Goal: Information Seeking & Learning: Learn about a topic

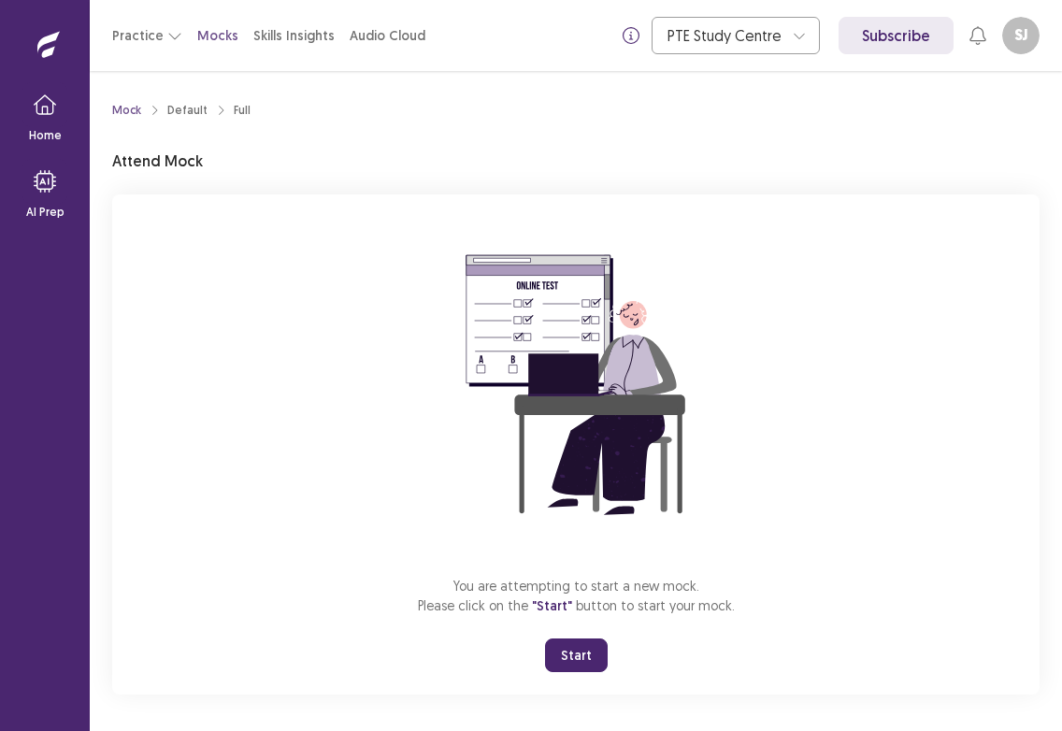
click at [571, 657] on button "Start" at bounding box center [576, 656] width 63 height 34
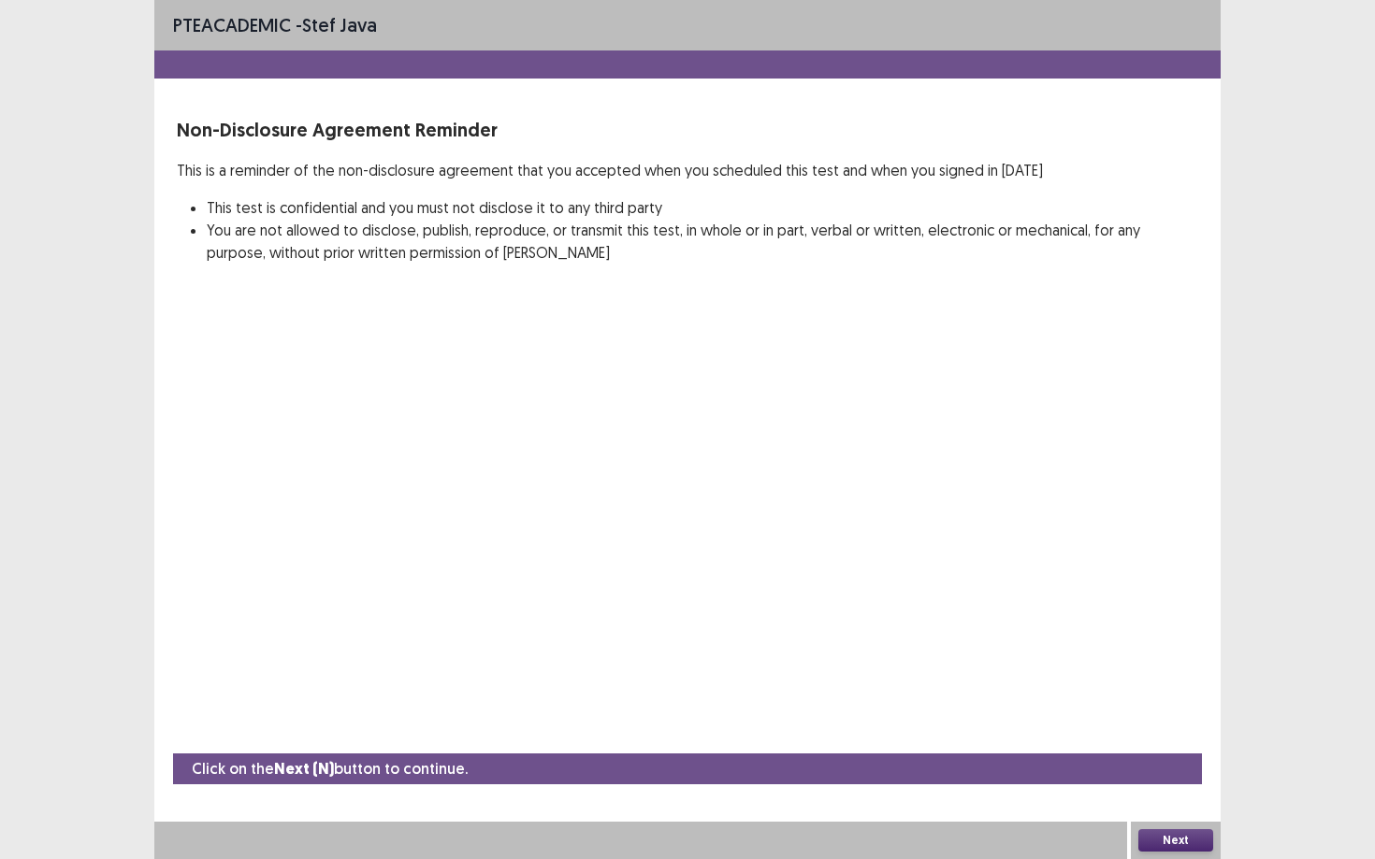
click at [1061, 730] on button "Next" at bounding box center [1175, 841] width 75 height 22
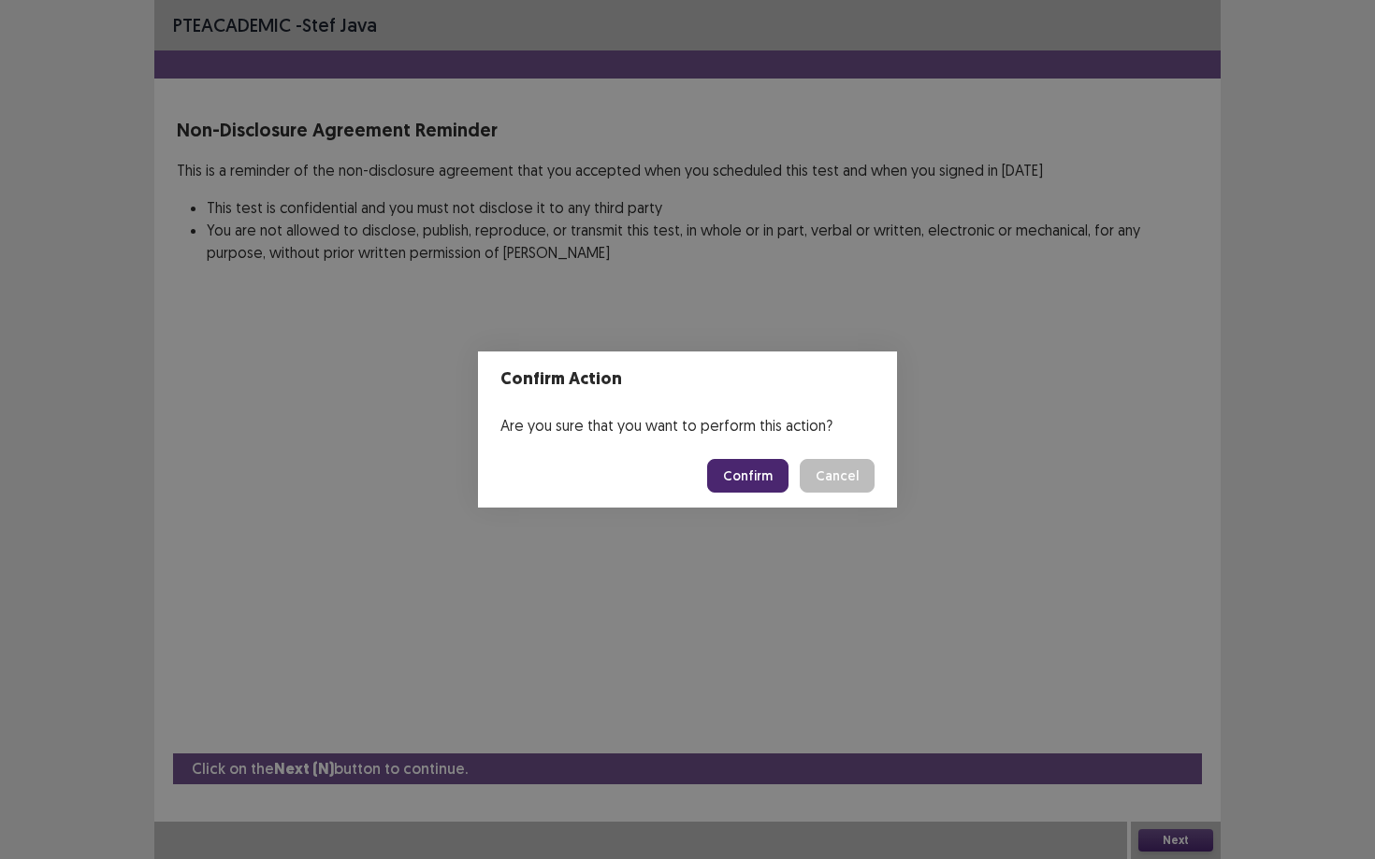
click at [753, 469] on button "Confirm" at bounding box center [747, 476] width 81 height 34
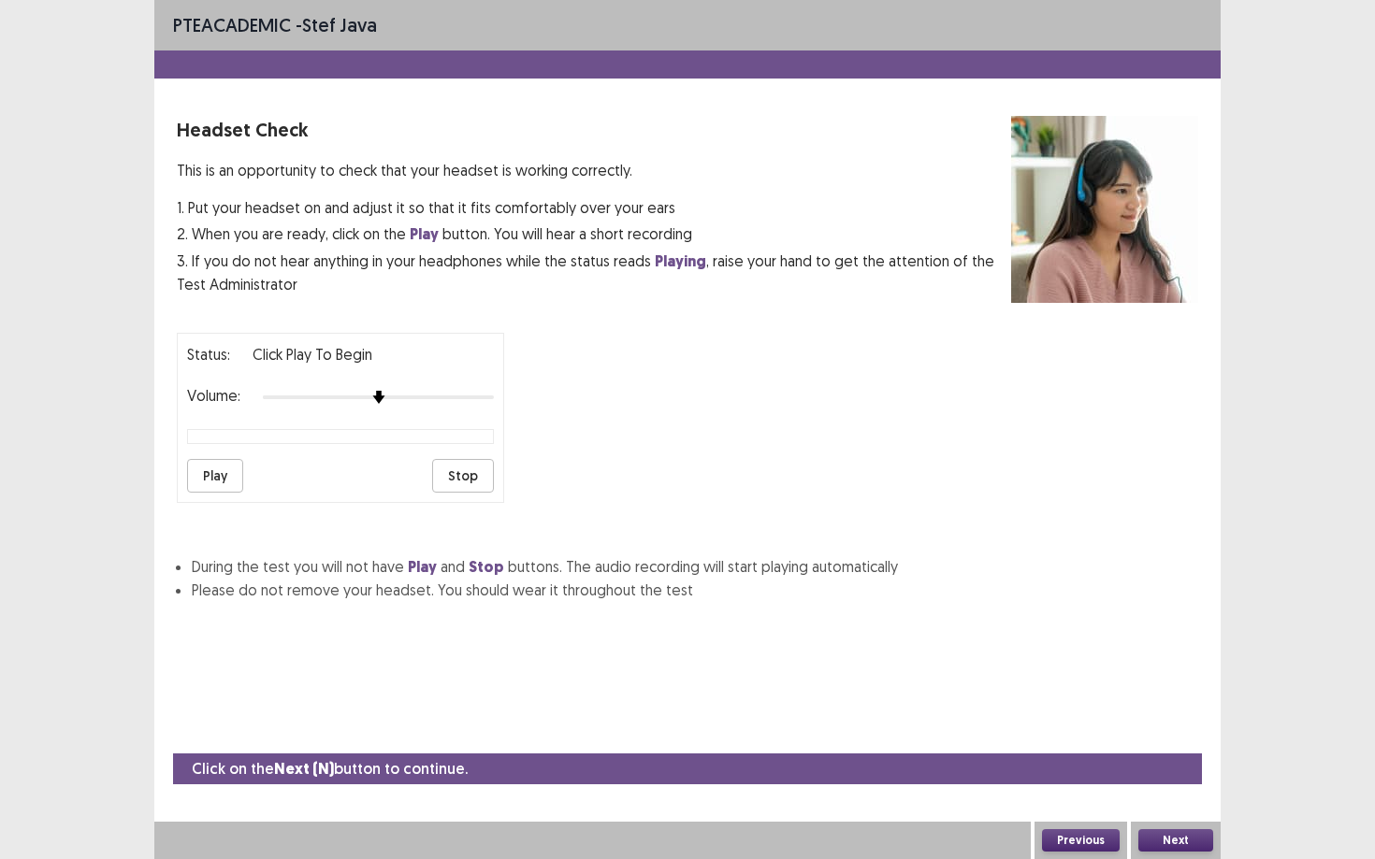
click at [220, 472] on button "Play" at bounding box center [215, 476] width 56 height 34
click at [1061, 730] on button "Next" at bounding box center [1175, 841] width 75 height 22
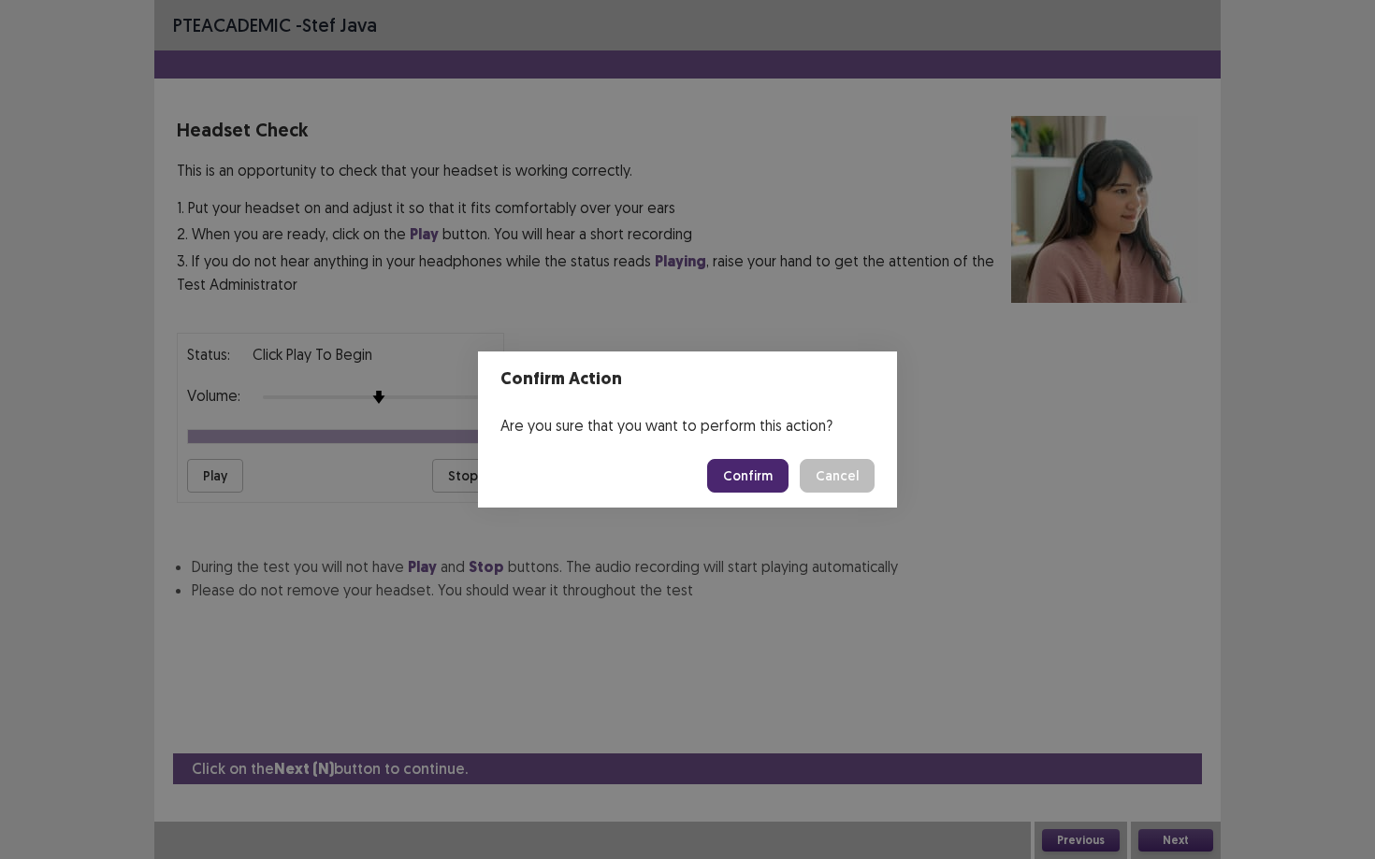
click at [765, 469] on button "Confirm" at bounding box center [747, 476] width 81 height 34
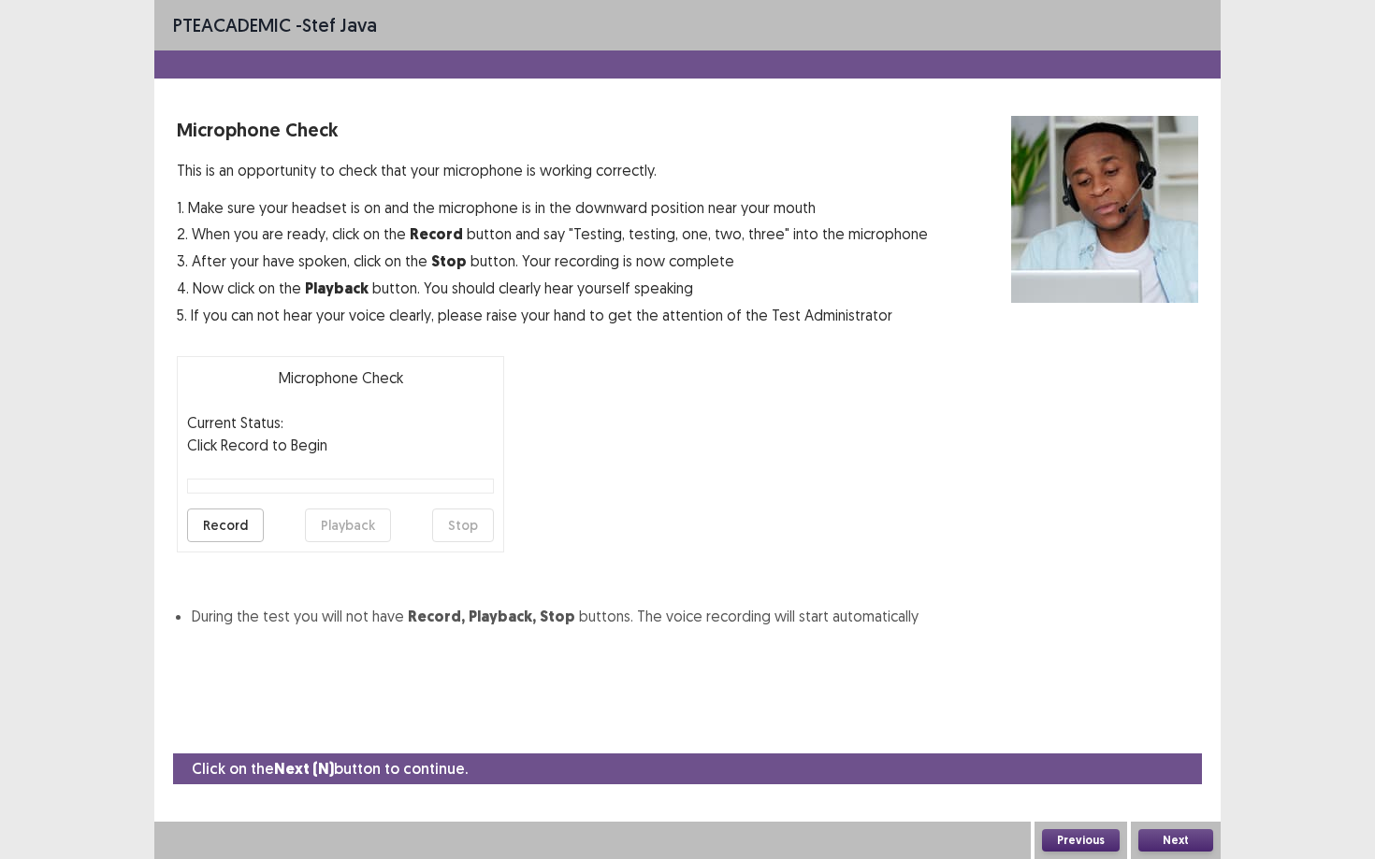
click at [234, 522] on button "Record" at bounding box center [225, 526] width 77 height 34
click at [451, 528] on button "Stop" at bounding box center [463, 526] width 62 height 34
click at [320, 525] on button "Playback" at bounding box center [348, 526] width 86 height 34
click at [1061, 730] on button "Next" at bounding box center [1175, 841] width 75 height 22
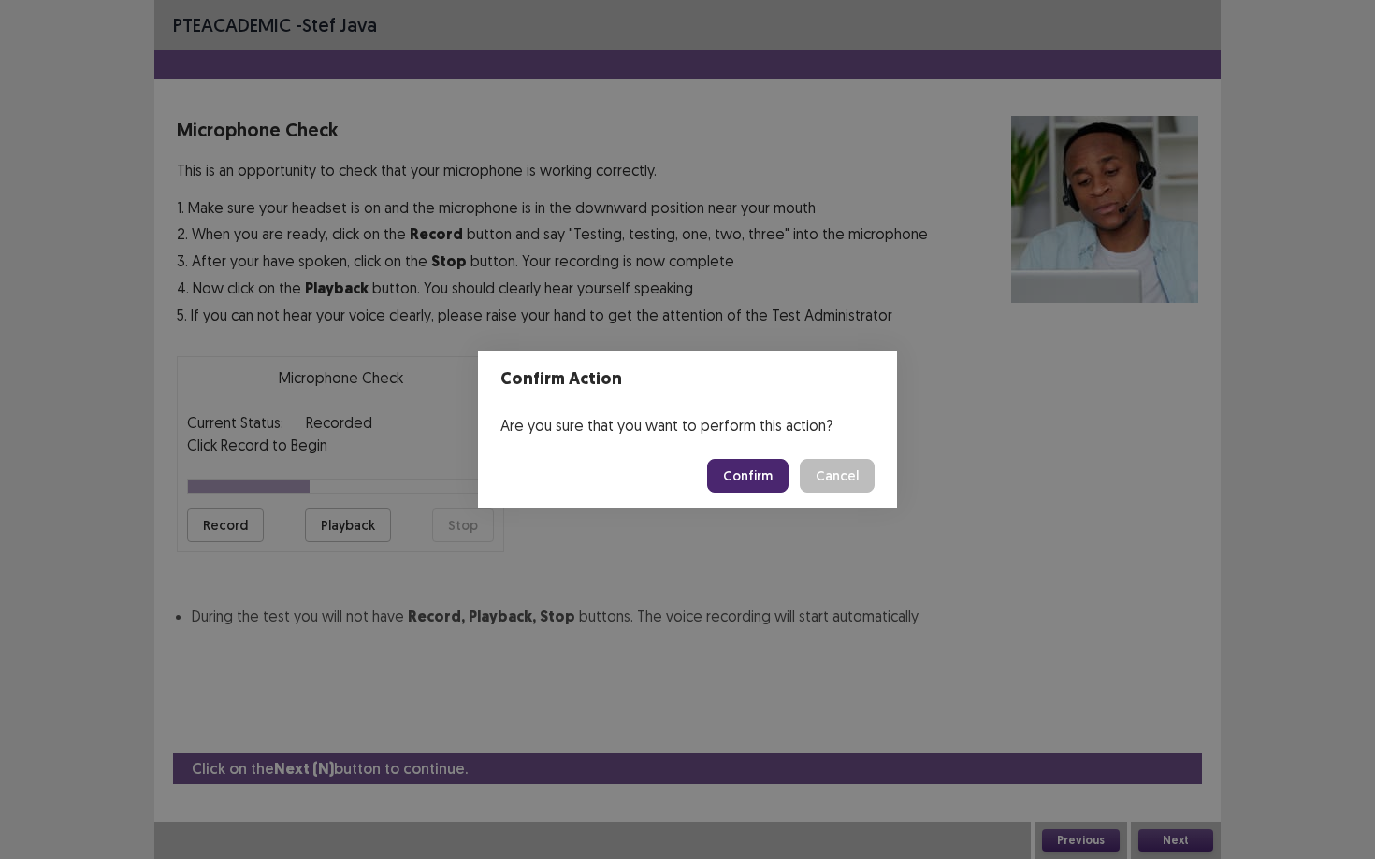
click at [755, 476] on button "Confirm" at bounding box center [747, 476] width 81 height 34
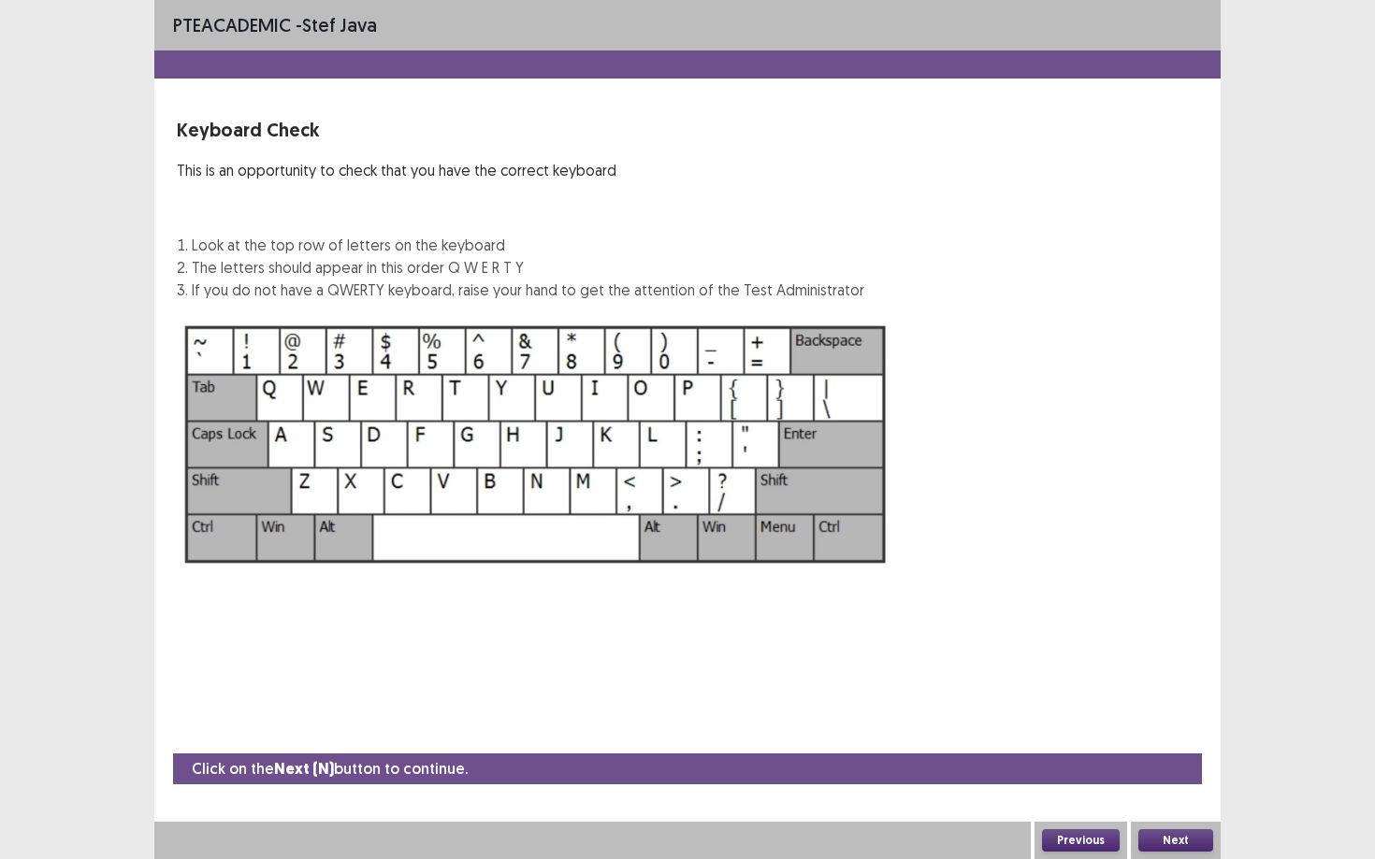
click at [1061, 730] on button "Next" at bounding box center [1175, 841] width 75 height 22
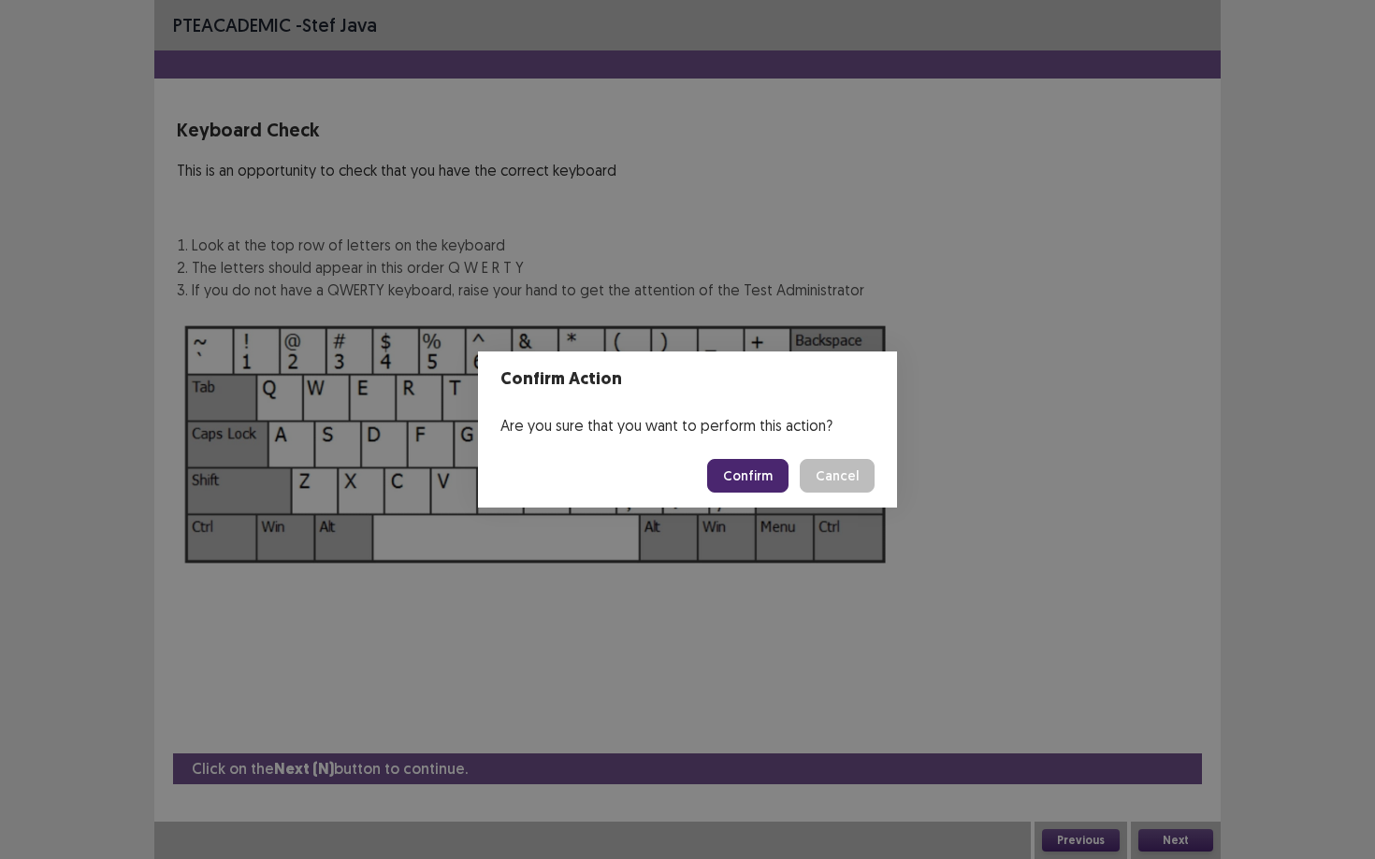
click at [756, 468] on button "Confirm" at bounding box center [747, 476] width 81 height 34
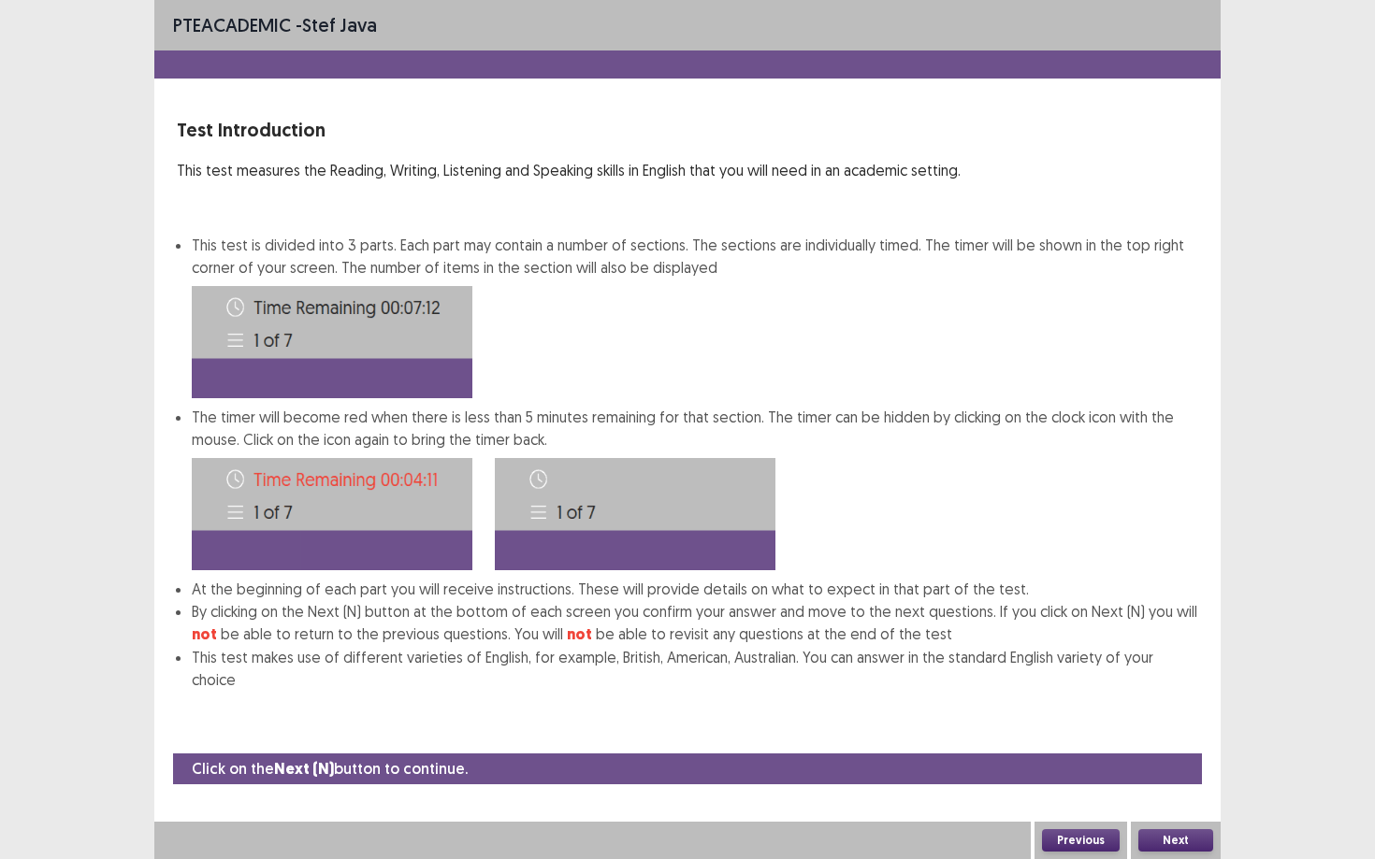
click at [1061, 730] on button "Next" at bounding box center [1175, 841] width 75 height 22
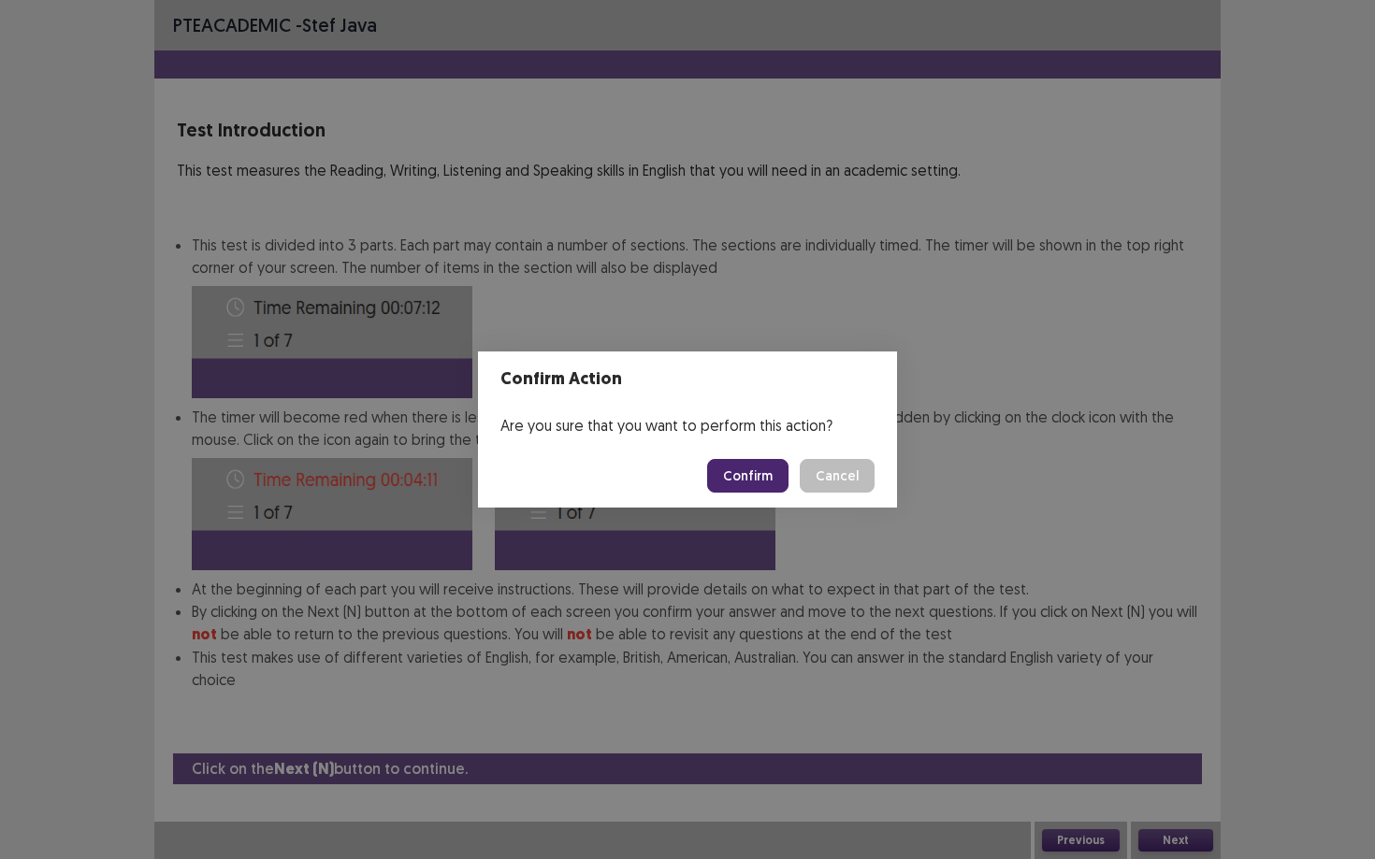
click at [764, 478] on button "Confirm" at bounding box center [747, 476] width 81 height 34
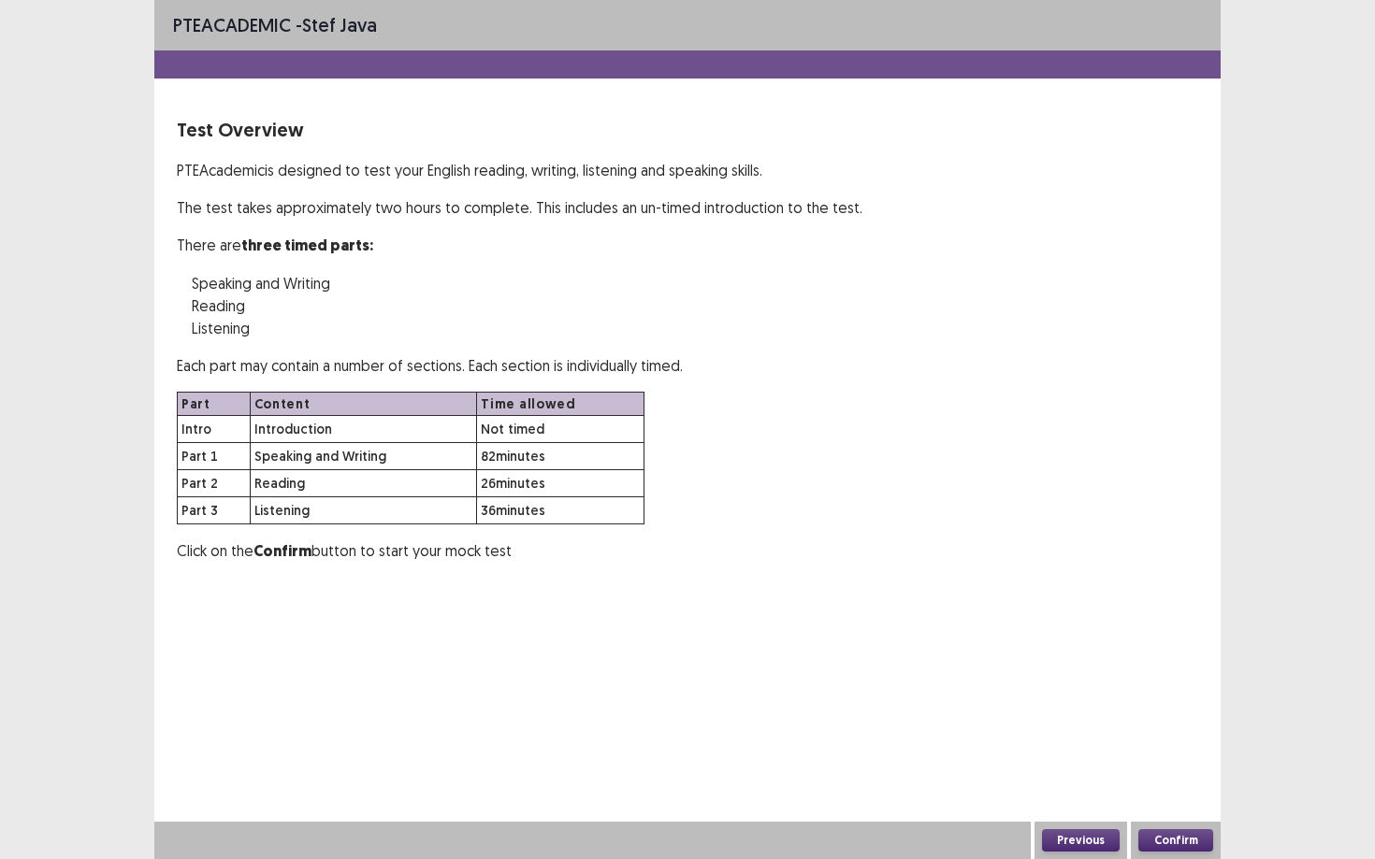
click at [1061, 730] on button "Confirm" at bounding box center [1175, 841] width 75 height 22
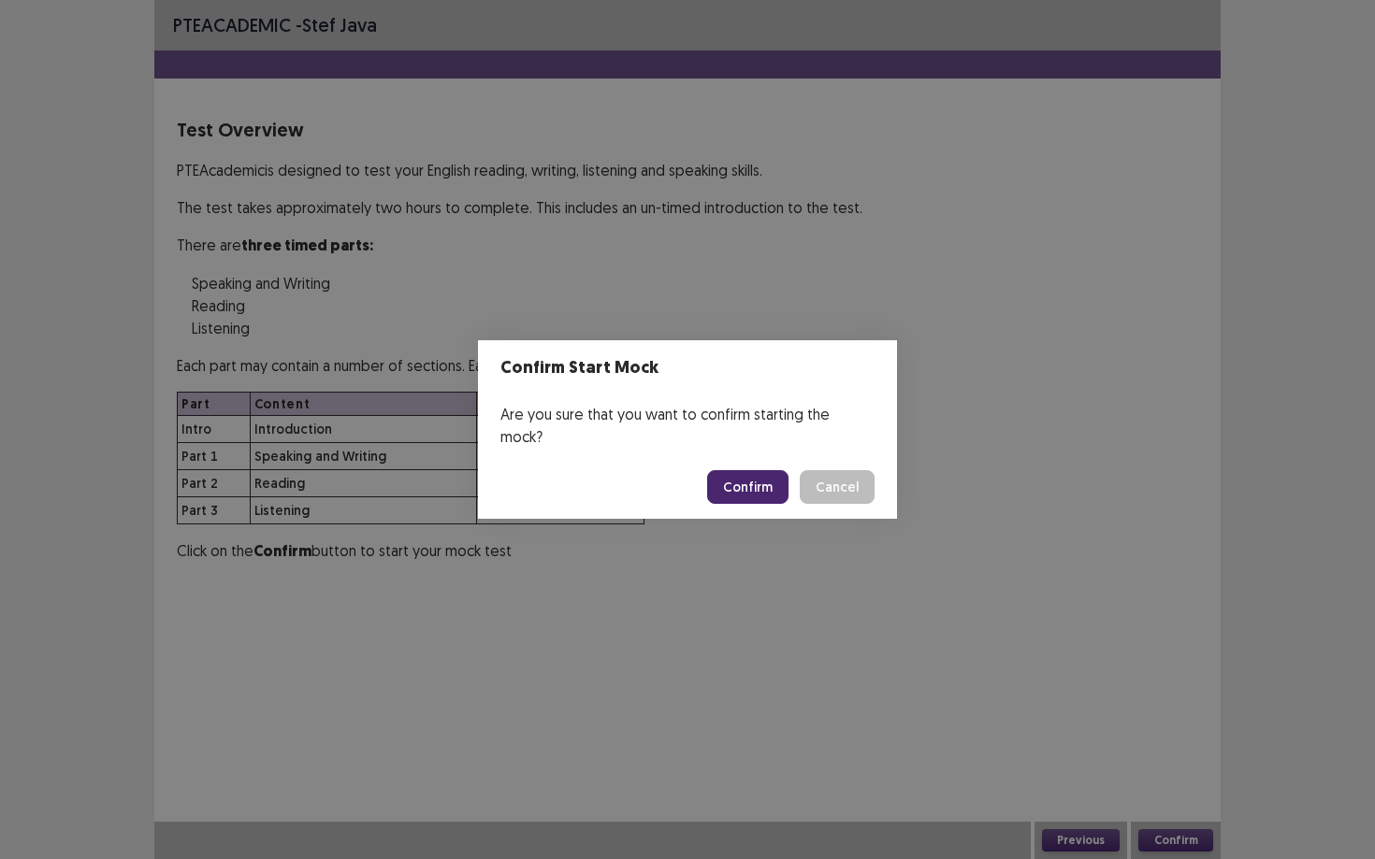
click at [746, 477] on button "Confirm" at bounding box center [747, 487] width 81 height 34
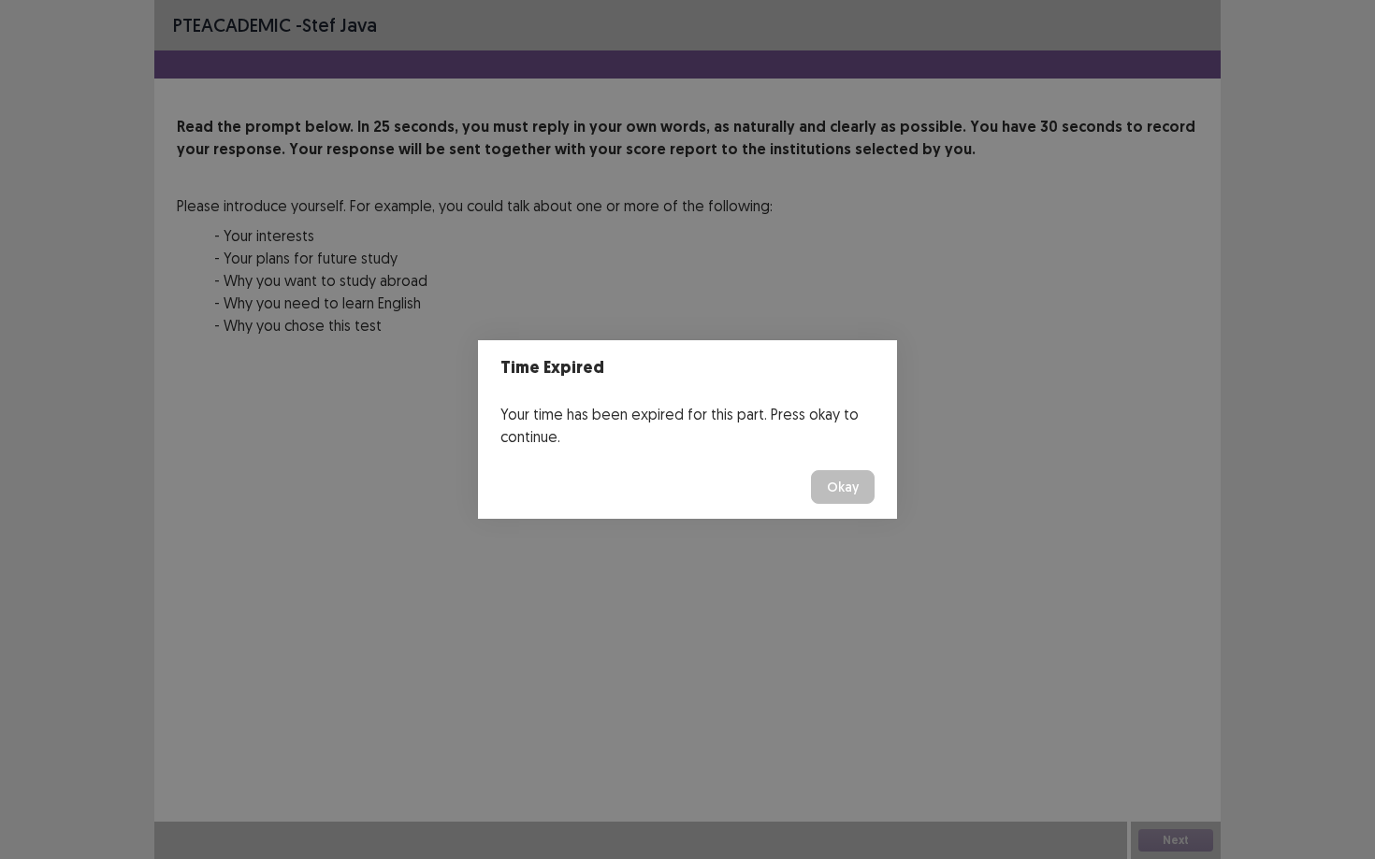
click at [835, 493] on button "Okay" at bounding box center [843, 487] width 64 height 34
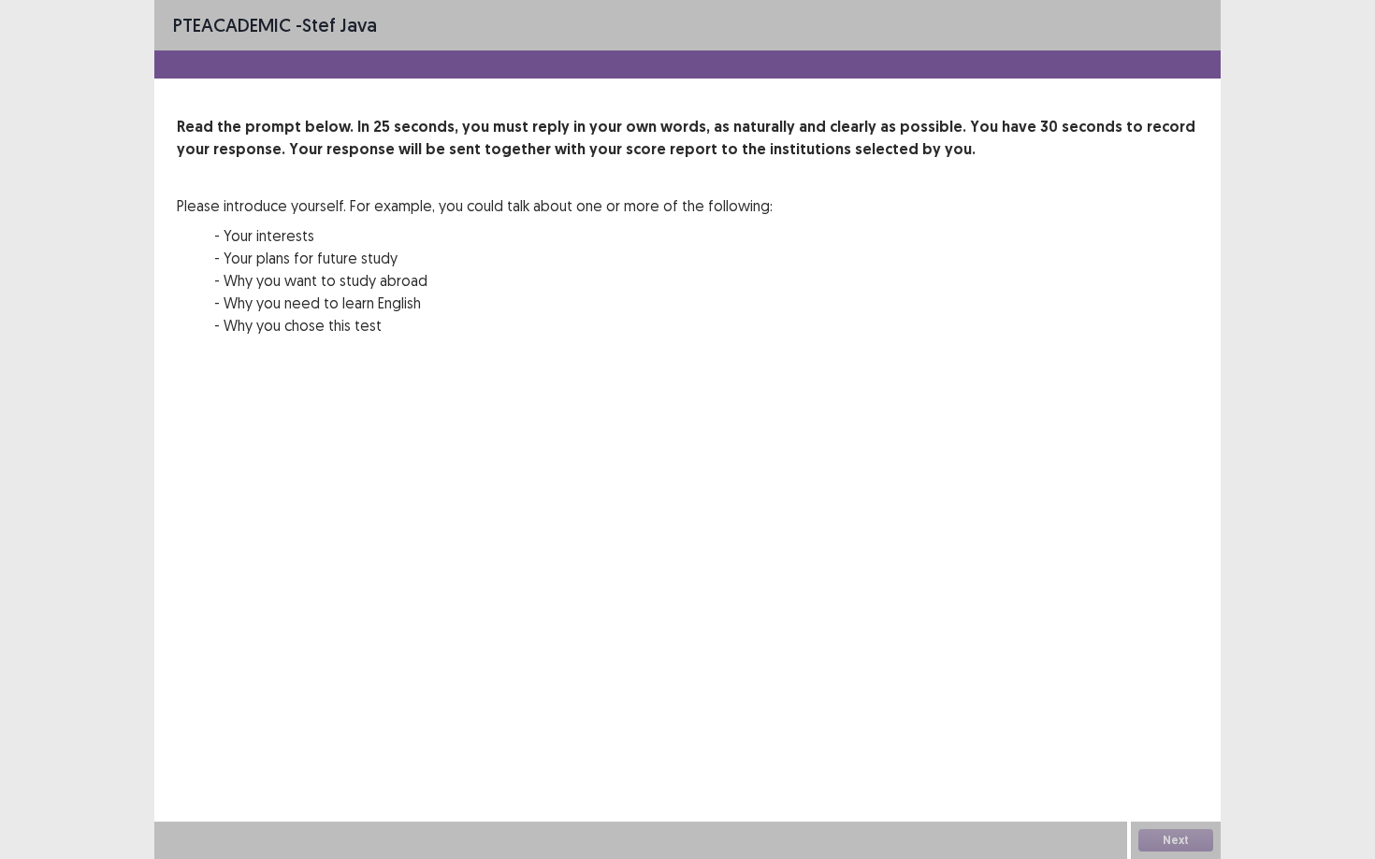
click at [1061, 730] on div "Next" at bounding box center [1176, 840] width 90 height 37
click at [802, 615] on div "PTE academic - stef java Read the prompt below. In 25 seconds, you must reply i…" at bounding box center [687, 429] width 1066 height 859
click at [1061, 730] on div "Next" at bounding box center [1176, 840] width 90 height 37
click at [580, 640] on div "PTE academic - stef java Read the prompt below. In 25 seconds, you must reply i…" at bounding box center [687, 429] width 1066 height 859
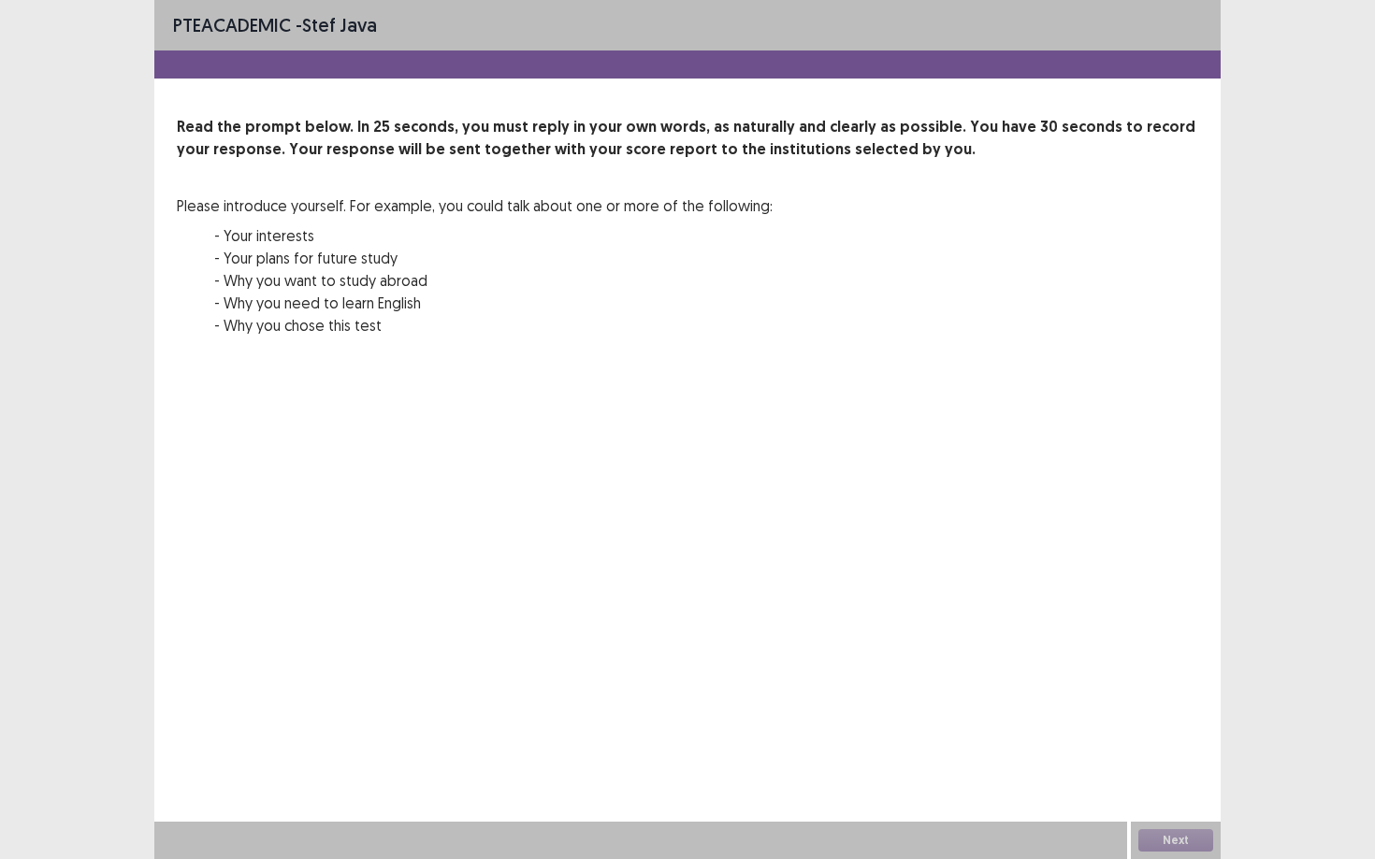
click at [580, 640] on div "PTE academic - stef java Read the prompt below. In 25 seconds, you must reply i…" at bounding box center [687, 429] width 1066 height 859
click at [988, 234] on div "Read the prompt below. In 25 seconds, you must reply in your own words, as natu…" at bounding box center [687, 237] width 1021 height 243
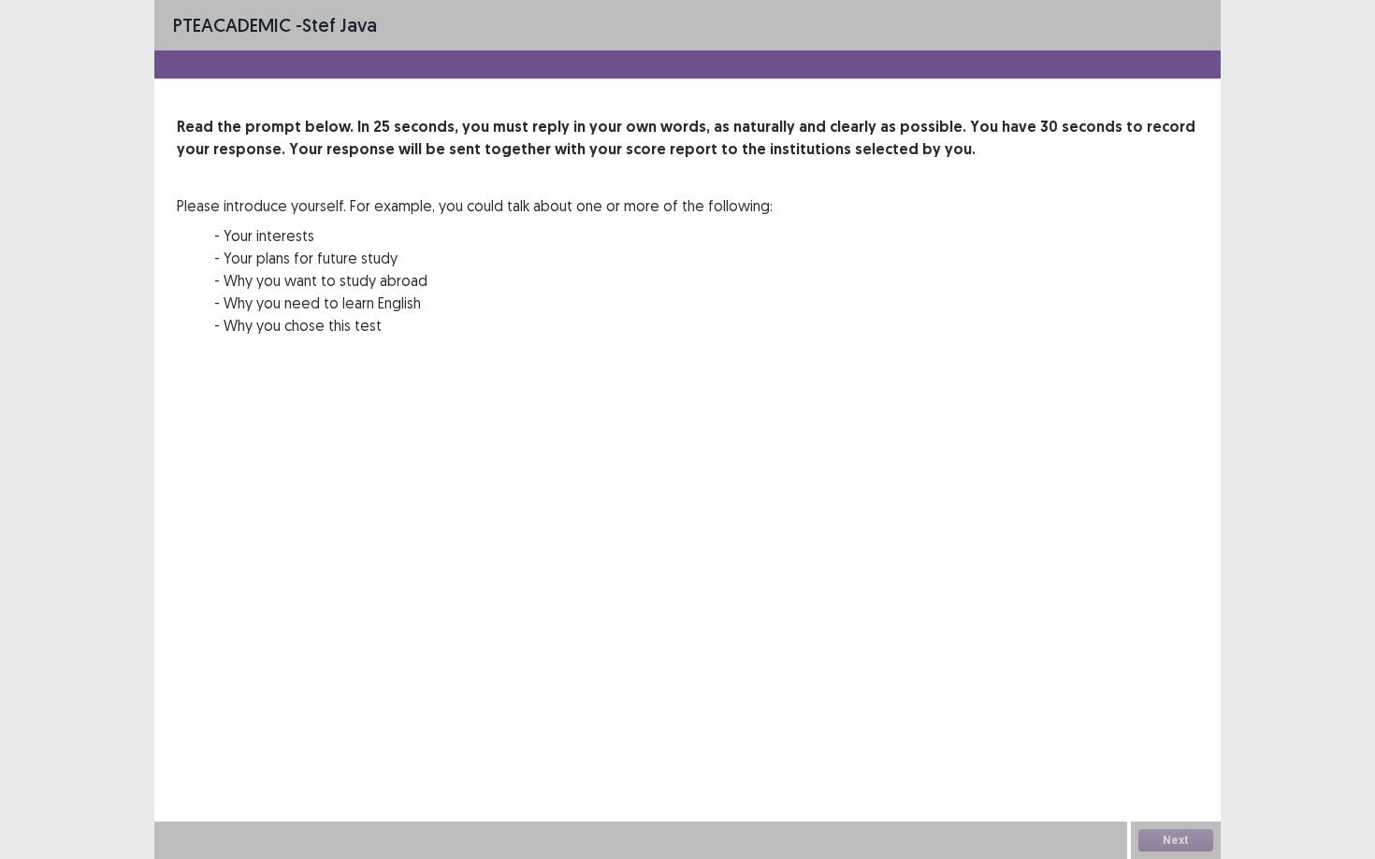
click at [988, 234] on div "Read the prompt below. In 25 seconds, you must reply in your own words, as natu…" at bounding box center [687, 237] width 1021 height 243
click at [854, 555] on div "PTE academic - stef java Read the prompt below. In 25 seconds, you must reply i…" at bounding box center [687, 429] width 1066 height 859
click at [1061, 730] on div "Next" at bounding box center [1176, 840] width 90 height 37
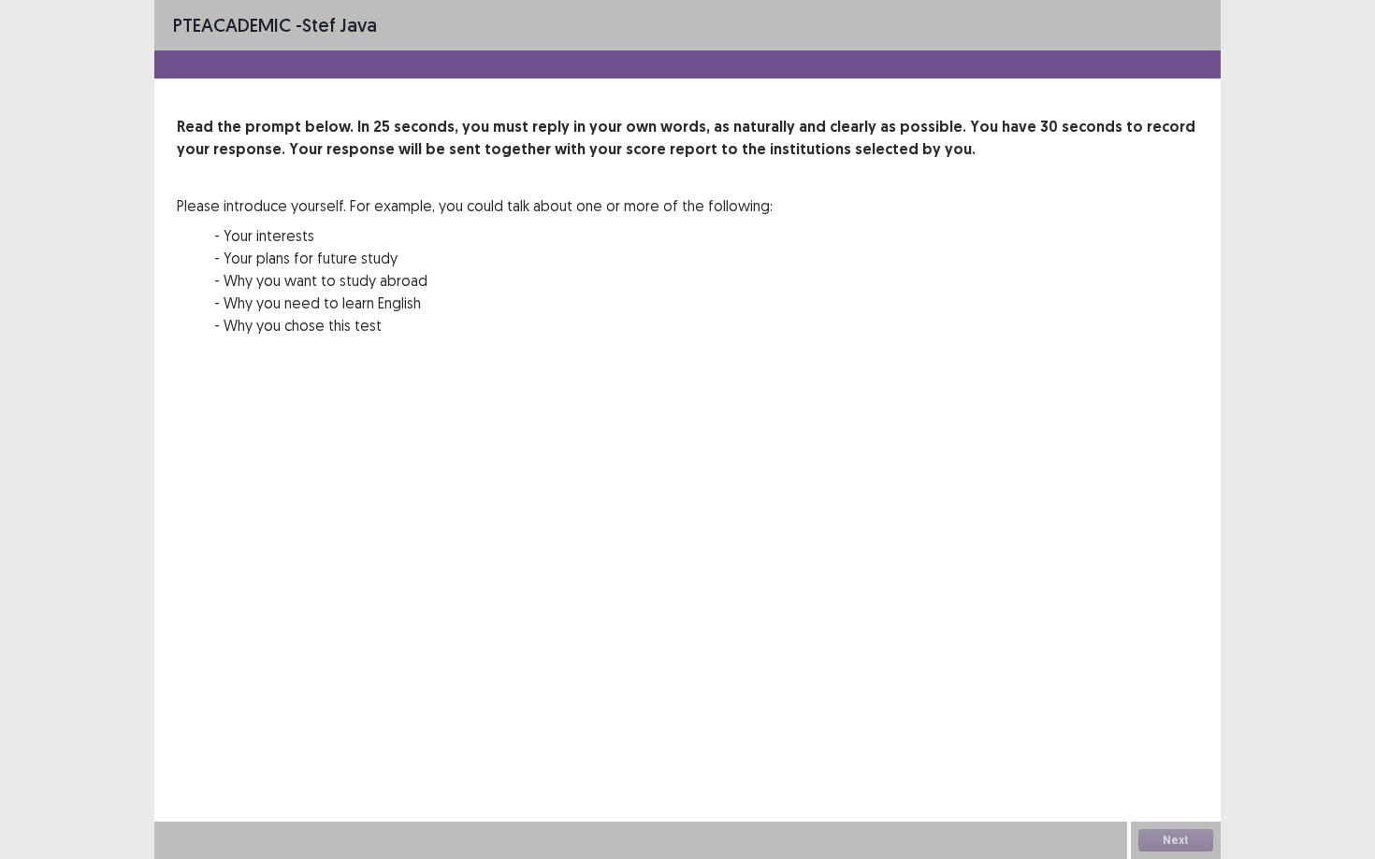
click at [1061, 730] on div "Next" at bounding box center [1176, 840] width 90 height 37
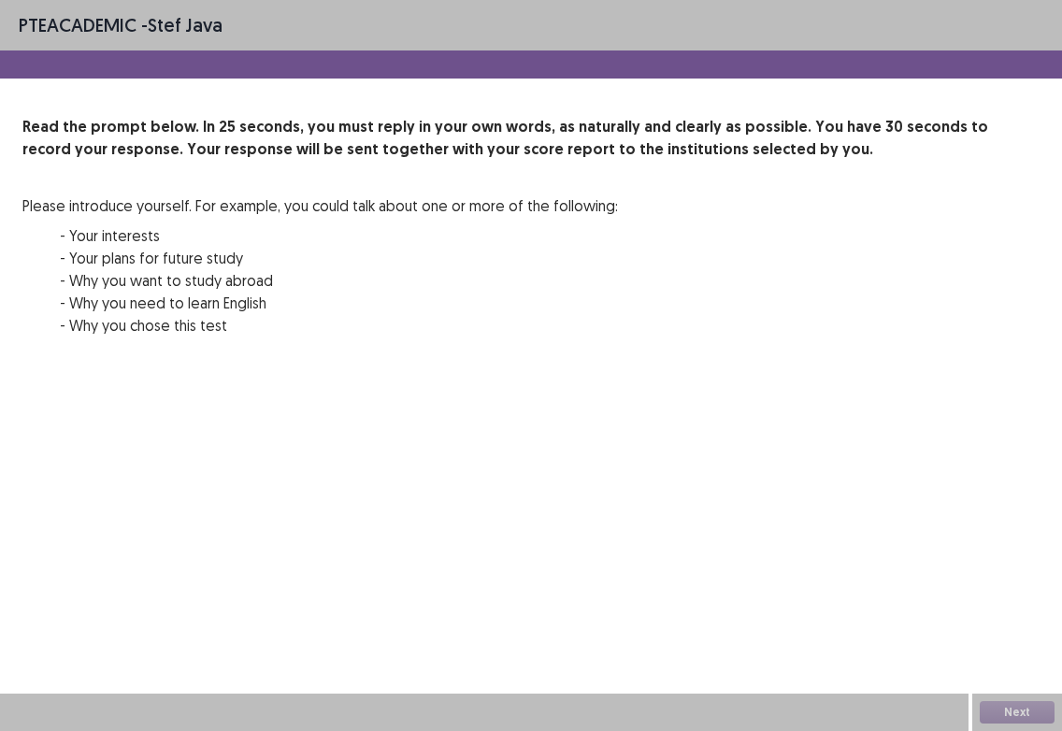
click at [153, 607] on div "PTE academic - stef java Read the prompt below. In 25 seconds, you must reply i…" at bounding box center [531, 365] width 1062 height 731
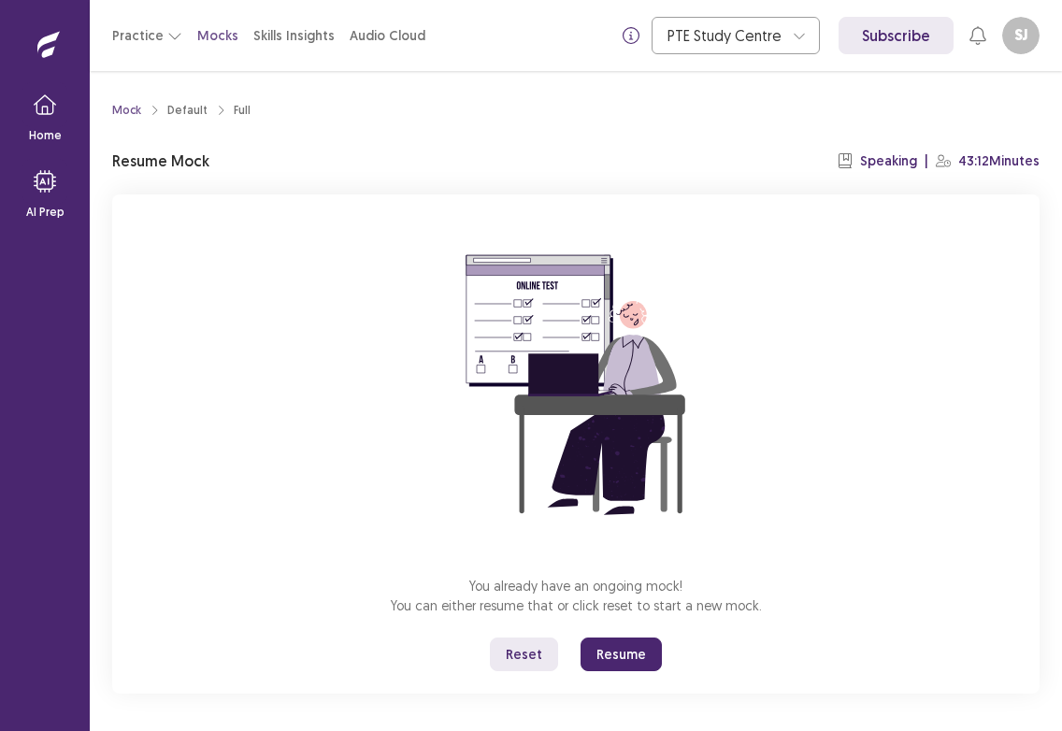
click at [614, 653] on button "Resume" at bounding box center [621, 655] width 81 height 34
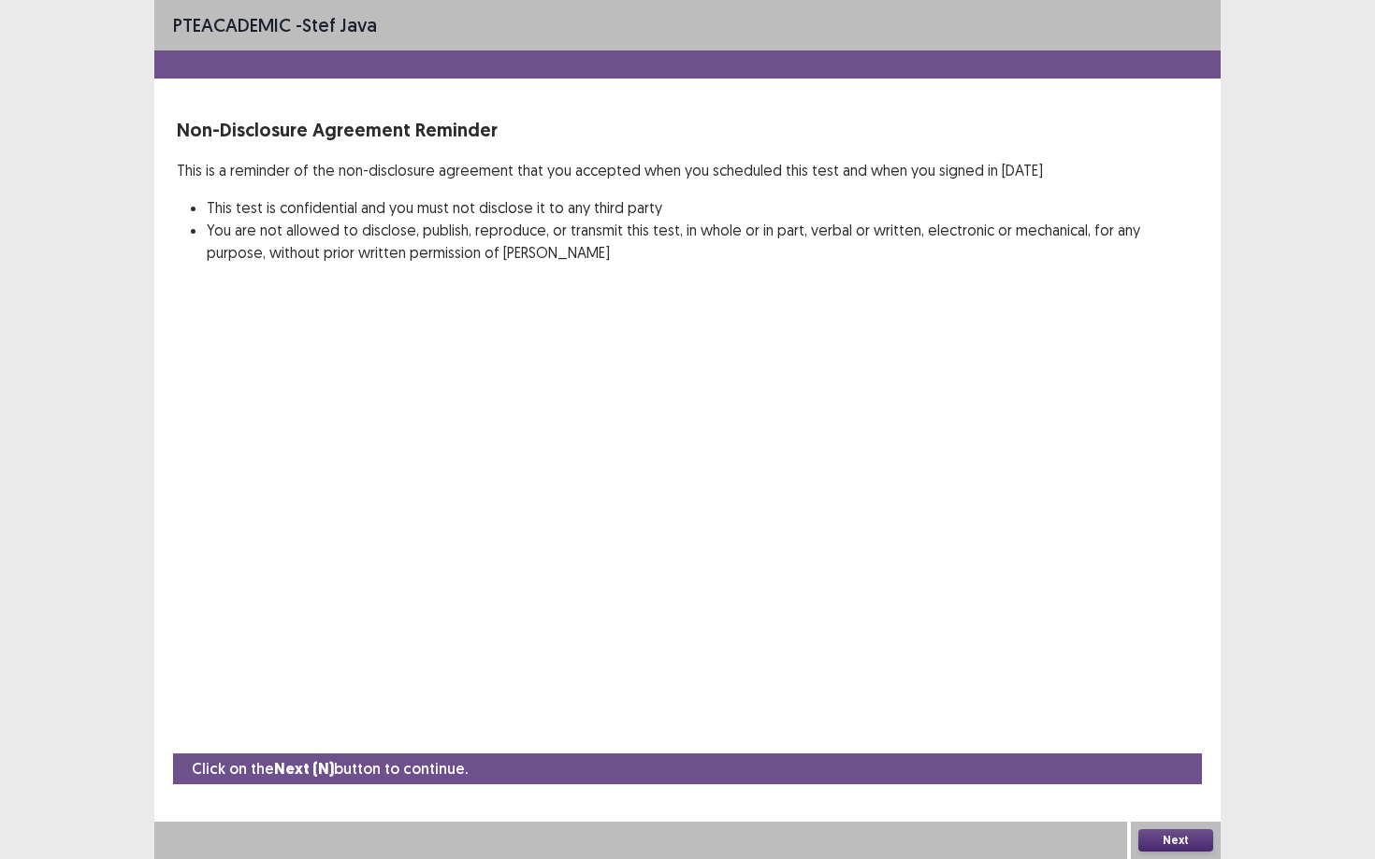
click at [1061, 730] on button "Next" at bounding box center [1175, 841] width 75 height 22
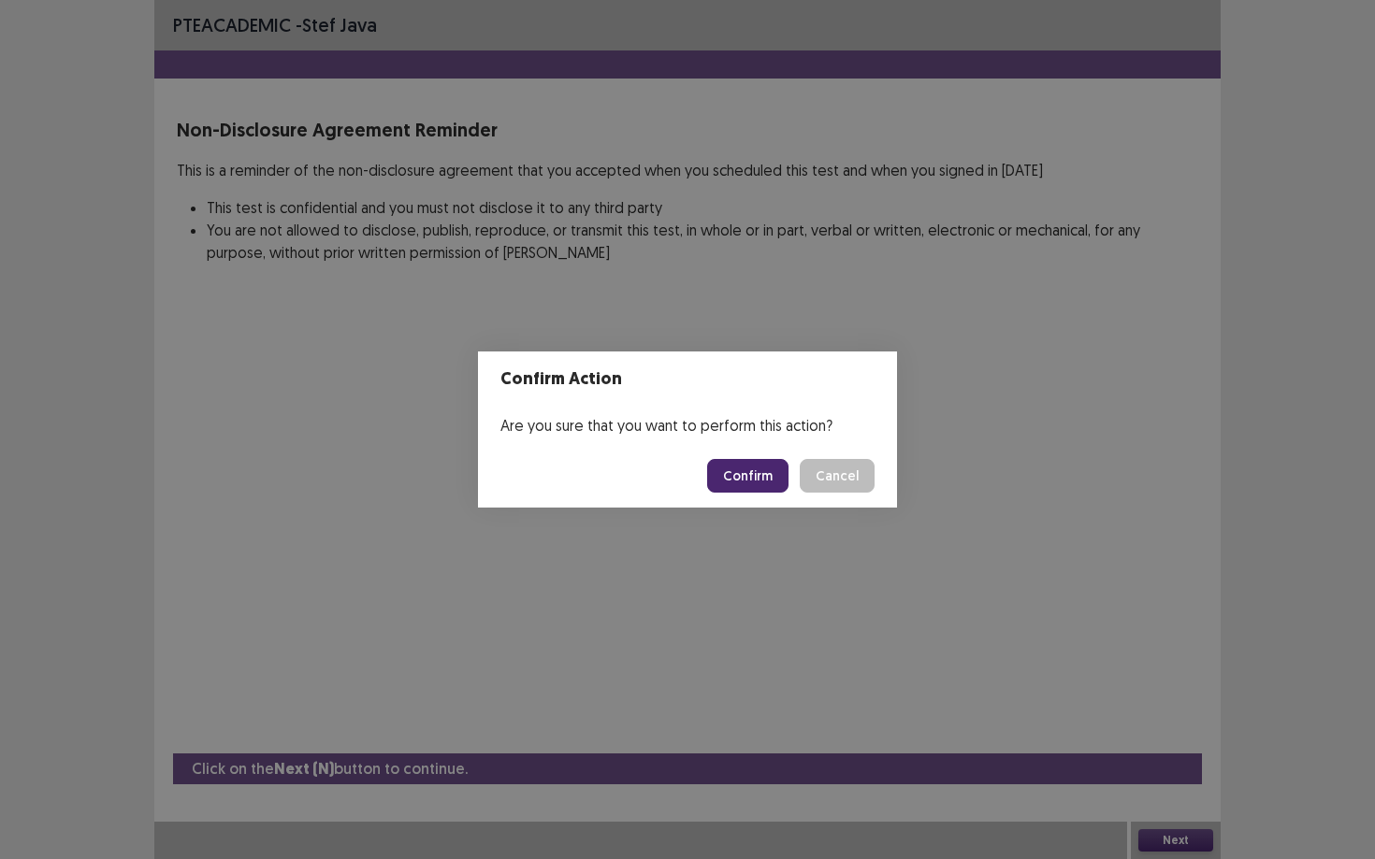
click at [756, 479] on button "Confirm" at bounding box center [747, 476] width 81 height 34
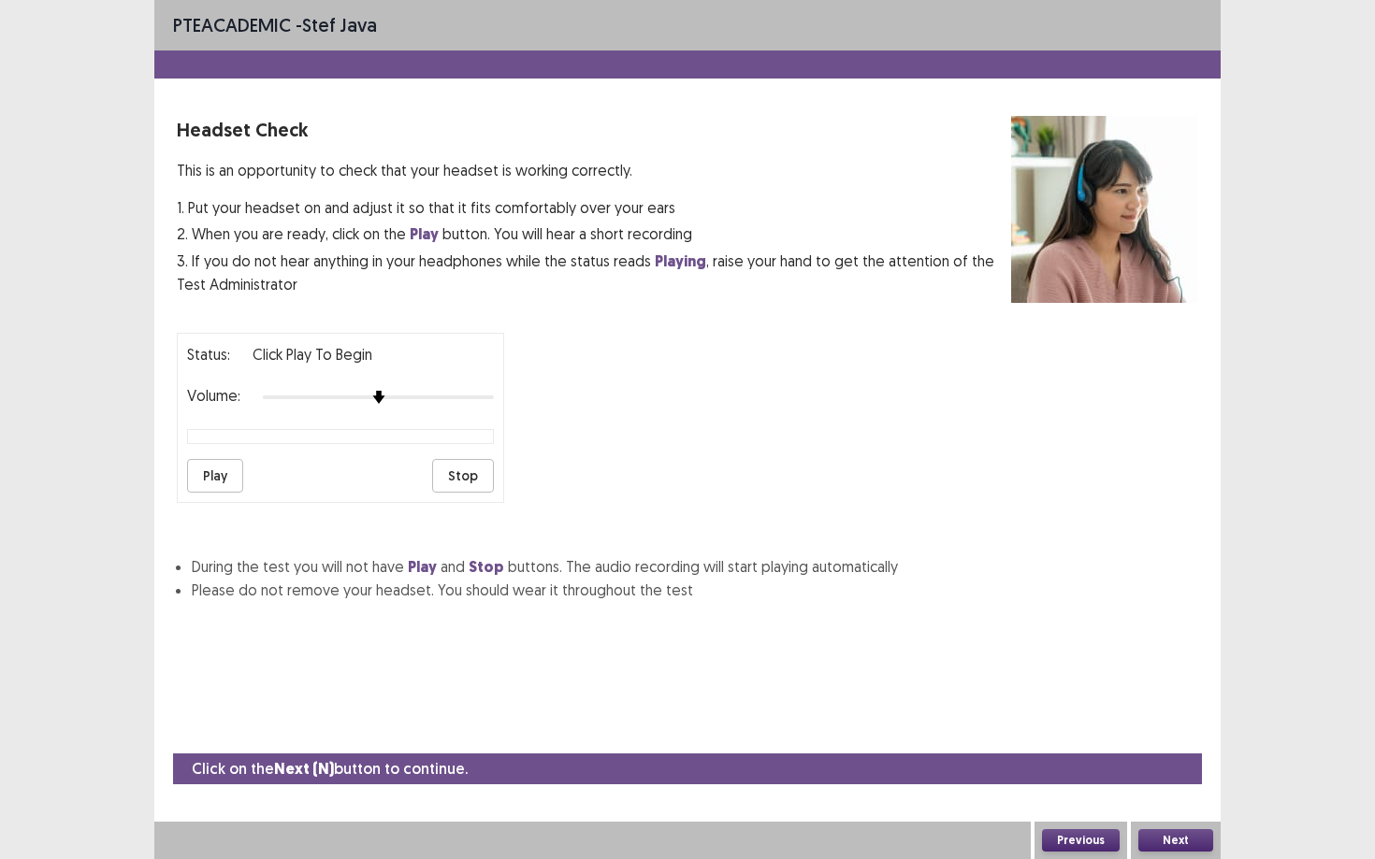
click at [206, 465] on button "Play" at bounding box center [215, 476] width 56 height 34
click at [1061, 730] on button "Next" at bounding box center [1175, 841] width 75 height 22
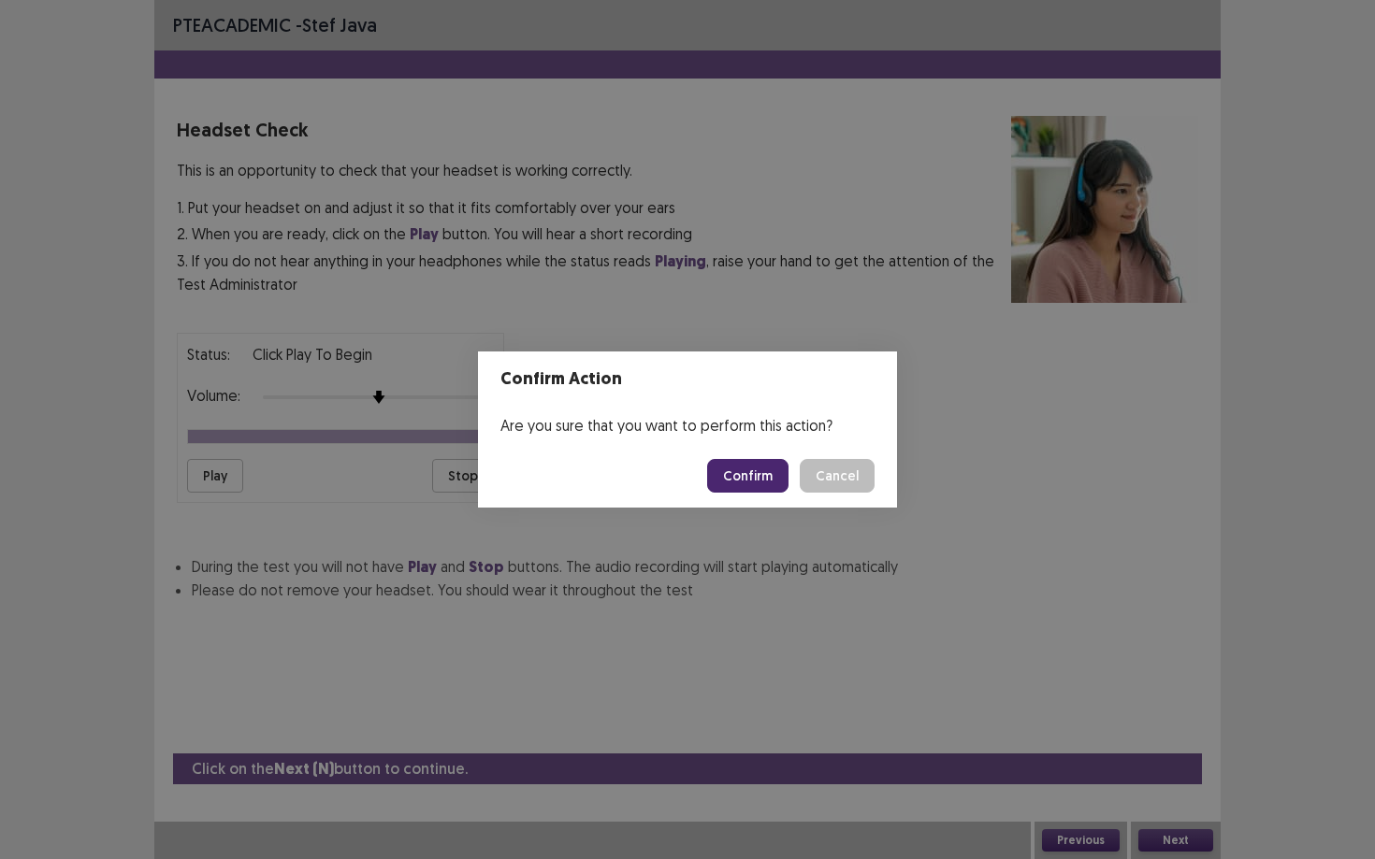
click at [739, 473] on button "Confirm" at bounding box center [747, 476] width 81 height 34
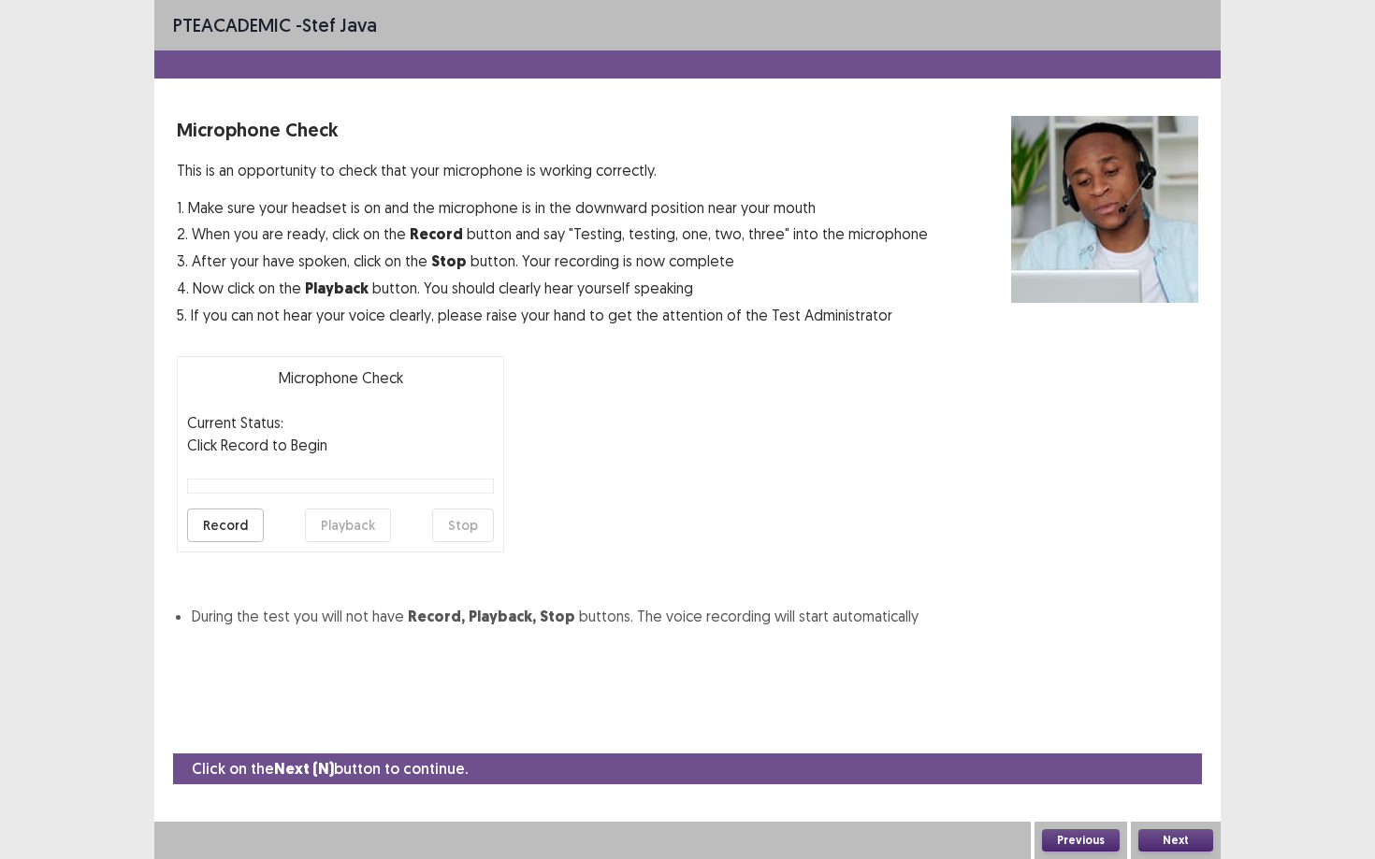
click at [209, 524] on button "Record" at bounding box center [225, 526] width 77 height 34
click at [460, 532] on button "Stop" at bounding box center [463, 526] width 62 height 34
click at [357, 527] on button "Playback" at bounding box center [348, 526] width 86 height 34
click at [1061, 730] on button "Next" at bounding box center [1175, 841] width 75 height 22
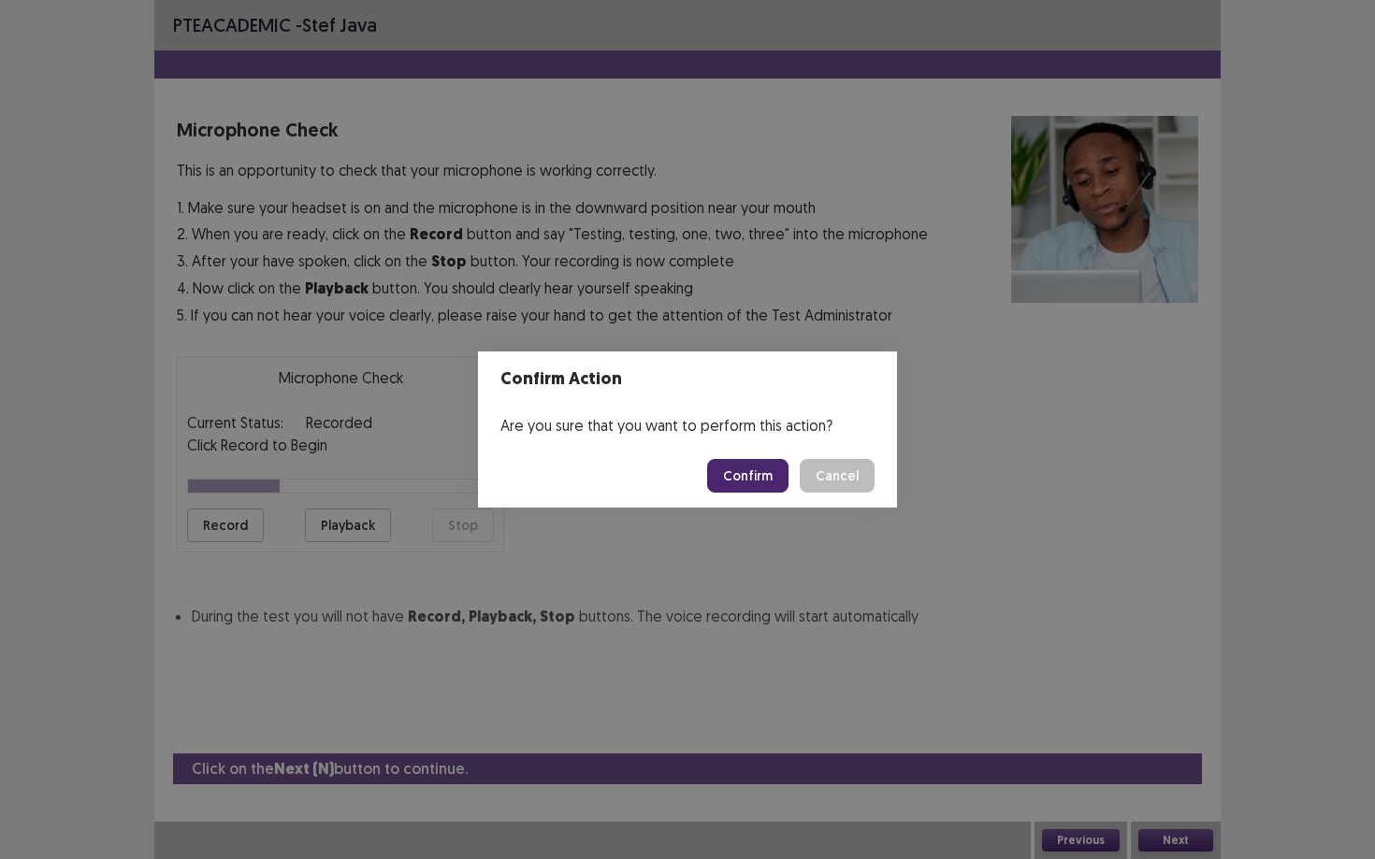
click at [753, 491] on button "Confirm" at bounding box center [747, 476] width 81 height 34
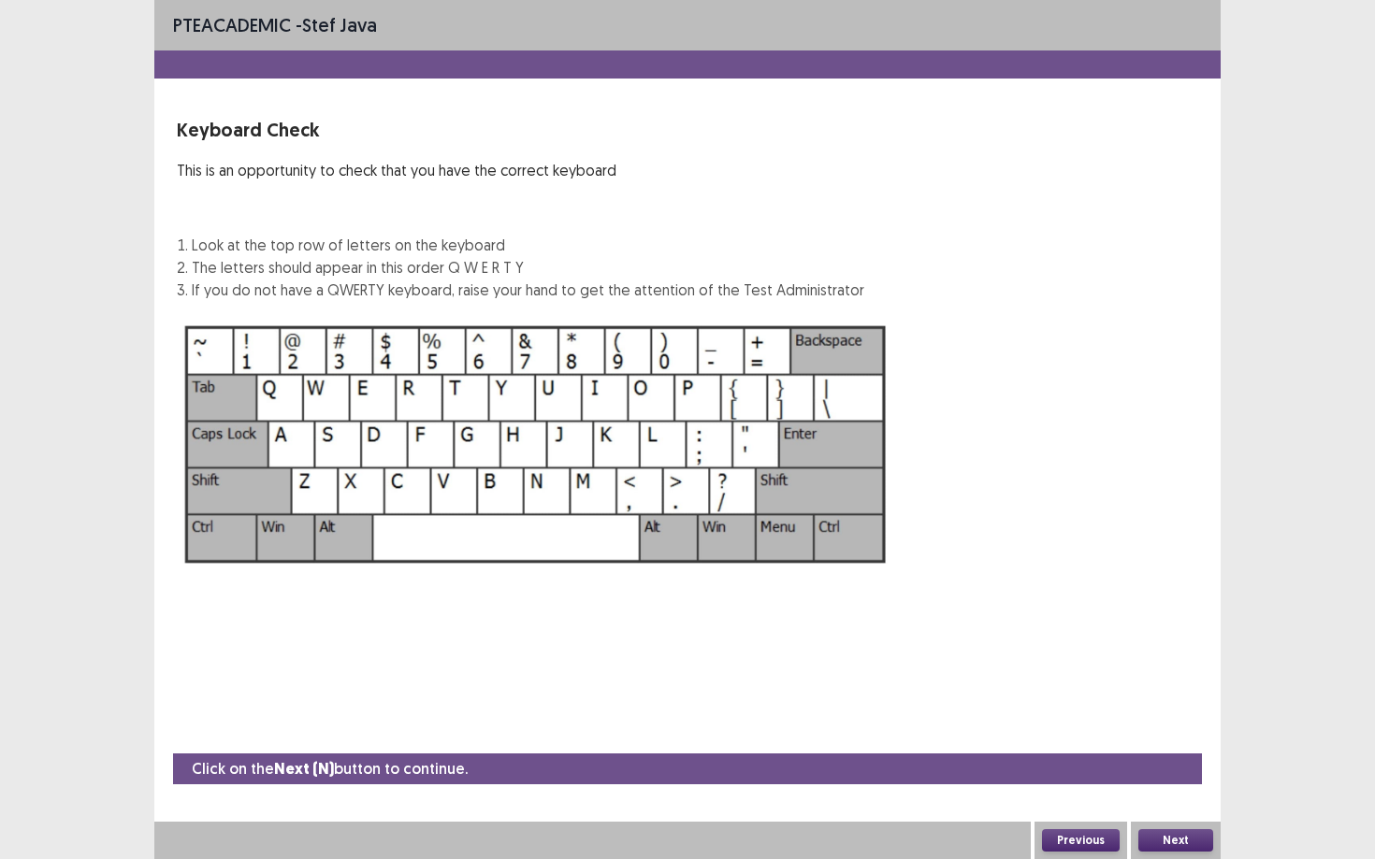
click at [1061, 730] on button "Next" at bounding box center [1175, 841] width 75 height 22
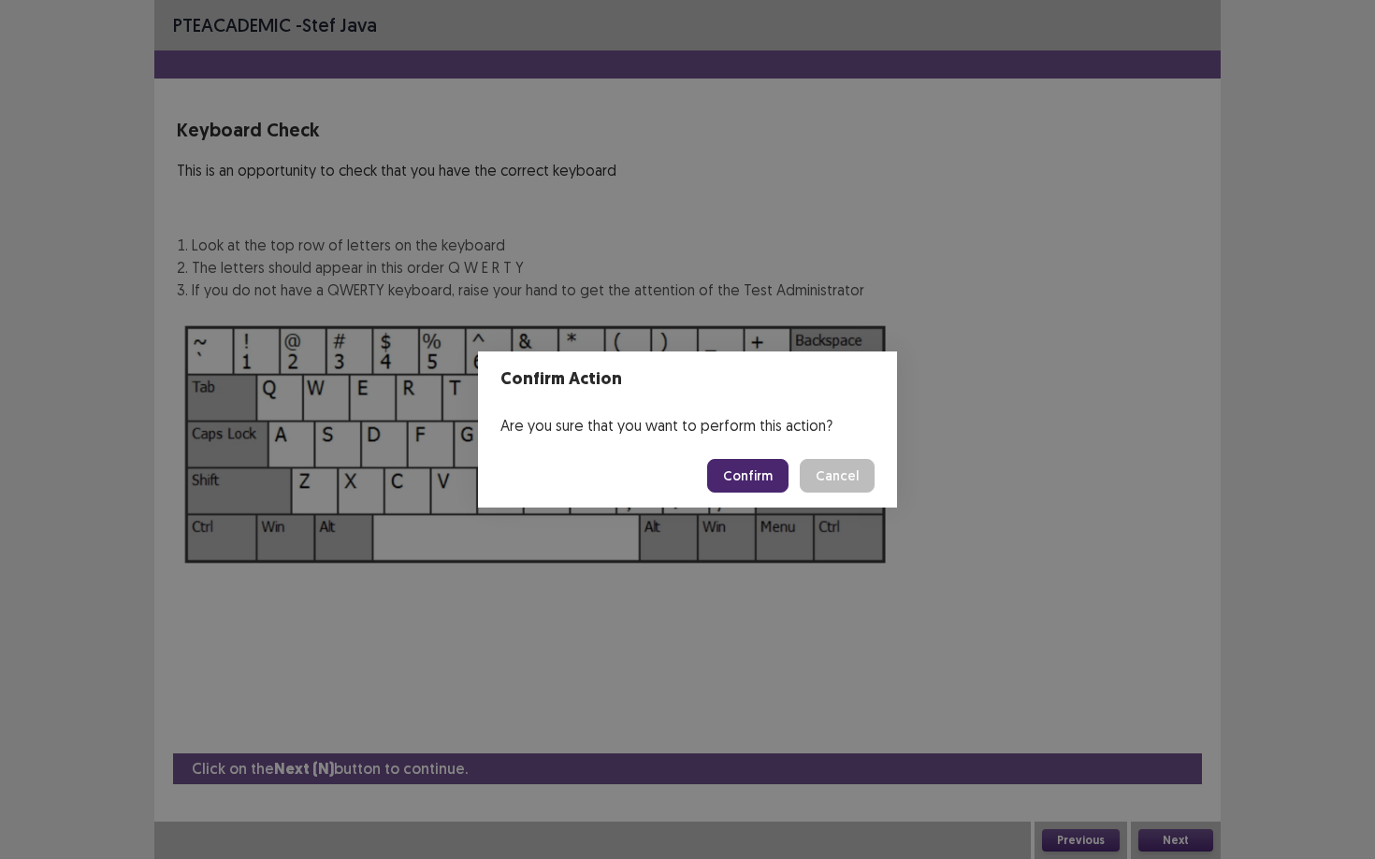
click at [750, 479] on button "Confirm" at bounding box center [747, 476] width 81 height 34
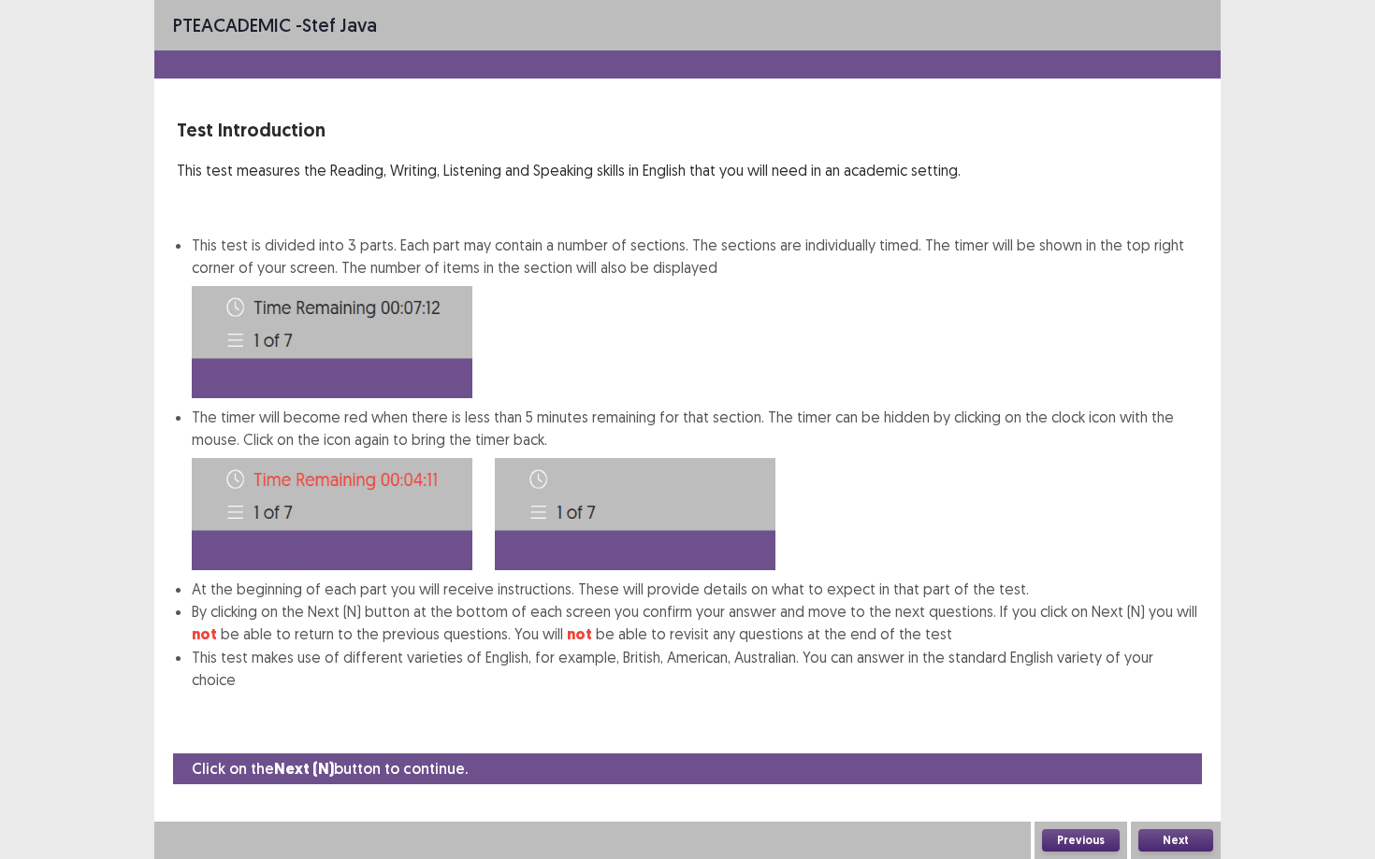
click at [1061, 730] on button "Next" at bounding box center [1175, 841] width 75 height 22
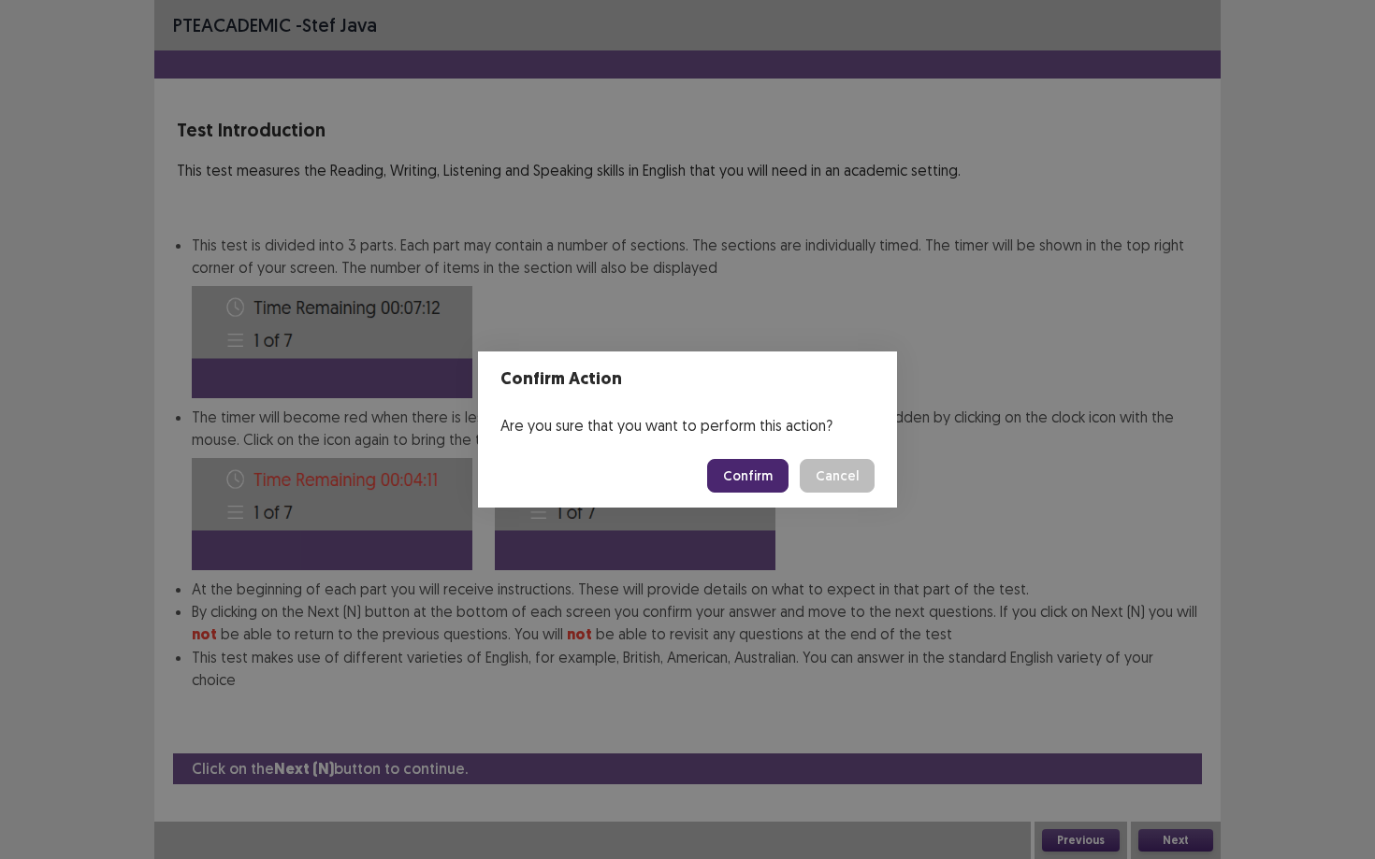
click at [772, 478] on button "Confirm" at bounding box center [747, 476] width 81 height 34
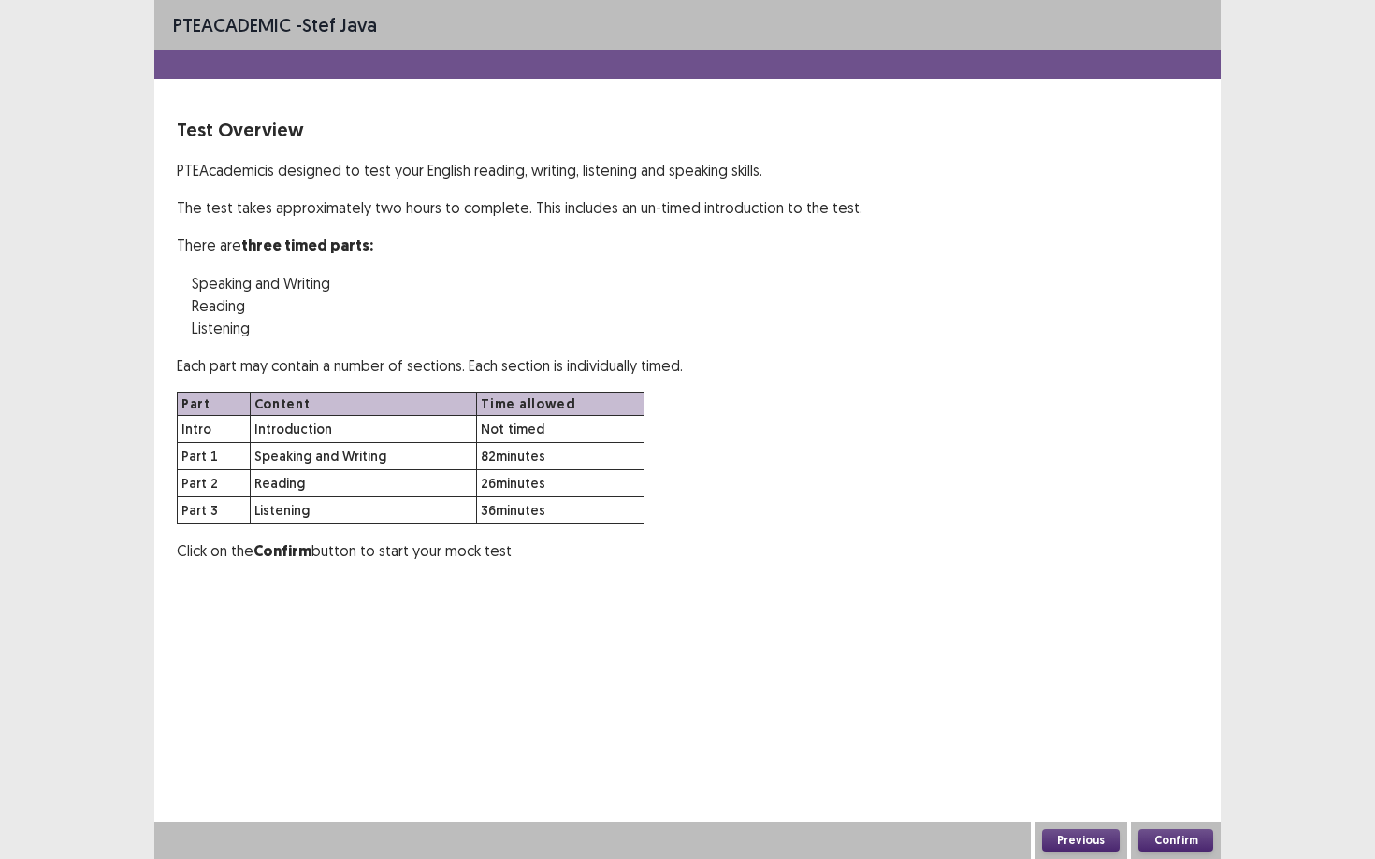
click at [1061, 730] on button "Confirm" at bounding box center [1175, 841] width 75 height 22
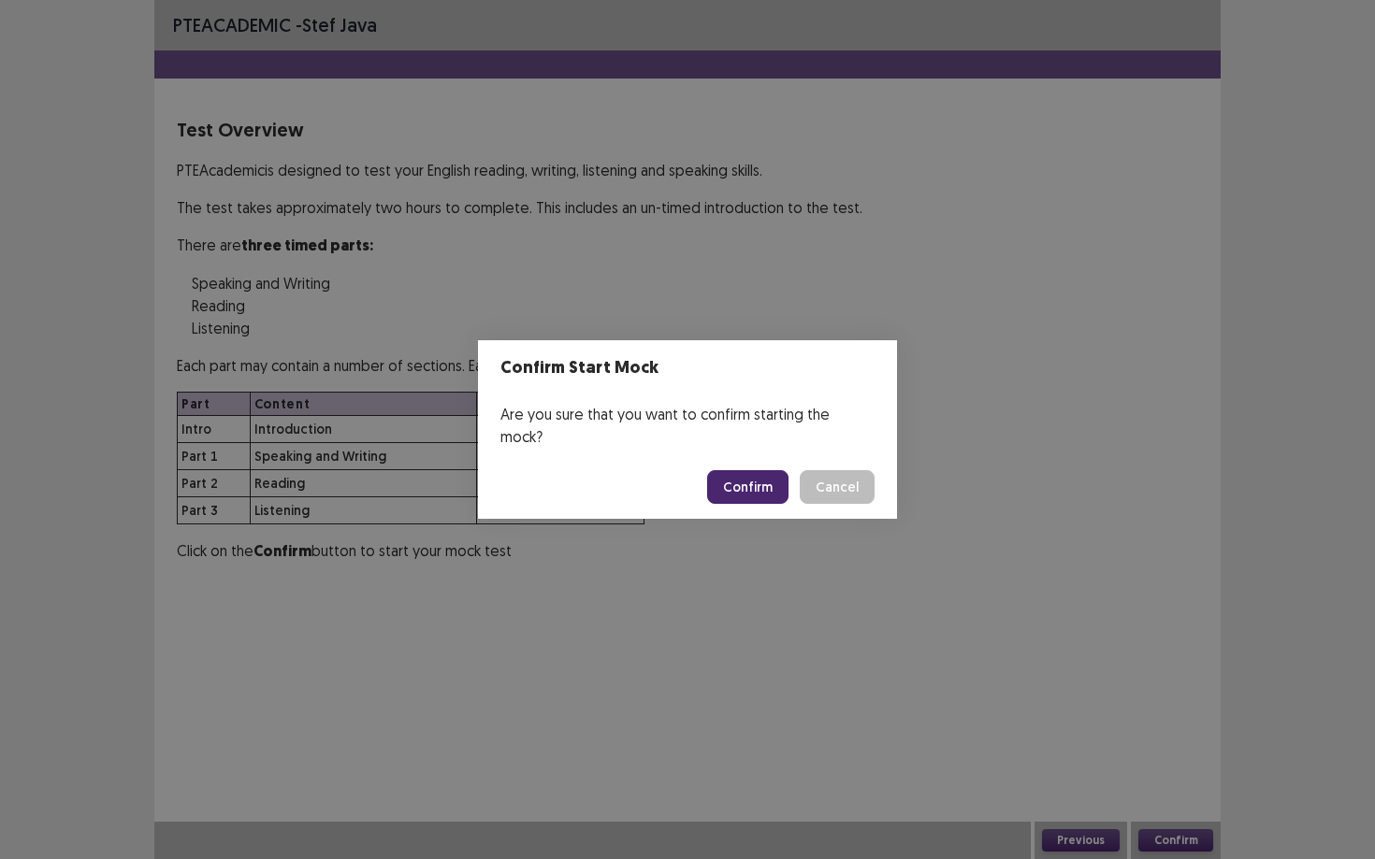
click at [727, 470] on button "Confirm" at bounding box center [747, 487] width 81 height 34
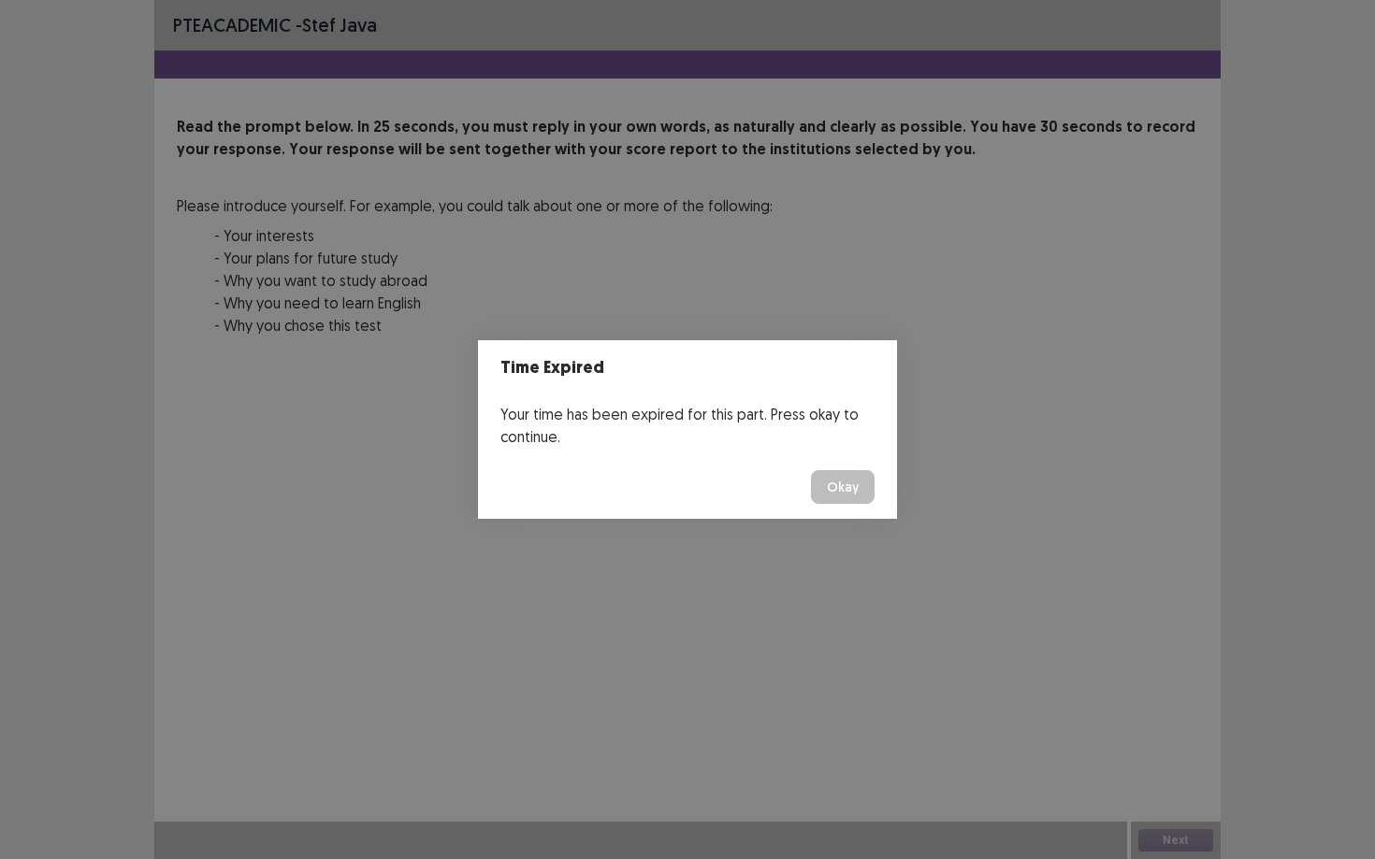
click at [844, 494] on button "Okay" at bounding box center [843, 487] width 64 height 34
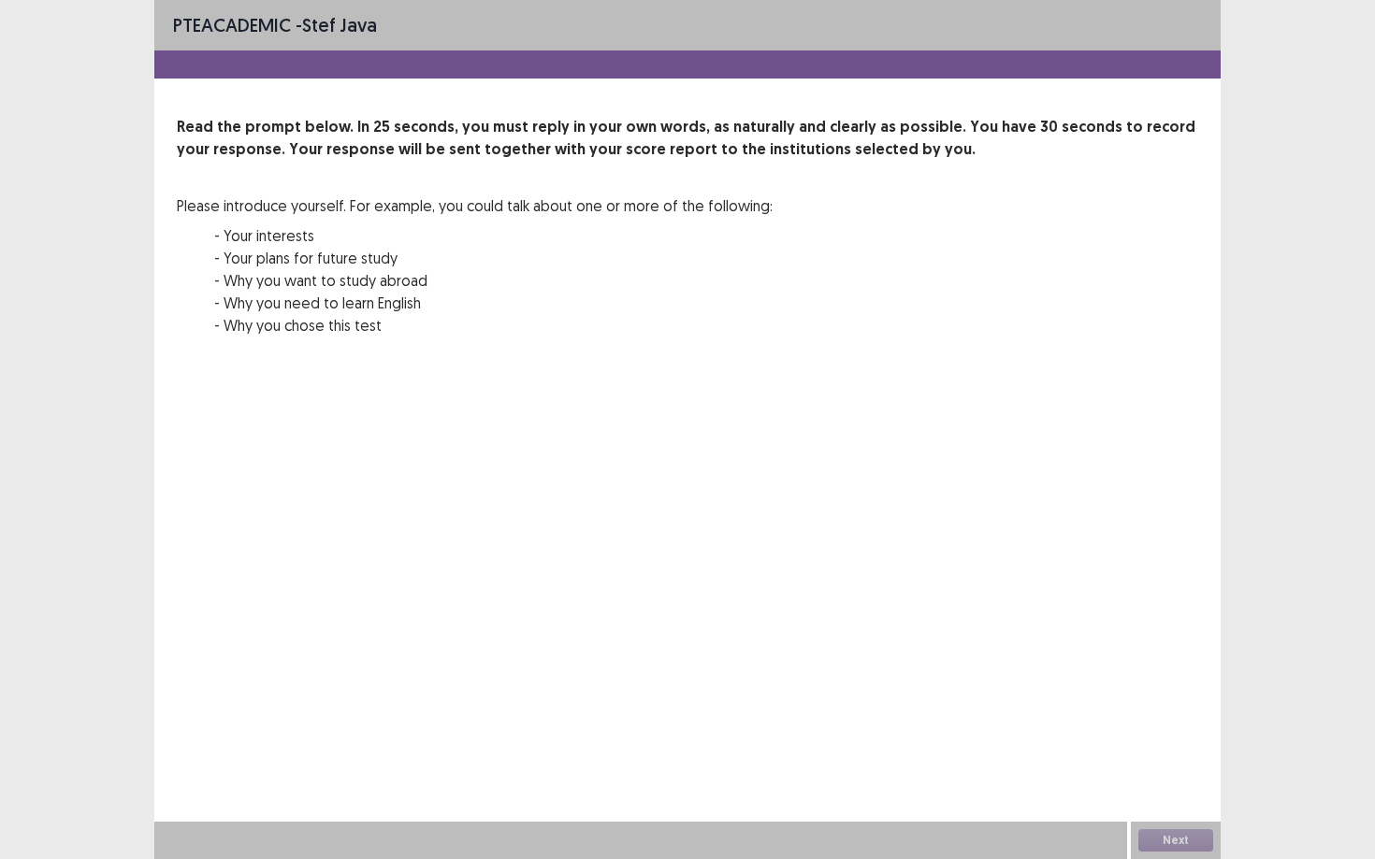
click at [1061, 730] on div "Next" at bounding box center [1176, 840] width 90 height 37
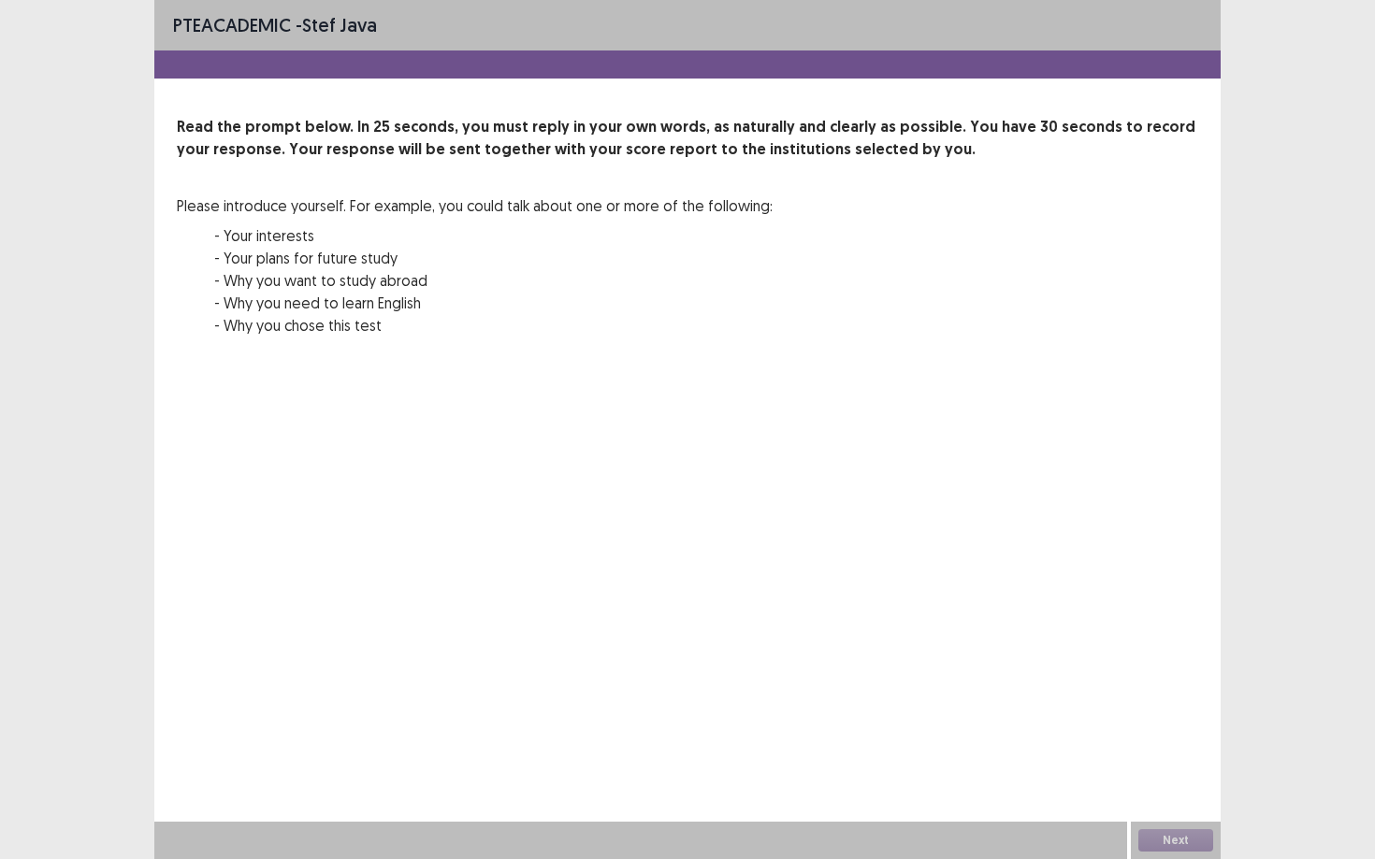
click at [1061, 730] on div "Next" at bounding box center [1176, 840] width 90 height 37
click at [832, 670] on div "PTE academic - stef java Read the prompt below. In 25 seconds, you must reply i…" at bounding box center [687, 429] width 1066 height 859
click at [1061, 730] on div "Next" at bounding box center [1176, 840] width 90 height 37
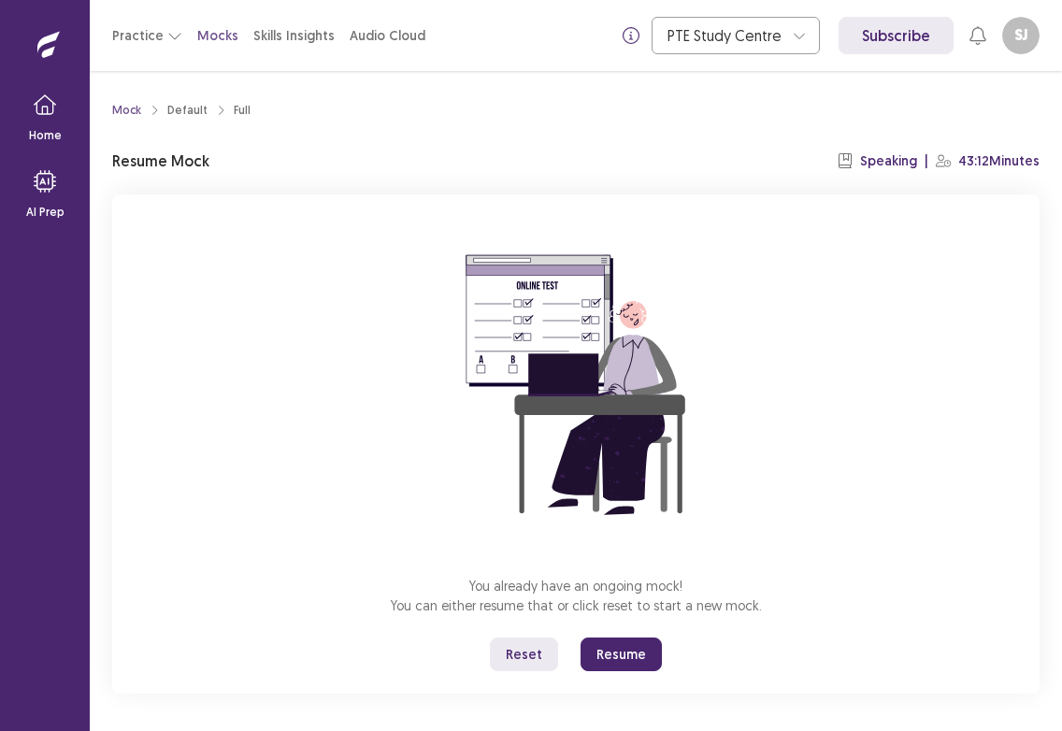
click at [635, 669] on button "Resume" at bounding box center [621, 655] width 81 height 34
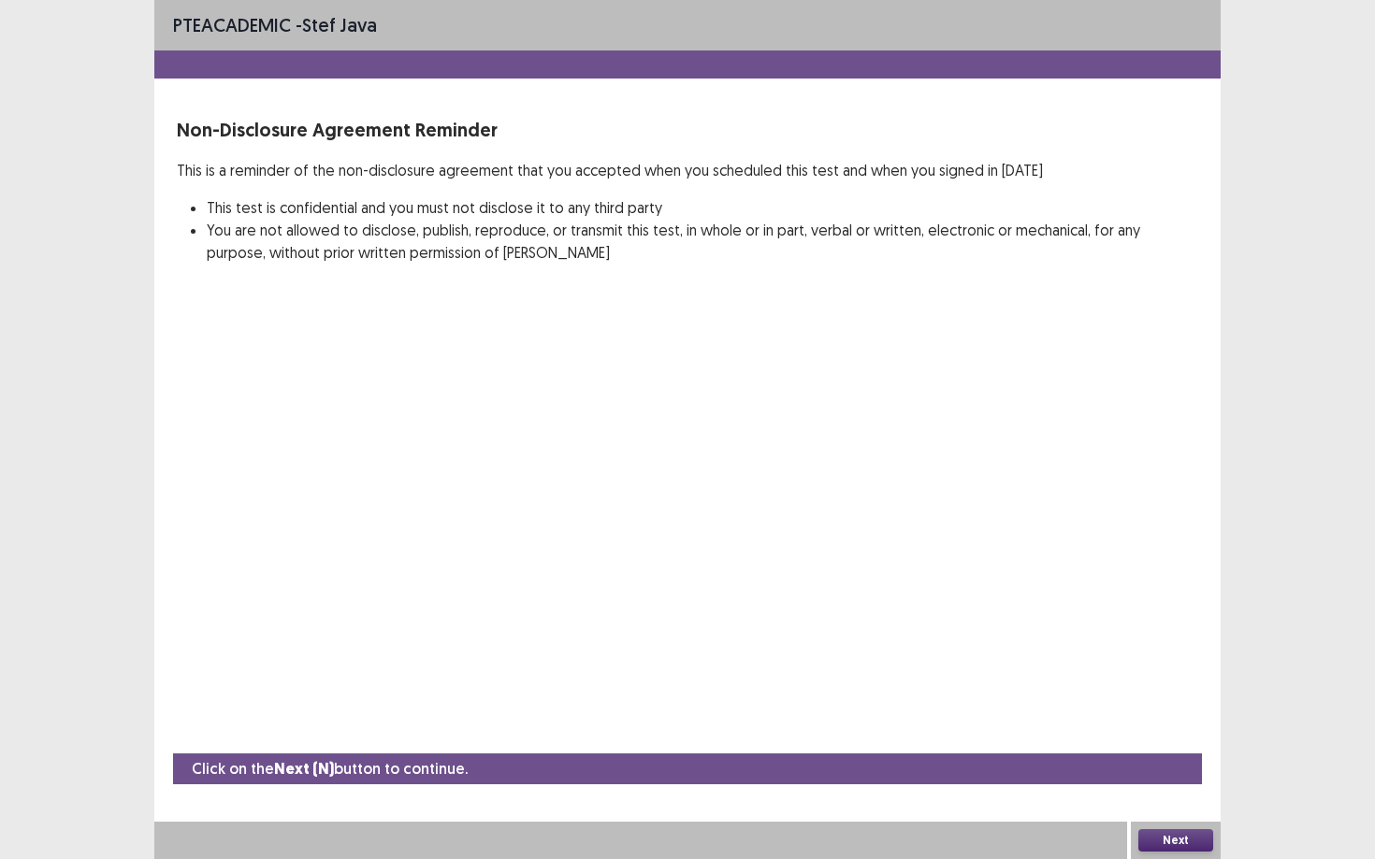
click at [1061, 730] on div "Next" at bounding box center [1176, 840] width 90 height 37
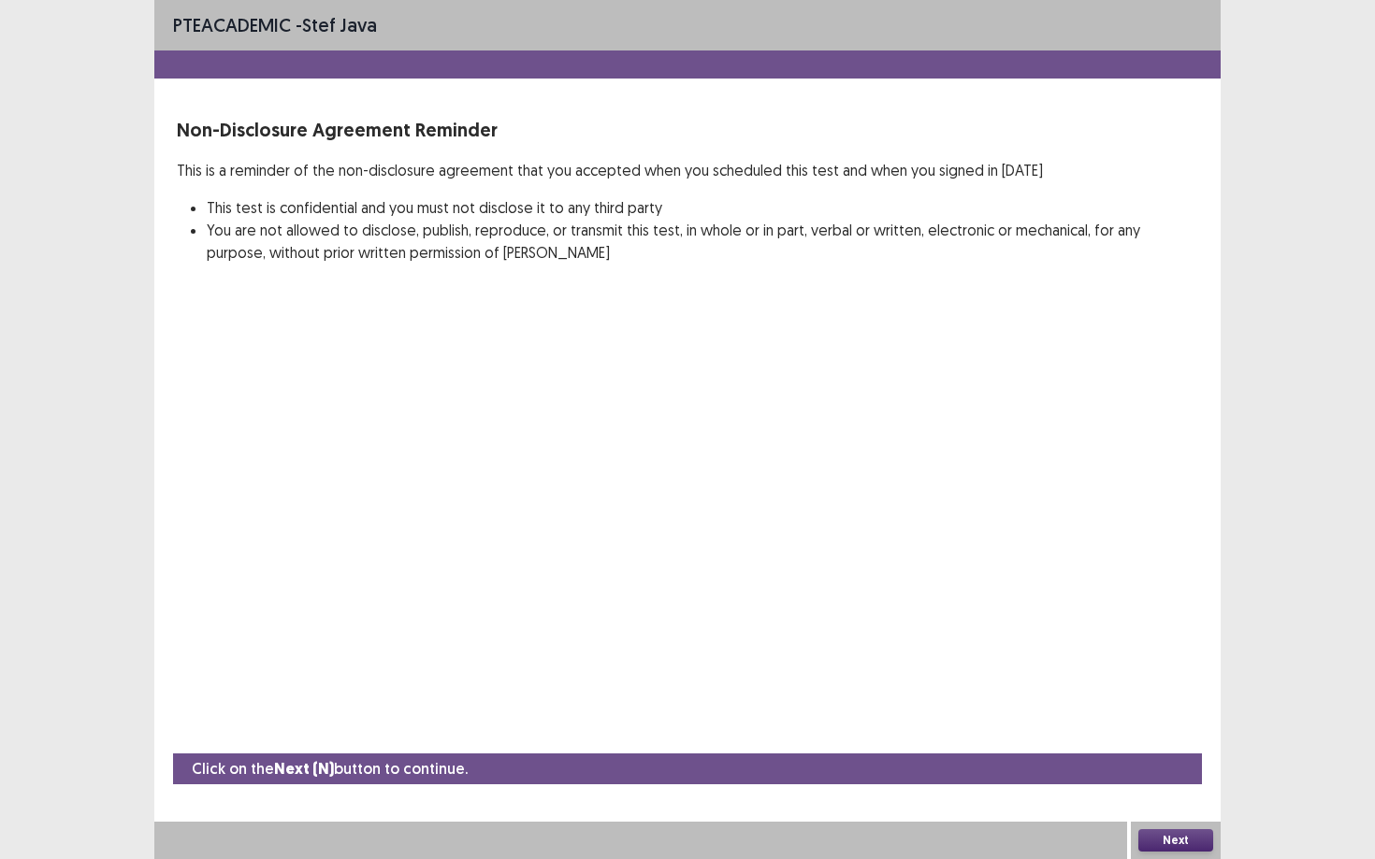
click at [1061, 730] on div "Next" at bounding box center [1176, 840] width 90 height 37
click at [1061, 730] on button "Next" at bounding box center [1175, 841] width 75 height 22
click at [1061, 730] on div "Confirm Action Are you sure that you want to perform this action? Confirm Cancel" at bounding box center [687, 429] width 1375 height 859
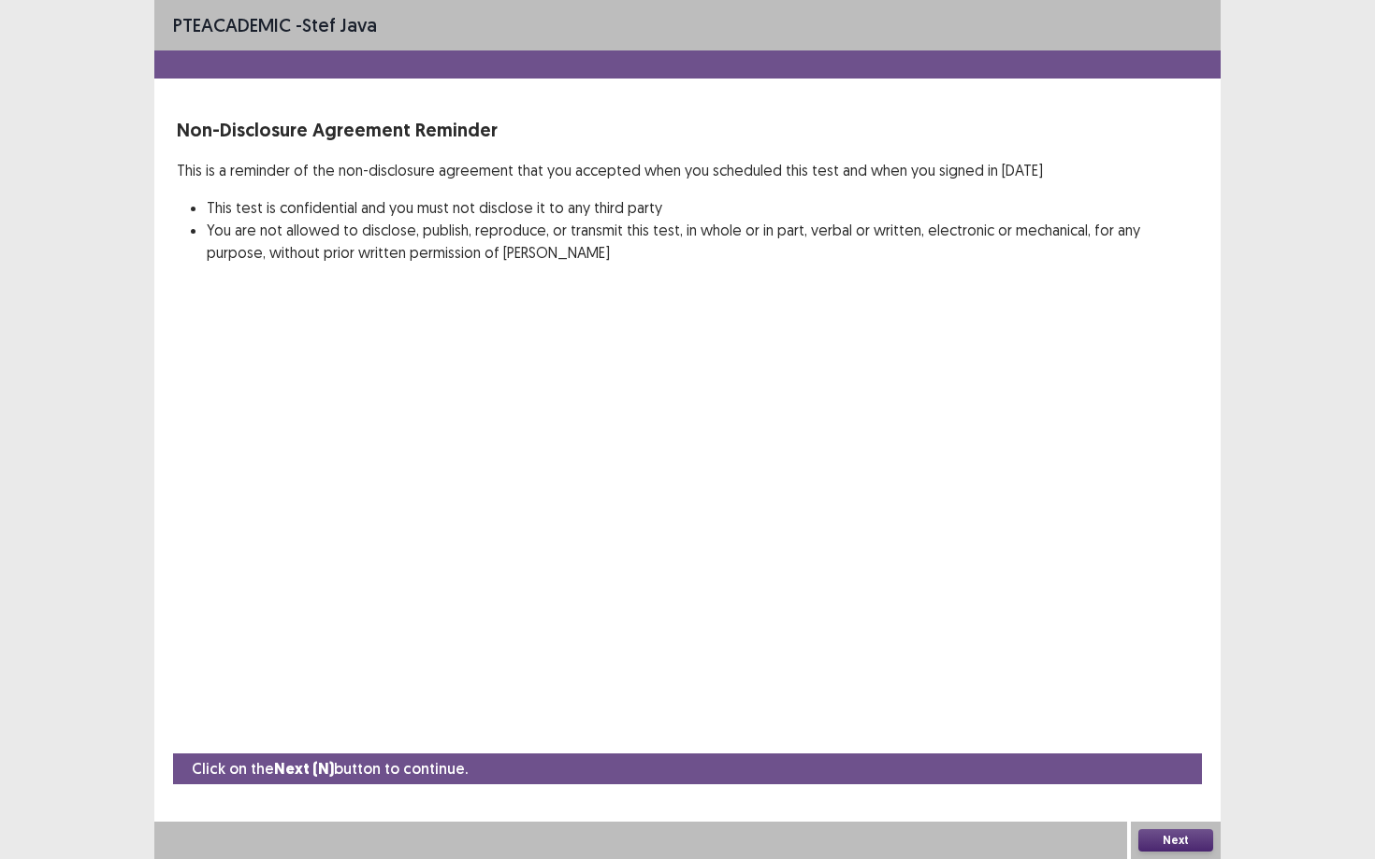
click at [1061, 730] on button "Next" at bounding box center [1175, 841] width 75 height 22
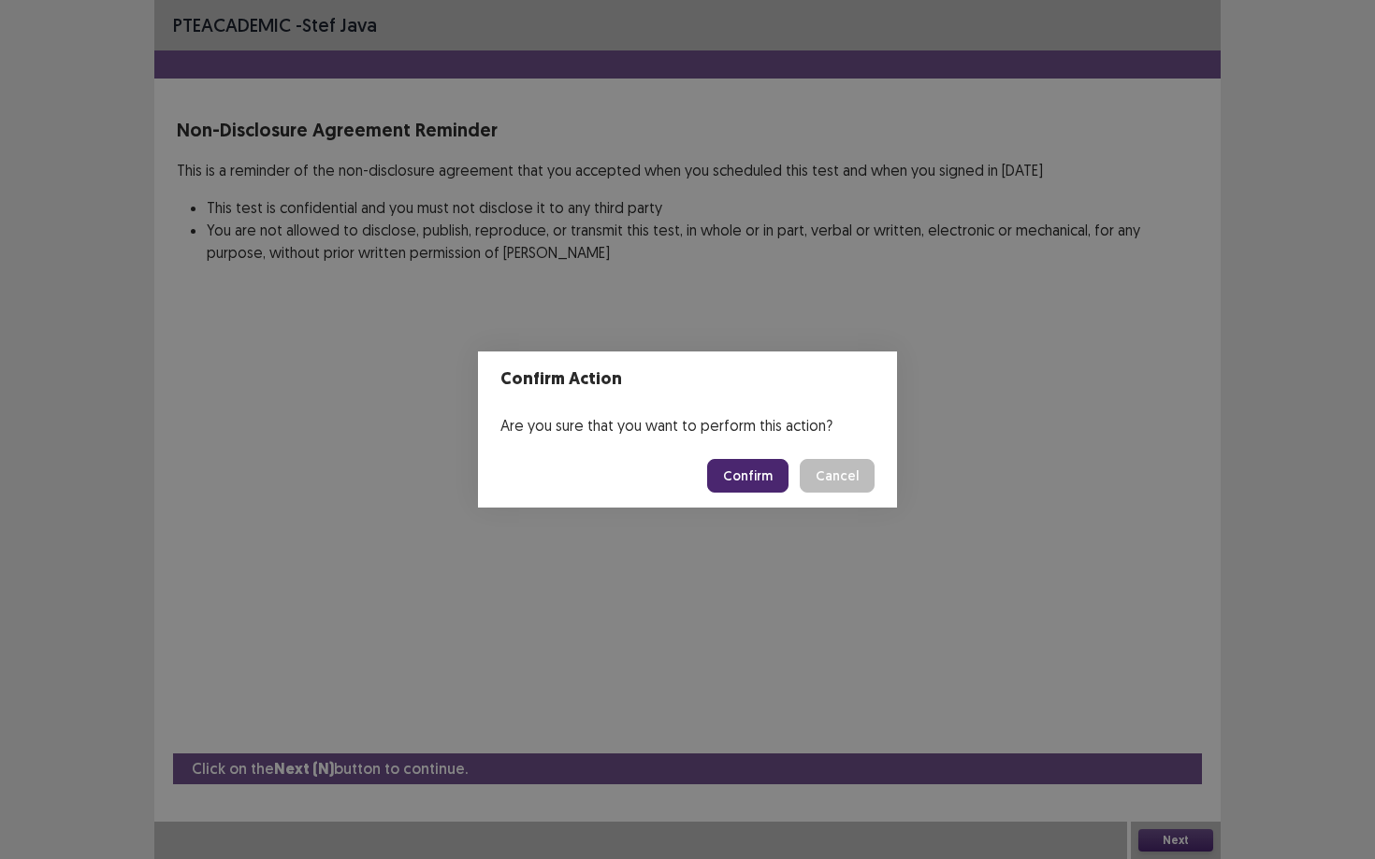
click at [748, 479] on button "Confirm" at bounding box center [747, 476] width 81 height 34
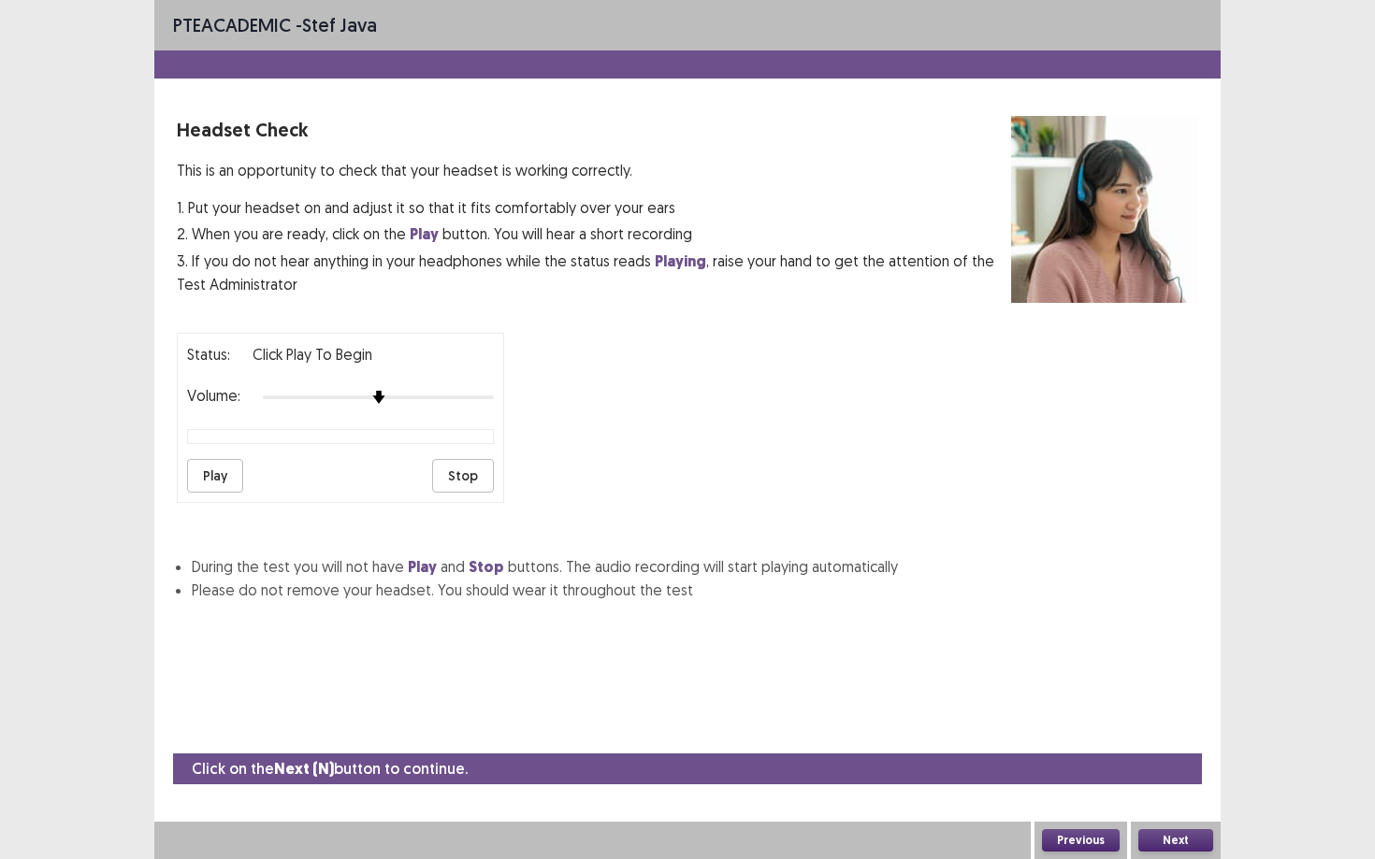
click at [1061, 730] on button "Next" at bounding box center [1175, 841] width 75 height 22
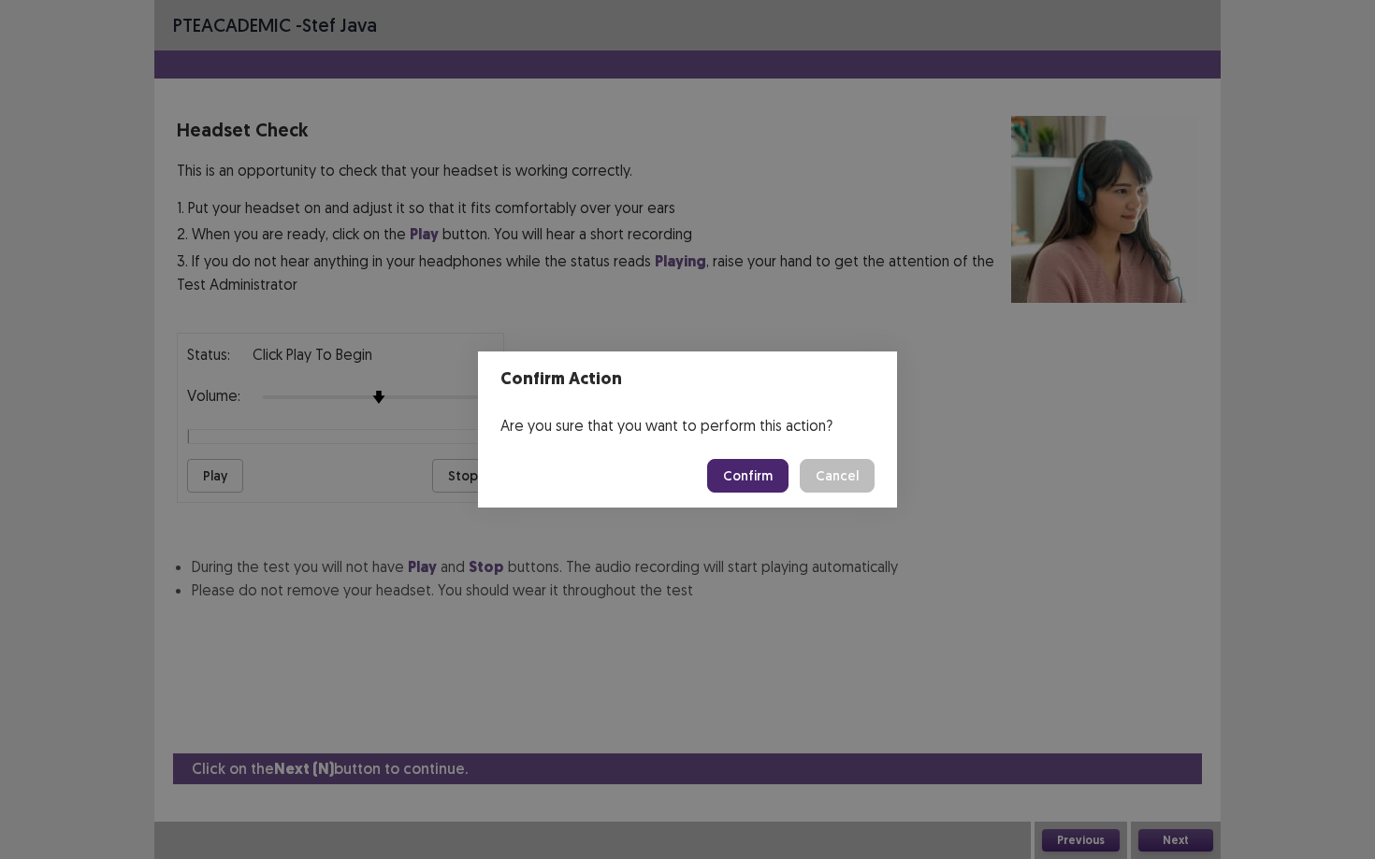
click at [760, 471] on button "Confirm" at bounding box center [747, 476] width 81 height 34
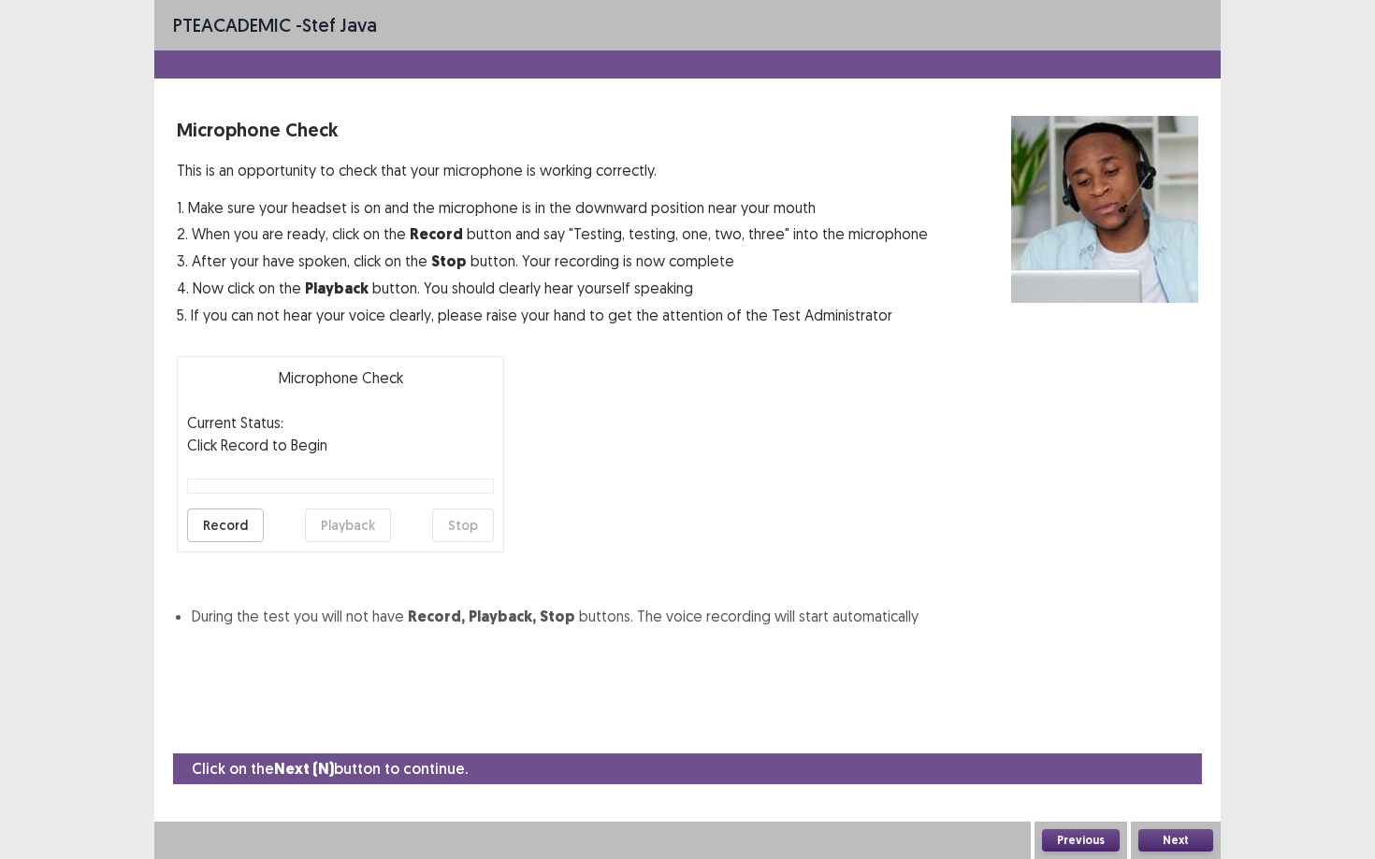
click at [1061, 730] on button "Next" at bounding box center [1175, 841] width 75 height 22
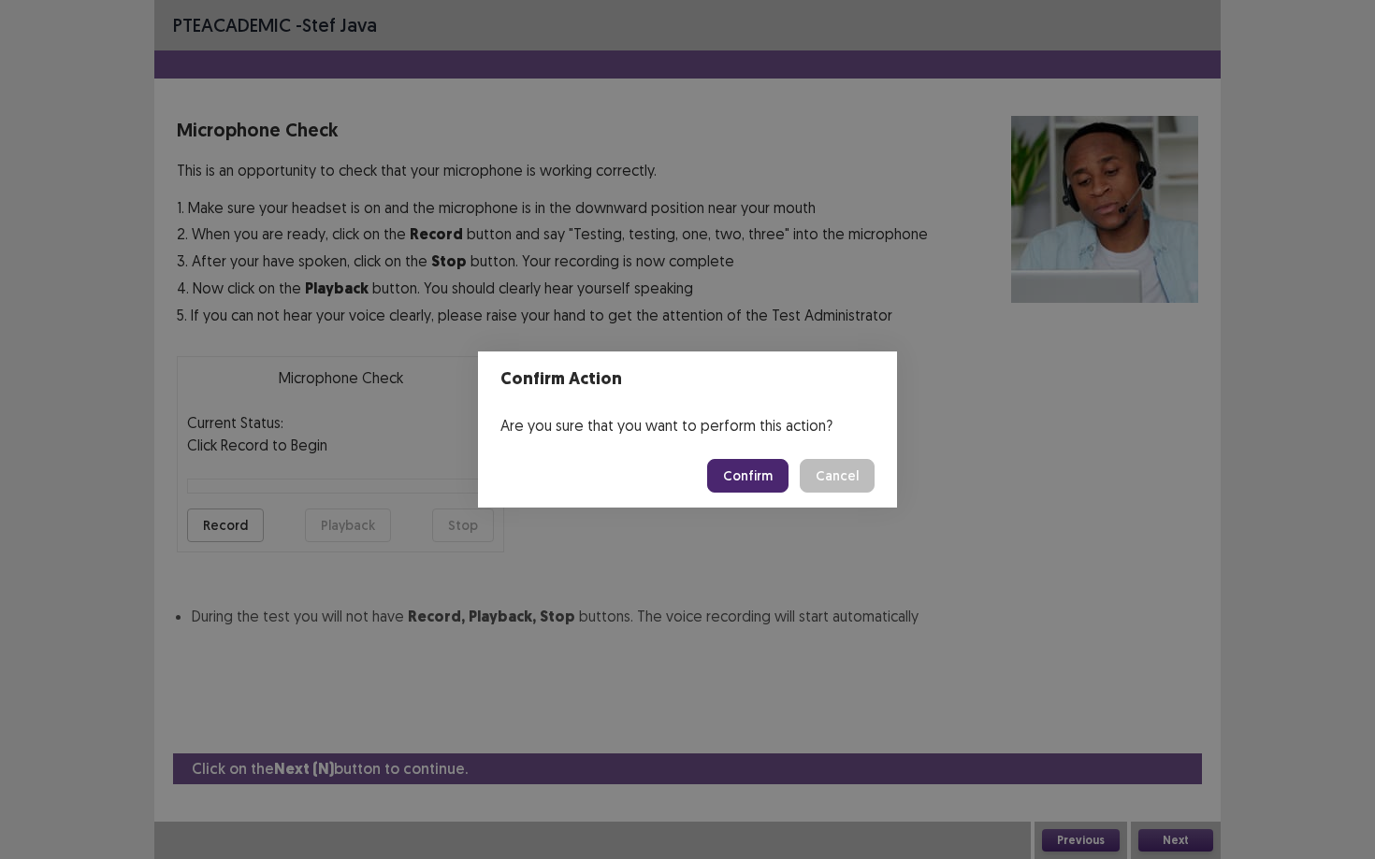
click at [854, 498] on footer "Confirm Cancel" at bounding box center [687, 476] width 419 height 64
click at [847, 474] on button "Cancel" at bounding box center [837, 476] width 75 height 34
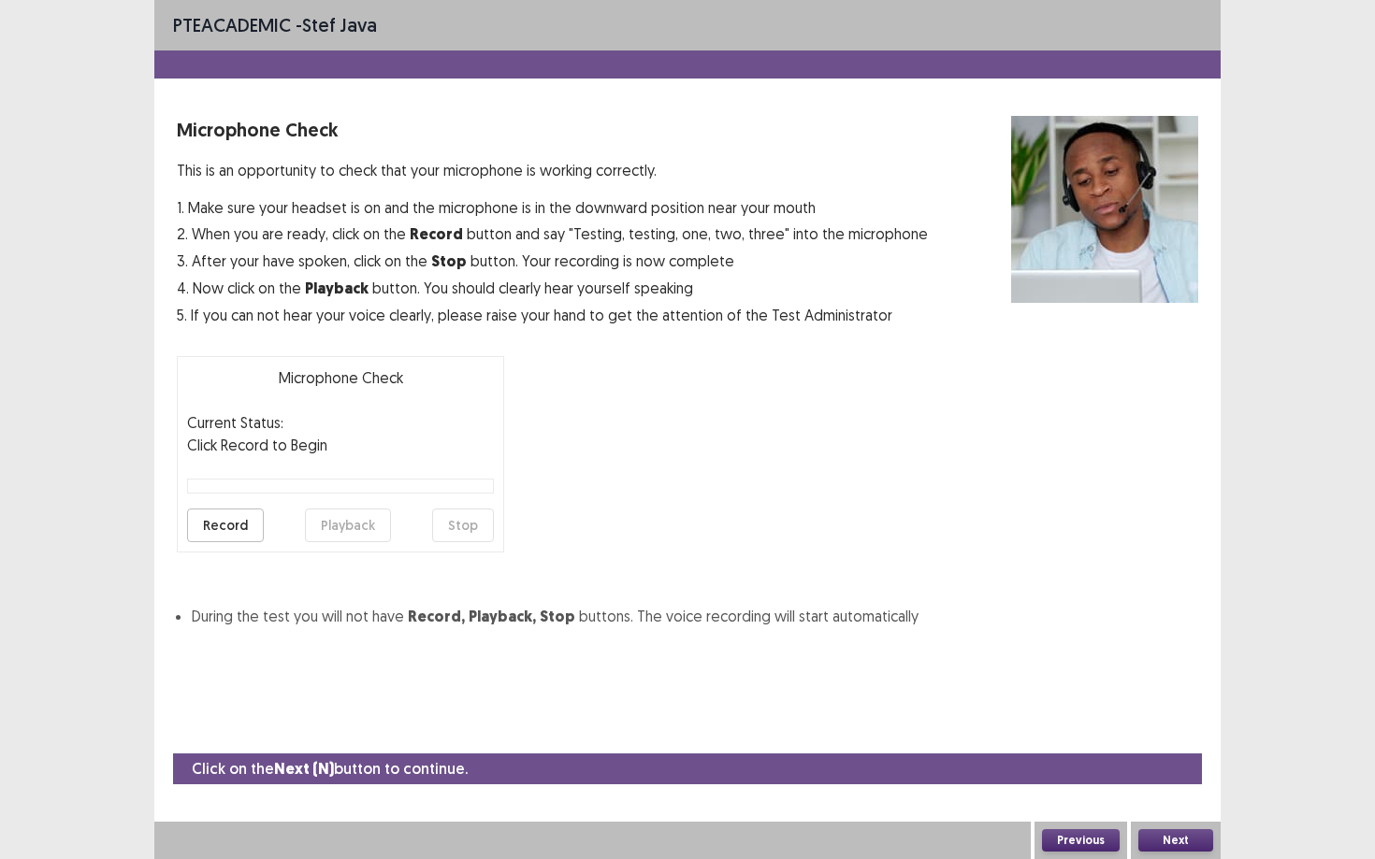
click at [1061, 730] on div "Previous" at bounding box center [1080, 840] width 93 height 37
click at [1061, 730] on button "Previous" at bounding box center [1081, 841] width 78 height 22
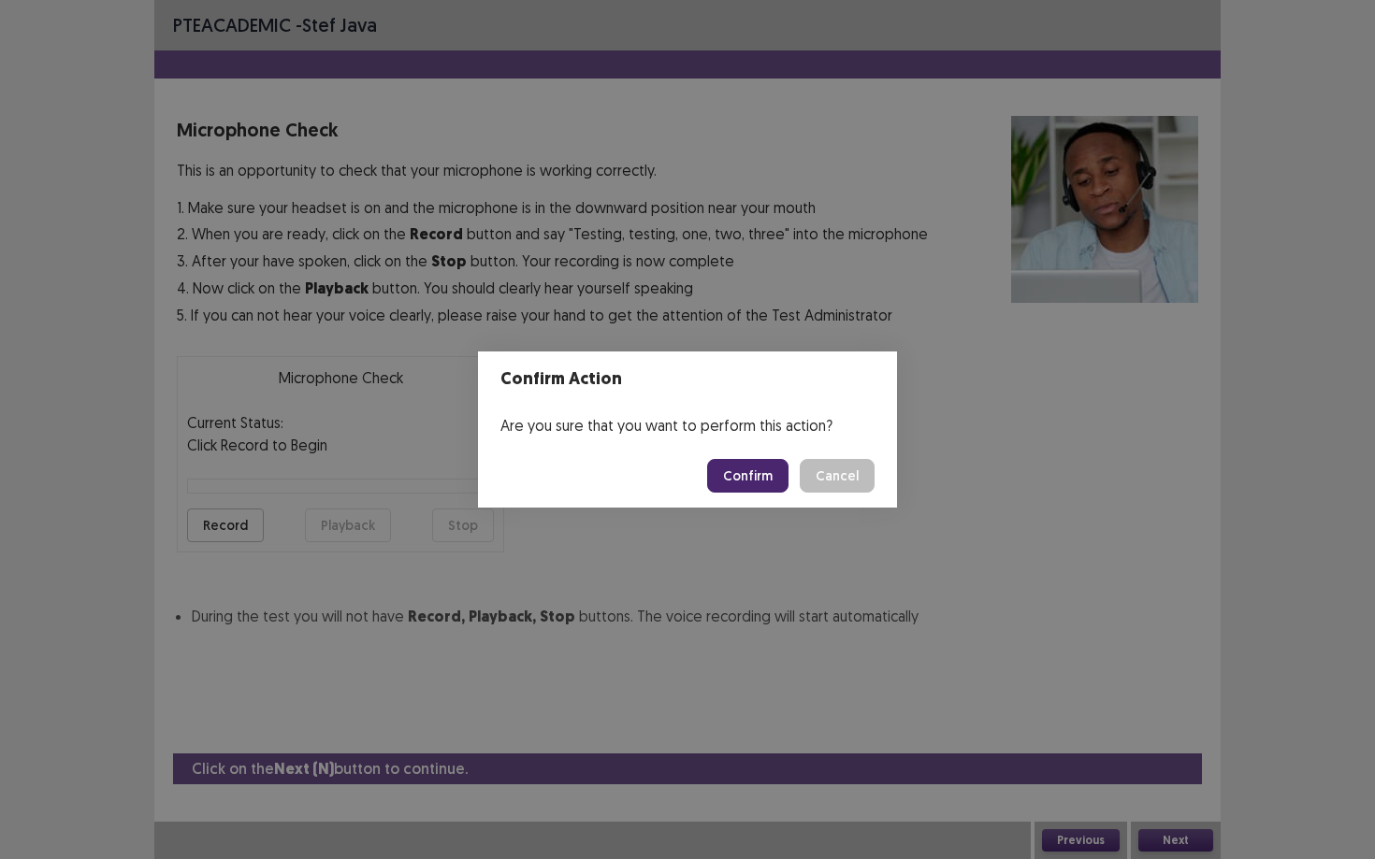
click at [734, 477] on button "Confirm" at bounding box center [747, 476] width 81 height 34
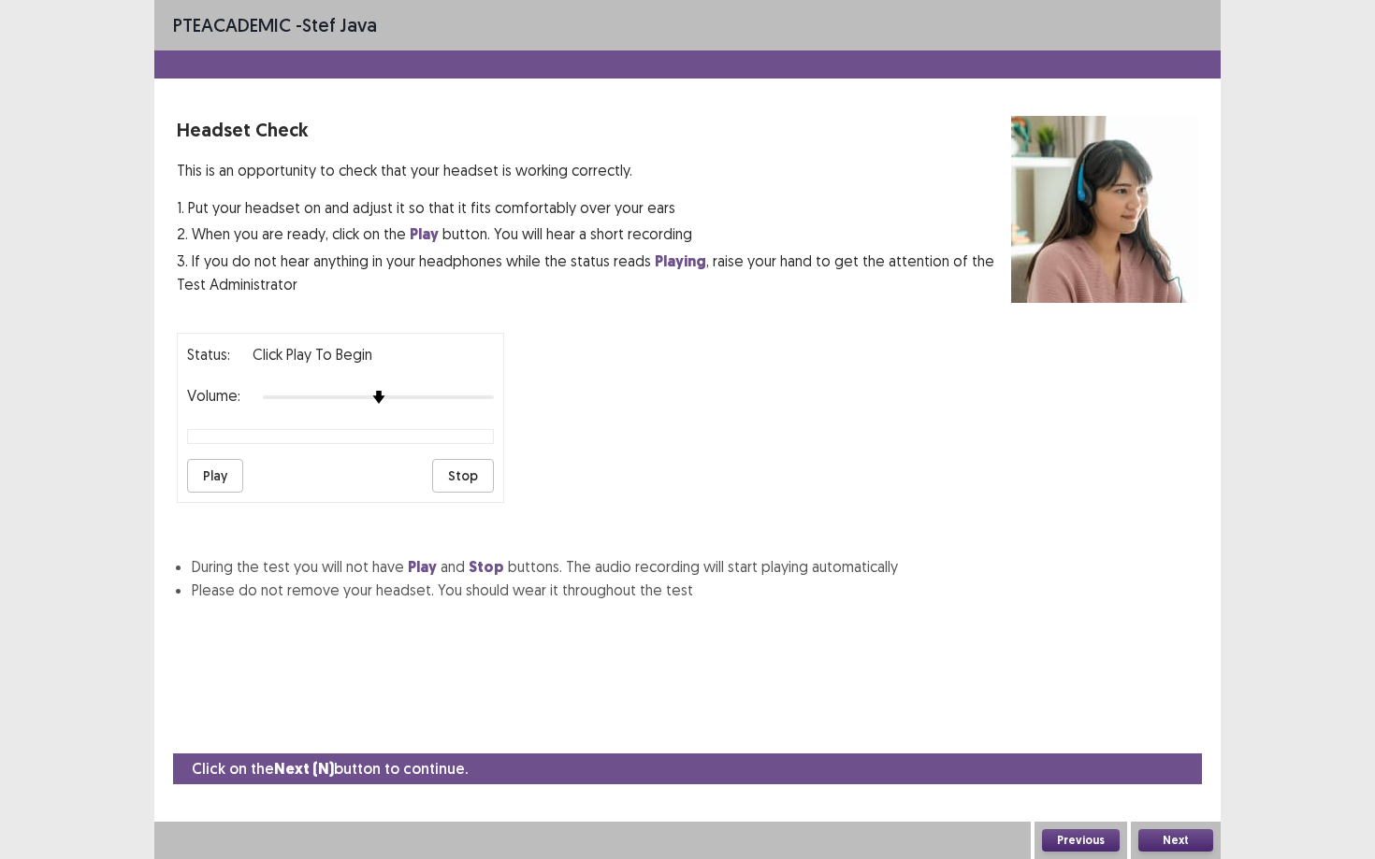
click at [220, 471] on button "Play" at bounding box center [215, 476] width 56 height 34
click at [1061, 730] on button "Next" at bounding box center [1175, 841] width 75 height 22
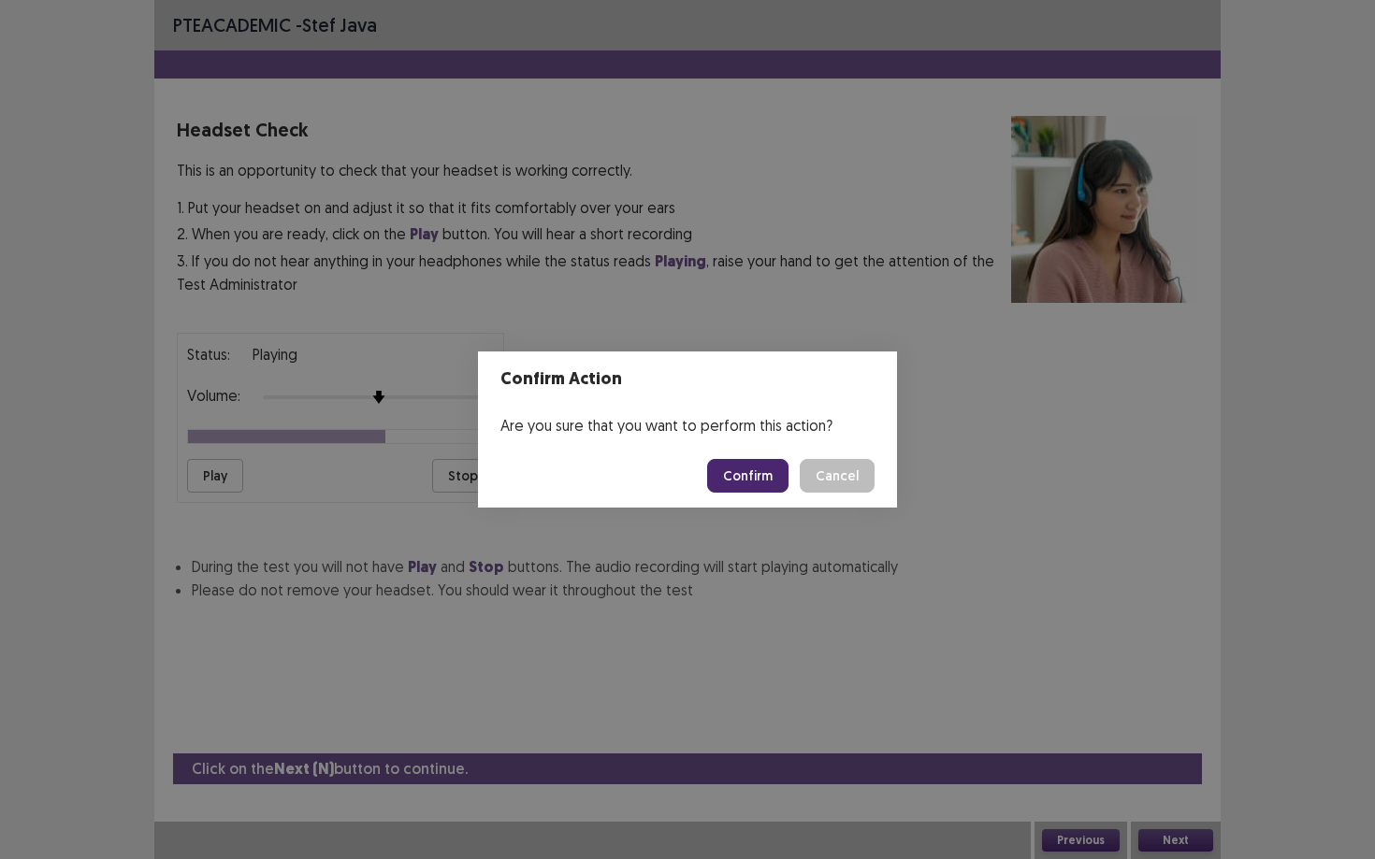
click at [750, 465] on button "Confirm" at bounding box center [747, 476] width 81 height 34
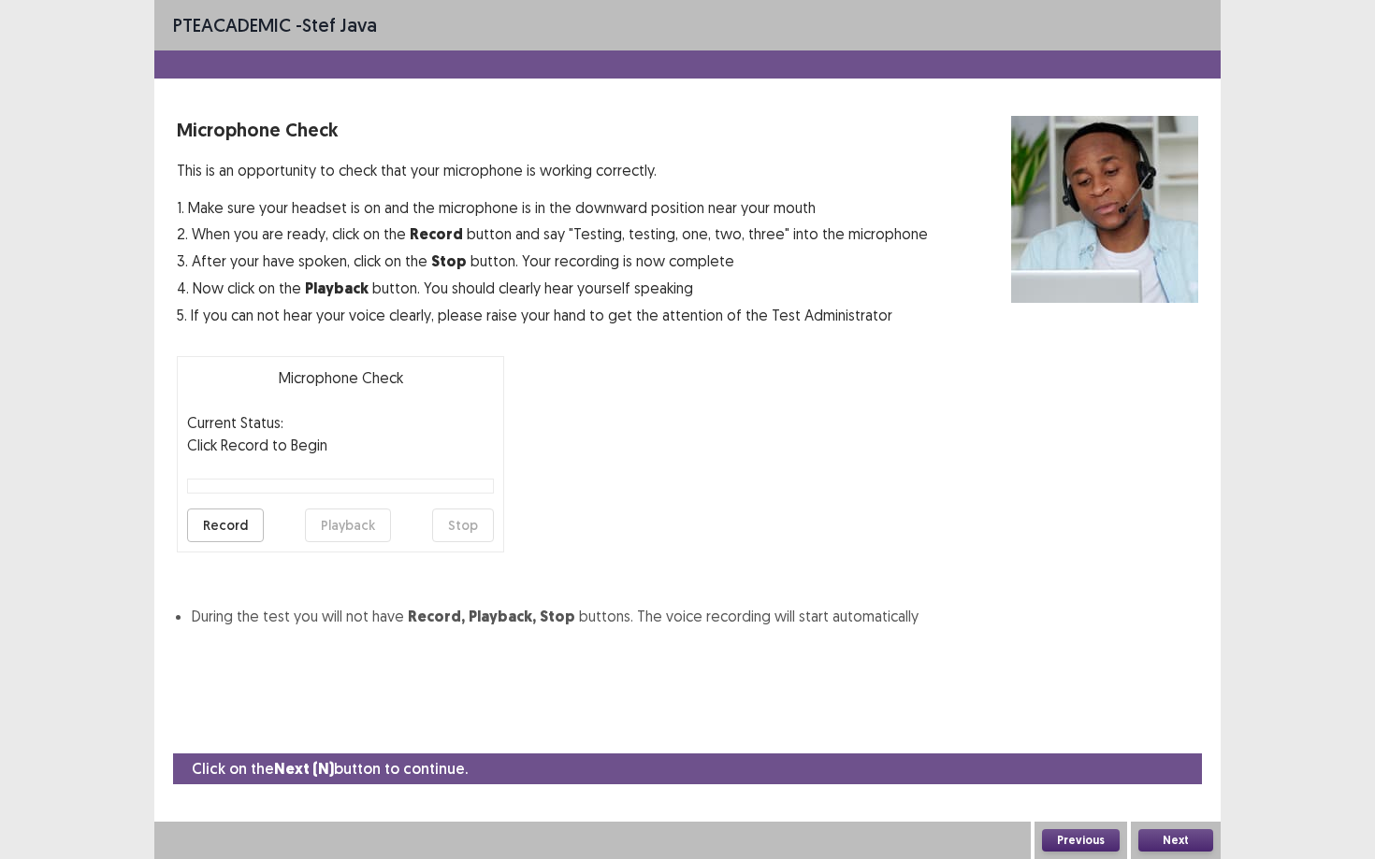
click at [233, 522] on button "Record" at bounding box center [225, 526] width 77 height 34
click at [462, 520] on button "Stop" at bounding box center [463, 526] width 62 height 34
click at [353, 518] on button "Playback" at bounding box center [348, 526] width 86 height 34
click at [1061, 730] on button "Next" at bounding box center [1175, 841] width 75 height 22
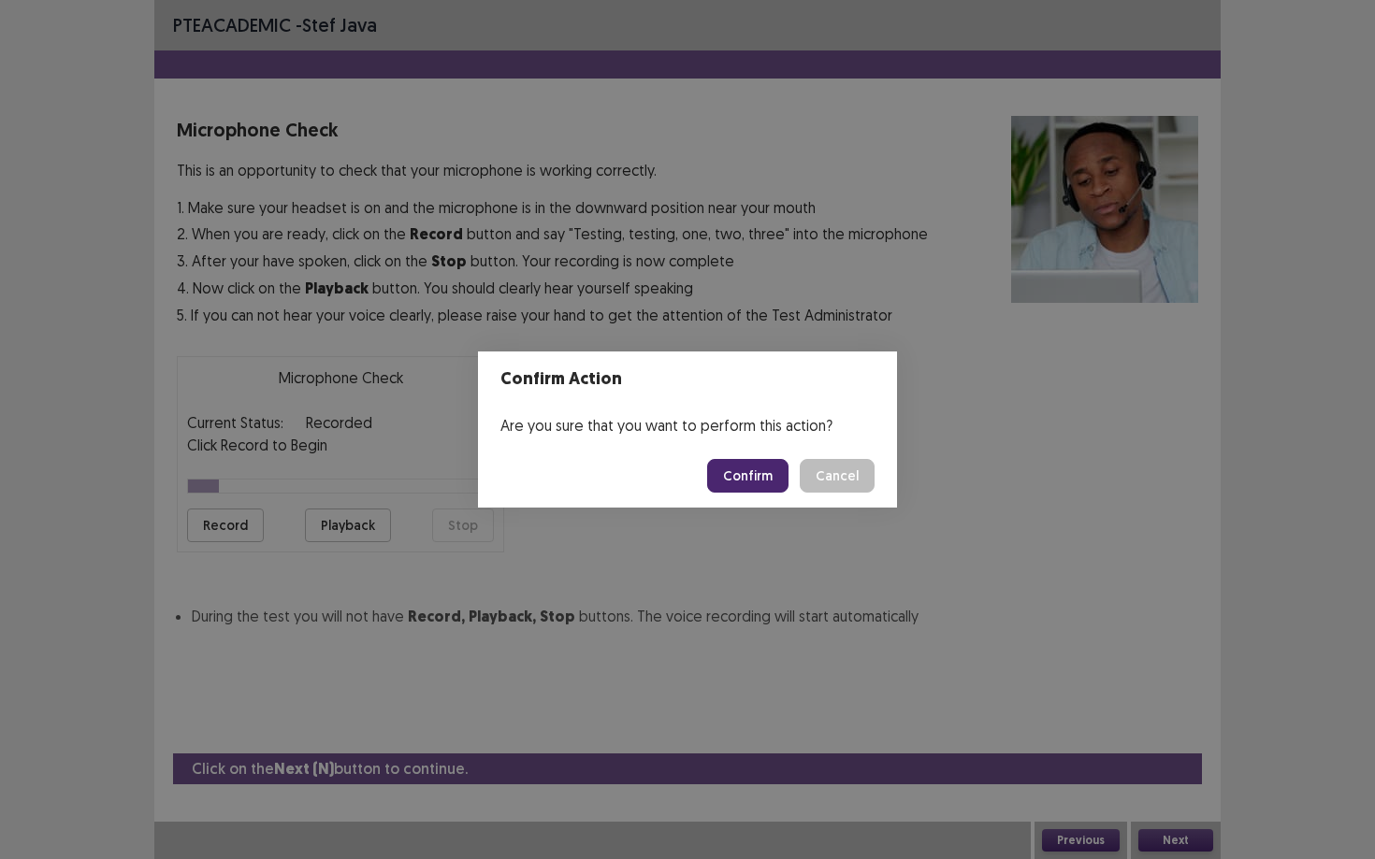
click at [768, 472] on button "Confirm" at bounding box center [747, 476] width 81 height 34
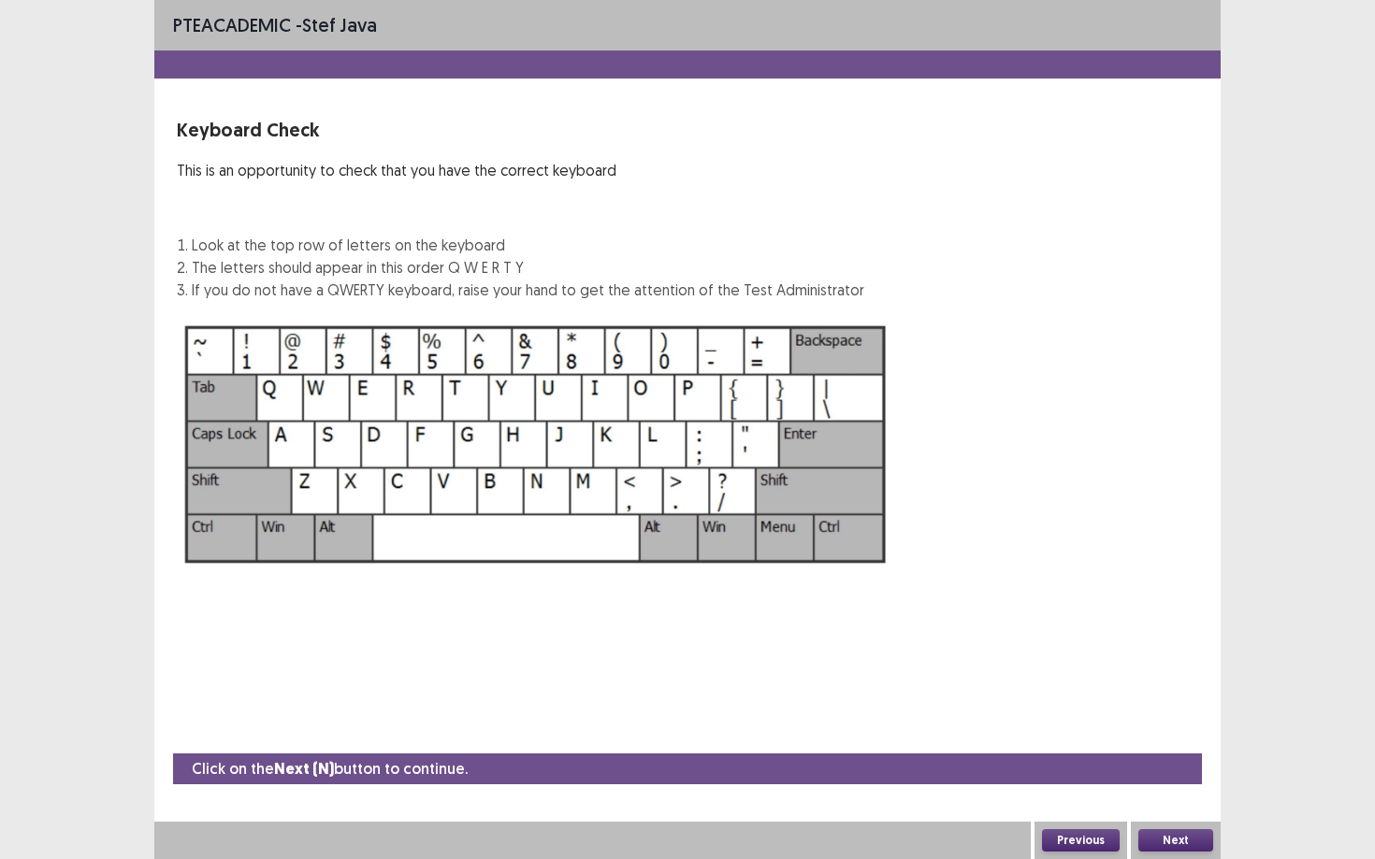
click at [1061, 730] on button "Next" at bounding box center [1175, 841] width 75 height 22
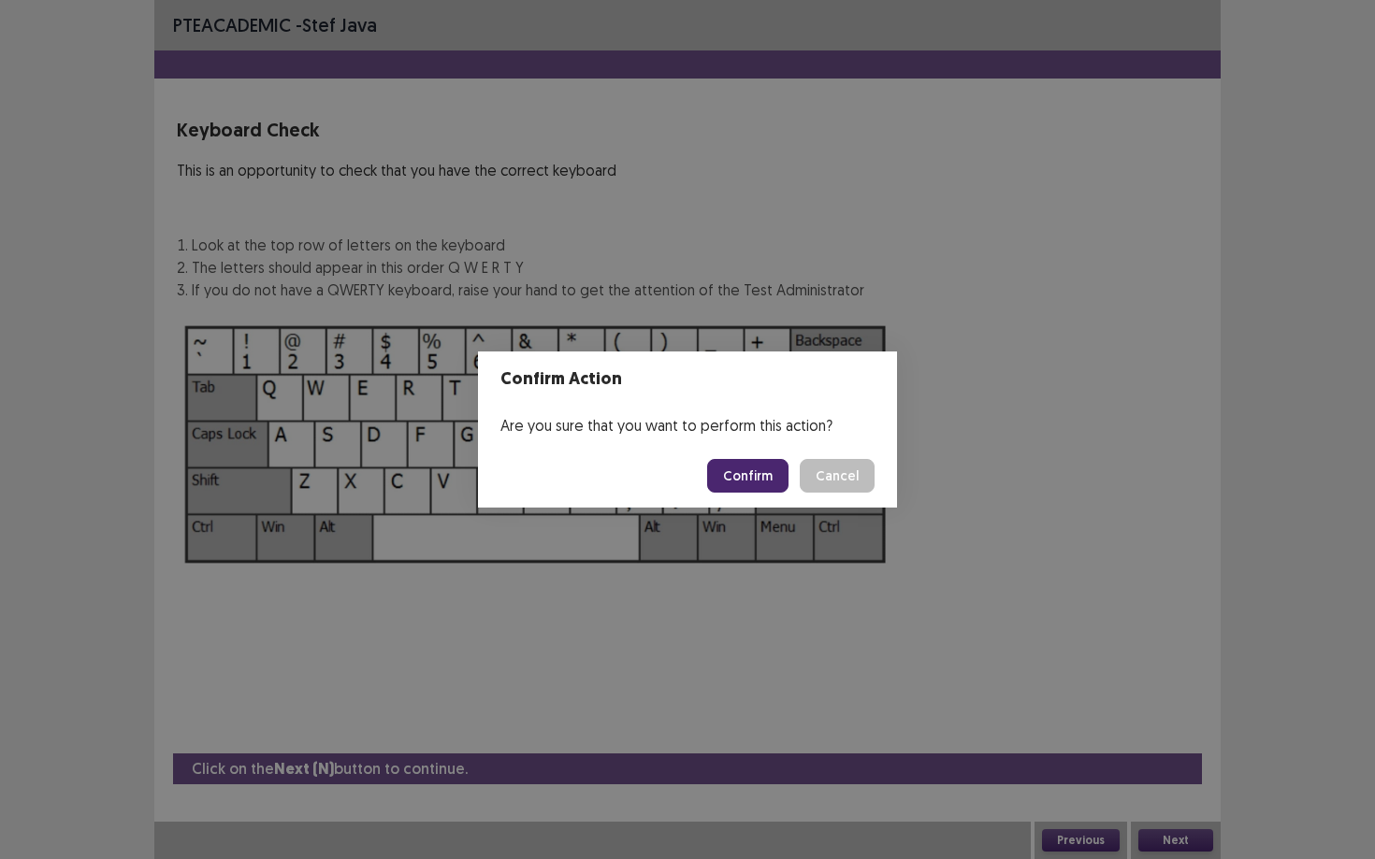
click at [732, 481] on button "Confirm" at bounding box center [747, 476] width 81 height 34
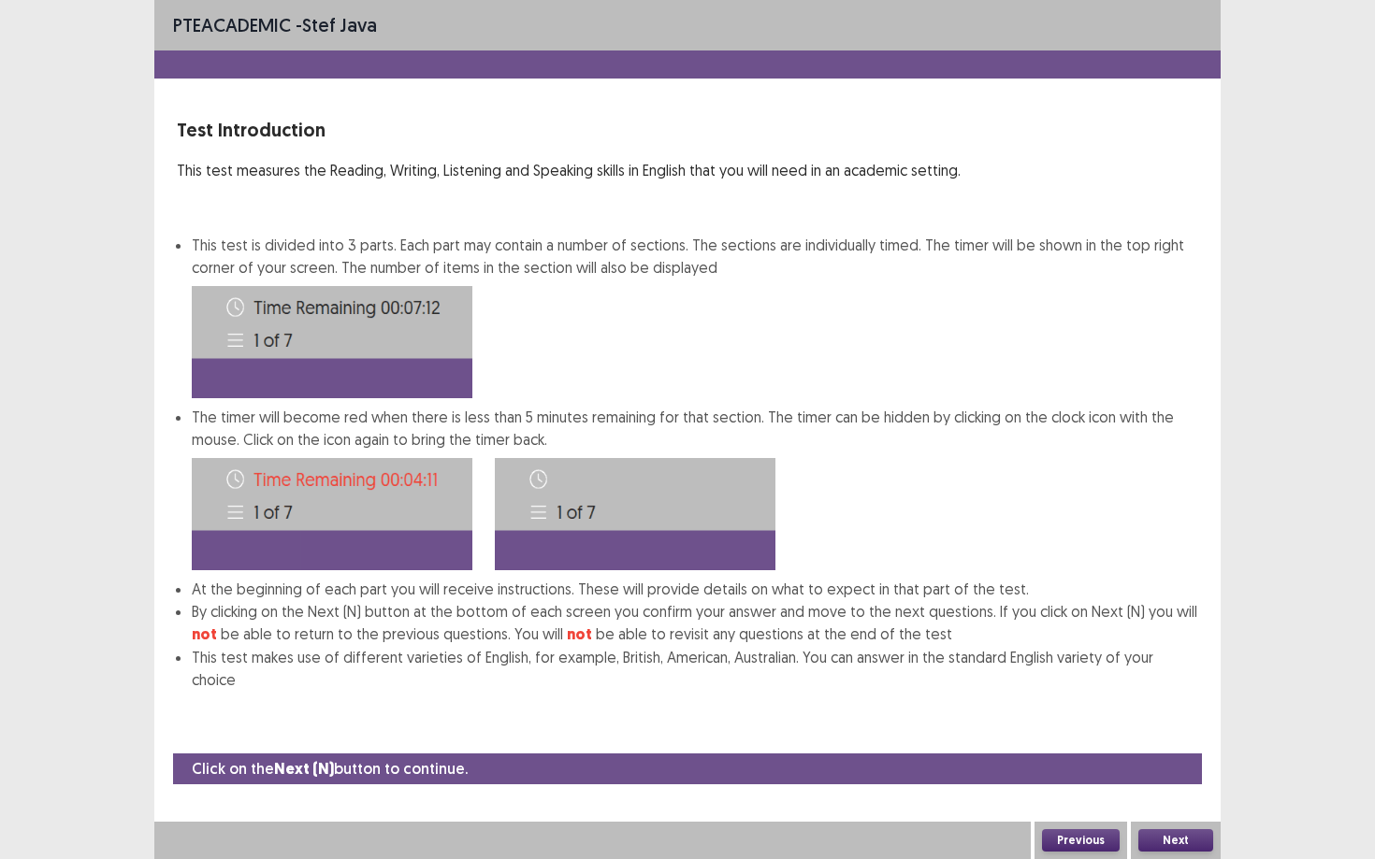
click at [1061, 730] on div "PTE academic - stef java Test Introduction This test measures the Reading, Writ…" at bounding box center [687, 429] width 1375 height 859
click at [1061, 730] on button "Next" at bounding box center [1175, 841] width 75 height 22
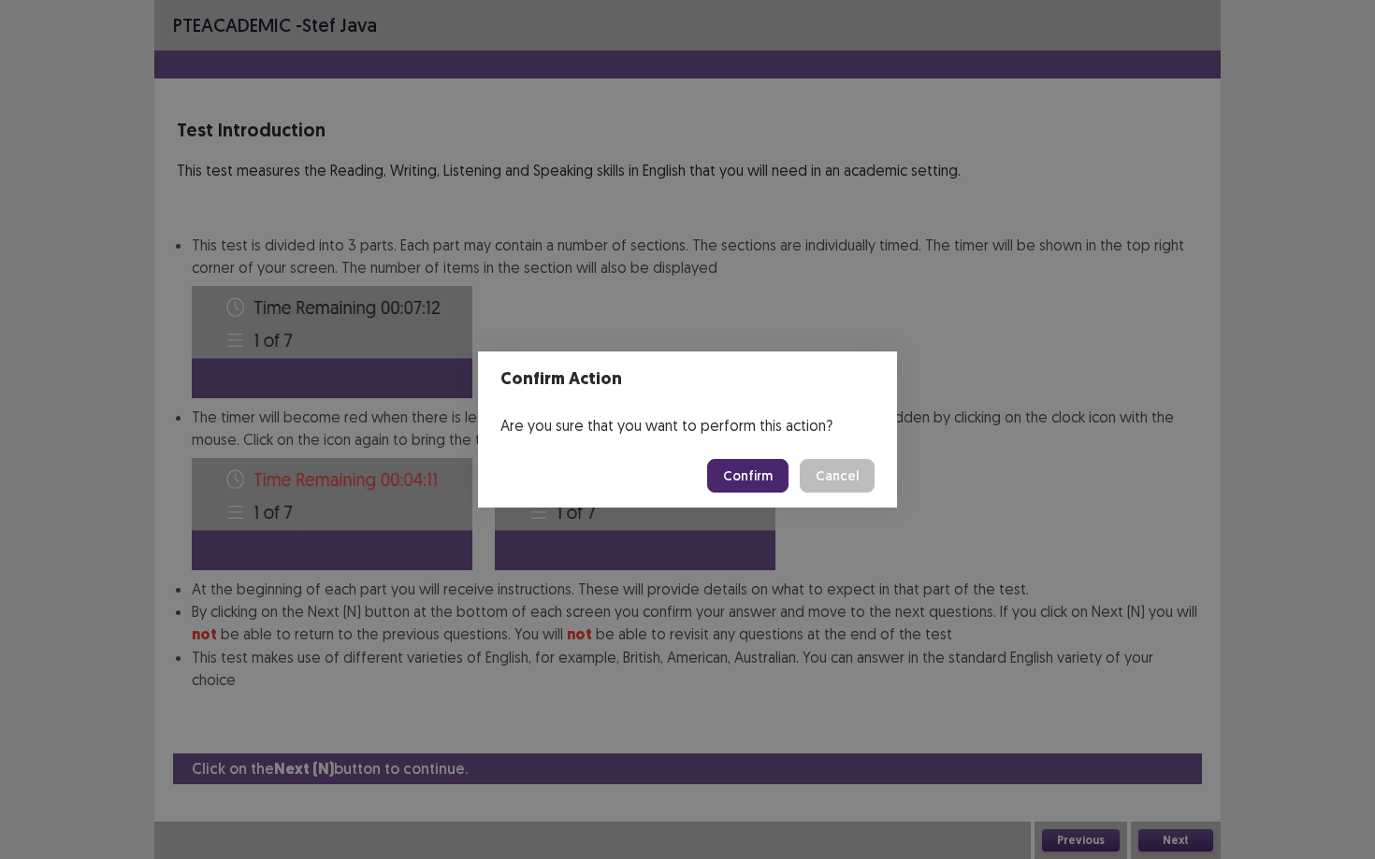
click at [740, 479] on button "Confirm" at bounding box center [747, 476] width 81 height 34
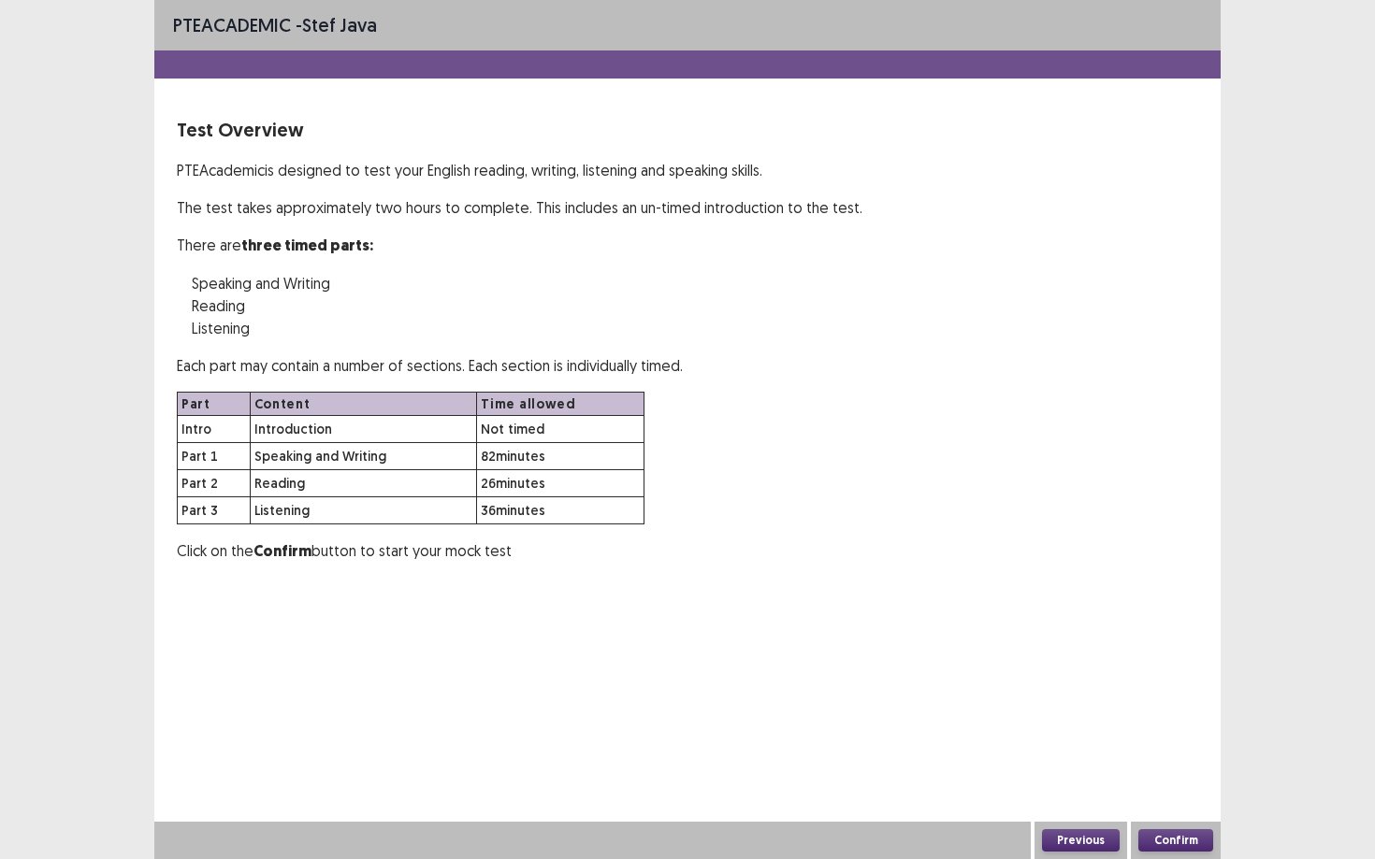
click at [1061, 730] on button "Confirm" at bounding box center [1175, 841] width 75 height 22
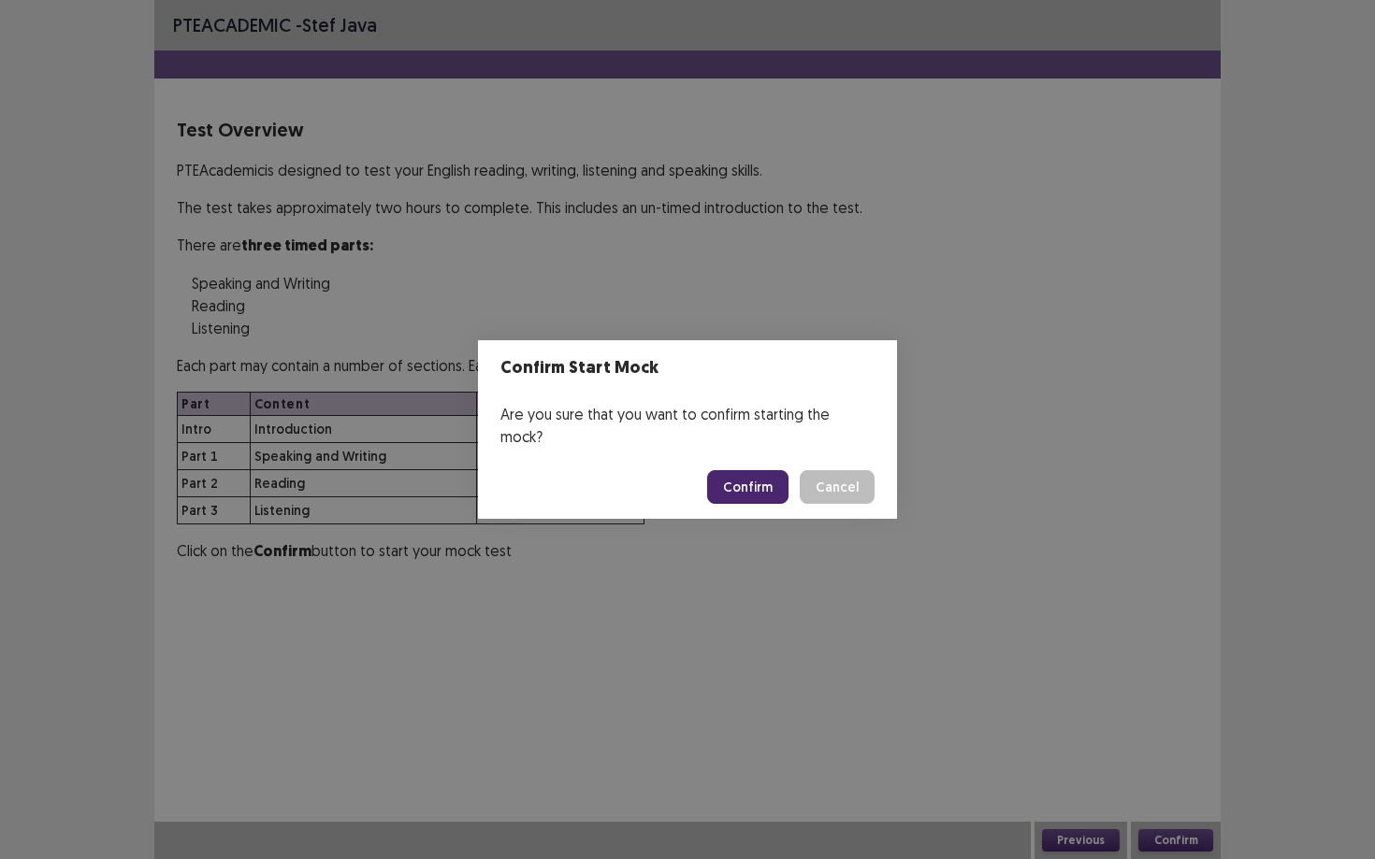
click at [743, 477] on button "Confirm" at bounding box center [747, 487] width 81 height 34
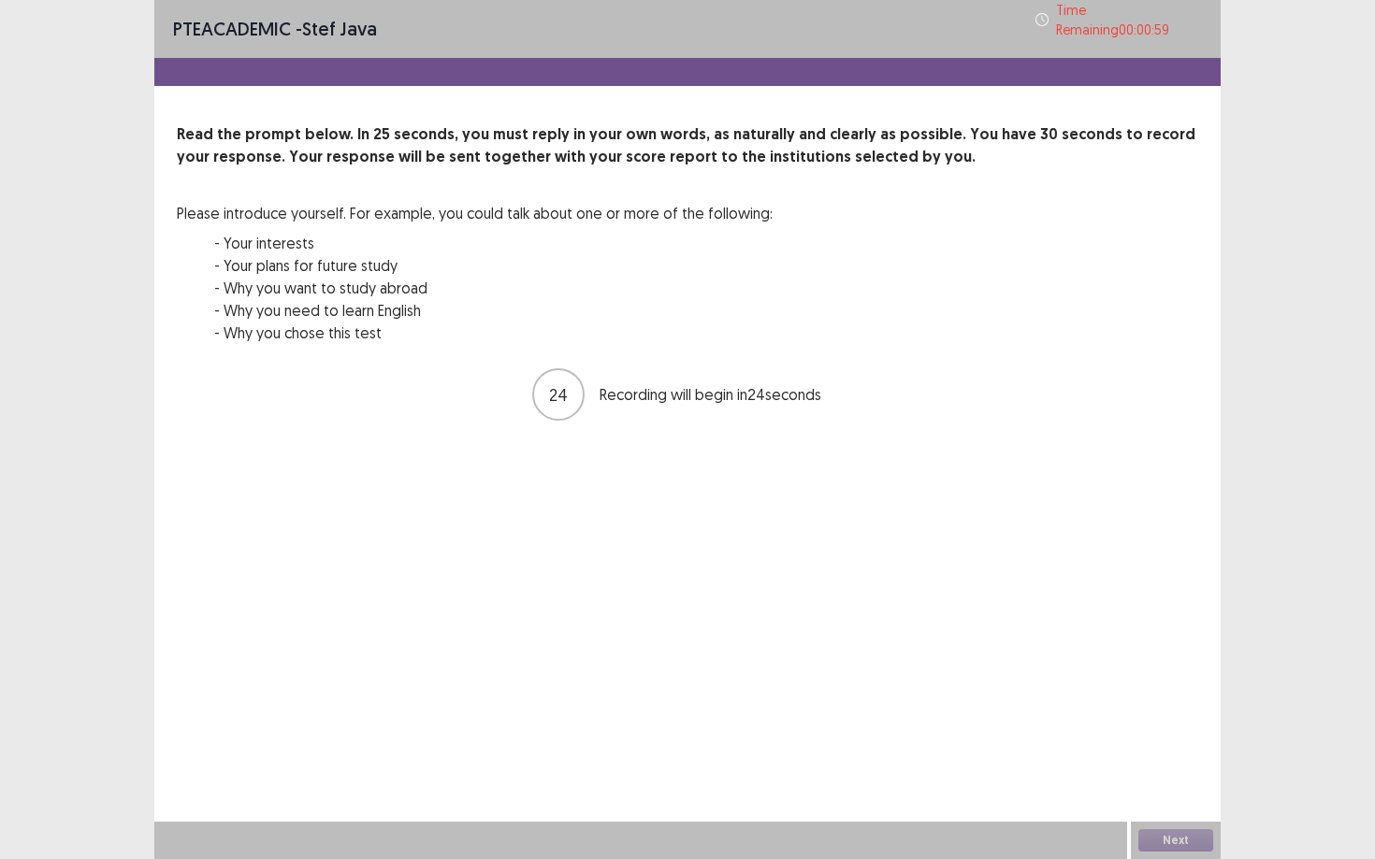
click at [561, 395] on p "24" at bounding box center [558, 394] width 19 height 25
click at [1010, 644] on div "PTE academic - stef java Time Remaining 00 : 00 : 57 Read the prompt below. In …" at bounding box center [687, 429] width 1066 height 859
click at [1061, 730] on button "Next" at bounding box center [1175, 841] width 75 height 22
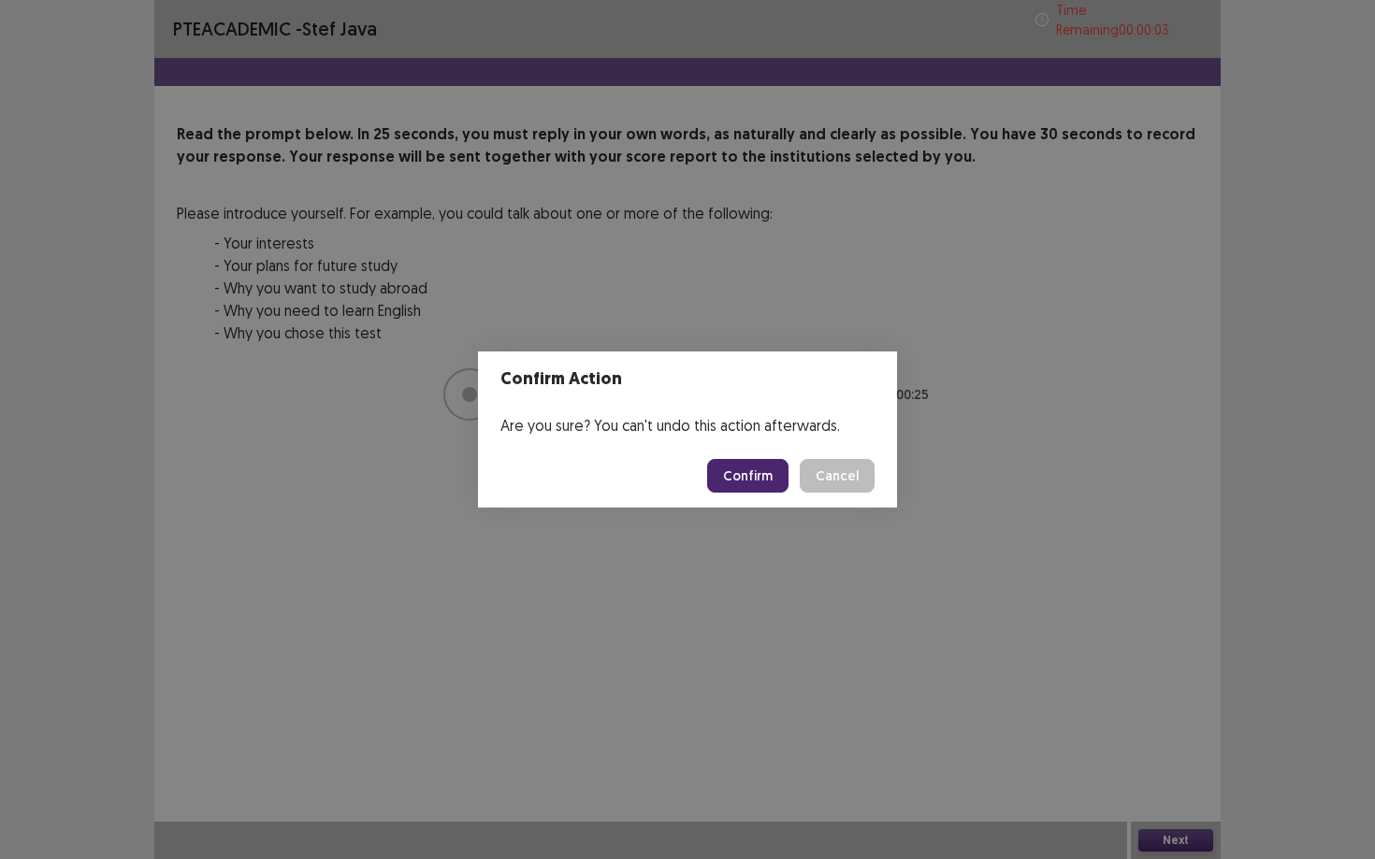
click at [773, 479] on button "Confirm" at bounding box center [747, 476] width 81 height 34
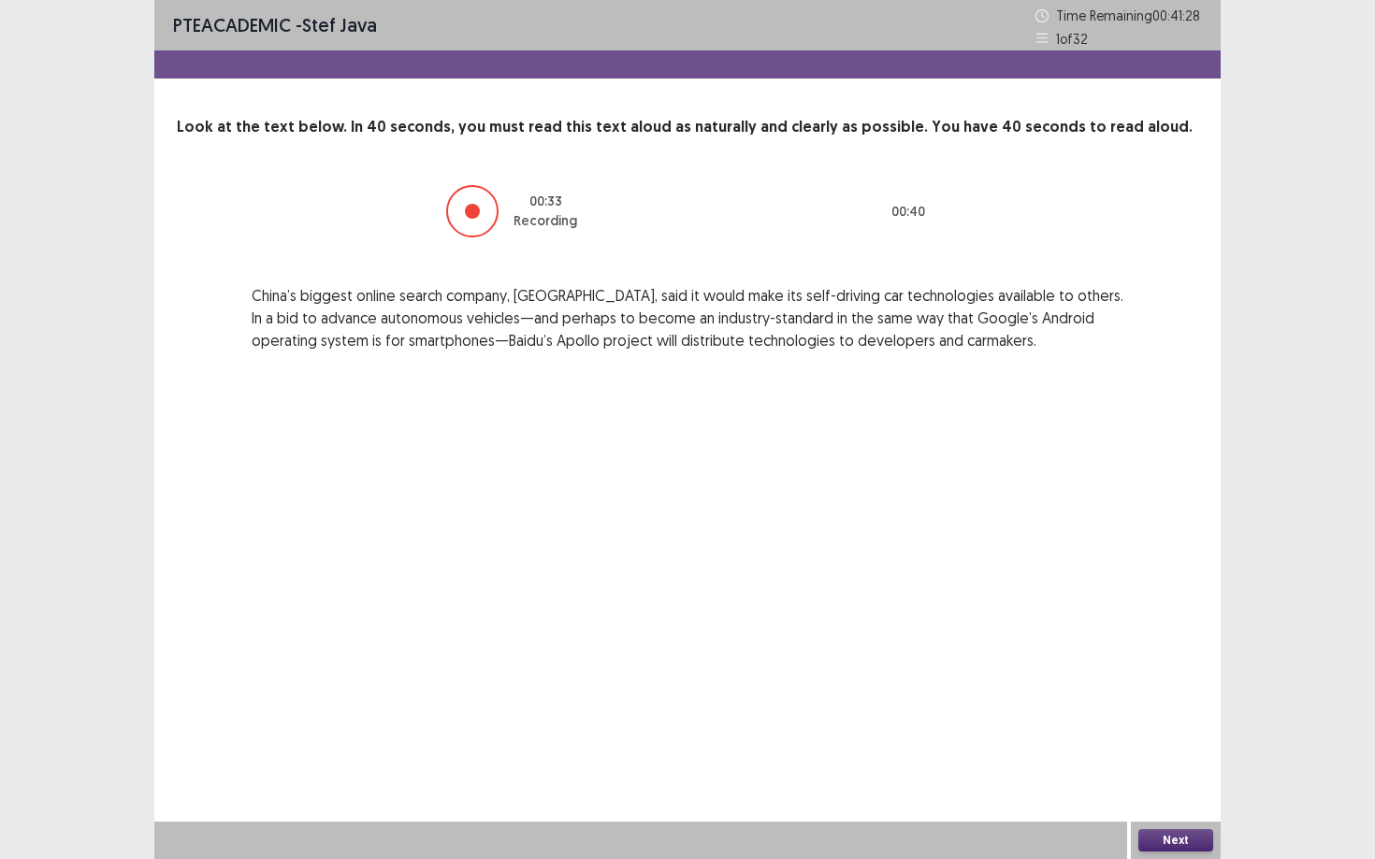
click at [1061, 730] on button "Next" at bounding box center [1175, 841] width 75 height 22
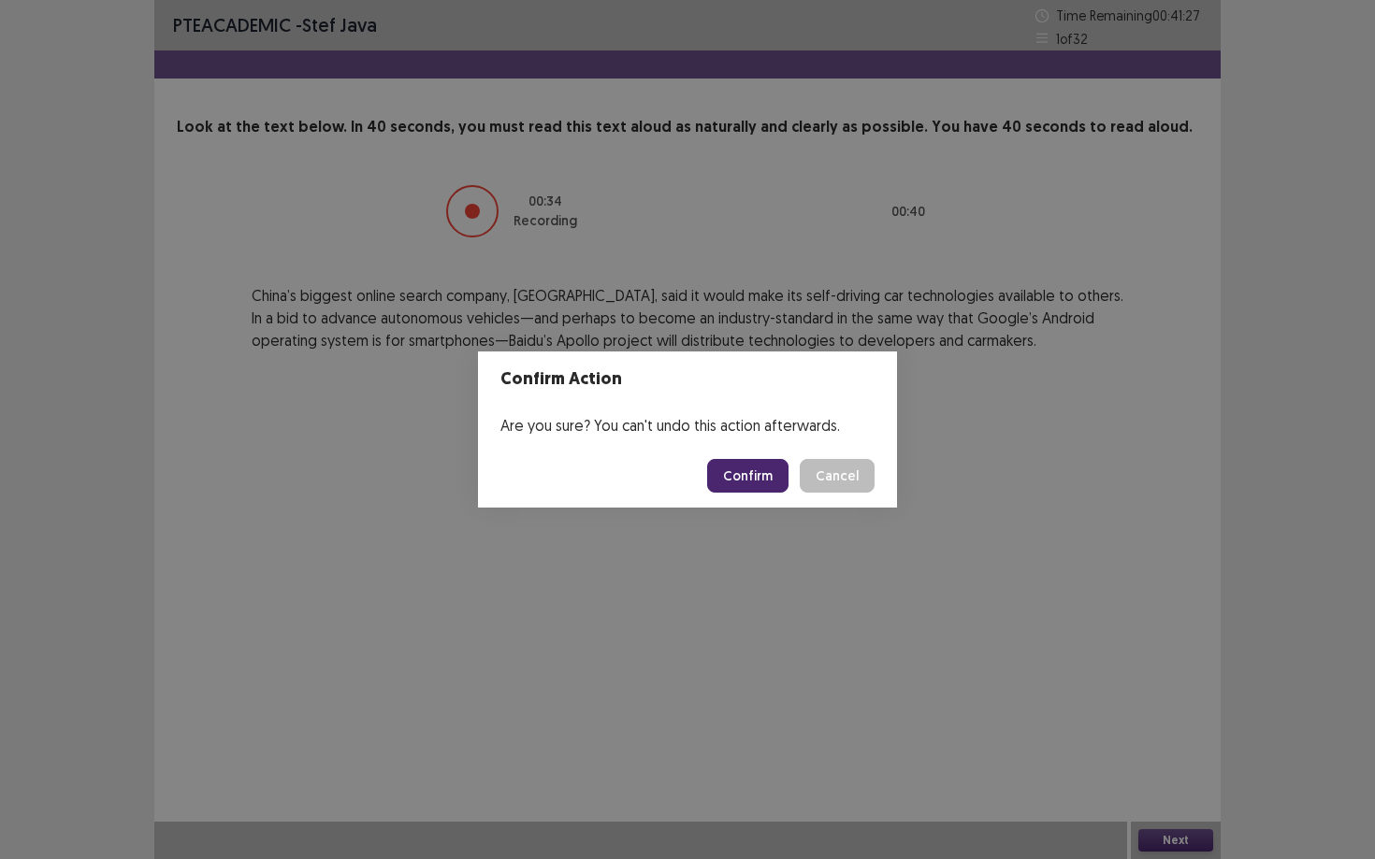
click at [750, 472] on button "Confirm" at bounding box center [747, 476] width 81 height 34
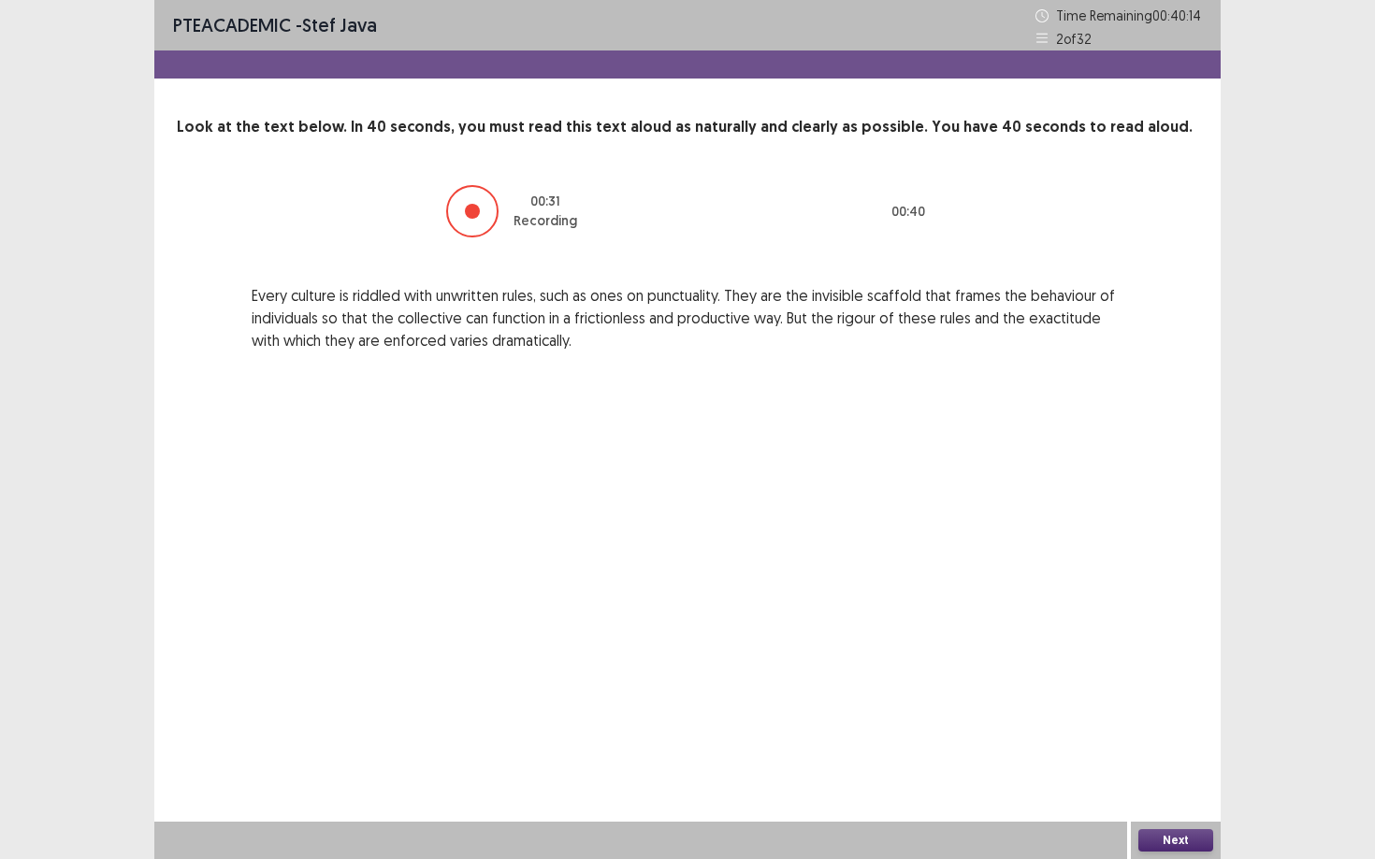
click at [1061, 730] on button "Next" at bounding box center [1175, 841] width 75 height 22
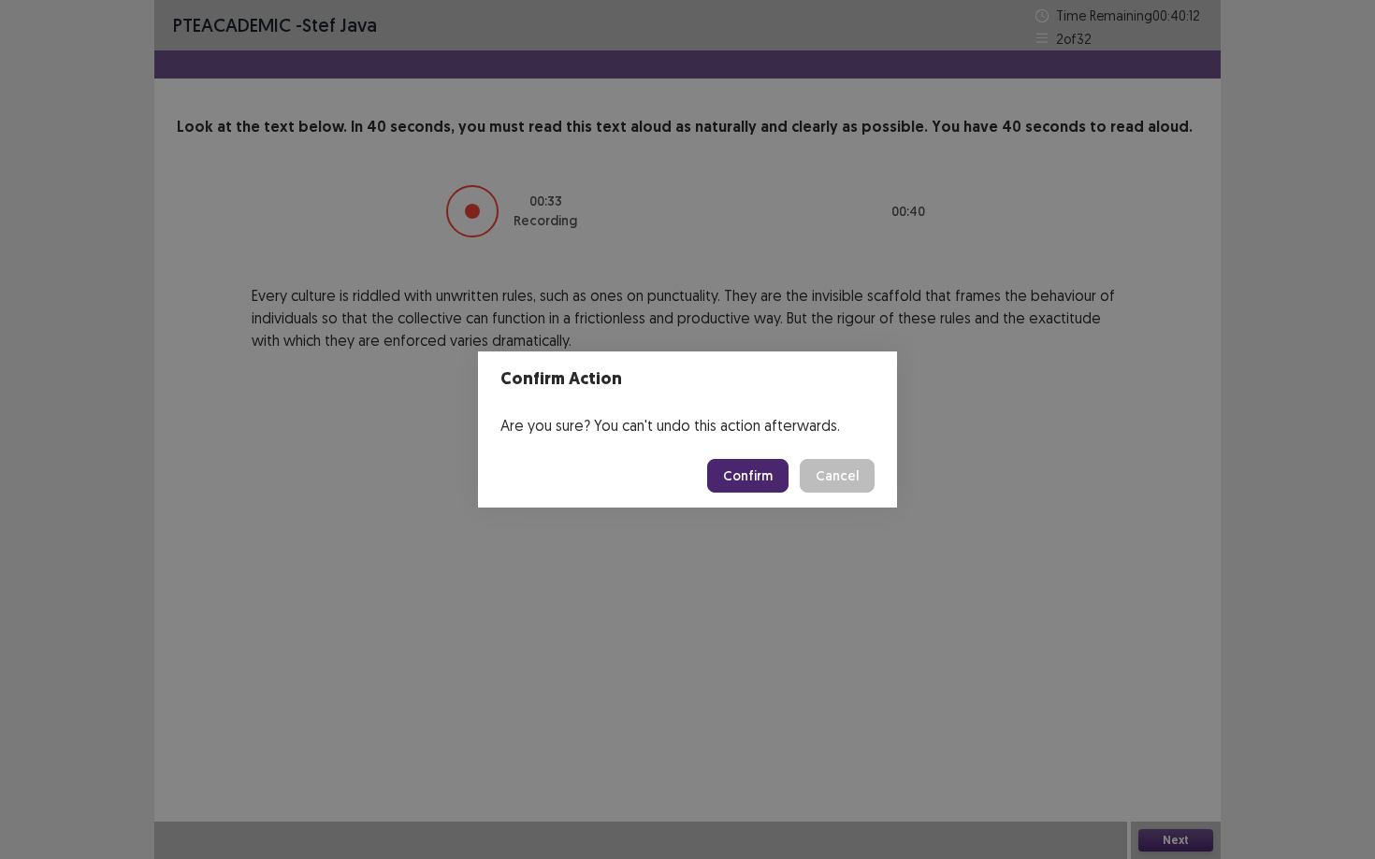
click at [767, 478] on button "Confirm" at bounding box center [747, 476] width 81 height 34
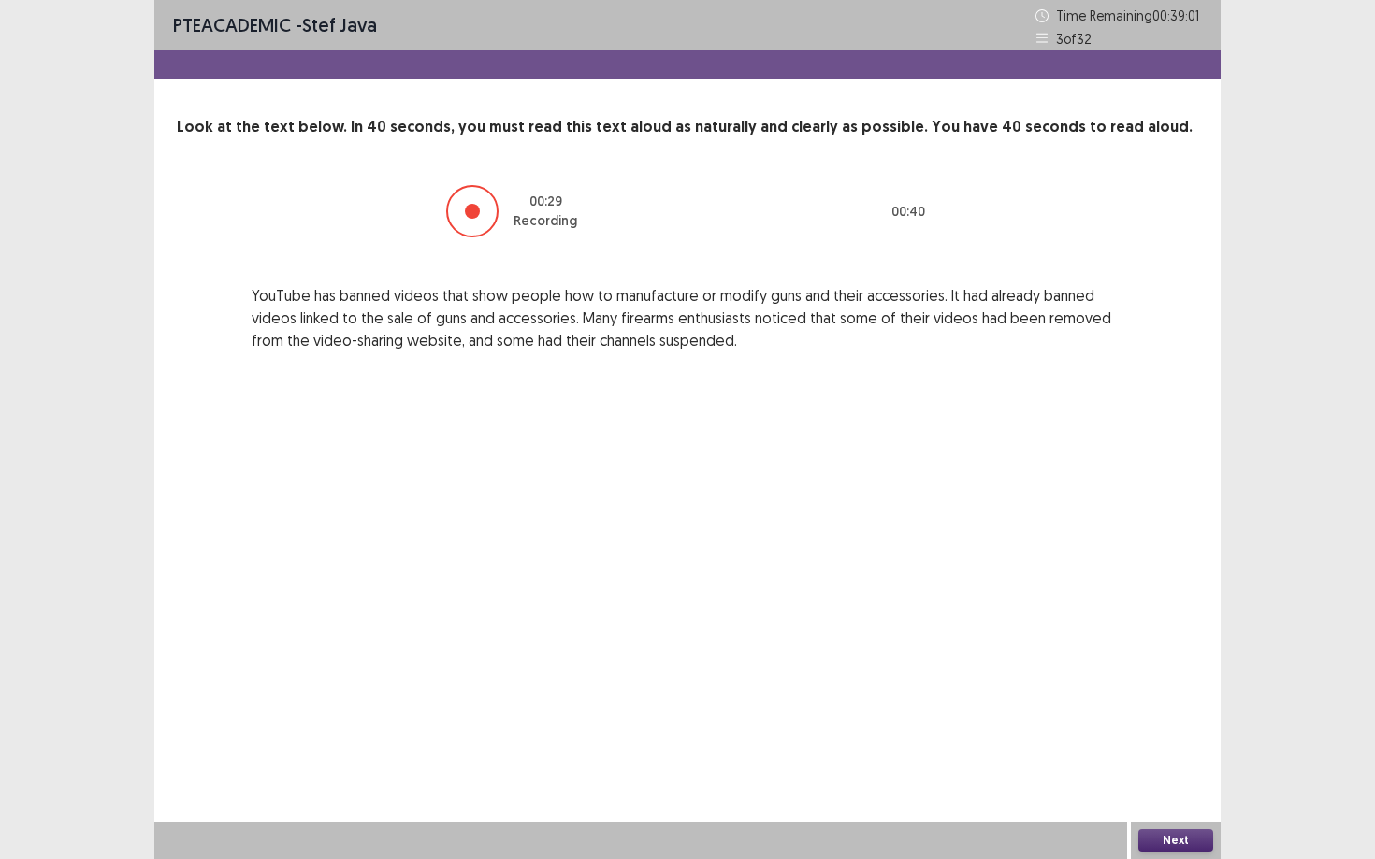
click at [1061, 730] on button "Next" at bounding box center [1175, 841] width 75 height 22
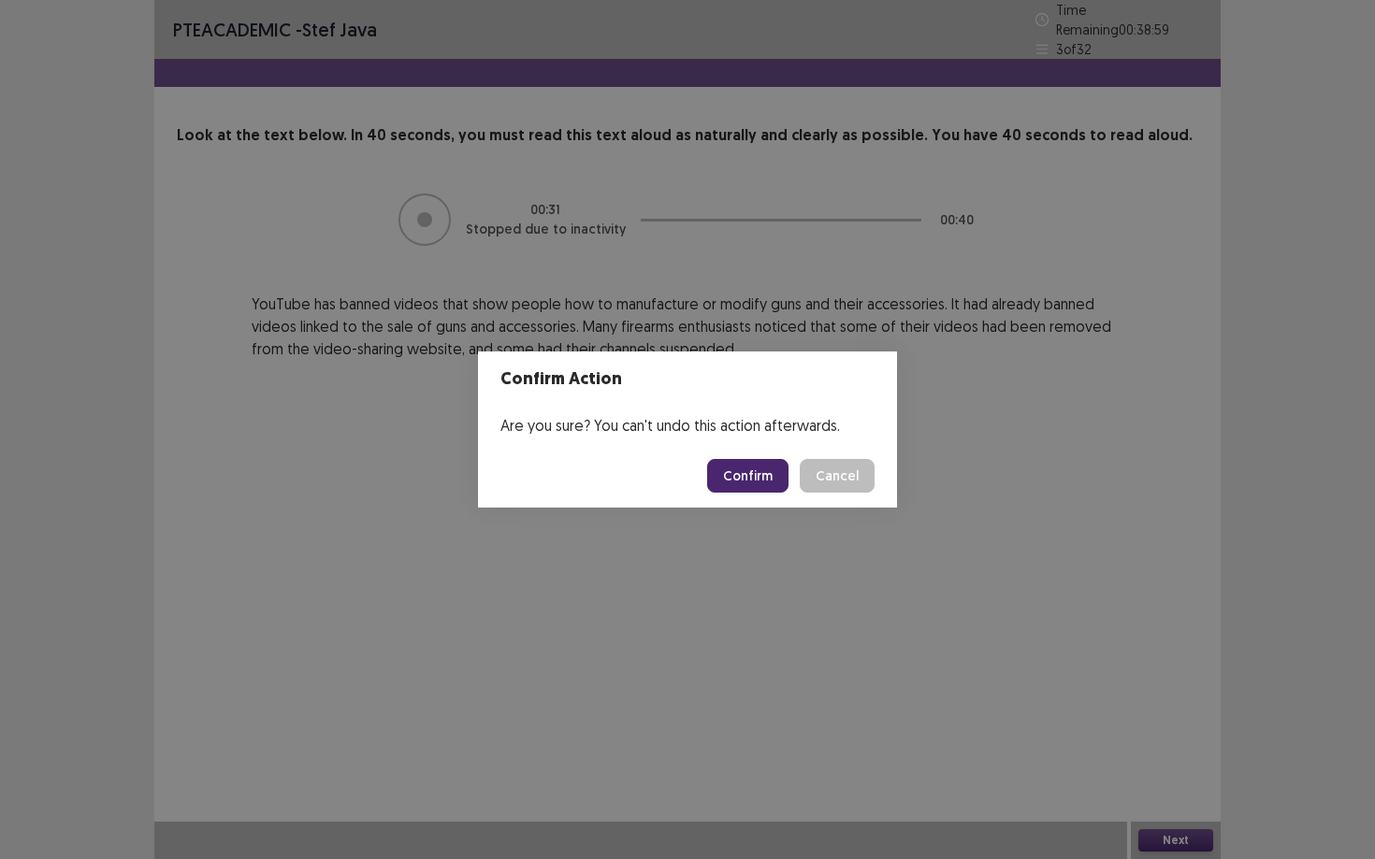
click at [751, 484] on button "Confirm" at bounding box center [747, 476] width 81 height 34
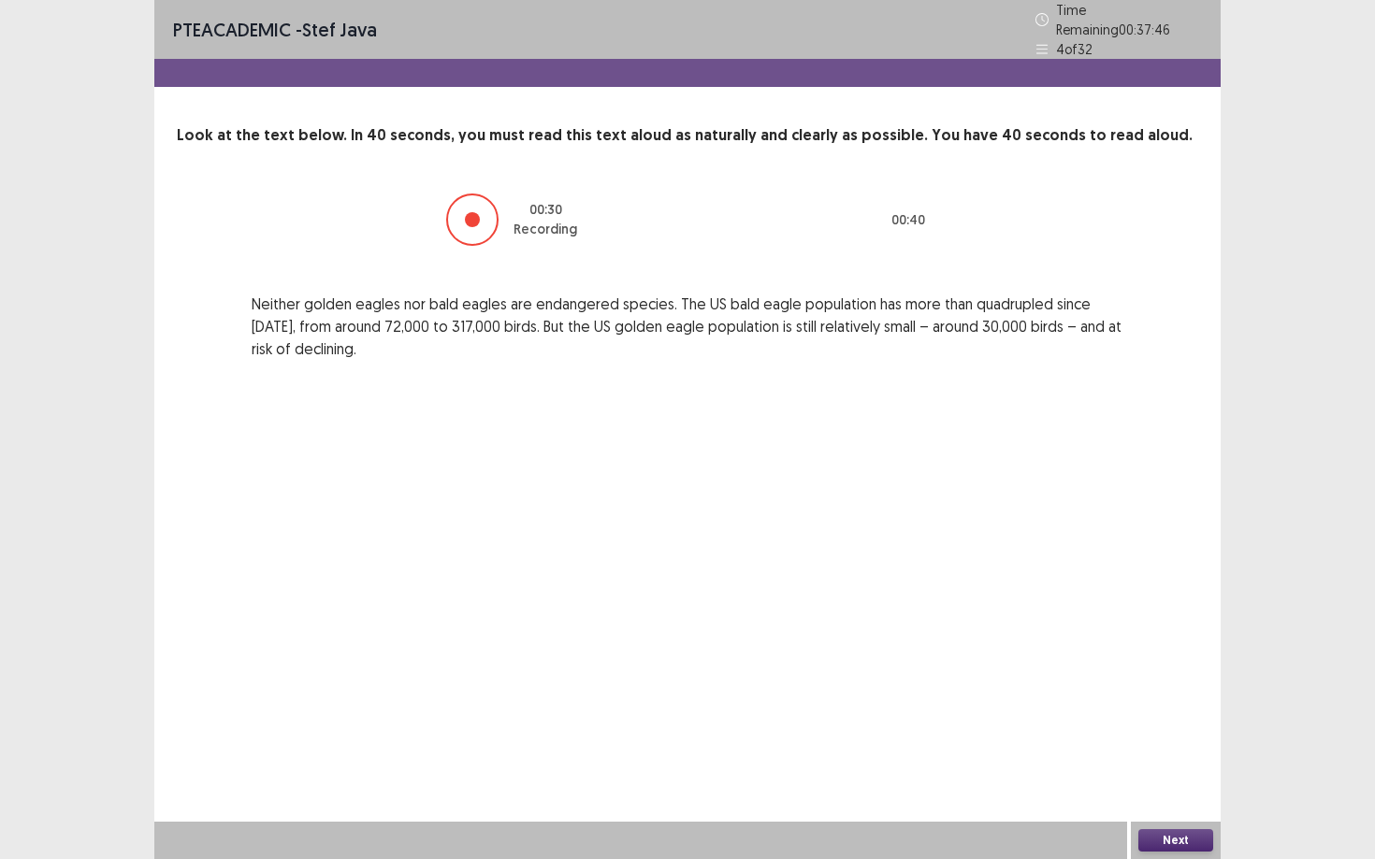
click at [1061, 730] on button "Next" at bounding box center [1175, 841] width 75 height 22
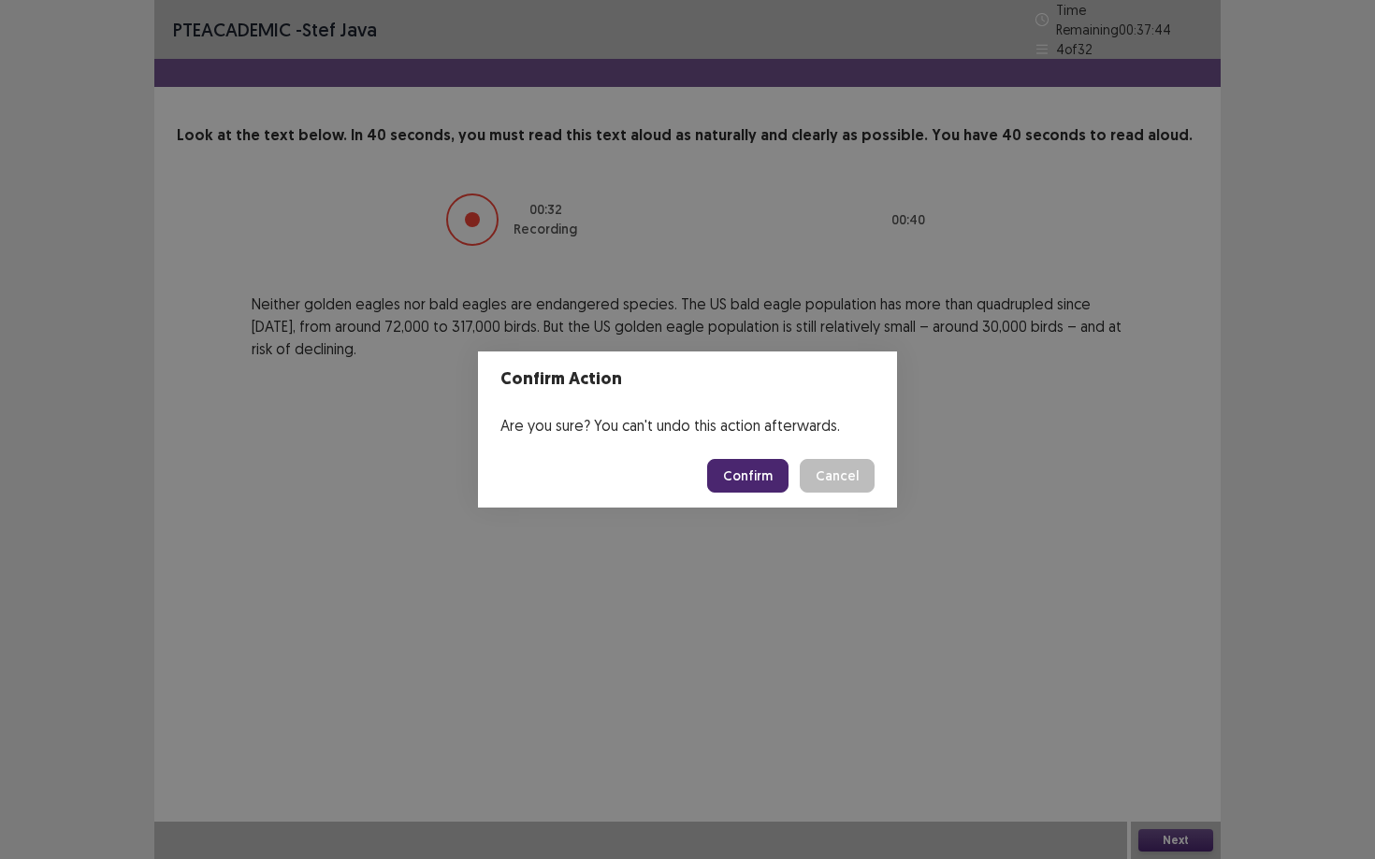
click at [770, 469] on button "Confirm" at bounding box center [747, 476] width 81 height 34
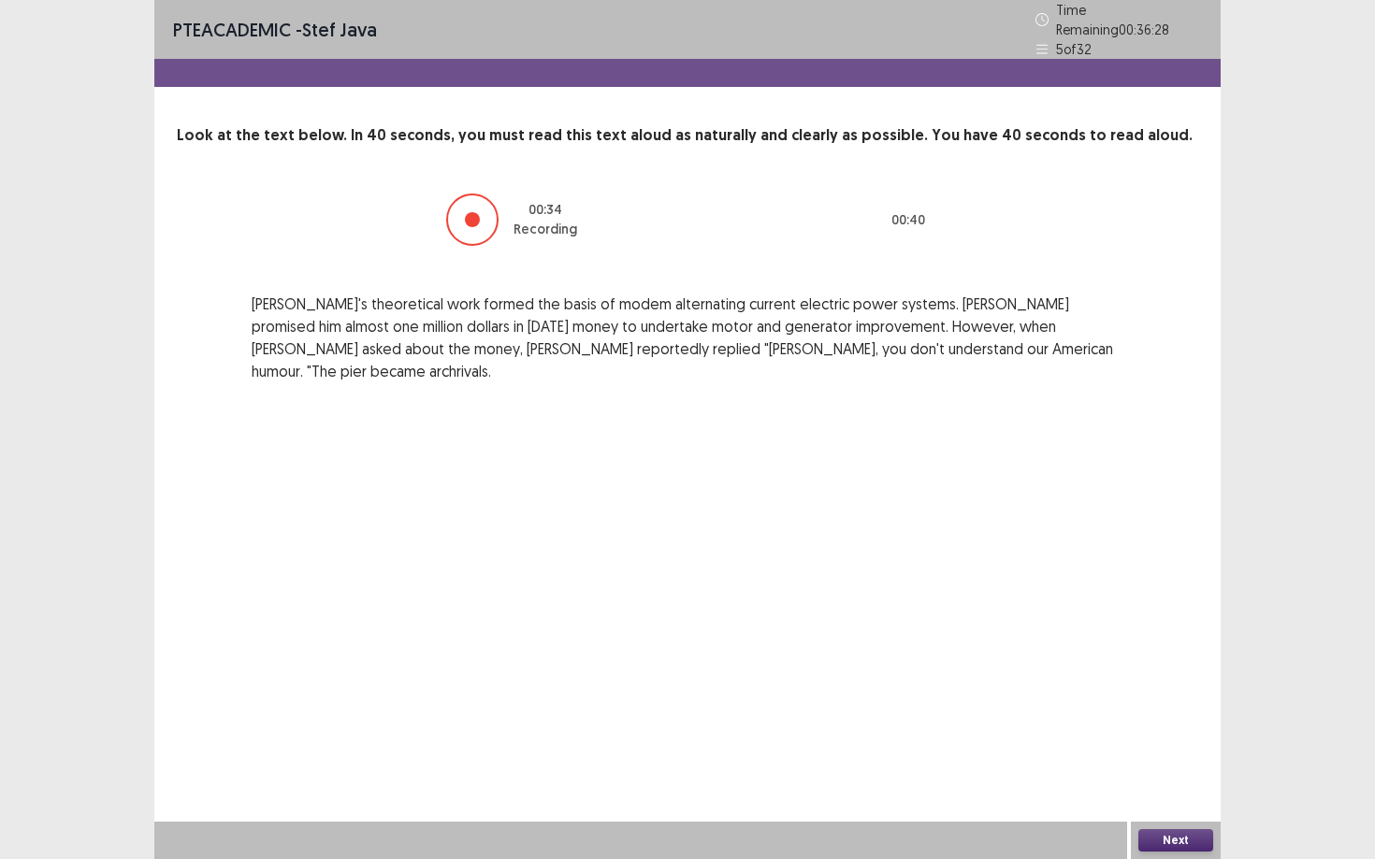
click at [1061, 730] on button "Next" at bounding box center [1175, 841] width 75 height 22
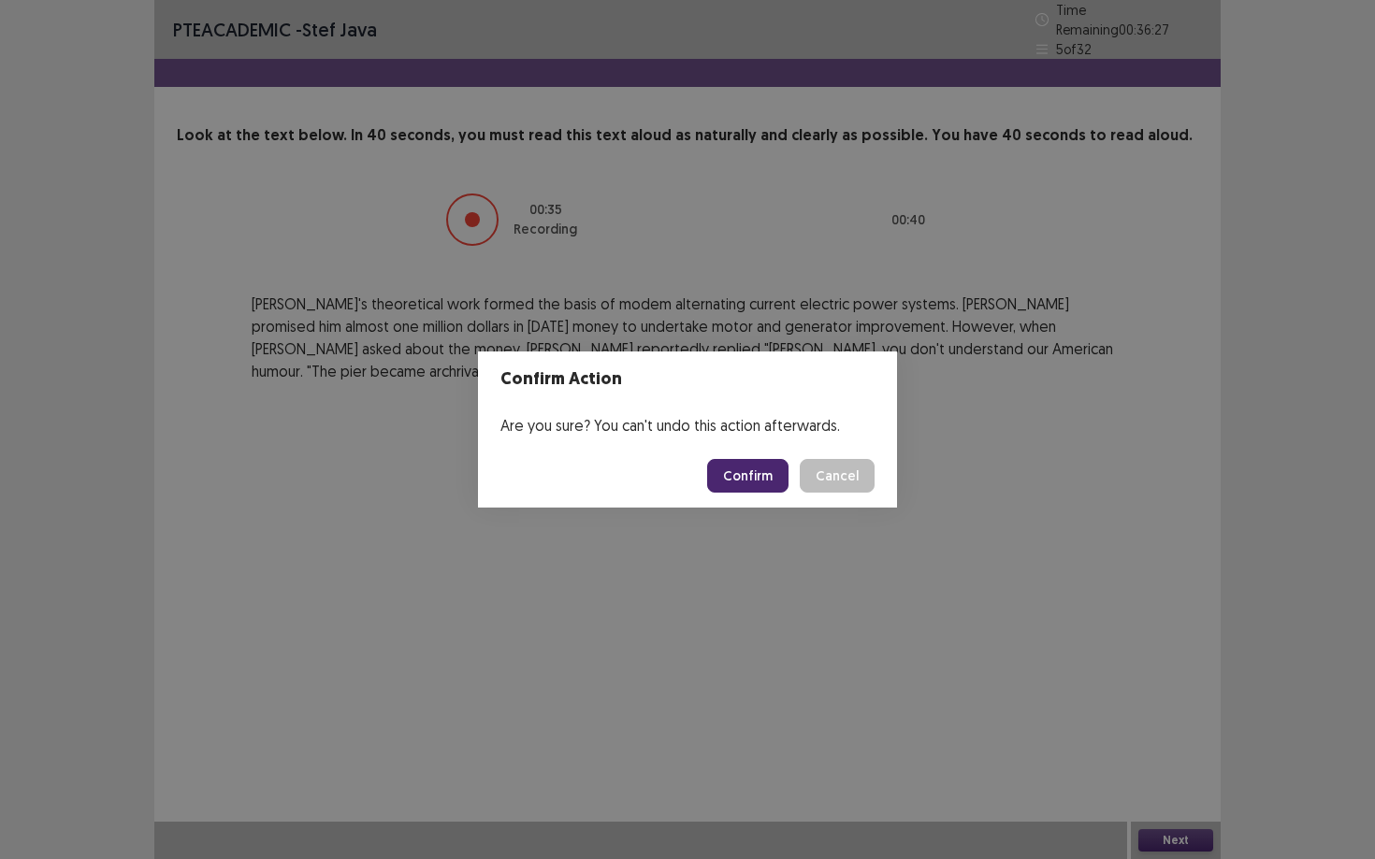
click at [755, 480] on button "Confirm" at bounding box center [747, 476] width 81 height 34
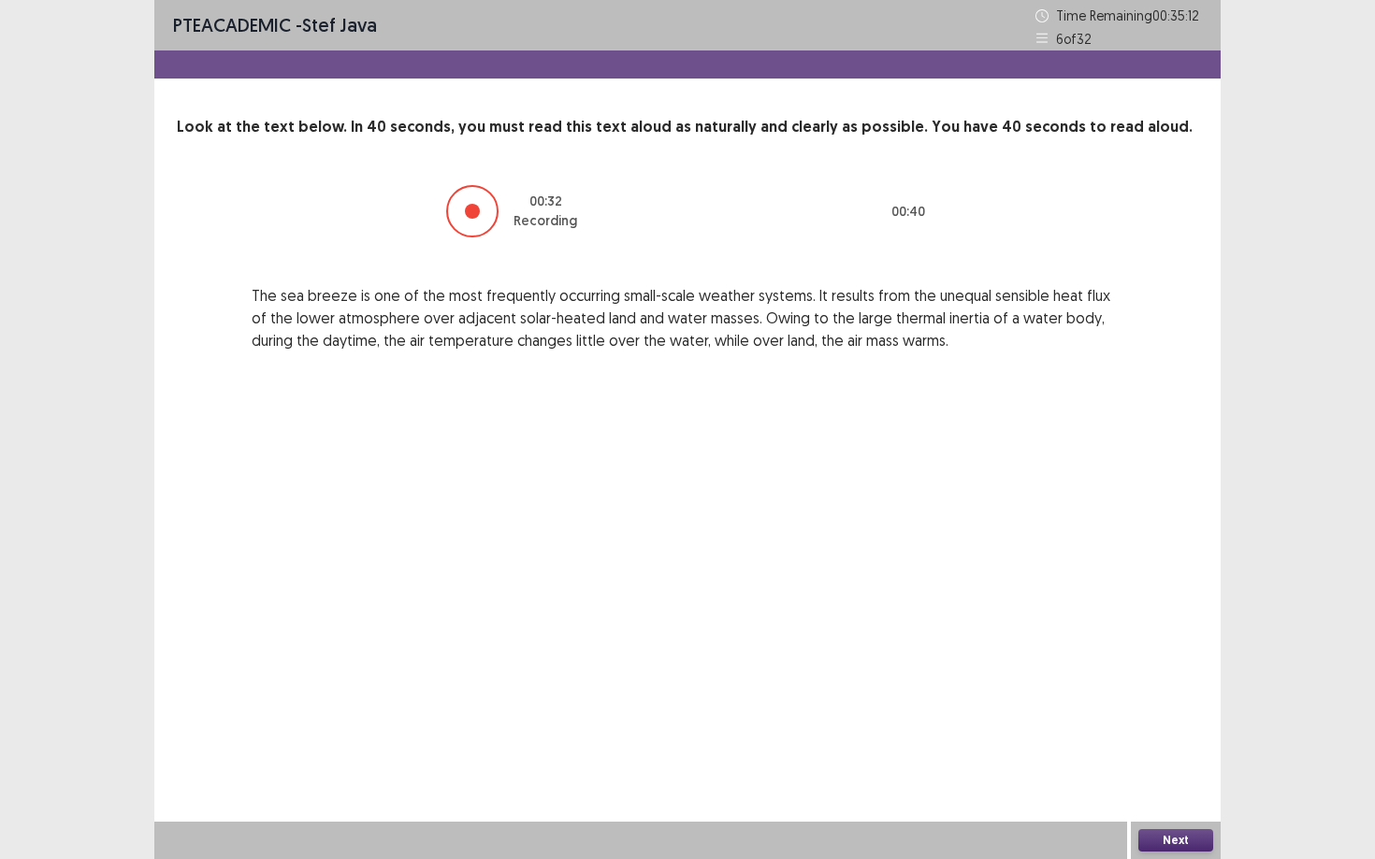
click at [1061, 730] on div "Next" at bounding box center [1176, 840] width 90 height 37
click at [1061, 730] on button "Next" at bounding box center [1175, 841] width 75 height 22
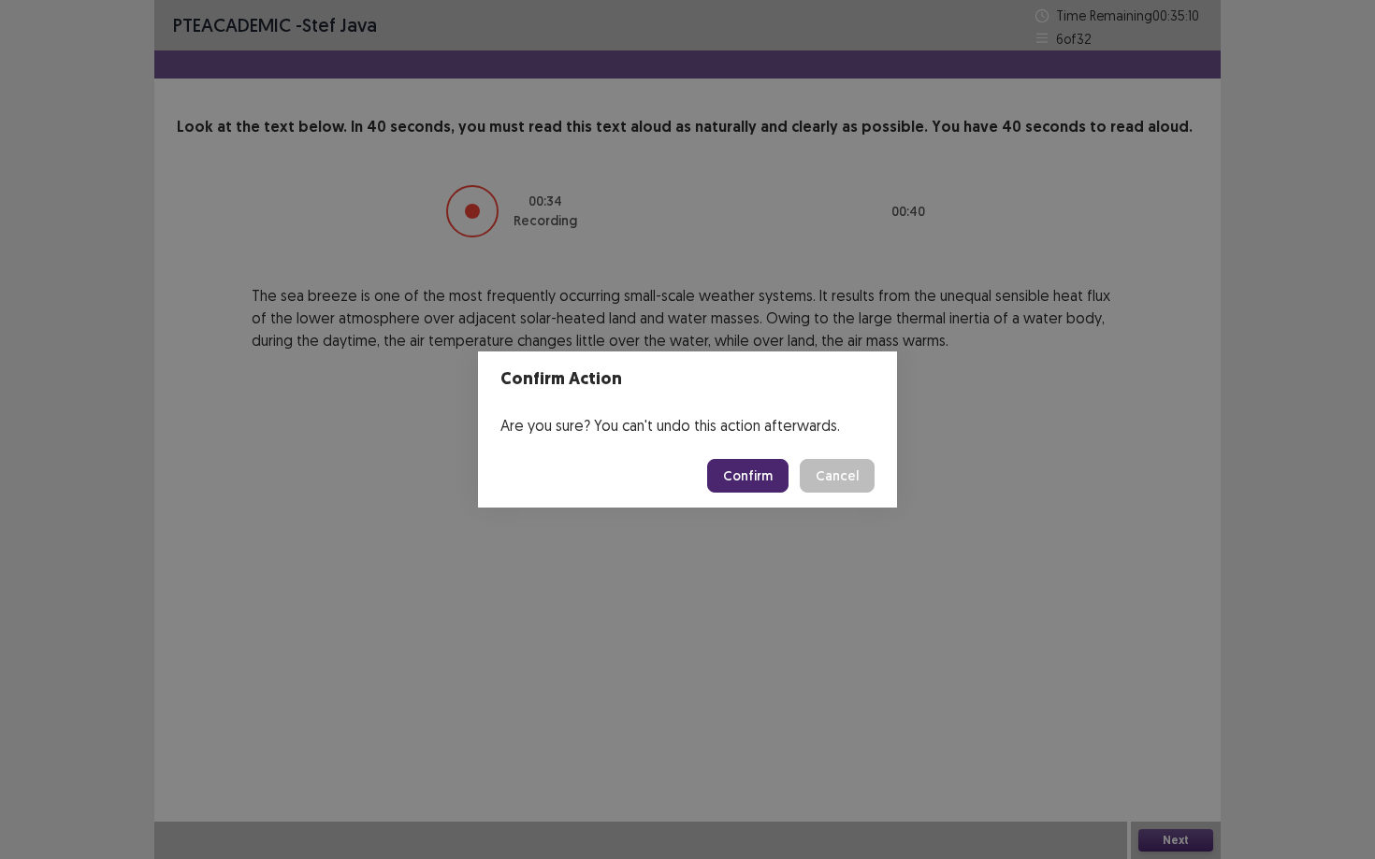
click at [749, 482] on button "Confirm" at bounding box center [747, 476] width 81 height 34
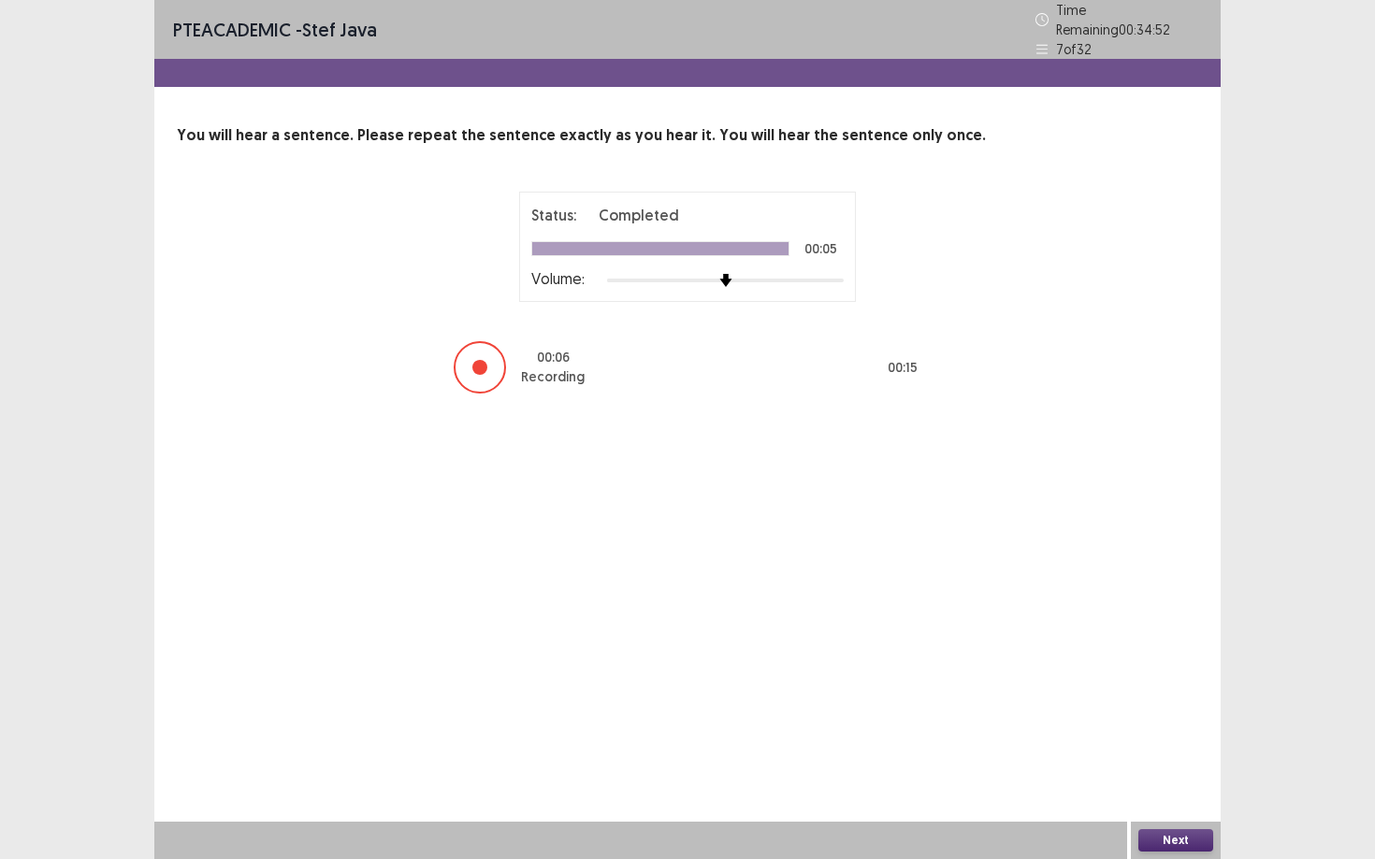
click at [1061, 730] on button "Next" at bounding box center [1175, 841] width 75 height 22
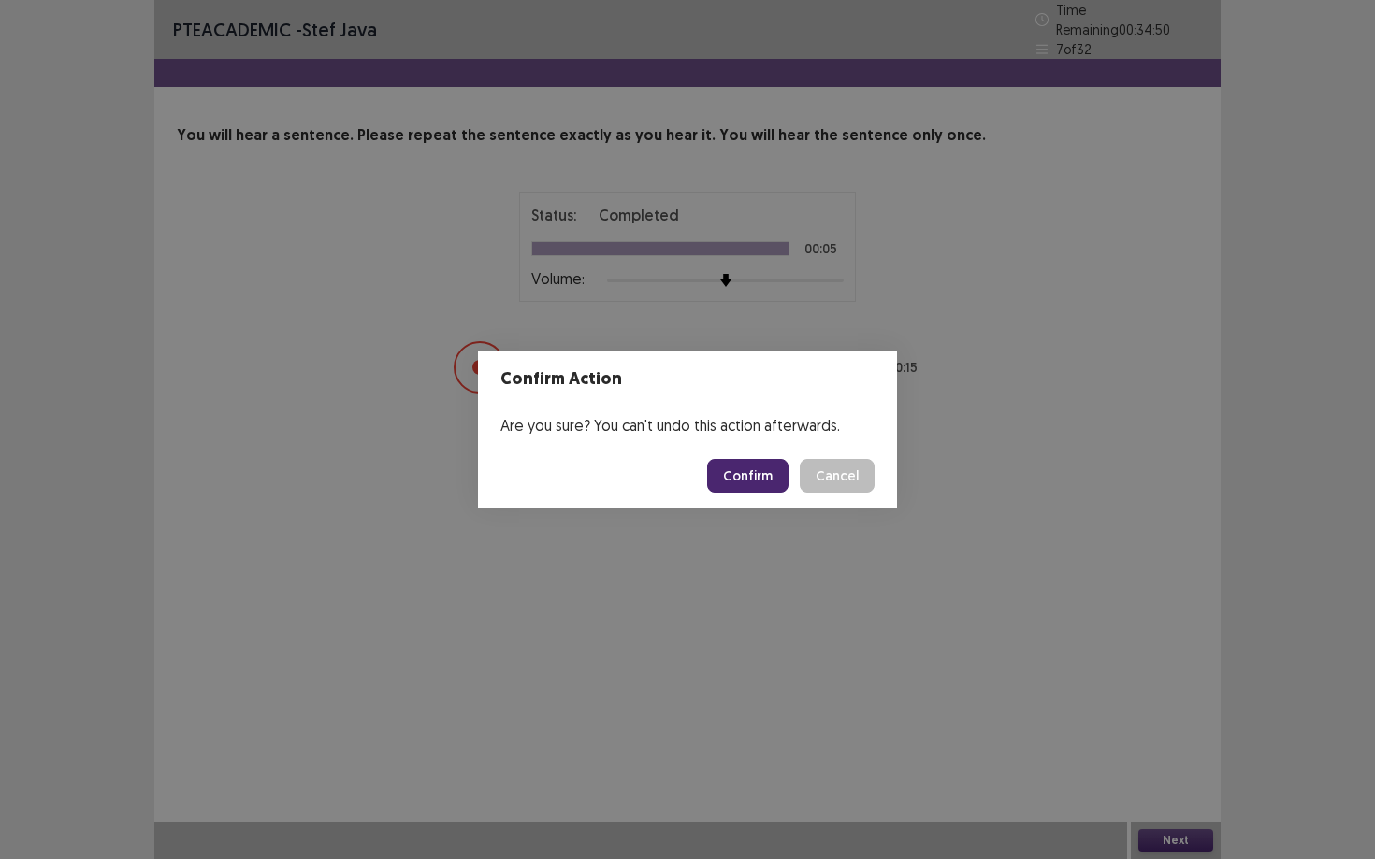
click at [755, 470] on button "Confirm" at bounding box center [747, 476] width 81 height 34
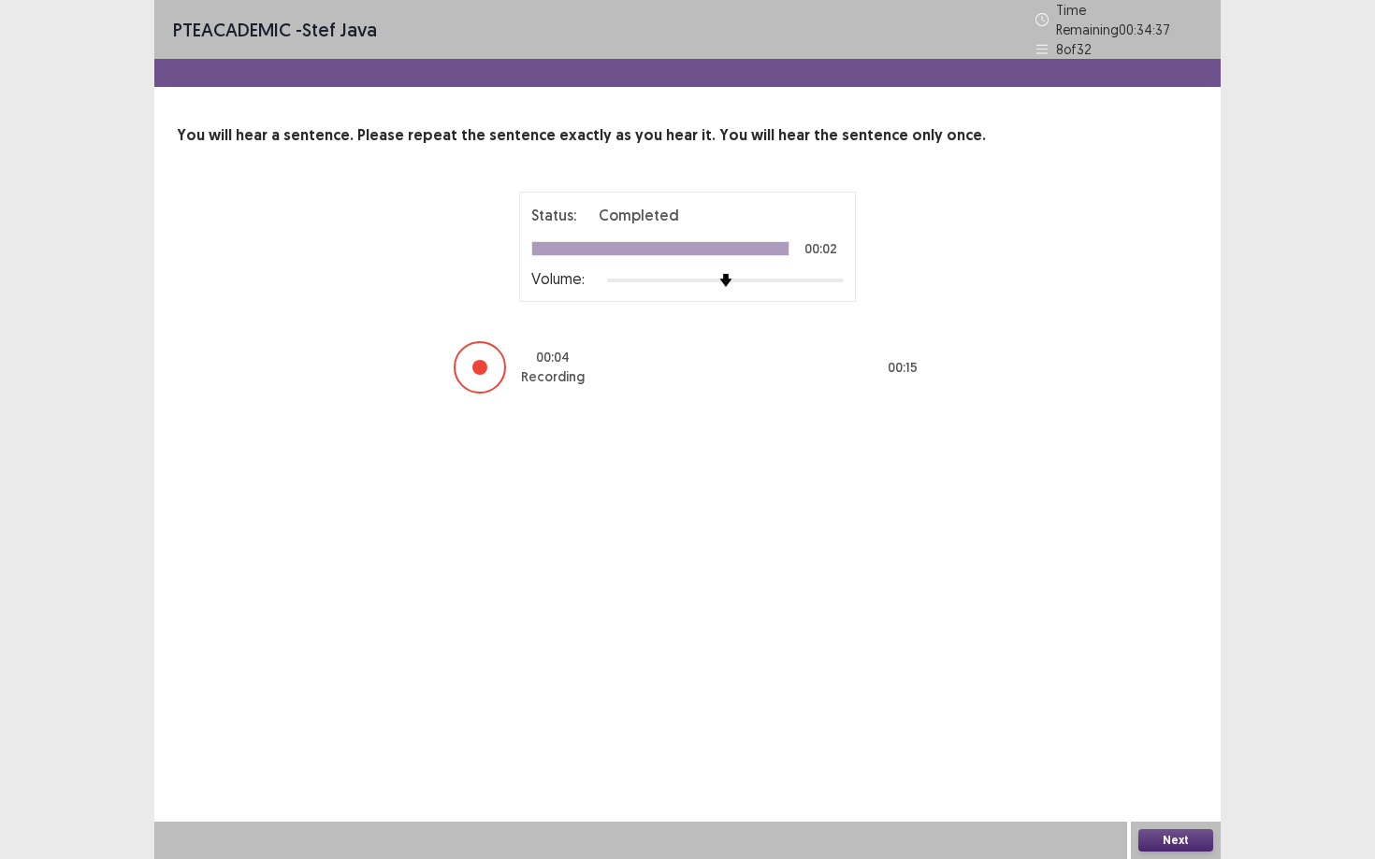
click at [1061, 730] on button "Next" at bounding box center [1175, 841] width 75 height 22
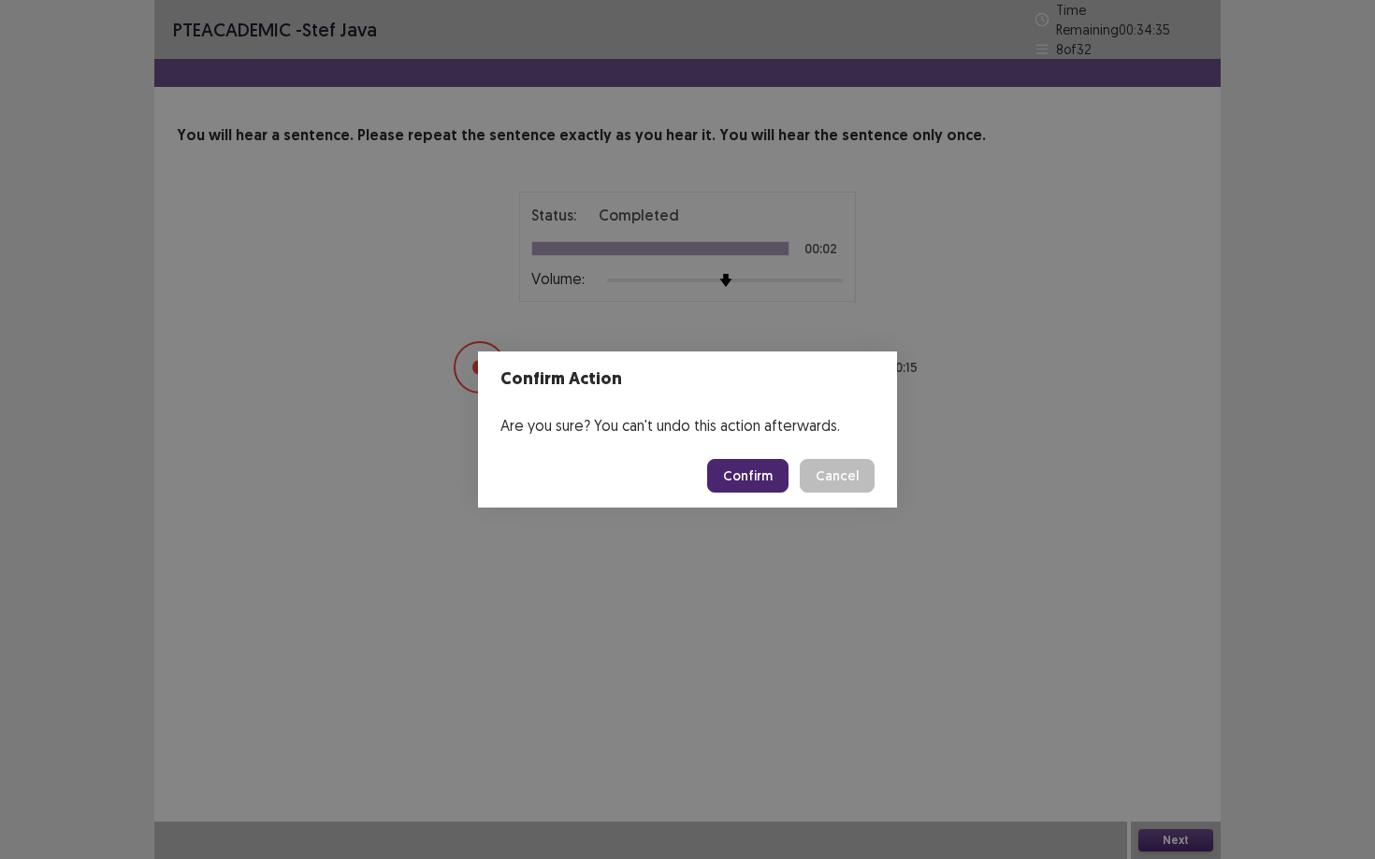
click at [747, 476] on button "Confirm" at bounding box center [747, 476] width 81 height 34
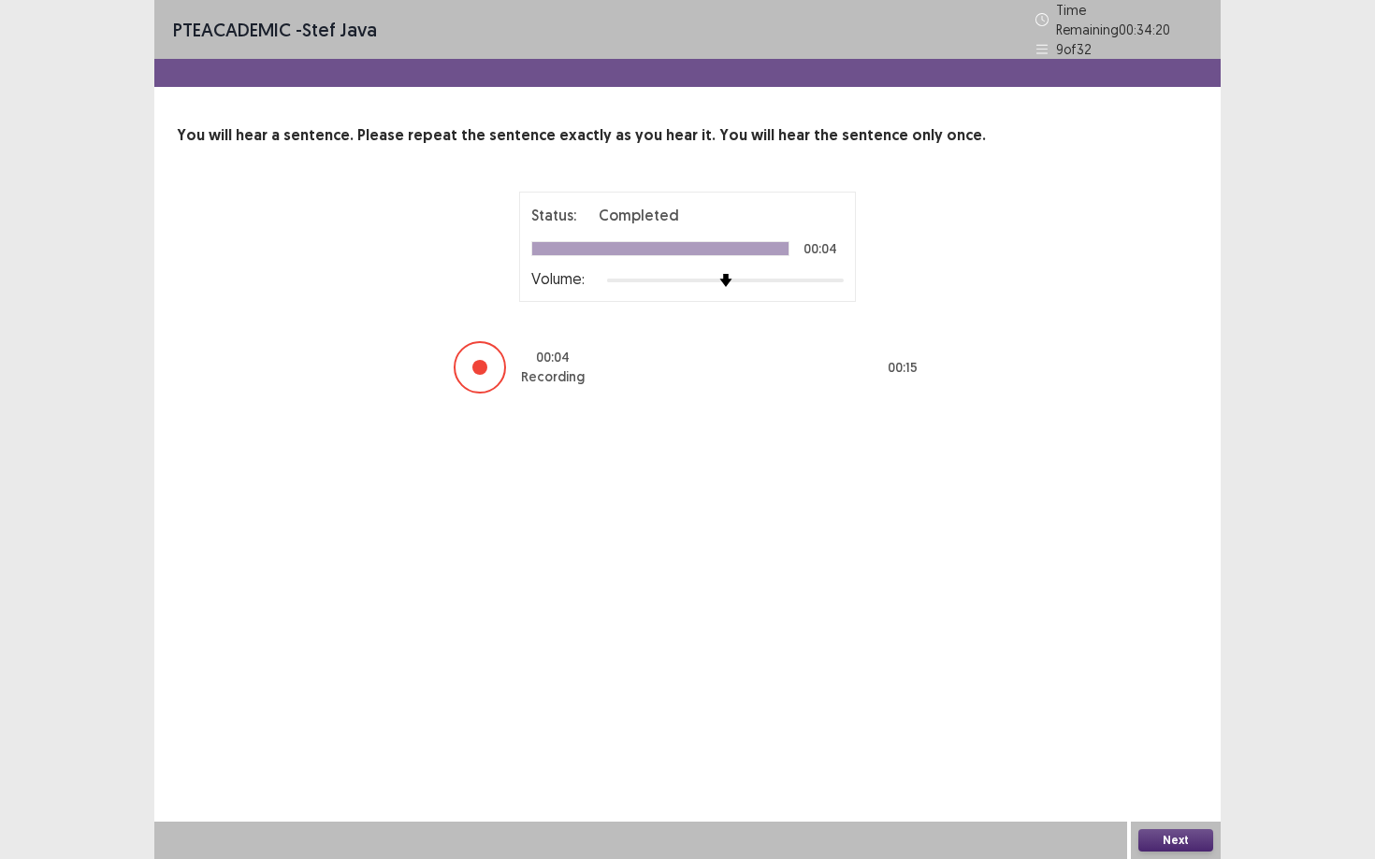
click at [1061, 730] on button "Next" at bounding box center [1175, 841] width 75 height 22
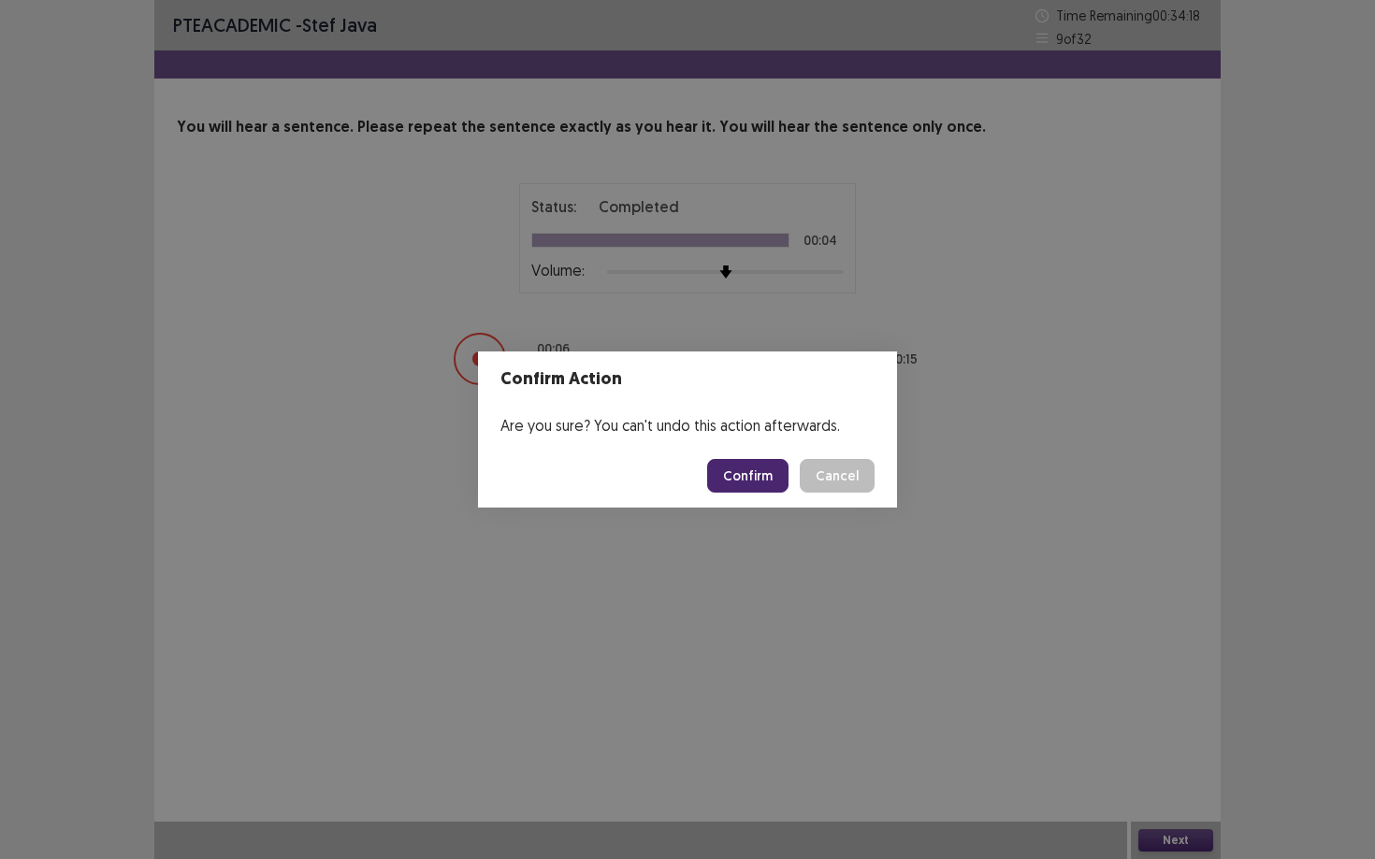
click at [746, 486] on button "Confirm" at bounding box center [747, 476] width 81 height 34
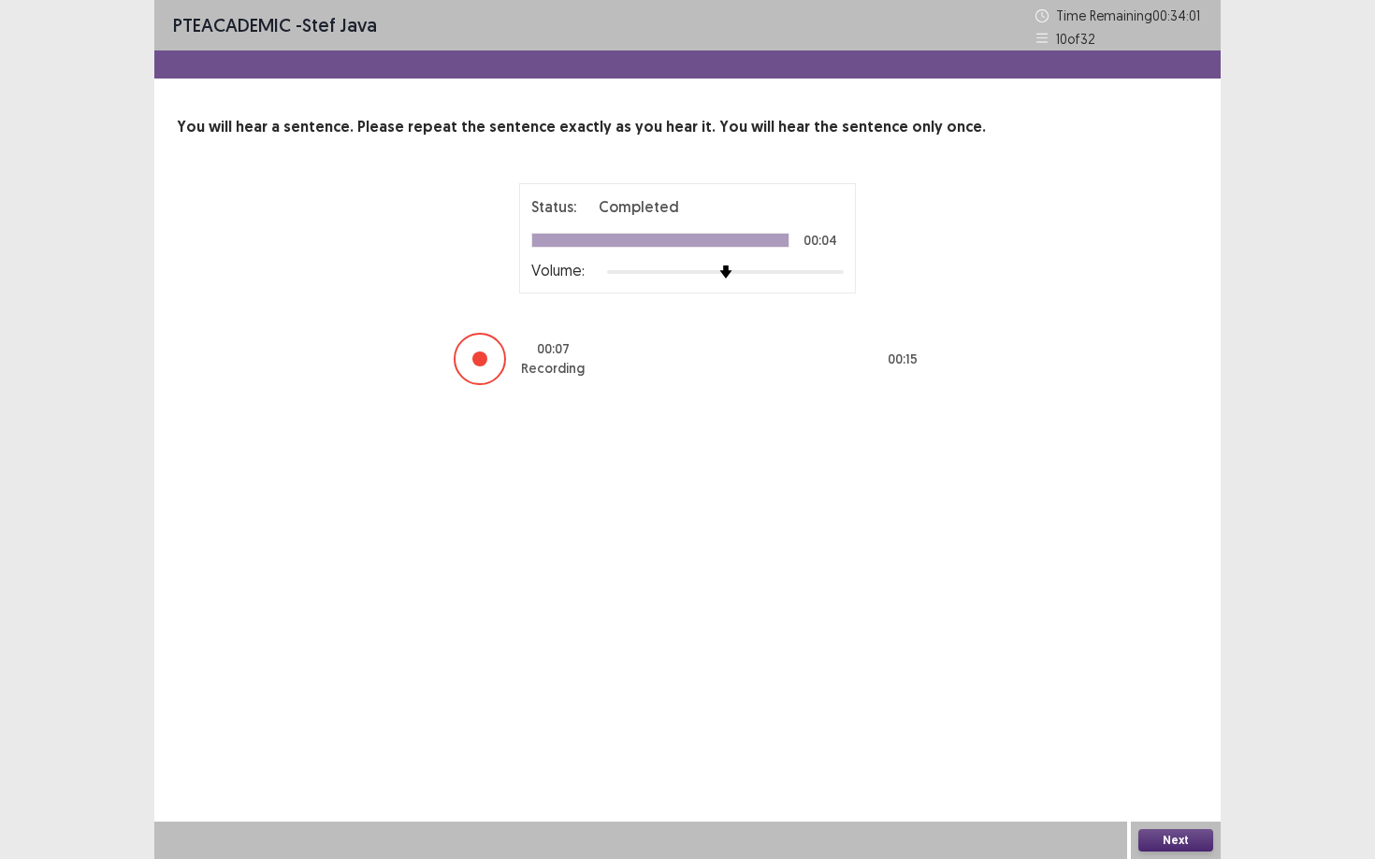
click at [1061, 730] on button "Next" at bounding box center [1175, 841] width 75 height 22
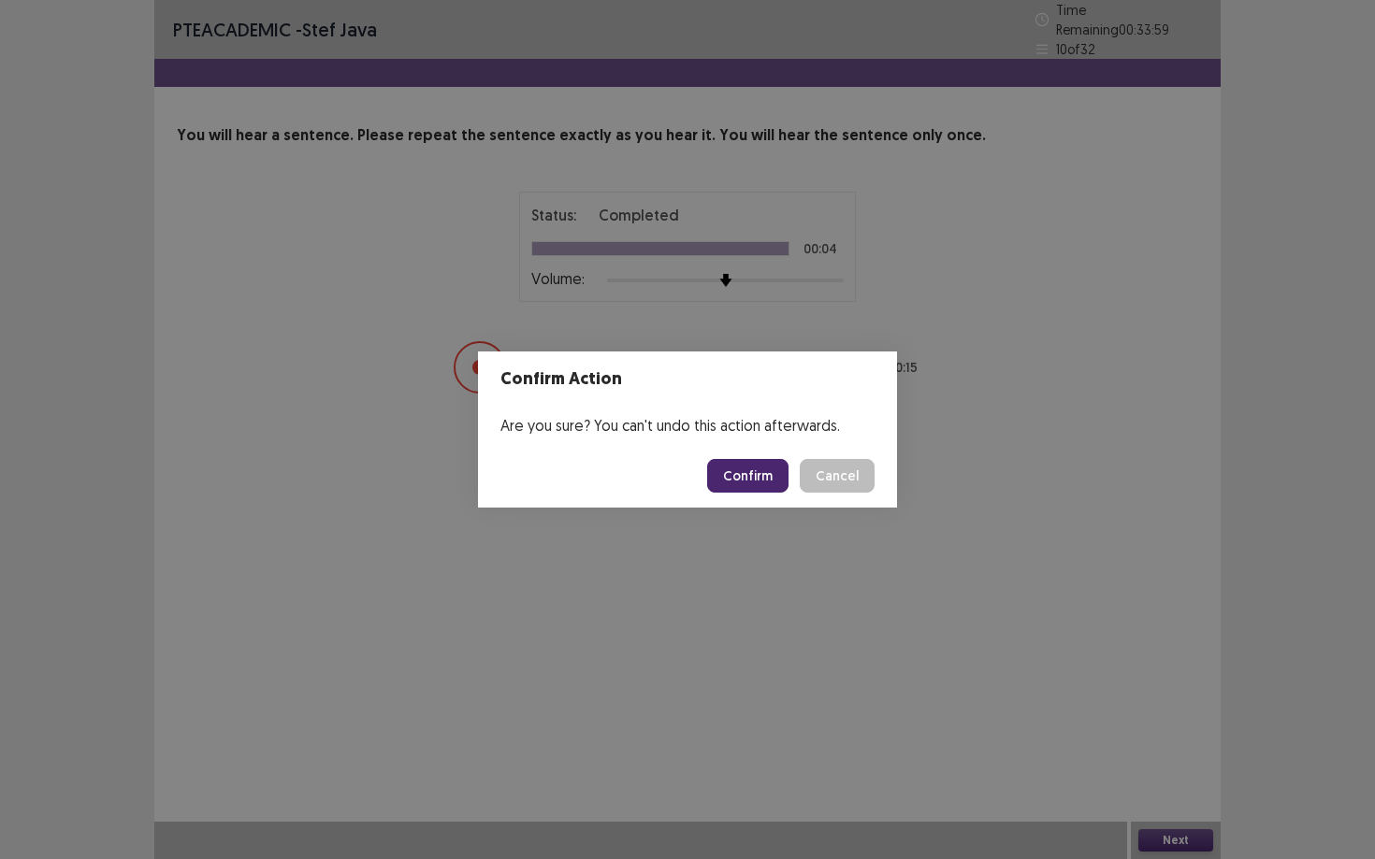
click at [750, 483] on button "Confirm" at bounding box center [747, 476] width 81 height 34
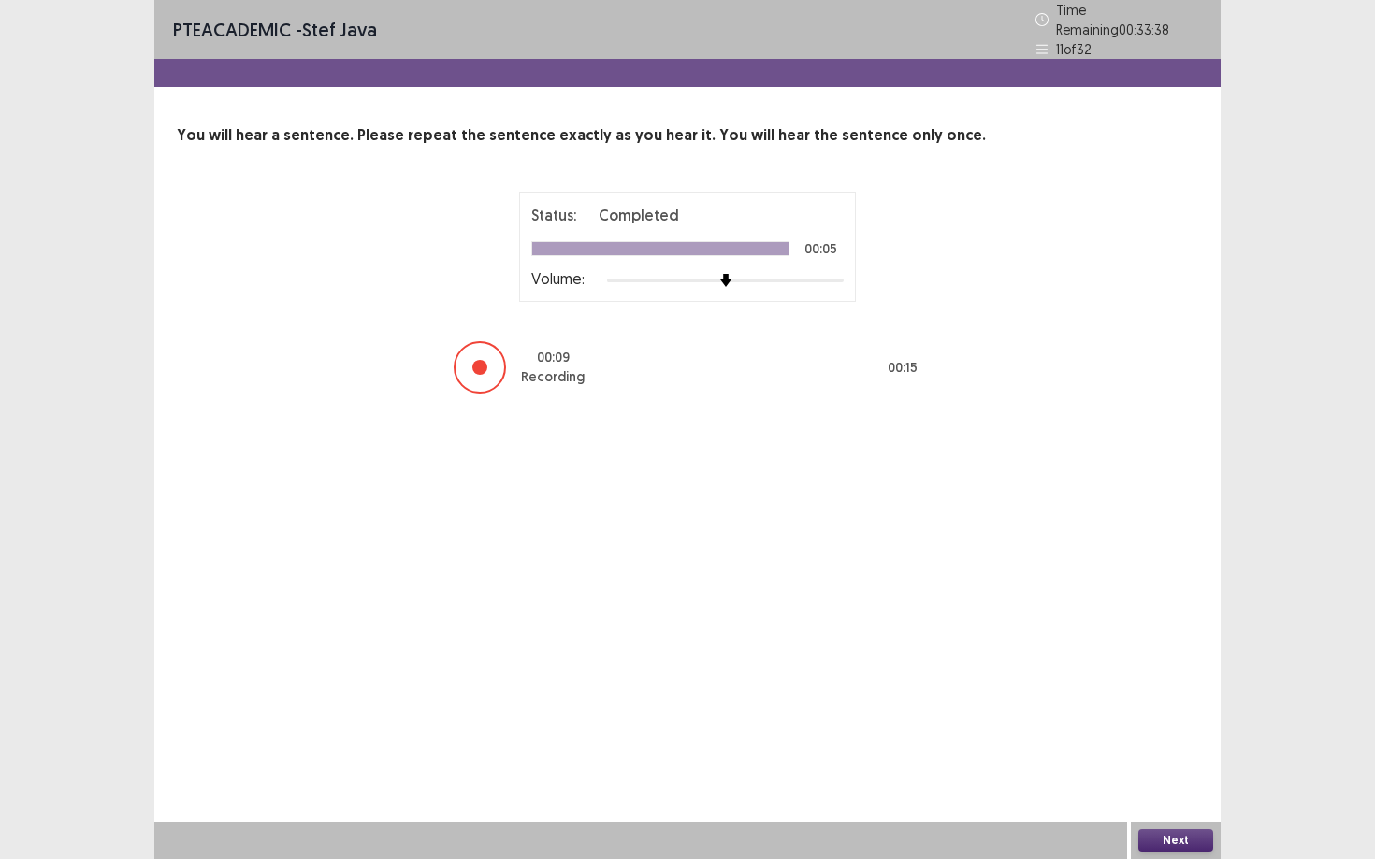
click at [1061, 730] on button "Next" at bounding box center [1175, 841] width 75 height 22
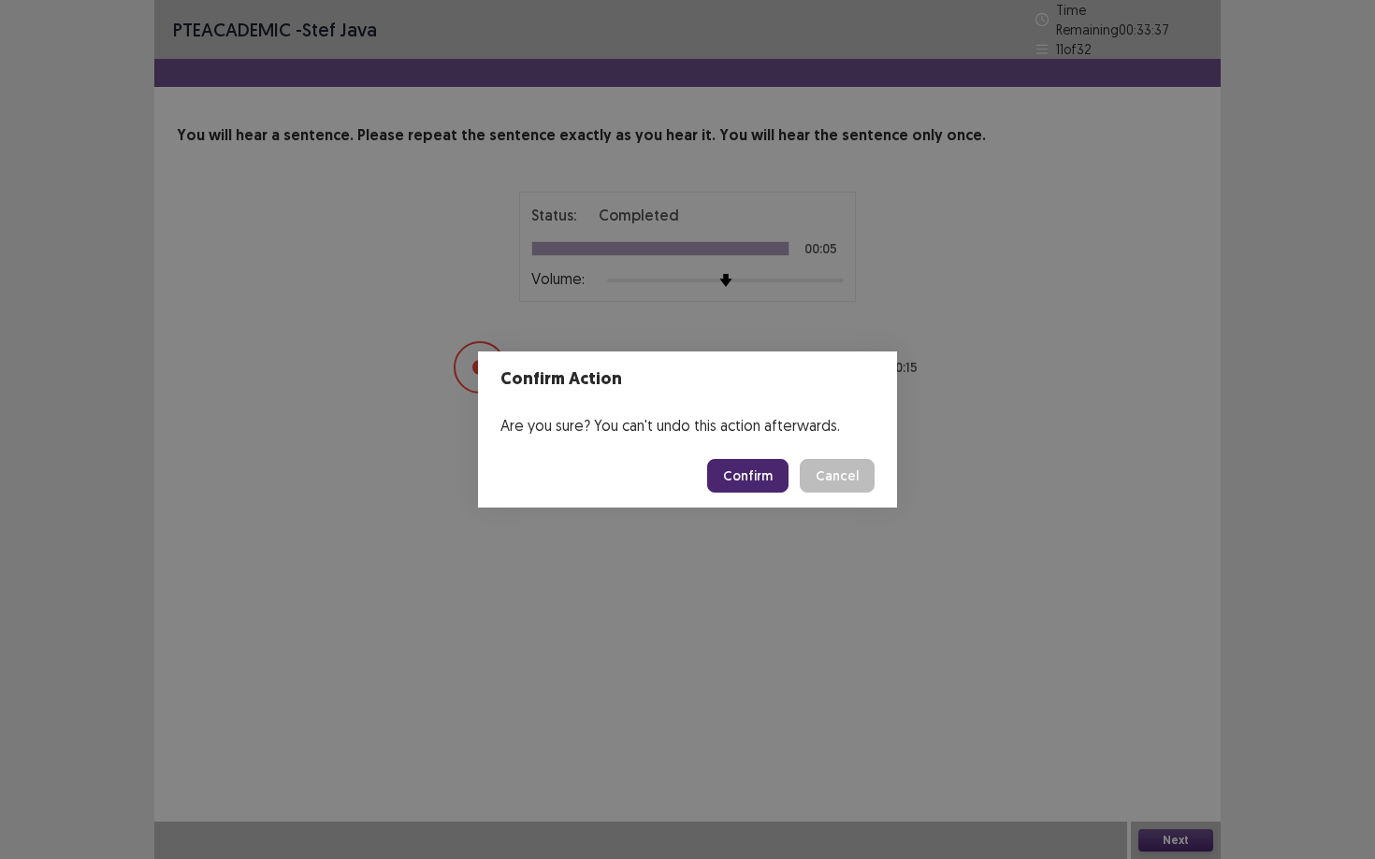
click at [759, 476] on button "Confirm" at bounding box center [747, 476] width 81 height 34
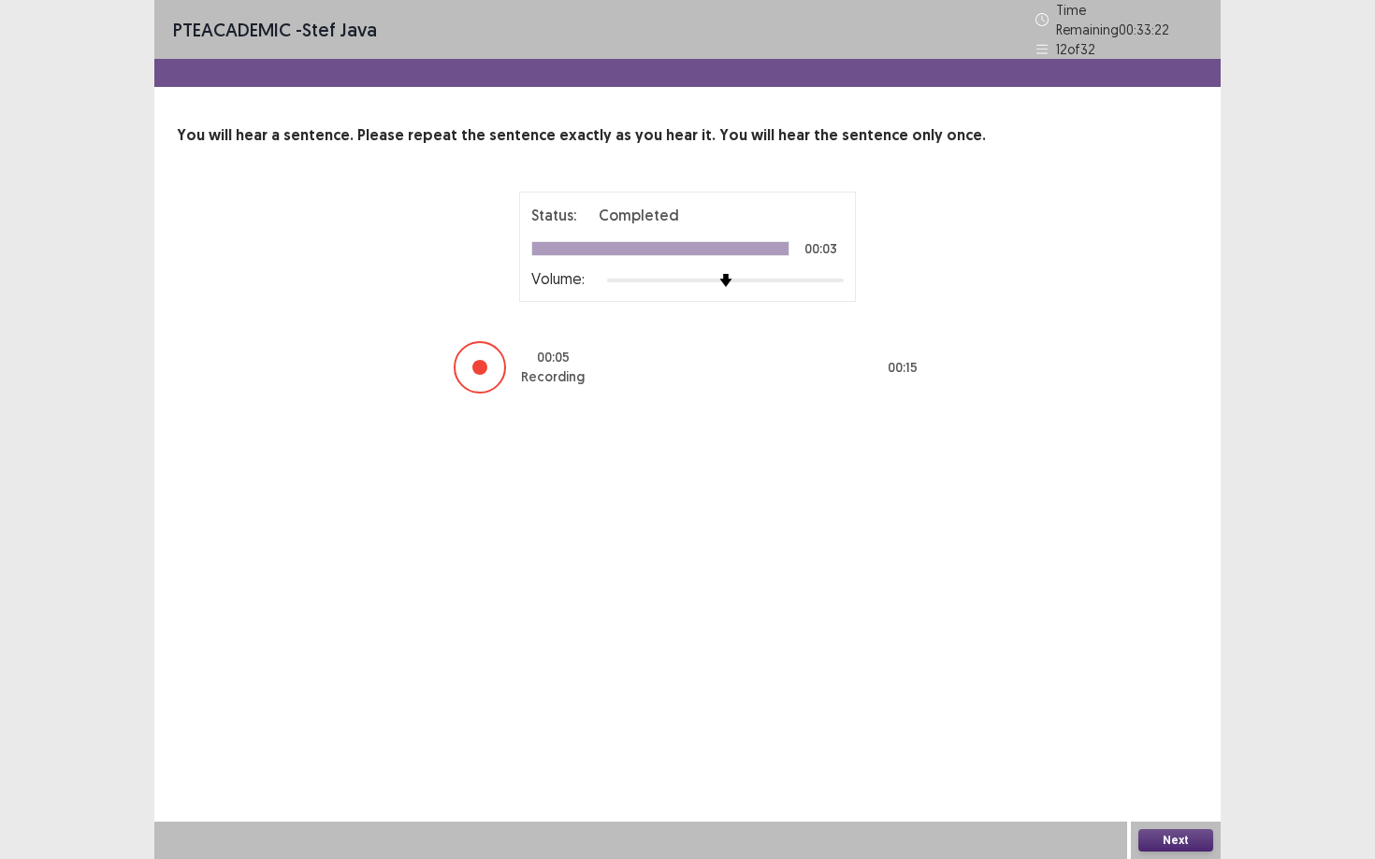
click at [1061, 730] on button "Next" at bounding box center [1175, 841] width 75 height 22
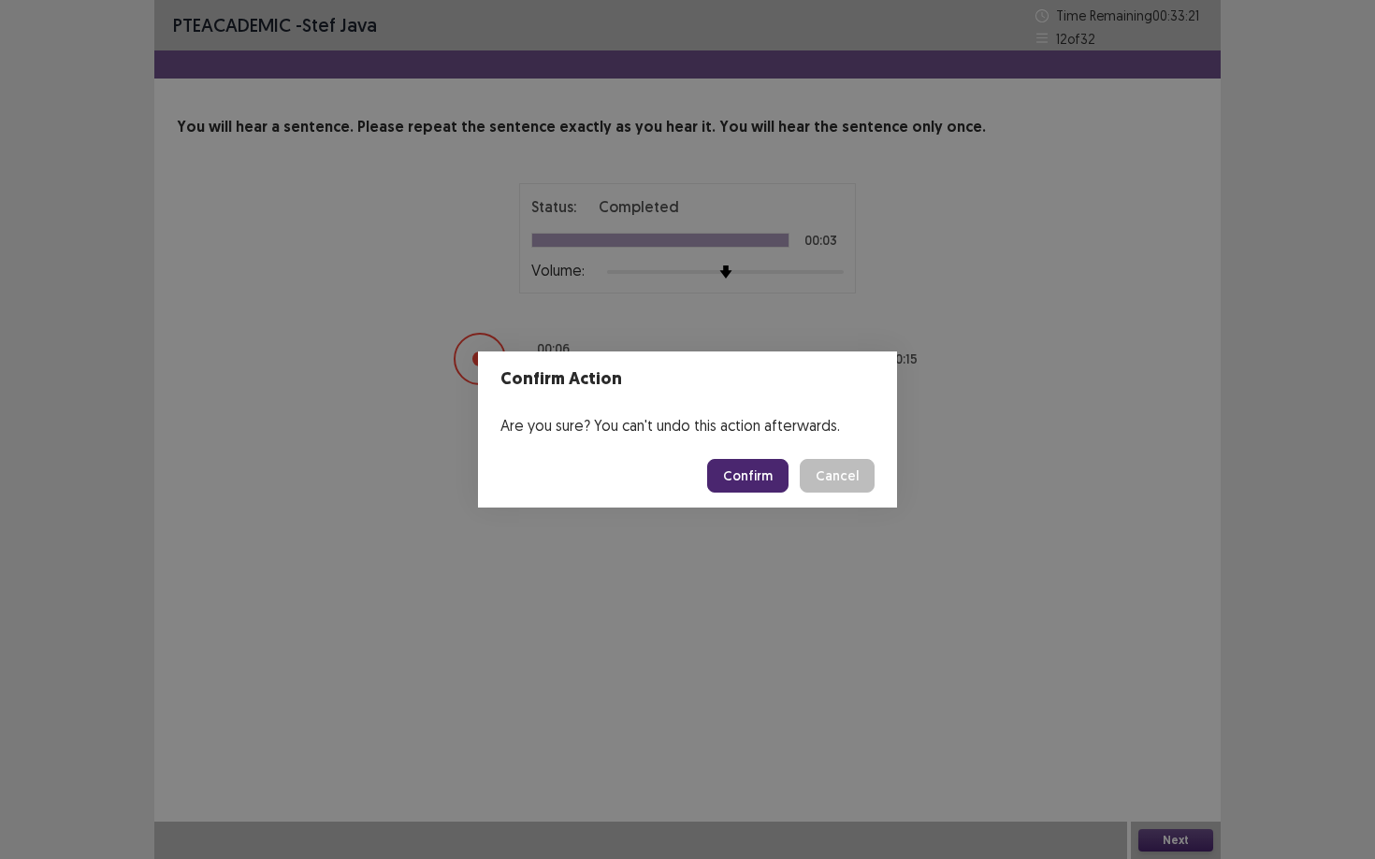
click at [746, 483] on button "Confirm" at bounding box center [747, 476] width 81 height 34
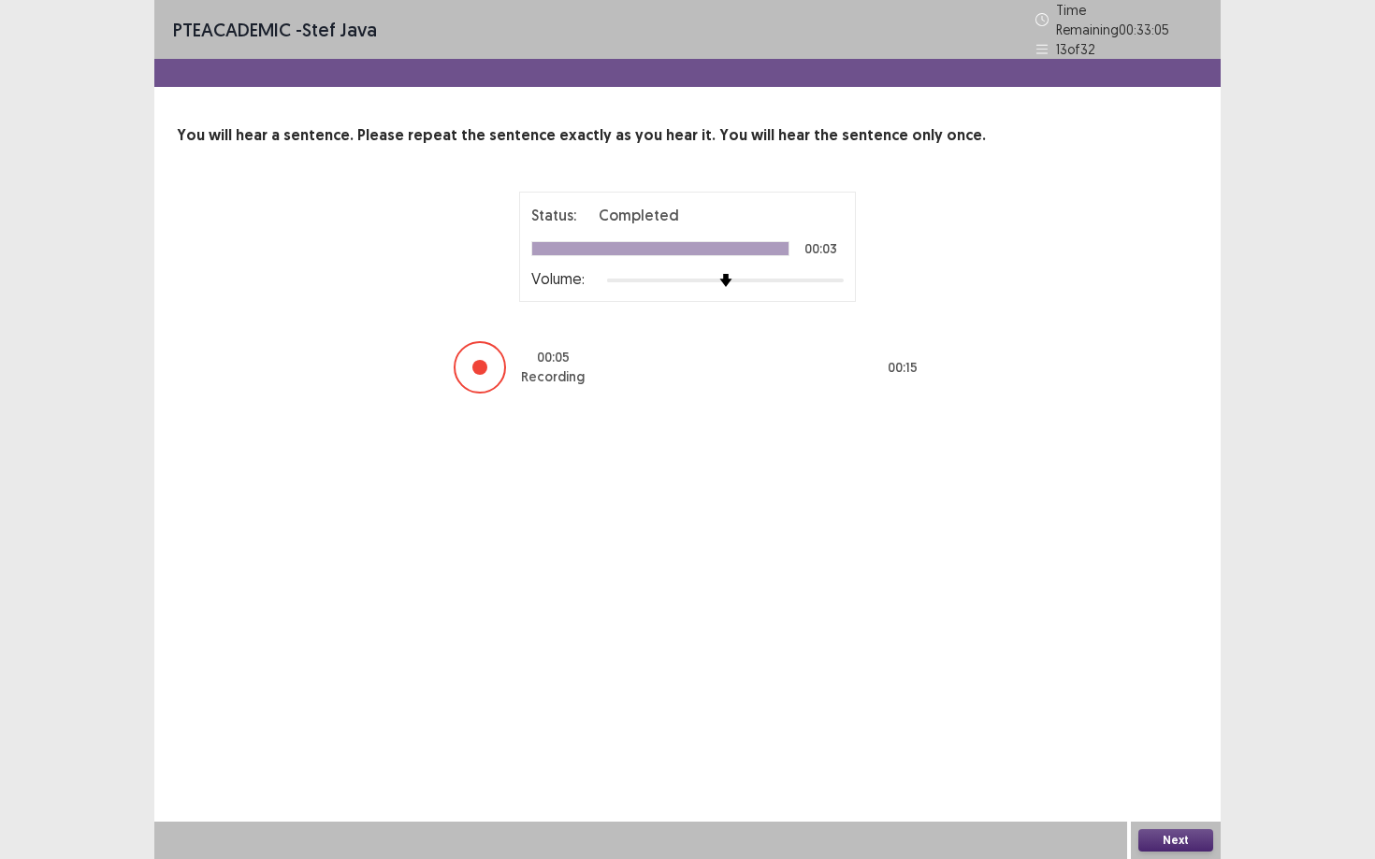
click at [1061, 730] on button "Next" at bounding box center [1175, 841] width 75 height 22
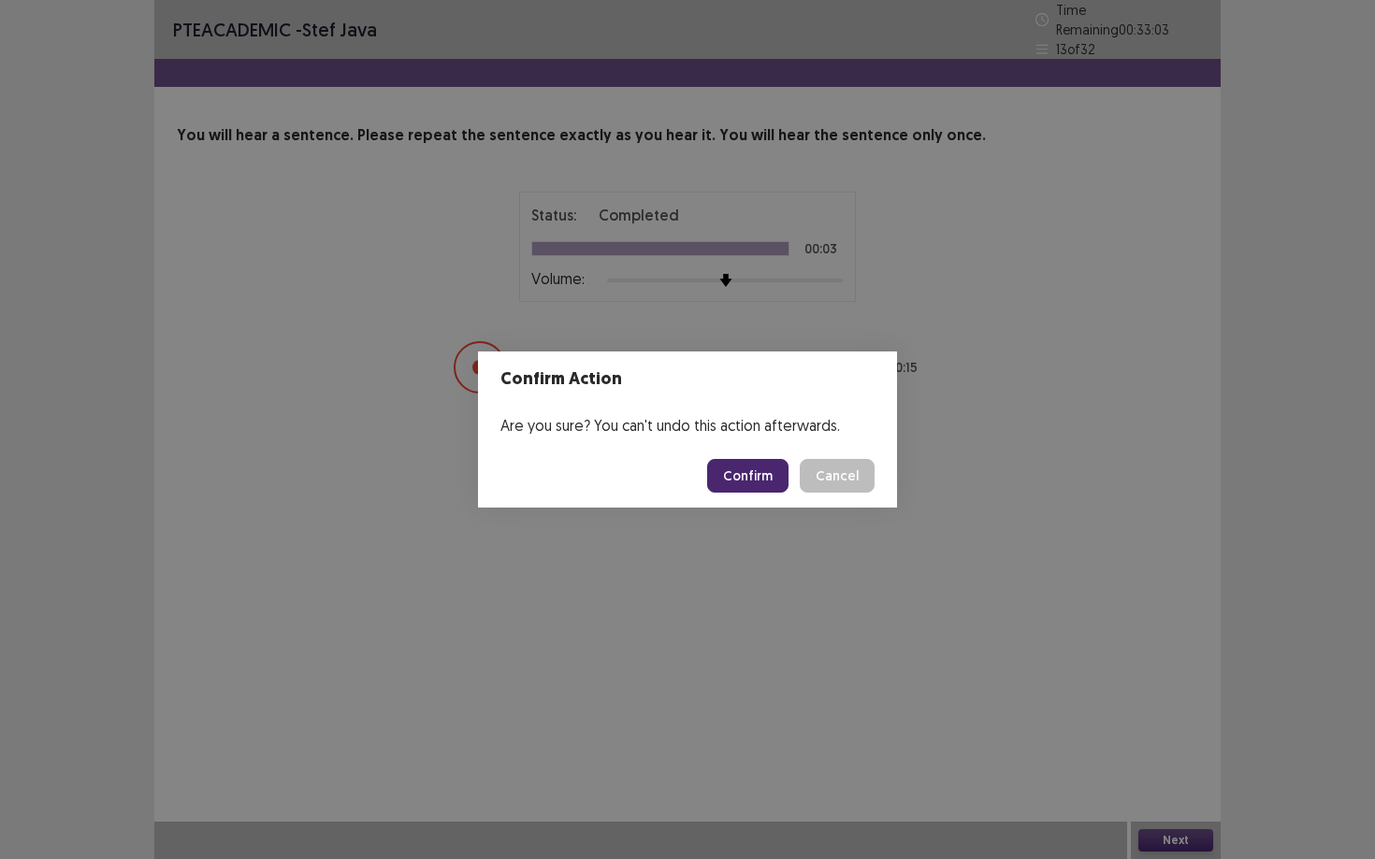
click at [740, 477] on button "Confirm" at bounding box center [747, 476] width 81 height 34
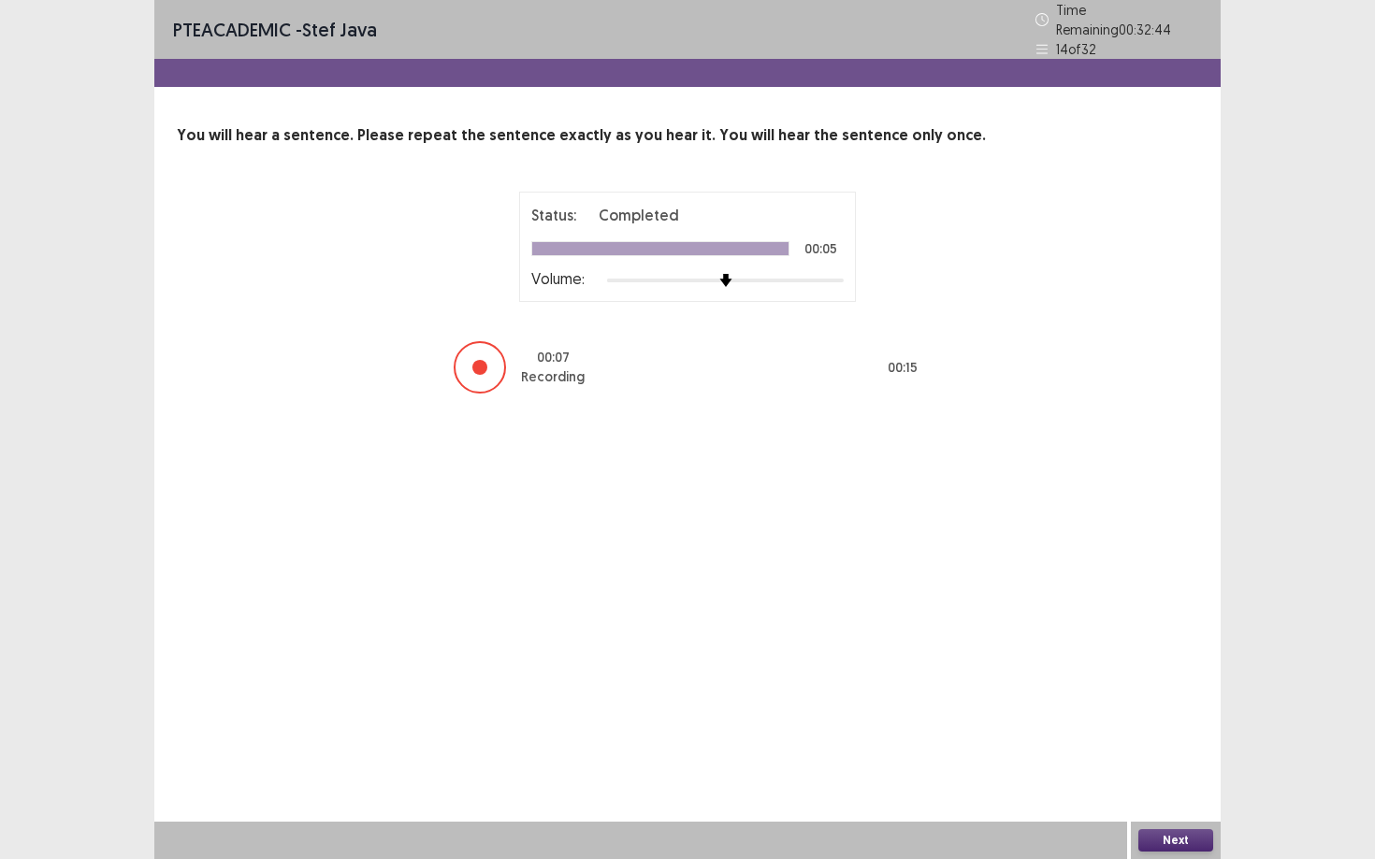
click at [1061, 730] on button "Next" at bounding box center [1175, 841] width 75 height 22
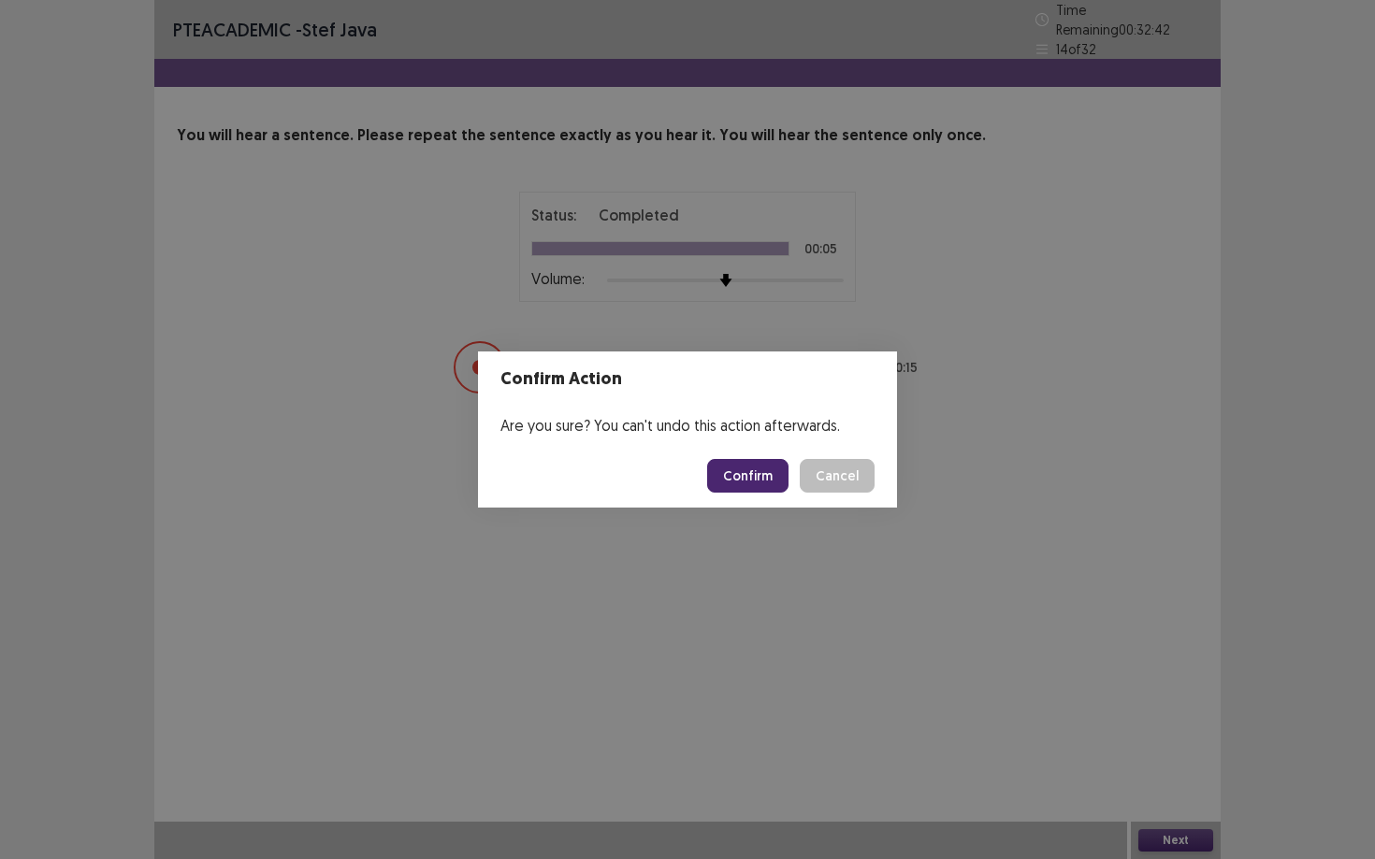
click at [757, 465] on button "Confirm" at bounding box center [747, 476] width 81 height 34
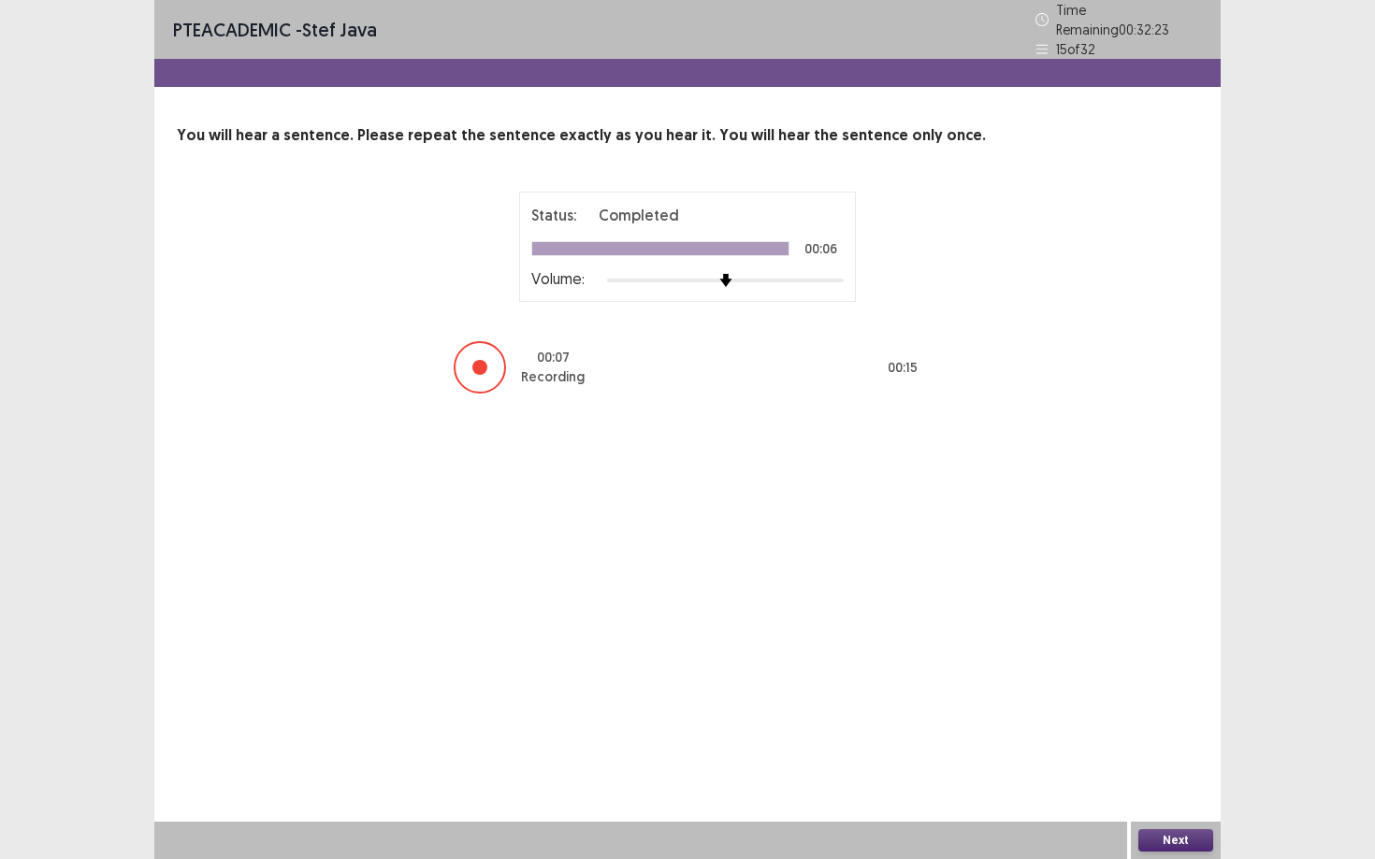
click at [1061, 730] on button "Next" at bounding box center [1175, 841] width 75 height 22
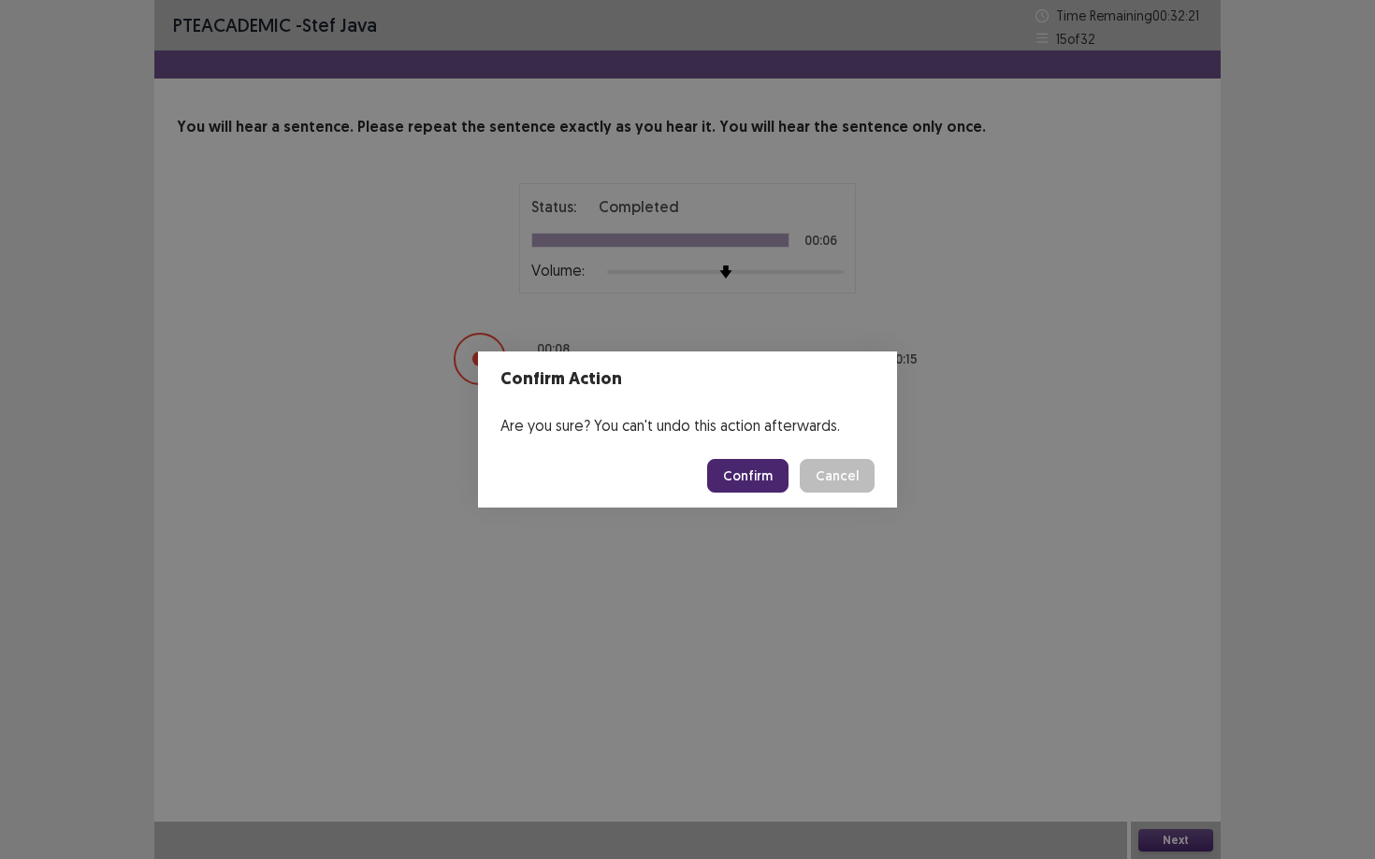
click at [744, 483] on button "Confirm" at bounding box center [747, 476] width 81 height 34
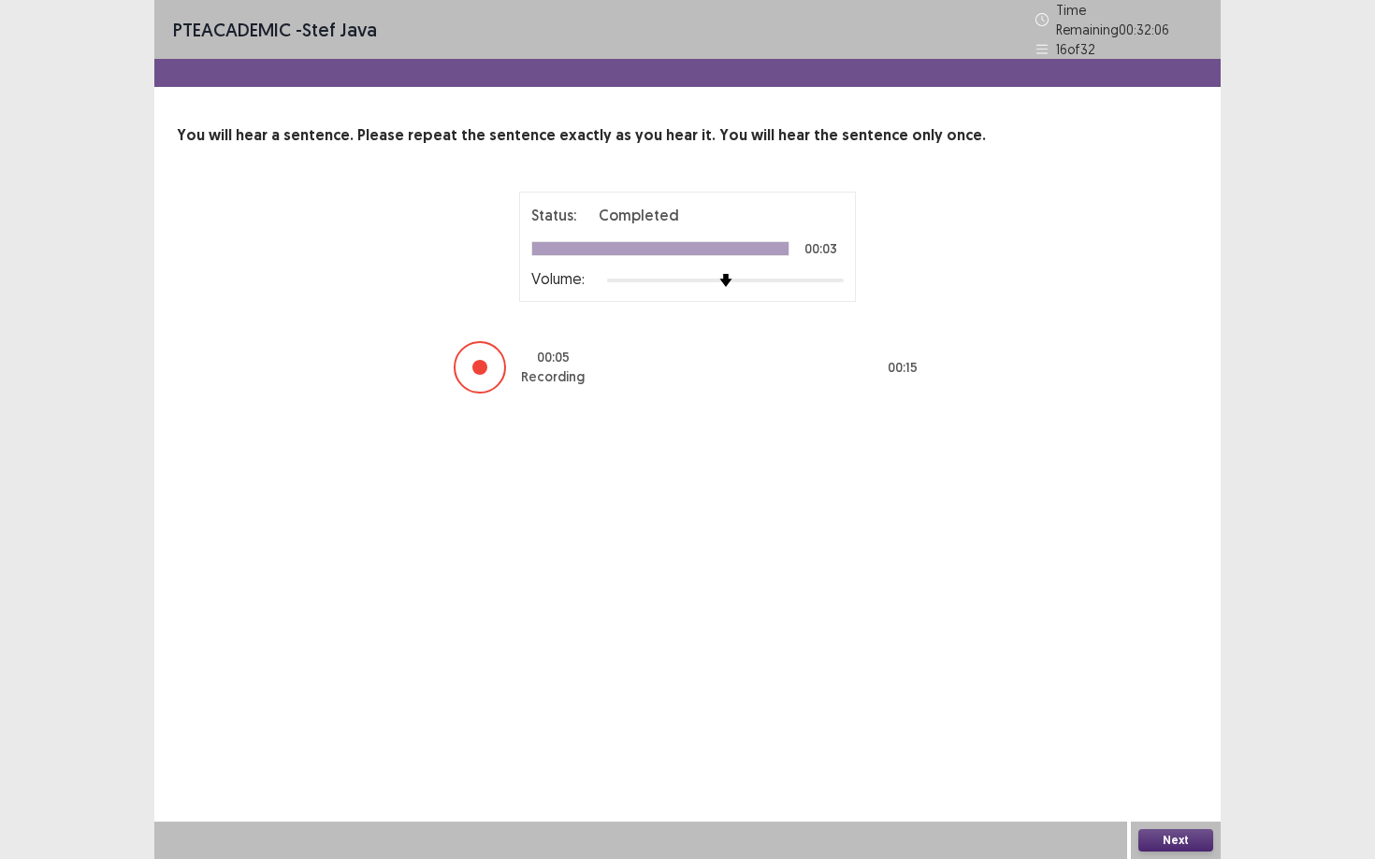
click at [1061, 730] on button "Next" at bounding box center [1175, 841] width 75 height 22
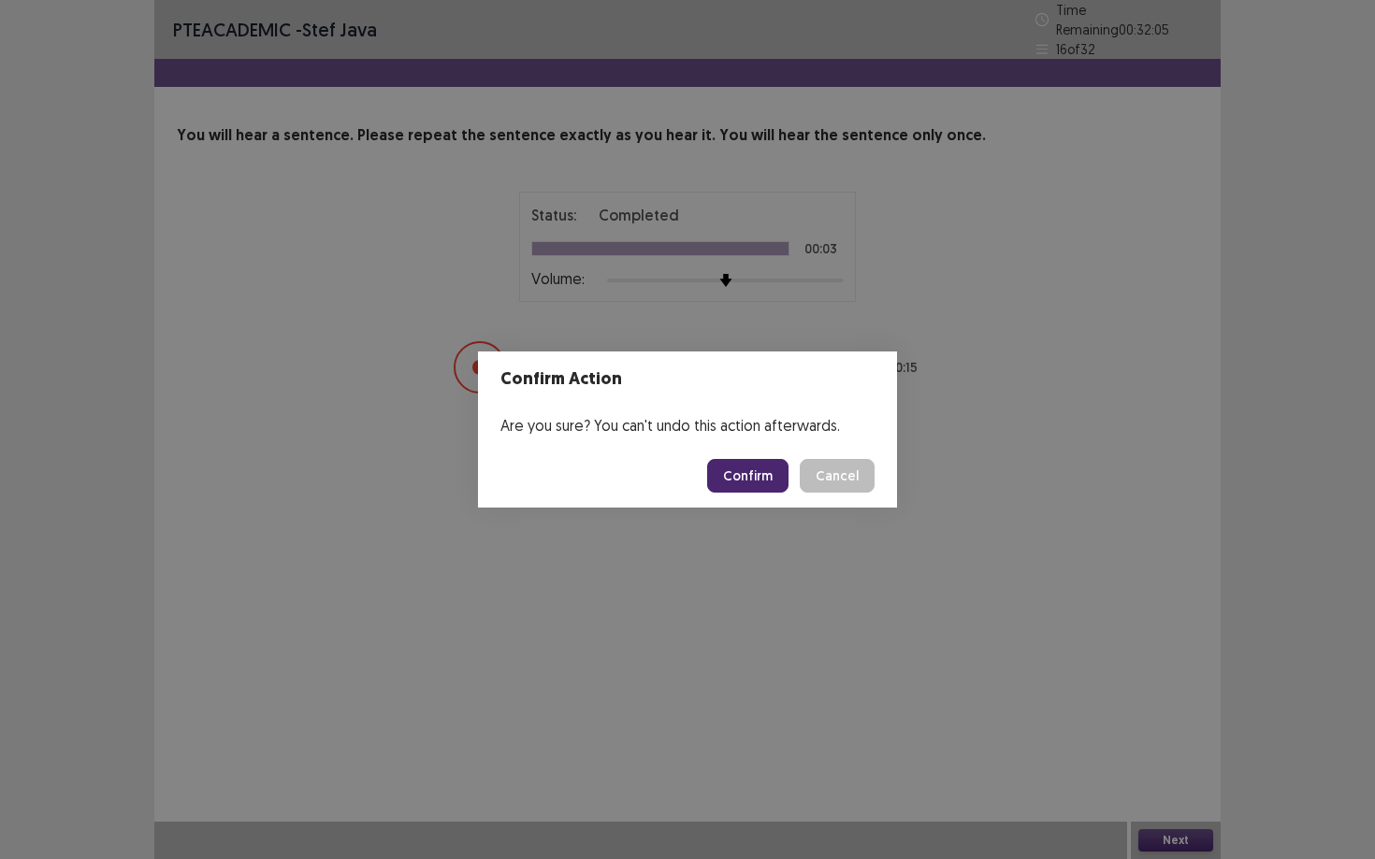
click at [772, 469] on button "Confirm" at bounding box center [747, 476] width 81 height 34
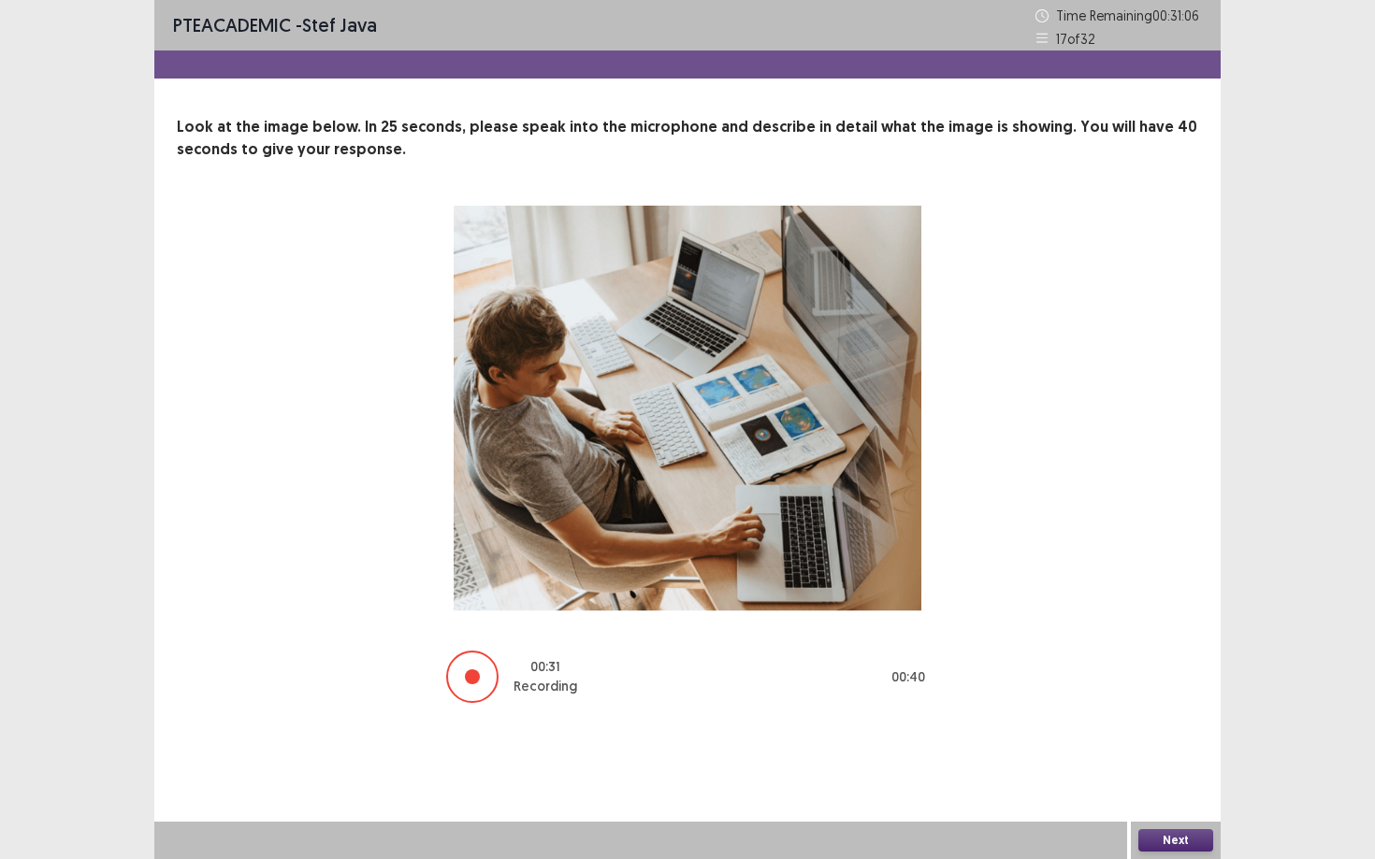
click at [1061, 730] on button "Next" at bounding box center [1175, 841] width 75 height 22
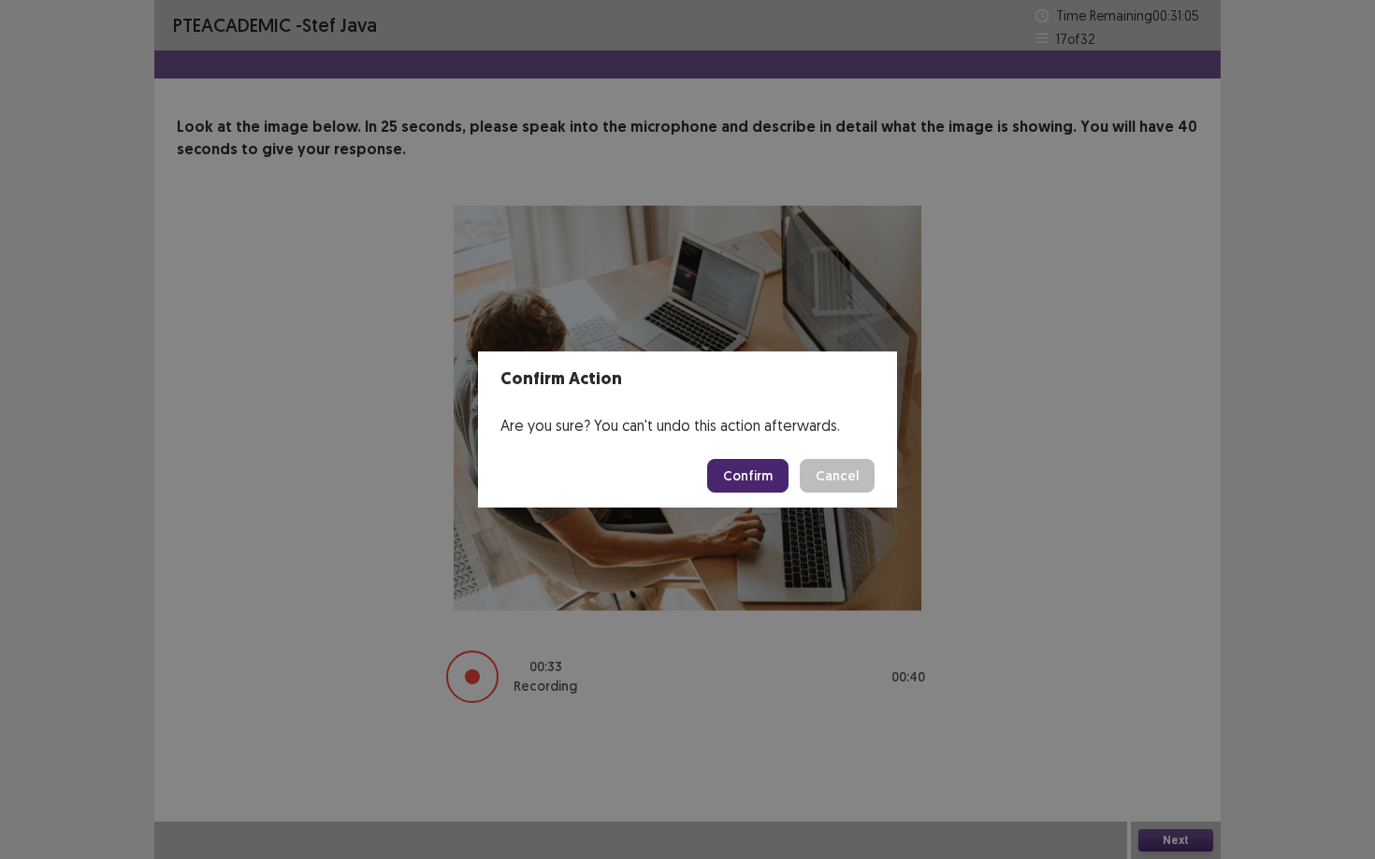
click at [744, 476] on button "Confirm" at bounding box center [747, 476] width 81 height 34
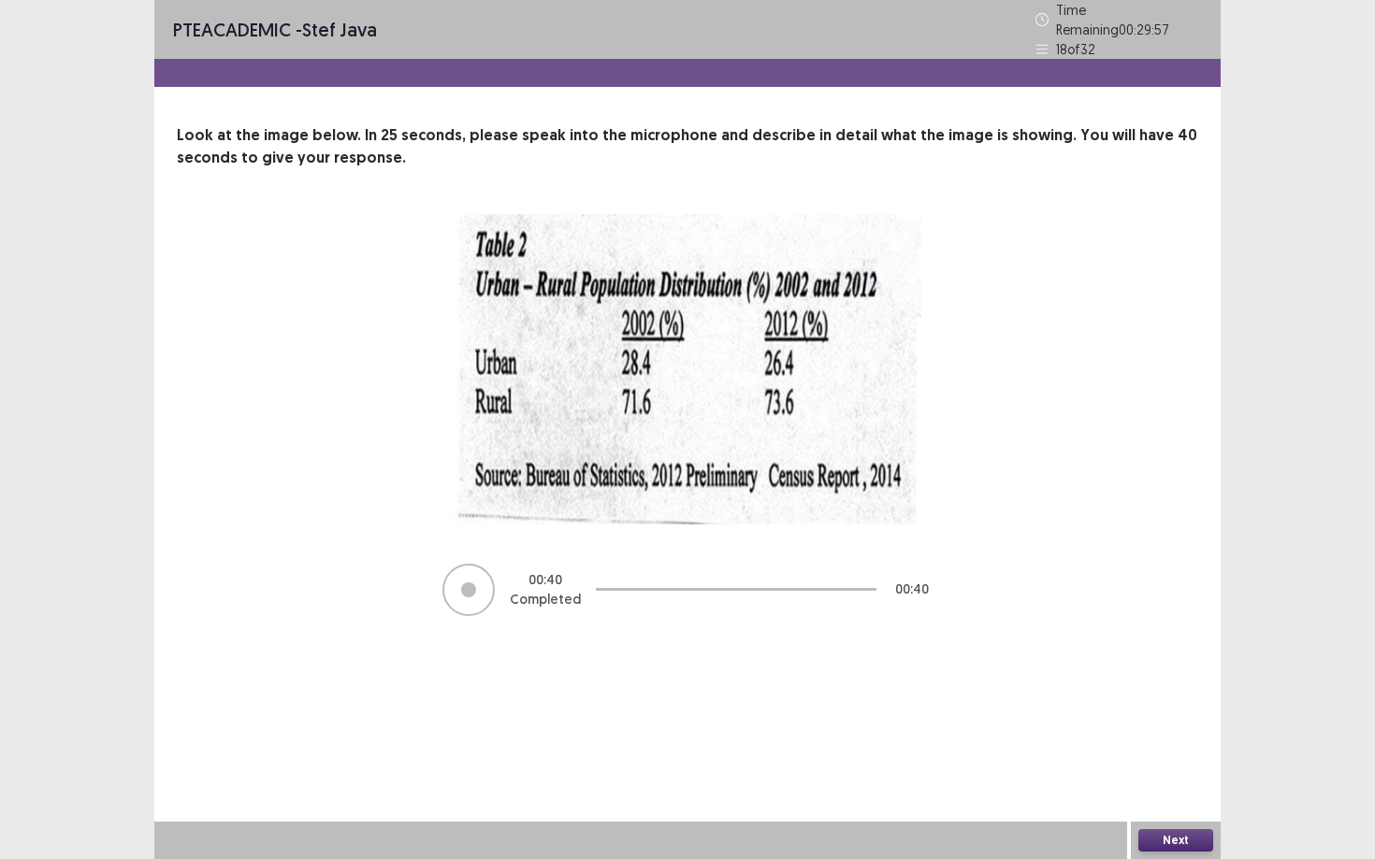
click at [1061, 730] on button "Next" at bounding box center [1175, 841] width 75 height 22
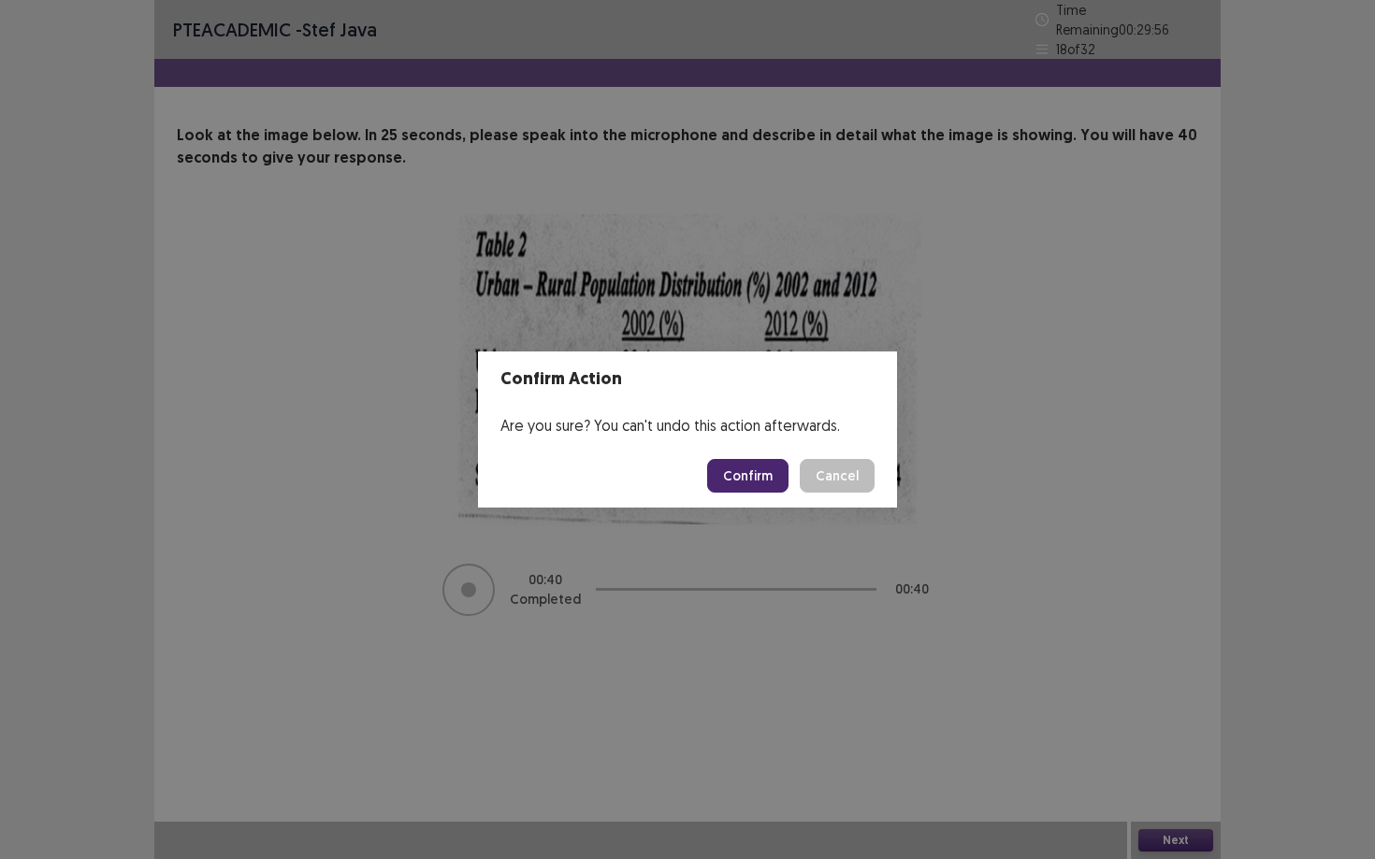
click at [742, 477] on button "Confirm" at bounding box center [747, 476] width 81 height 34
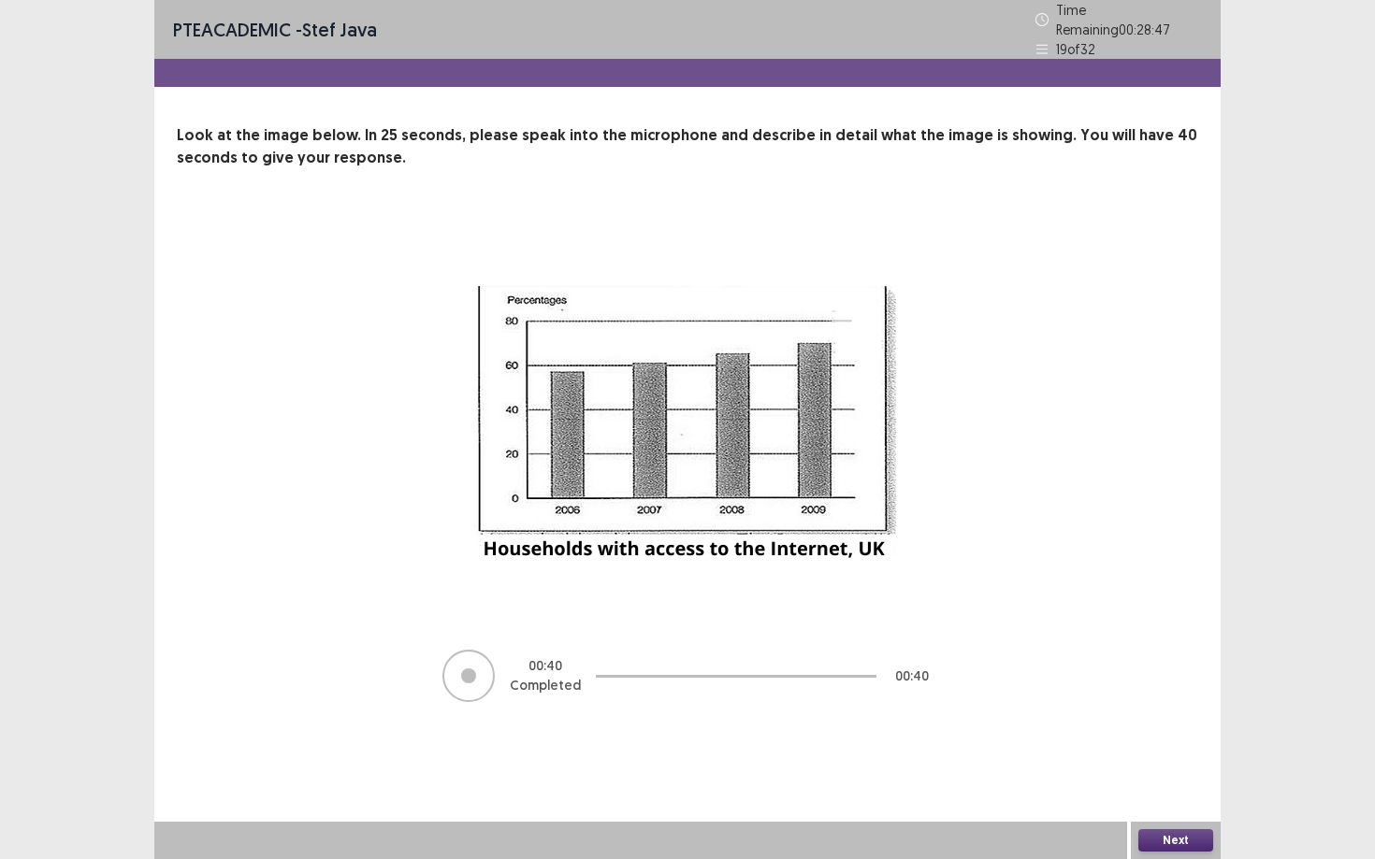
click at [1061, 730] on button "Next" at bounding box center [1175, 841] width 75 height 22
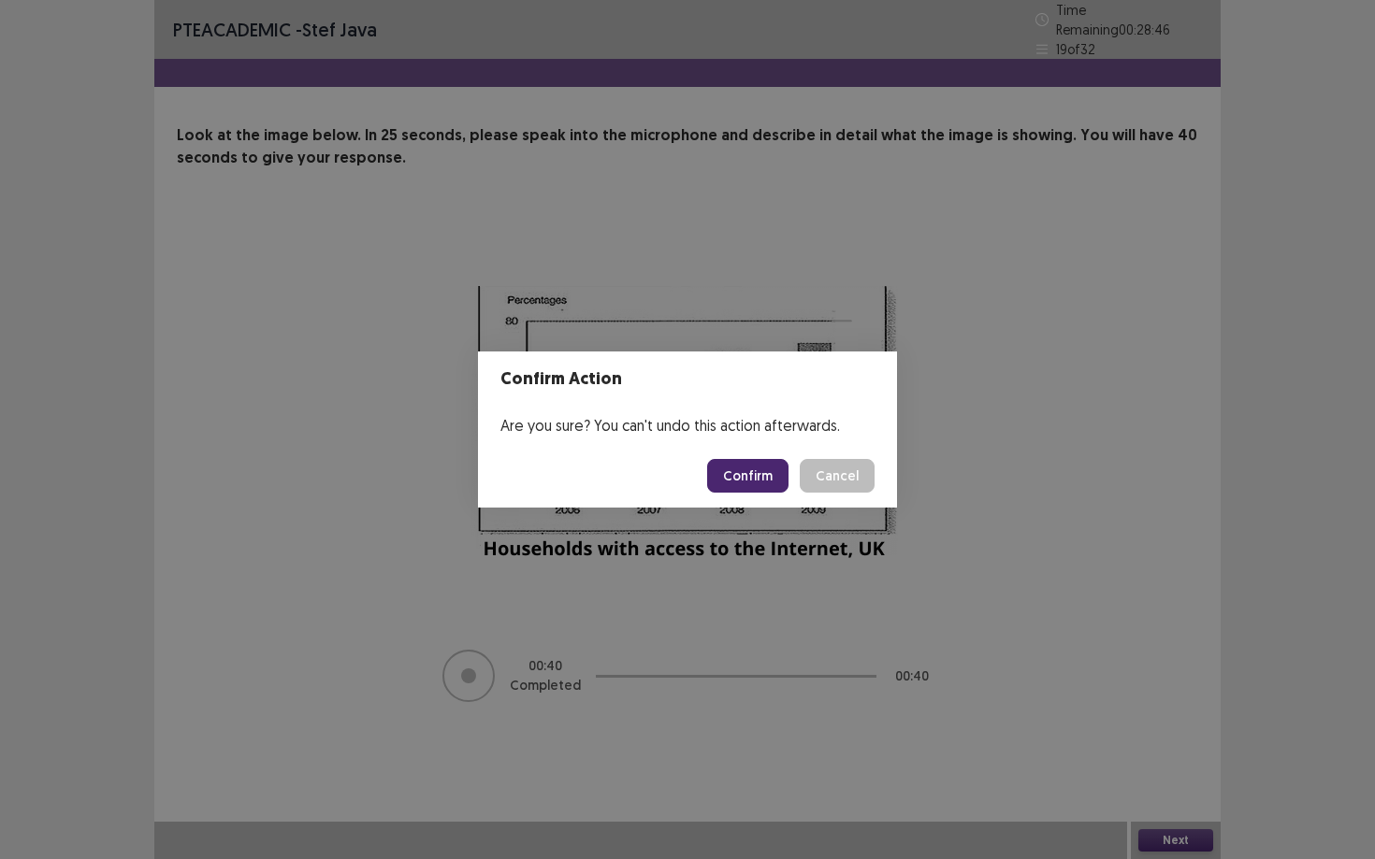
click at [758, 474] on button "Confirm" at bounding box center [747, 476] width 81 height 34
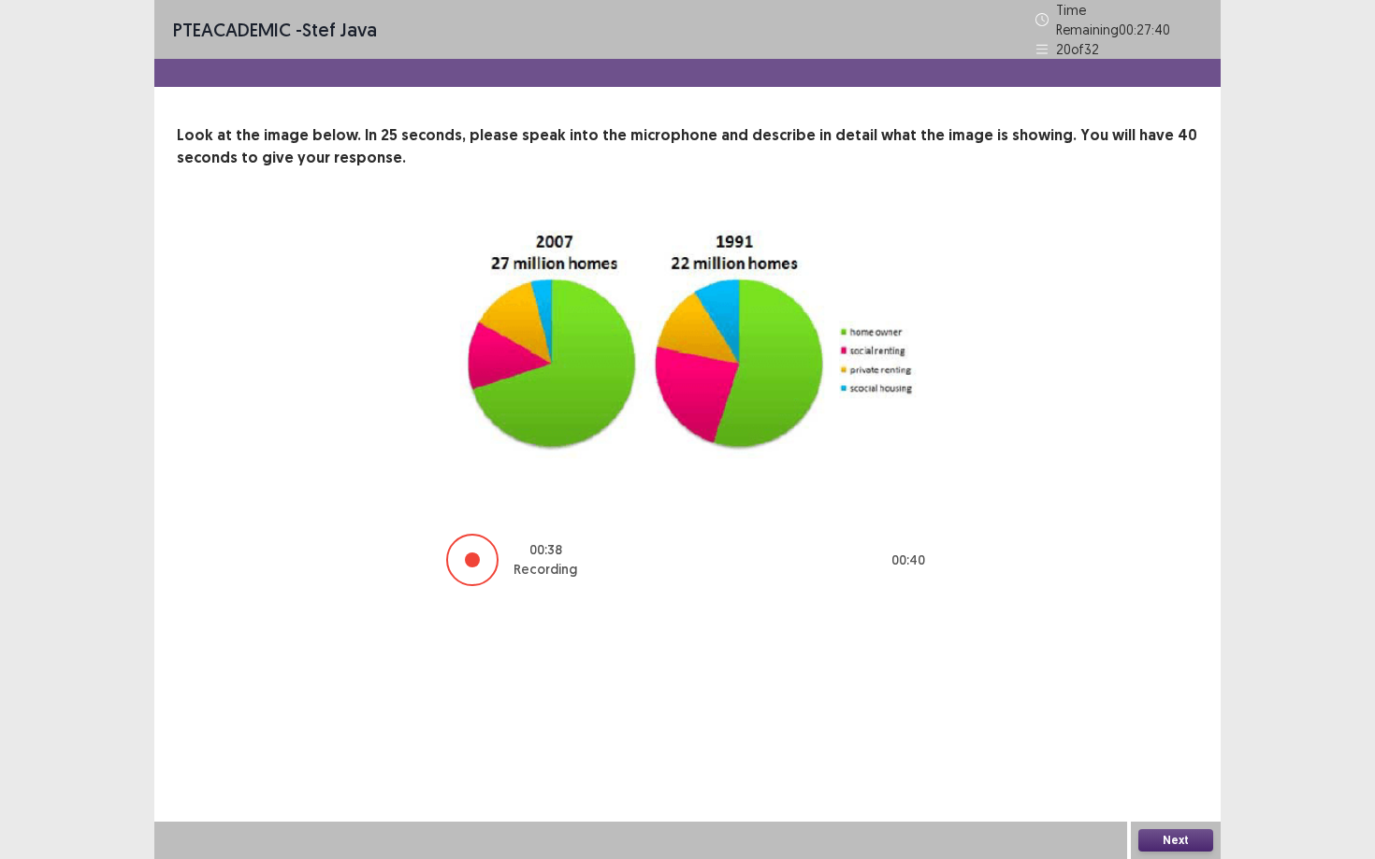
click at [1061, 730] on button "Next" at bounding box center [1175, 841] width 75 height 22
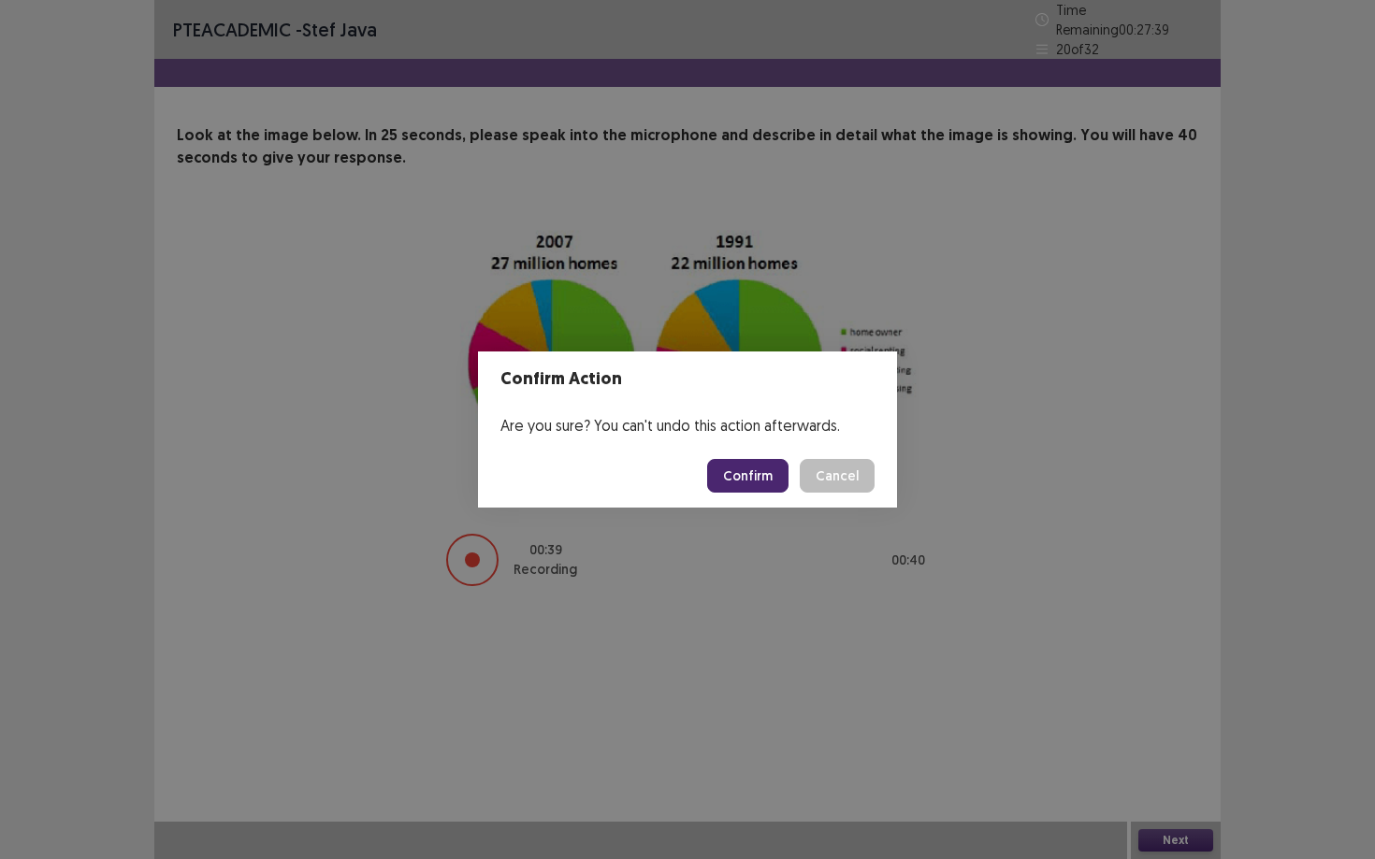
click at [740, 484] on button "Confirm" at bounding box center [747, 476] width 81 height 34
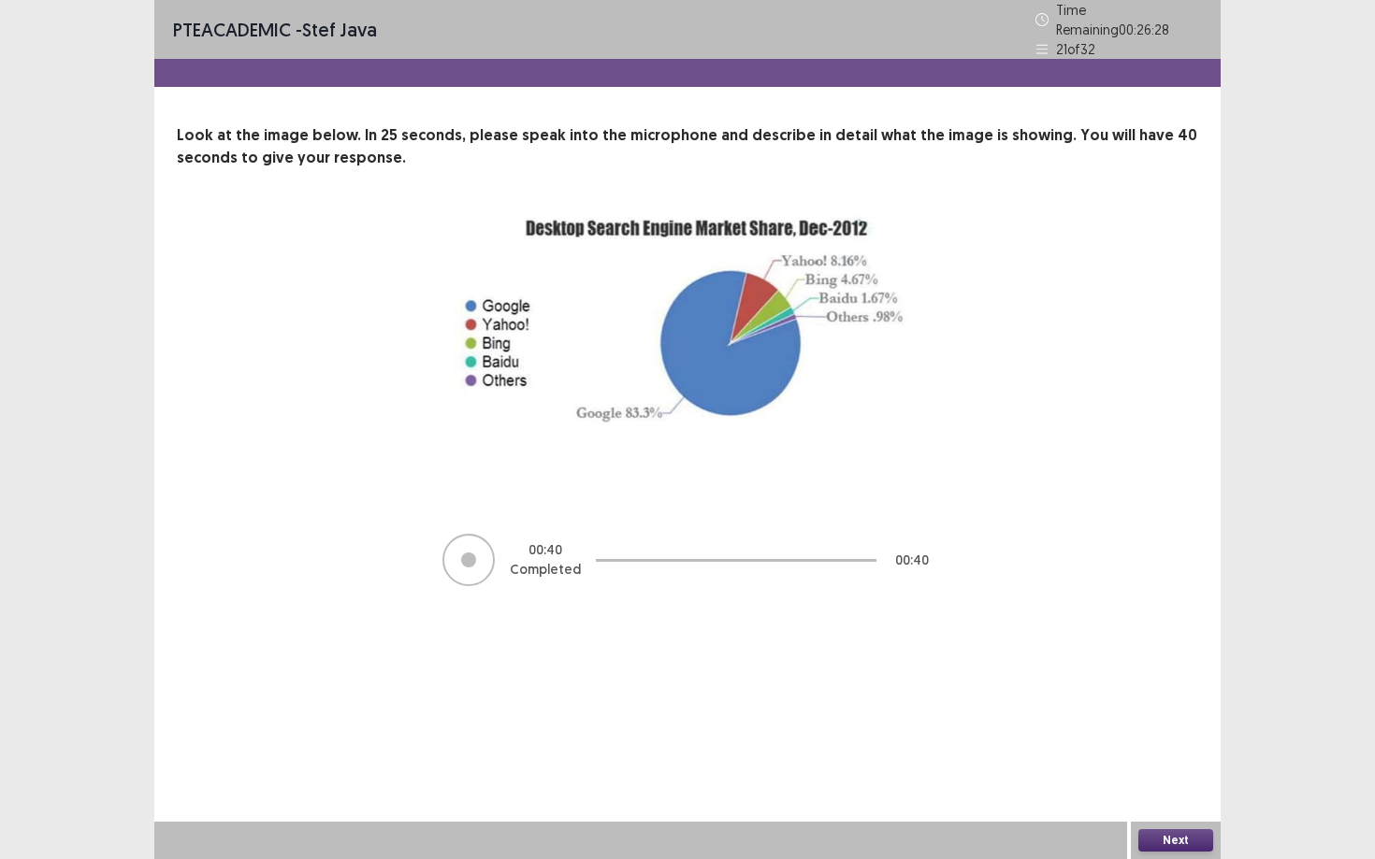
click at [1061, 730] on button "Next" at bounding box center [1175, 841] width 75 height 22
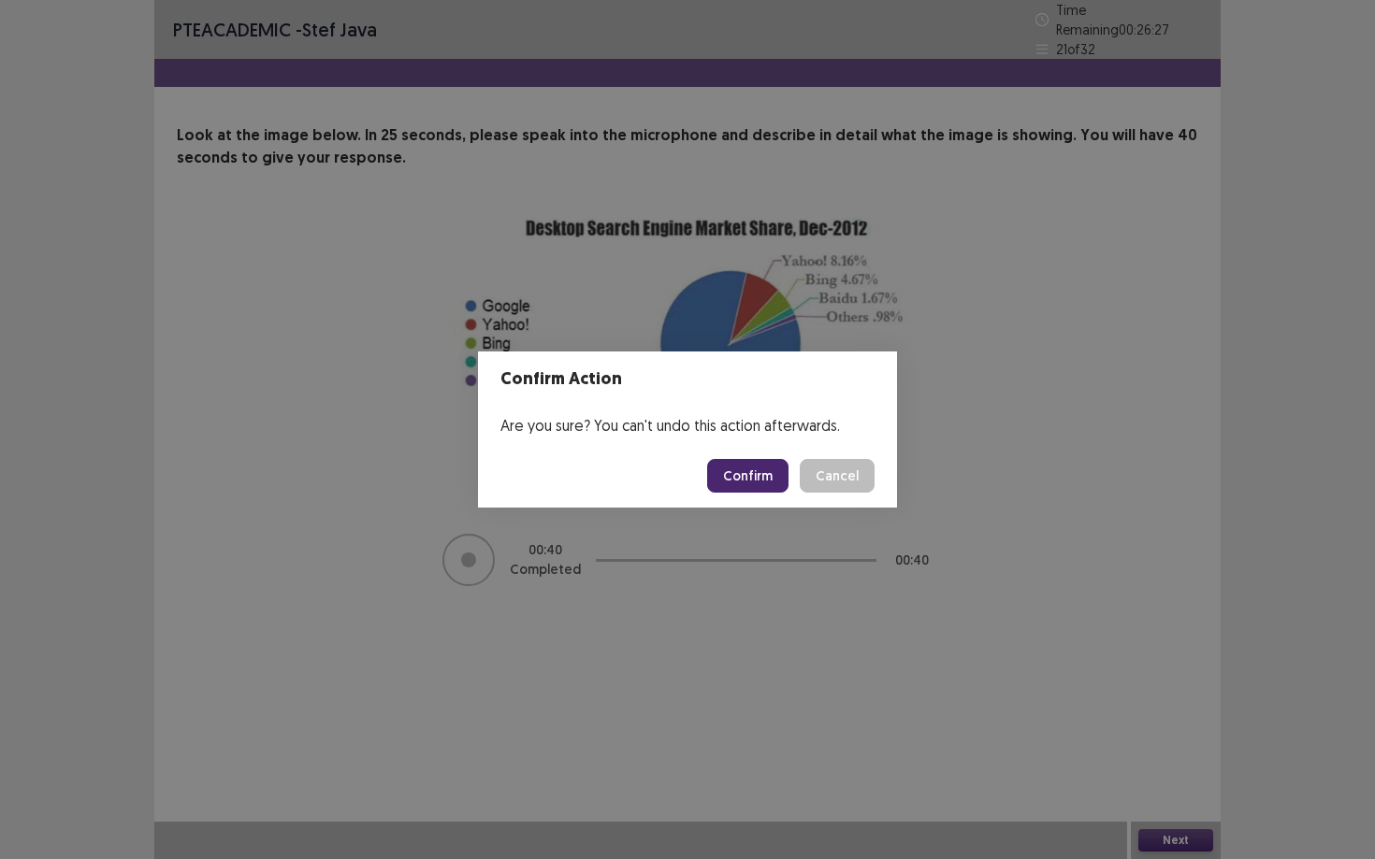
click at [741, 483] on button "Confirm" at bounding box center [747, 476] width 81 height 34
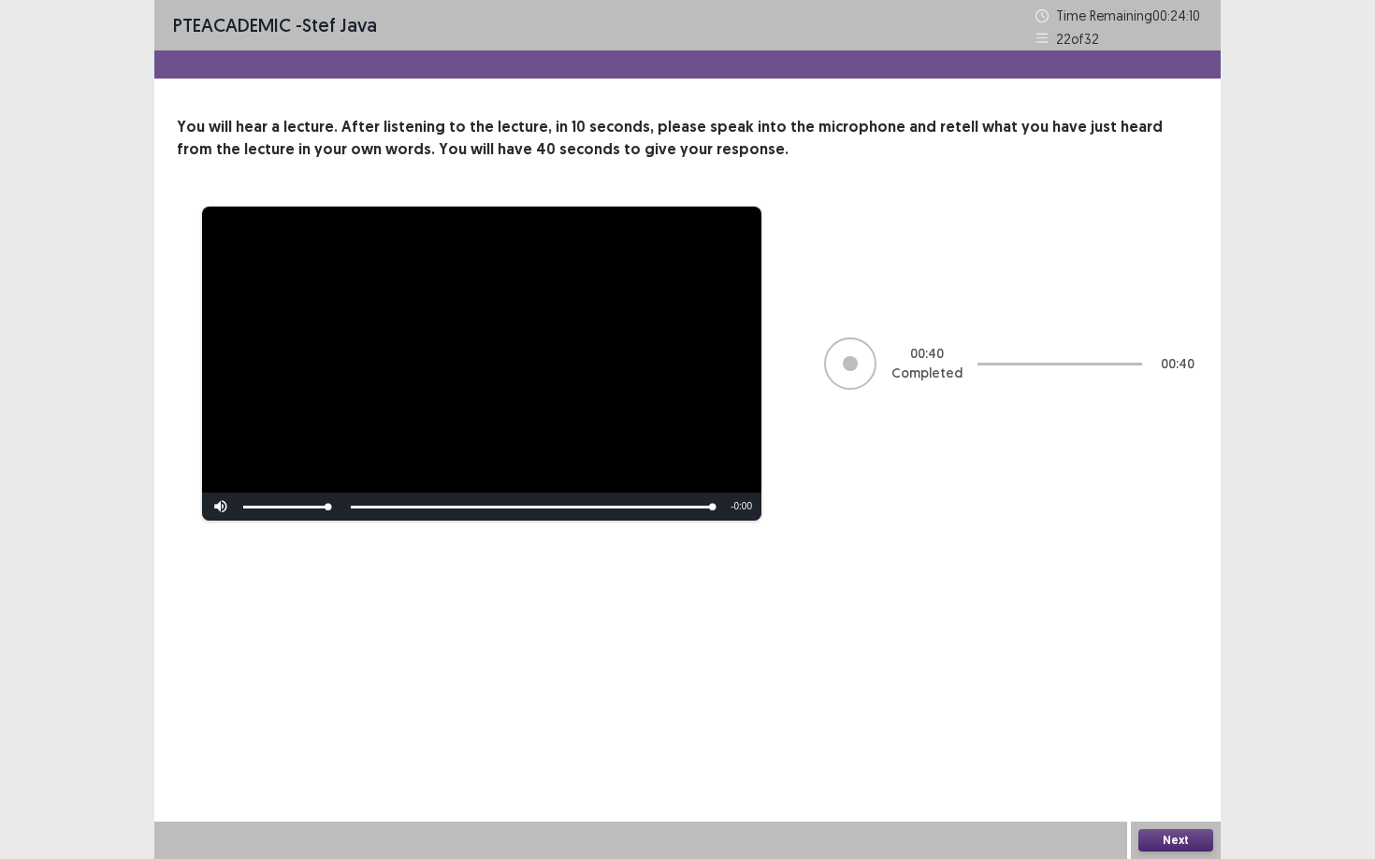
click at [1061, 730] on button "Next" at bounding box center [1175, 841] width 75 height 22
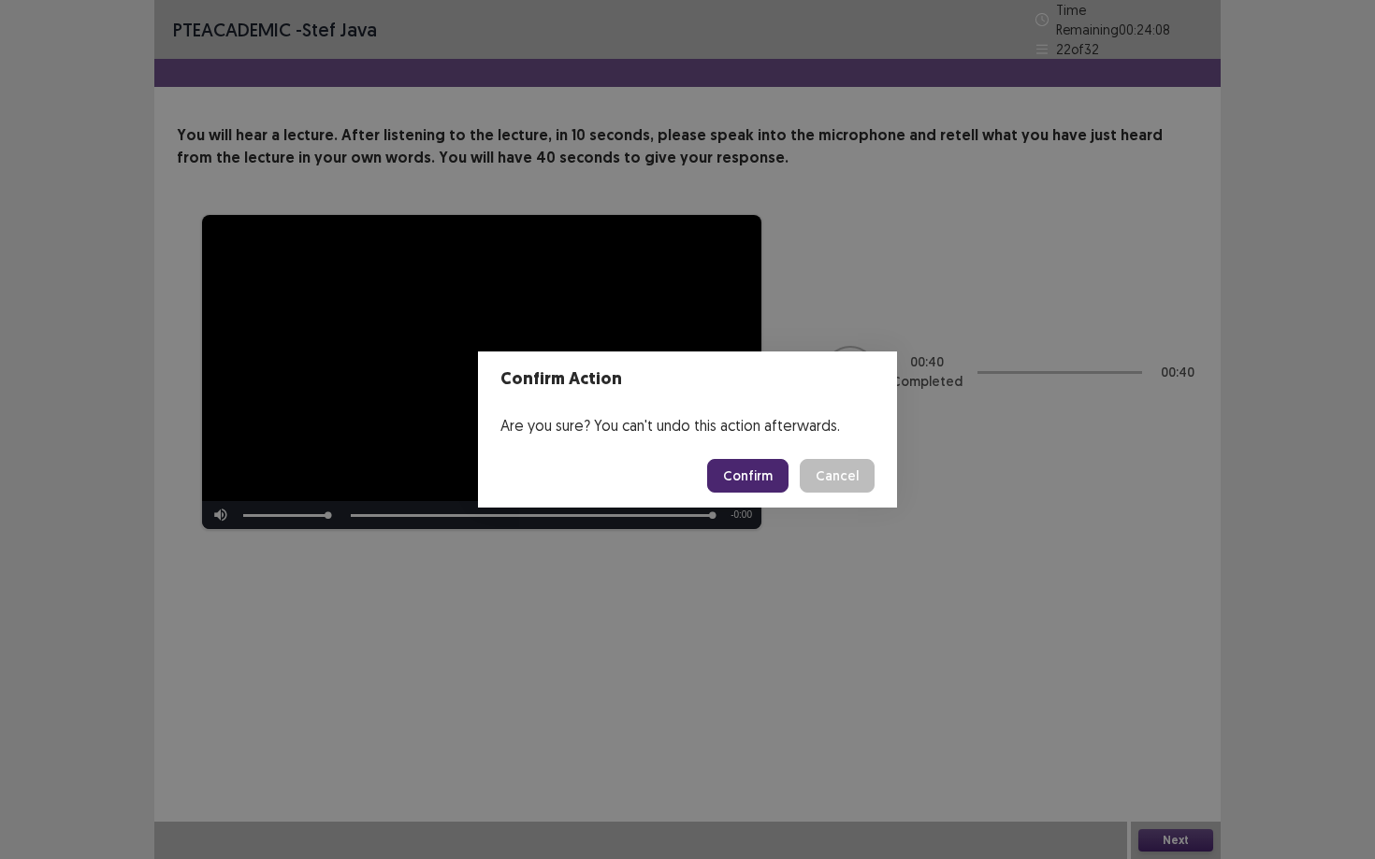
click at [751, 474] on button "Confirm" at bounding box center [747, 476] width 81 height 34
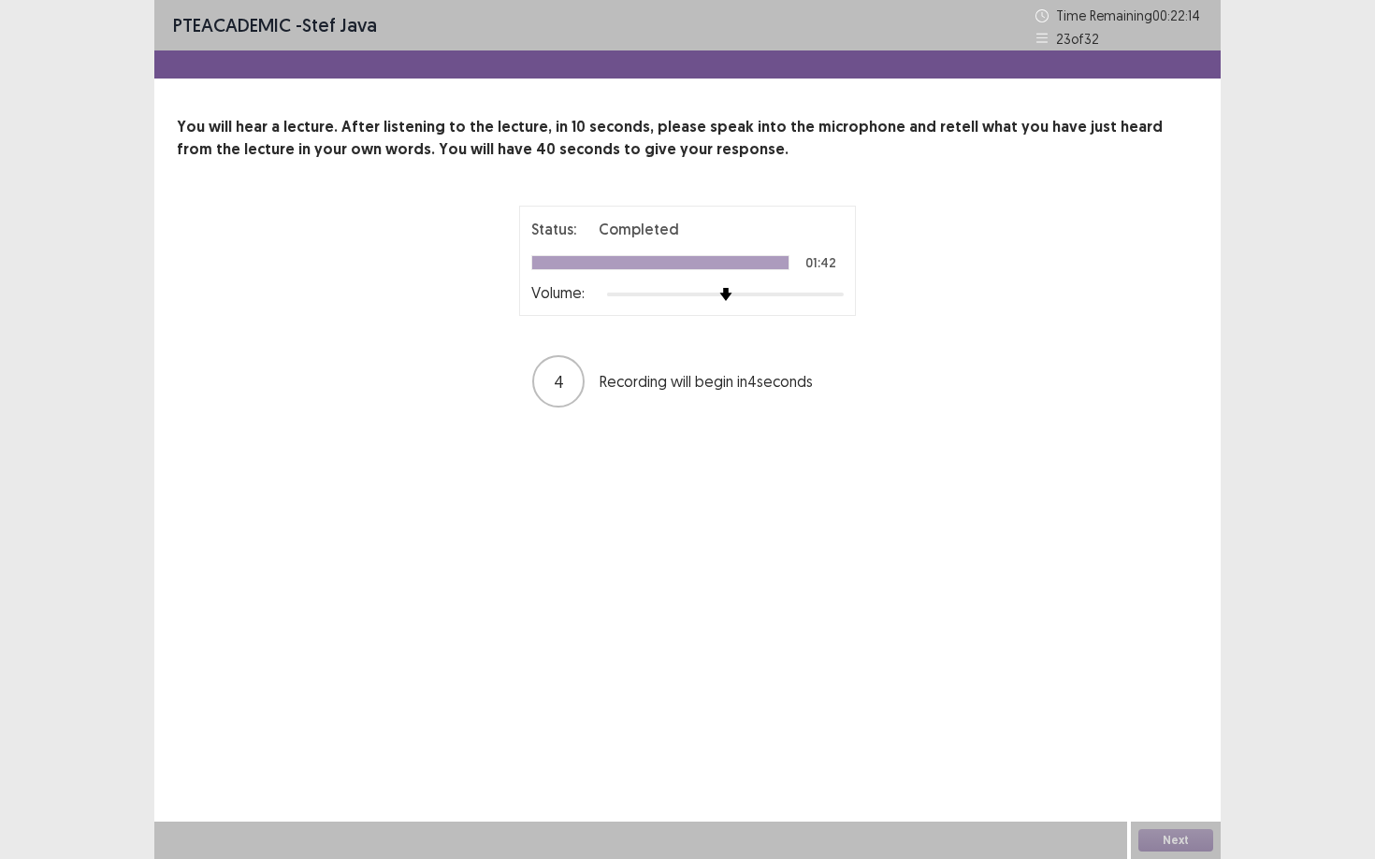
click at [751, 474] on div "PTE academic - stef java Time Remaining 00 : 22 : 14 23 of 32 You will hear a l…" at bounding box center [687, 429] width 1066 height 859
click at [1061, 79] on div "PTE academic - stef java Time Remaining 00 : 21 : 24 23 of 32 You will hear a l…" at bounding box center [687, 223] width 1066 height 447
click at [1061, 157] on p "You will hear a lecture. After listening to the lecture, in 10 seconds, please …" at bounding box center [687, 138] width 1021 height 45
click at [228, 257] on div "Status: Completed 01:42 Volume: 00 : 02 Stopped due to inactivity 00 : 40" at bounding box center [687, 308] width 1021 height 204
click at [1061, 121] on div "You will hear a lecture. After listening to the lecture, in 10 seconds, please …" at bounding box center [687, 263] width 1066 height 294
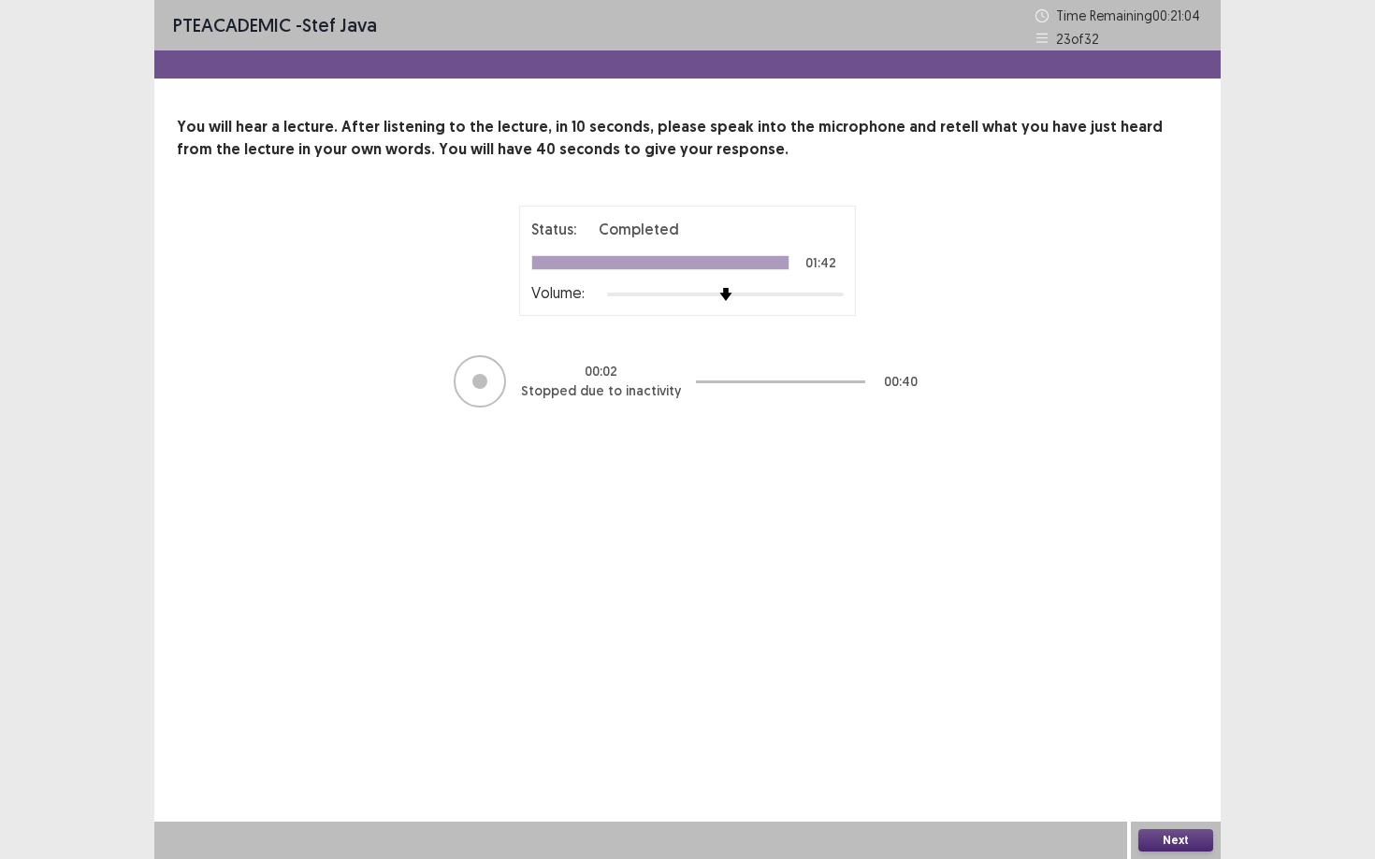
click at [925, 583] on div "PTE academic - stef java Time Remaining 00 : 21 : 04 23 of 32 You will hear a l…" at bounding box center [687, 429] width 1066 height 859
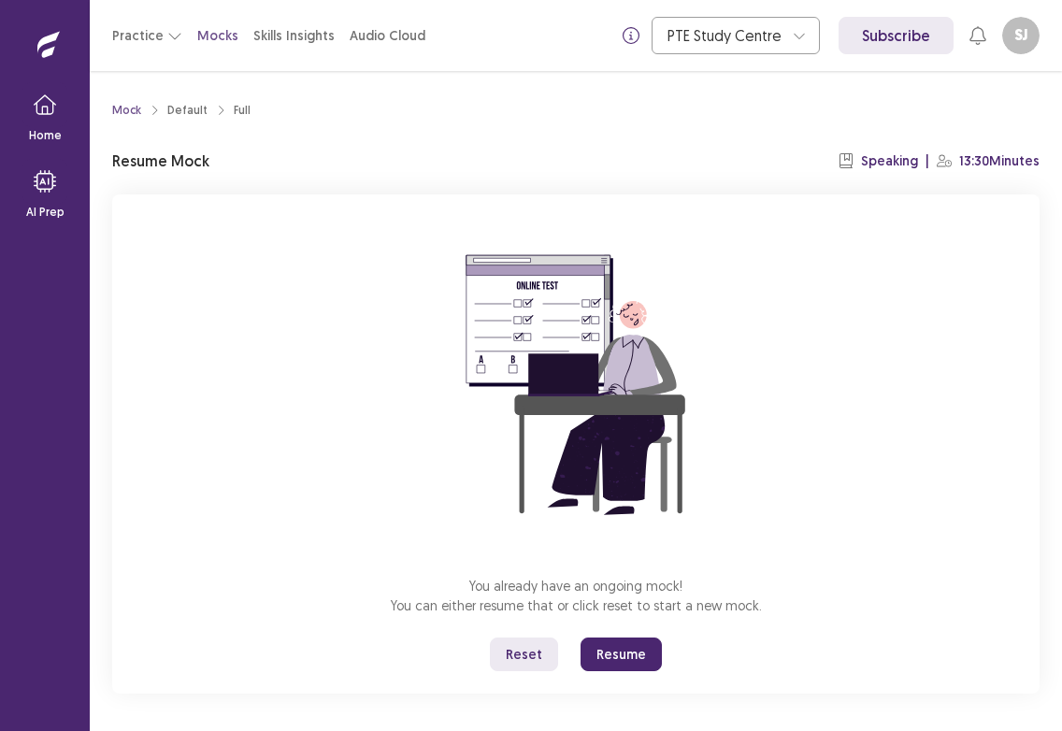
click at [541, 661] on button "Reset" at bounding box center [524, 655] width 68 height 34
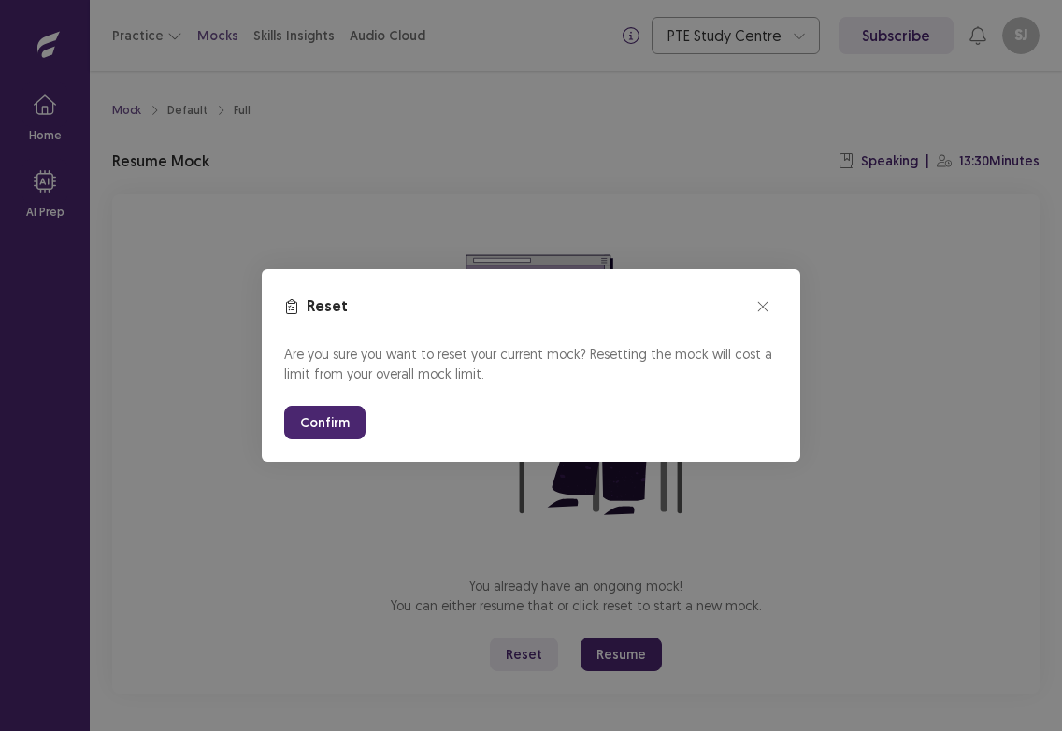
click at [326, 426] on button "Confirm" at bounding box center [324, 423] width 81 height 34
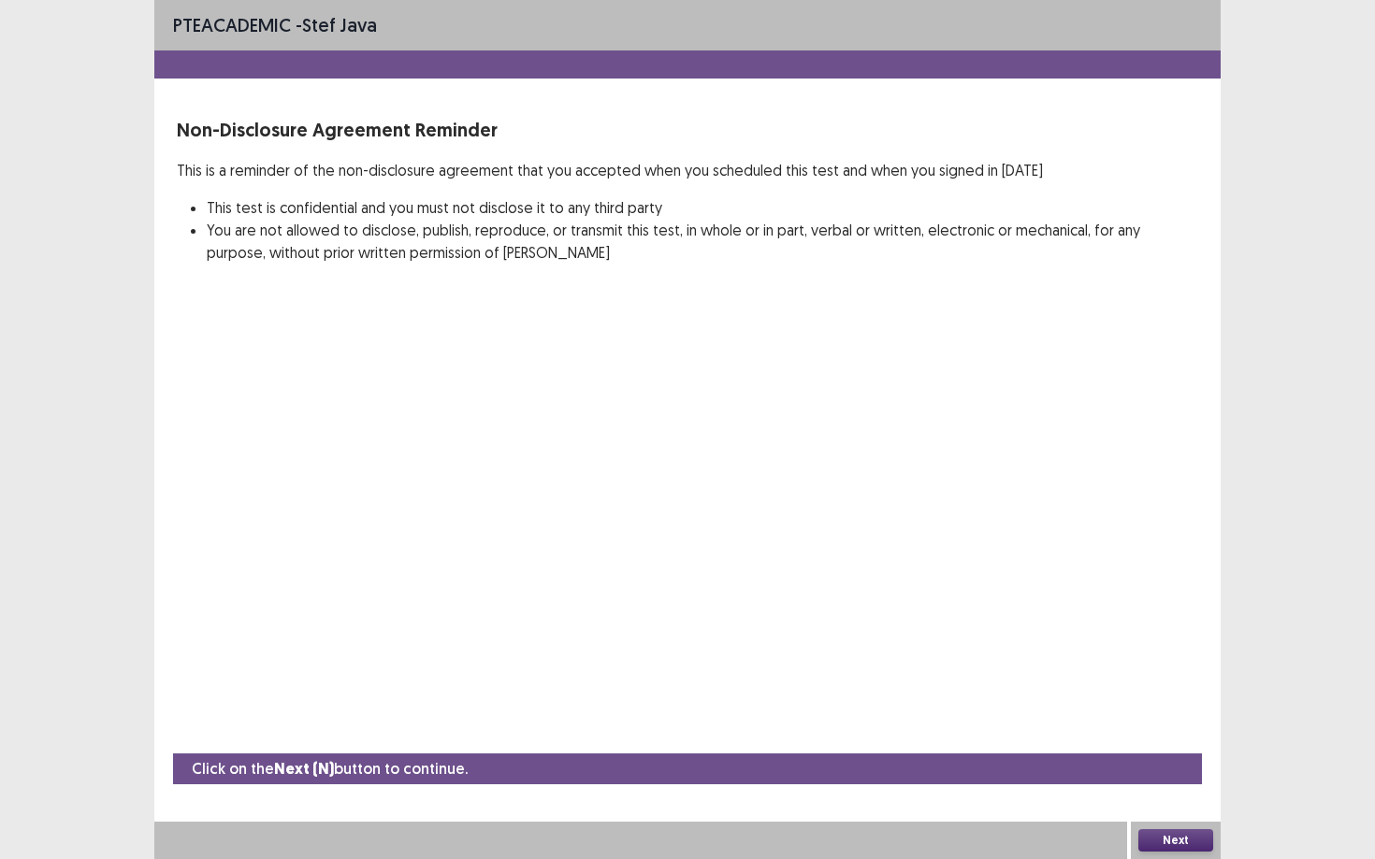
click at [1061, 730] on button "Next" at bounding box center [1175, 841] width 75 height 22
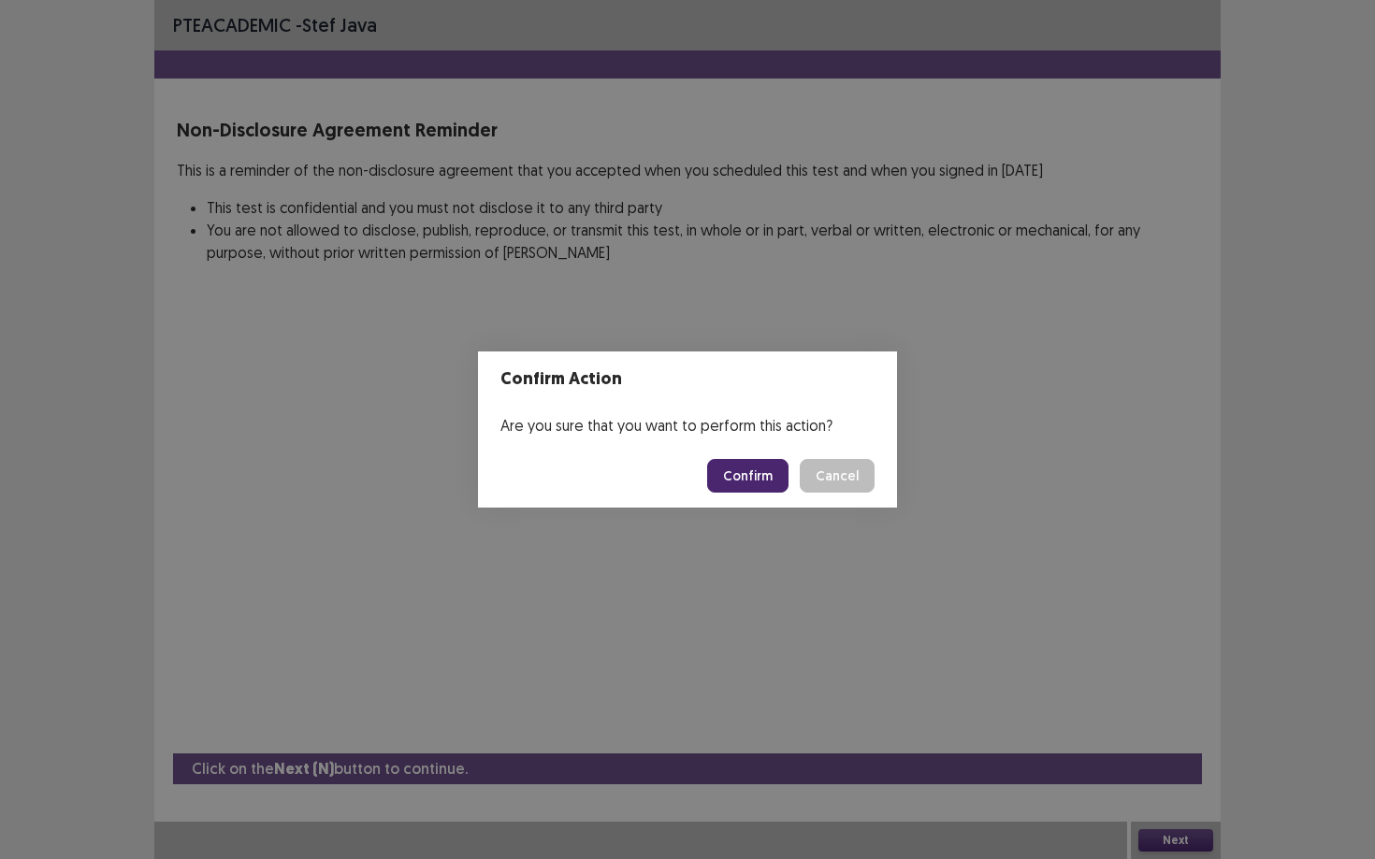
click at [759, 476] on button "Confirm" at bounding box center [747, 476] width 81 height 34
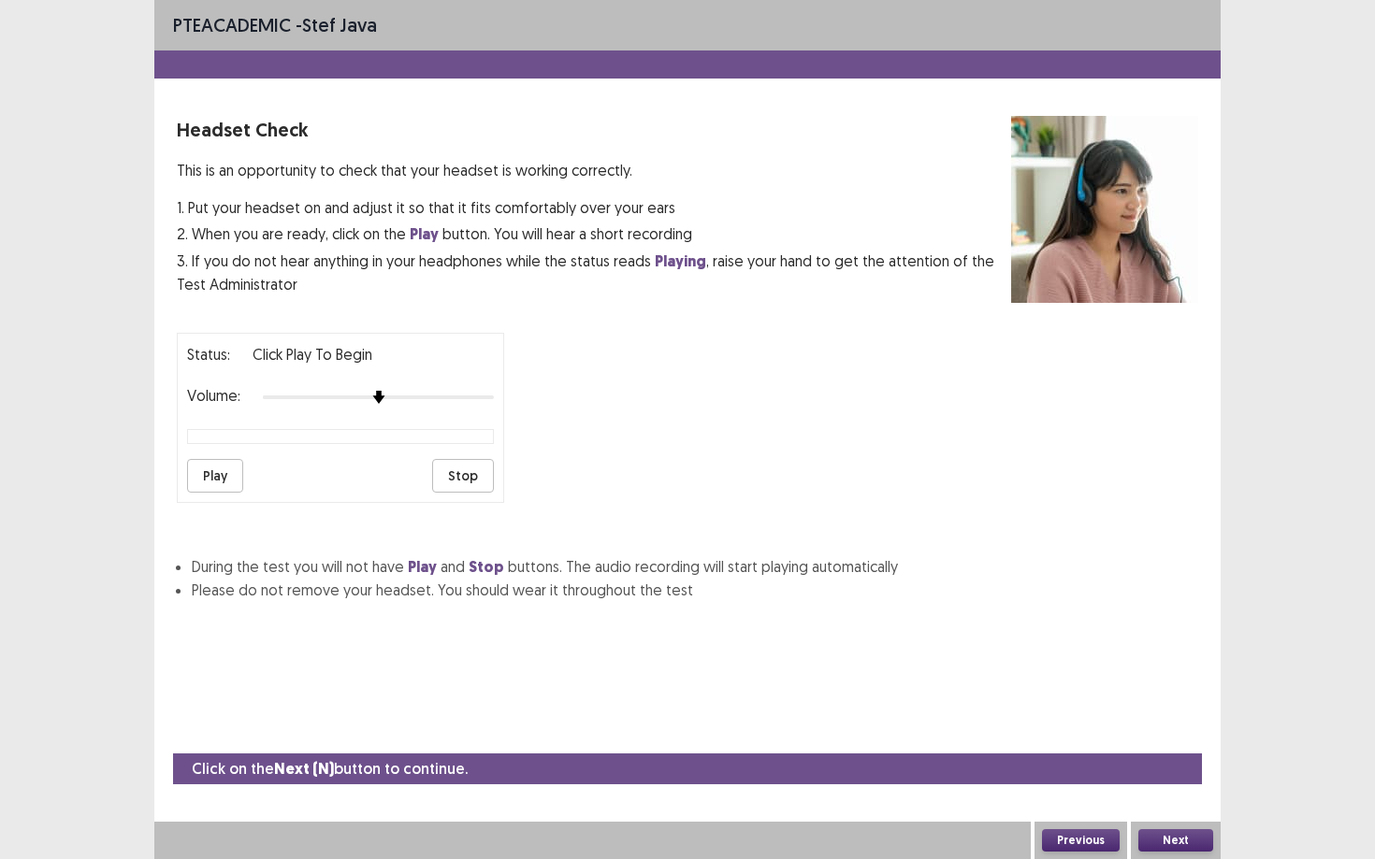
click at [226, 471] on button "Play" at bounding box center [215, 476] width 56 height 34
click at [1061, 730] on button "Next" at bounding box center [1175, 841] width 75 height 22
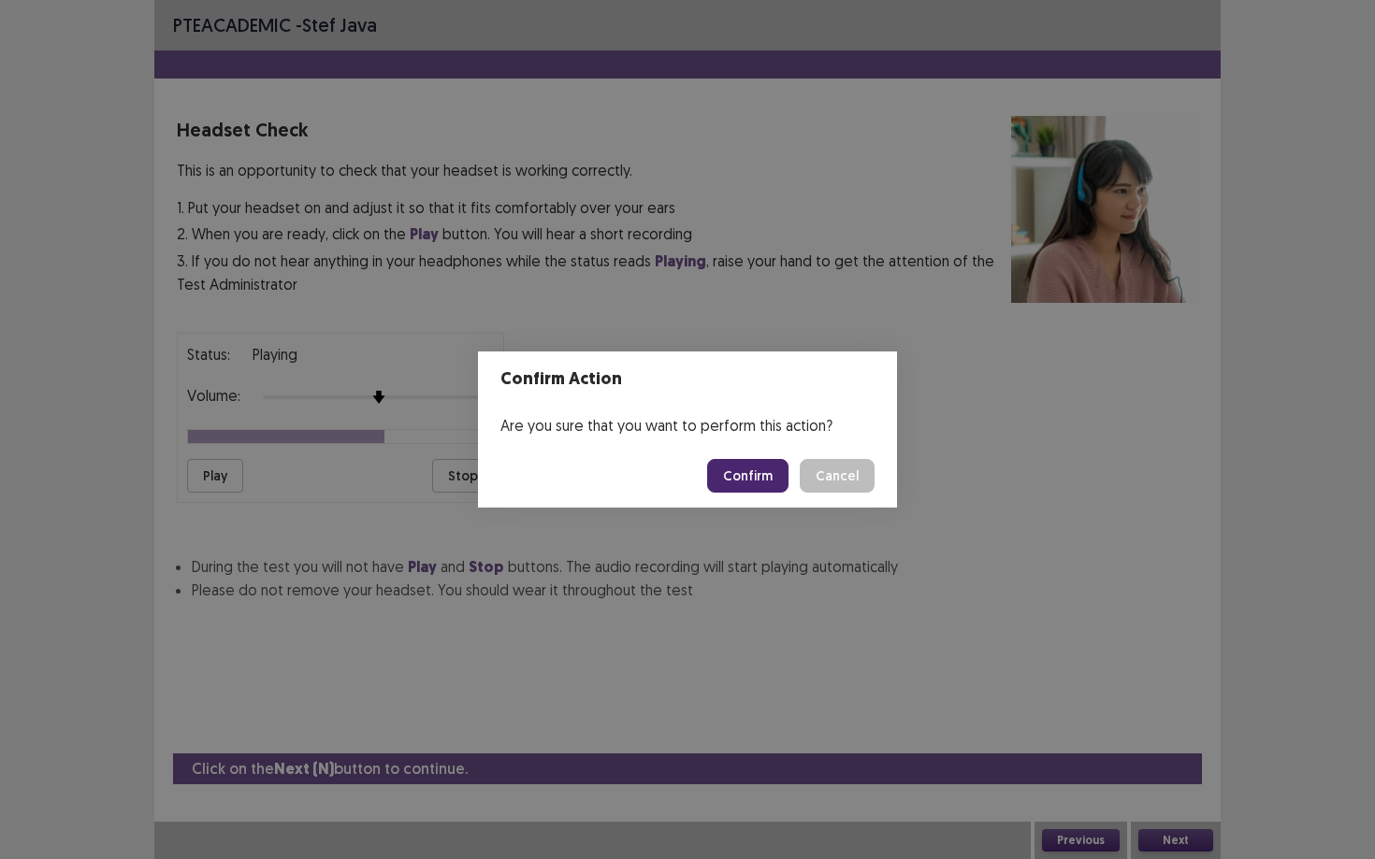
click at [751, 481] on button "Confirm" at bounding box center [747, 476] width 81 height 34
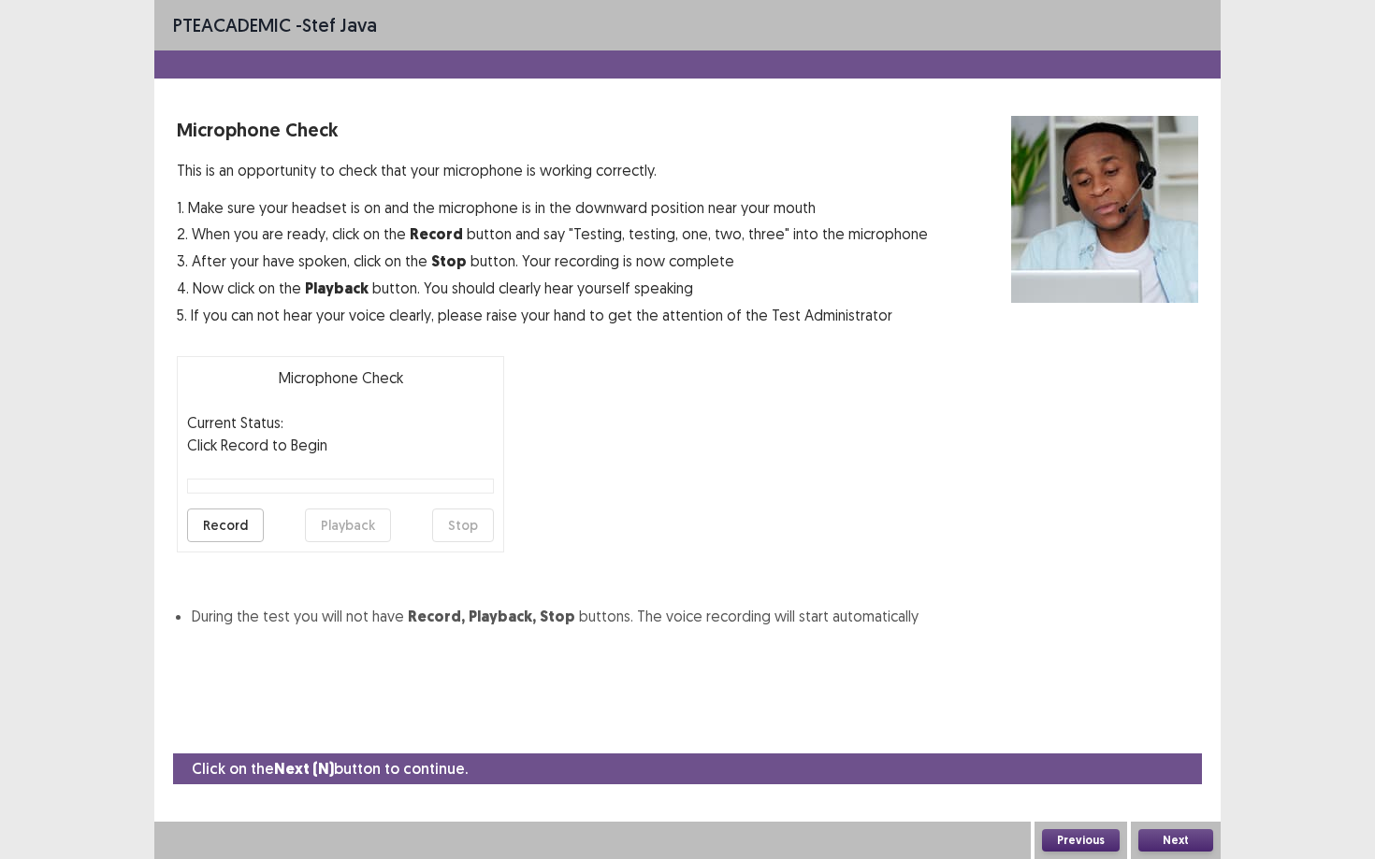
click at [239, 525] on button "Record" at bounding box center [225, 526] width 77 height 34
click at [474, 533] on button "Stop" at bounding box center [463, 526] width 62 height 34
click at [338, 522] on button "Playback" at bounding box center [348, 526] width 86 height 34
click at [1061, 730] on button "Next" at bounding box center [1175, 841] width 75 height 22
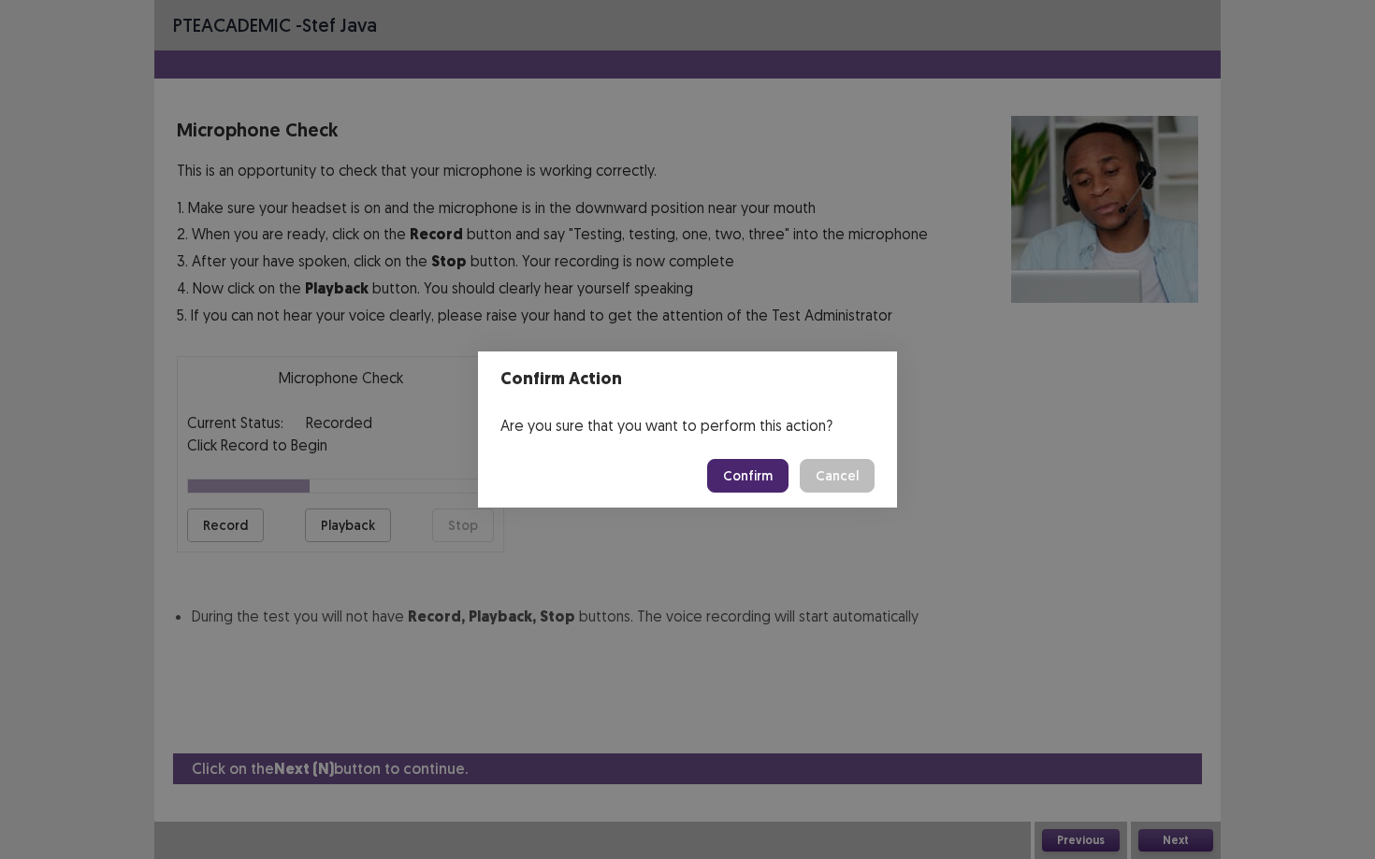
click at [733, 476] on button "Confirm" at bounding box center [747, 476] width 81 height 34
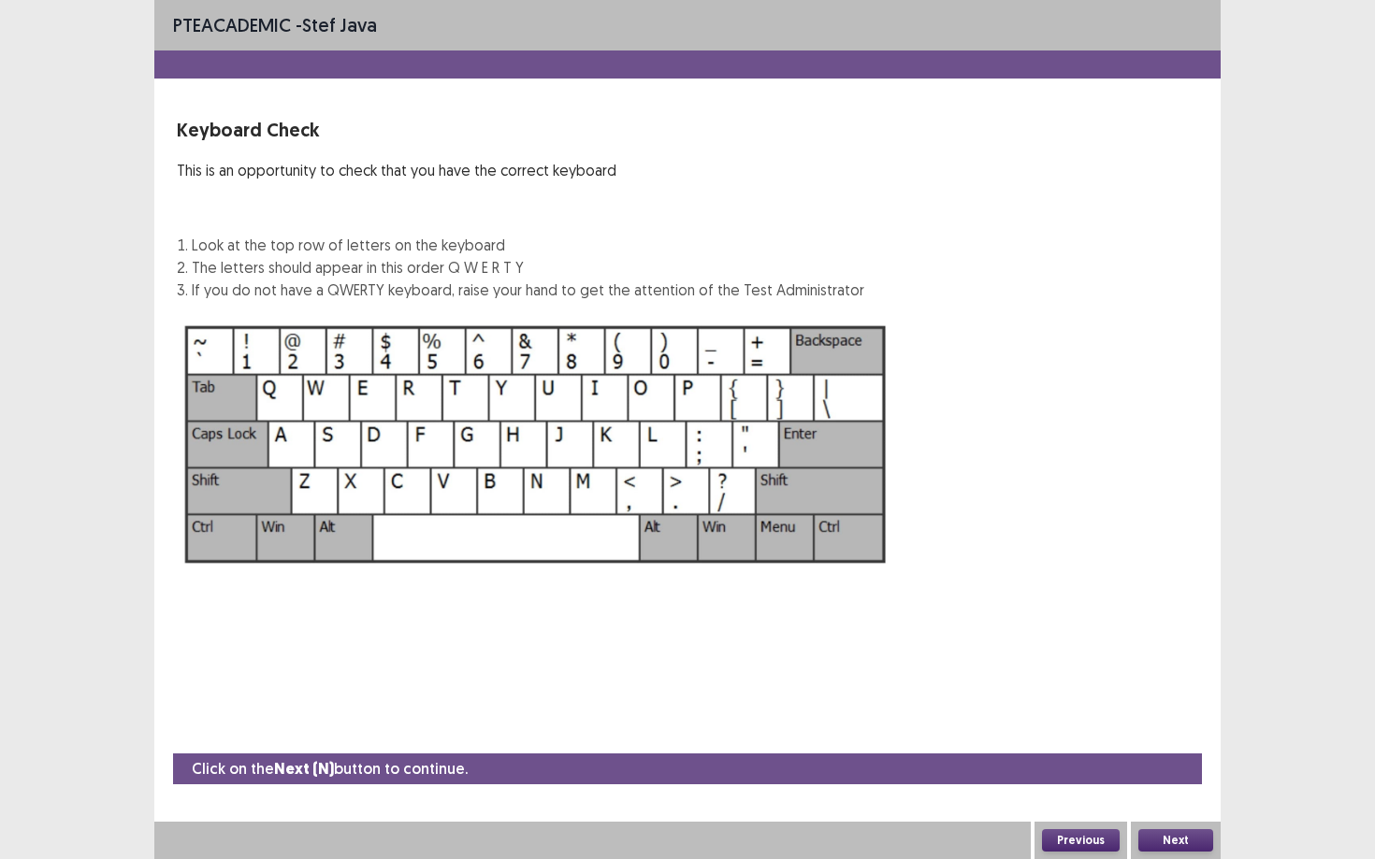
click at [1061, 730] on button "Next" at bounding box center [1175, 841] width 75 height 22
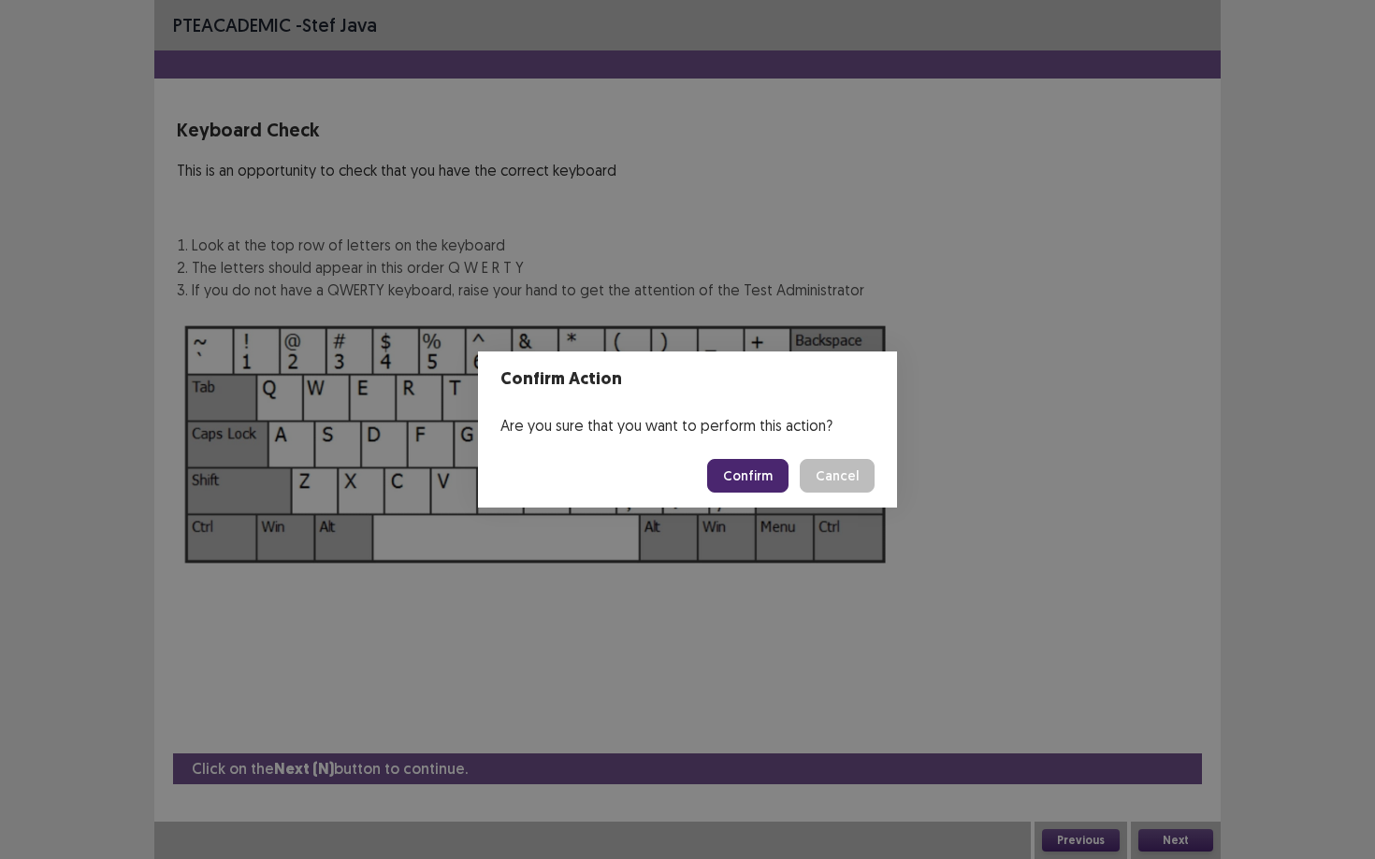
click at [742, 478] on button "Confirm" at bounding box center [747, 476] width 81 height 34
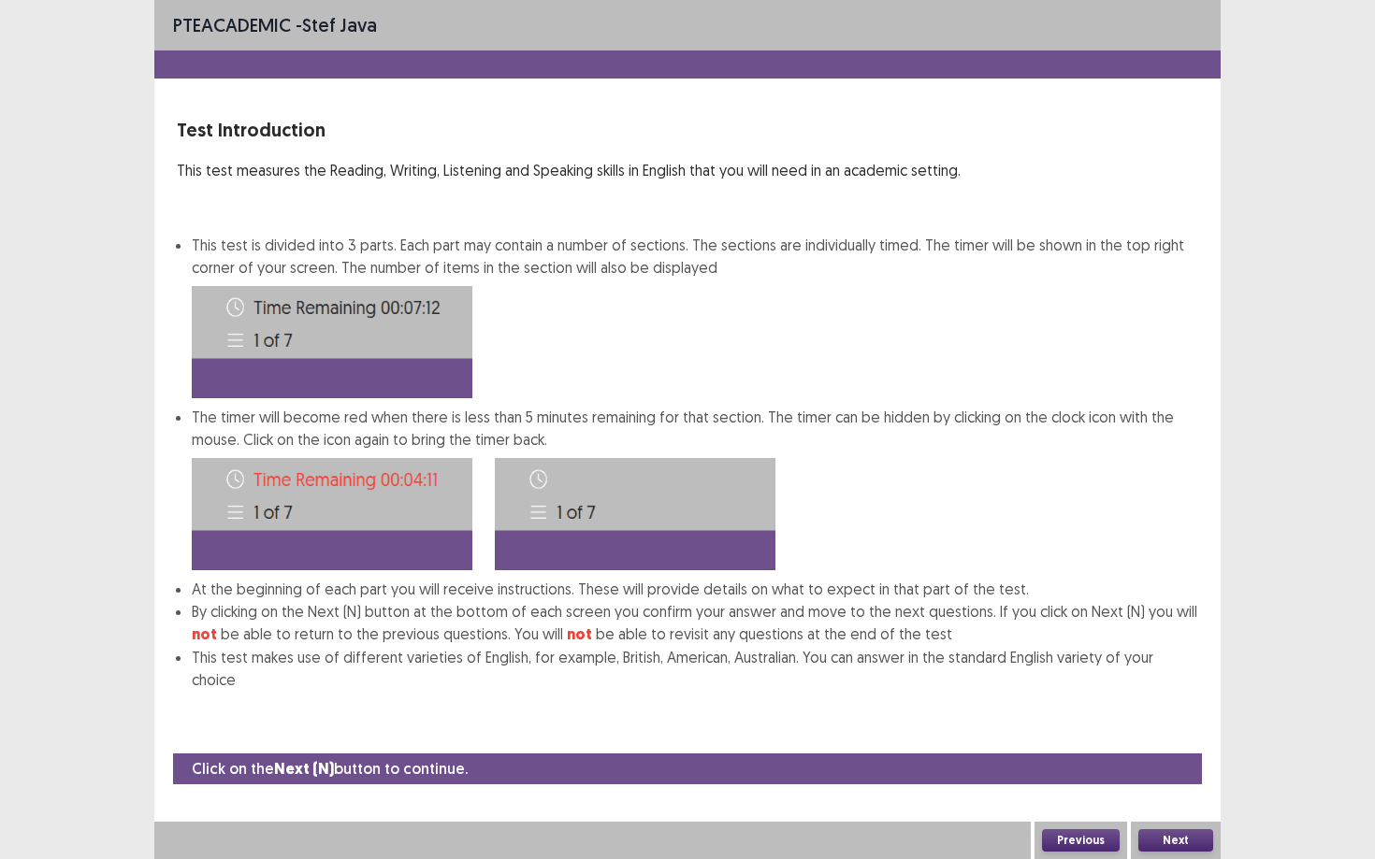
click at [1061, 730] on button "Next" at bounding box center [1175, 841] width 75 height 22
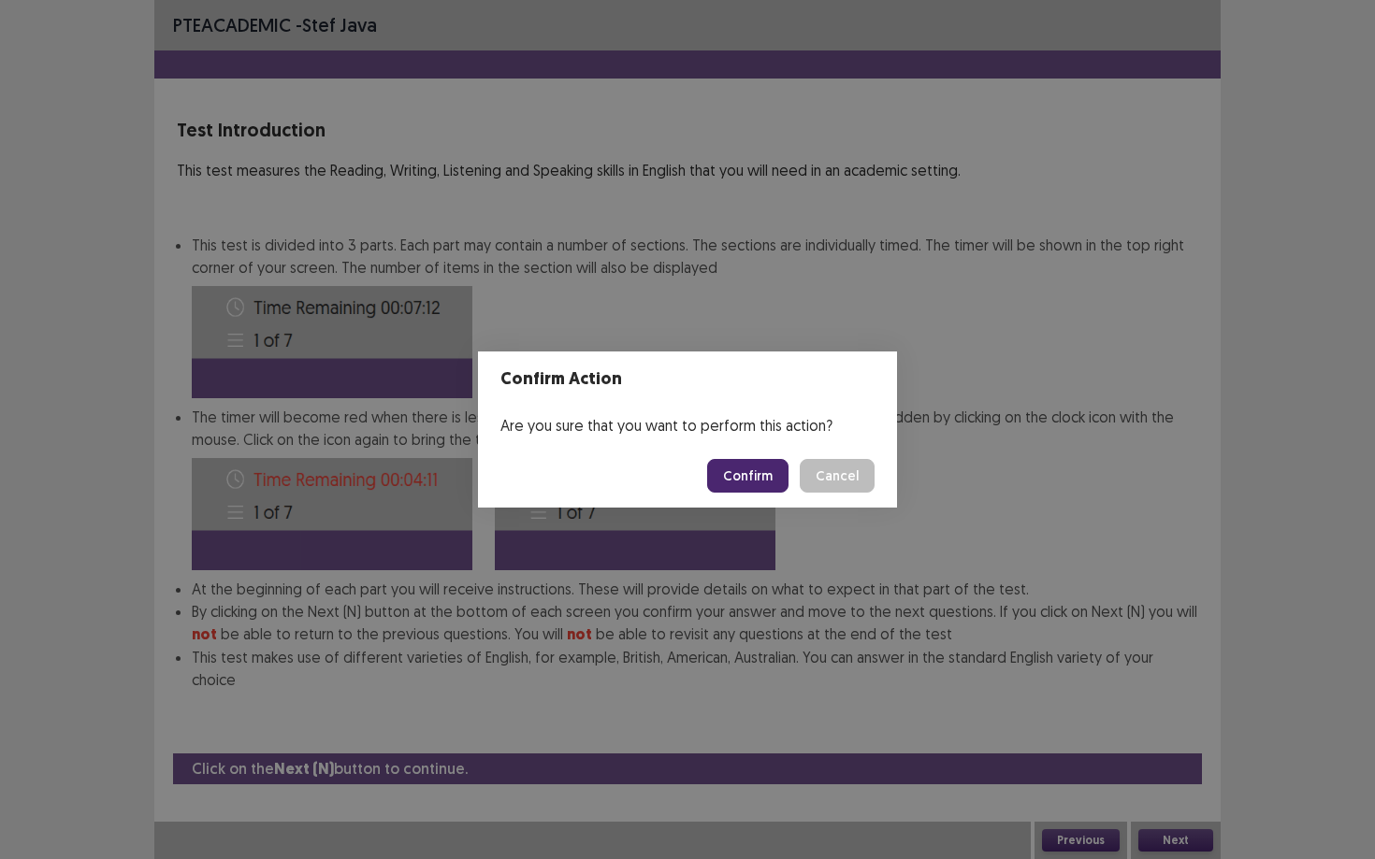
click at [771, 472] on button "Confirm" at bounding box center [747, 476] width 81 height 34
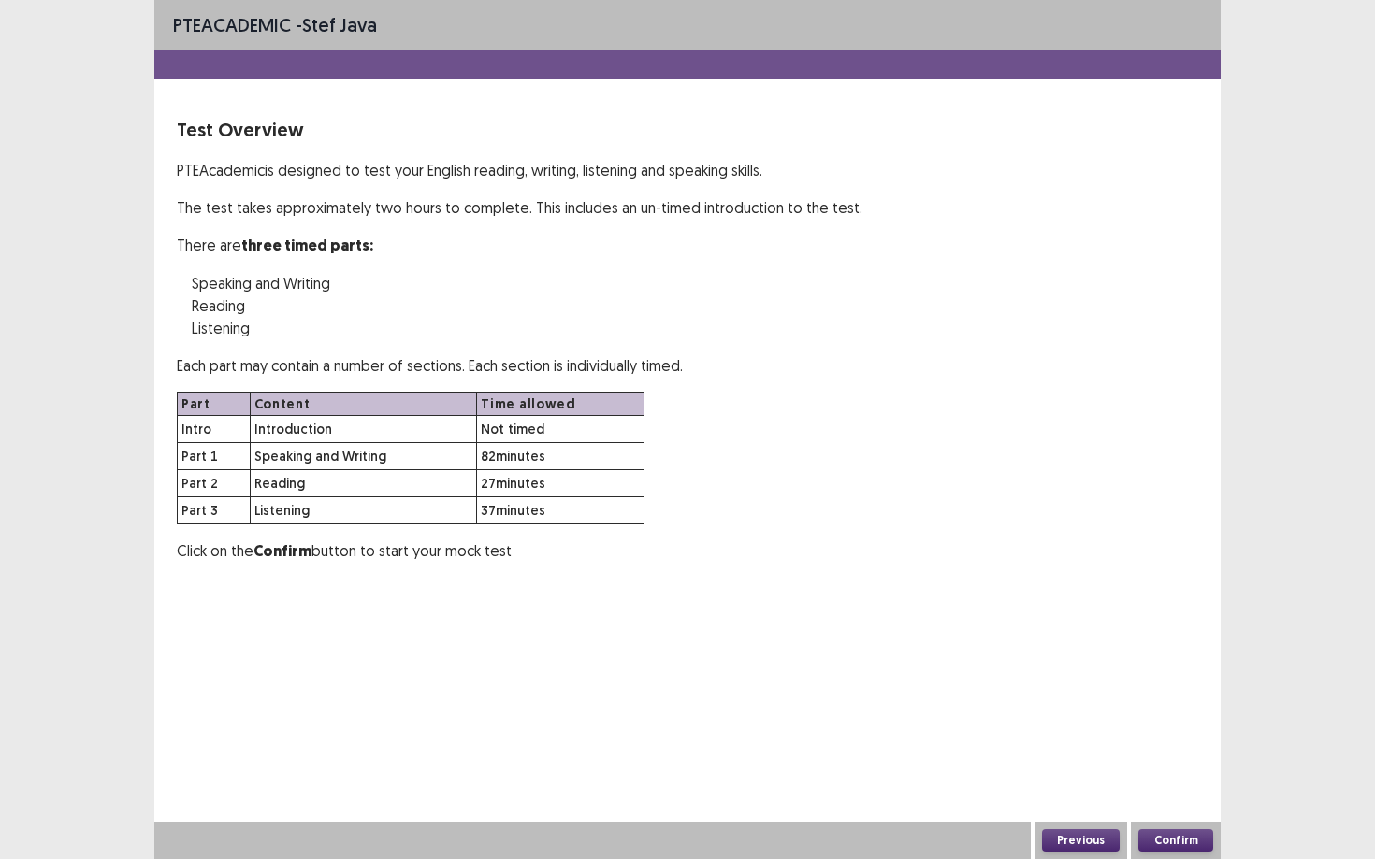
click at [1061, 730] on button "Confirm" at bounding box center [1175, 841] width 75 height 22
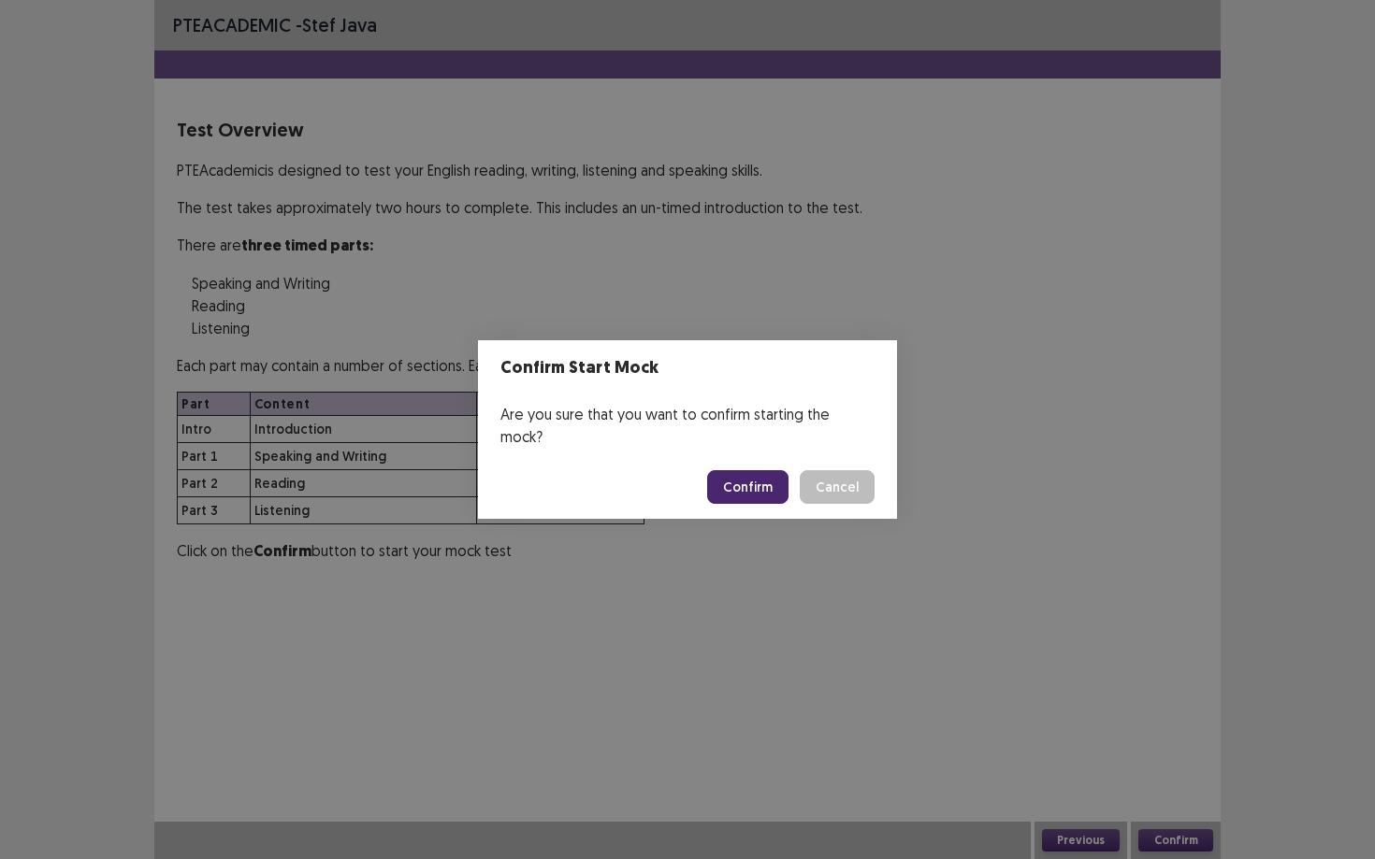
click at [761, 473] on button "Confirm" at bounding box center [747, 487] width 81 height 34
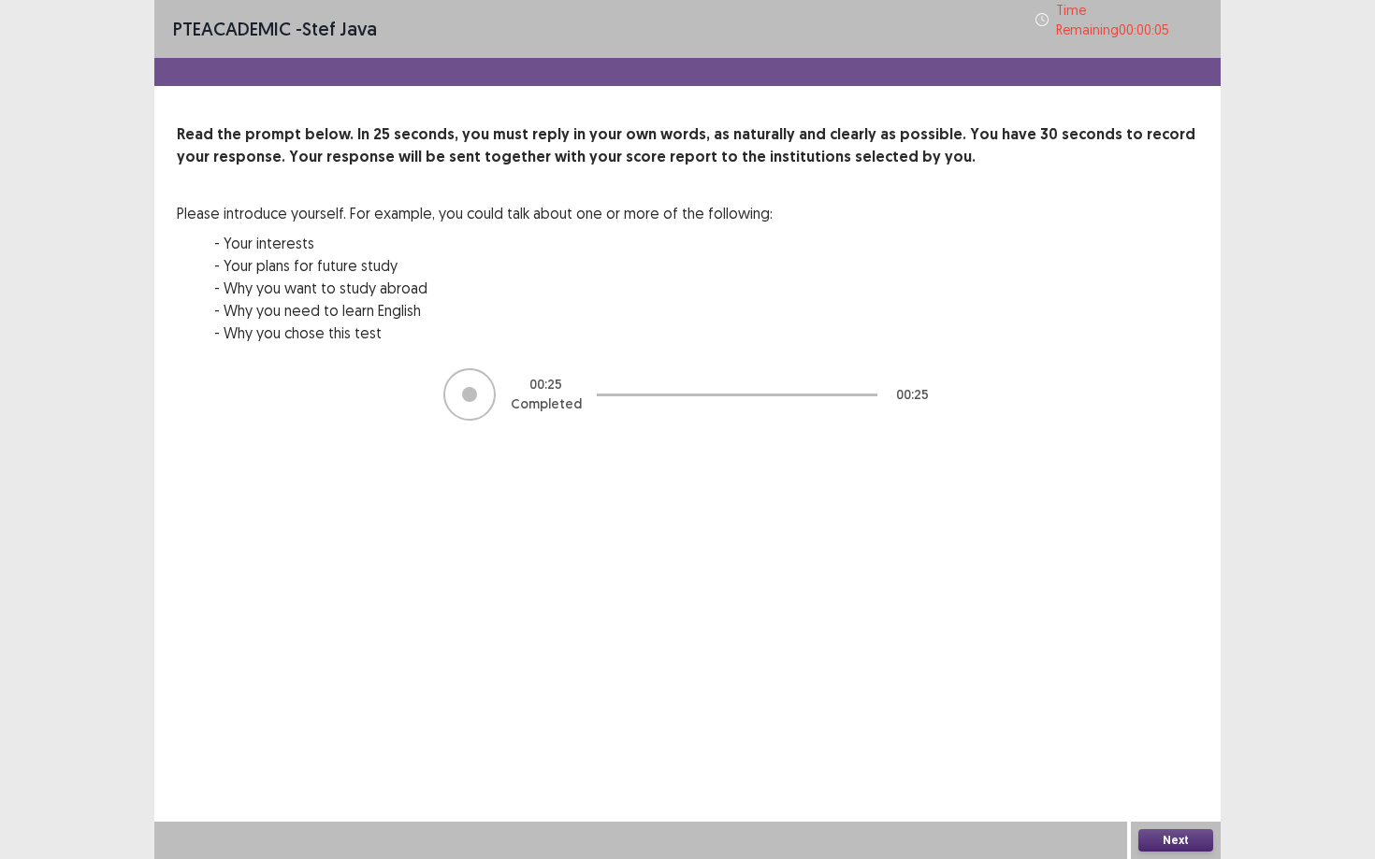
click at [1061, 730] on button "Next" at bounding box center [1175, 841] width 75 height 22
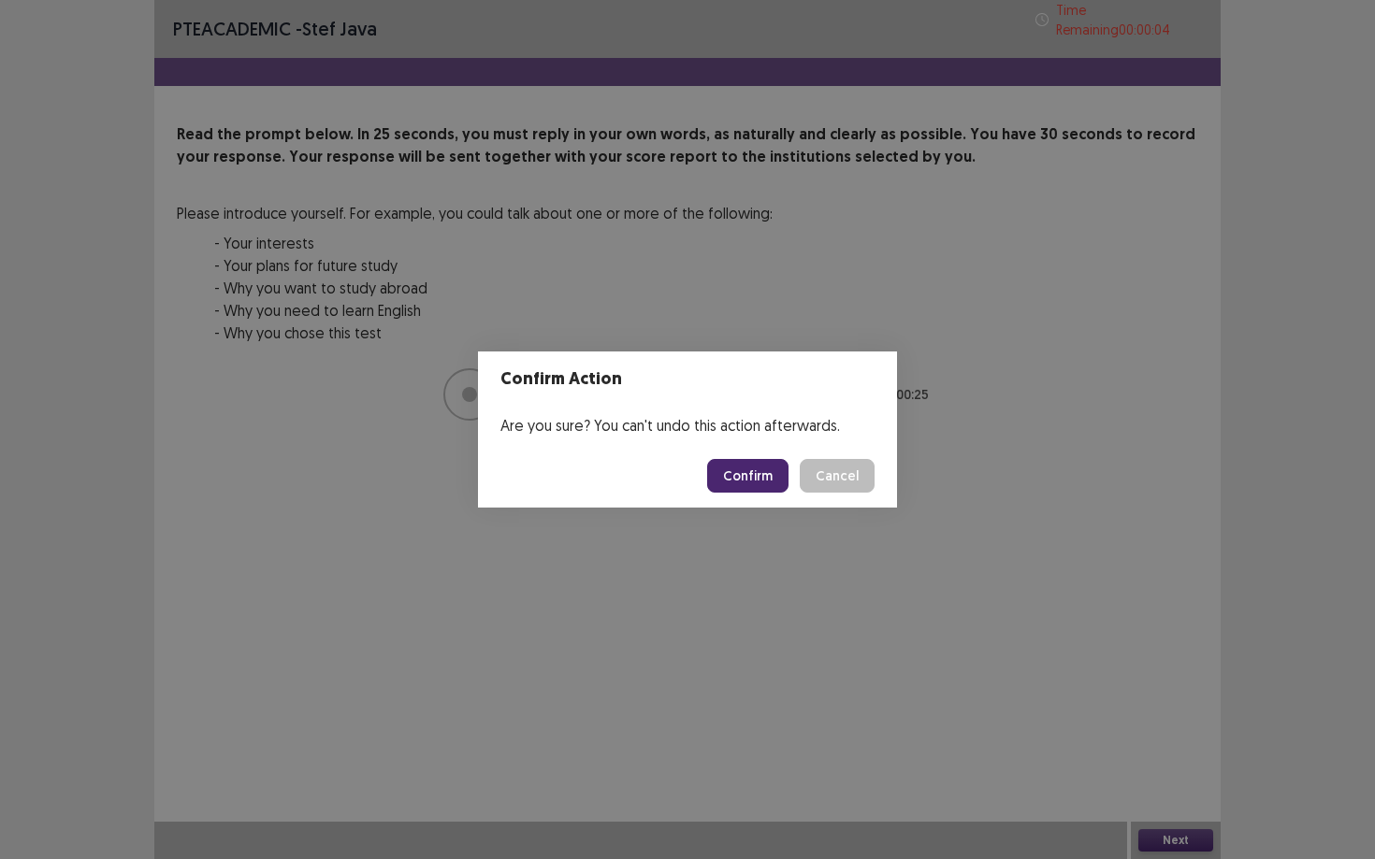
click at [749, 466] on button "Confirm" at bounding box center [747, 476] width 81 height 34
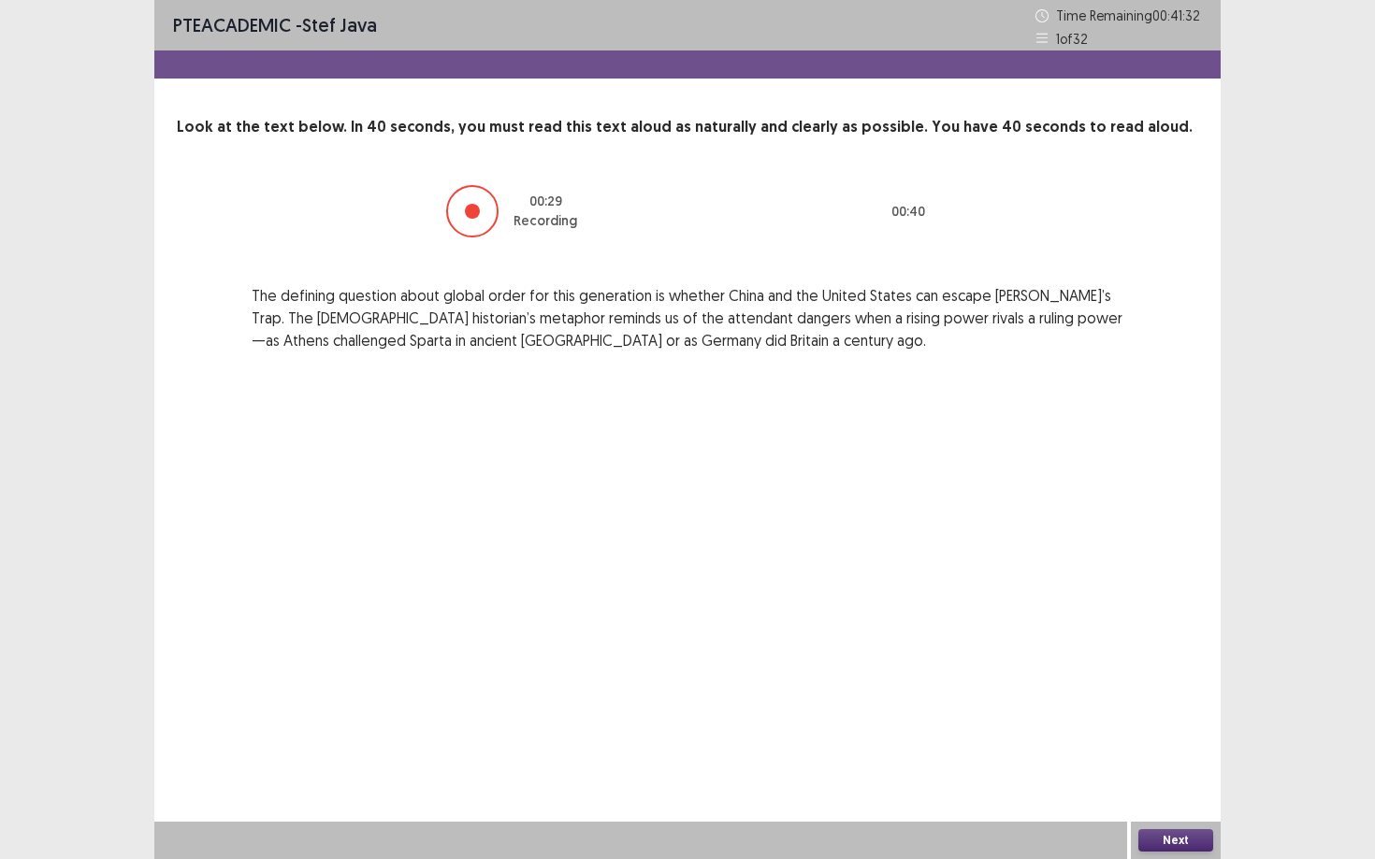
click at [1061, 730] on button "Next" at bounding box center [1175, 841] width 75 height 22
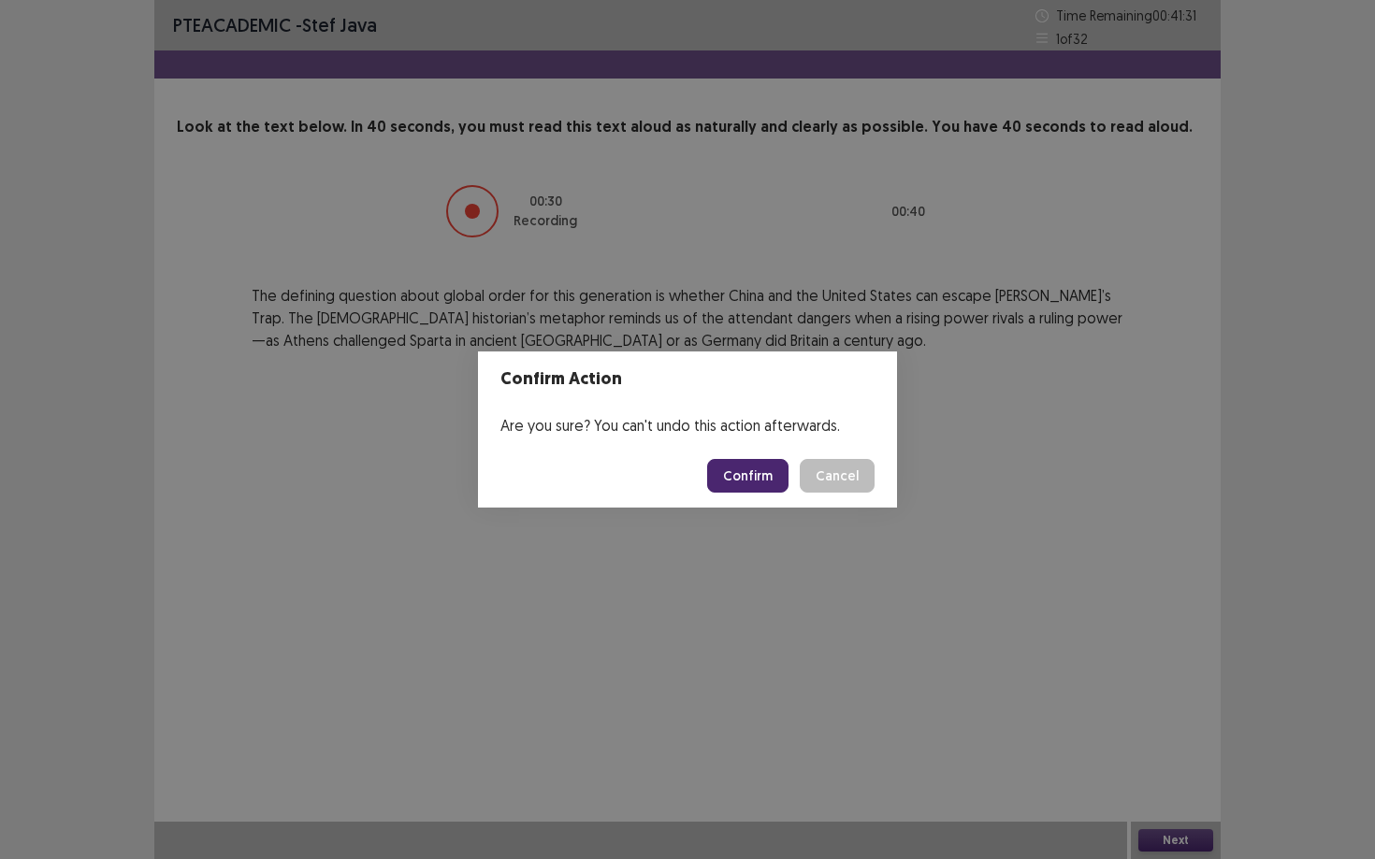
click at [747, 480] on button "Confirm" at bounding box center [747, 476] width 81 height 34
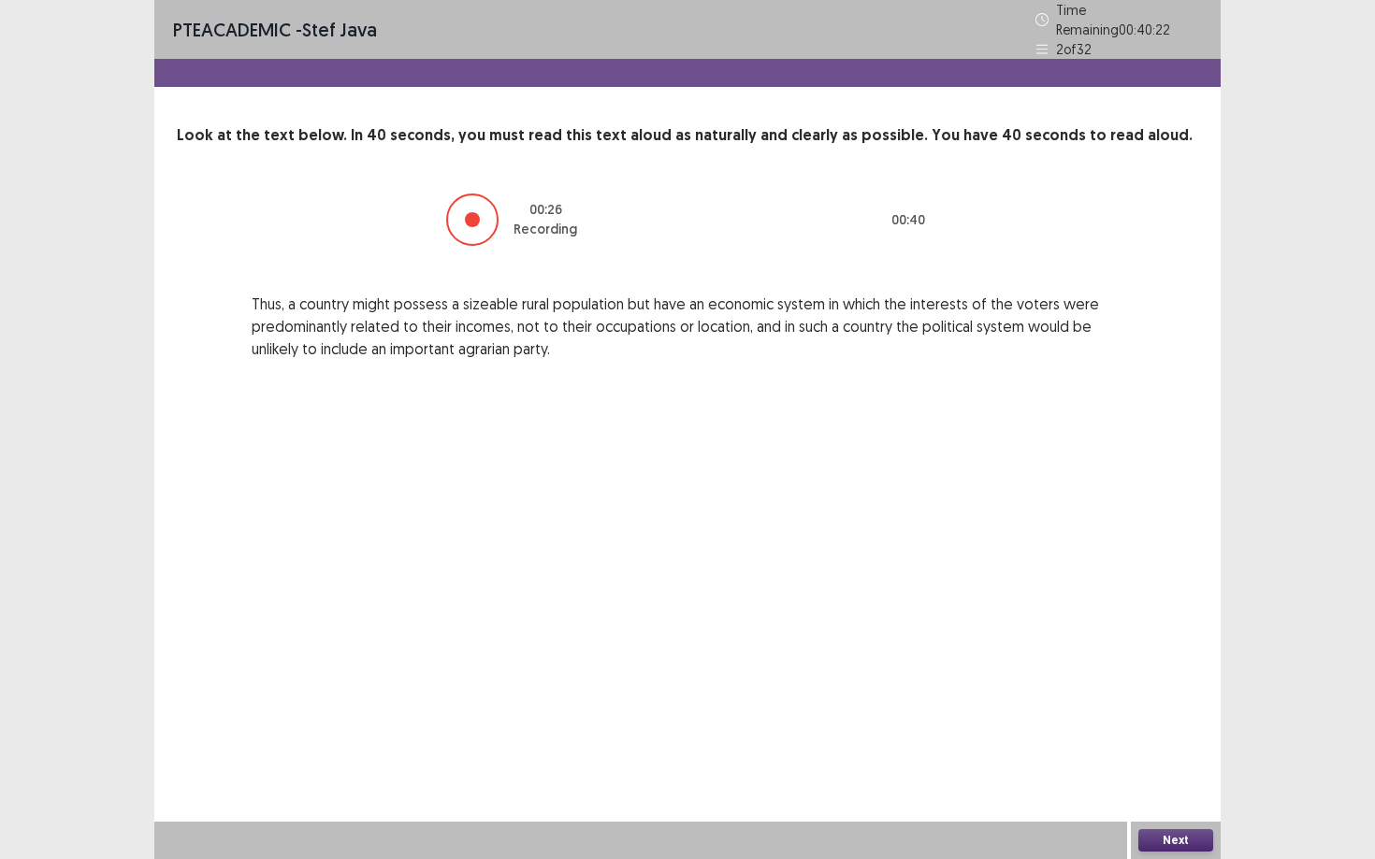
click at [1061, 730] on button "Next" at bounding box center [1175, 841] width 75 height 22
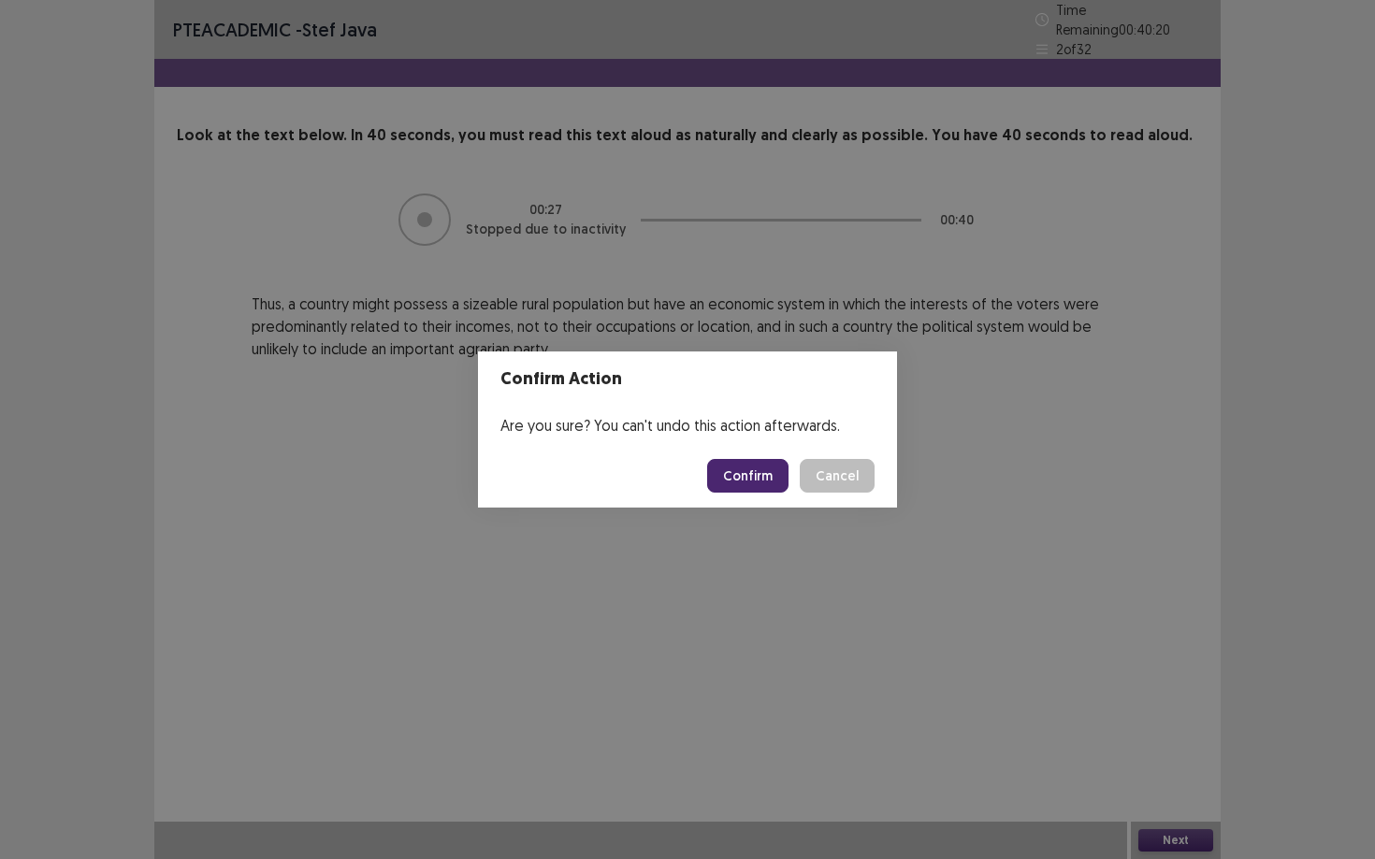
click at [736, 469] on button "Confirm" at bounding box center [747, 476] width 81 height 34
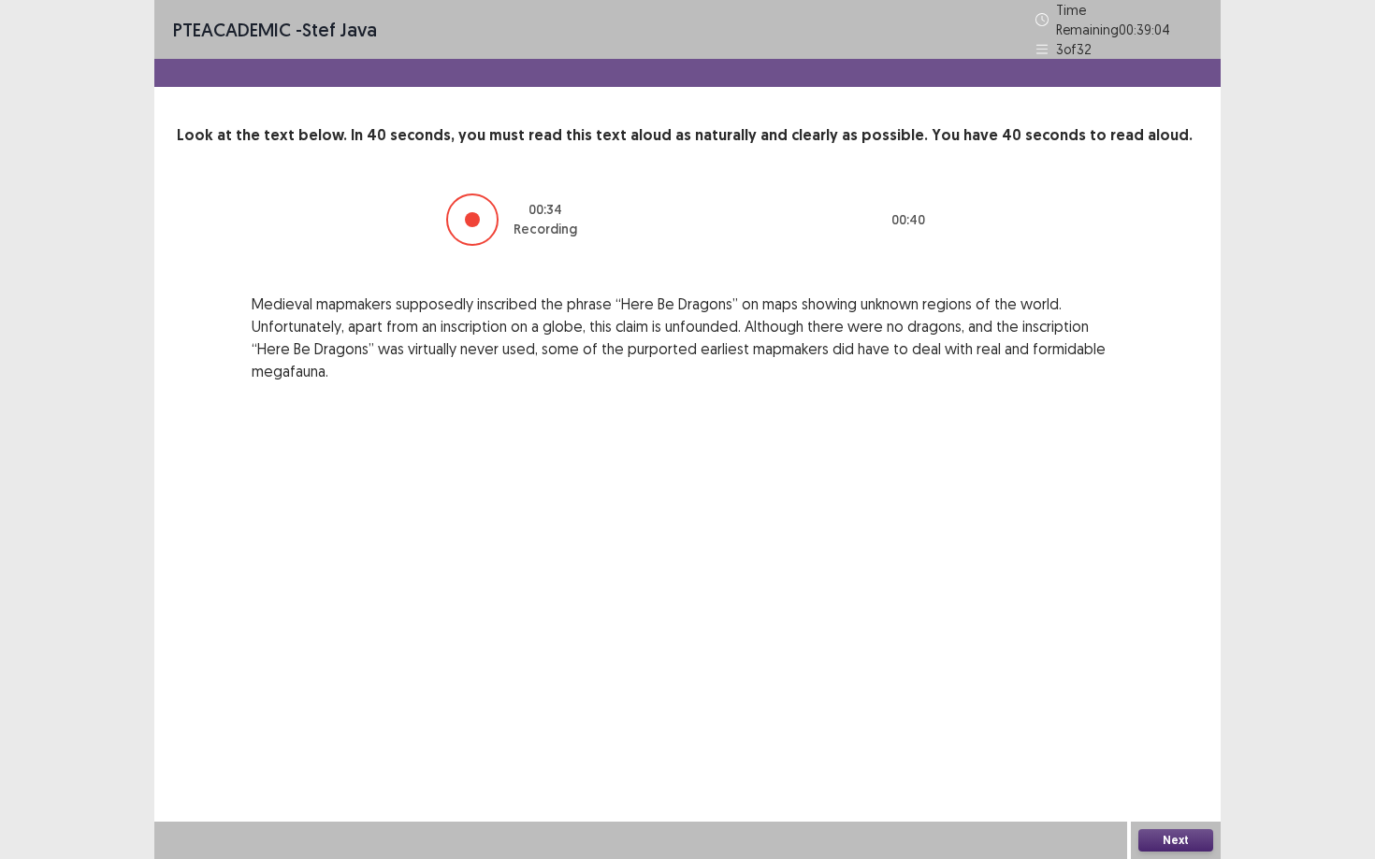
click at [1061, 730] on button "Next" at bounding box center [1175, 841] width 75 height 22
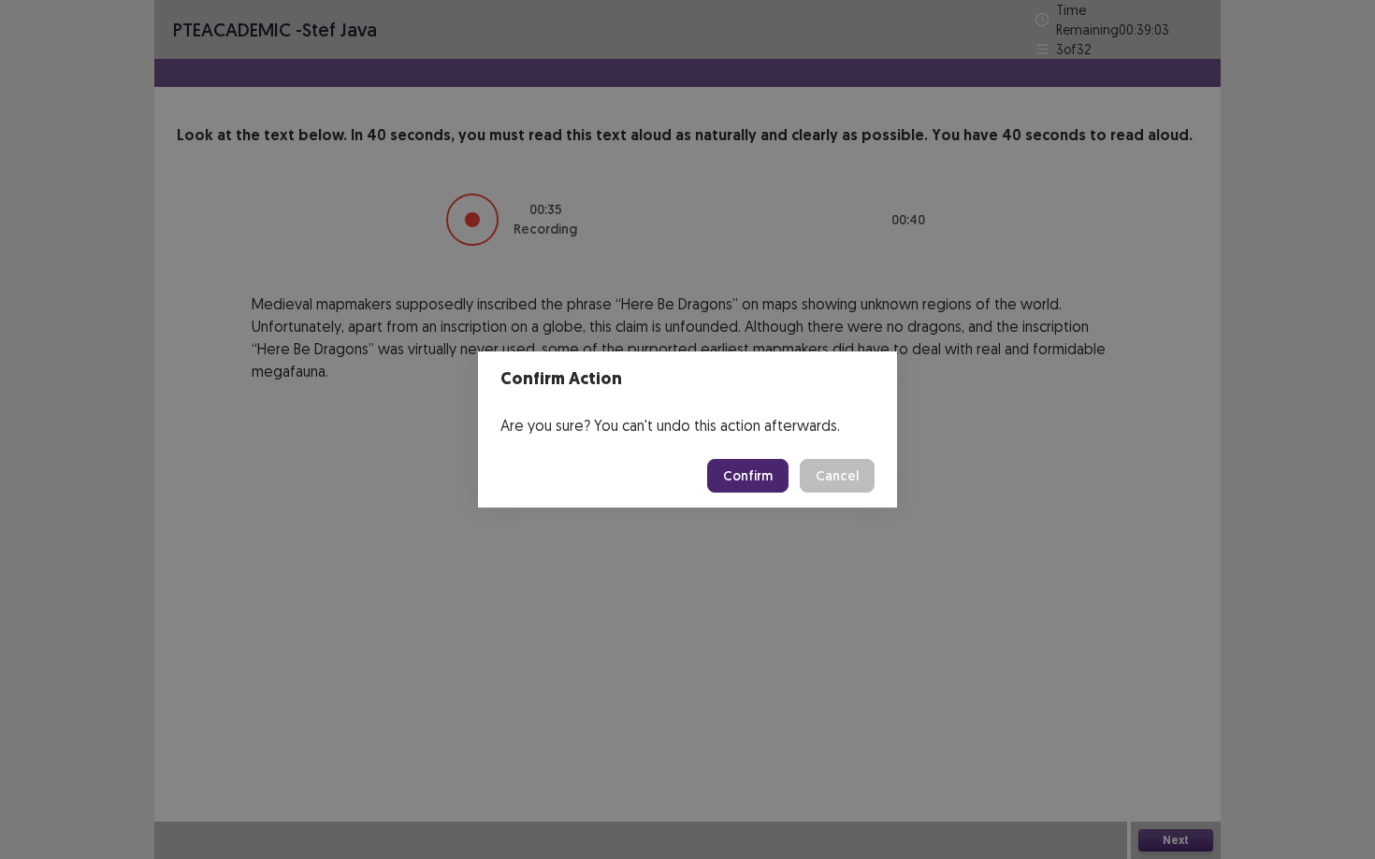
click at [772, 476] on button "Confirm" at bounding box center [747, 476] width 81 height 34
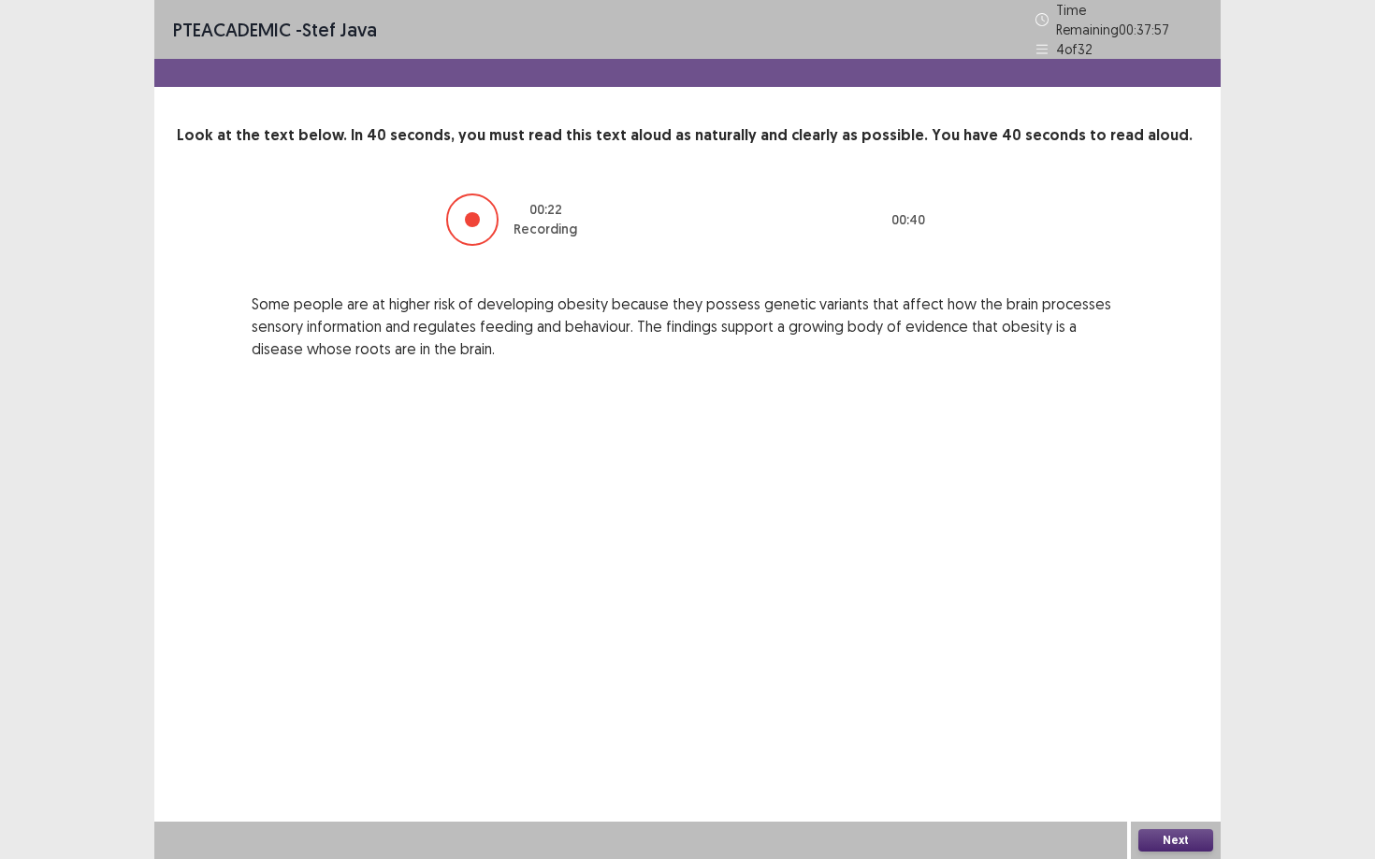
click at [1061, 730] on button "Next" at bounding box center [1175, 841] width 75 height 22
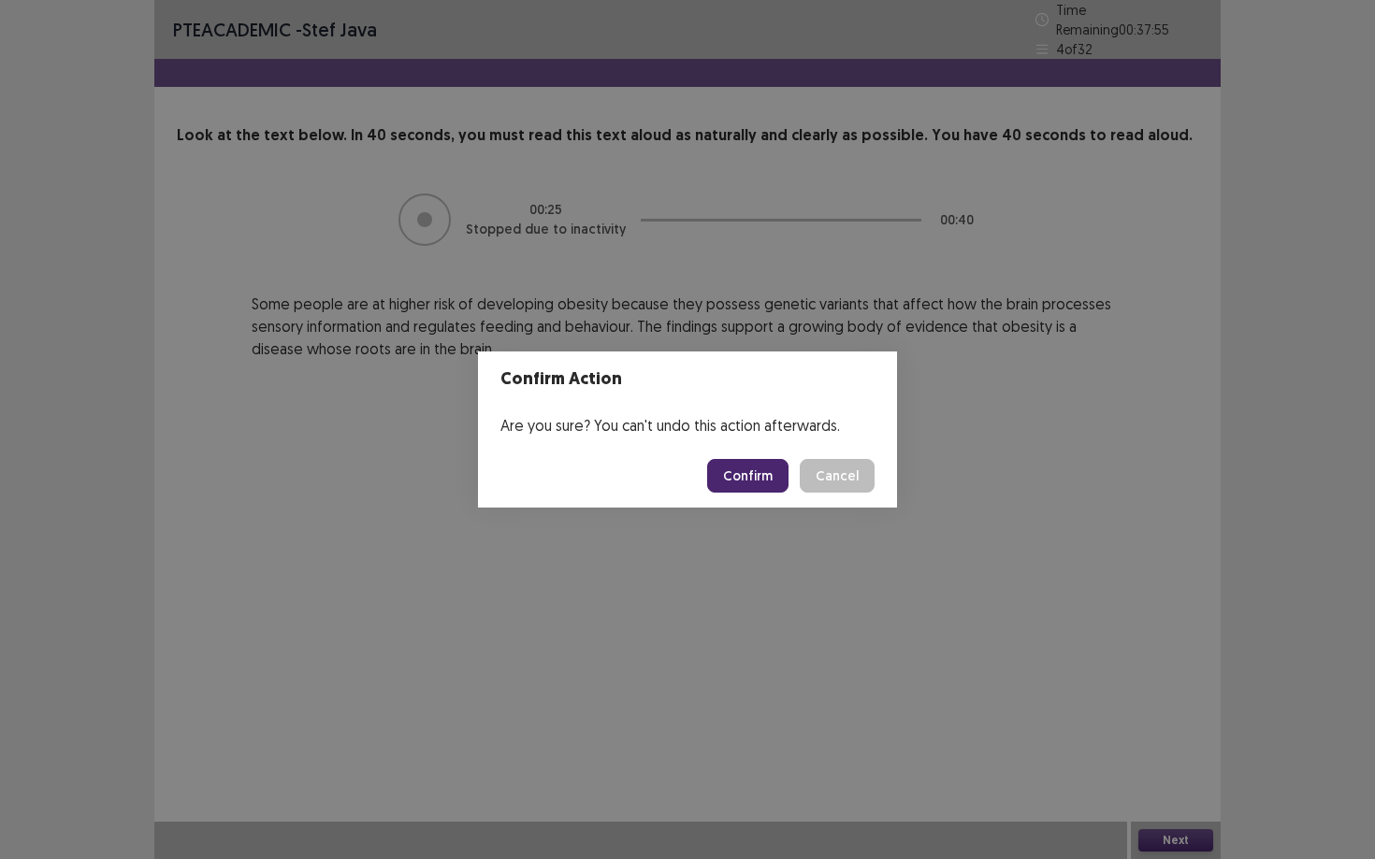
click at [743, 479] on button "Confirm" at bounding box center [747, 476] width 81 height 34
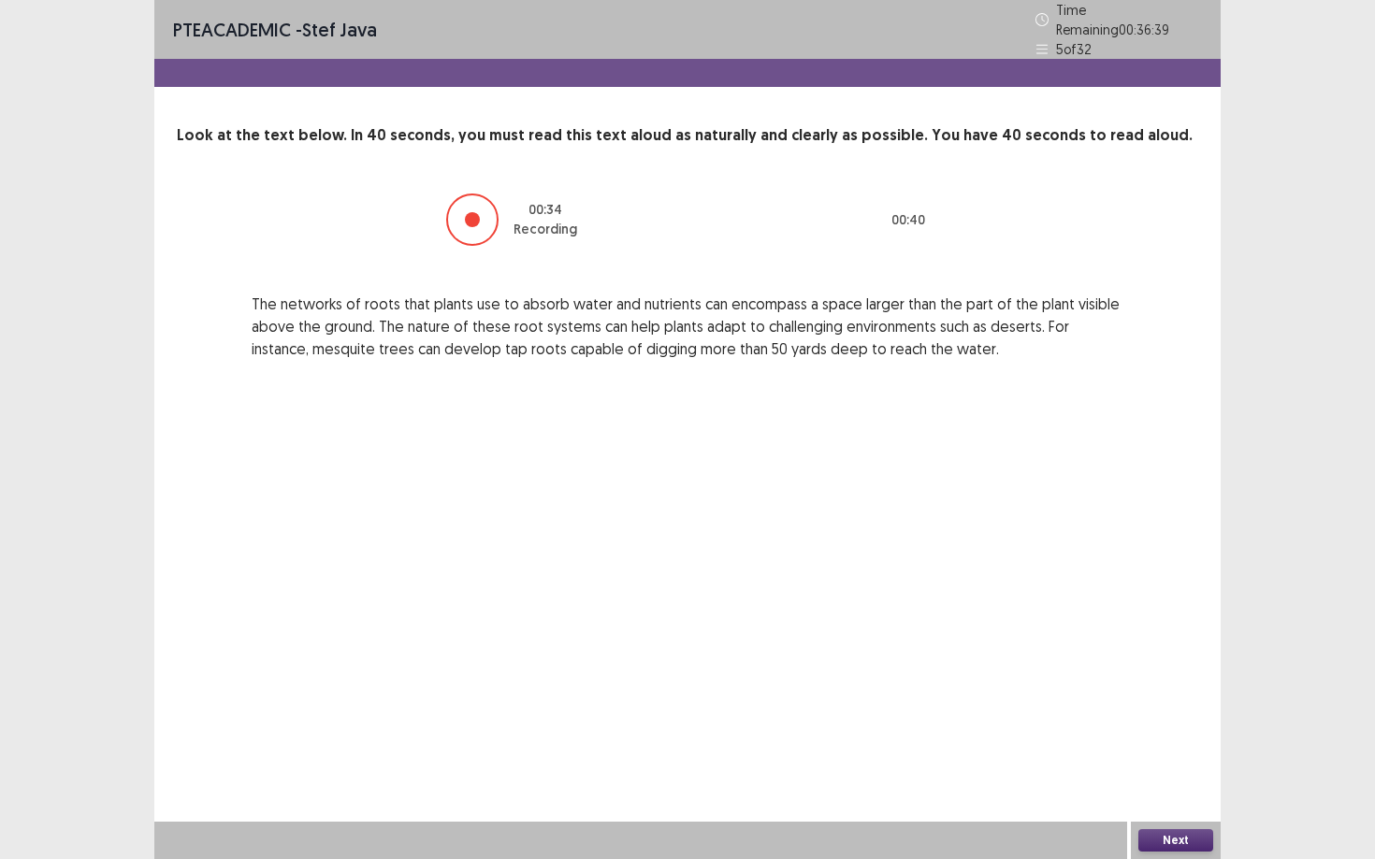
click at [1061, 730] on button "Next" at bounding box center [1175, 841] width 75 height 22
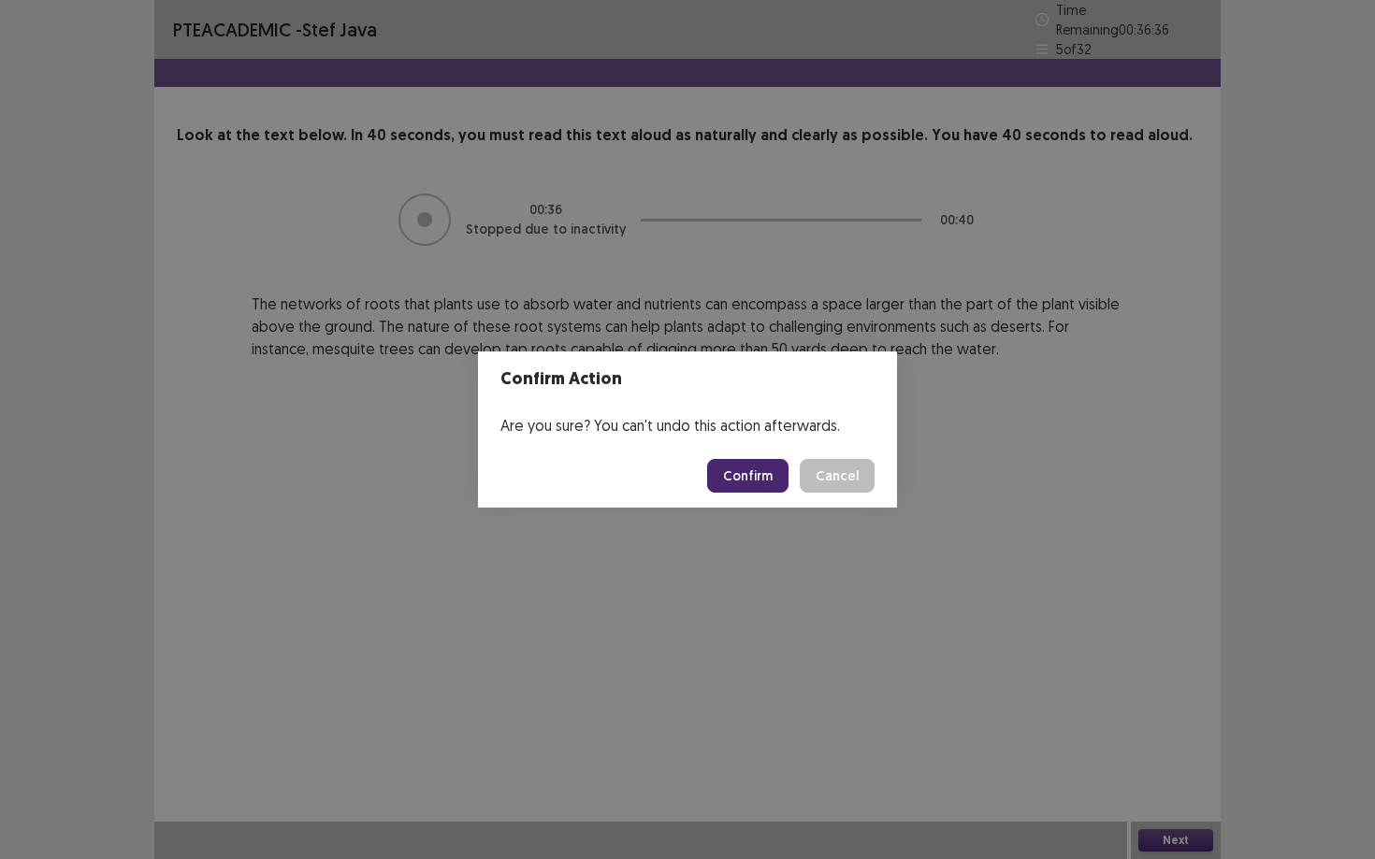
click at [752, 467] on button "Confirm" at bounding box center [747, 476] width 81 height 34
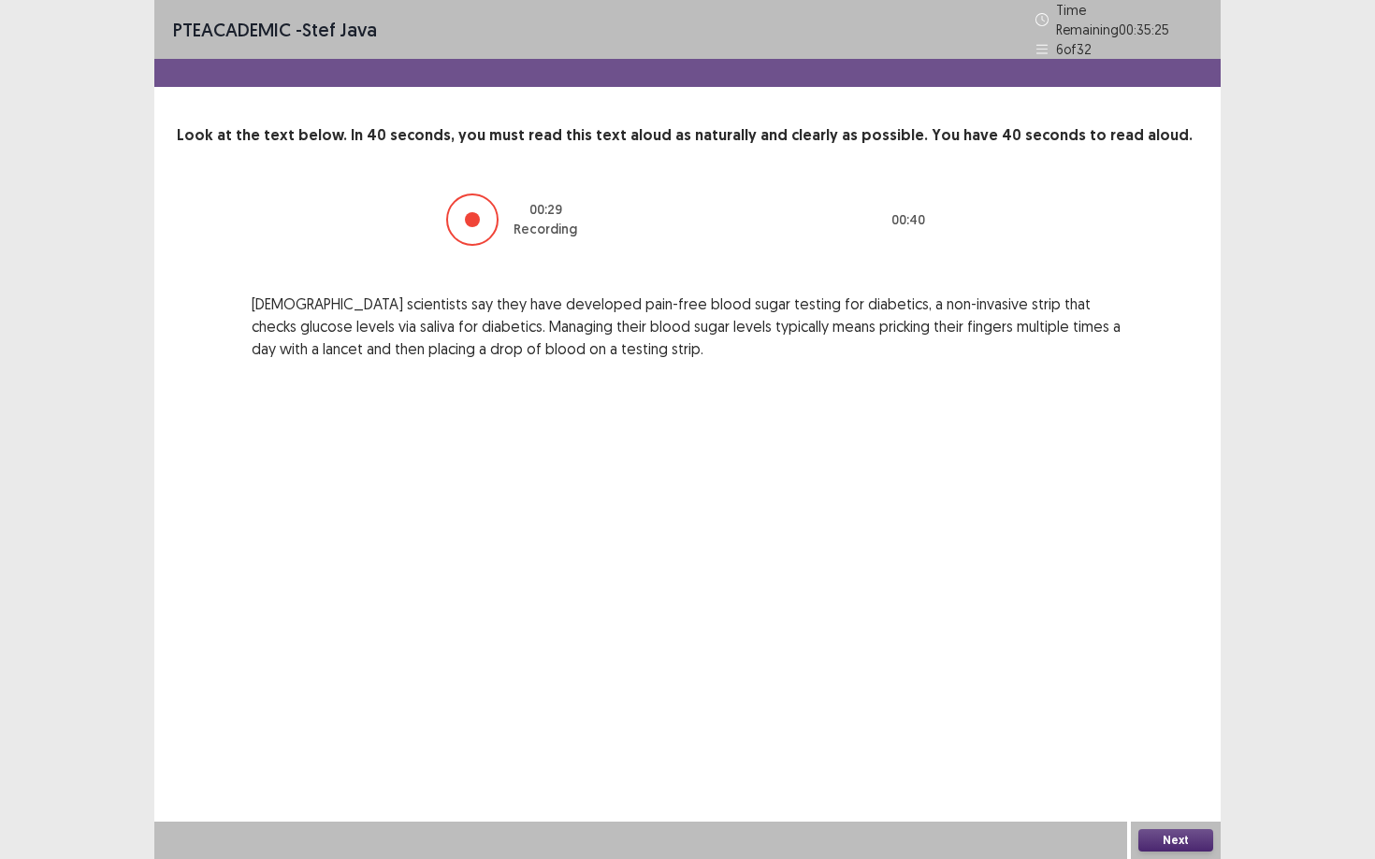
click at [1061, 730] on button "Next" at bounding box center [1175, 841] width 75 height 22
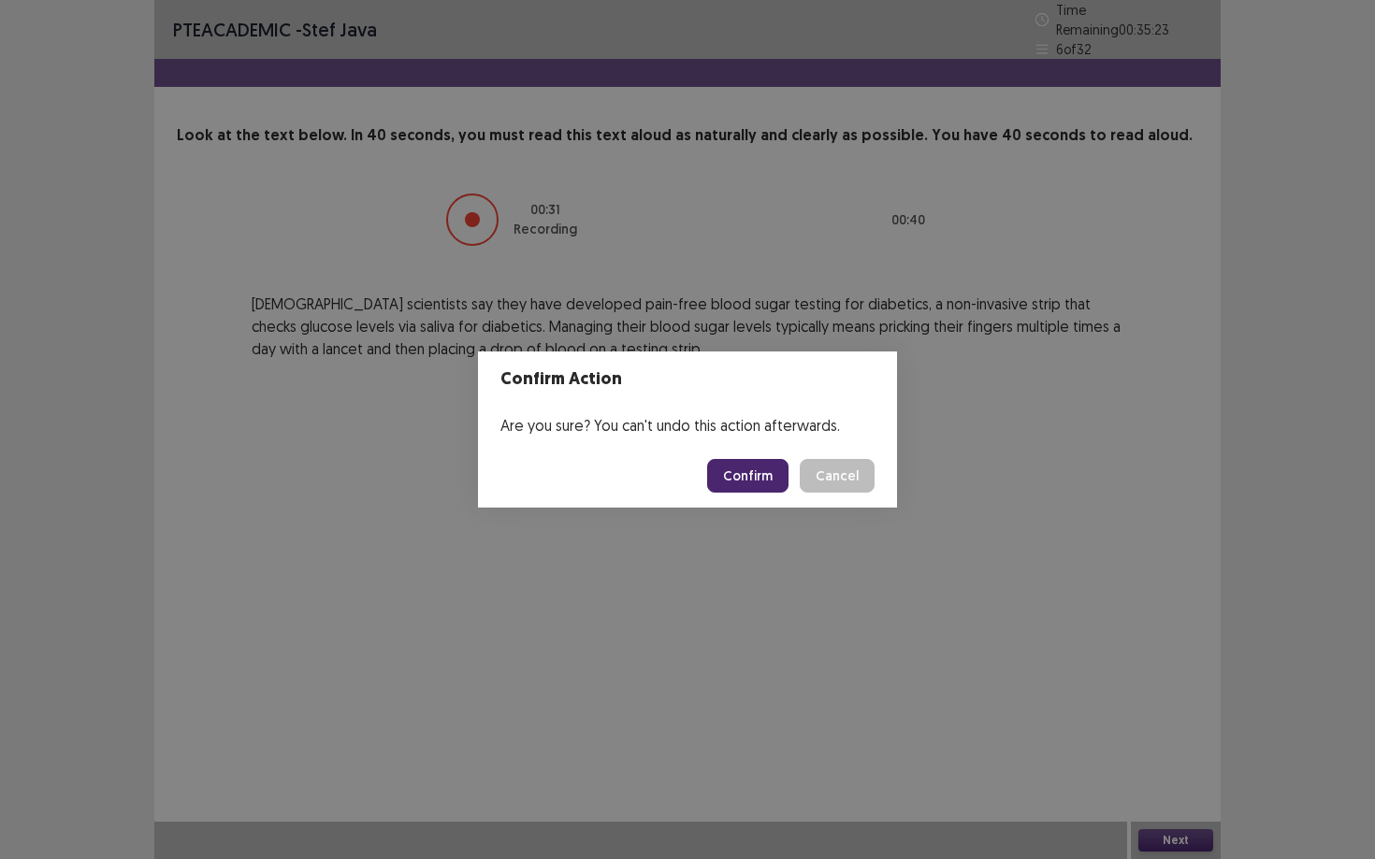
click at [744, 485] on button "Confirm" at bounding box center [747, 476] width 81 height 34
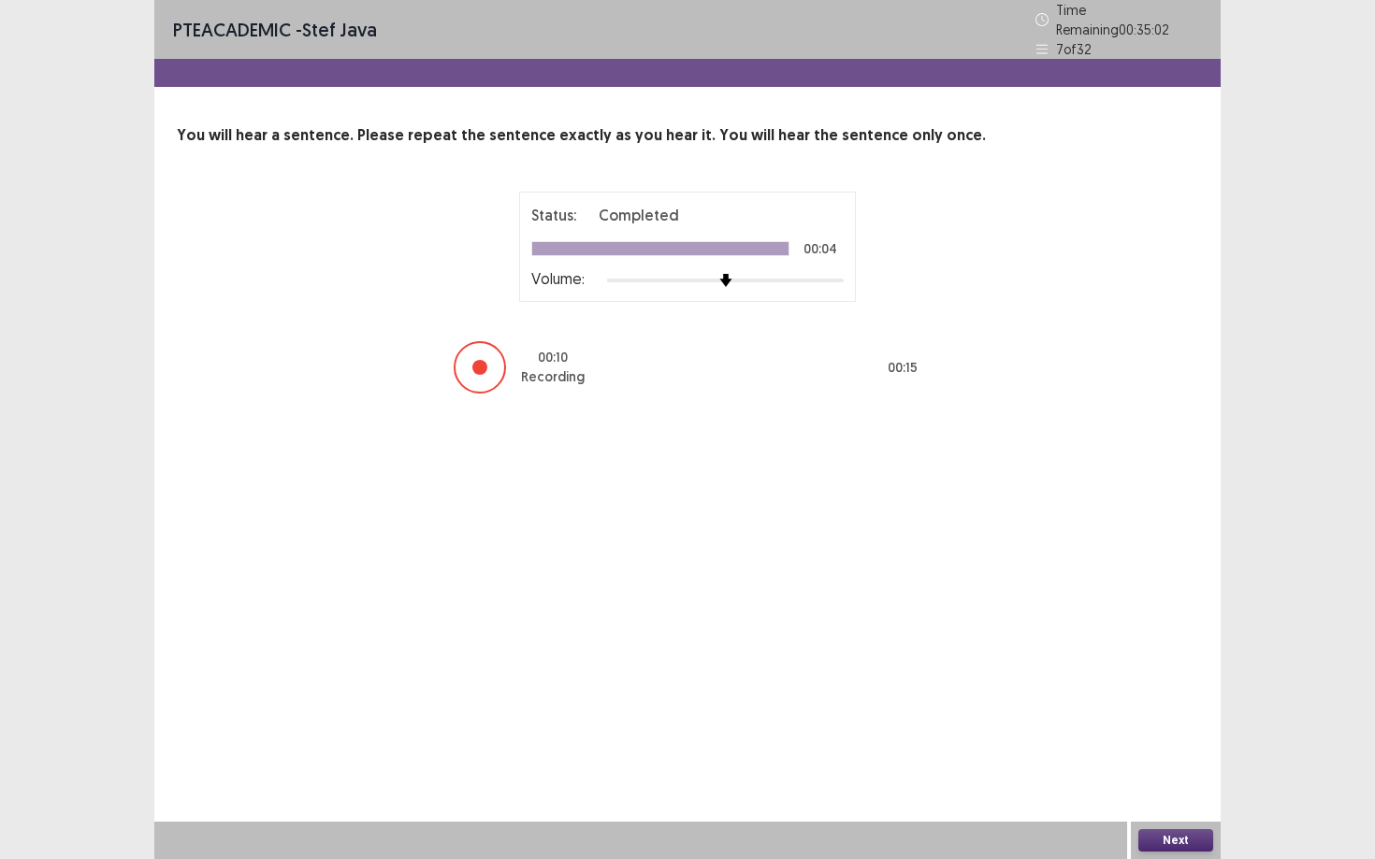
click at [1061, 730] on button "Next" at bounding box center [1175, 841] width 75 height 22
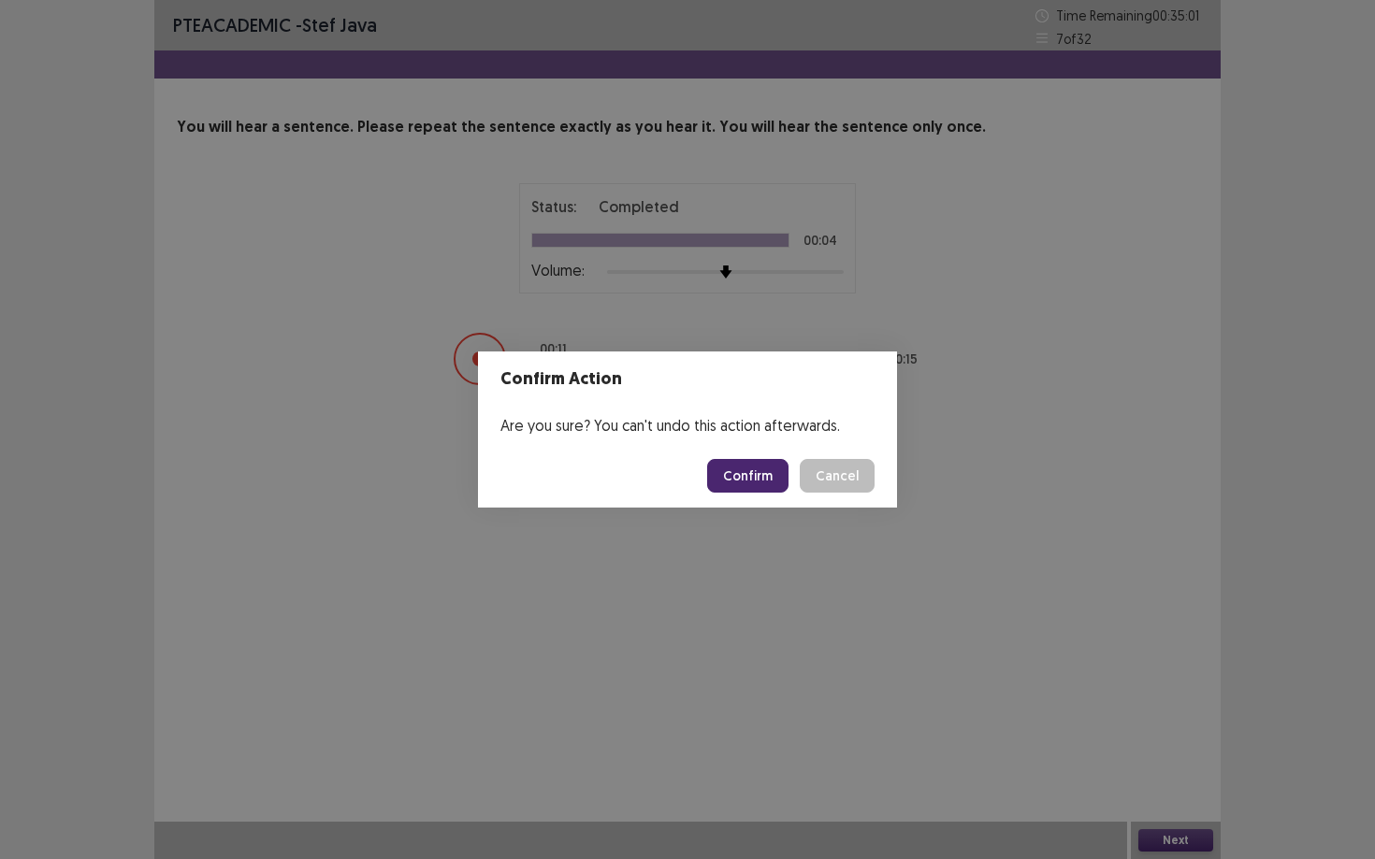
click at [785, 474] on button "Confirm" at bounding box center [747, 476] width 81 height 34
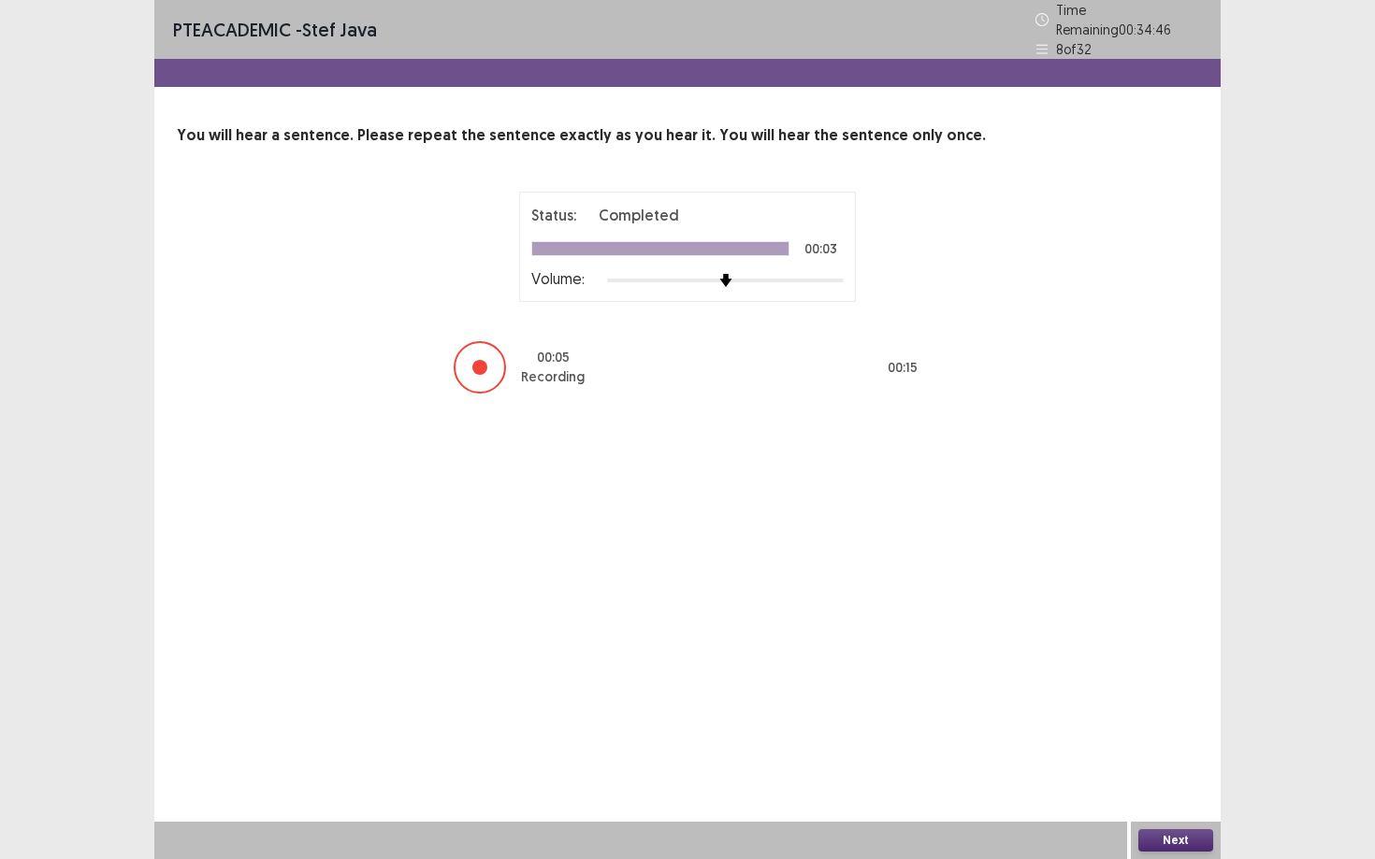
click at [1061, 730] on button "Next" at bounding box center [1175, 841] width 75 height 22
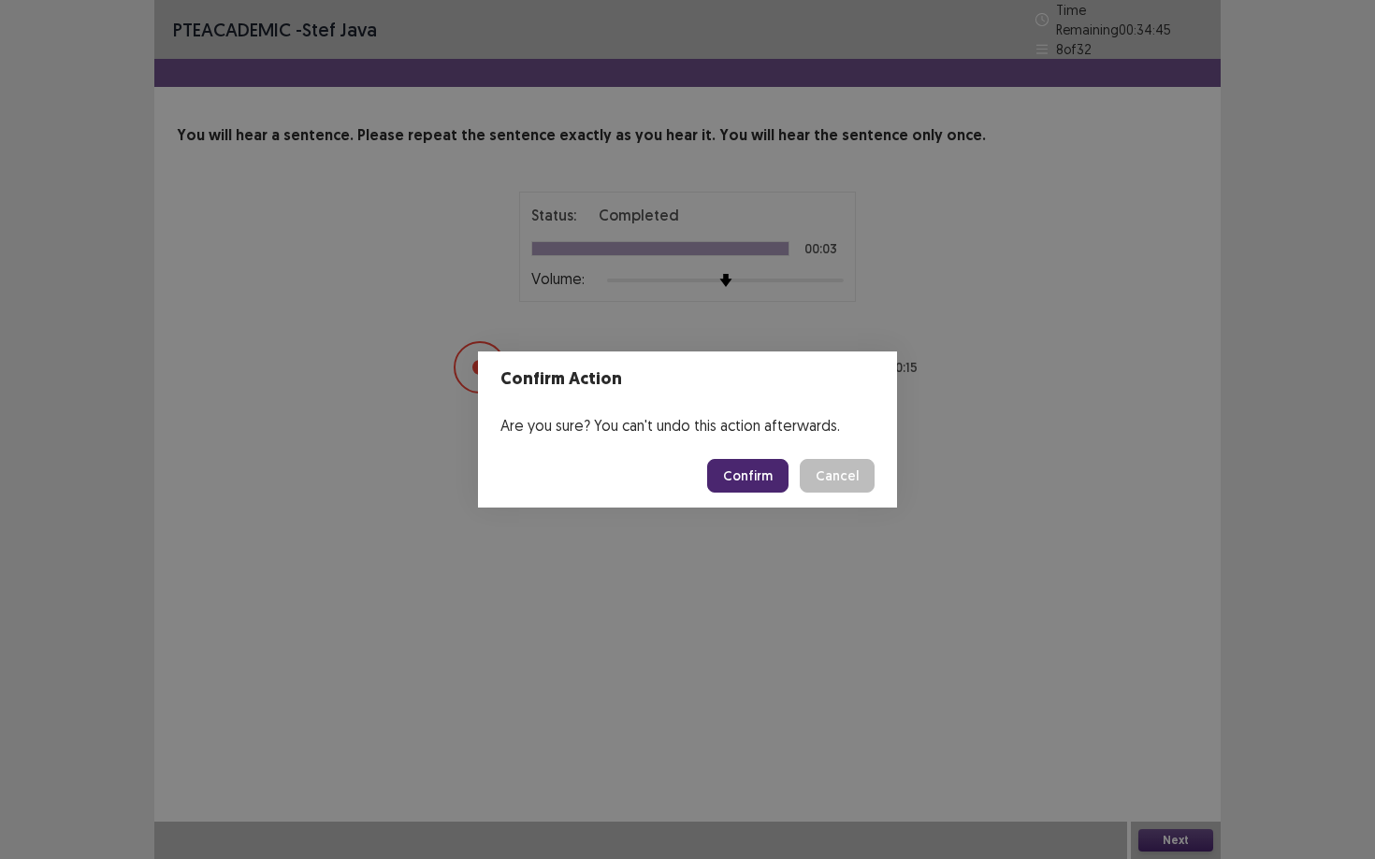
click at [731, 478] on button "Confirm" at bounding box center [747, 476] width 81 height 34
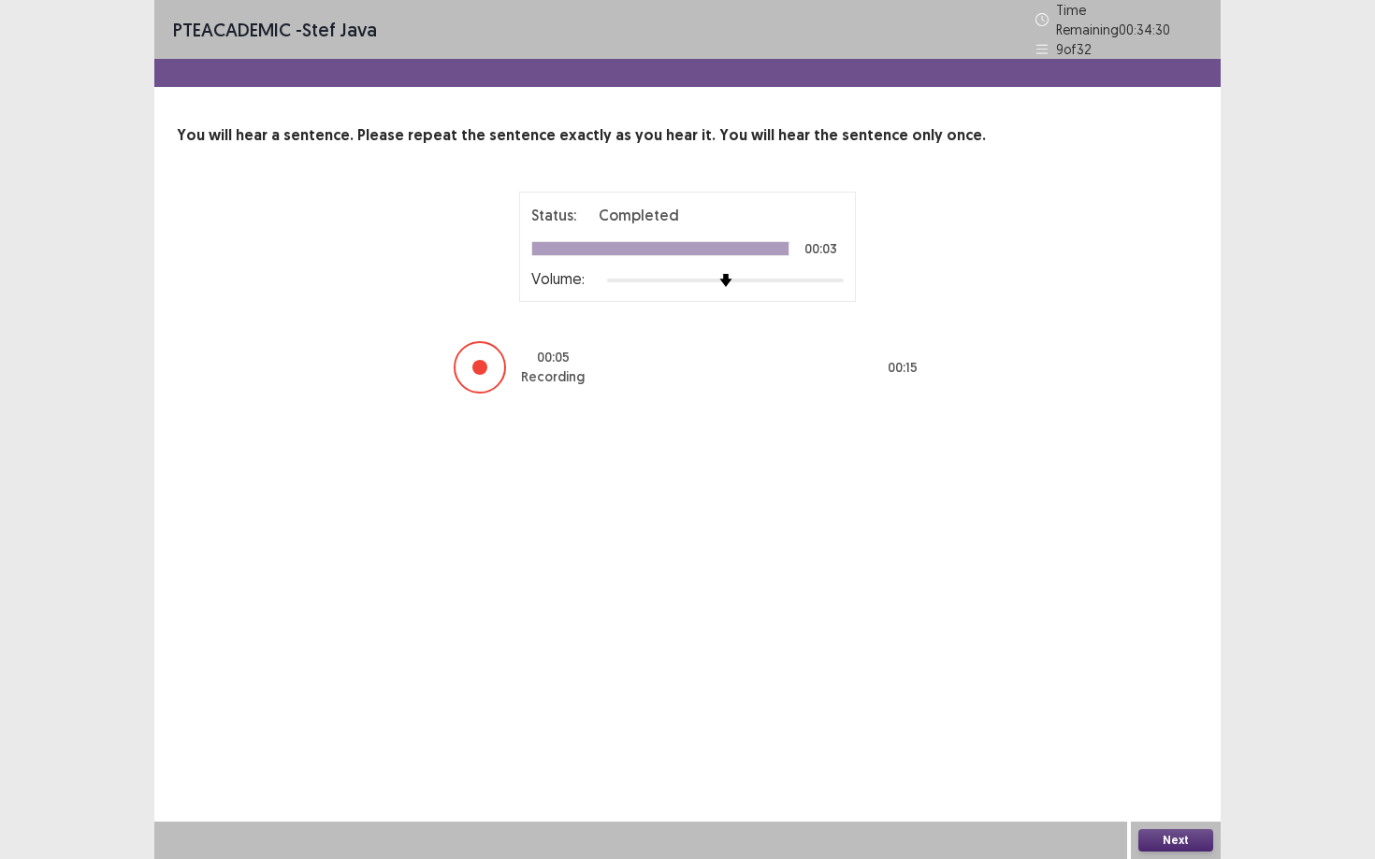
click at [1061, 730] on button "Next" at bounding box center [1175, 841] width 75 height 22
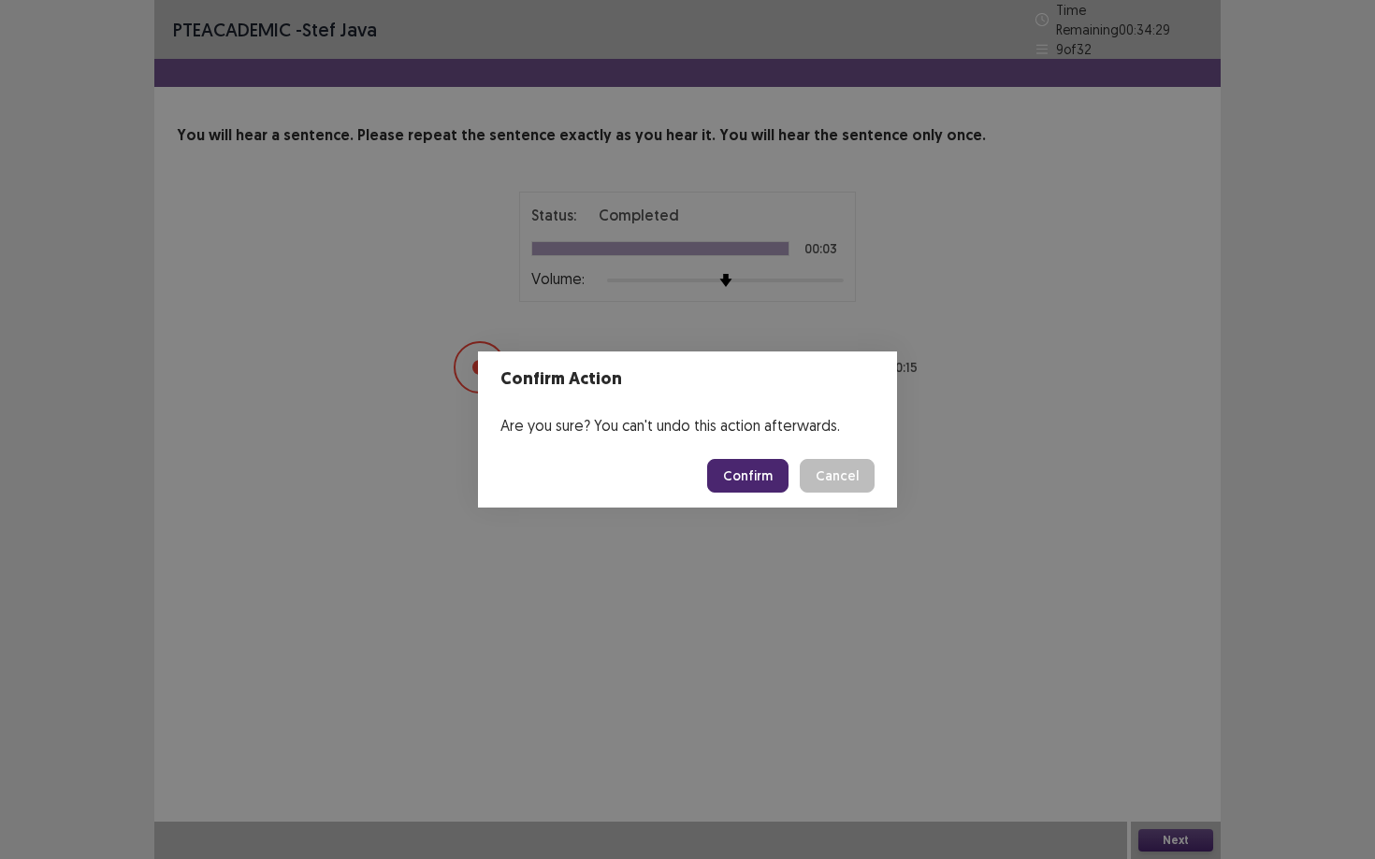
click at [732, 471] on button "Confirm" at bounding box center [747, 476] width 81 height 34
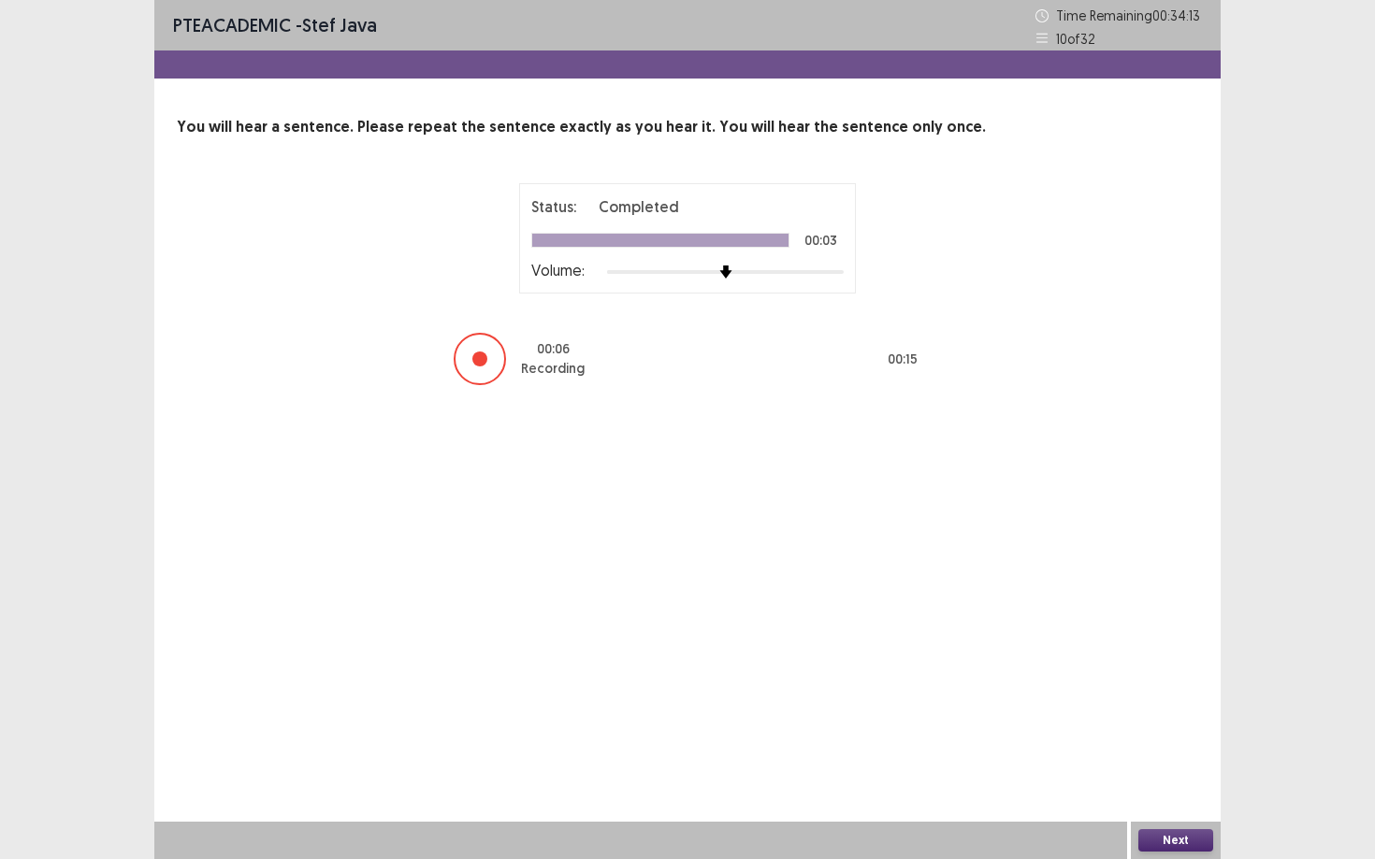
click at [1061, 730] on button "Next" at bounding box center [1175, 841] width 75 height 22
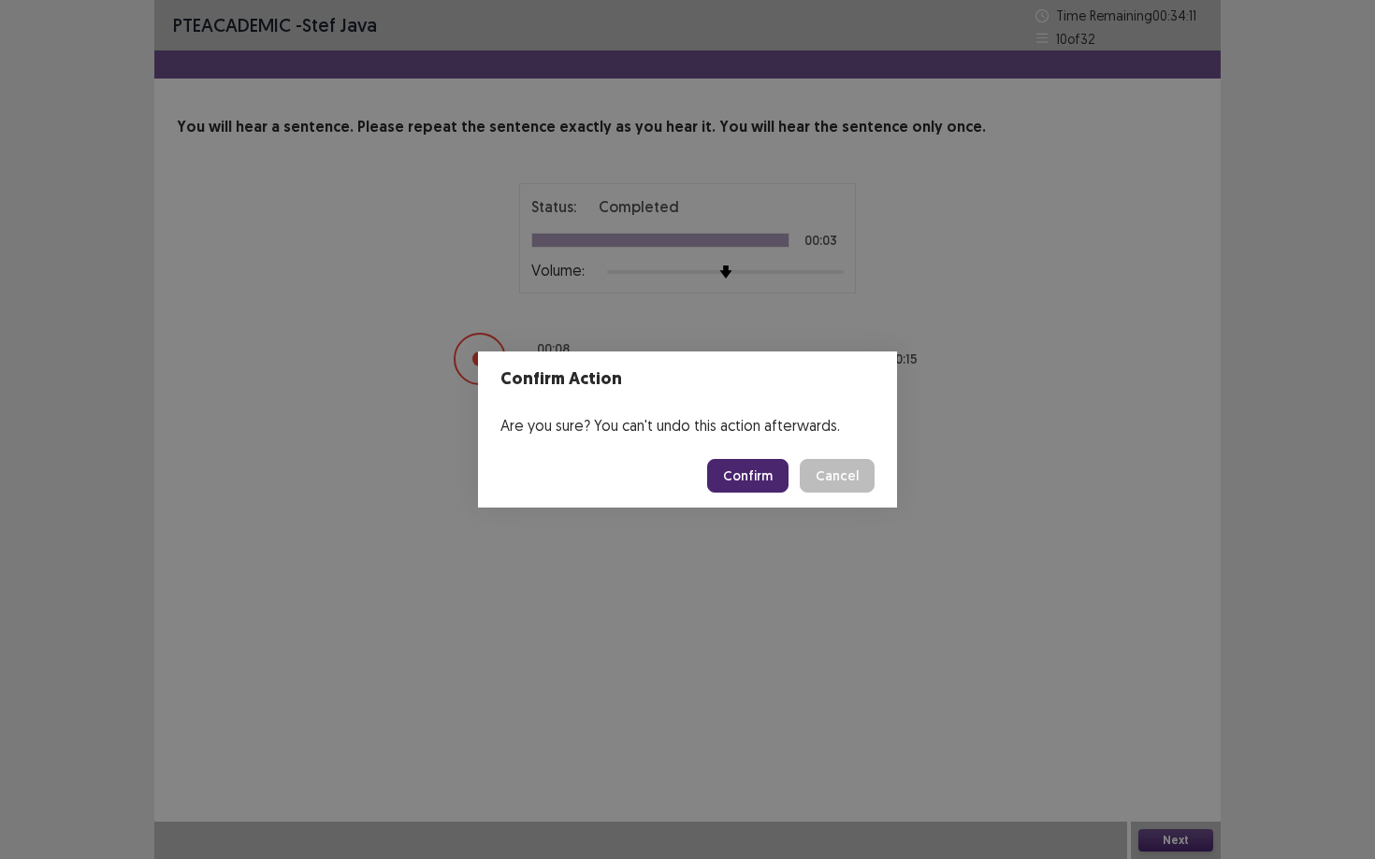
click at [728, 483] on button "Confirm" at bounding box center [747, 476] width 81 height 34
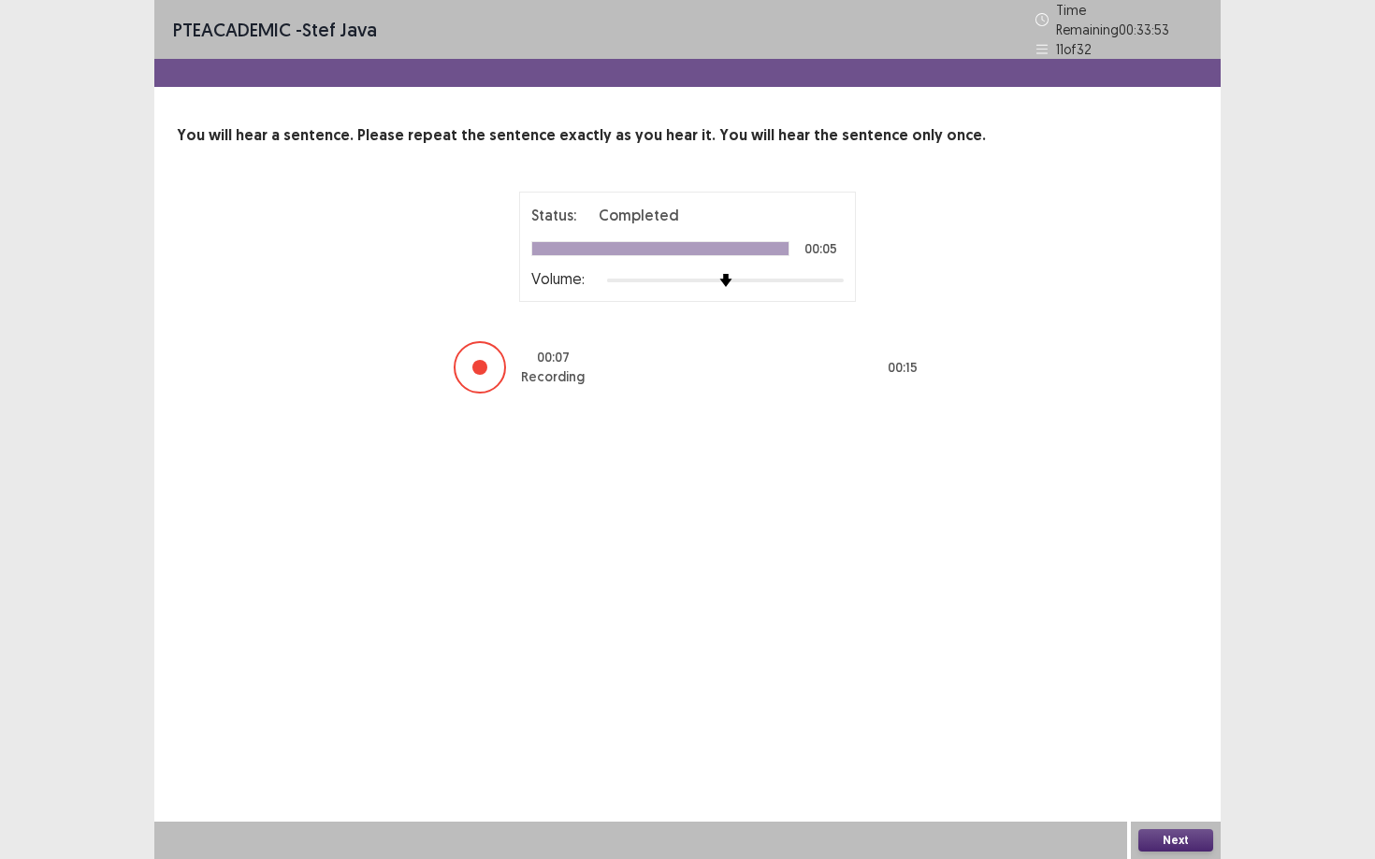
click at [1061, 730] on button "Next" at bounding box center [1175, 841] width 75 height 22
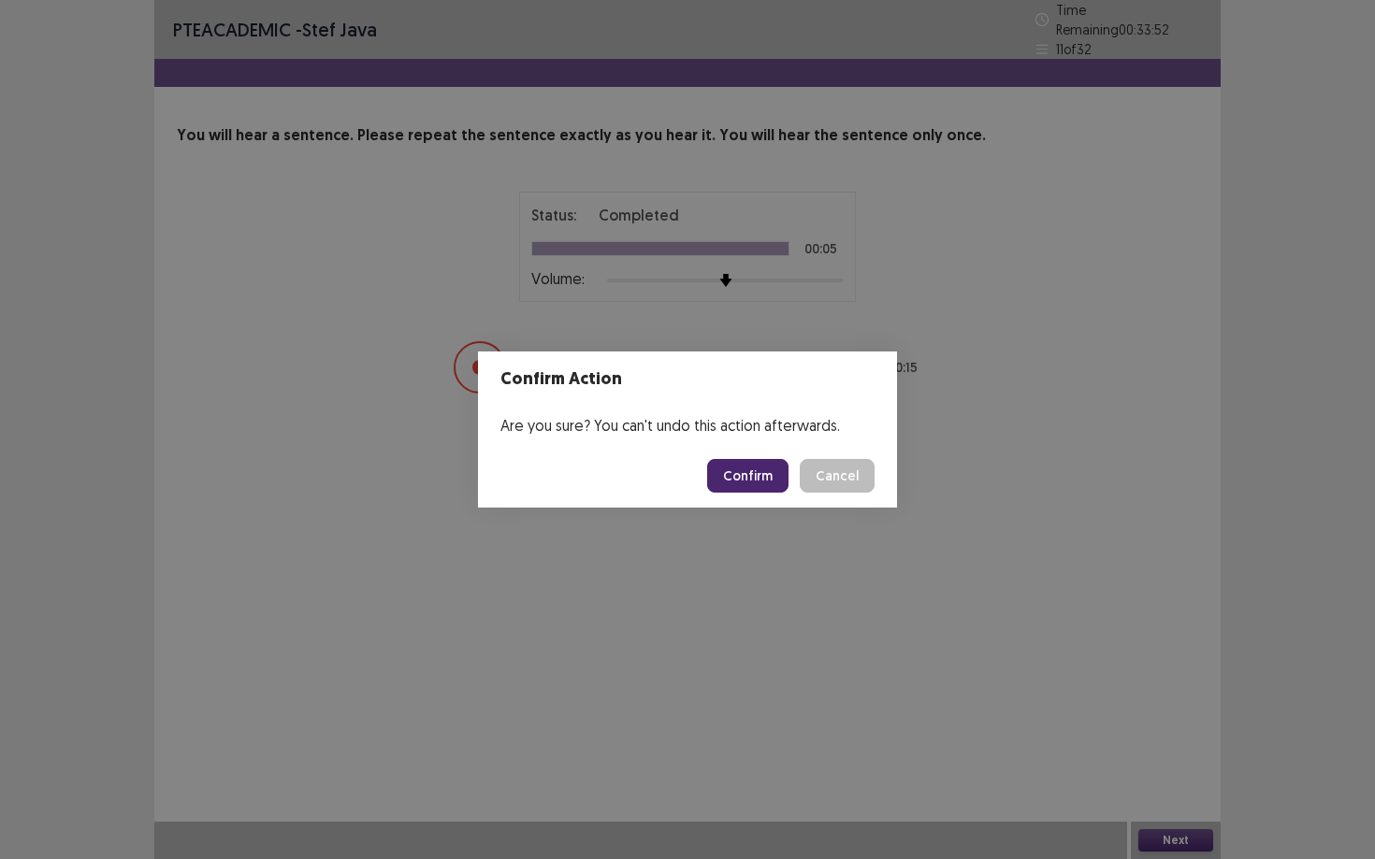
click at [747, 480] on button "Confirm" at bounding box center [747, 476] width 81 height 34
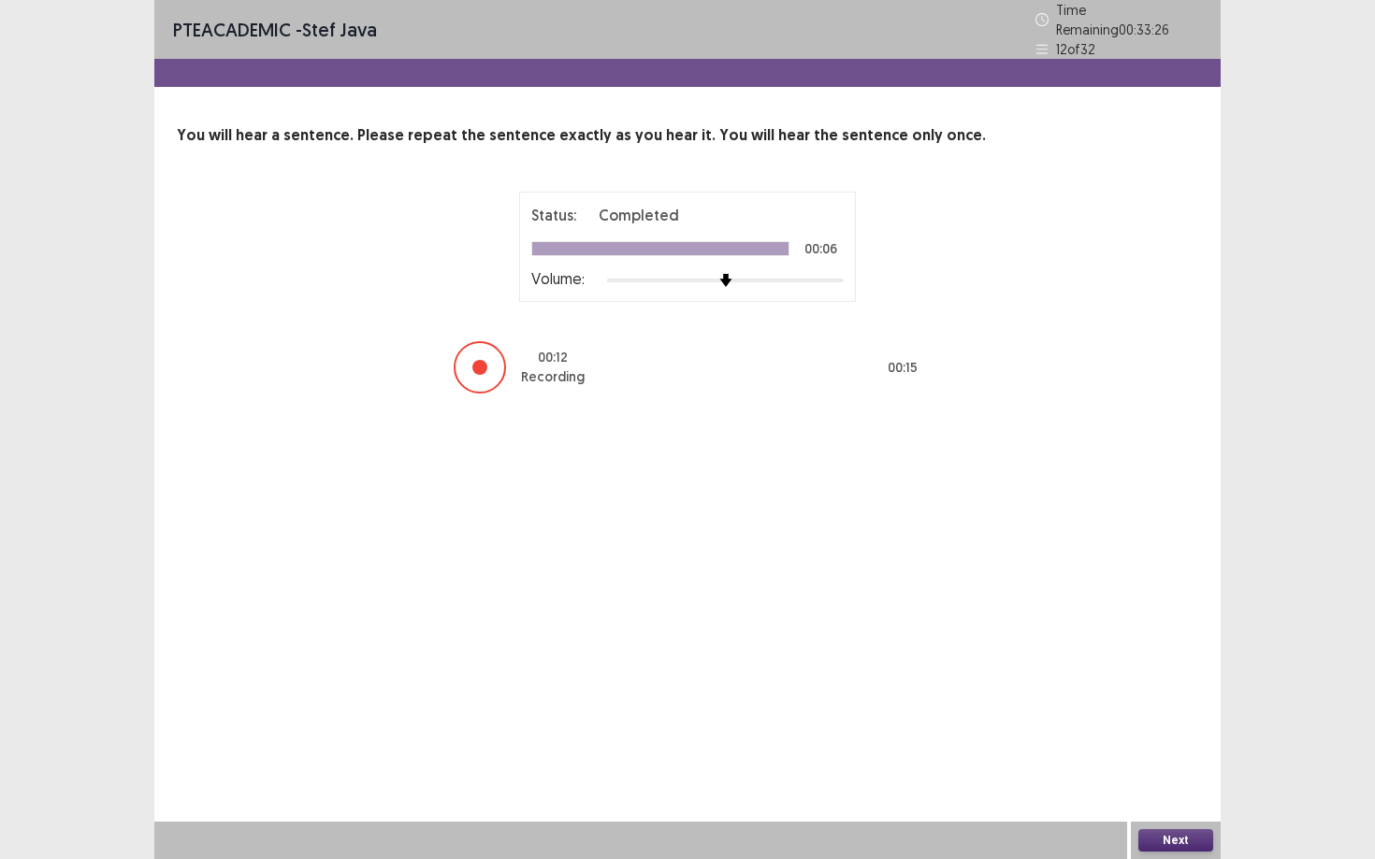
click at [1061, 730] on button "Next" at bounding box center [1175, 841] width 75 height 22
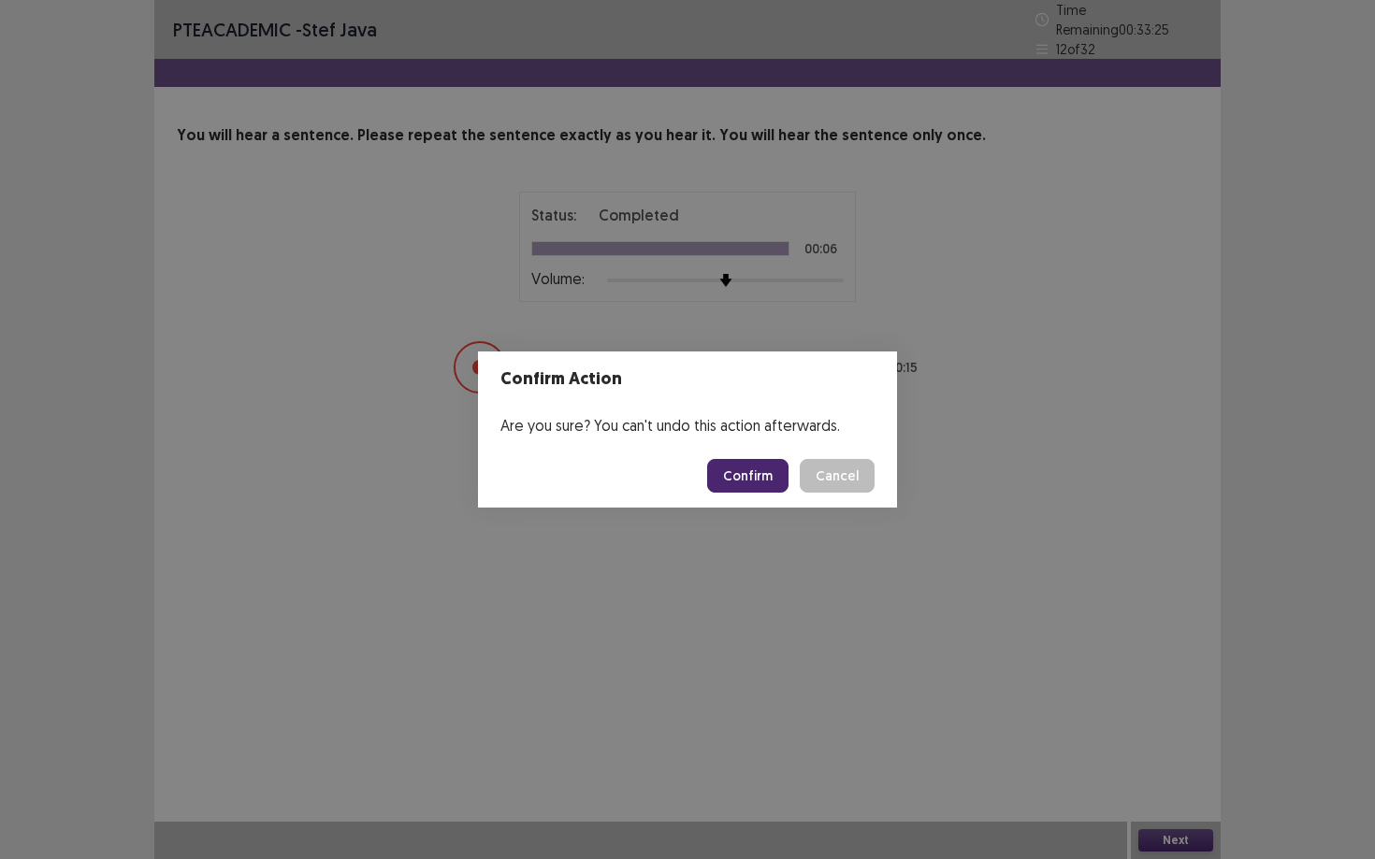
click at [758, 476] on button "Confirm" at bounding box center [747, 476] width 81 height 34
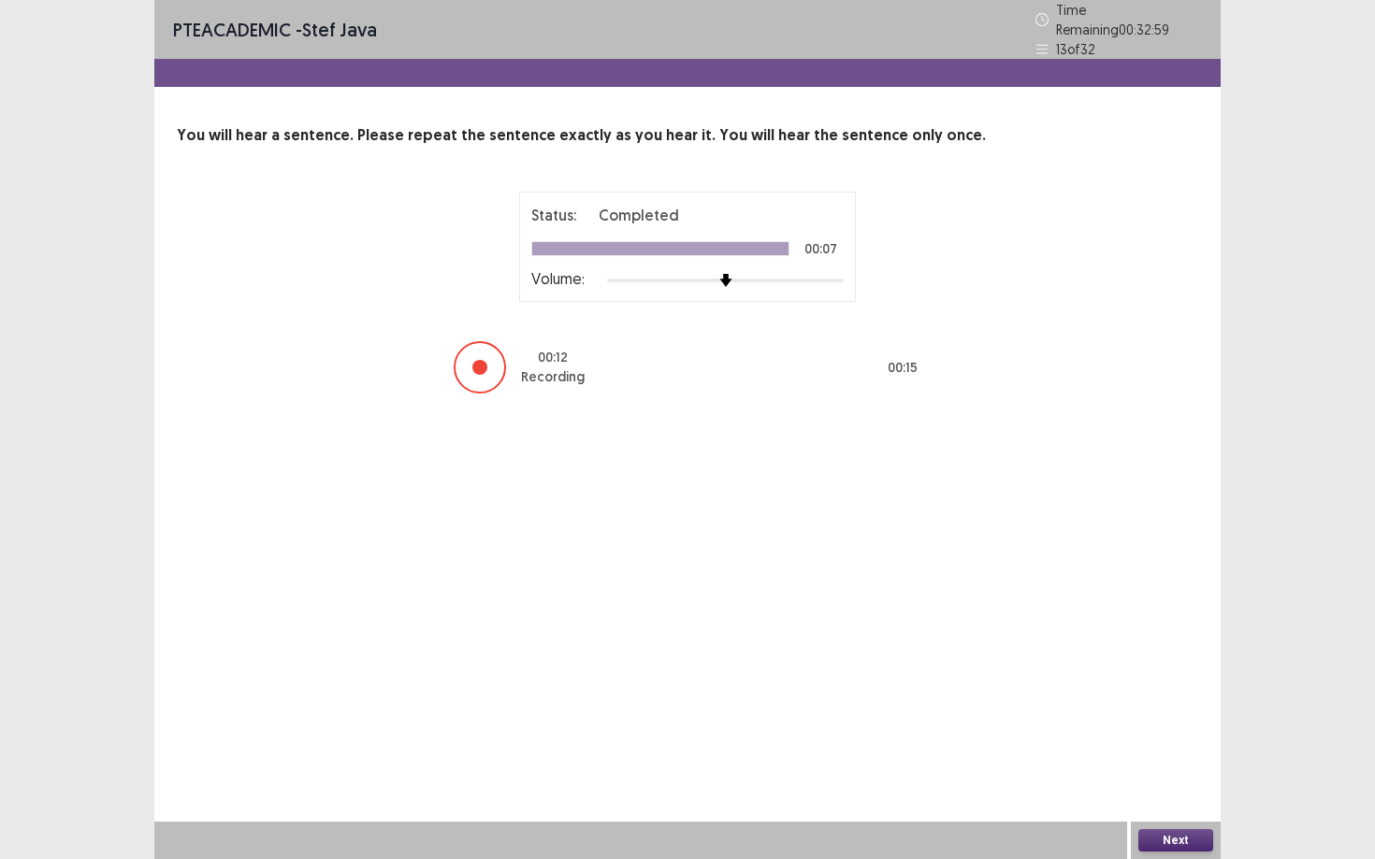
click at [1061, 730] on button "Next" at bounding box center [1175, 841] width 75 height 22
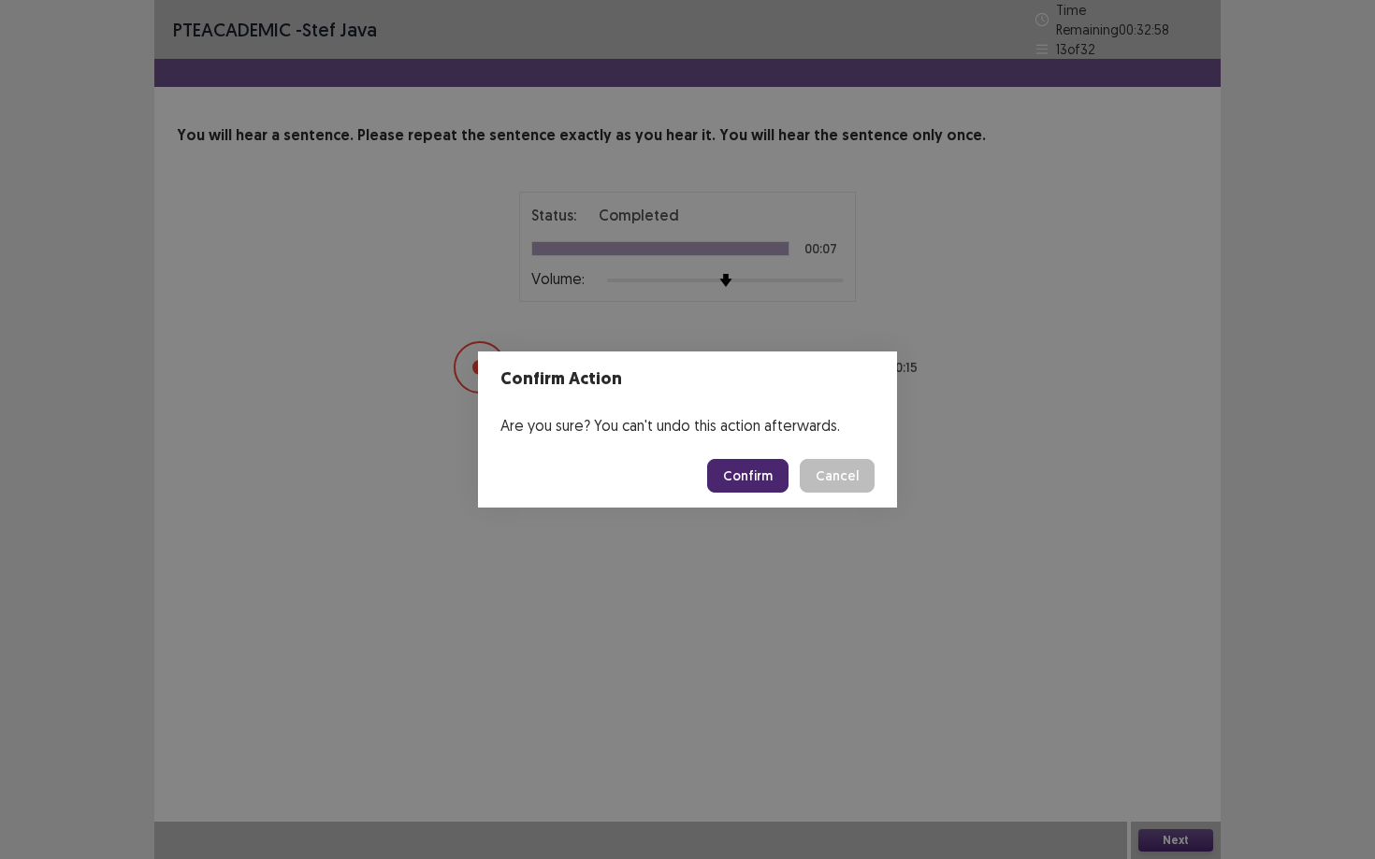
click at [760, 483] on button "Confirm" at bounding box center [747, 476] width 81 height 34
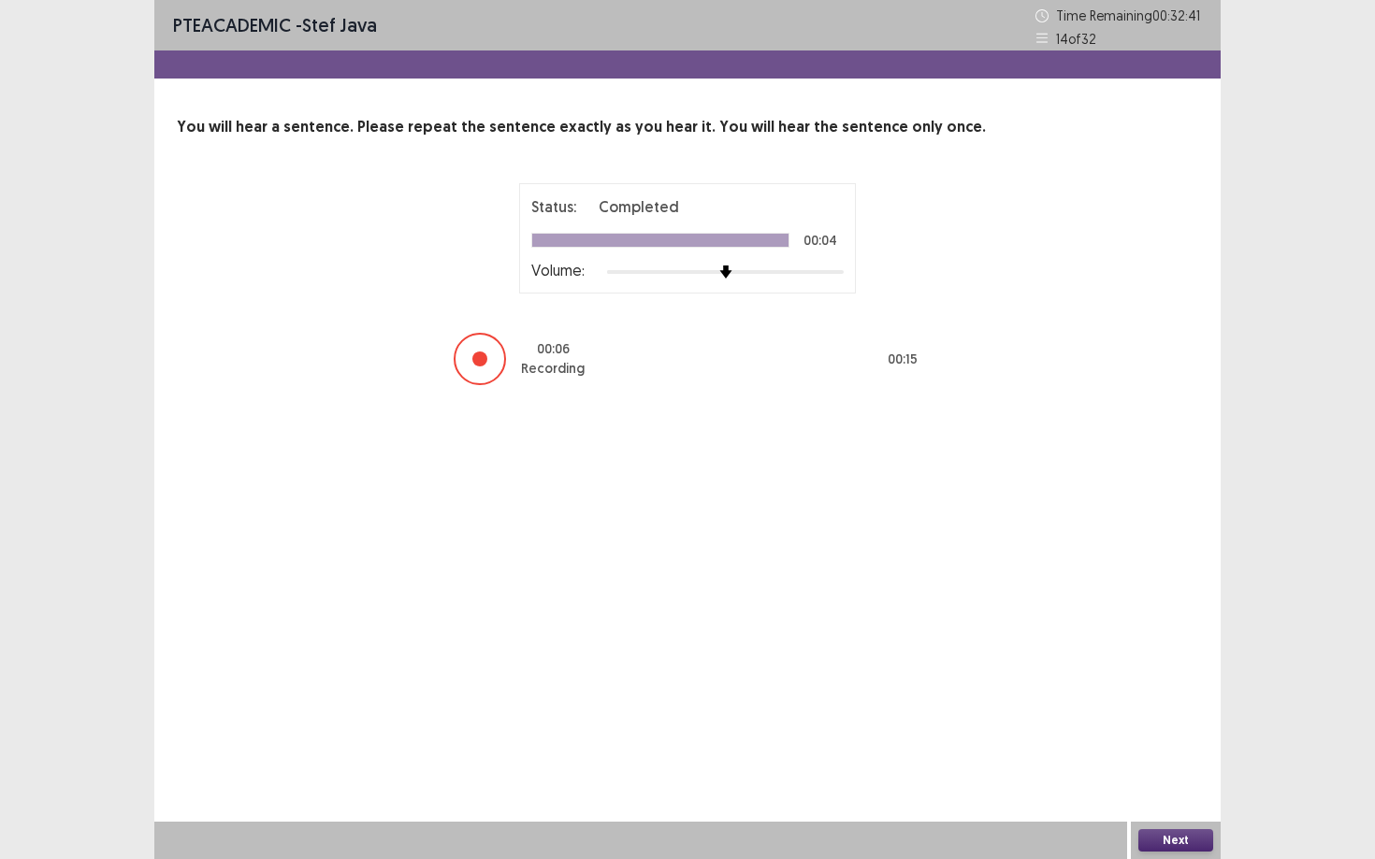
click at [1061, 730] on button "Next" at bounding box center [1175, 841] width 75 height 22
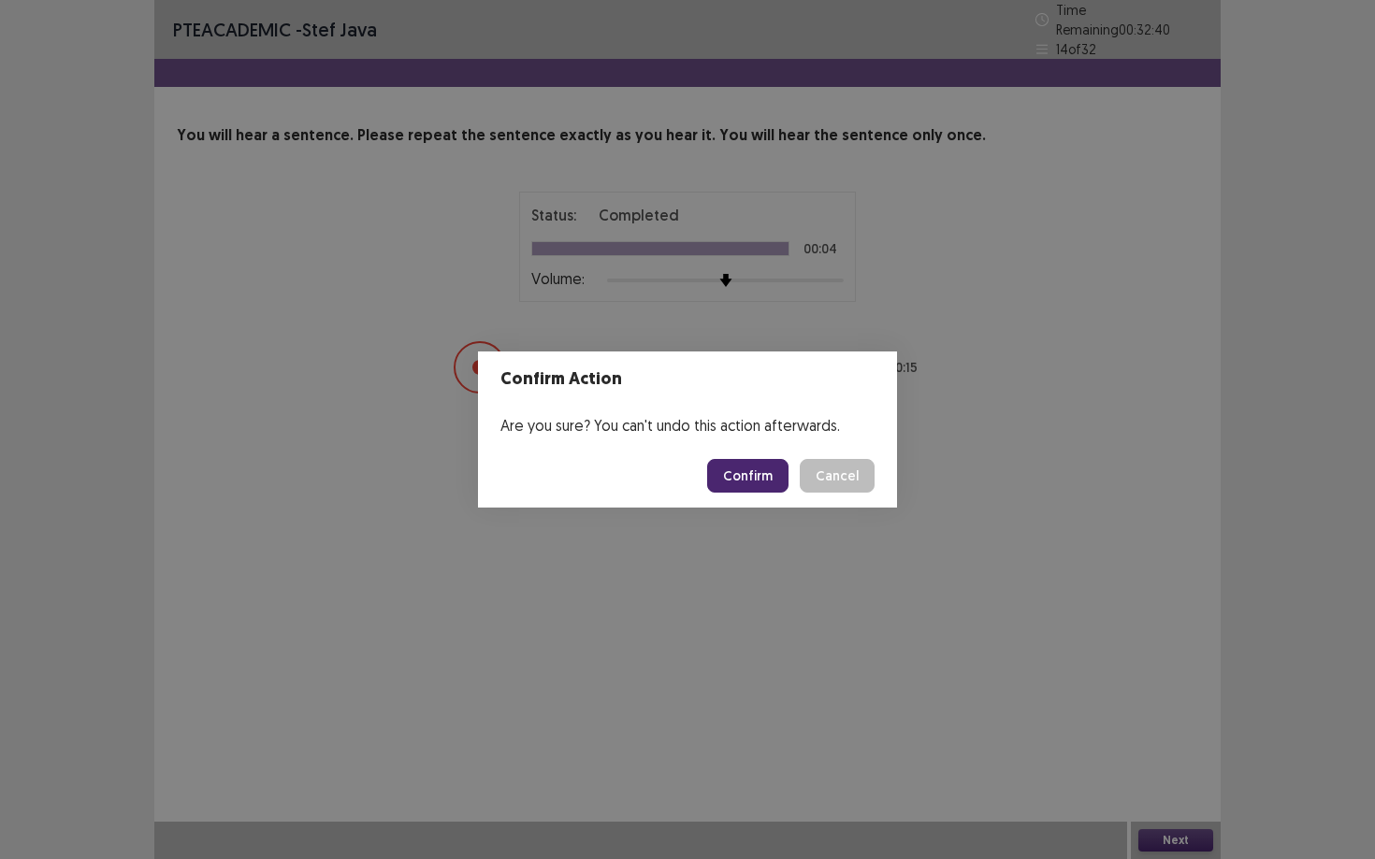
click at [762, 476] on button "Confirm" at bounding box center [747, 476] width 81 height 34
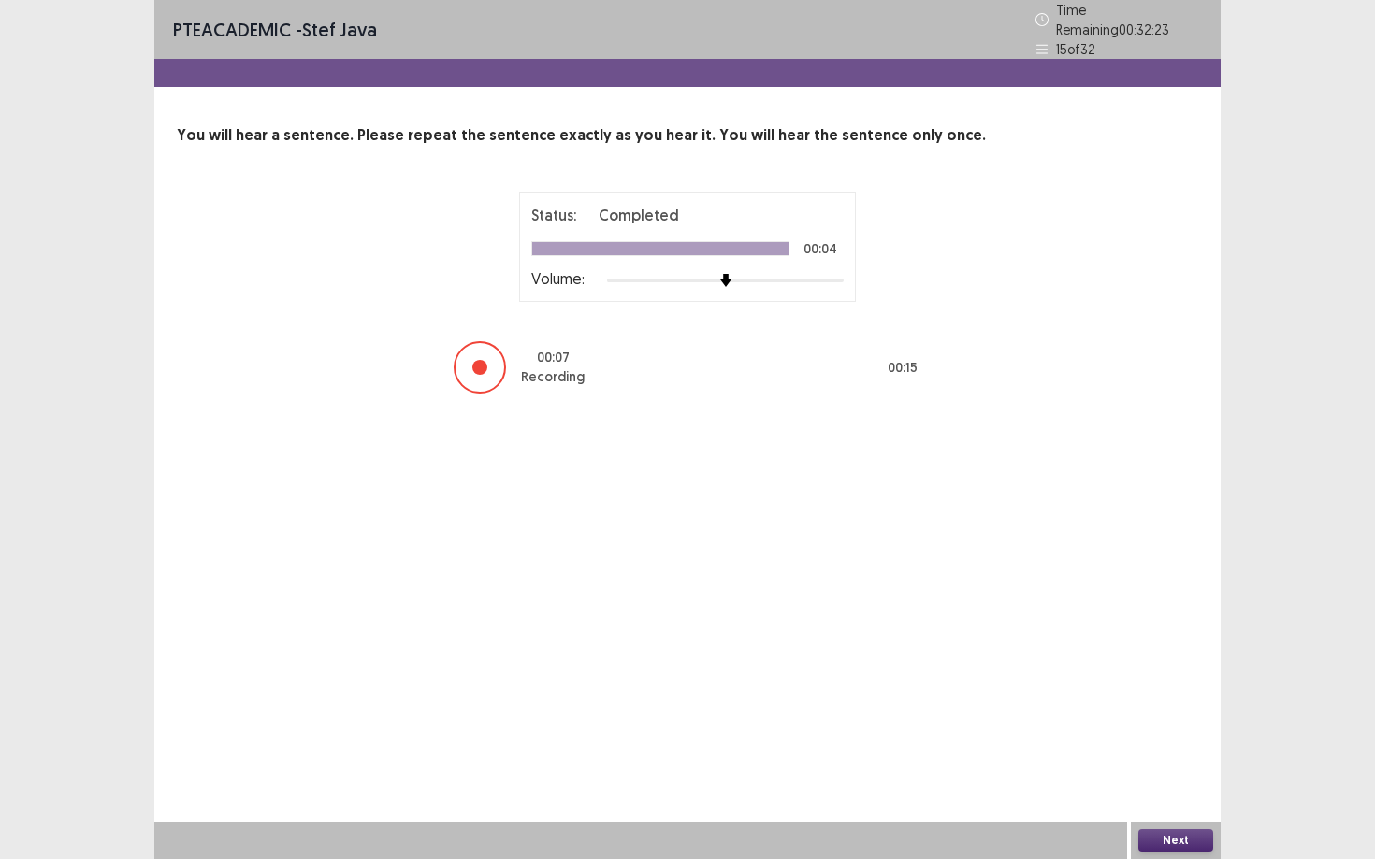
click at [1061, 730] on button "Next" at bounding box center [1175, 841] width 75 height 22
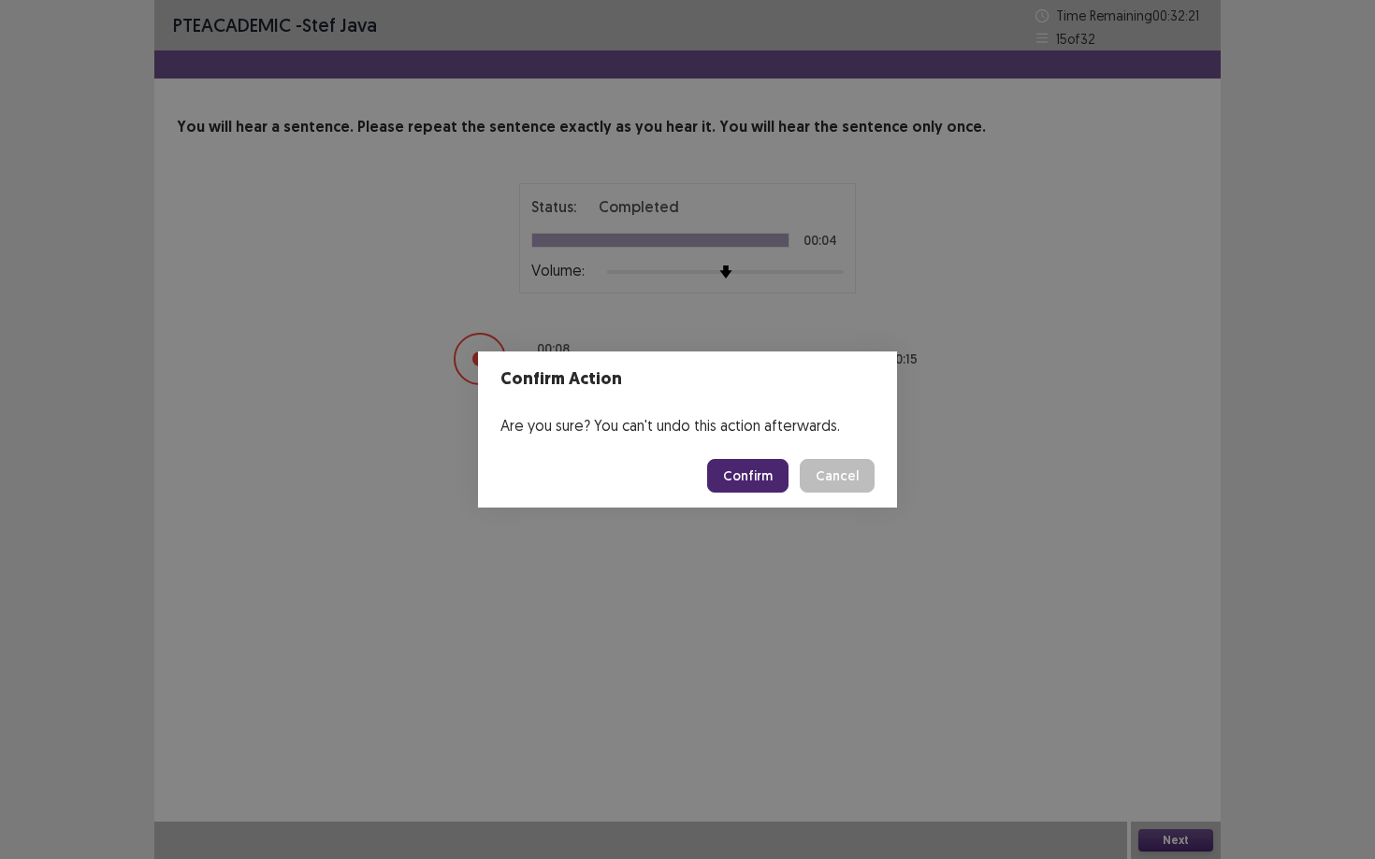
click at [772, 474] on button "Confirm" at bounding box center [747, 476] width 81 height 34
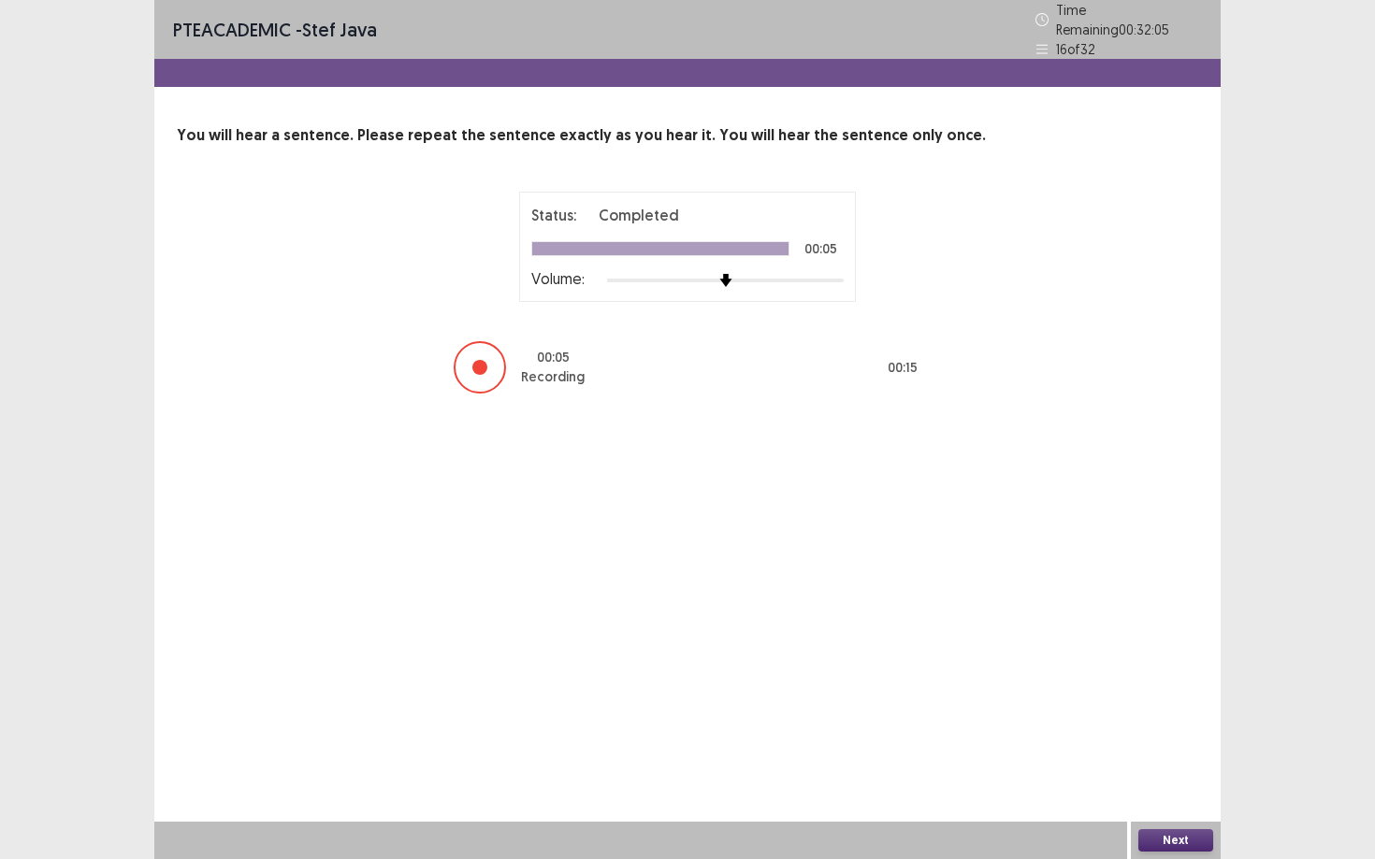
click at [1061, 730] on button "Next" at bounding box center [1175, 841] width 75 height 22
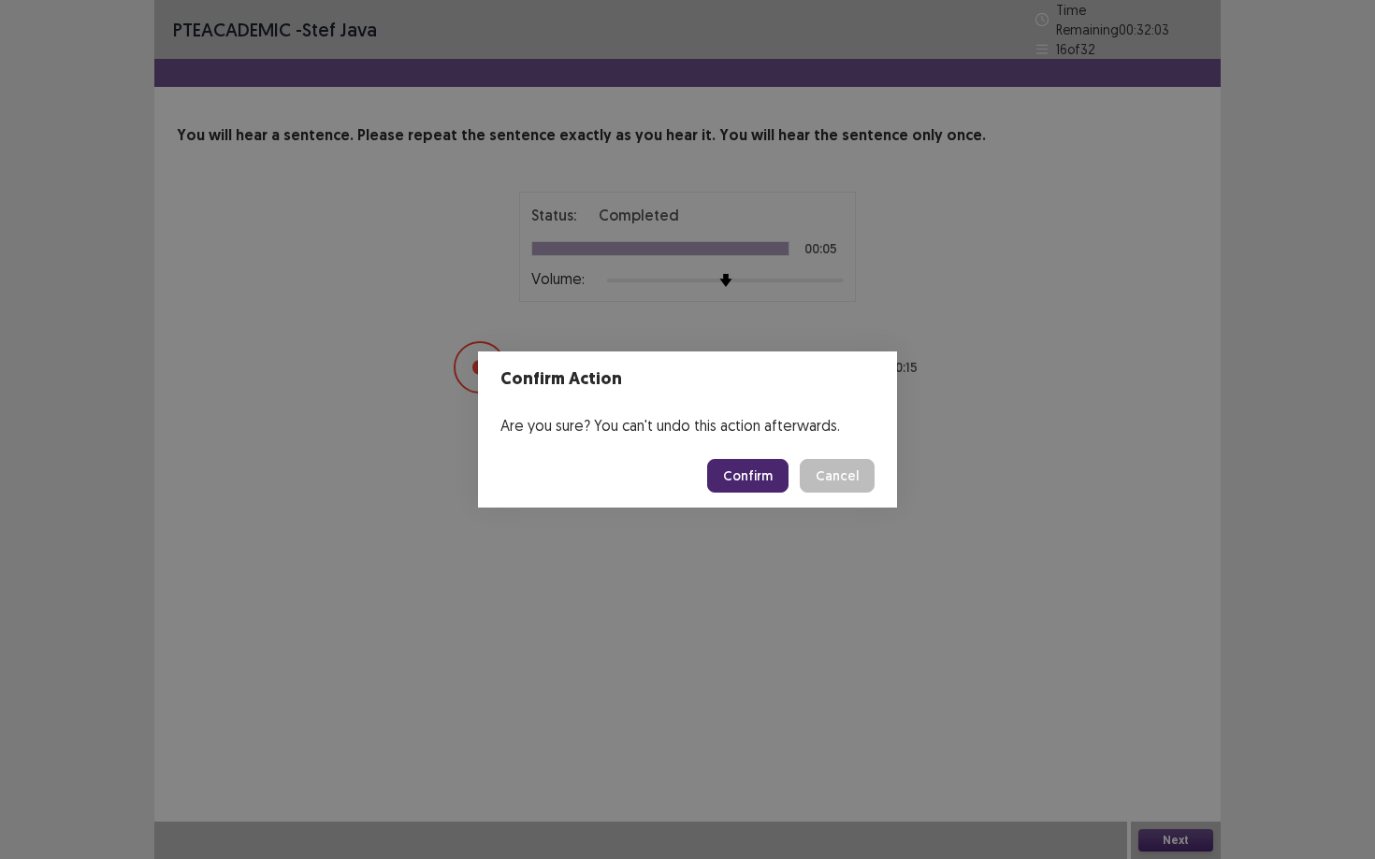
click at [743, 467] on button "Confirm" at bounding box center [747, 476] width 81 height 34
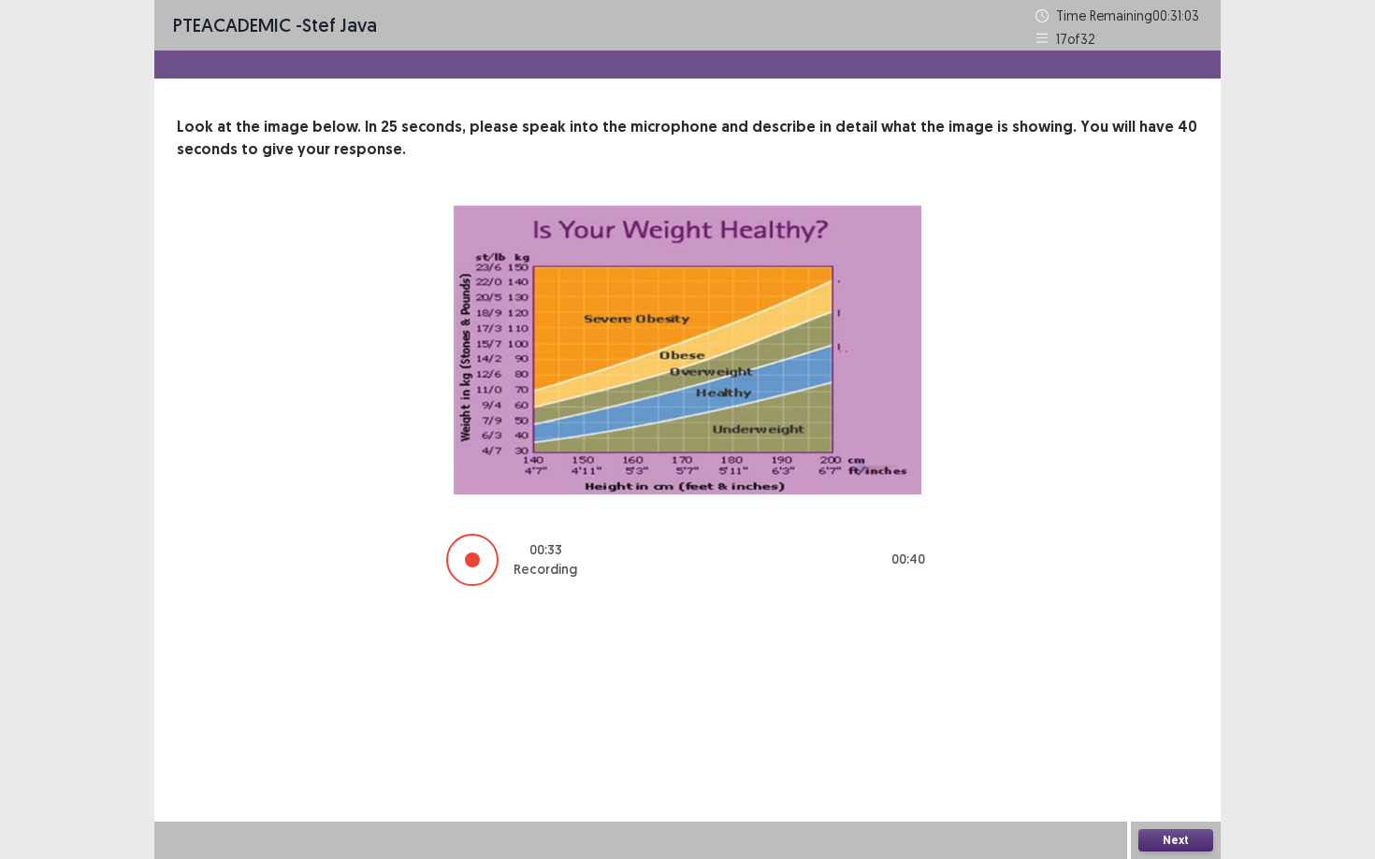
click at [1061, 730] on button "Next" at bounding box center [1175, 841] width 75 height 22
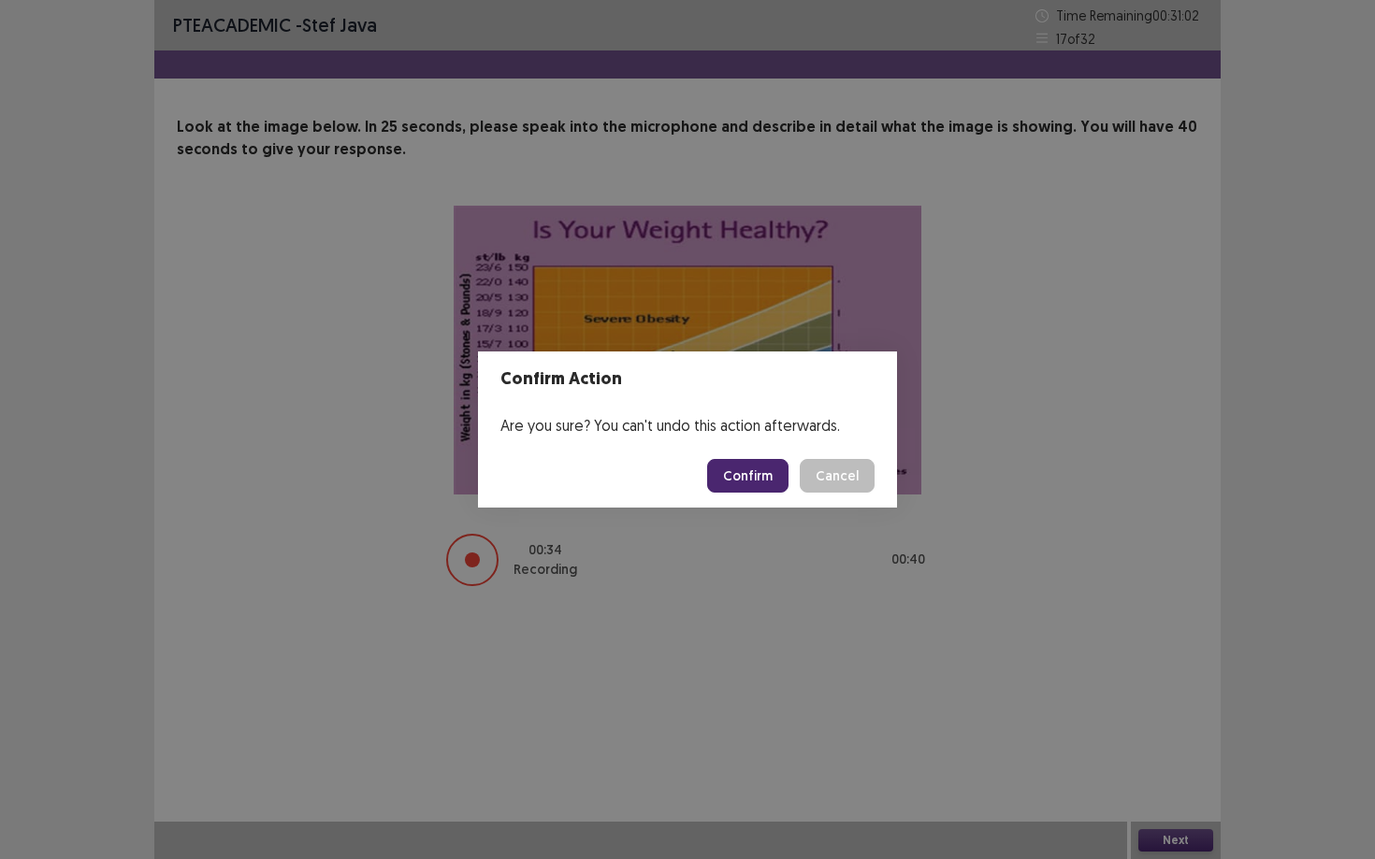
click at [752, 477] on button "Confirm" at bounding box center [747, 476] width 81 height 34
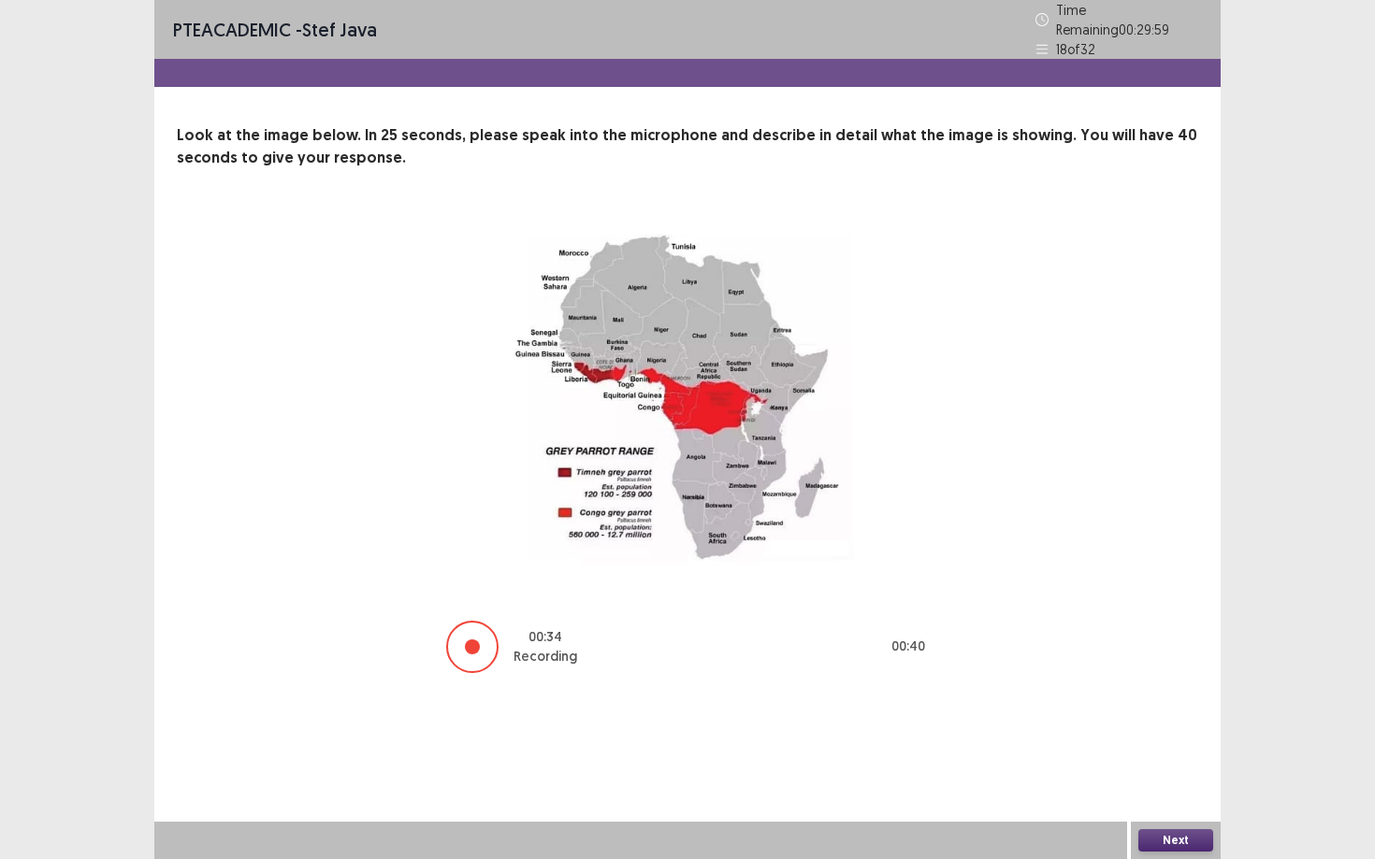
click at [1061, 730] on button "Next" at bounding box center [1175, 841] width 75 height 22
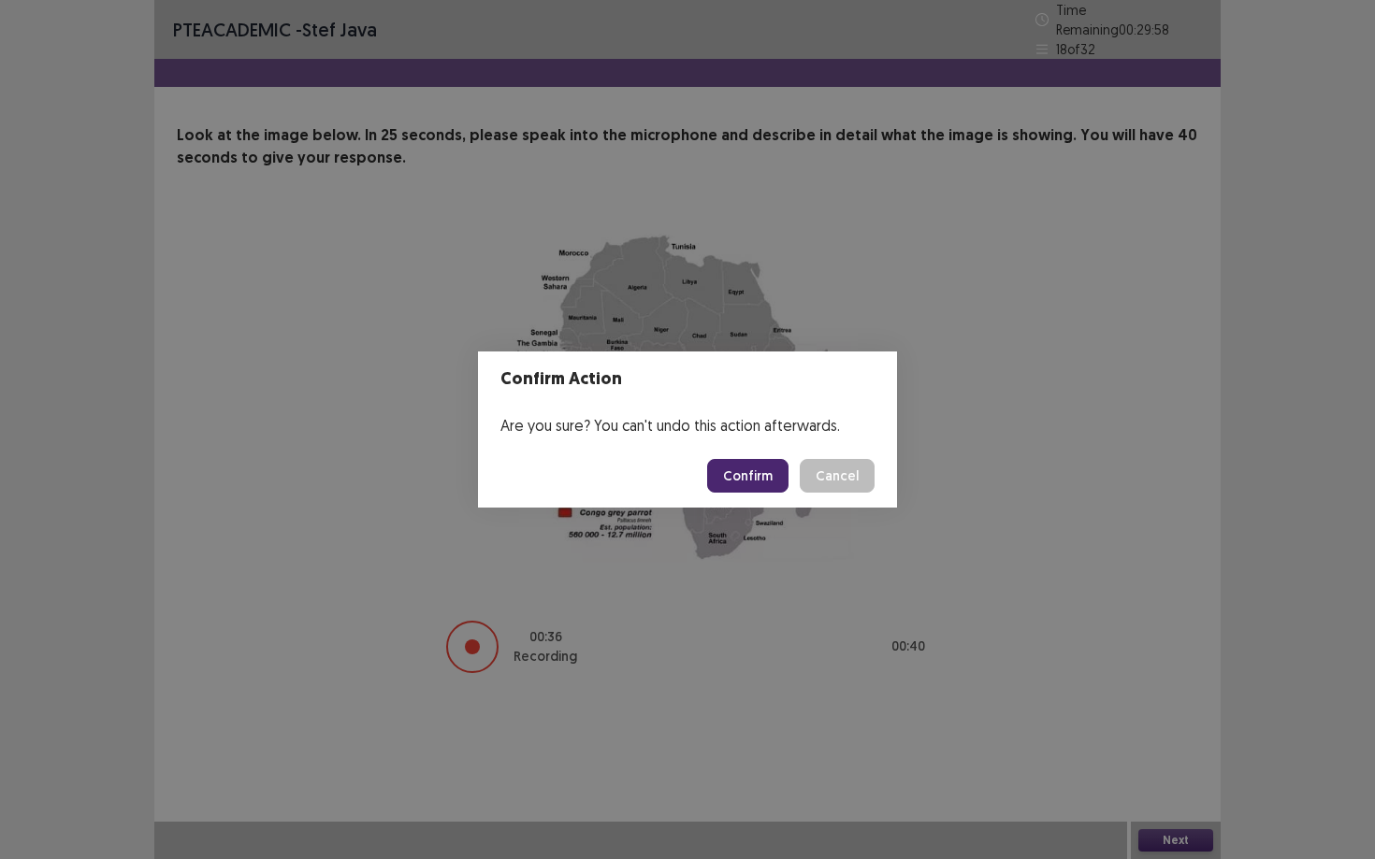
click at [758, 488] on button "Confirm" at bounding box center [747, 476] width 81 height 34
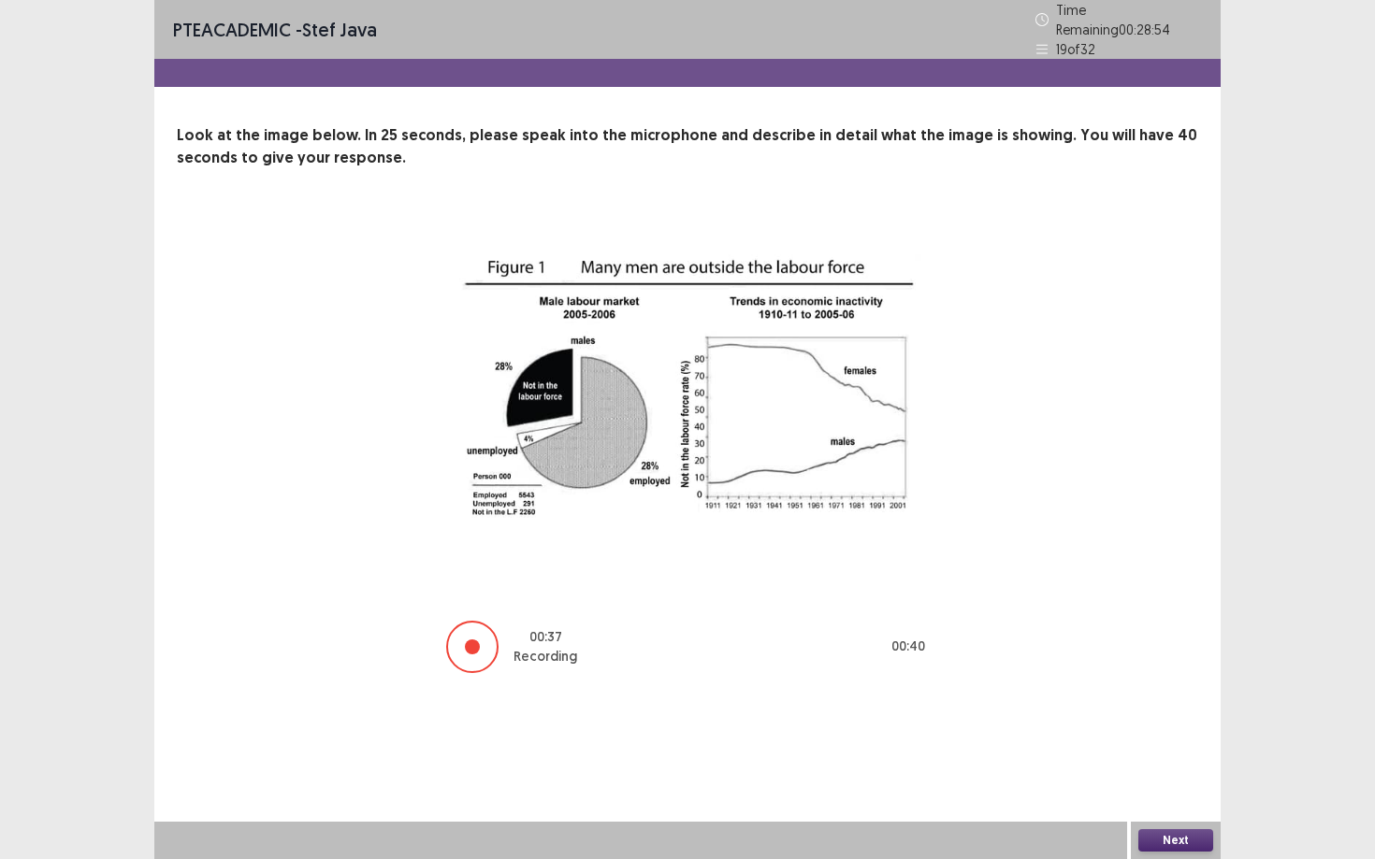
click at [1061, 730] on button "Next" at bounding box center [1175, 841] width 75 height 22
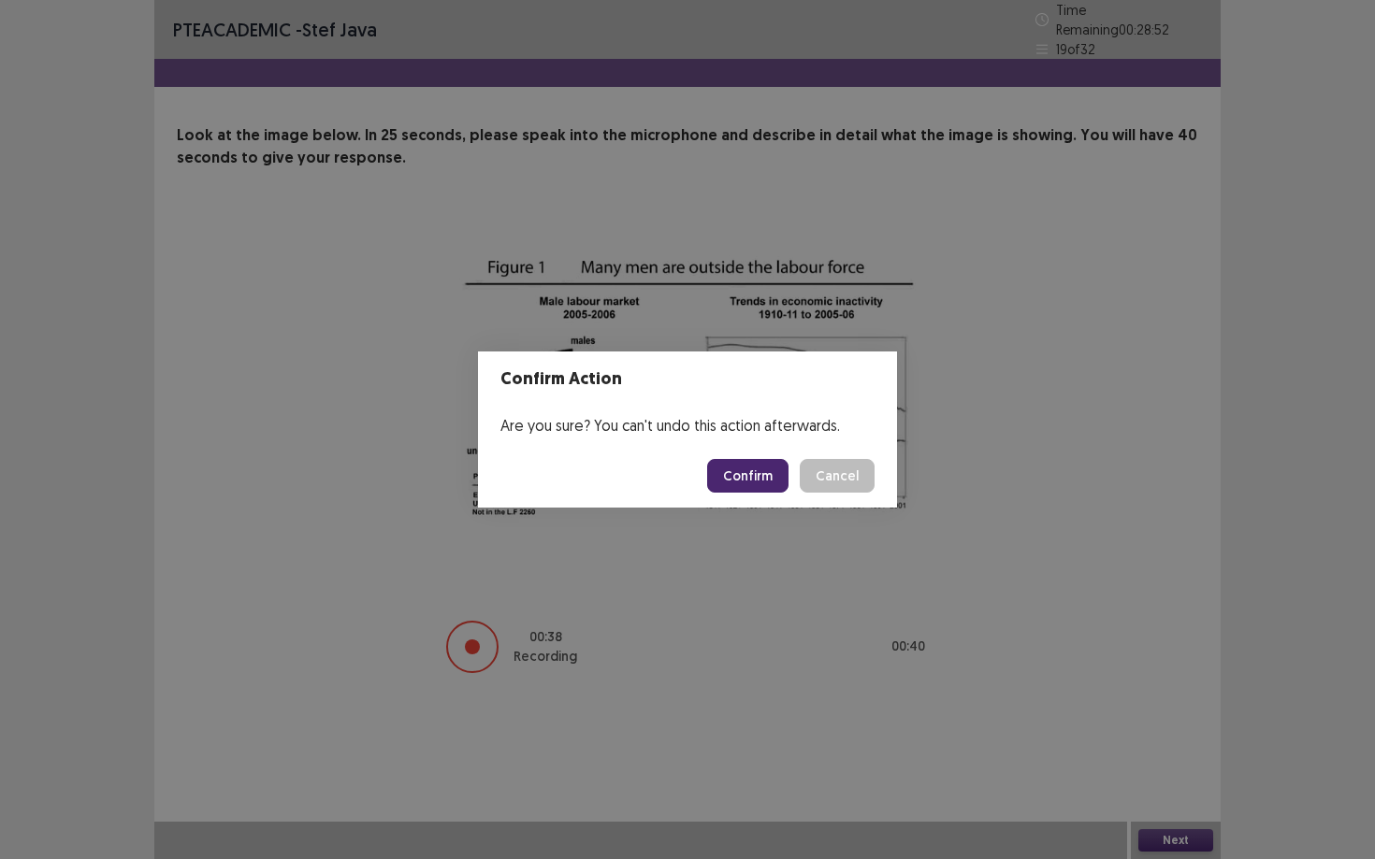
click at [761, 480] on button "Confirm" at bounding box center [747, 476] width 81 height 34
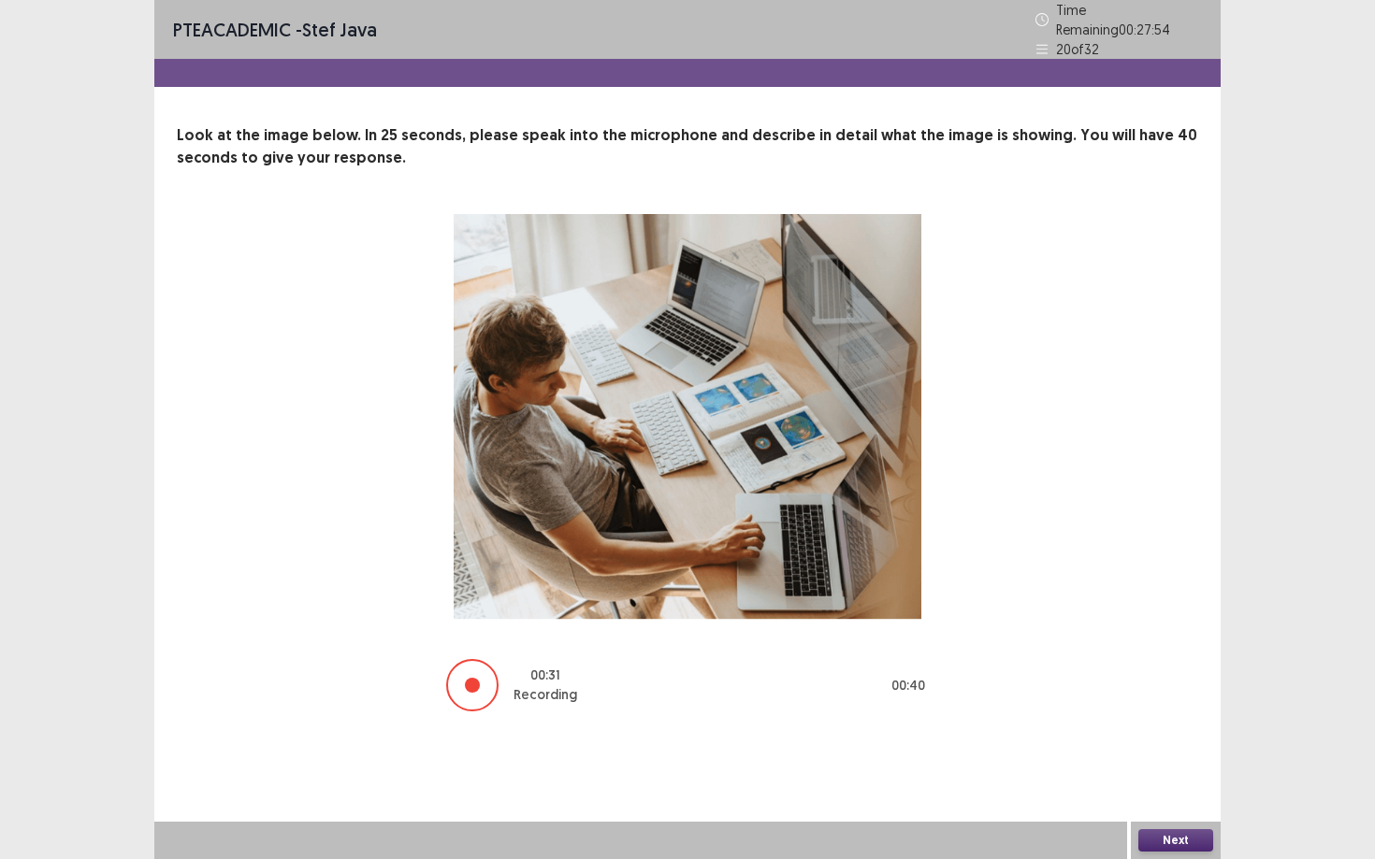
click at [1061, 730] on button "Next" at bounding box center [1175, 841] width 75 height 22
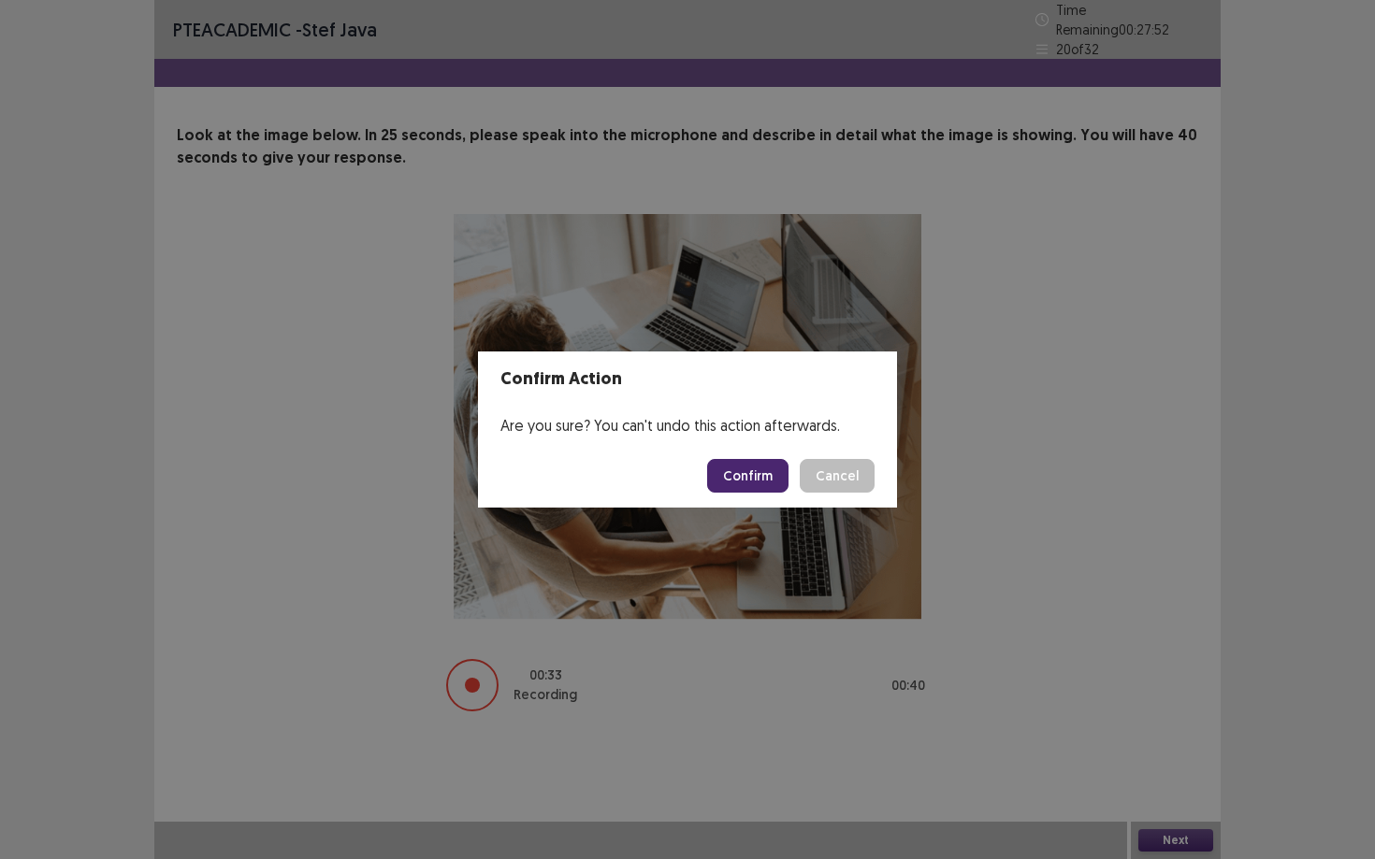
click at [738, 483] on button "Confirm" at bounding box center [747, 476] width 81 height 34
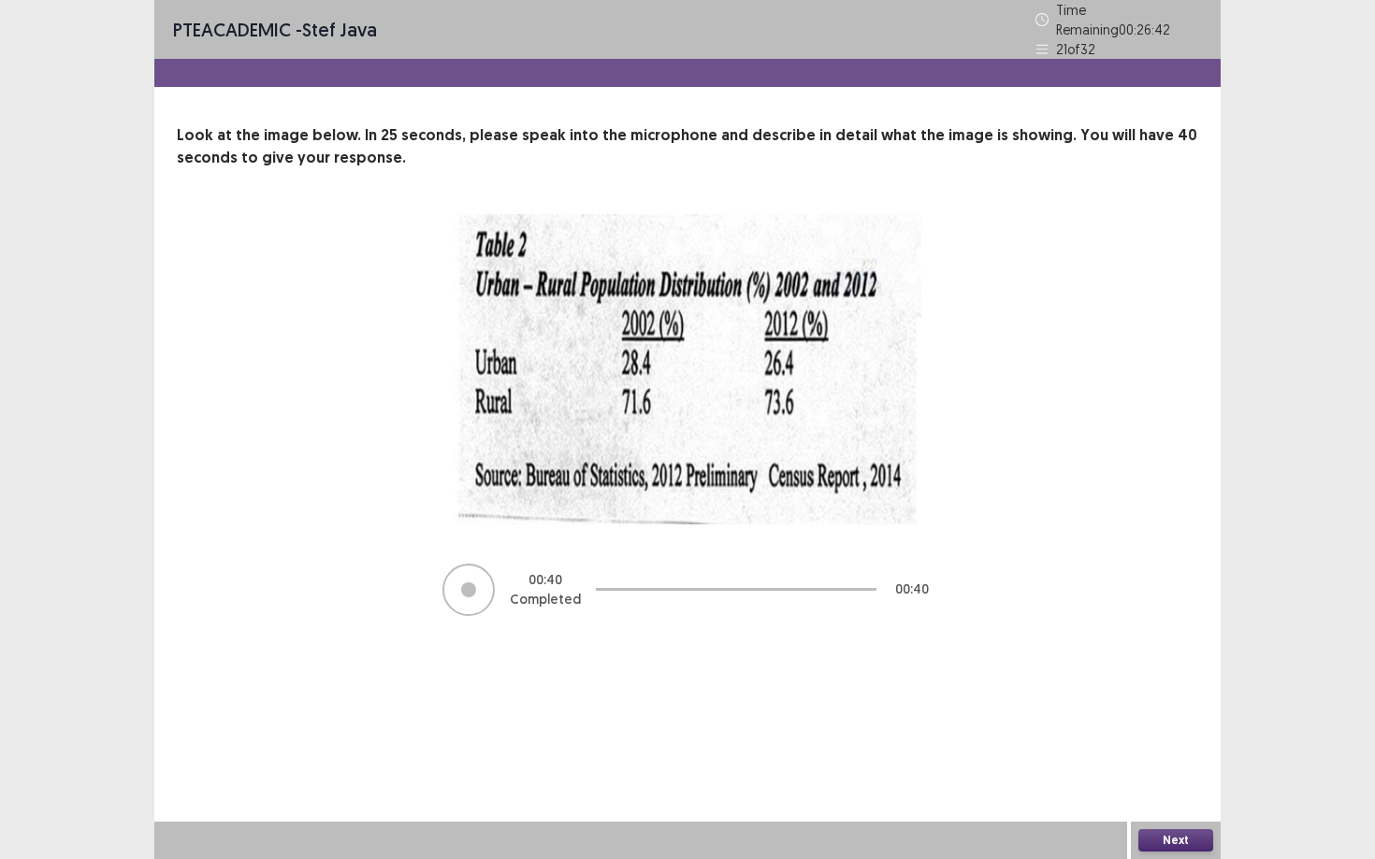
click at [1061, 730] on button "Next" at bounding box center [1175, 841] width 75 height 22
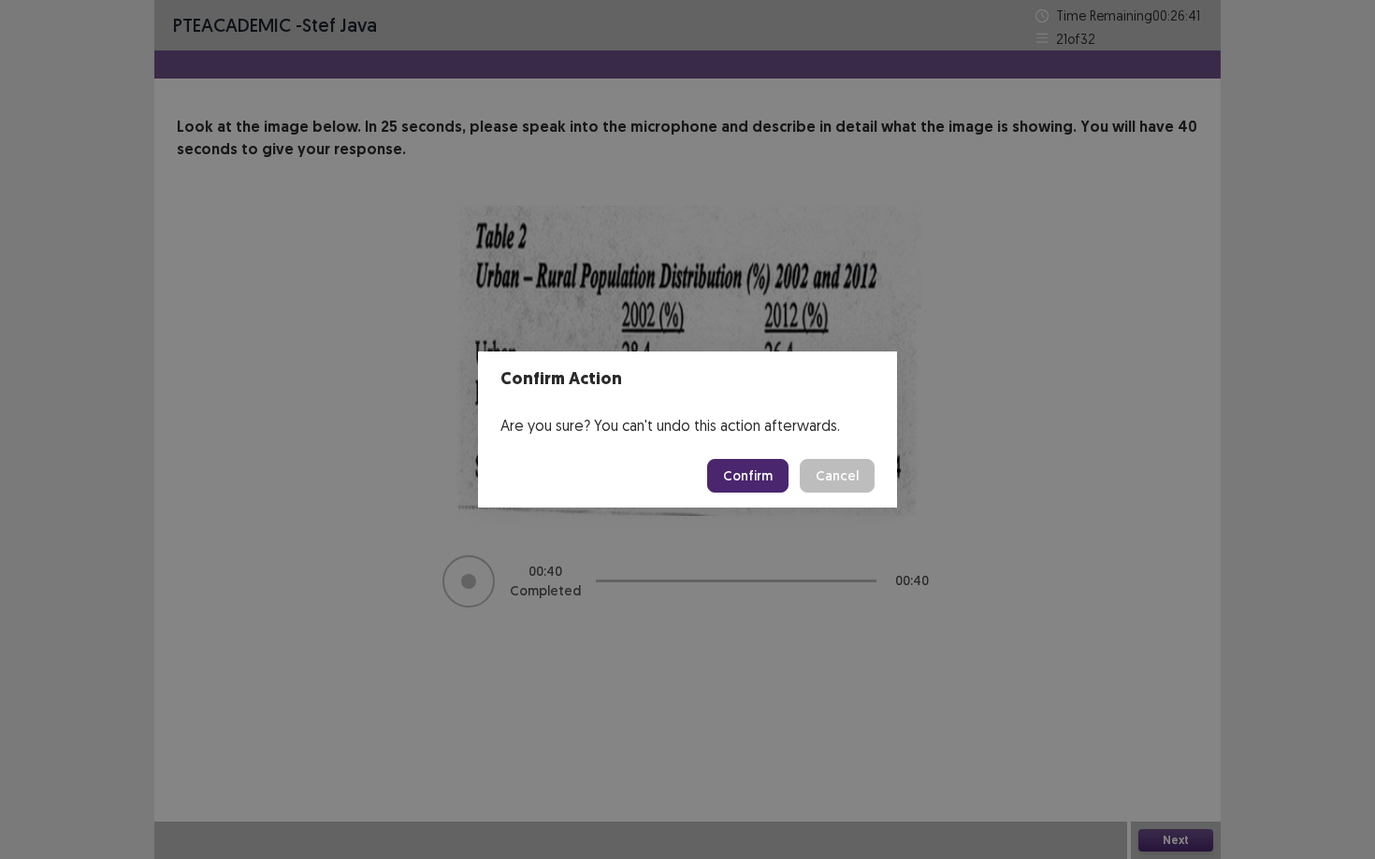
click at [745, 483] on button "Confirm" at bounding box center [747, 476] width 81 height 34
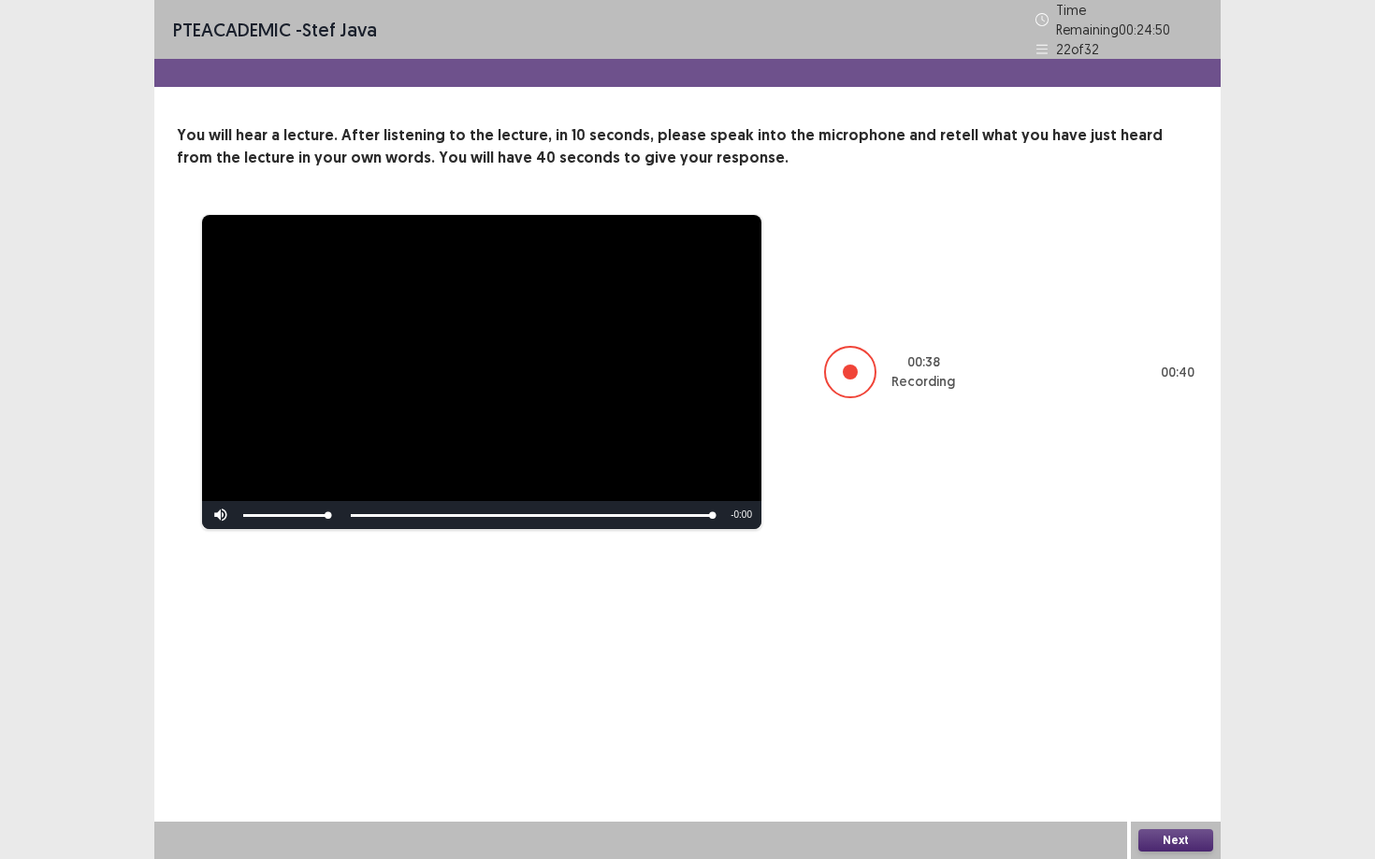
click at [1061, 730] on button "Next" at bounding box center [1175, 841] width 75 height 22
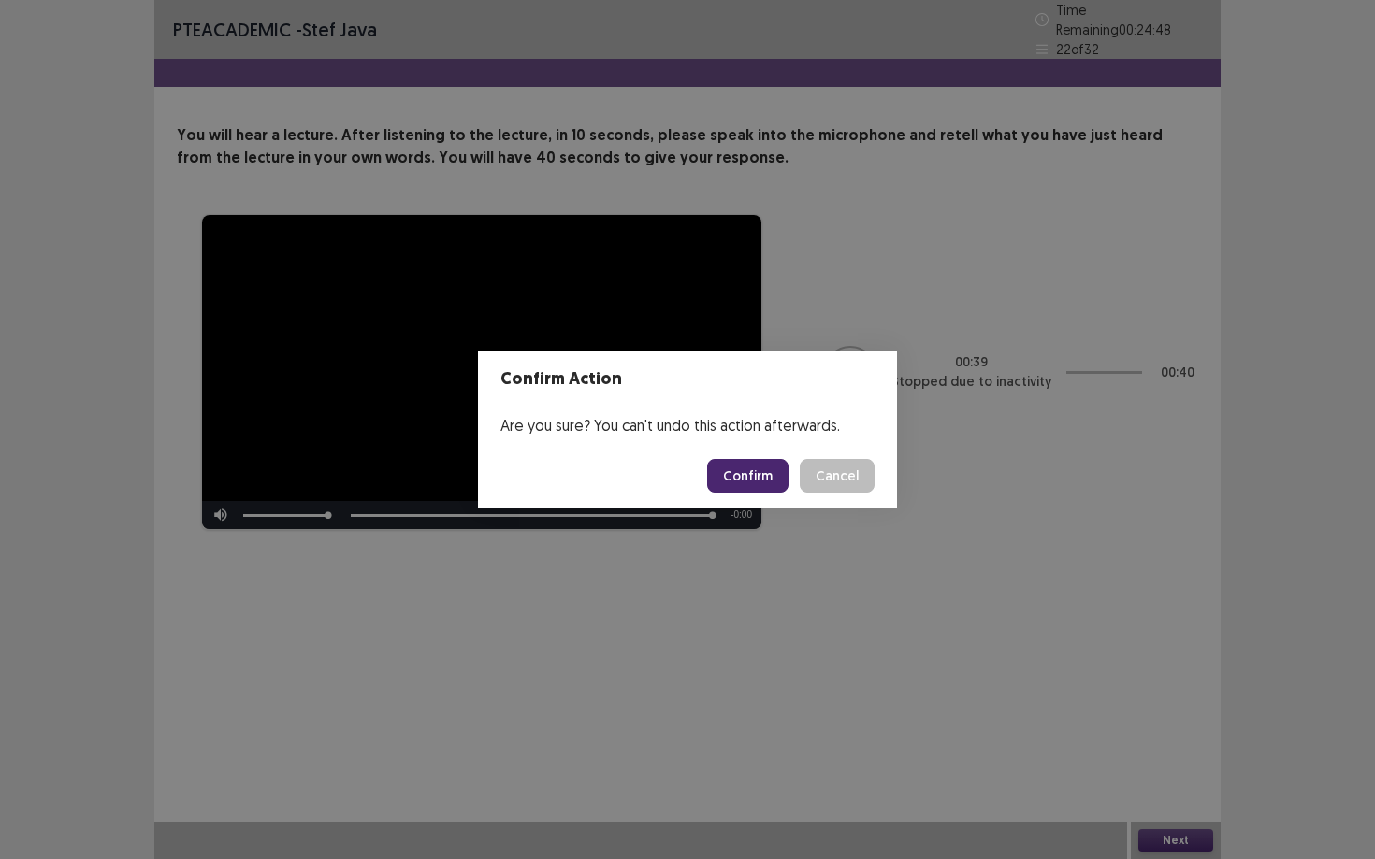
click at [756, 483] on button "Confirm" at bounding box center [747, 476] width 81 height 34
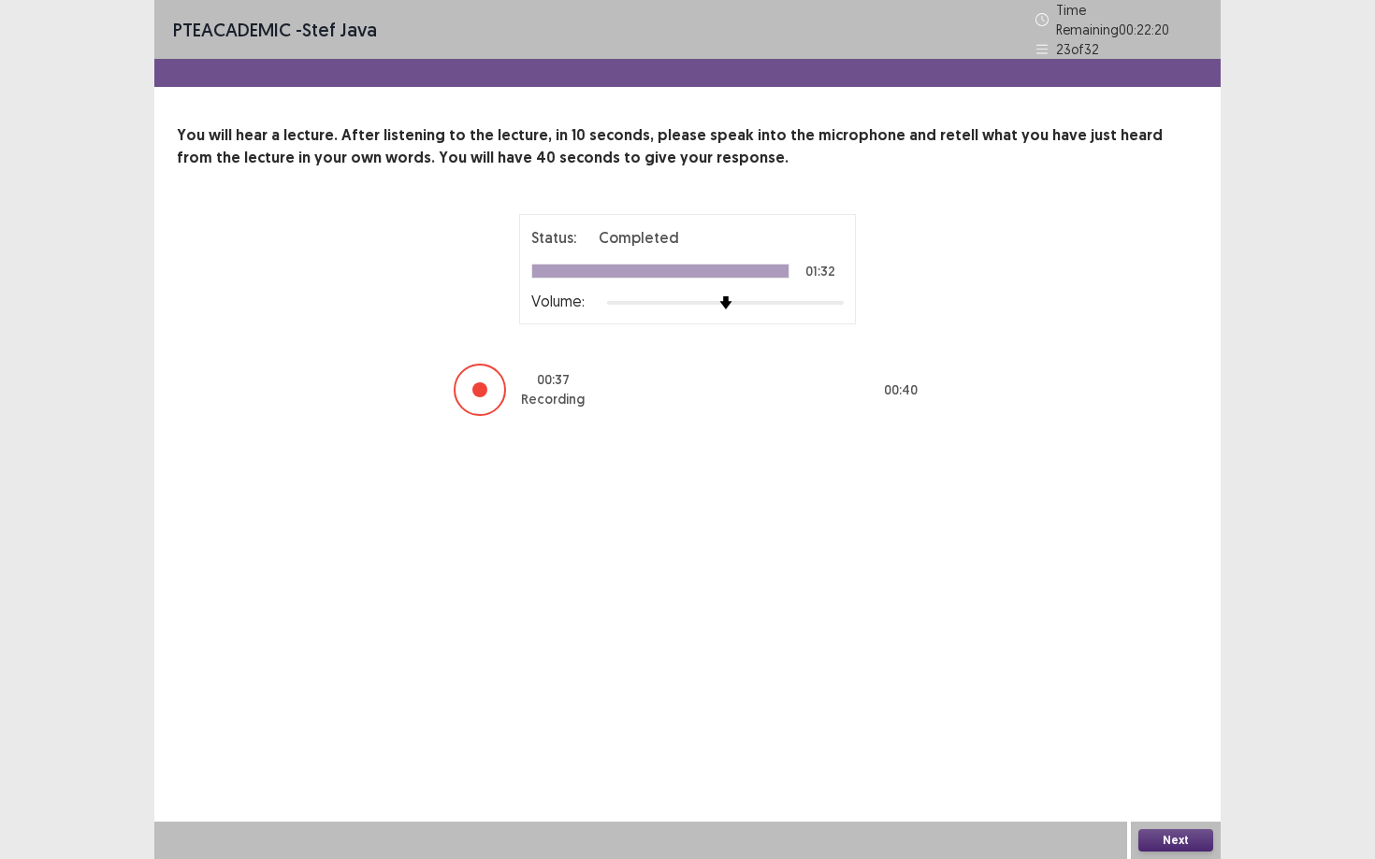
click at [1061, 730] on button "Next" at bounding box center [1175, 841] width 75 height 22
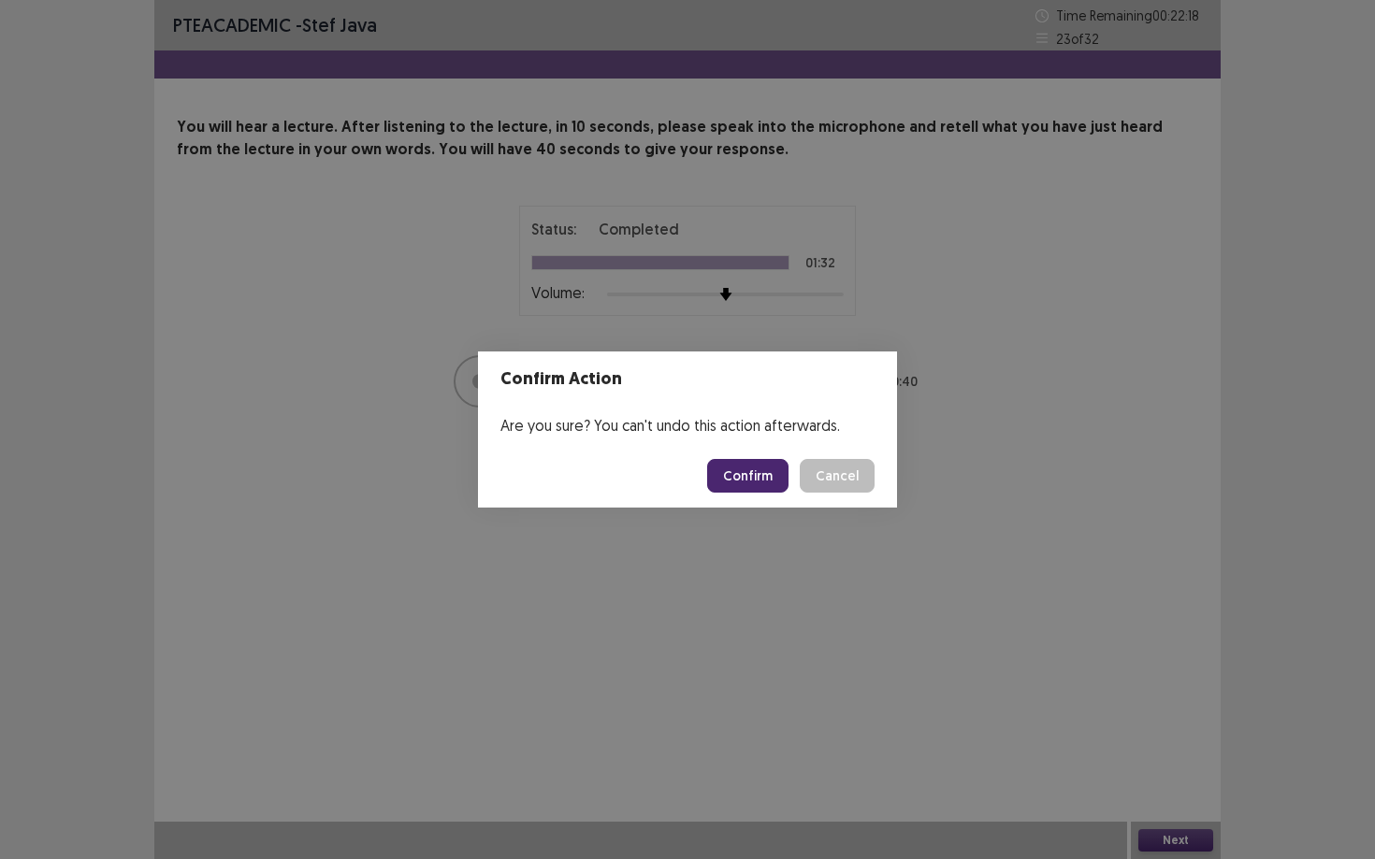
click at [725, 477] on button "Confirm" at bounding box center [747, 476] width 81 height 34
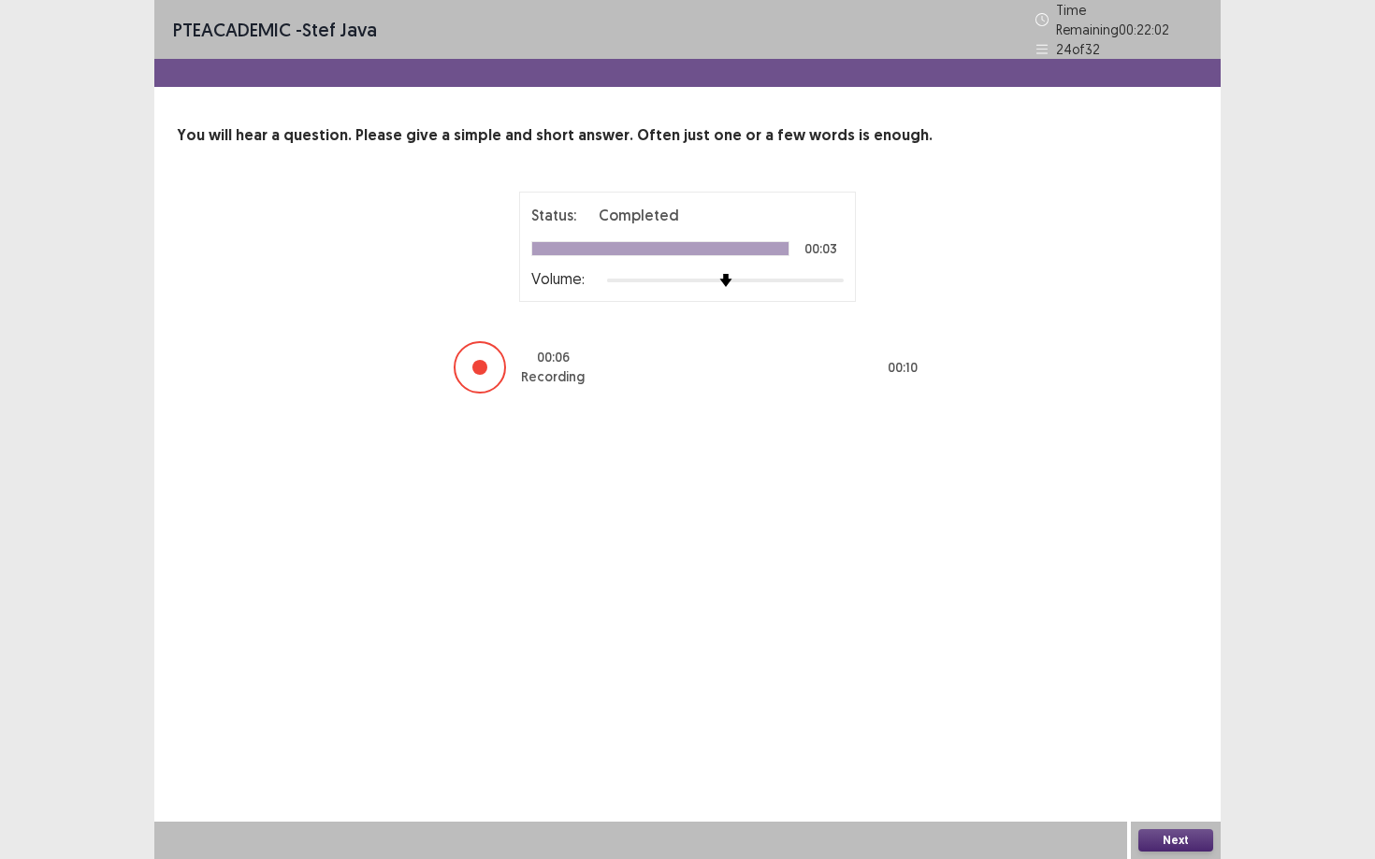
click at [1061, 730] on button "Next" at bounding box center [1175, 841] width 75 height 22
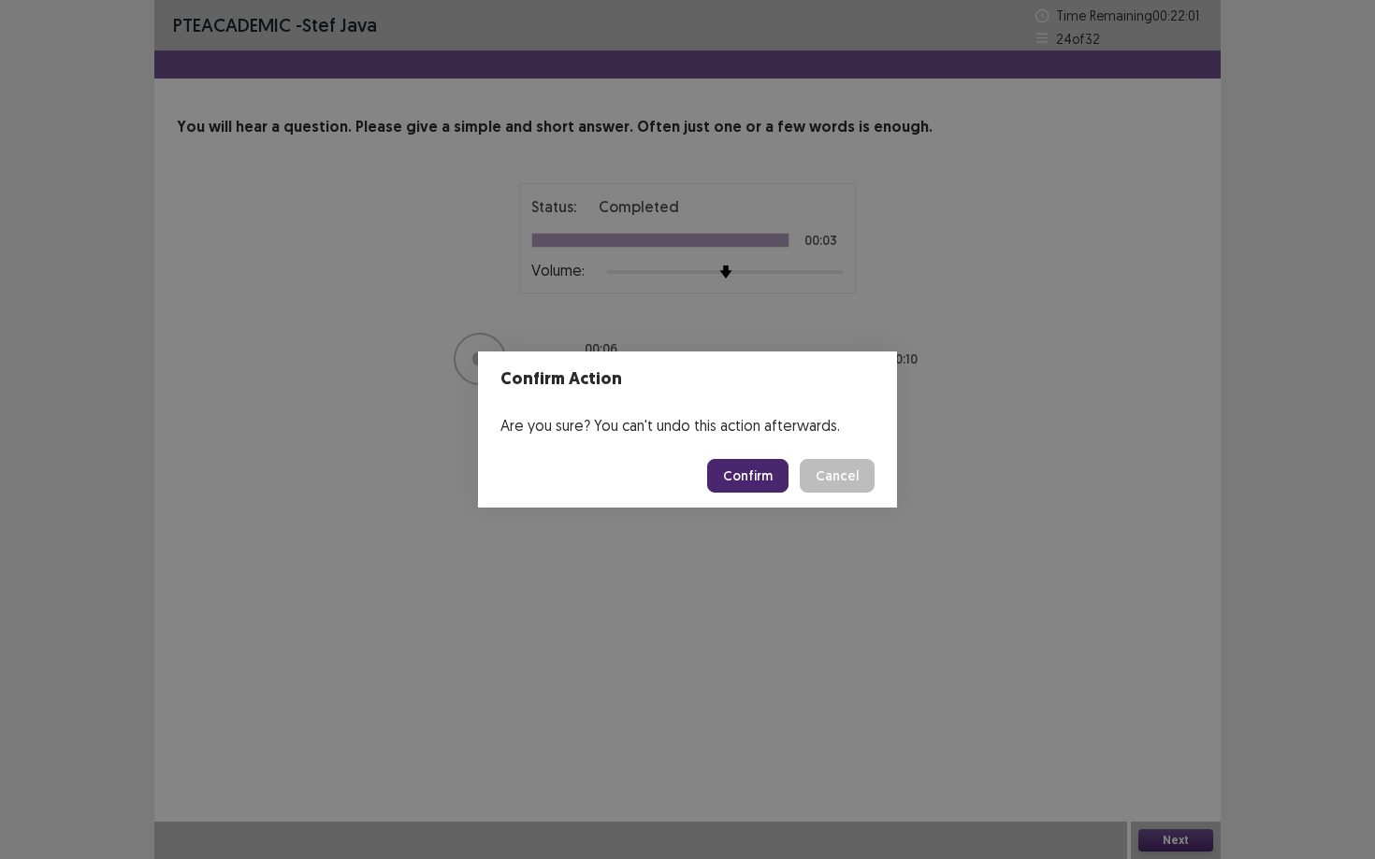
click at [771, 464] on button "Confirm" at bounding box center [747, 476] width 81 height 34
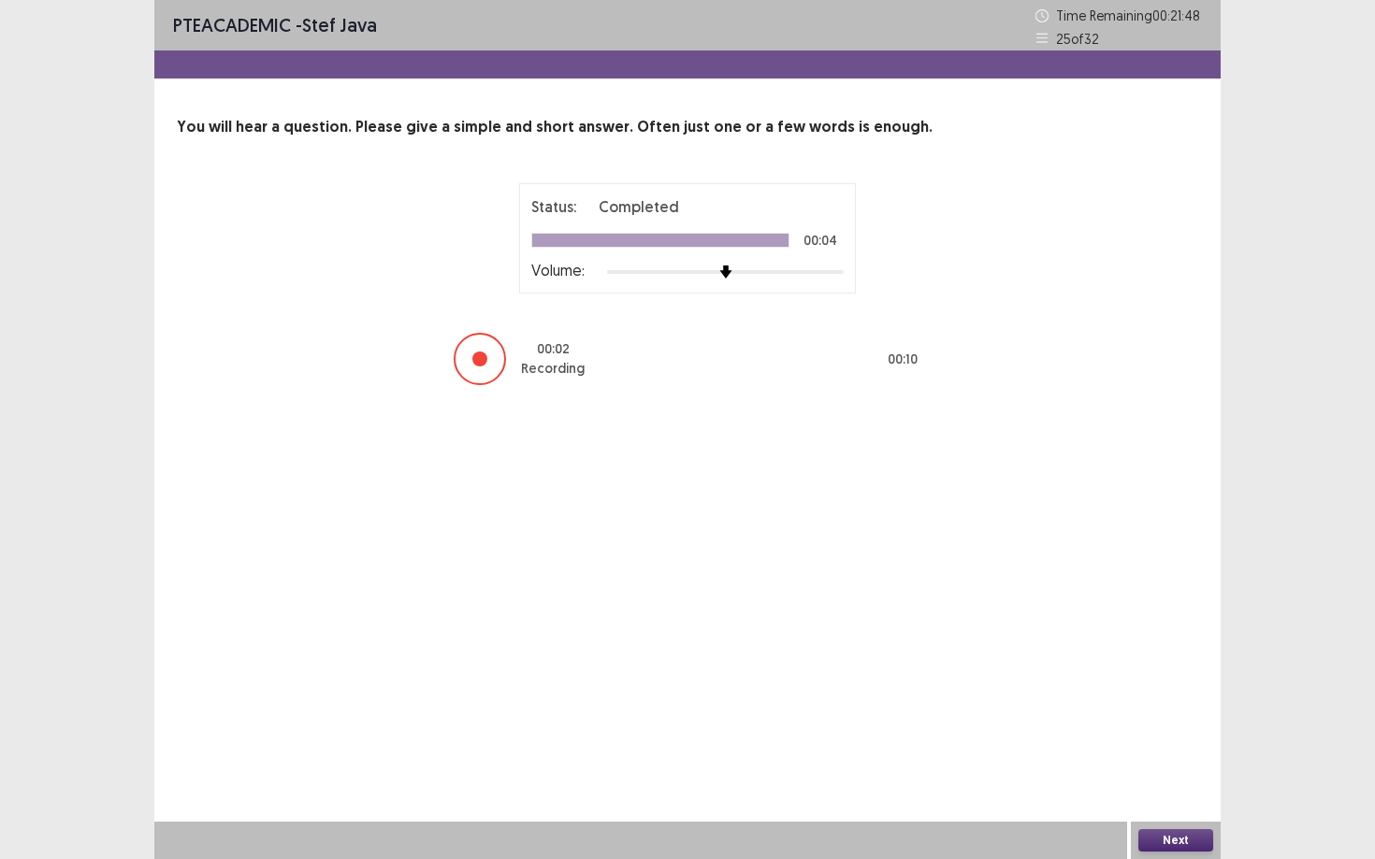
click at [1061, 730] on button "Next" at bounding box center [1175, 841] width 75 height 22
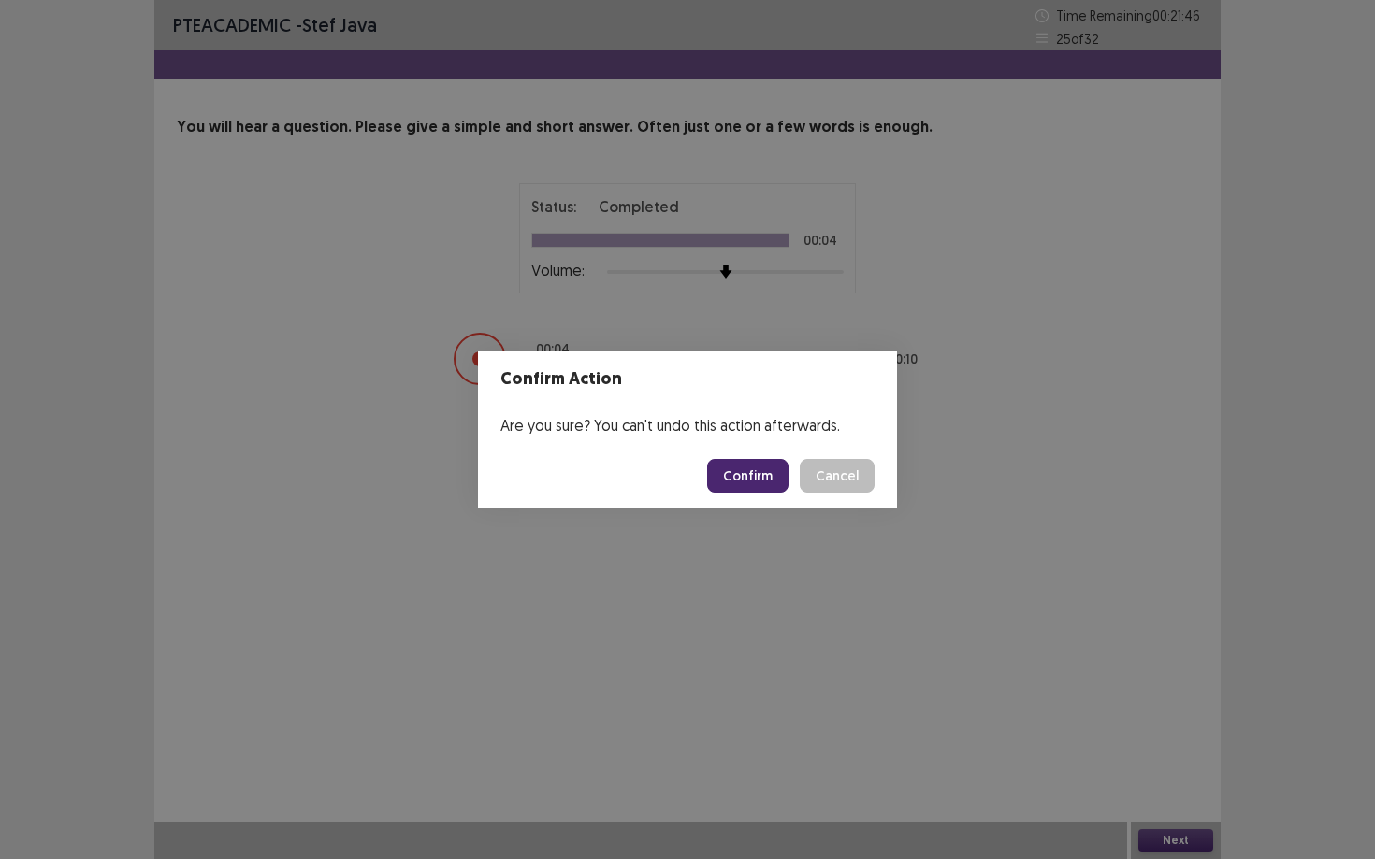
click at [773, 473] on button "Confirm" at bounding box center [747, 476] width 81 height 34
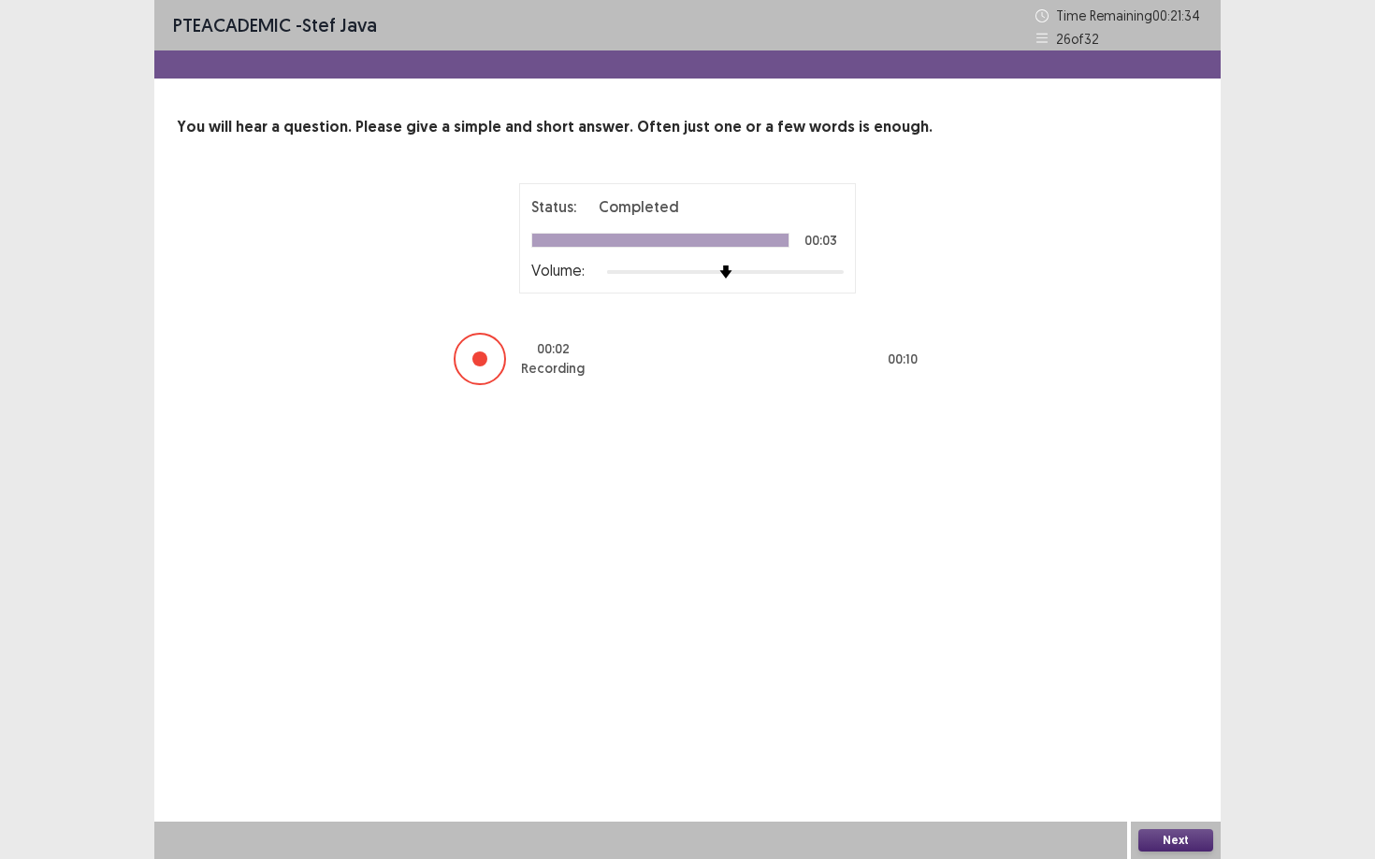
click at [1061, 730] on button "Next" at bounding box center [1175, 841] width 75 height 22
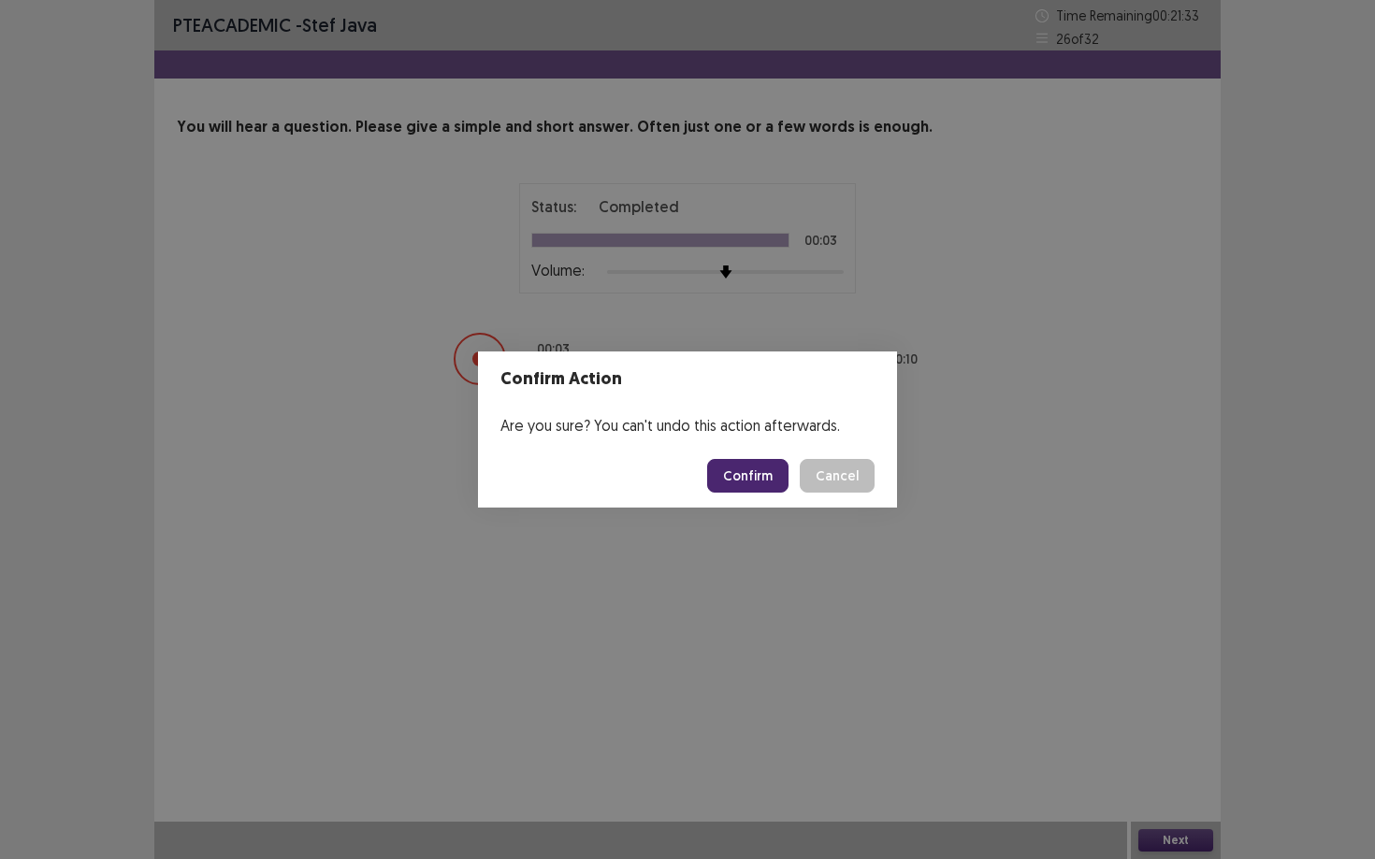
click at [745, 476] on button "Confirm" at bounding box center [747, 476] width 81 height 34
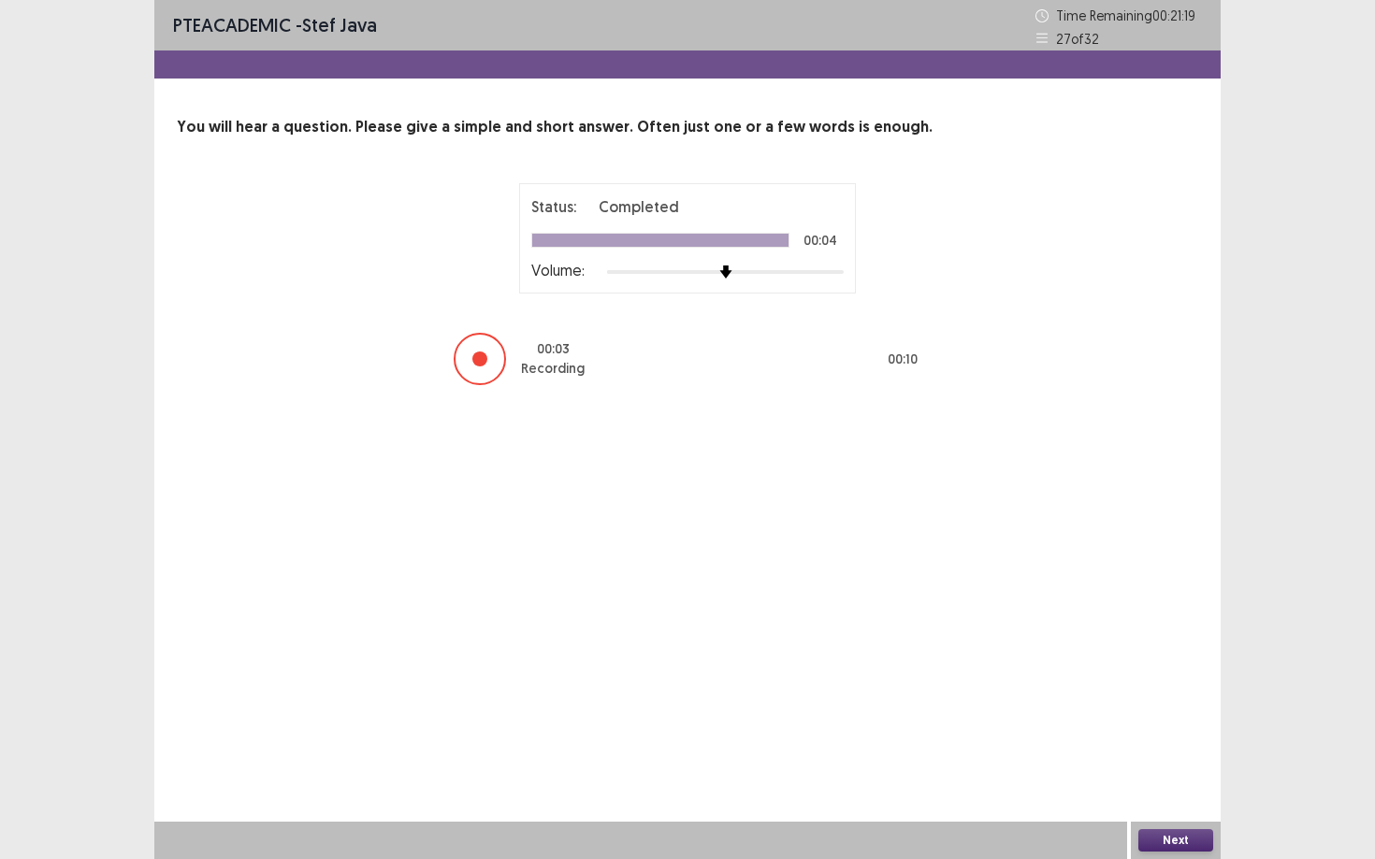
click at [1061, 730] on button "Next" at bounding box center [1175, 841] width 75 height 22
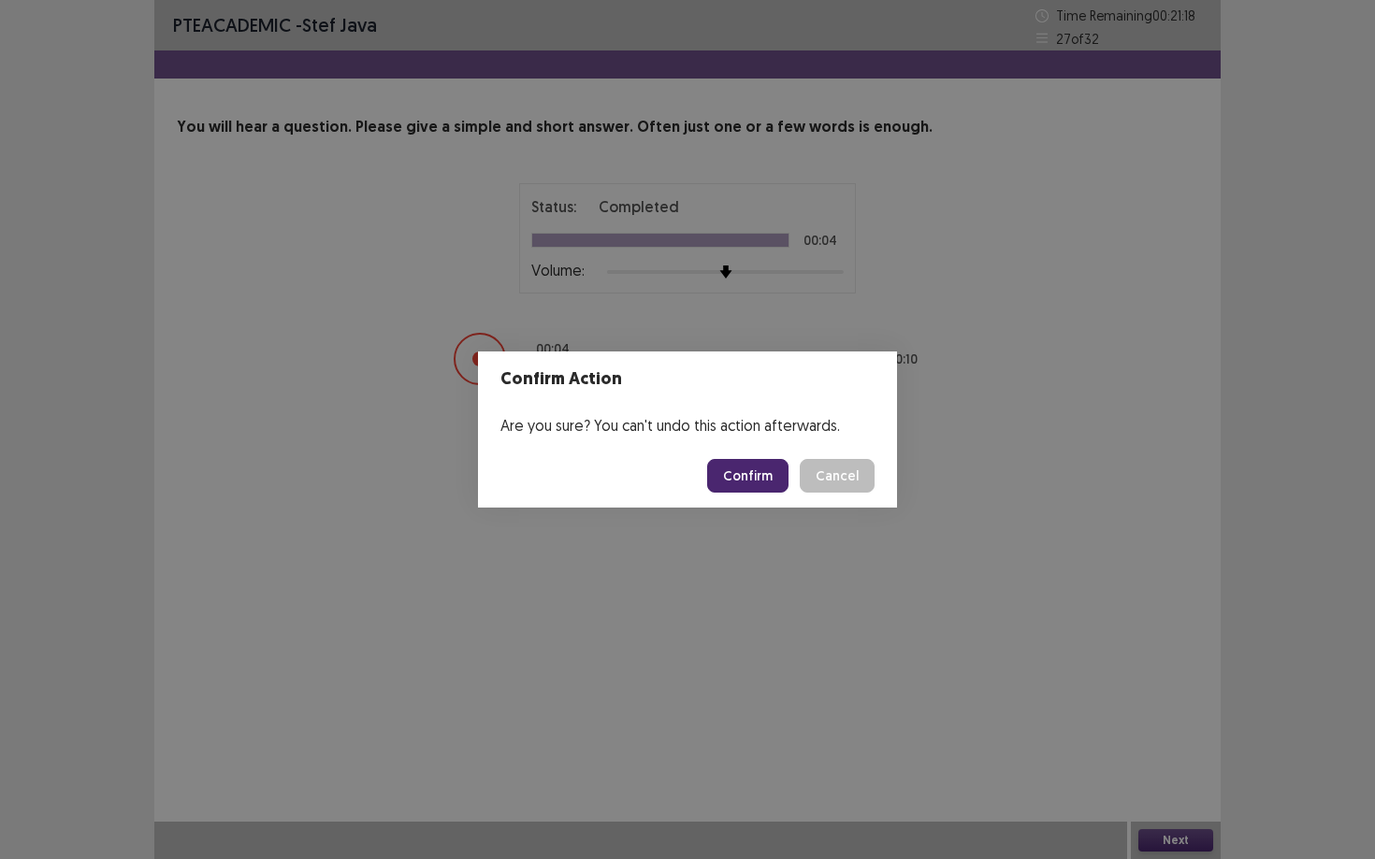
click at [765, 474] on button "Confirm" at bounding box center [747, 476] width 81 height 34
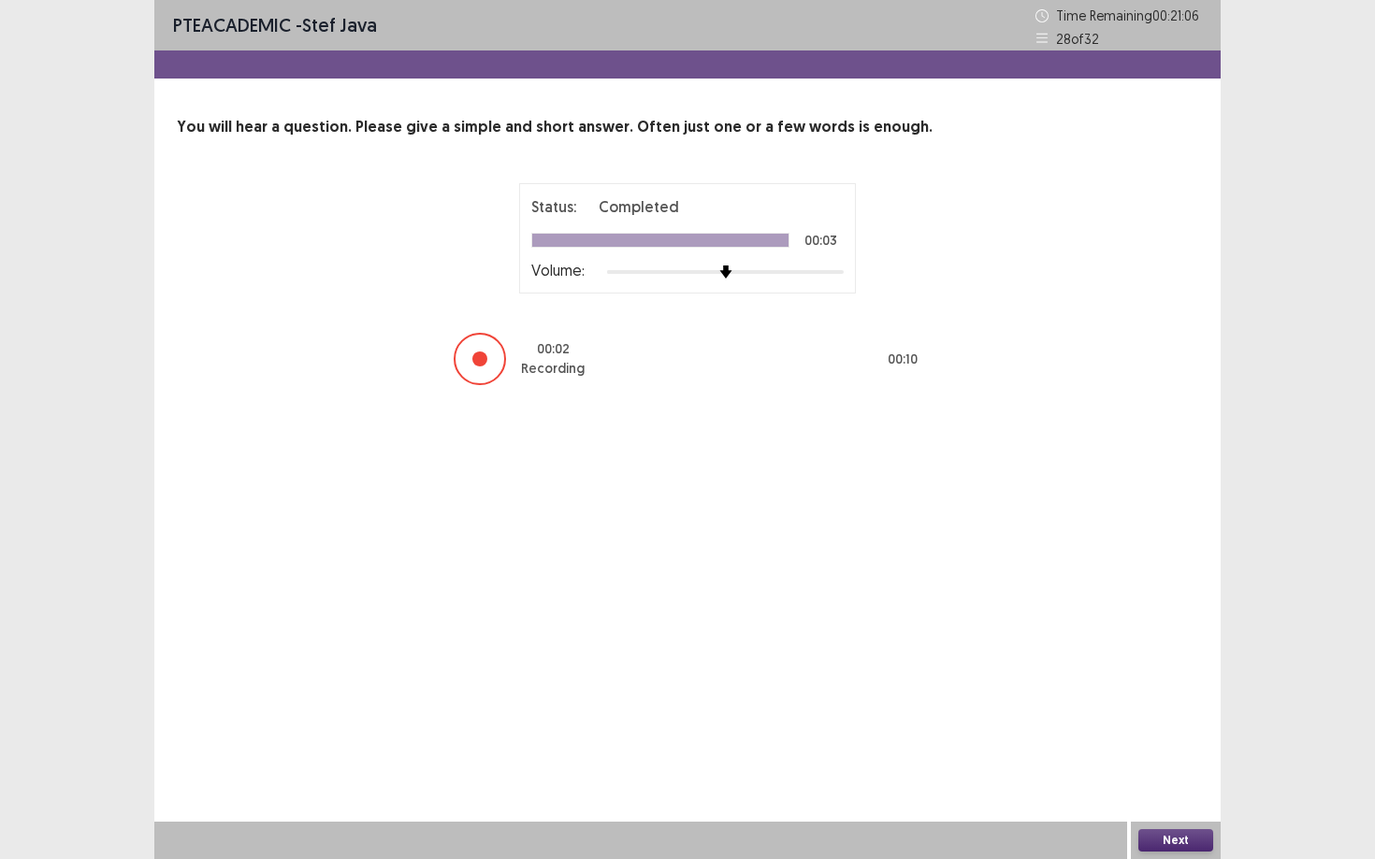
click at [1061, 730] on button "Next" at bounding box center [1175, 841] width 75 height 22
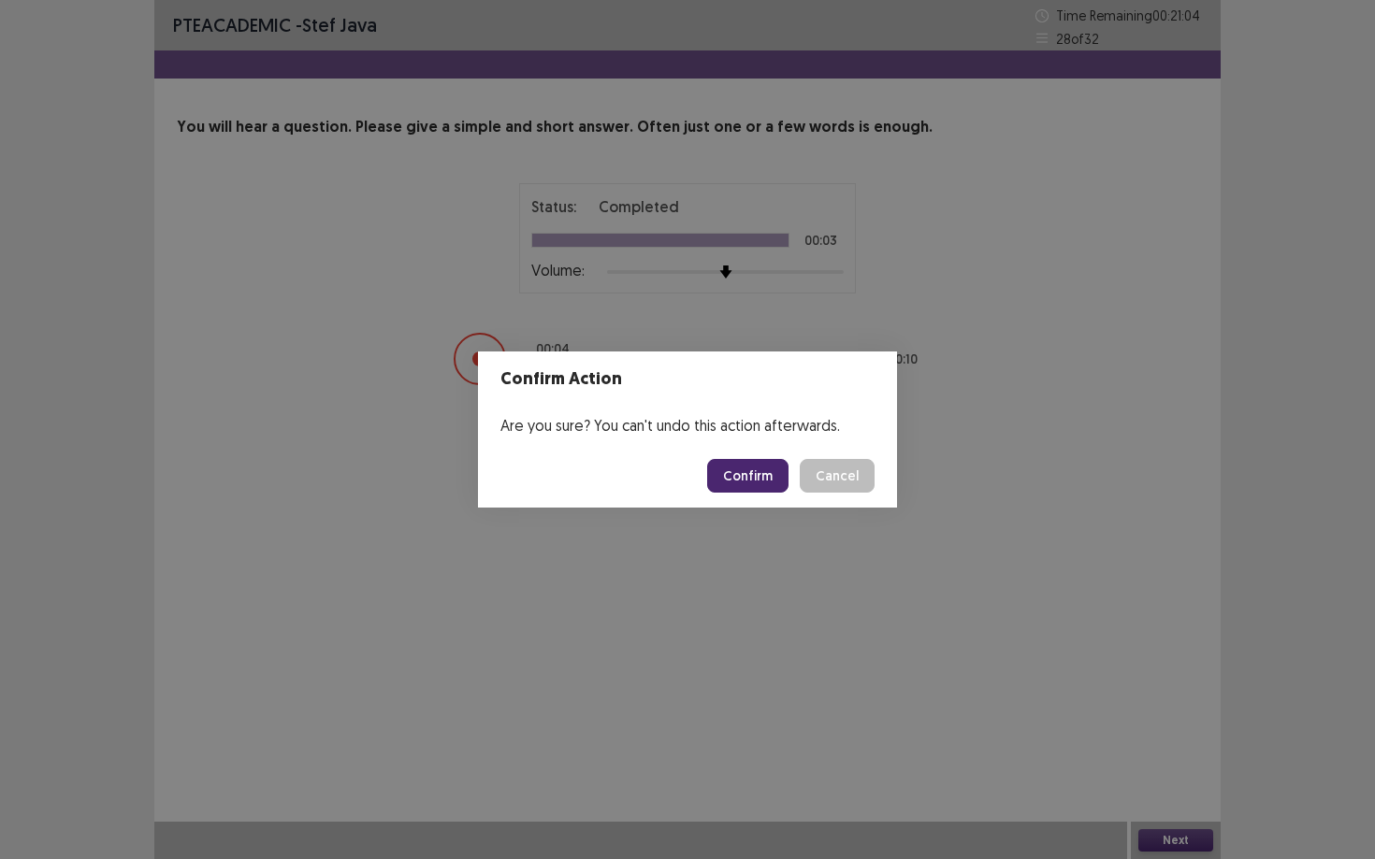
click at [754, 483] on button "Confirm" at bounding box center [747, 476] width 81 height 34
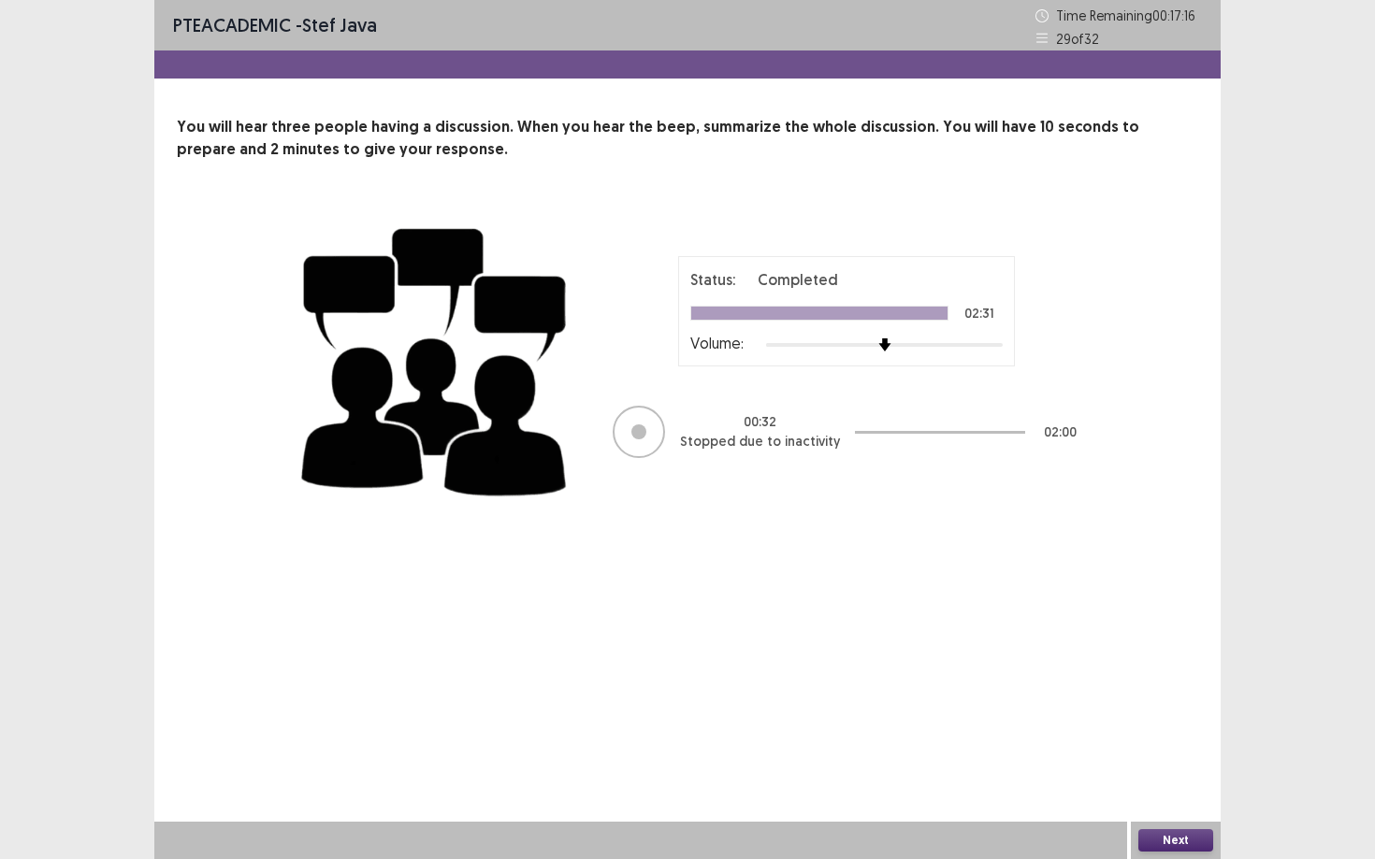
click at [645, 424] on div at bounding box center [639, 432] width 52 height 52
click at [1061, 730] on button "Next" at bounding box center [1175, 841] width 75 height 22
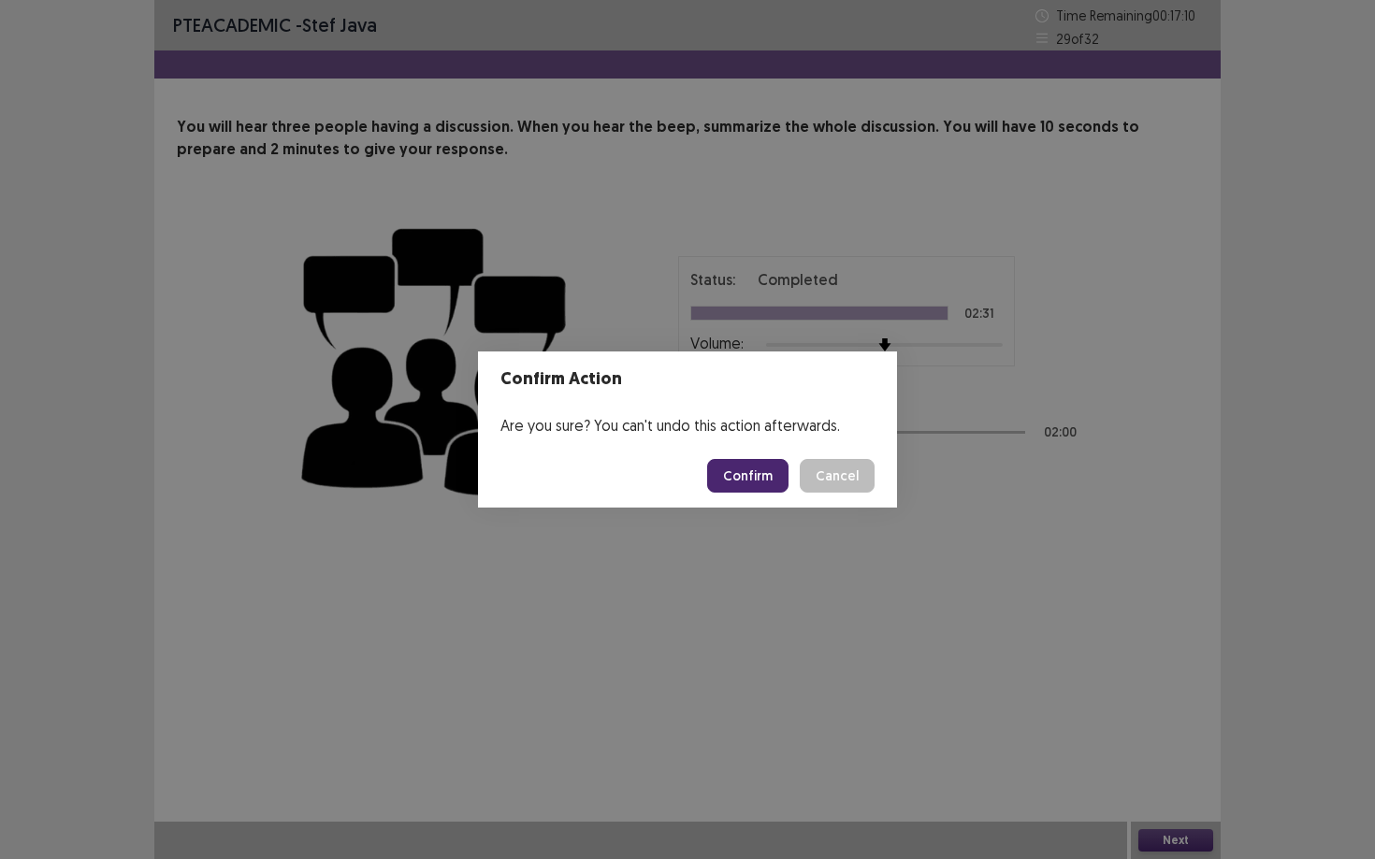
click at [721, 474] on button "Confirm" at bounding box center [747, 476] width 81 height 34
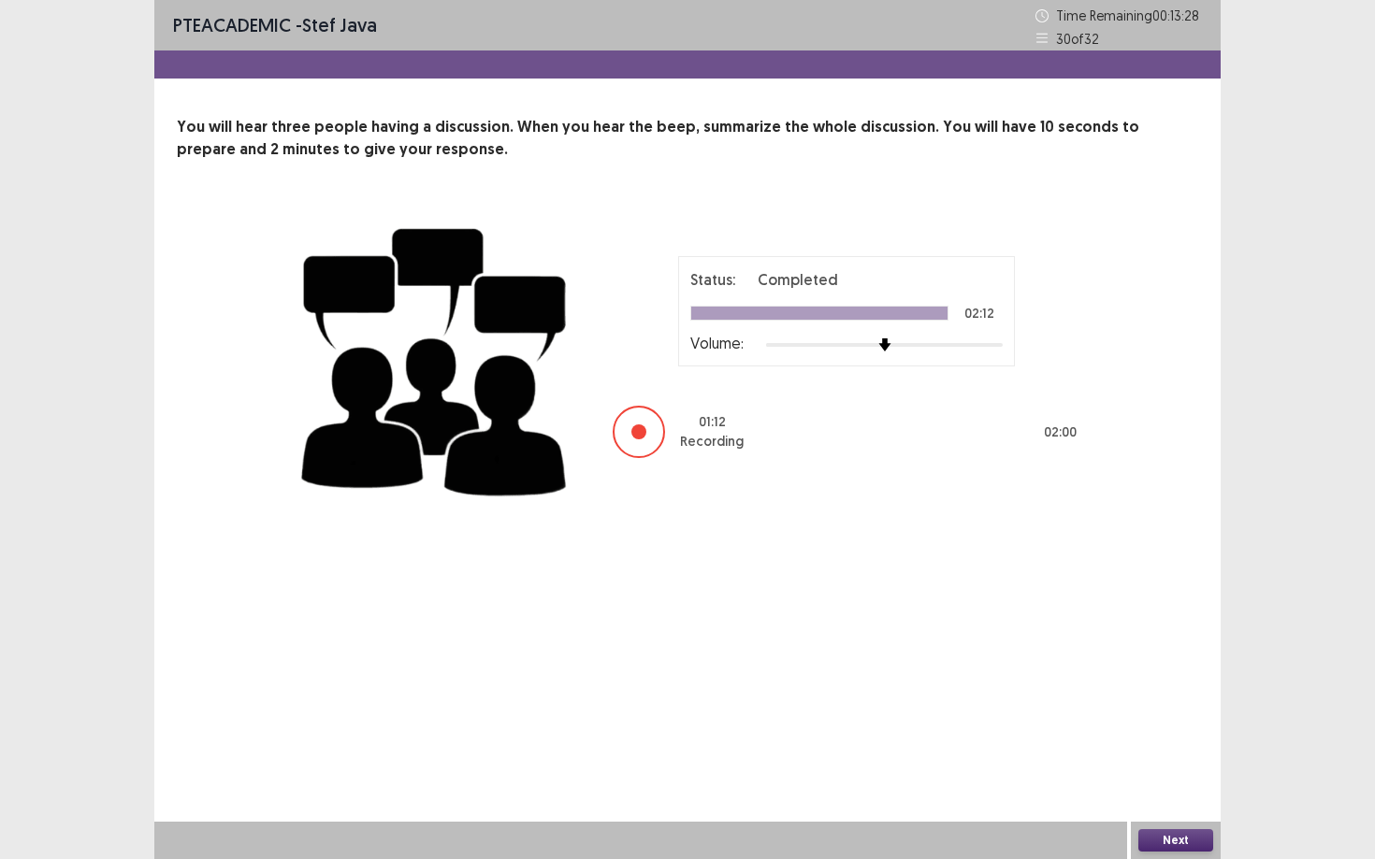
click at [1061, 730] on div "Next" at bounding box center [1176, 840] width 90 height 37
click at [1061, 730] on button "Next" at bounding box center [1175, 841] width 75 height 22
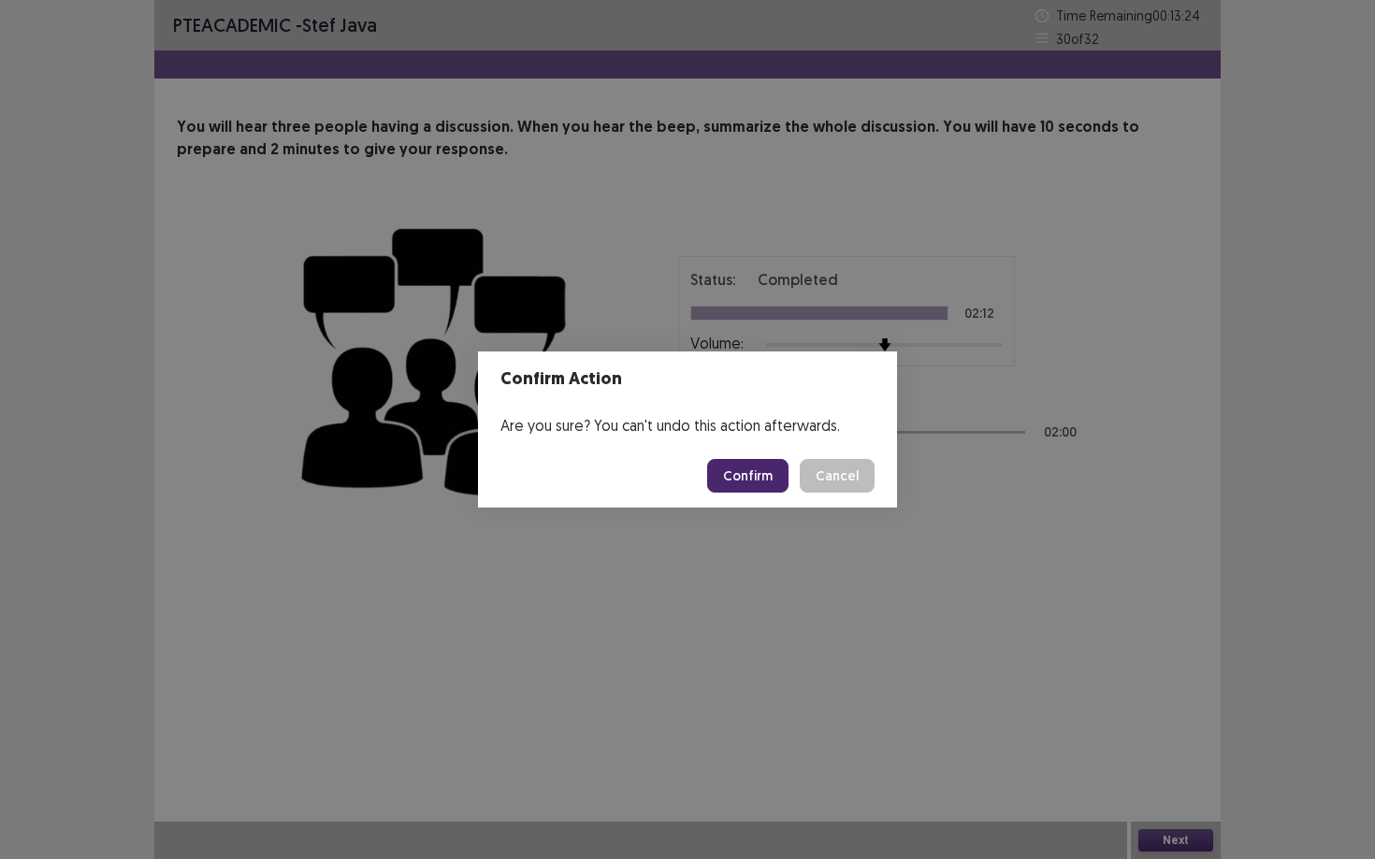
click at [756, 472] on button "Confirm" at bounding box center [747, 476] width 81 height 34
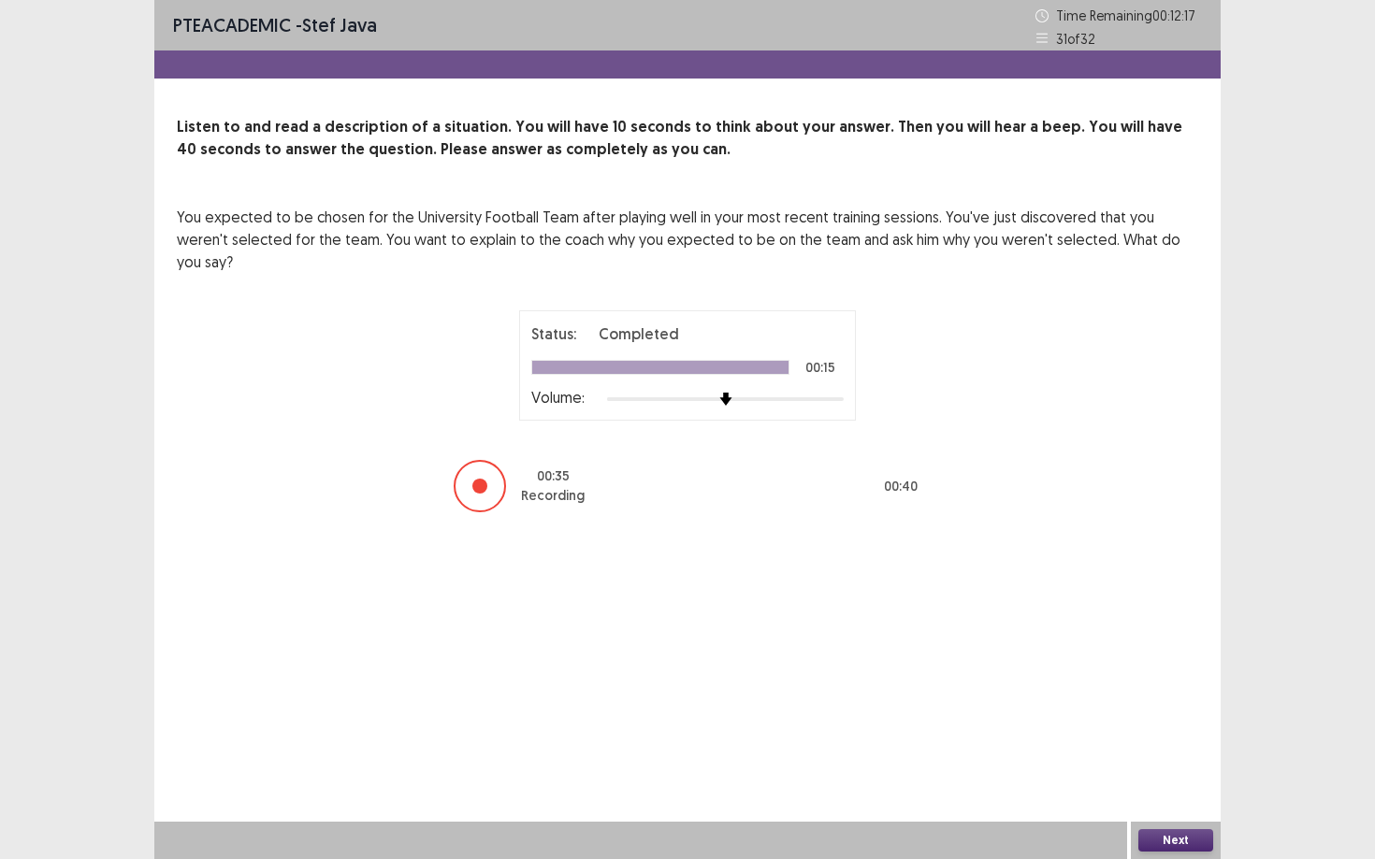
click at [1061, 730] on button "Next" at bounding box center [1175, 841] width 75 height 22
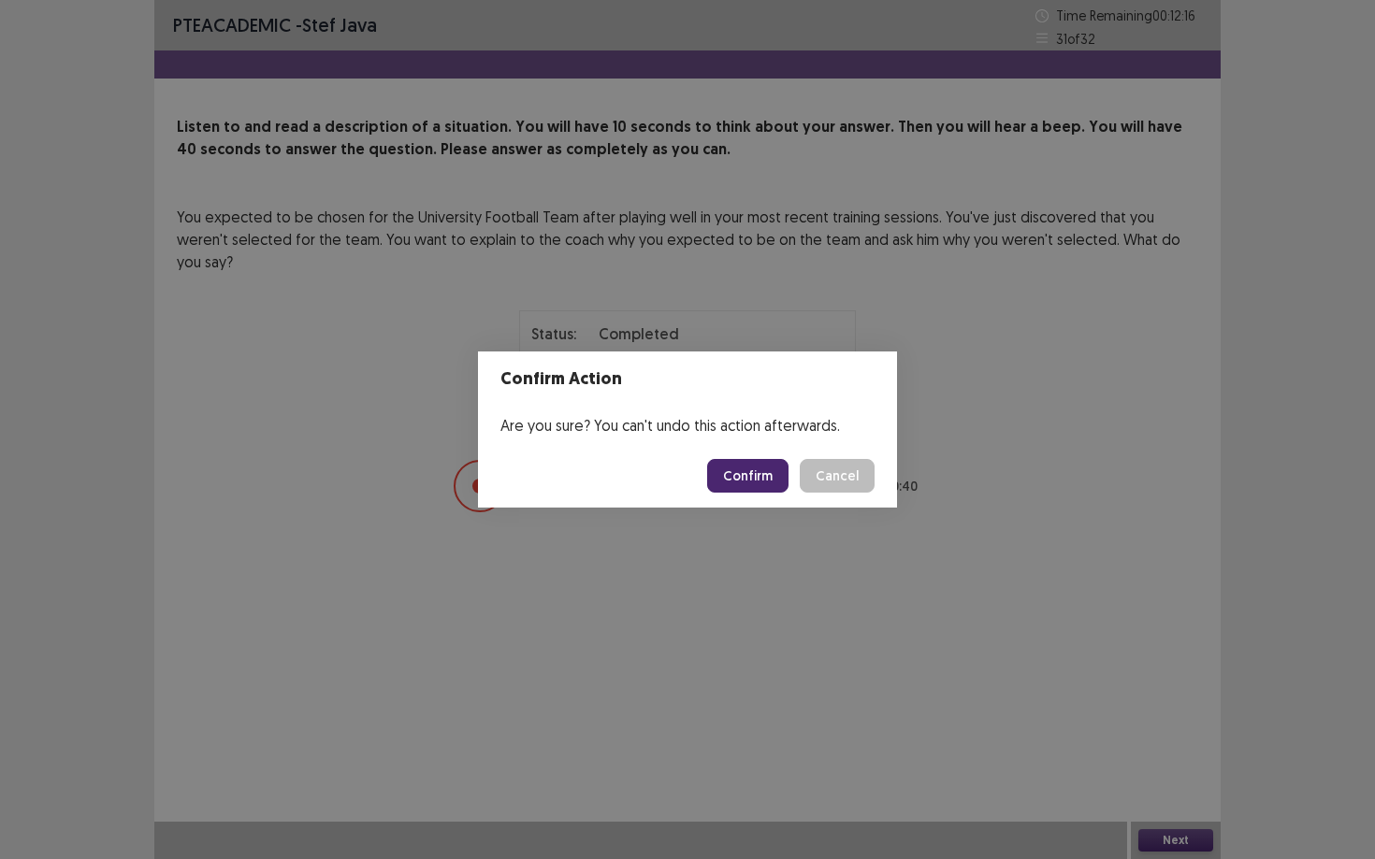
click at [757, 474] on button "Confirm" at bounding box center [747, 476] width 81 height 34
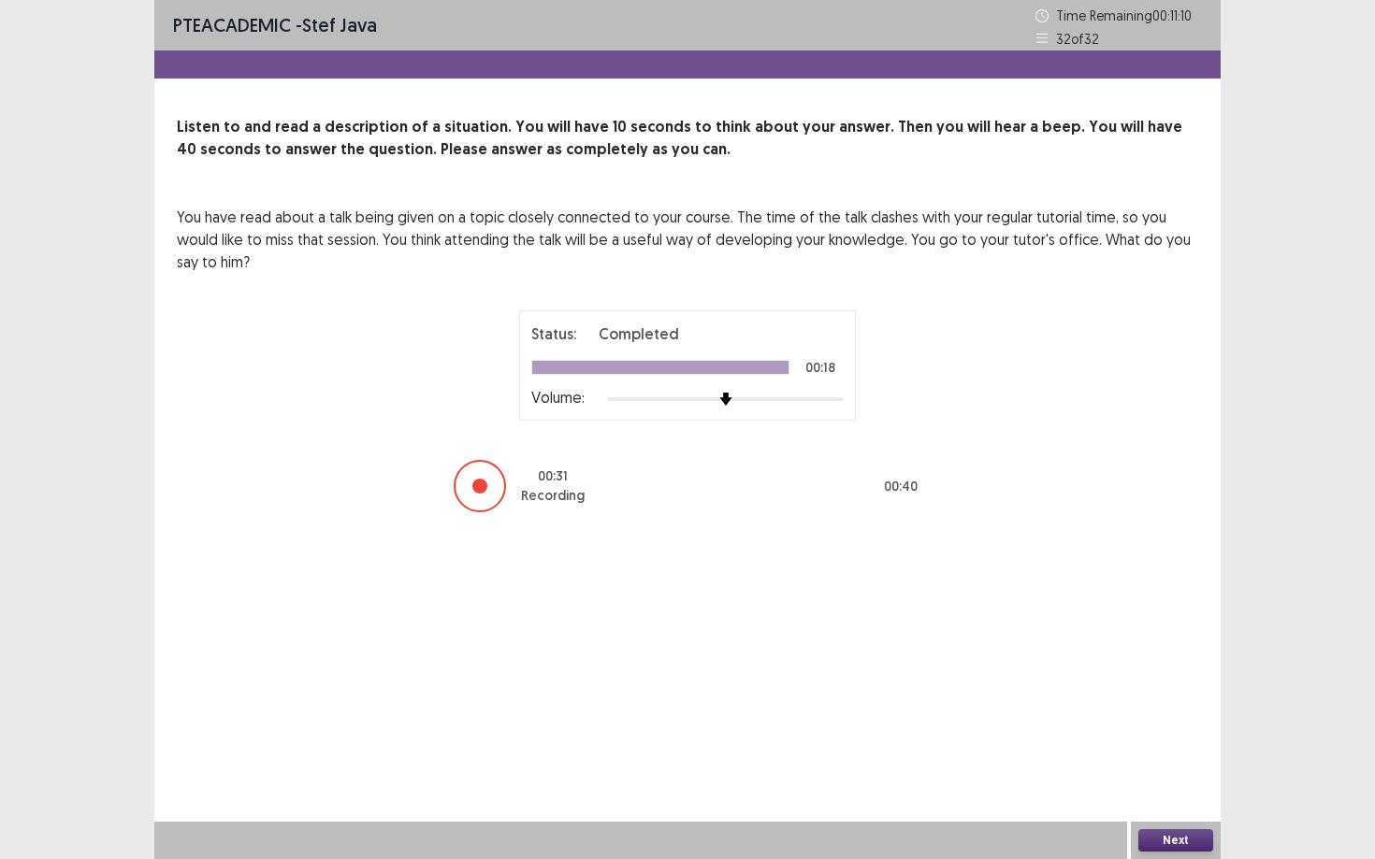
click at [1061, 730] on button "Next" at bounding box center [1175, 841] width 75 height 22
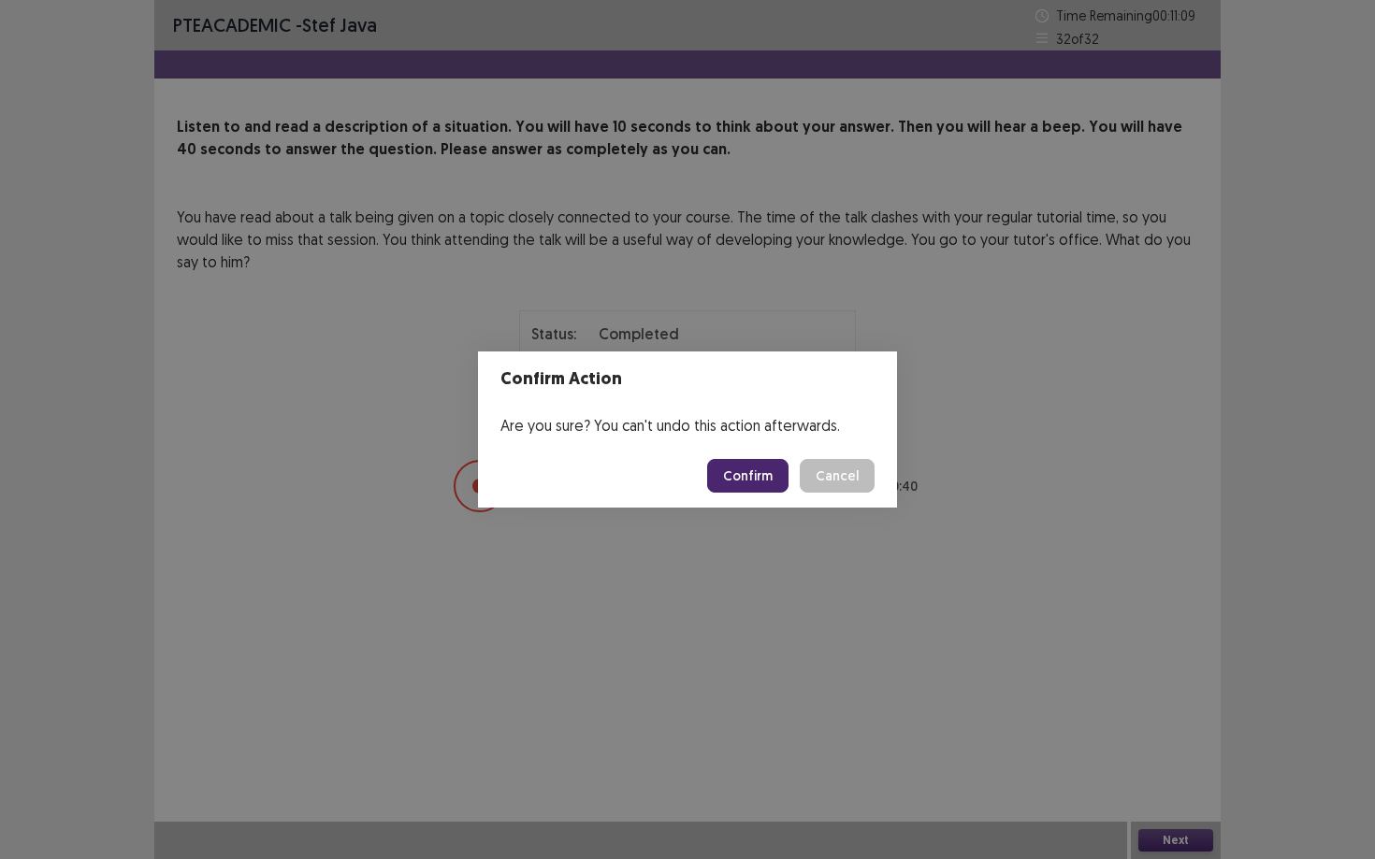
click at [762, 480] on button "Confirm" at bounding box center [747, 476] width 81 height 34
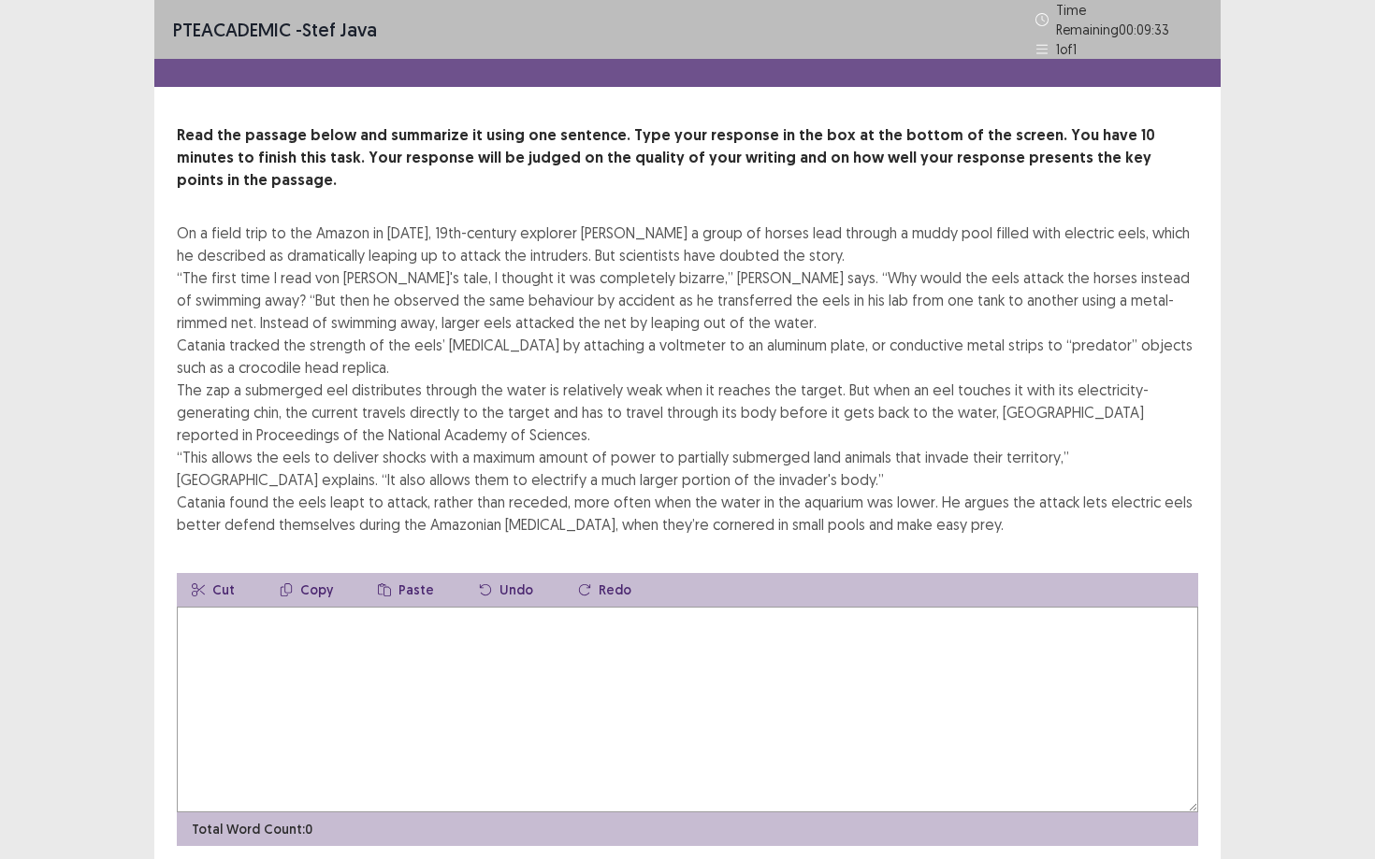
drag, startPoint x: 180, startPoint y: 201, endPoint x: 347, endPoint y: 238, distance: 171.3
click at [347, 238] on div "On a field trip to the Amazon in 1807, 19th-century explorer Alexander von Humb…" at bounding box center [687, 379] width 1021 height 314
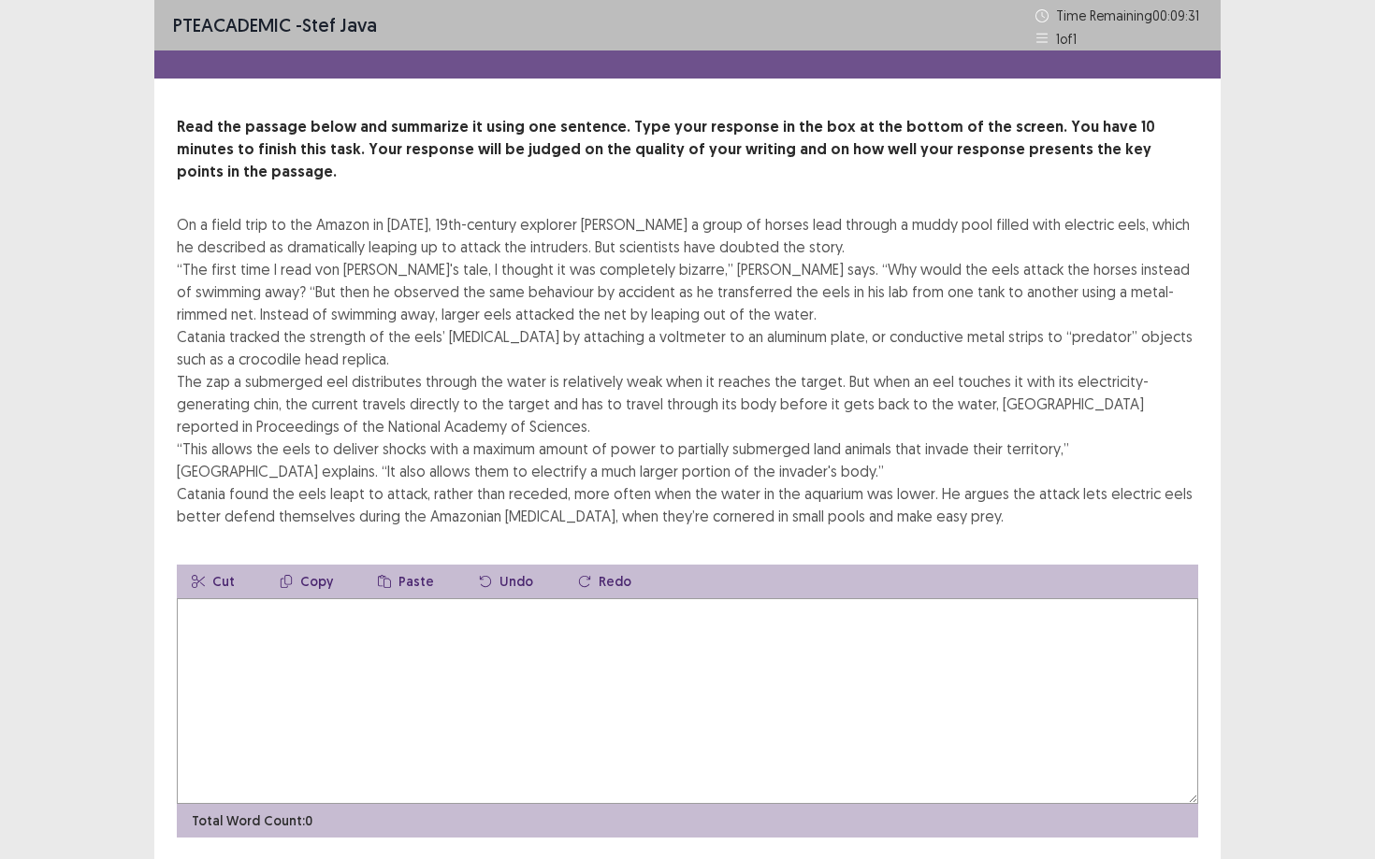
drag, startPoint x: 178, startPoint y: 200, endPoint x: 265, endPoint y: 228, distance: 91.4
click at [265, 228] on div "On a field trip to the Amazon in 1807, 19th-century explorer Alexander von Humb…" at bounding box center [687, 370] width 1021 height 314
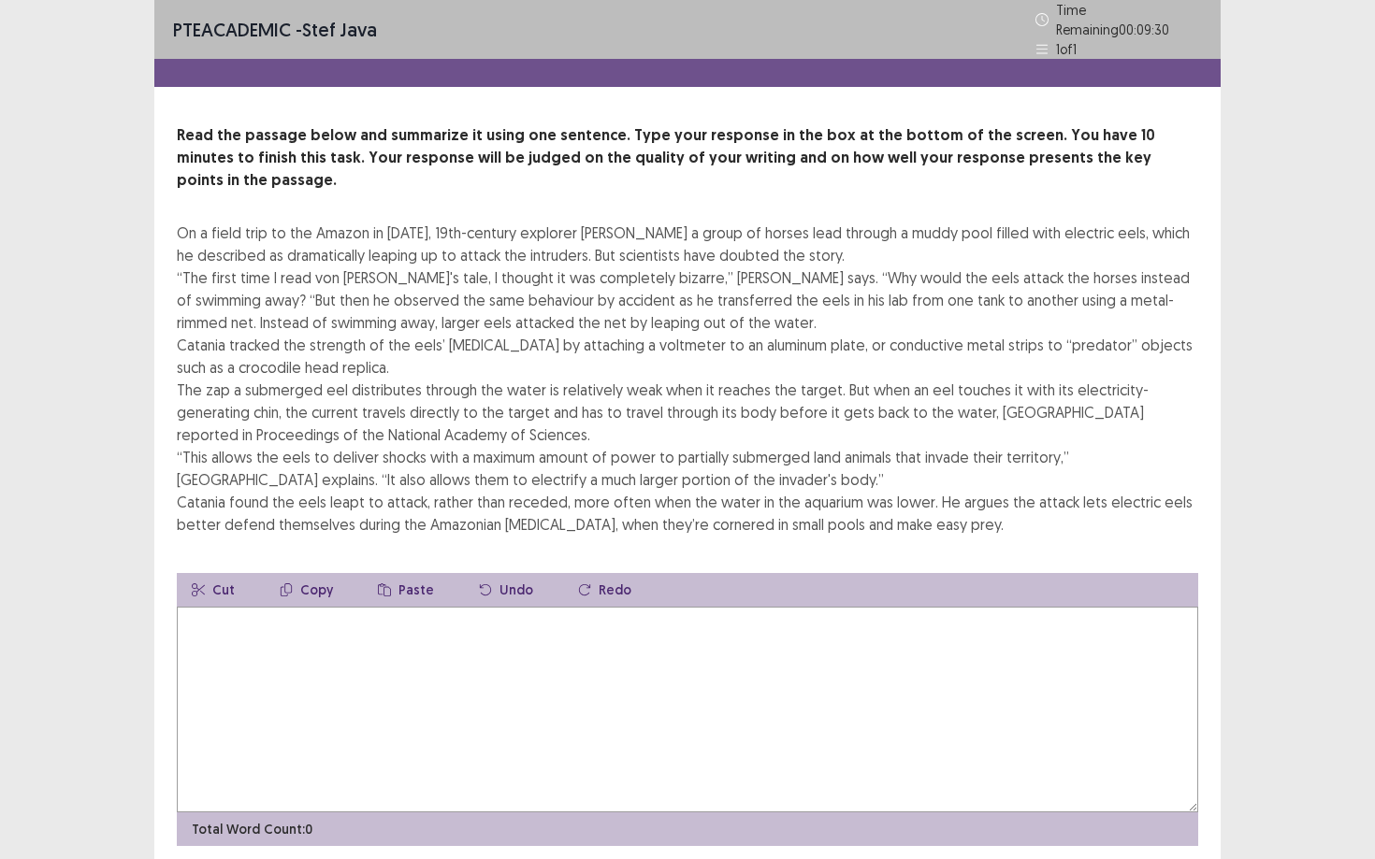
click at [266, 624] on textarea at bounding box center [687, 710] width 1021 height 206
click at [358, 647] on textarea at bounding box center [687, 710] width 1021 height 206
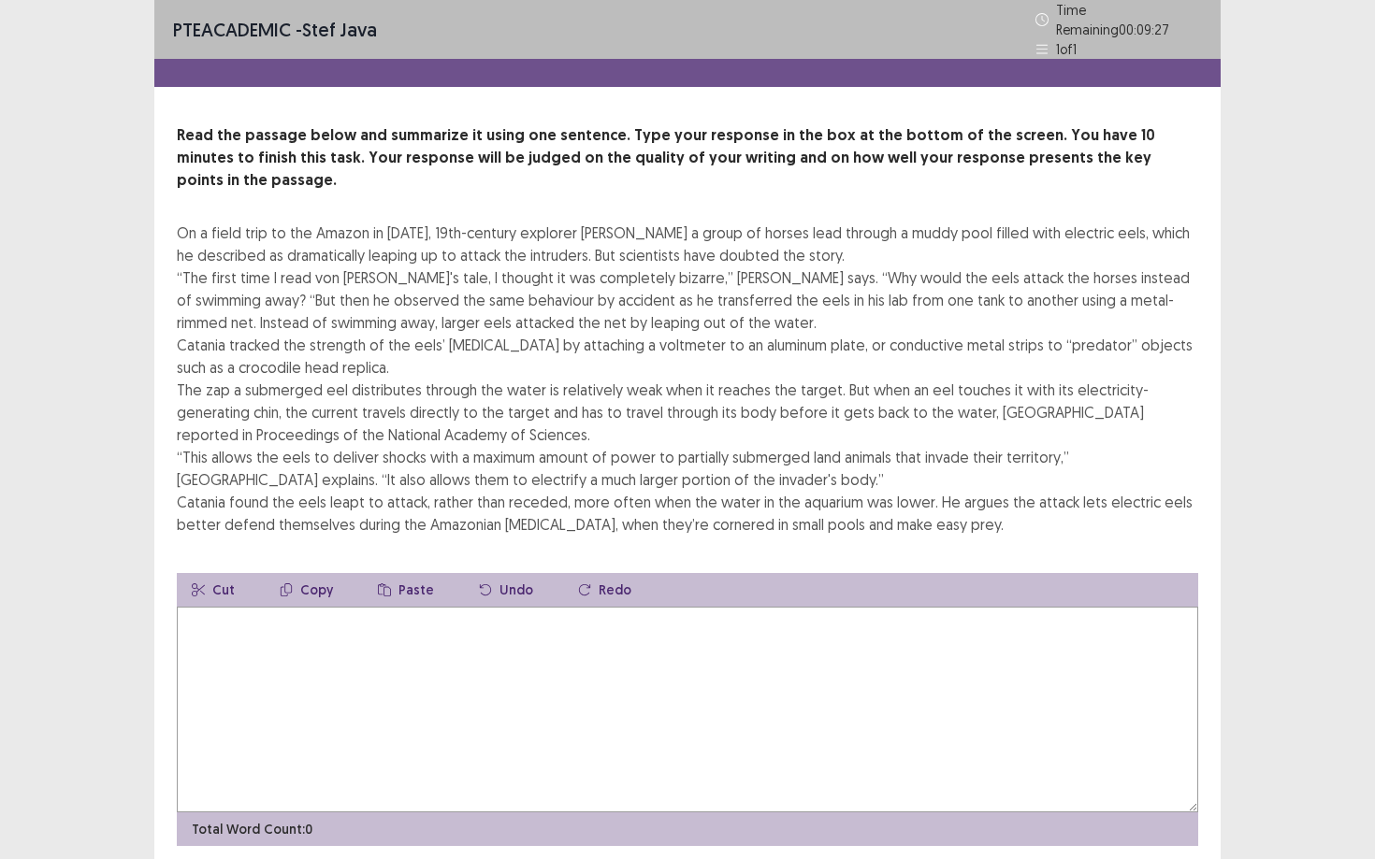
click at [358, 647] on textarea at bounding box center [687, 710] width 1021 height 206
click at [512, 683] on textarea at bounding box center [687, 710] width 1021 height 206
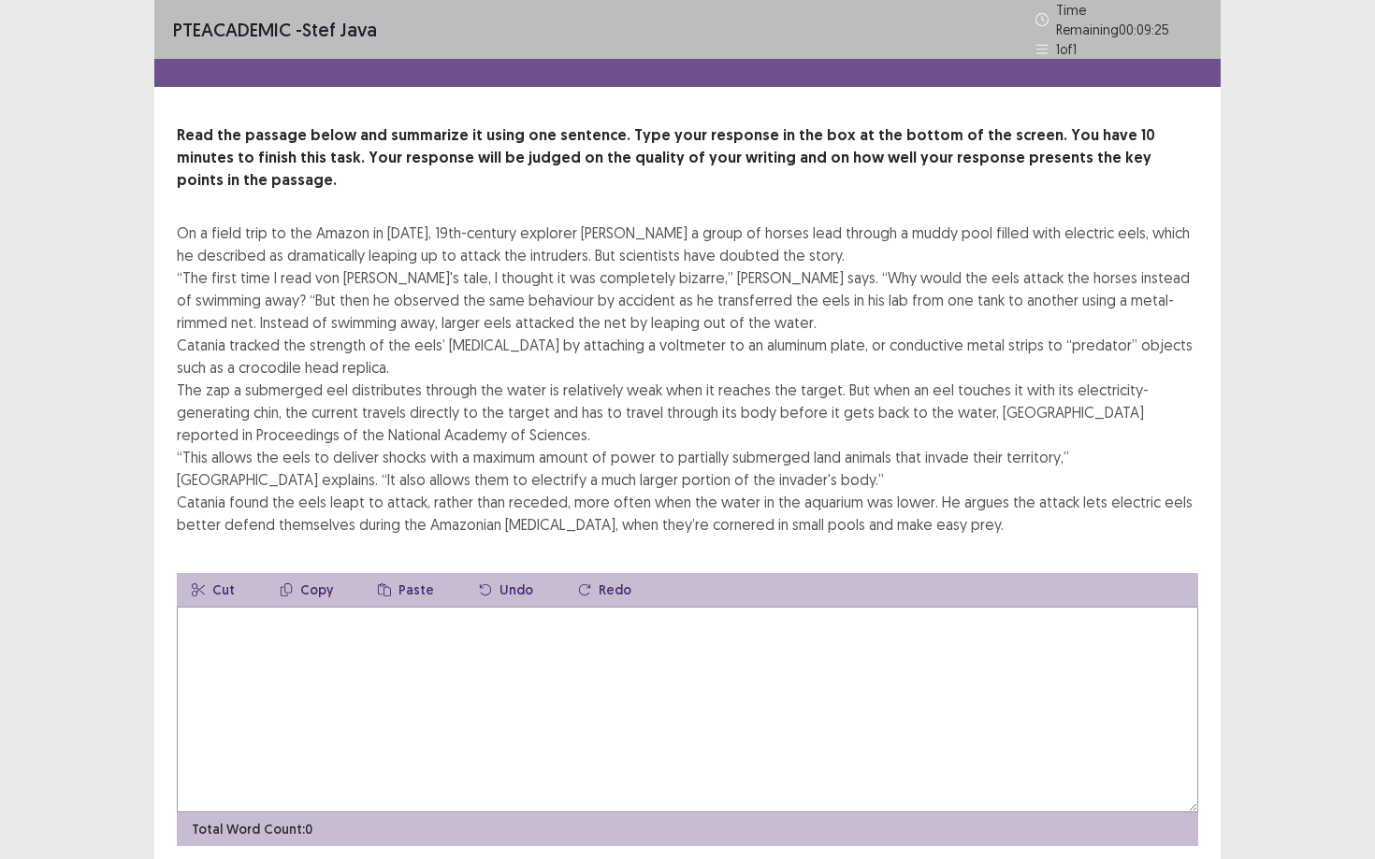
click at [734, 671] on textarea at bounding box center [687, 710] width 1021 height 206
click at [1061, 175] on div "PTE academic - stef java Time Remaining 00 : 09 : 24 1 of 1 Read the passage be…" at bounding box center [687, 464] width 1375 height 929
click at [323, 729] on textarea at bounding box center [687, 710] width 1021 height 206
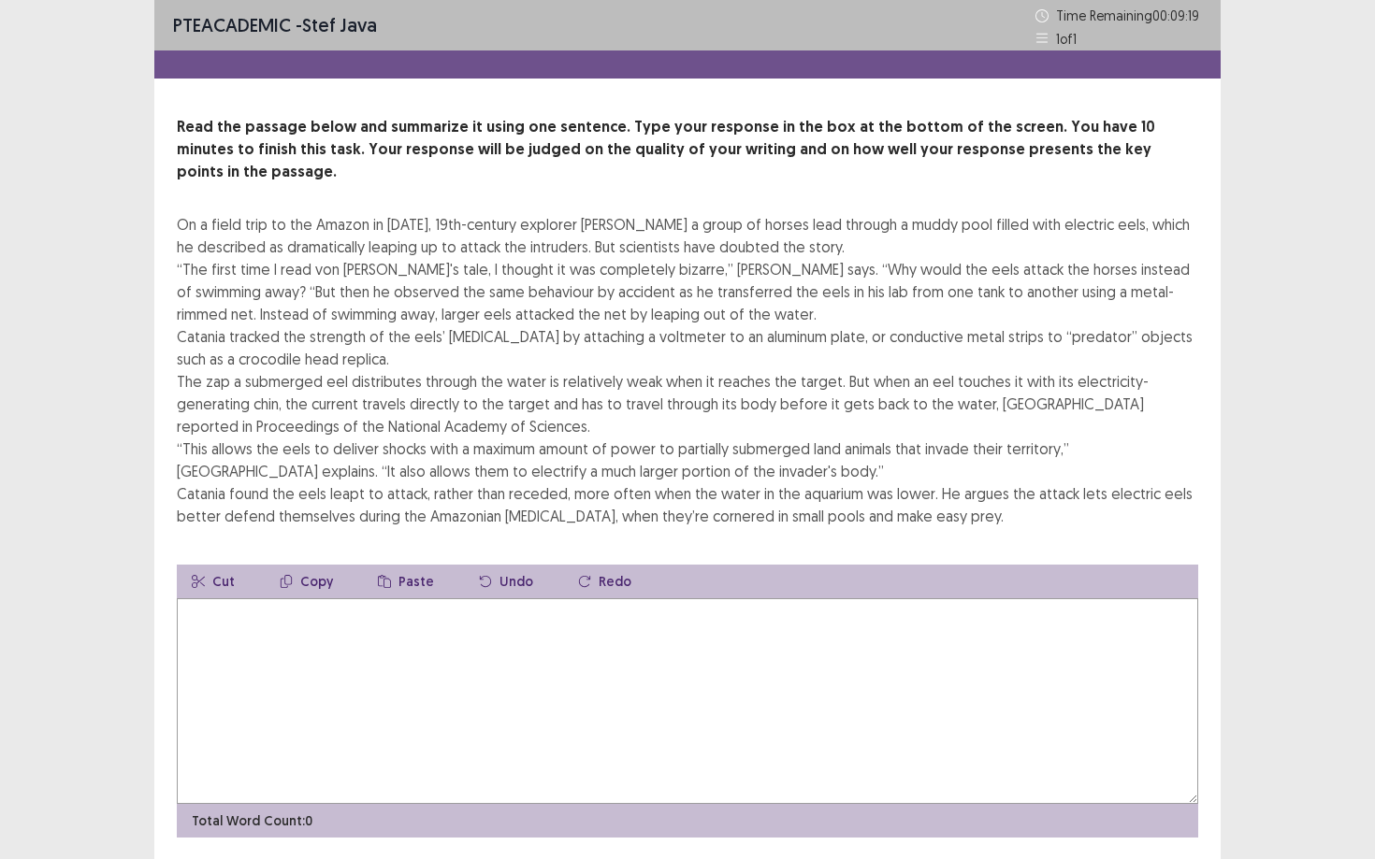
click at [240, 624] on textarea at bounding box center [687, 702] width 1021 height 206
click at [580, 575] on icon "button" at bounding box center [584, 581] width 13 height 13
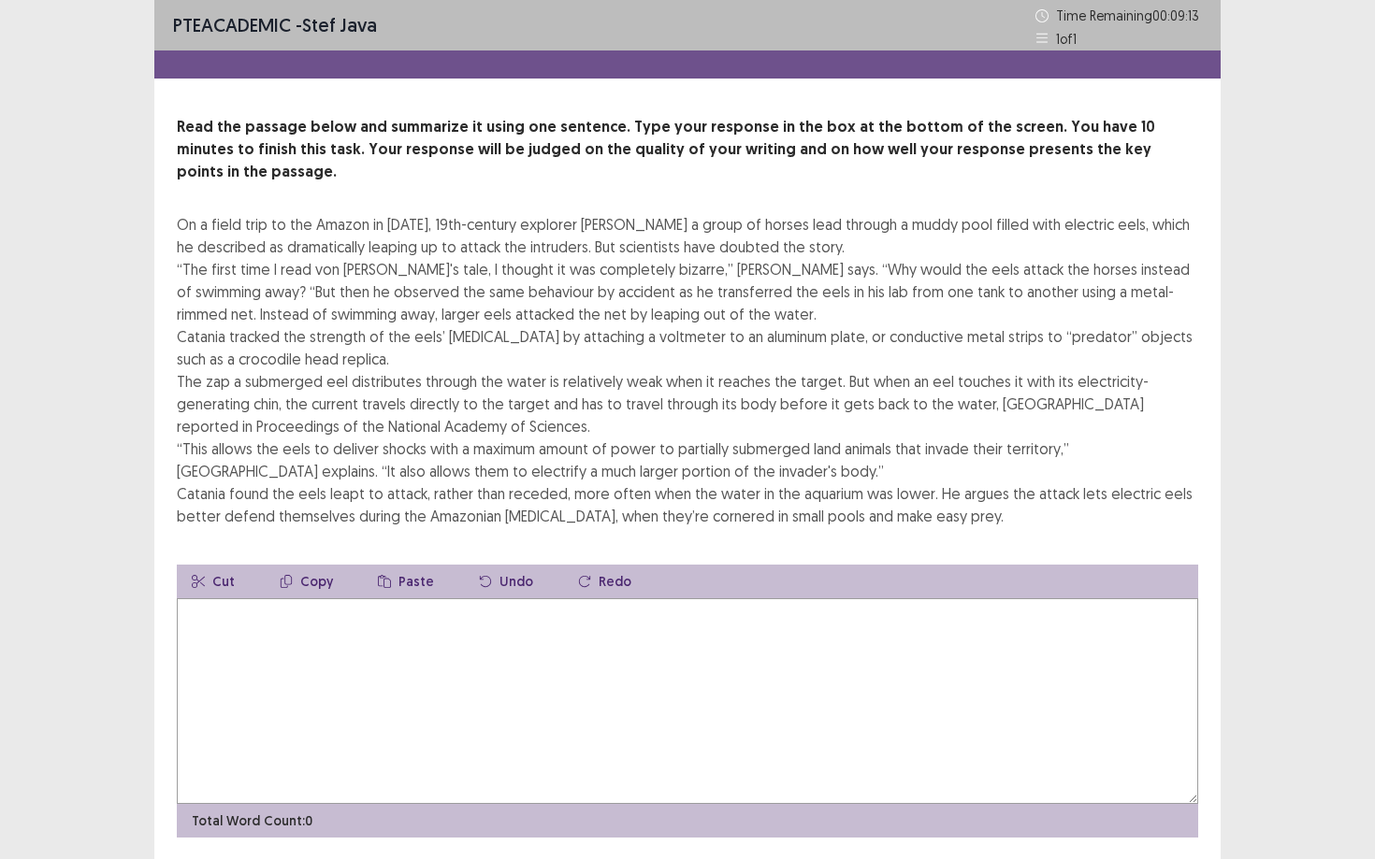
click at [388, 601] on textarea at bounding box center [687, 702] width 1021 height 206
click at [214, 633] on textarea at bounding box center [687, 702] width 1021 height 206
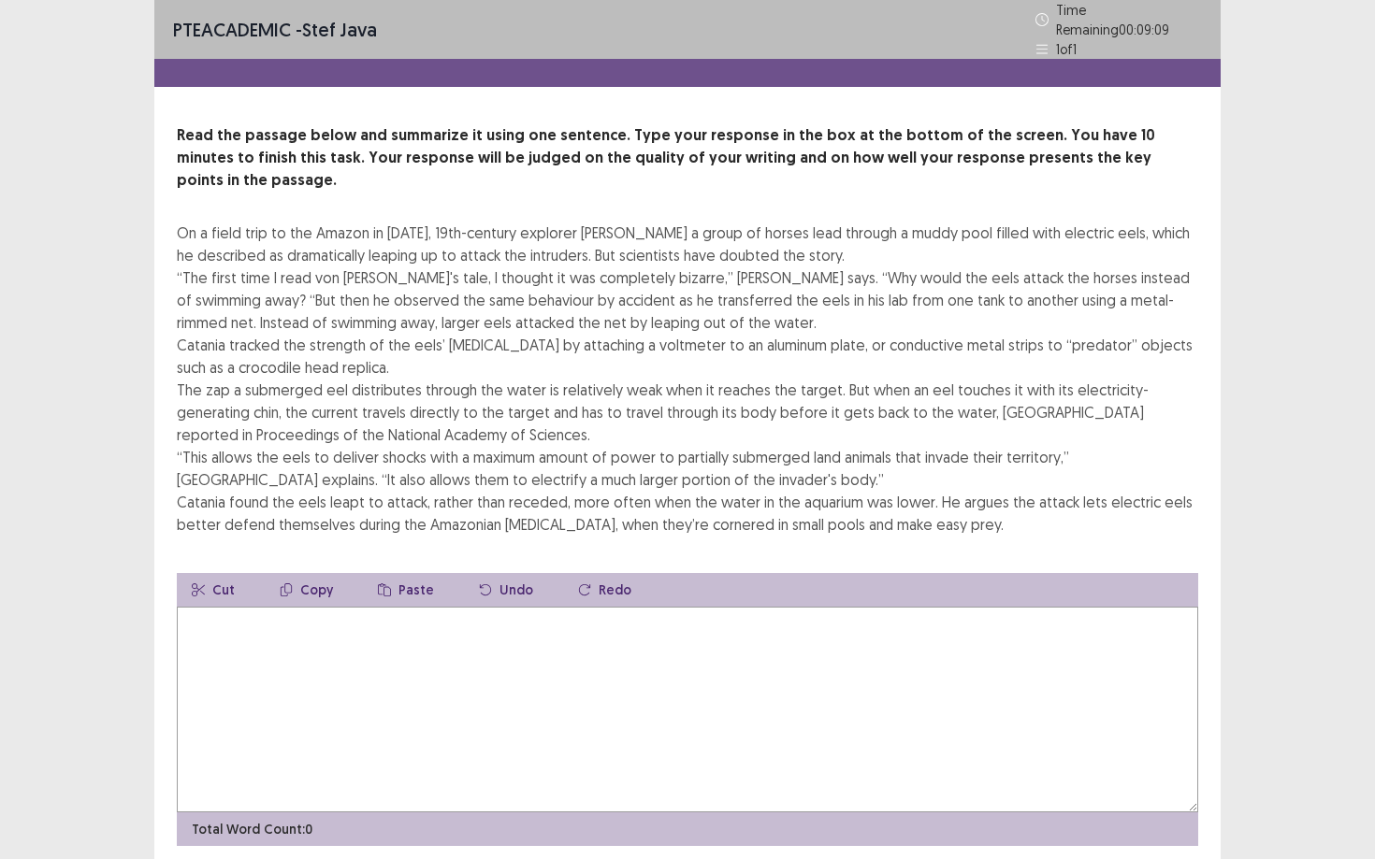
click at [214, 633] on textarea at bounding box center [687, 710] width 1021 height 206
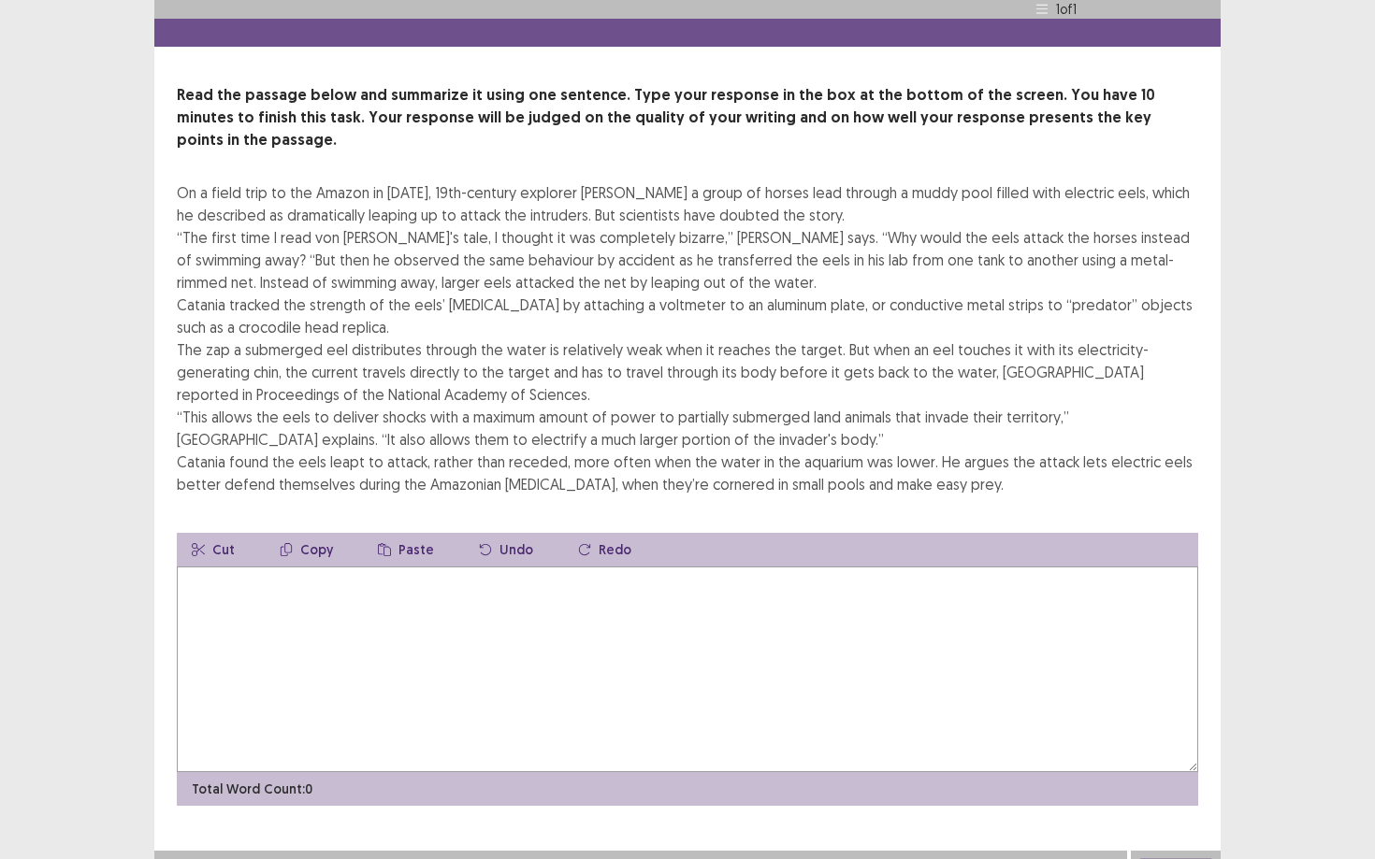
scroll to position [38, 0]
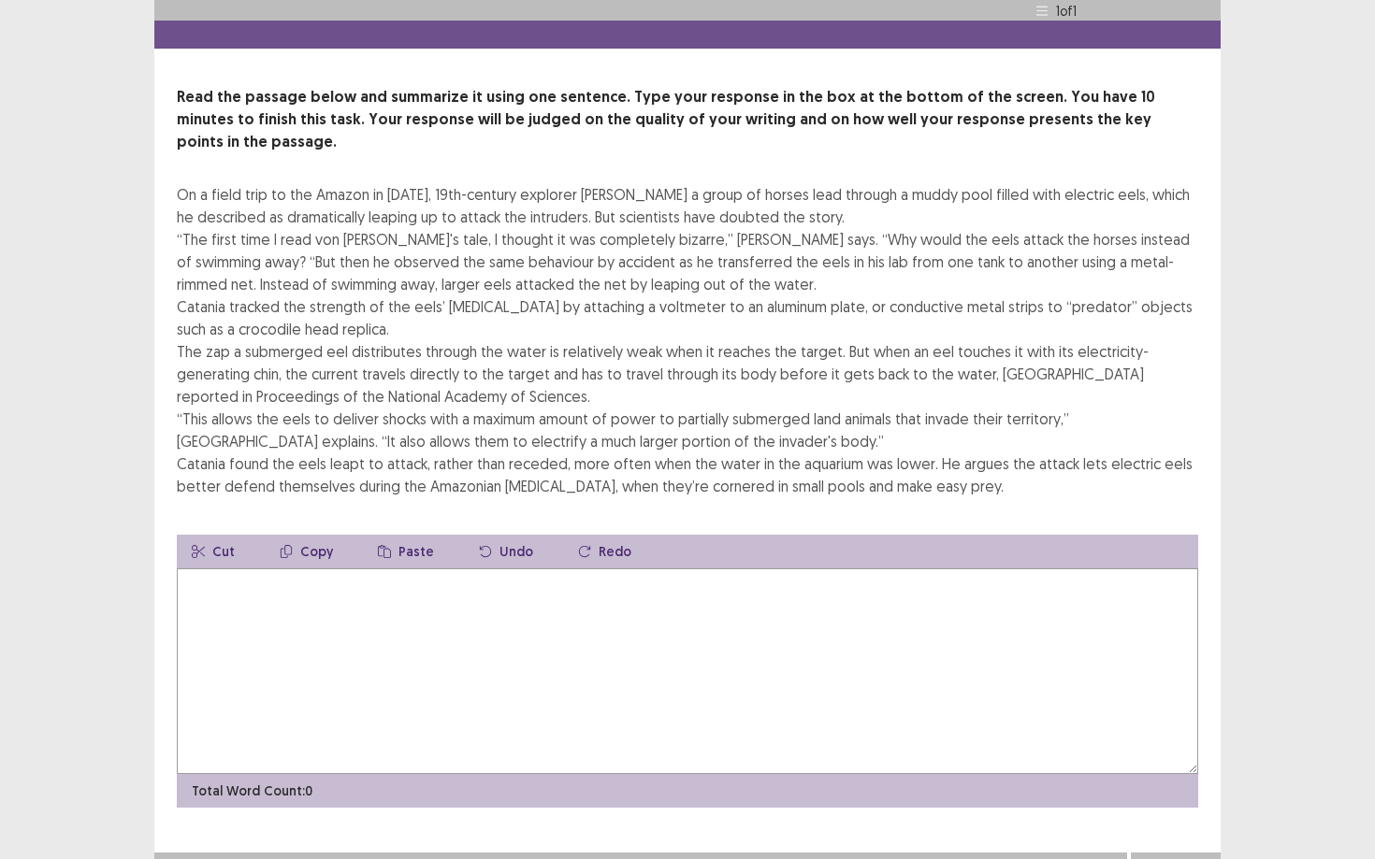
click at [214, 633] on textarea at bounding box center [687, 672] width 1021 height 206
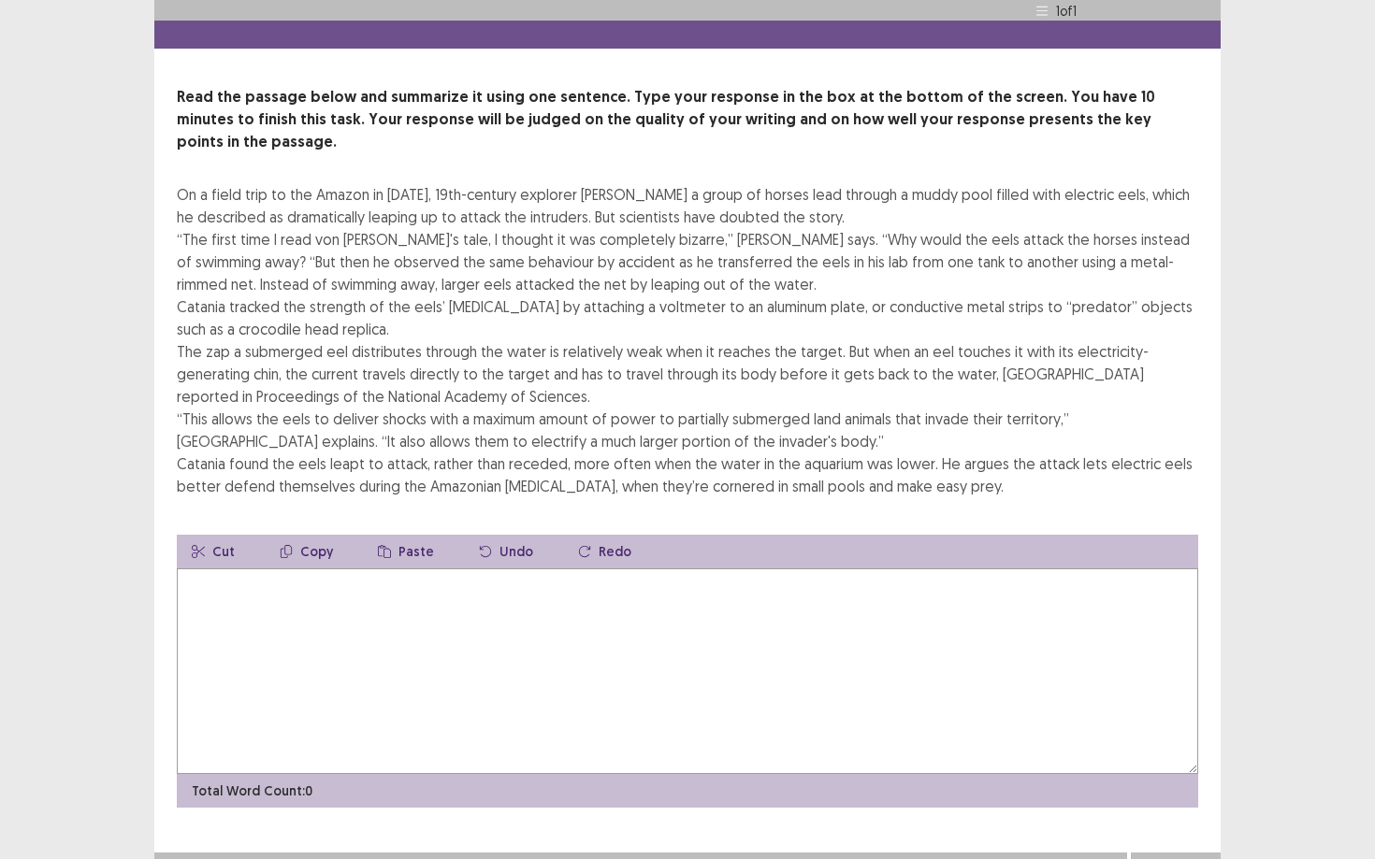
click at [214, 633] on textarea at bounding box center [687, 672] width 1021 height 206
click at [314, 611] on textarea at bounding box center [687, 672] width 1021 height 206
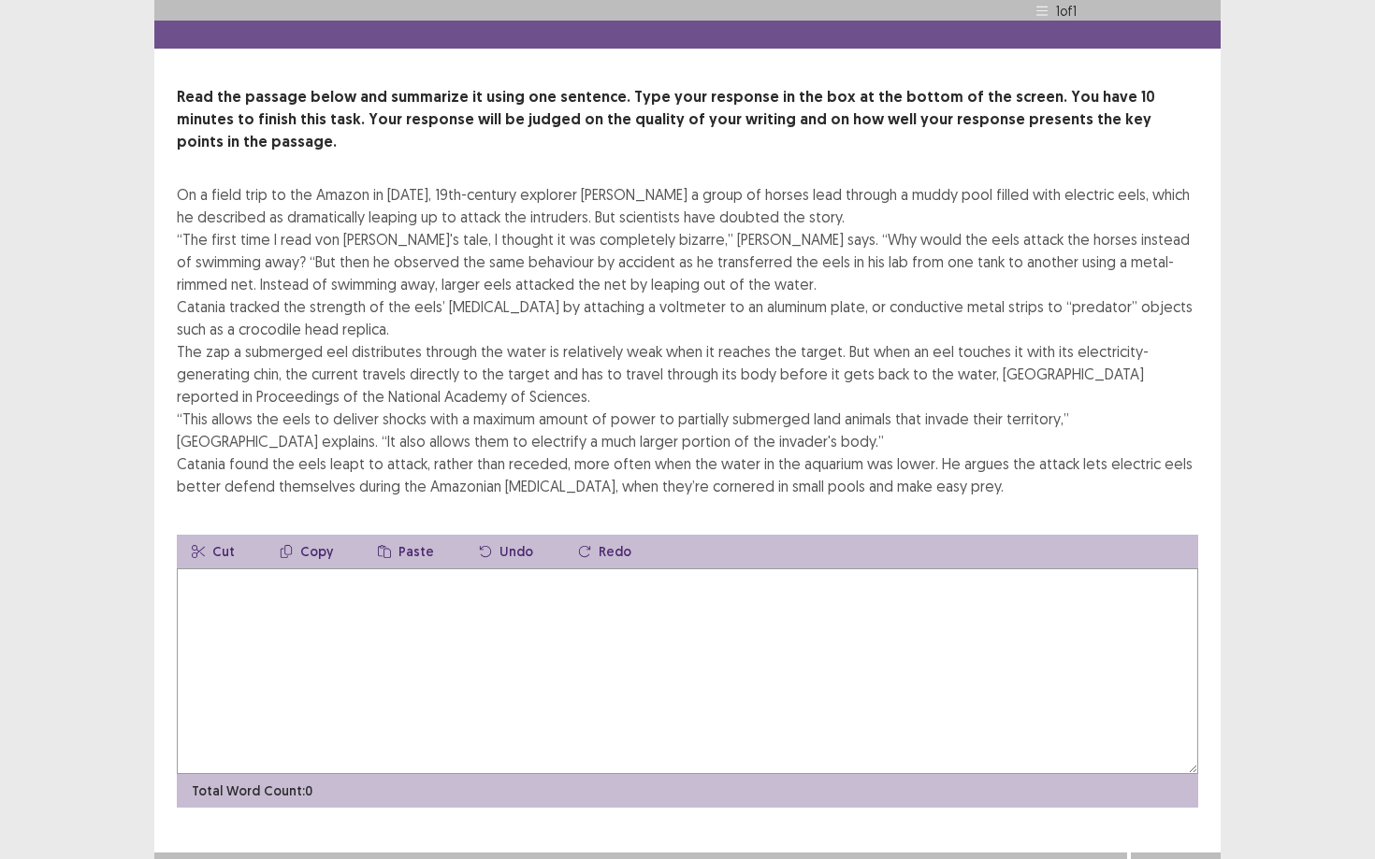
click at [314, 611] on textarea at bounding box center [687, 672] width 1021 height 206
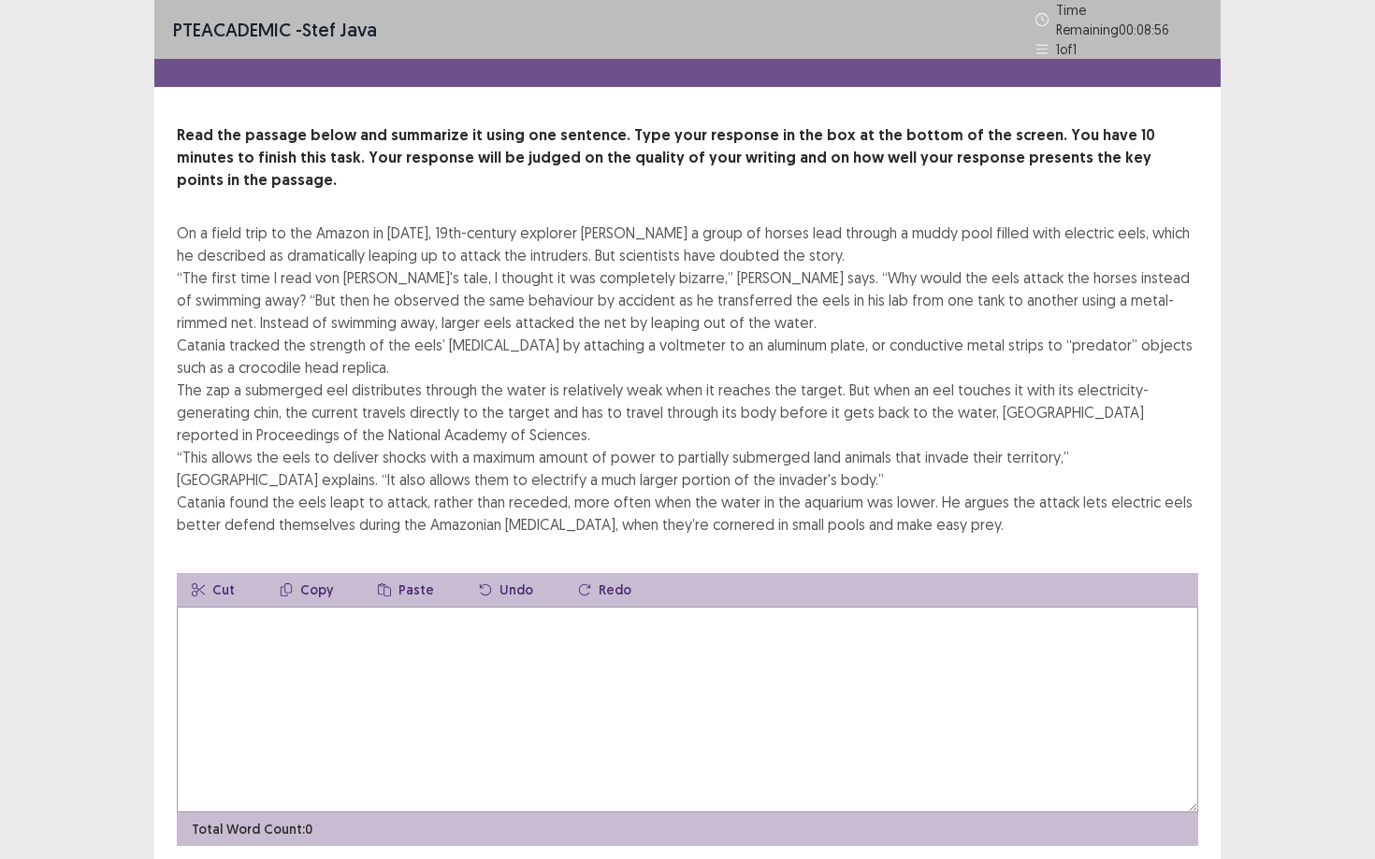
scroll to position [0, 0]
click at [651, 730] on textarea at bounding box center [687, 710] width 1021 height 206
click at [194, 628] on textarea at bounding box center [687, 710] width 1021 height 206
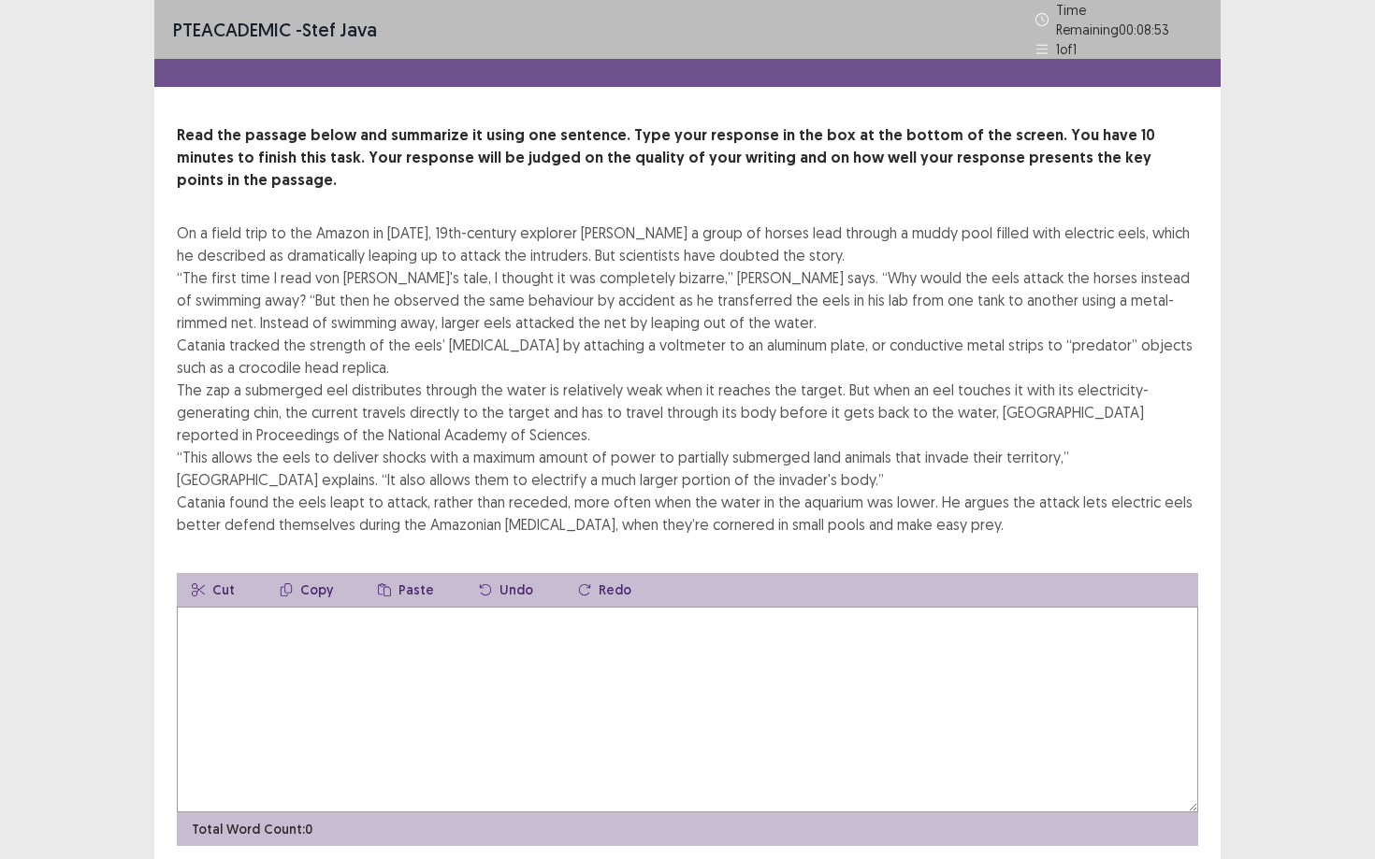
click at [194, 628] on textarea at bounding box center [687, 710] width 1021 height 206
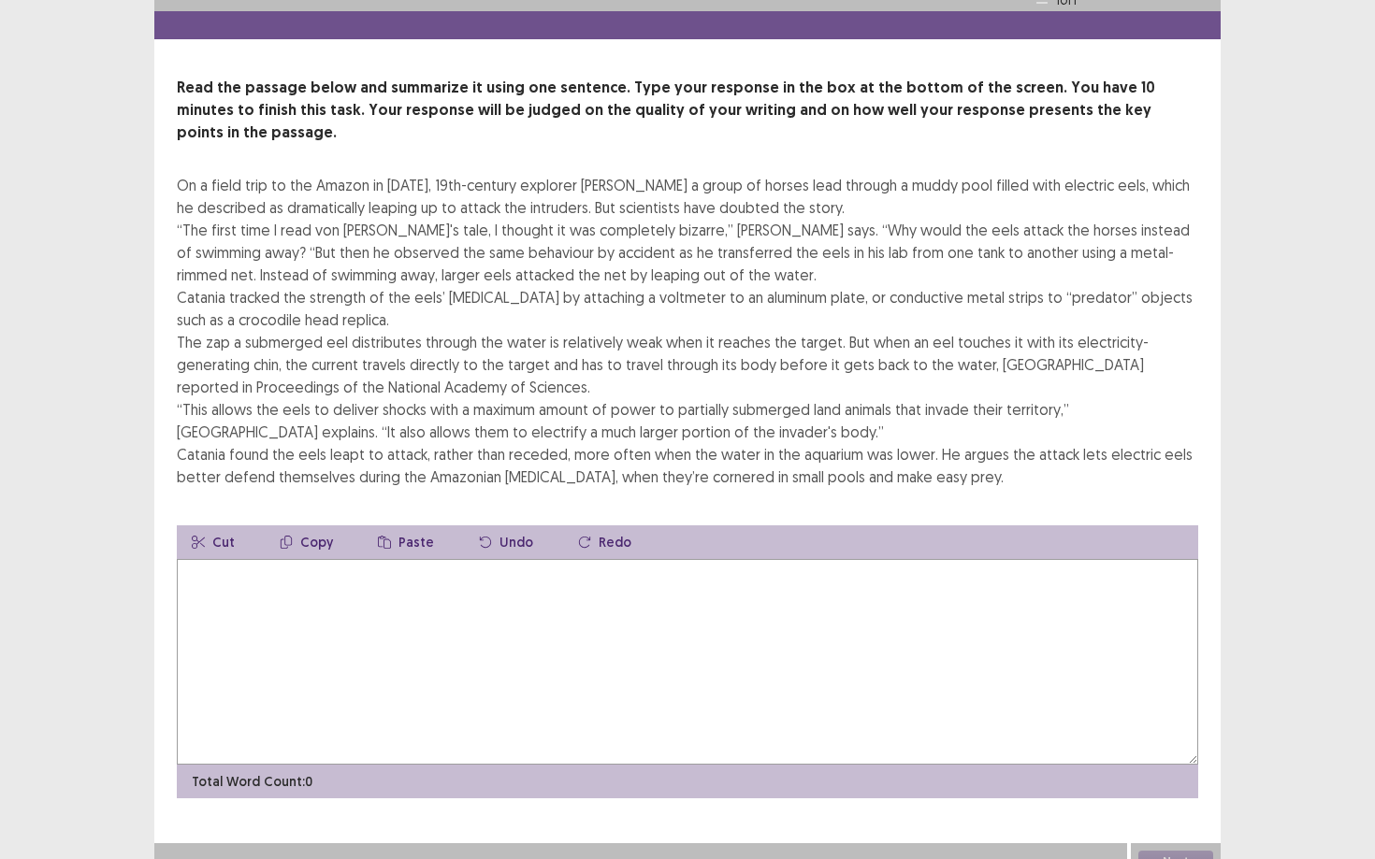
scroll to position [38, 0]
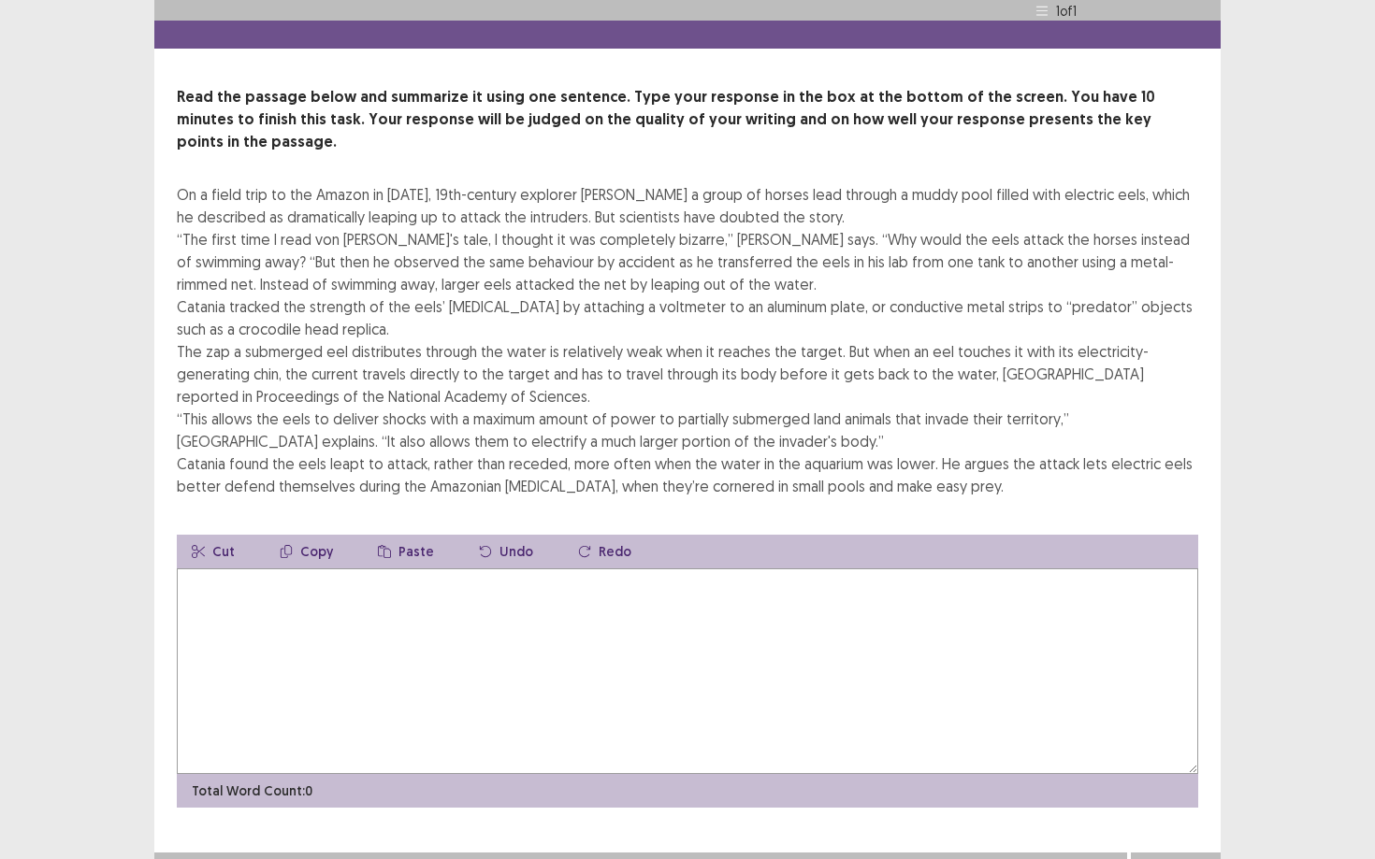
click at [413, 578] on textarea at bounding box center [687, 672] width 1021 height 206
click at [382, 574] on textarea at bounding box center [687, 672] width 1021 height 206
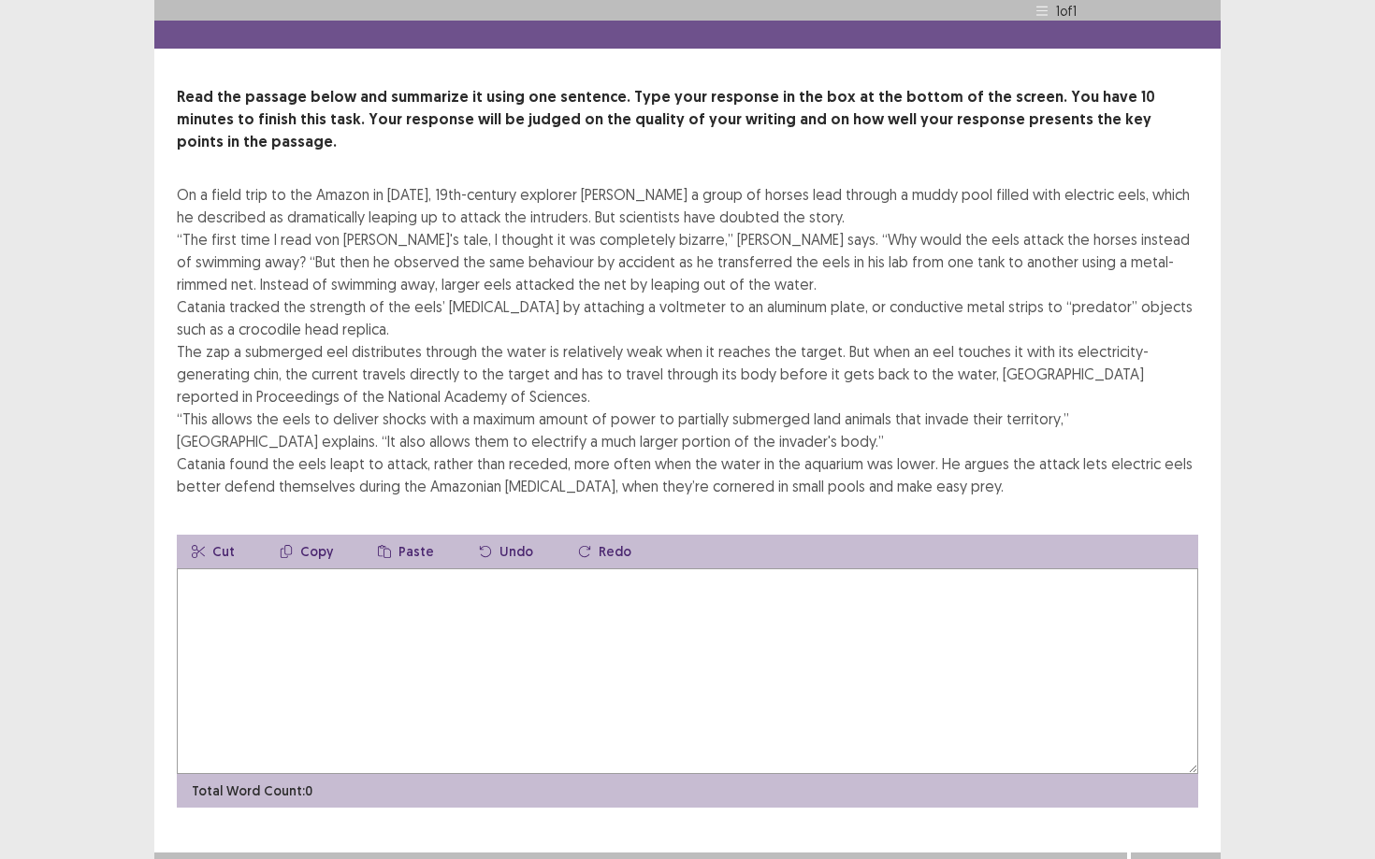
click at [382, 574] on textarea at bounding box center [687, 672] width 1021 height 206
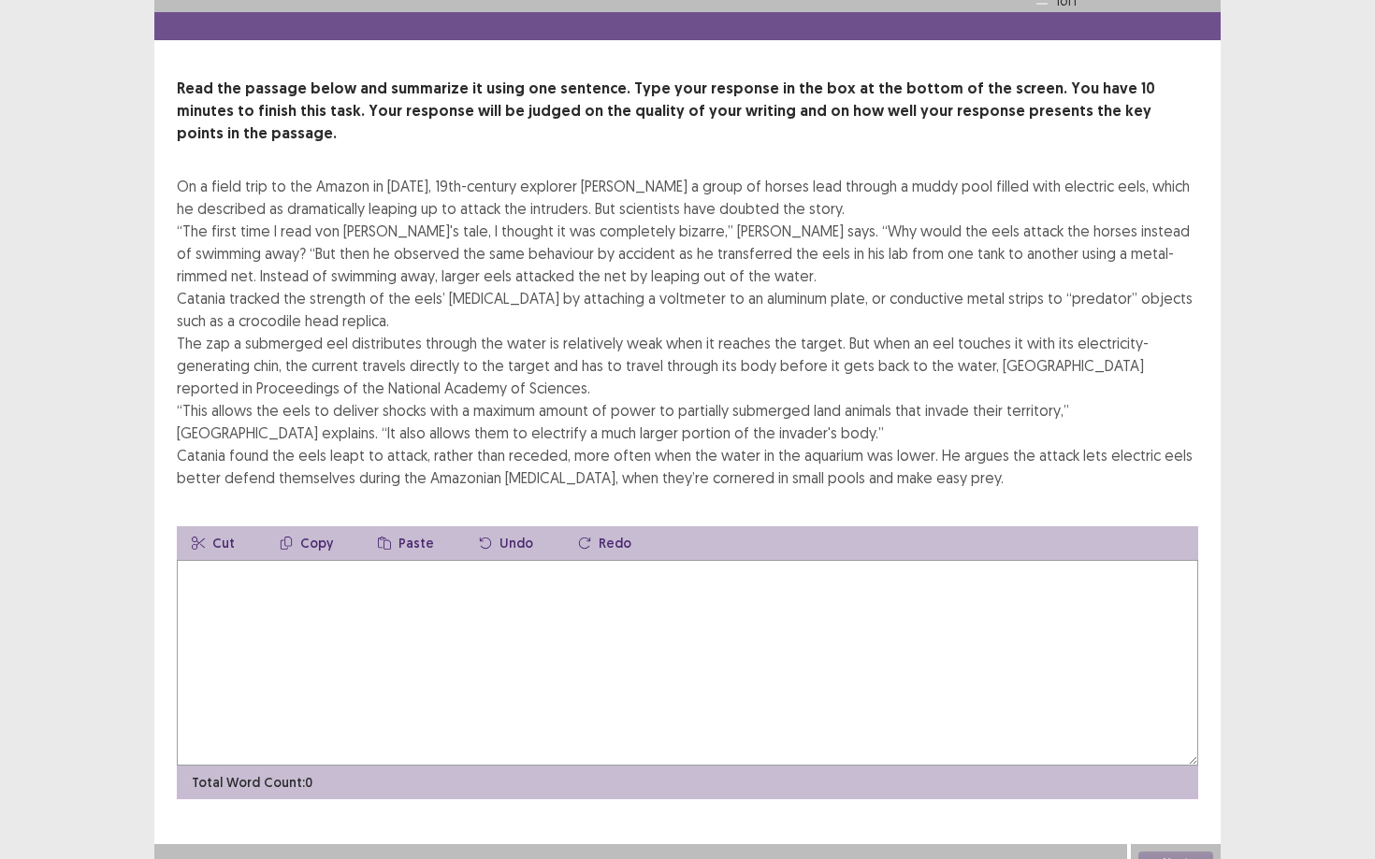
click at [382, 574] on textarea at bounding box center [687, 663] width 1021 height 206
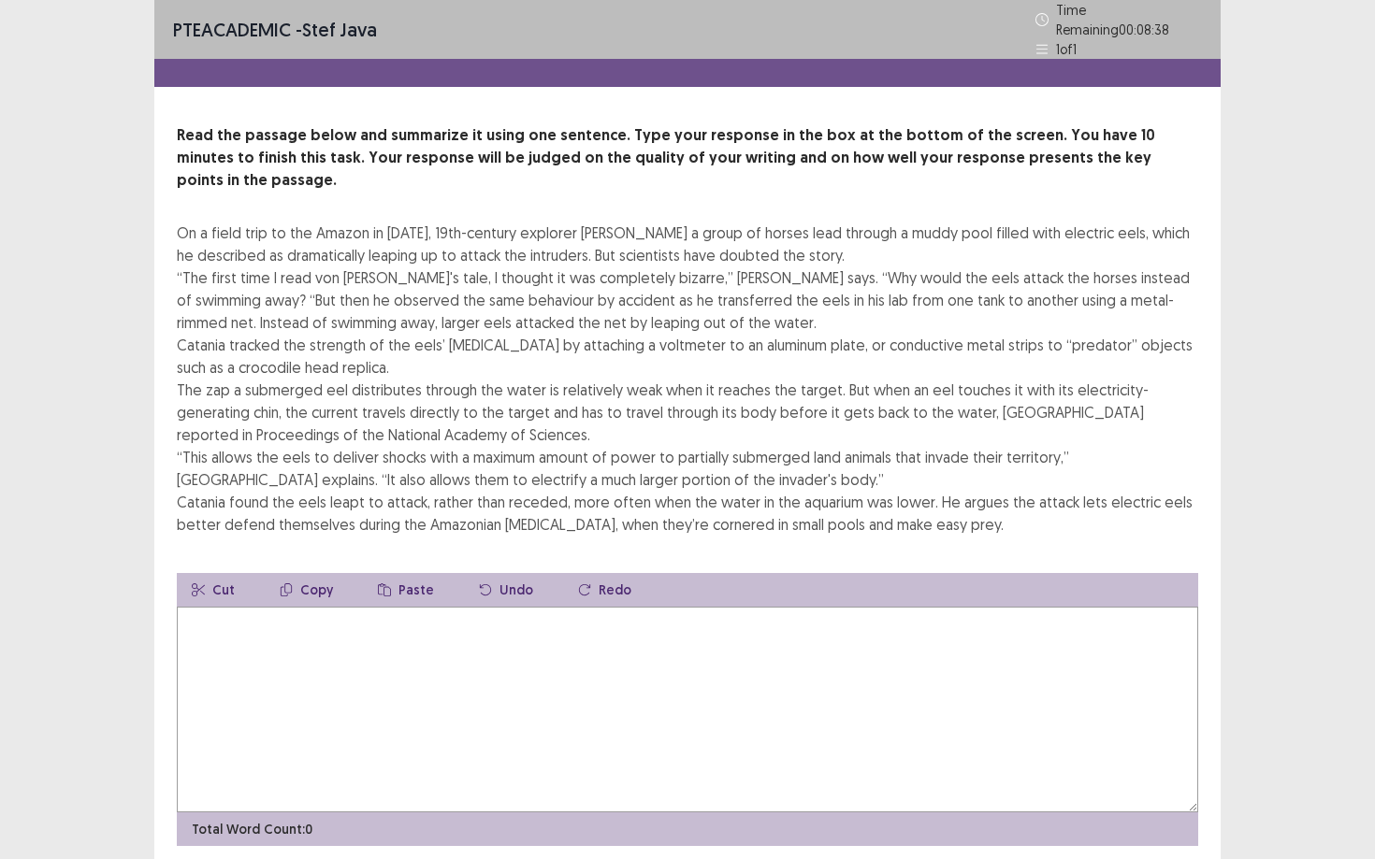
scroll to position [0, 0]
click at [885, 677] on textarea at bounding box center [687, 710] width 1021 height 206
click at [487, 682] on textarea at bounding box center [687, 710] width 1021 height 206
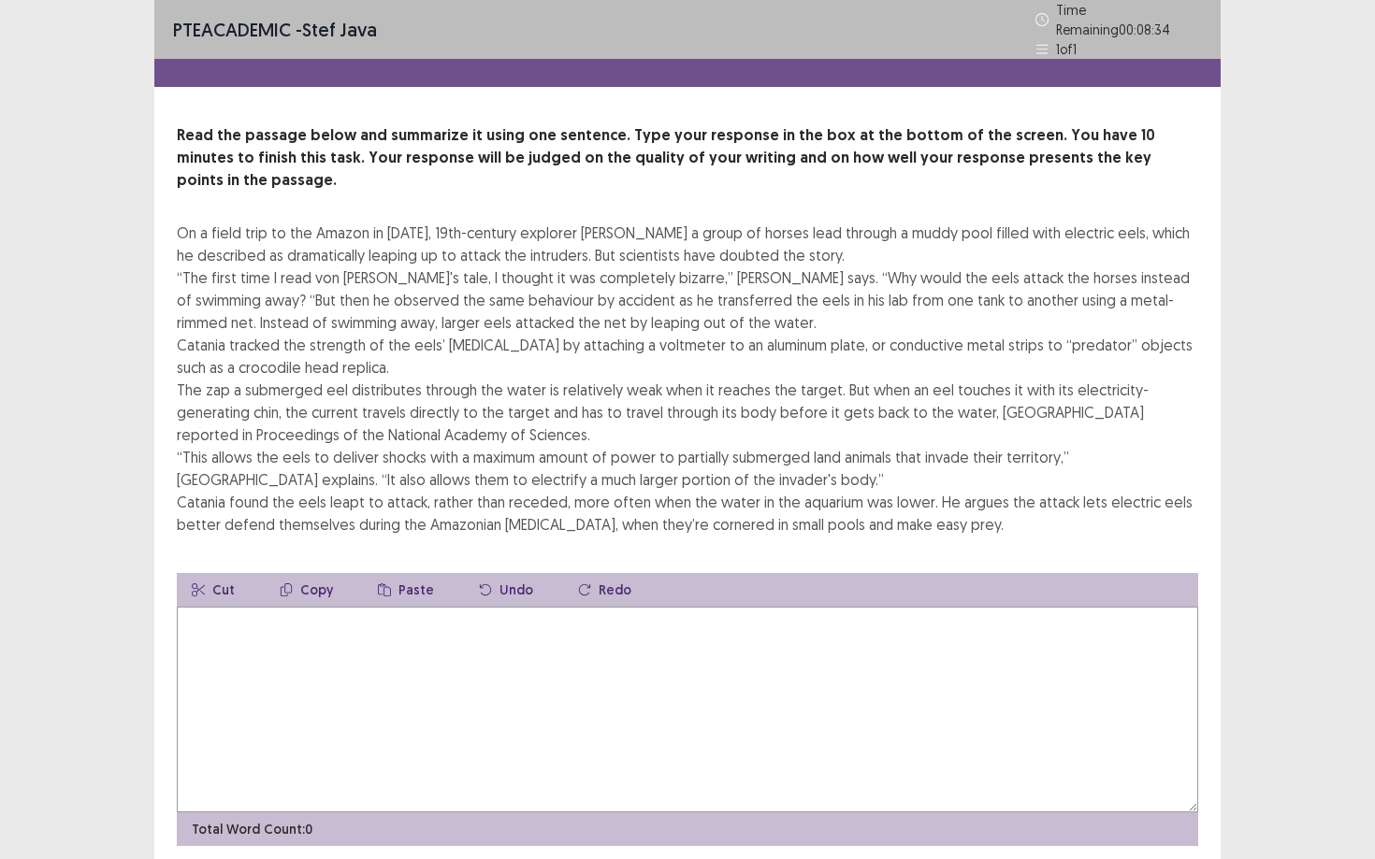
click at [357, 654] on textarea at bounding box center [687, 710] width 1021 height 206
click at [294, 573] on button "Copy" at bounding box center [306, 590] width 83 height 34
click at [280, 584] on icon "button" at bounding box center [286, 590] width 13 height 13
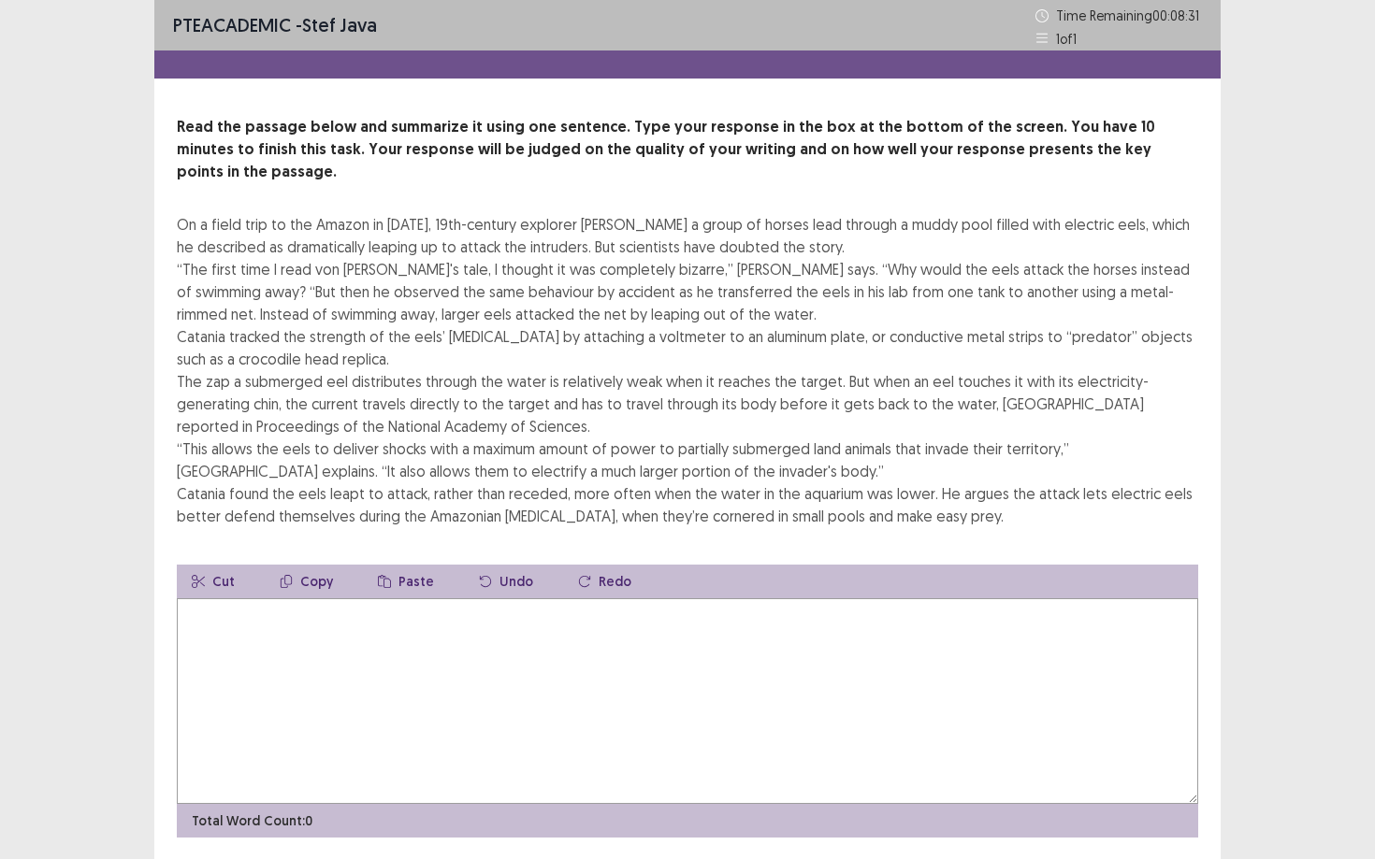
click at [211, 565] on button "Cut" at bounding box center [213, 582] width 73 height 34
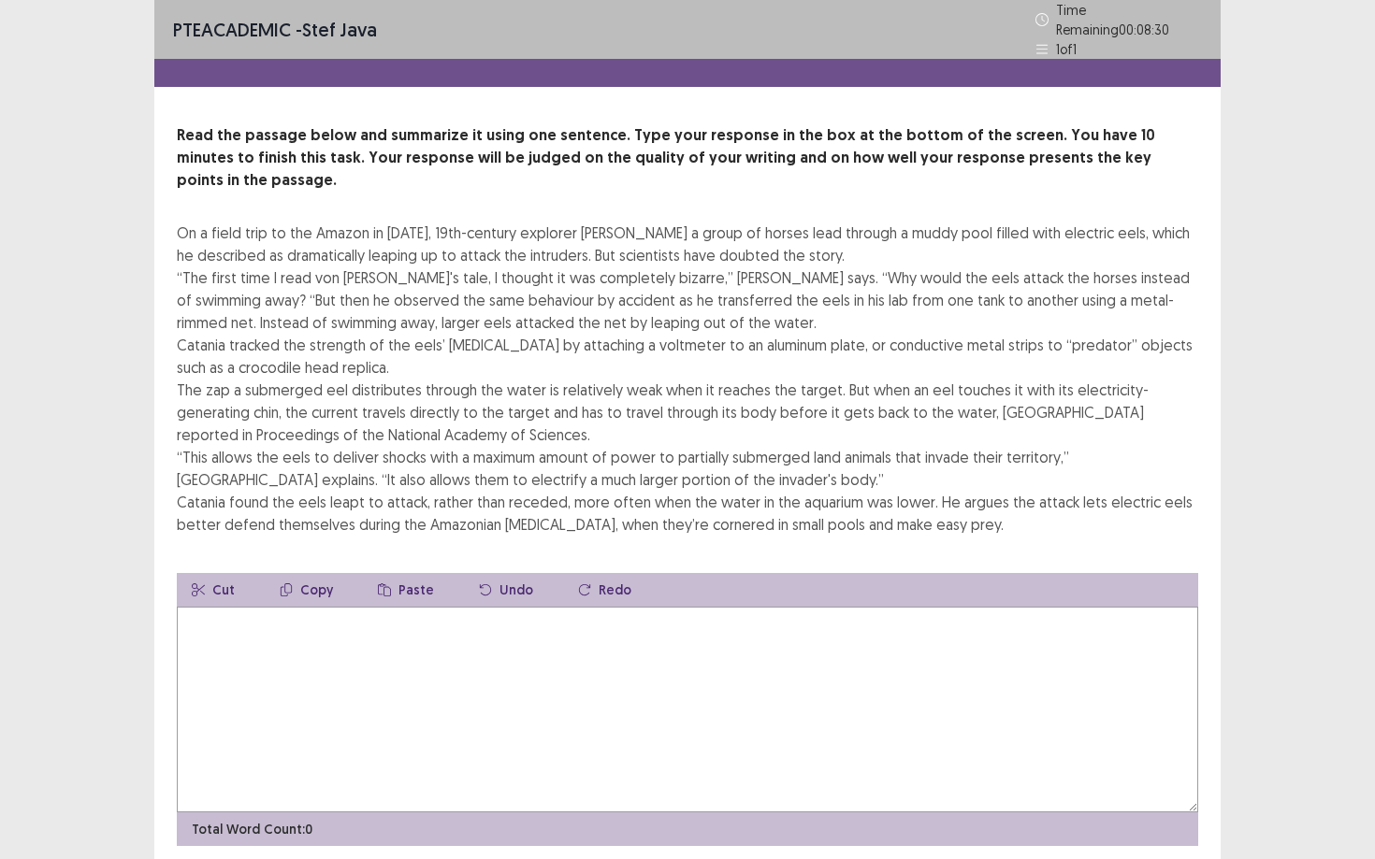
click at [211, 607] on textarea at bounding box center [687, 710] width 1021 height 206
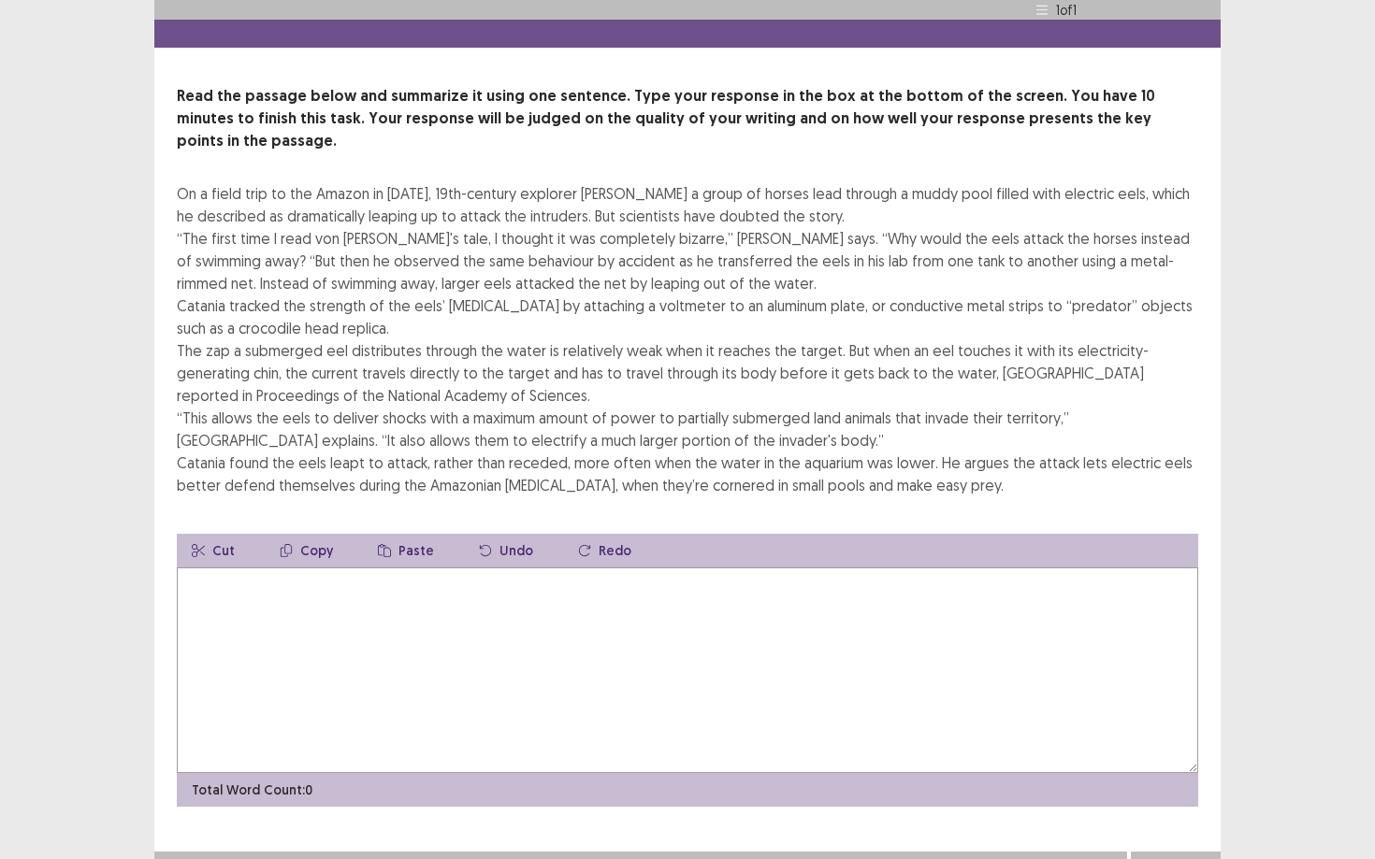
scroll to position [38, 0]
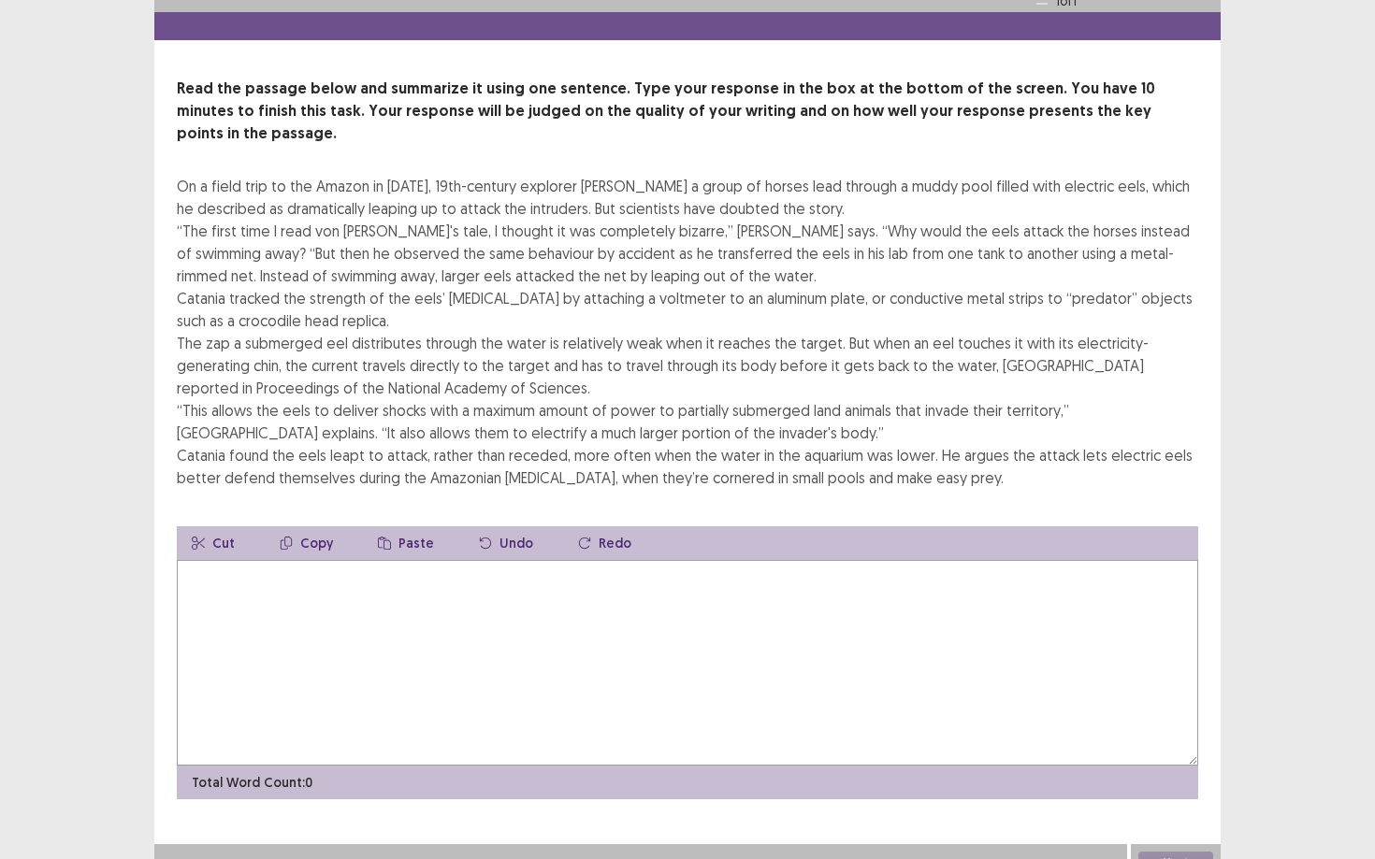
click at [397, 599] on textarea at bounding box center [687, 663] width 1021 height 206
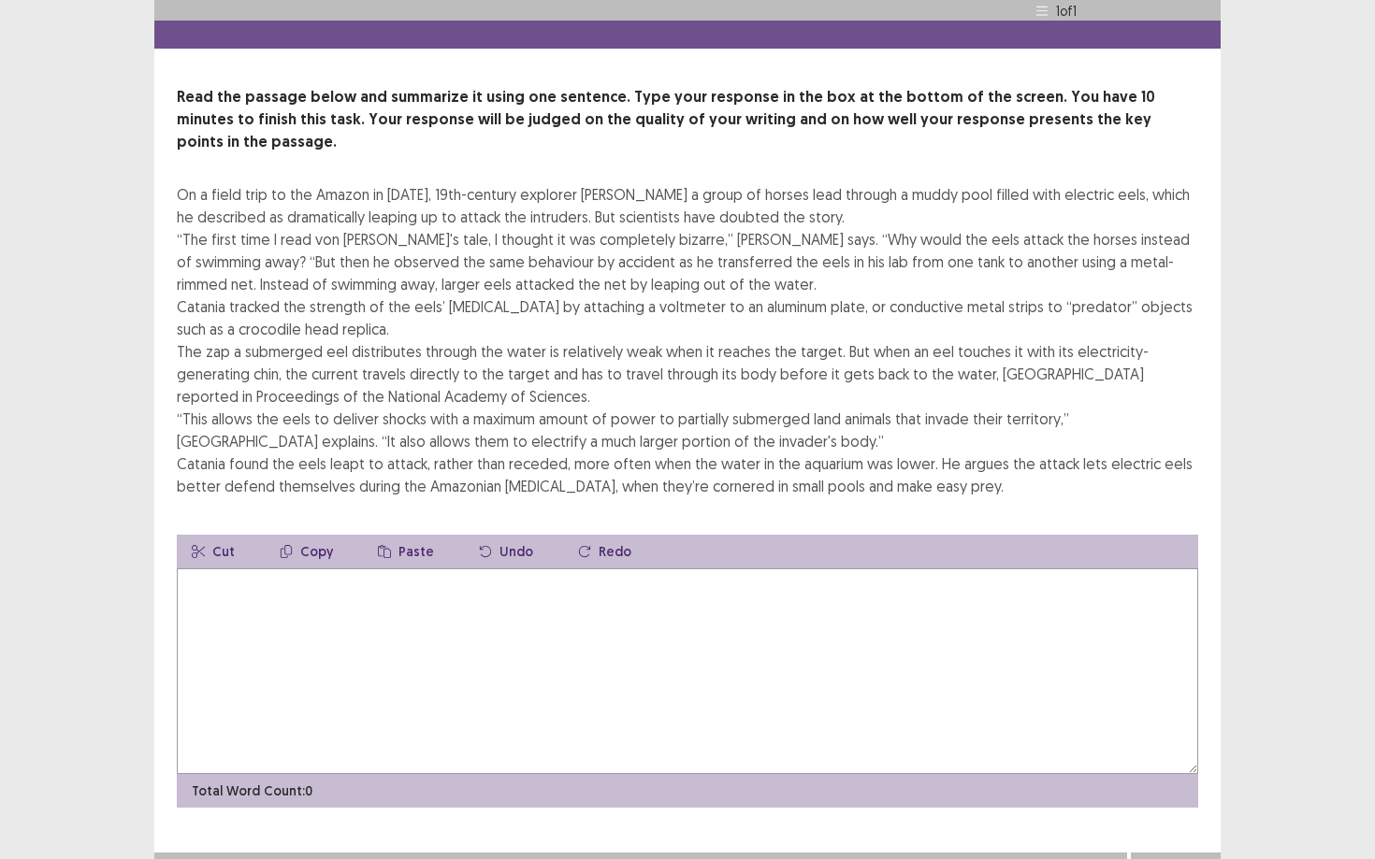
click at [397, 599] on textarea at bounding box center [687, 672] width 1021 height 206
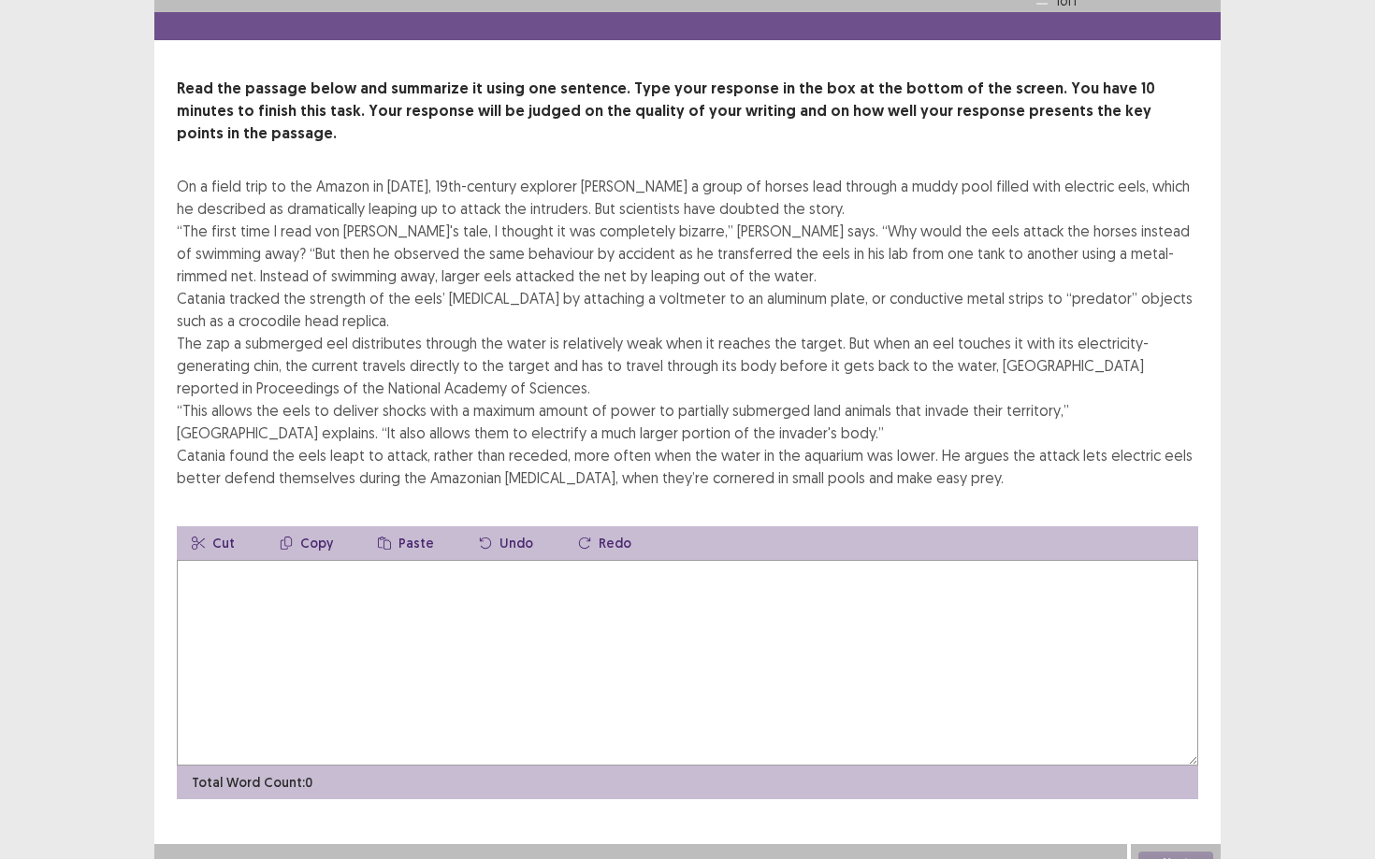
click at [222, 527] on button "Cut" at bounding box center [213, 544] width 73 height 34
click at [211, 560] on textarea at bounding box center [687, 663] width 1021 height 206
click at [207, 622] on textarea at bounding box center [687, 663] width 1021 height 206
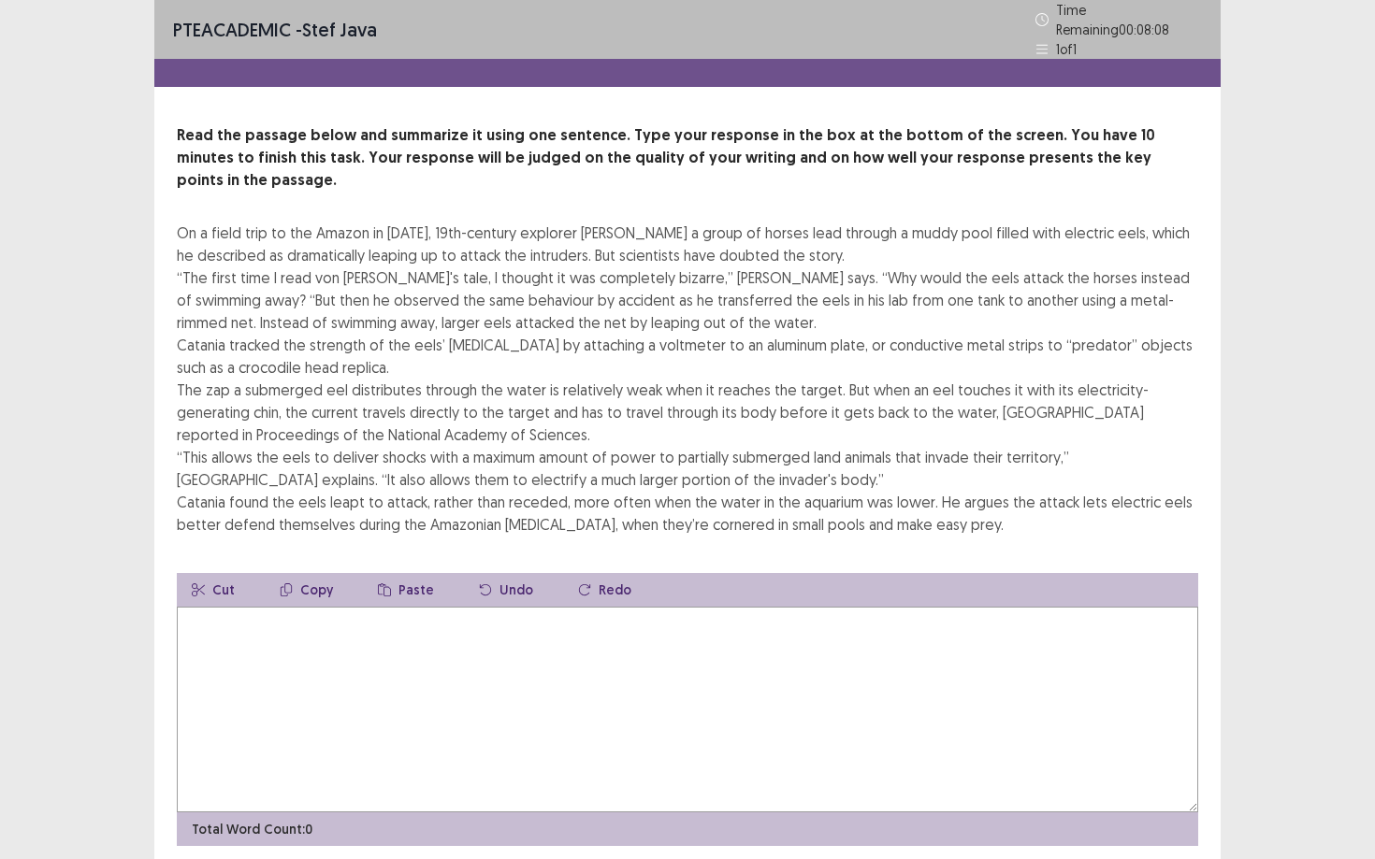
scroll to position [0, 0]
click at [458, 179] on div "Read the passage below and summarize it using one sentence. Type your response …" at bounding box center [687, 329] width 1021 height 411
click at [950, 17] on div "PTE academic - stef java Time Remaining 00 : 08 : 06 1 of 1" at bounding box center [687, 29] width 1066 height 59
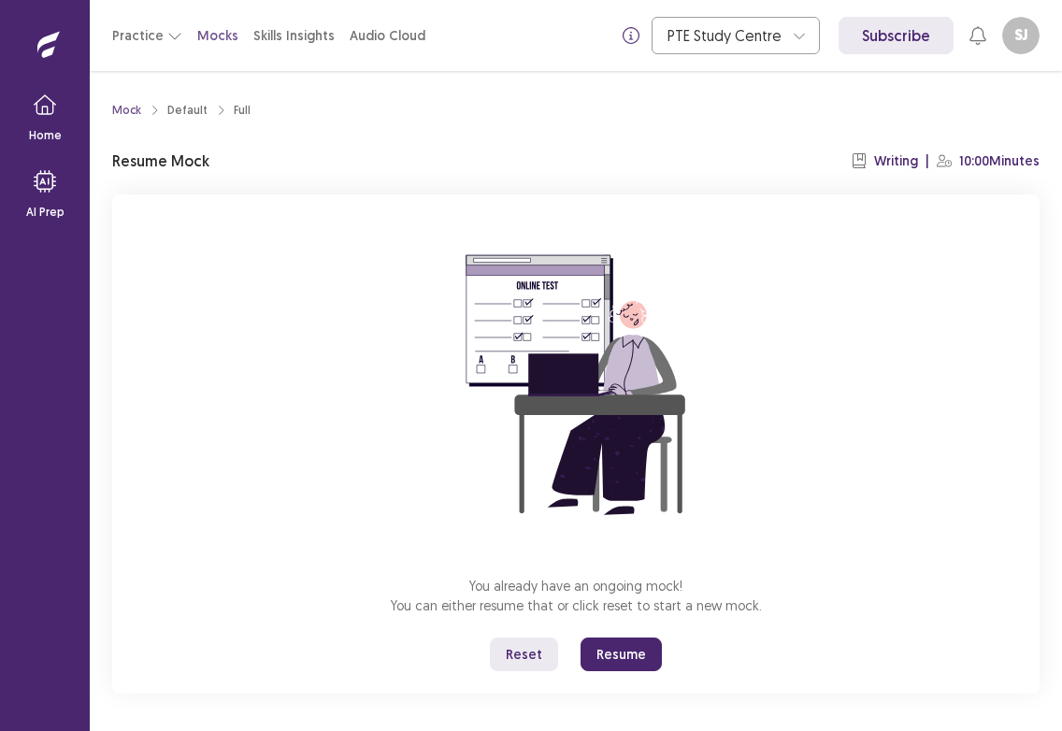
click at [621, 655] on button "Resume" at bounding box center [621, 655] width 81 height 34
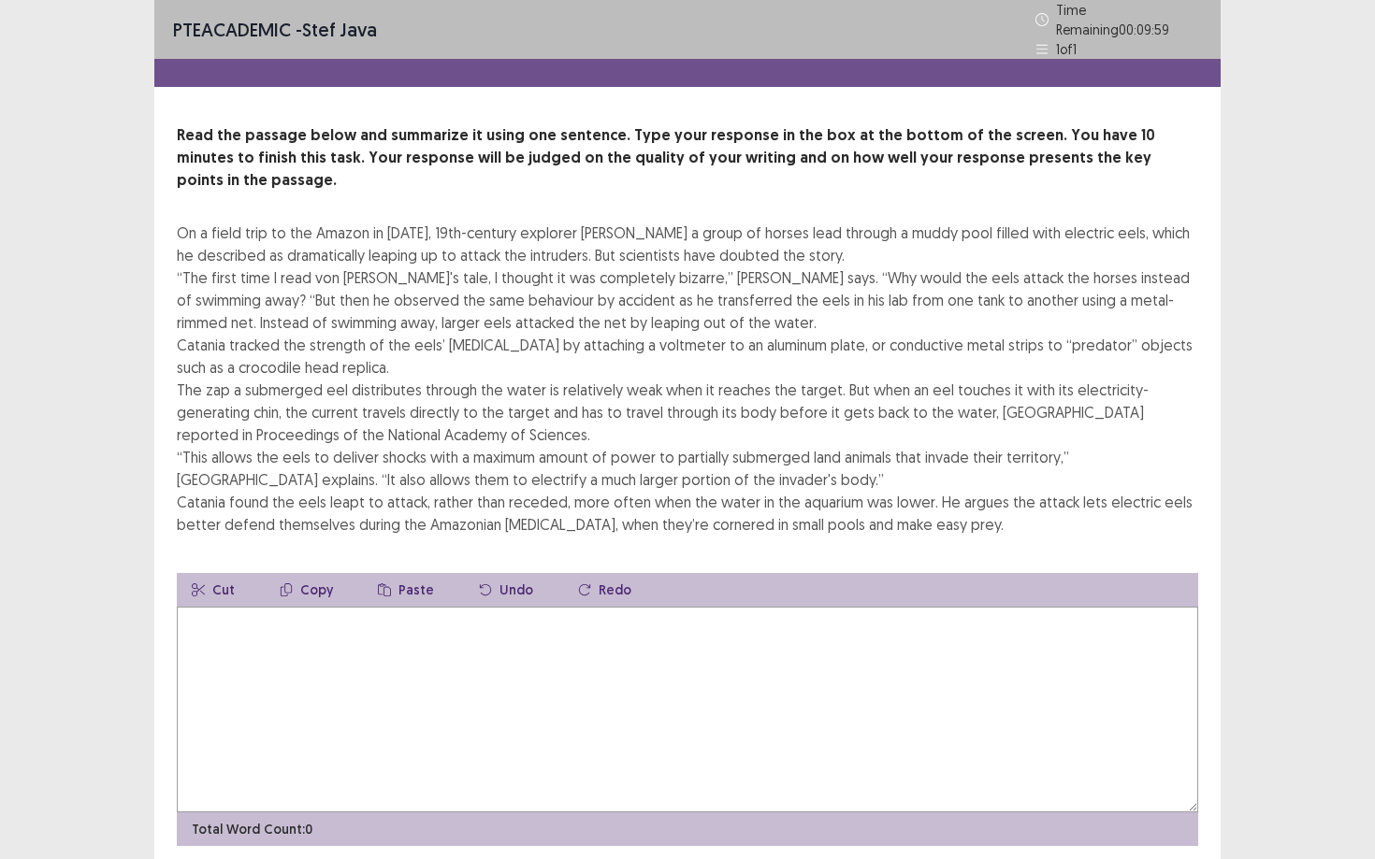
click at [352, 657] on textarea at bounding box center [687, 710] width 1021 height 206
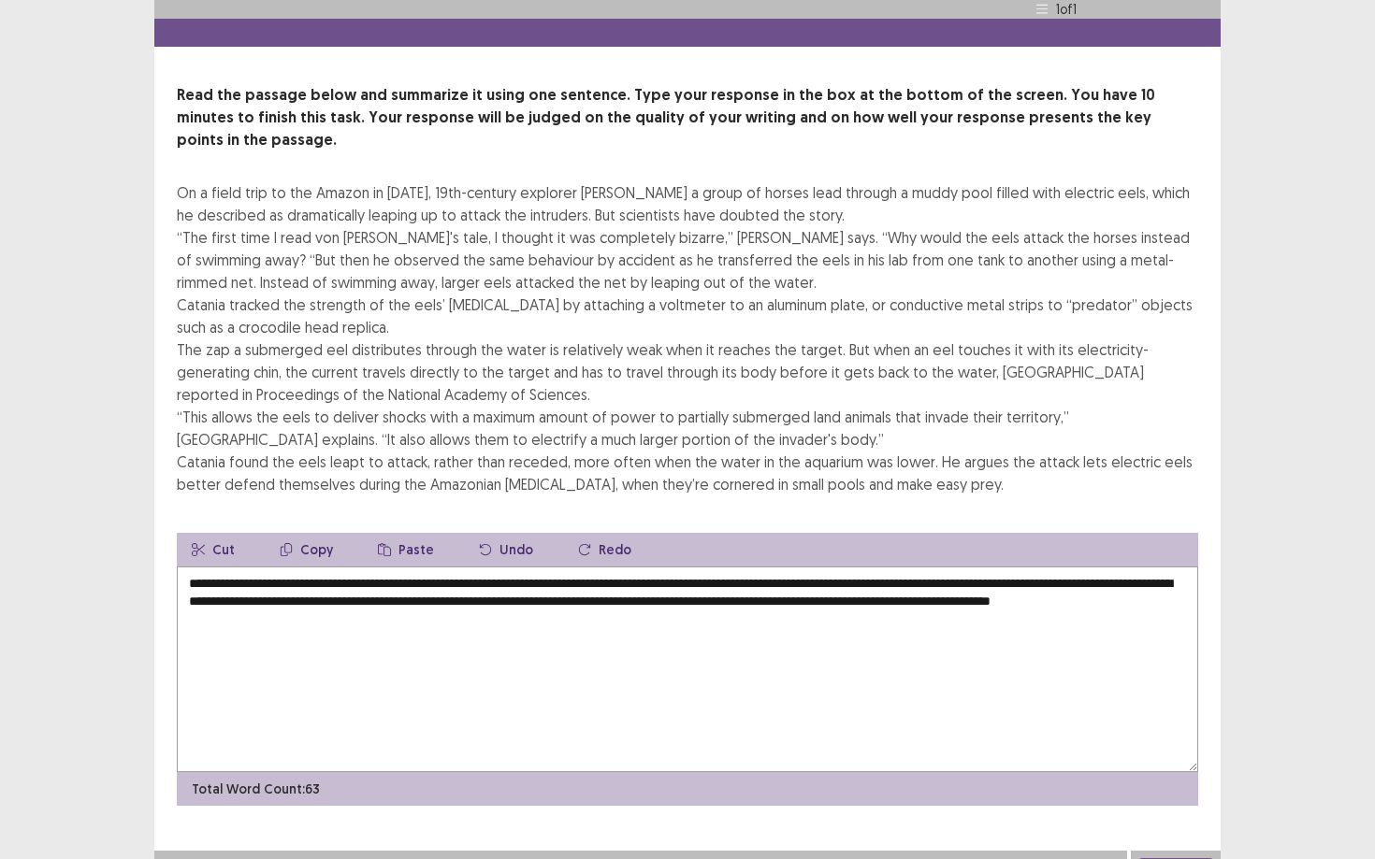
scroll to position [38, 0]
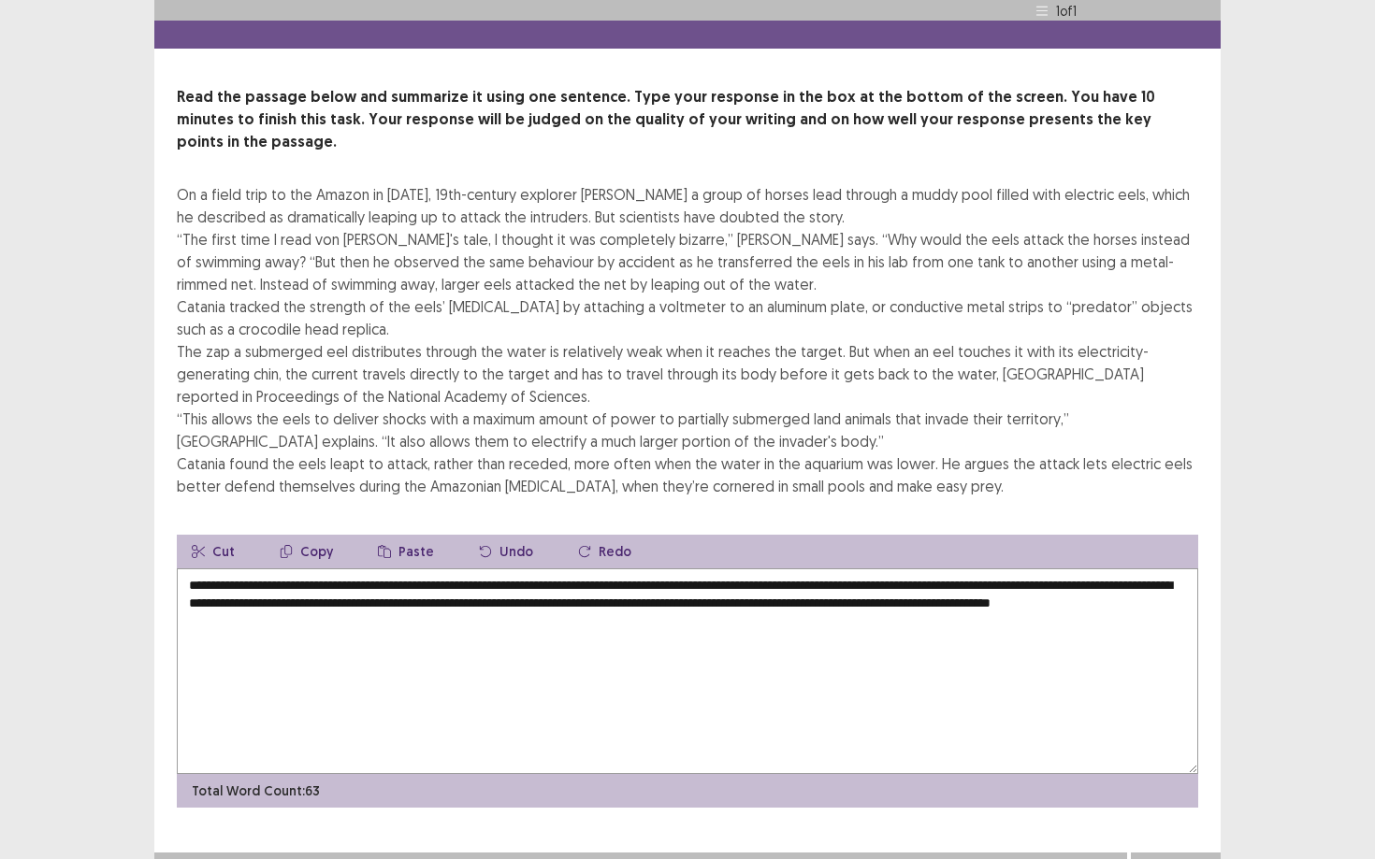
type textarea "**********"
click at [1061, 730] on button "Next" at bounding box center [1175, 871] width 75 height 22
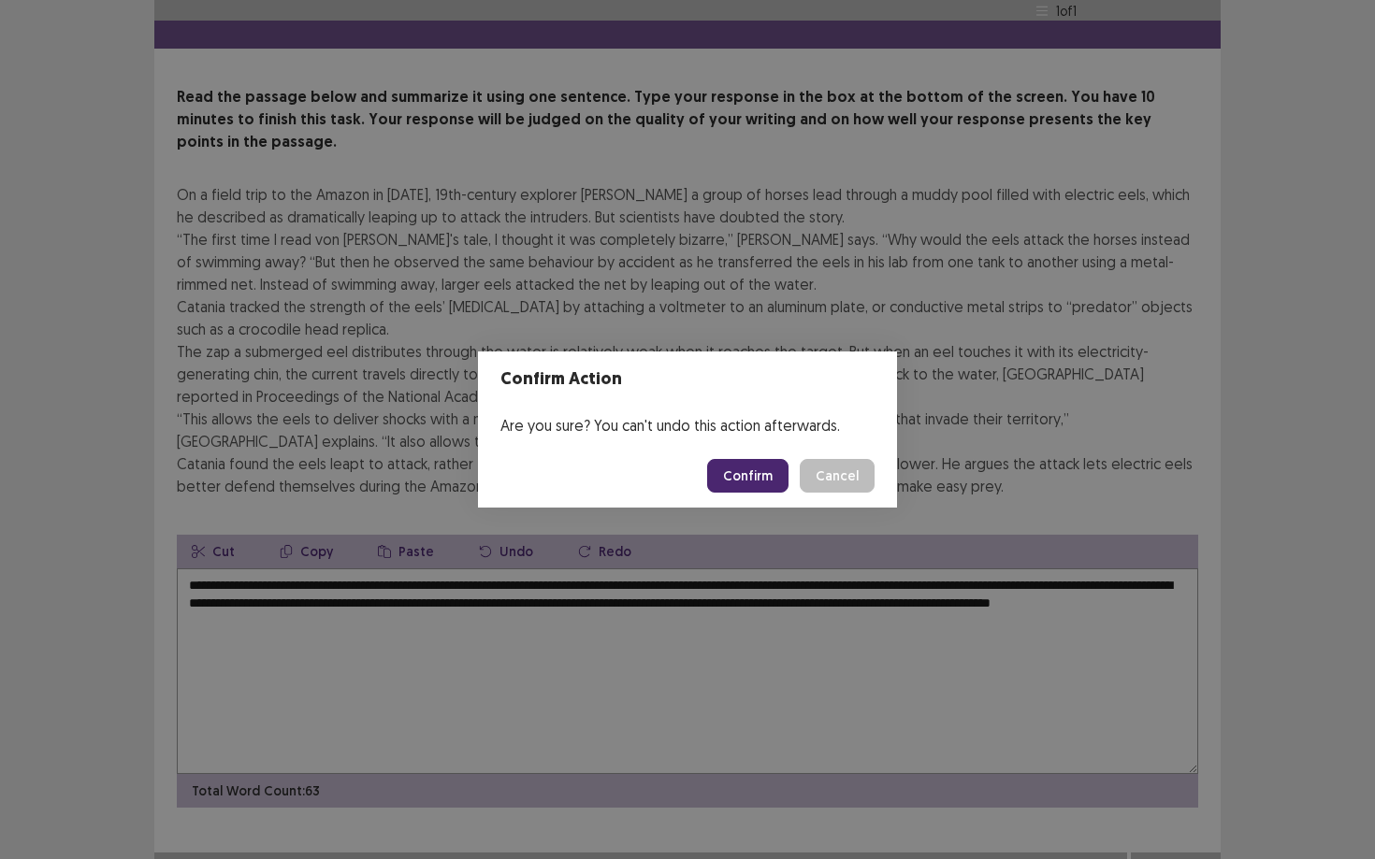
click at [757, 469] on button "Confirm" at bounding box center [747, 476] width 81 height 34
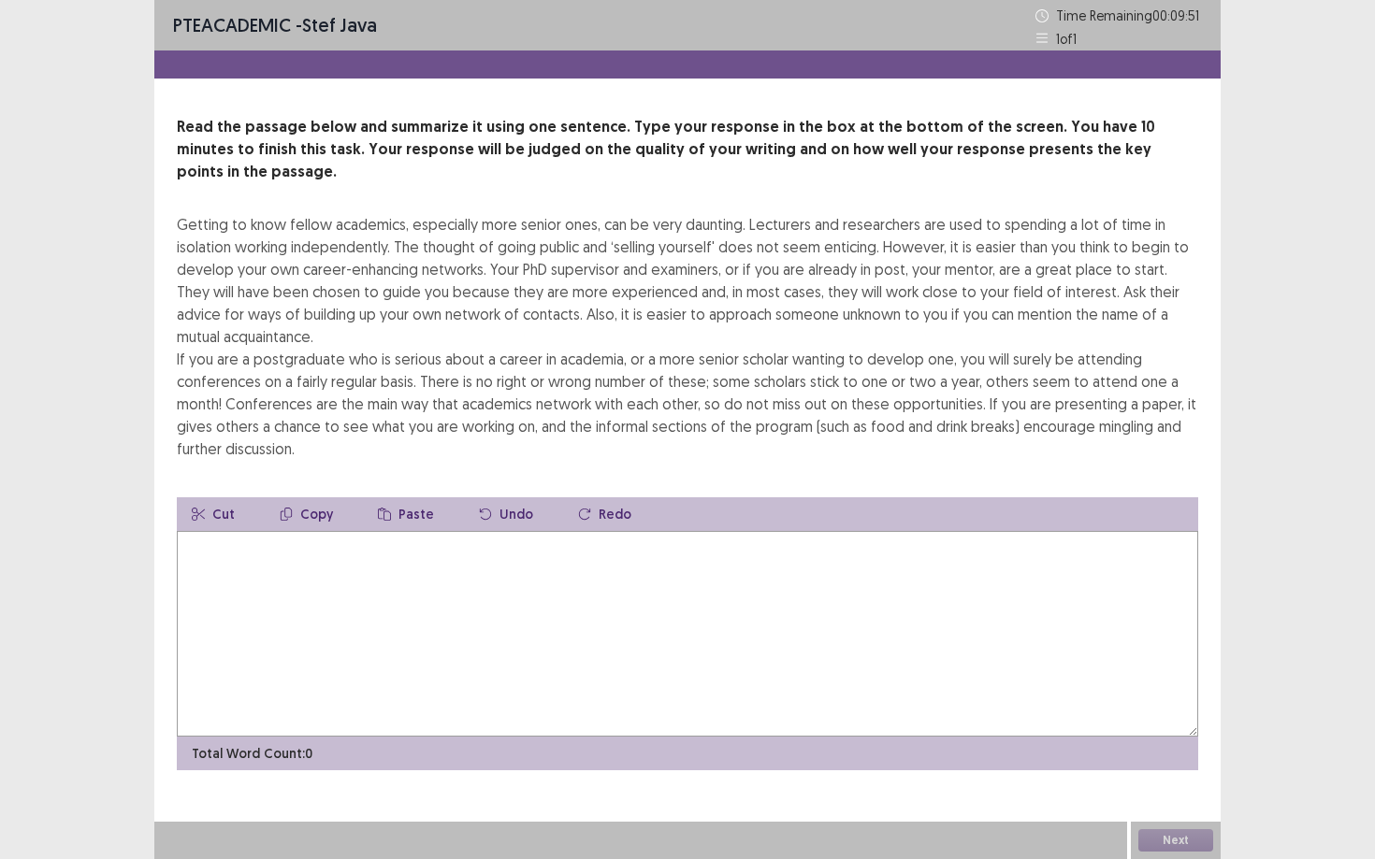
click at [576, 628] on textarea at bounding box center [687, 634] width 1021 height 206
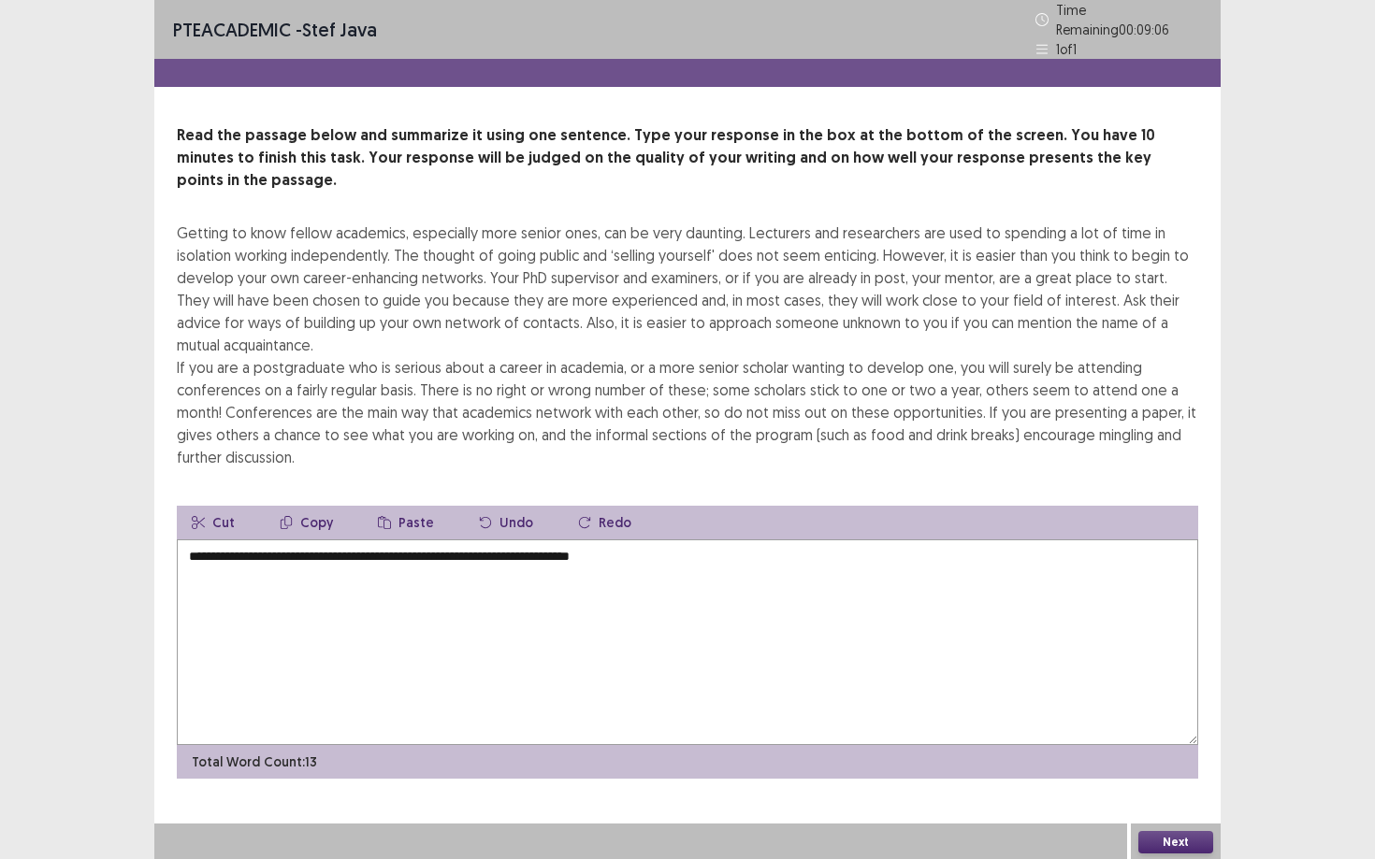
click at [203, 540] on textarea "**********" at bounding box center [687, 643] width 1021 height 206
click at [196, 540] on textarea "**********" at bounding box center [687, 643] width 1021 height 206
click at [697, 540] on textarea "**********" at bounding box center [687, 643] width 1021 height 206
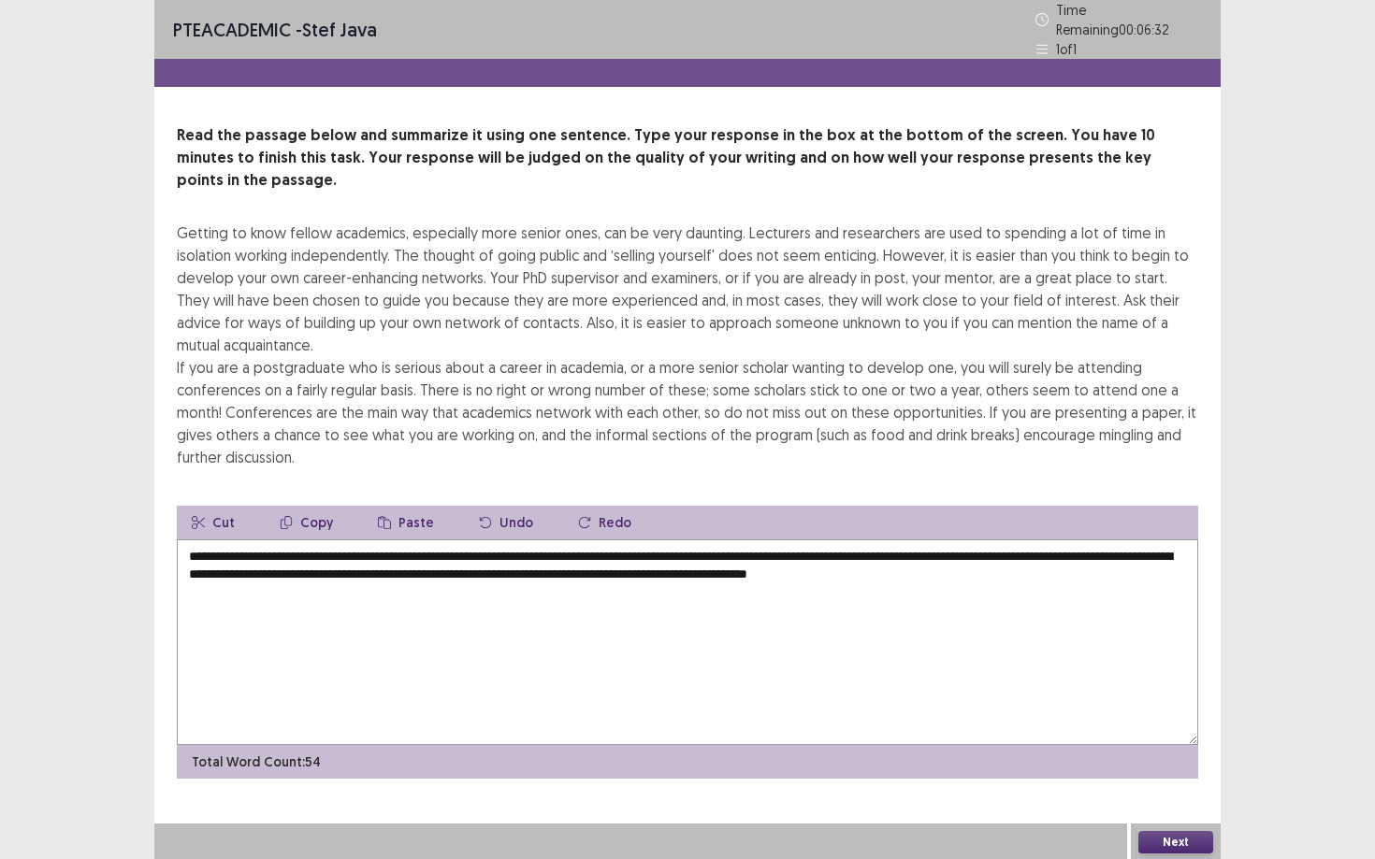
click at [391, 543] on textarea "**********" at bounding box center [687, 643] width 1021 height 206
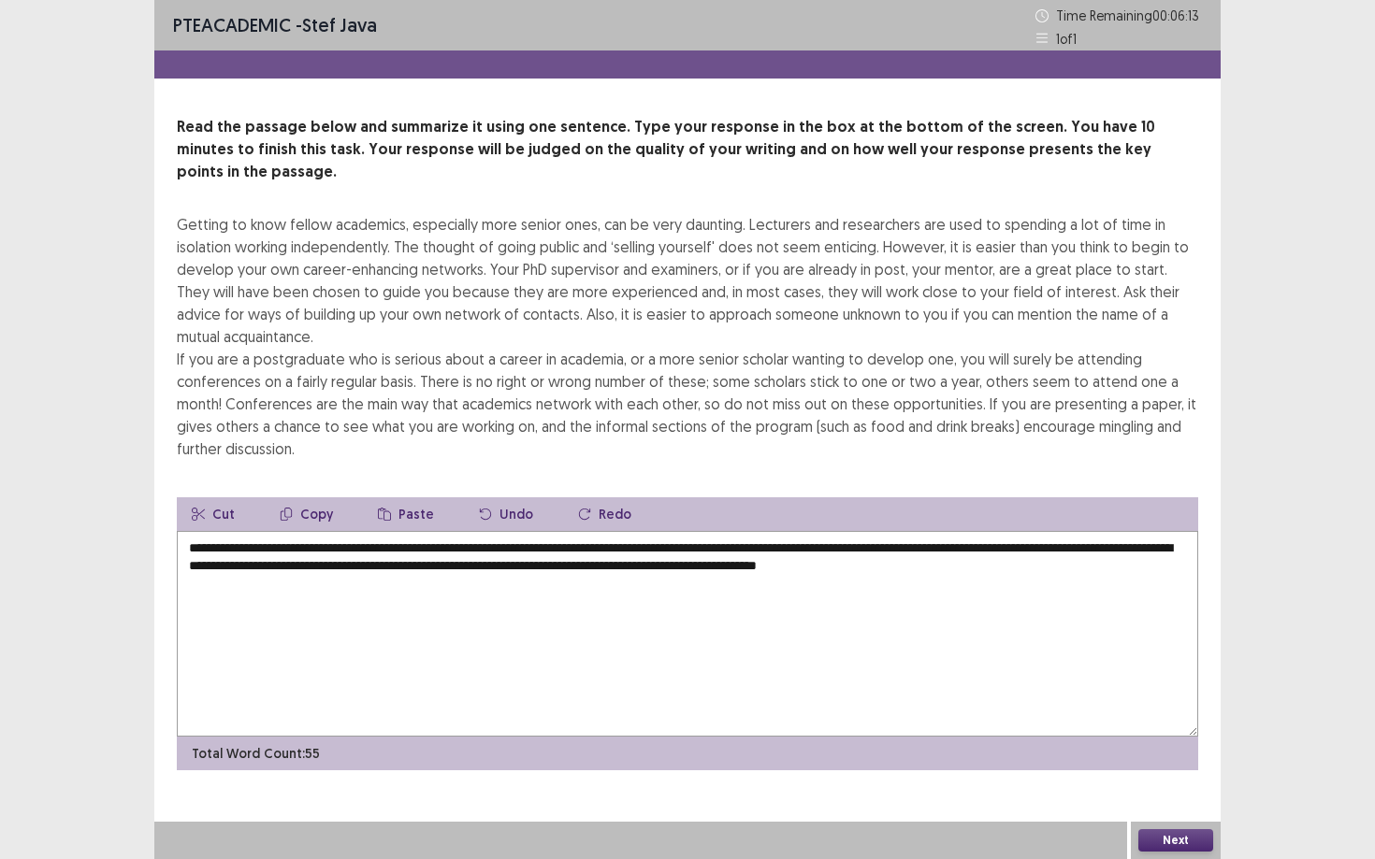
type textarea "**********"
click at [1061, 730] on button "Next" at bounding box center [1175, 841] width 75 height 22
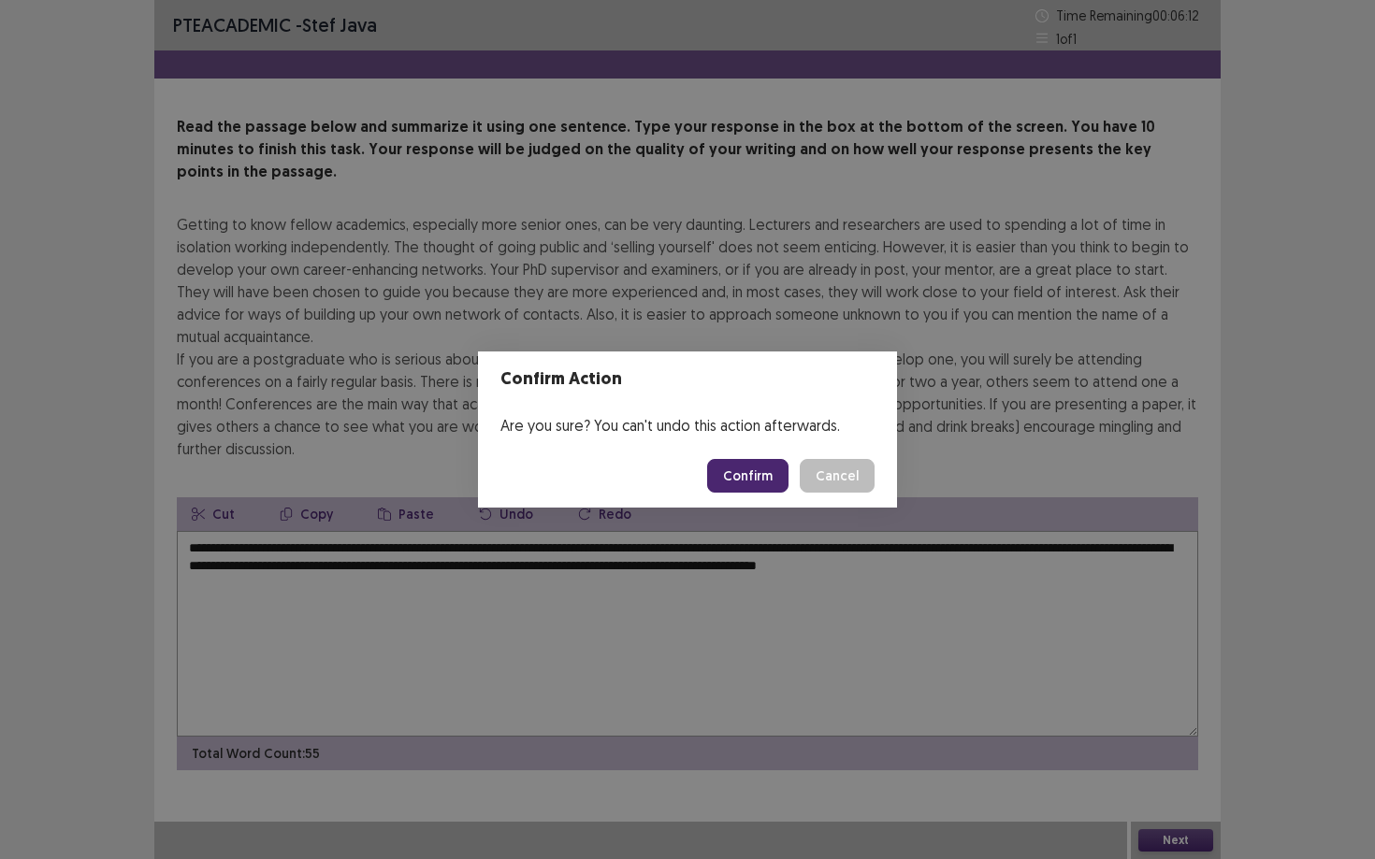
click at [748, 480] on button "Confirm" at bounding box center [747, 476] width 81 height 34
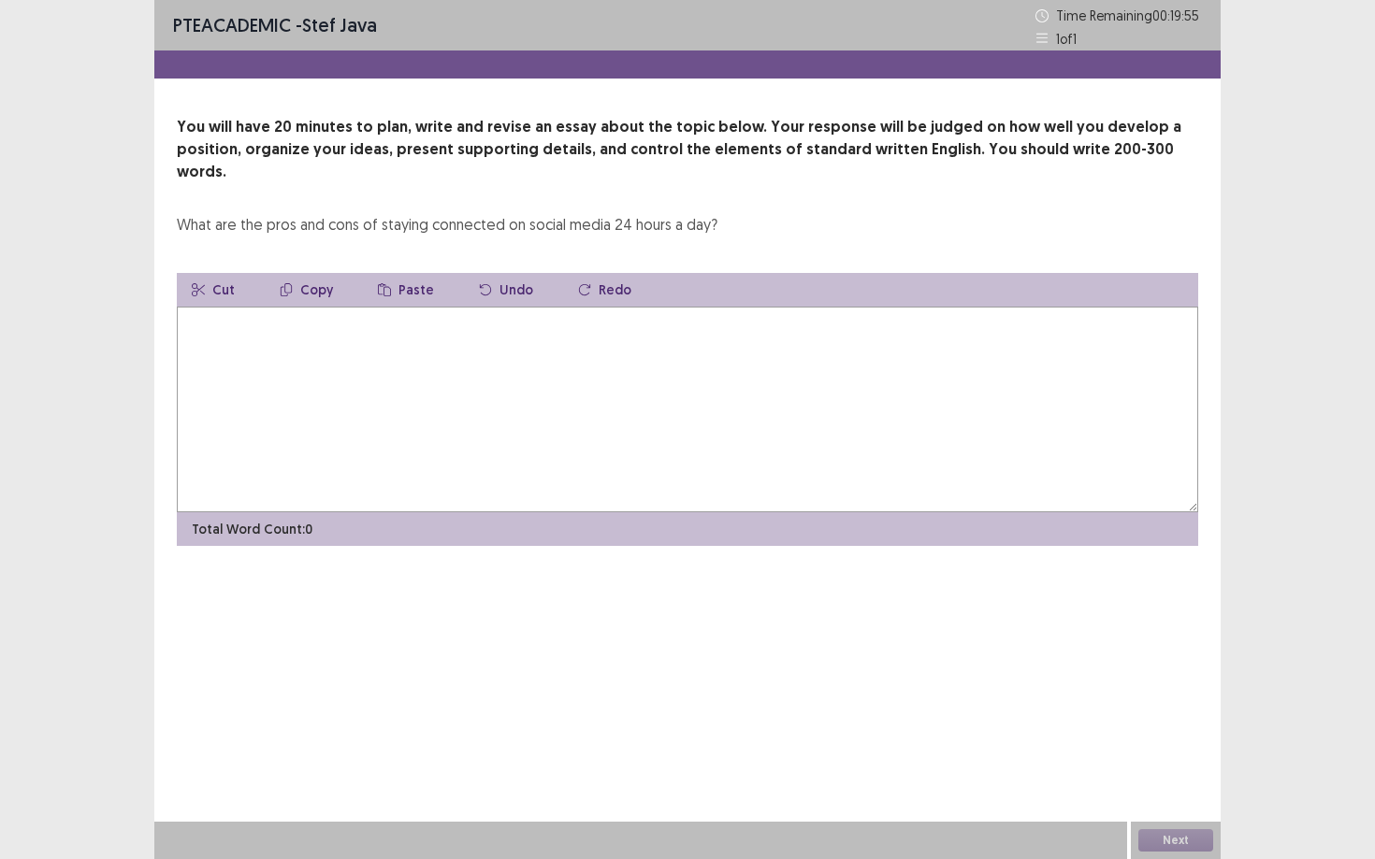
click at [505, 321] on textarea at bounding box center [687, 410] width 1021 height 206
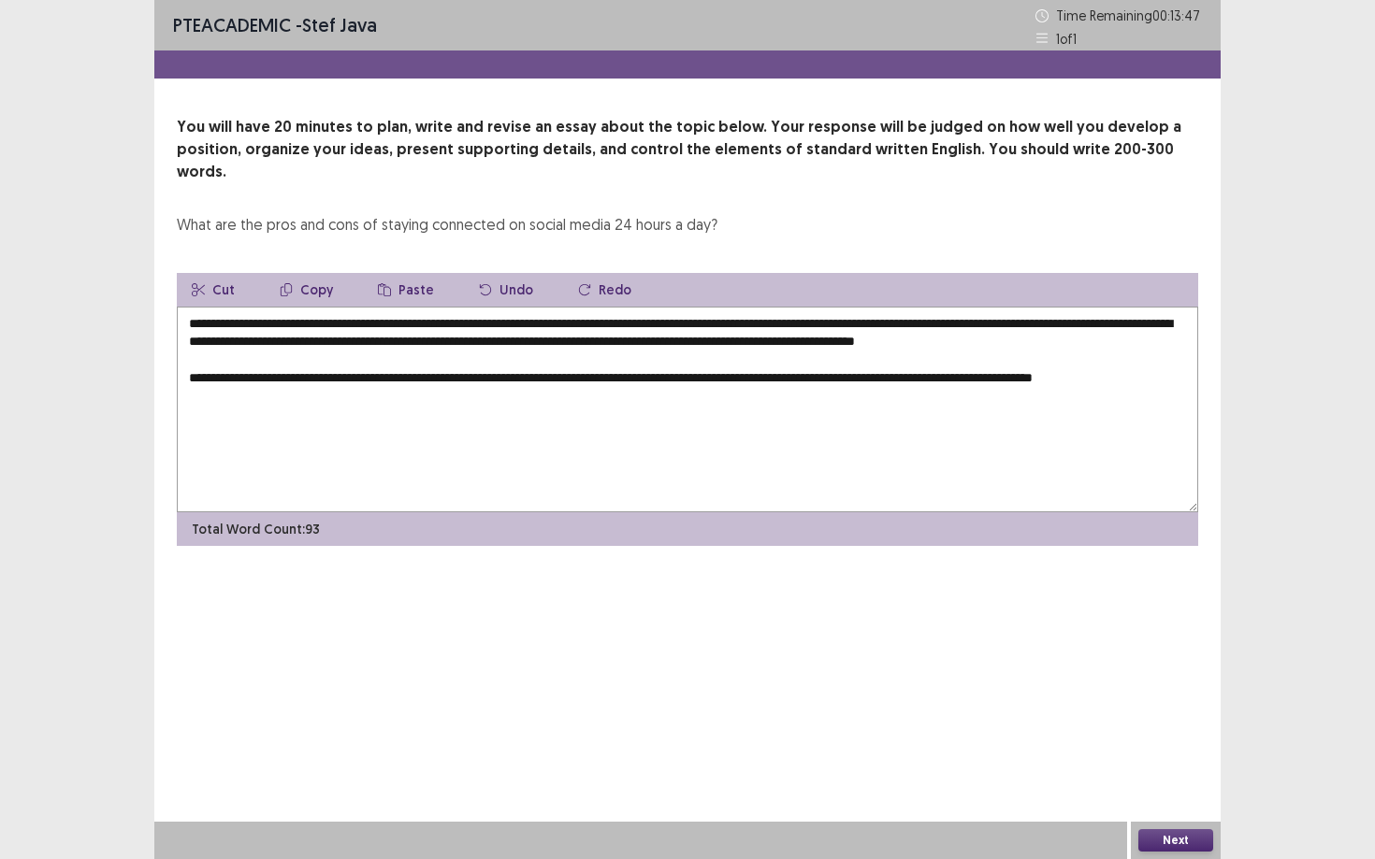
drag, startPoint x: 1115, startPoint y: 377, endPoint x: 1055, endPoint y: 376, distance: 59.9
click at [1055, 376] on textarea "**********" at bounding box center [687, 410] width 1021 height 206
click at [1042, 417] on textarea "**********" at bounding box center [687, 410] width 1021 height 206
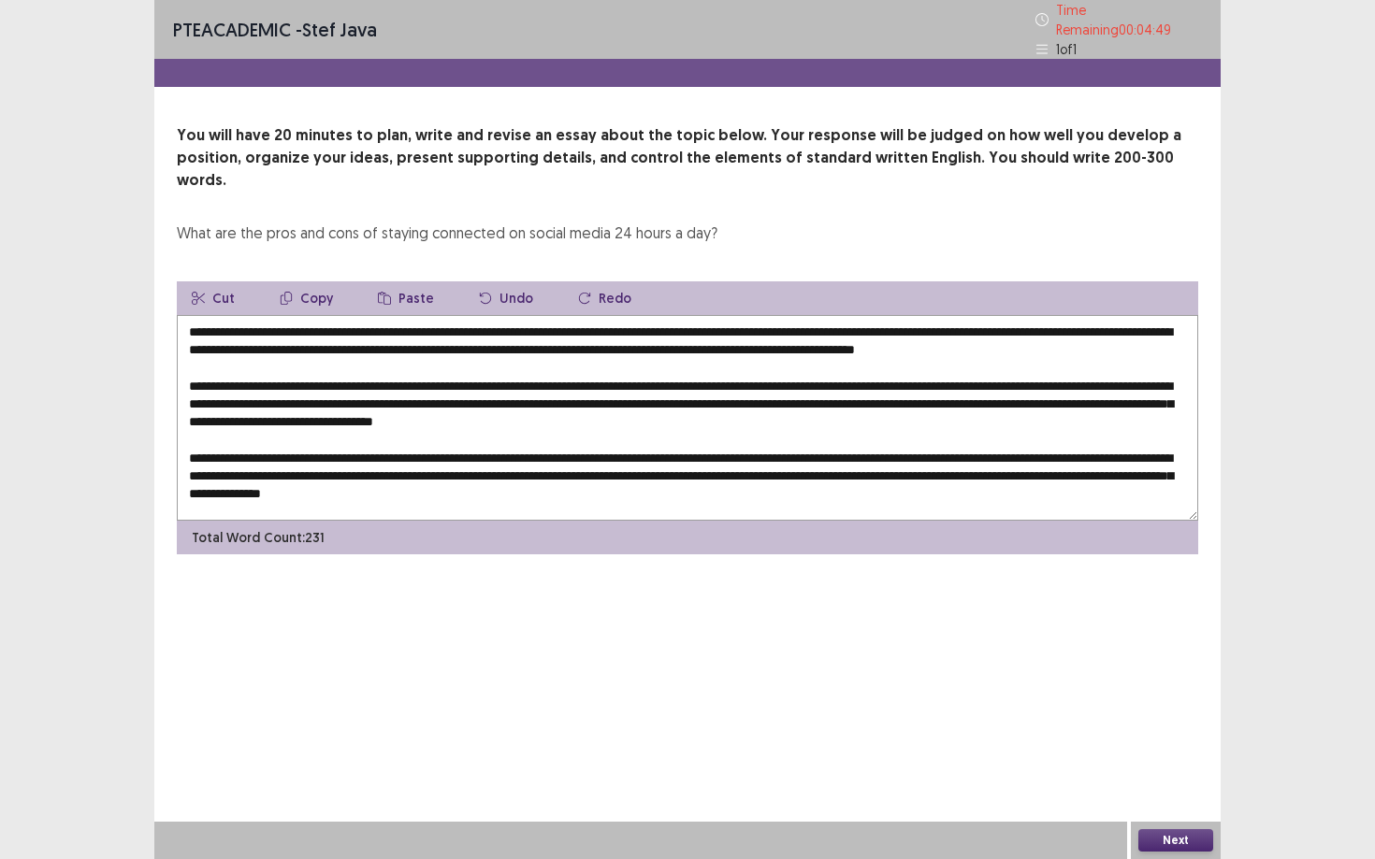
click at [758, 315] on textarea at bounding box center [687, 418] width 1021 height 206
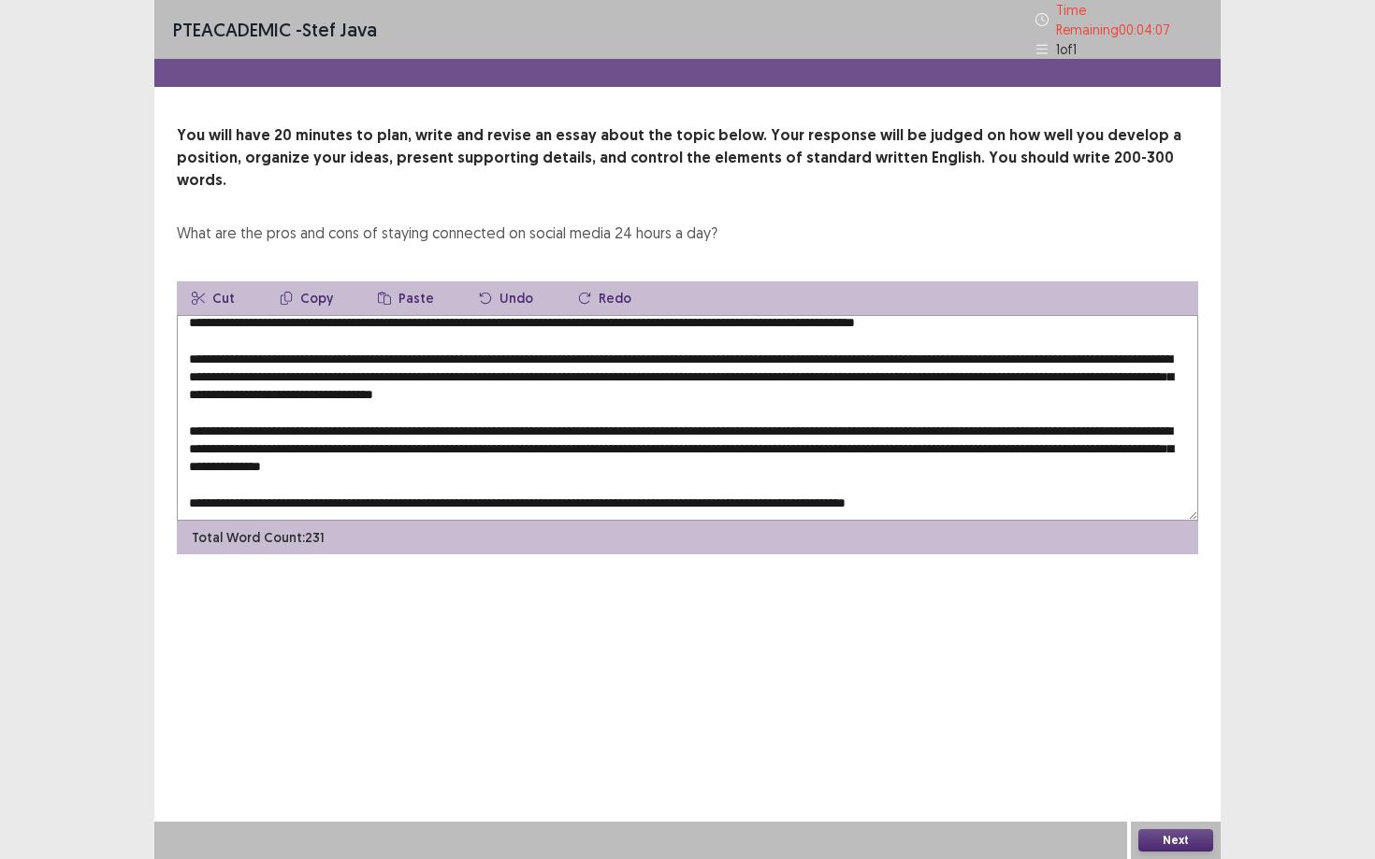
scroll to position [42, 0]
click at [818, 351] on textarea at bounding box center [687, 418] width 1021 height 206
click at [1003, 355] on textarea at bounding box center [687, 418] width 1021 height 206
click at [1061, 350] on textarea at bounding box center [687, 418] width 1021 height 206
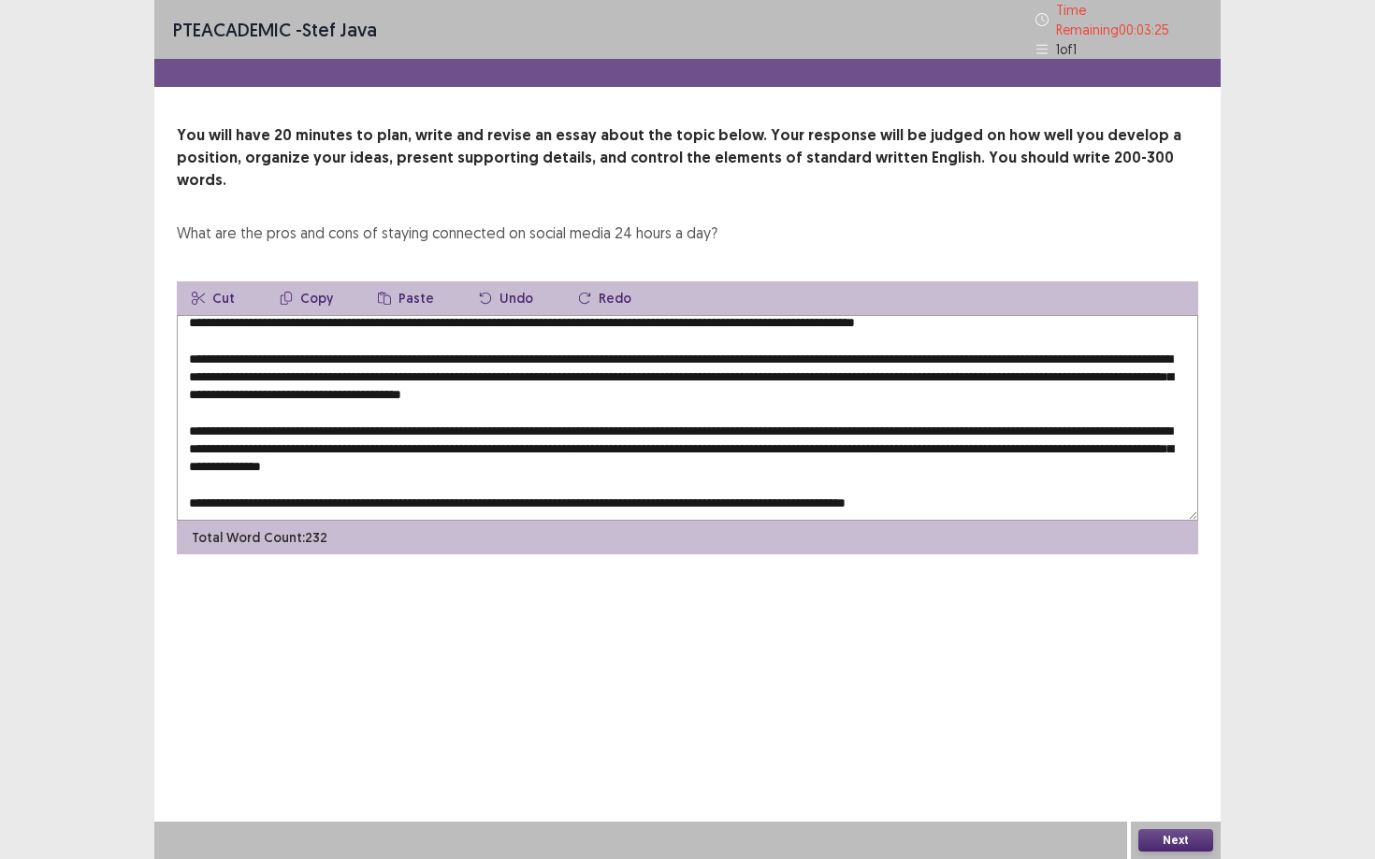
click at [740, 424] on textarea at bounding box center [687, 418] width 1021 height 206
click at [730, 424] on textarea at bounding box center [687, 418] width 1021 height 206
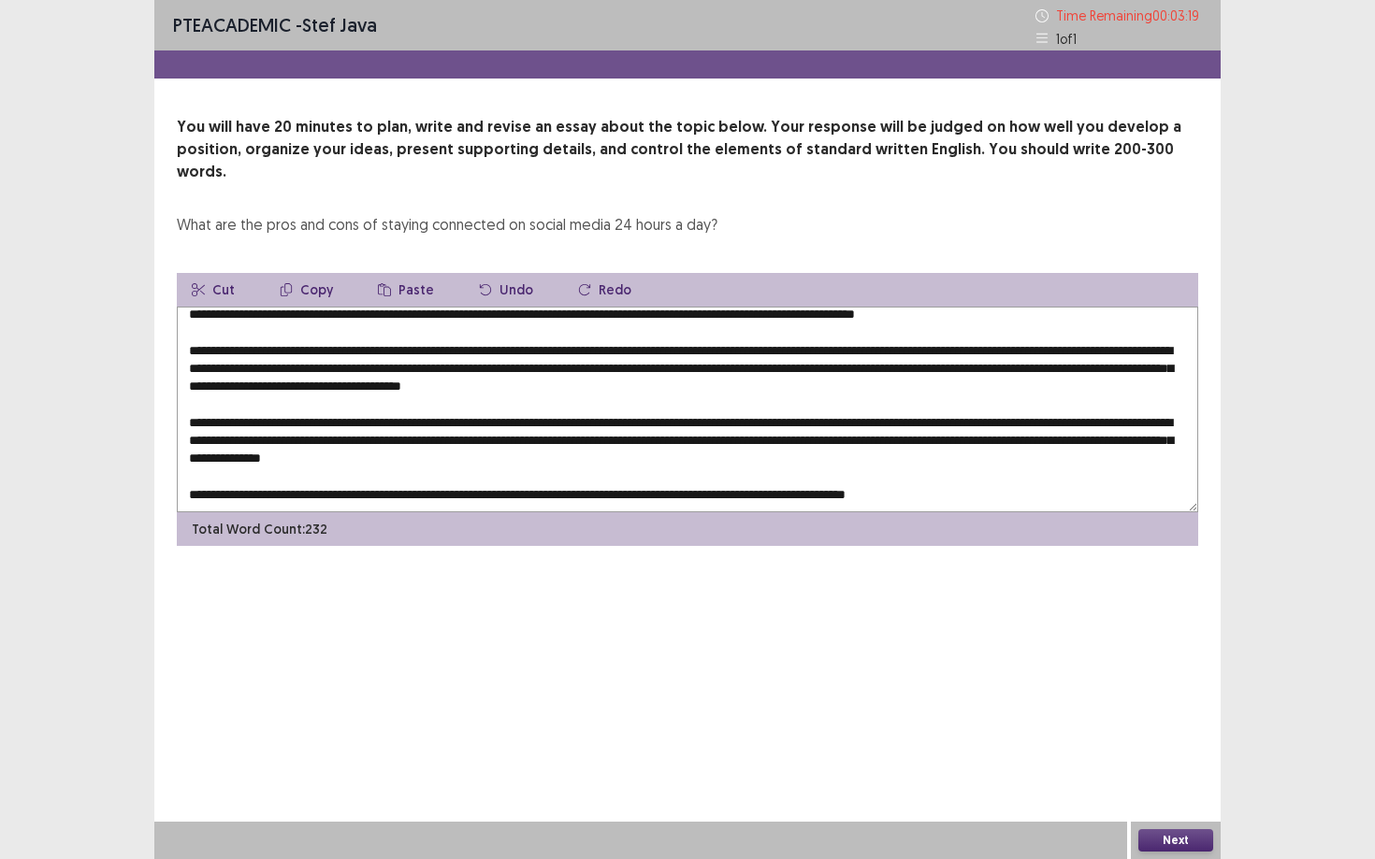
click at [743, 421] on textarea at bounding box center [687, 410] width 1021 height 206
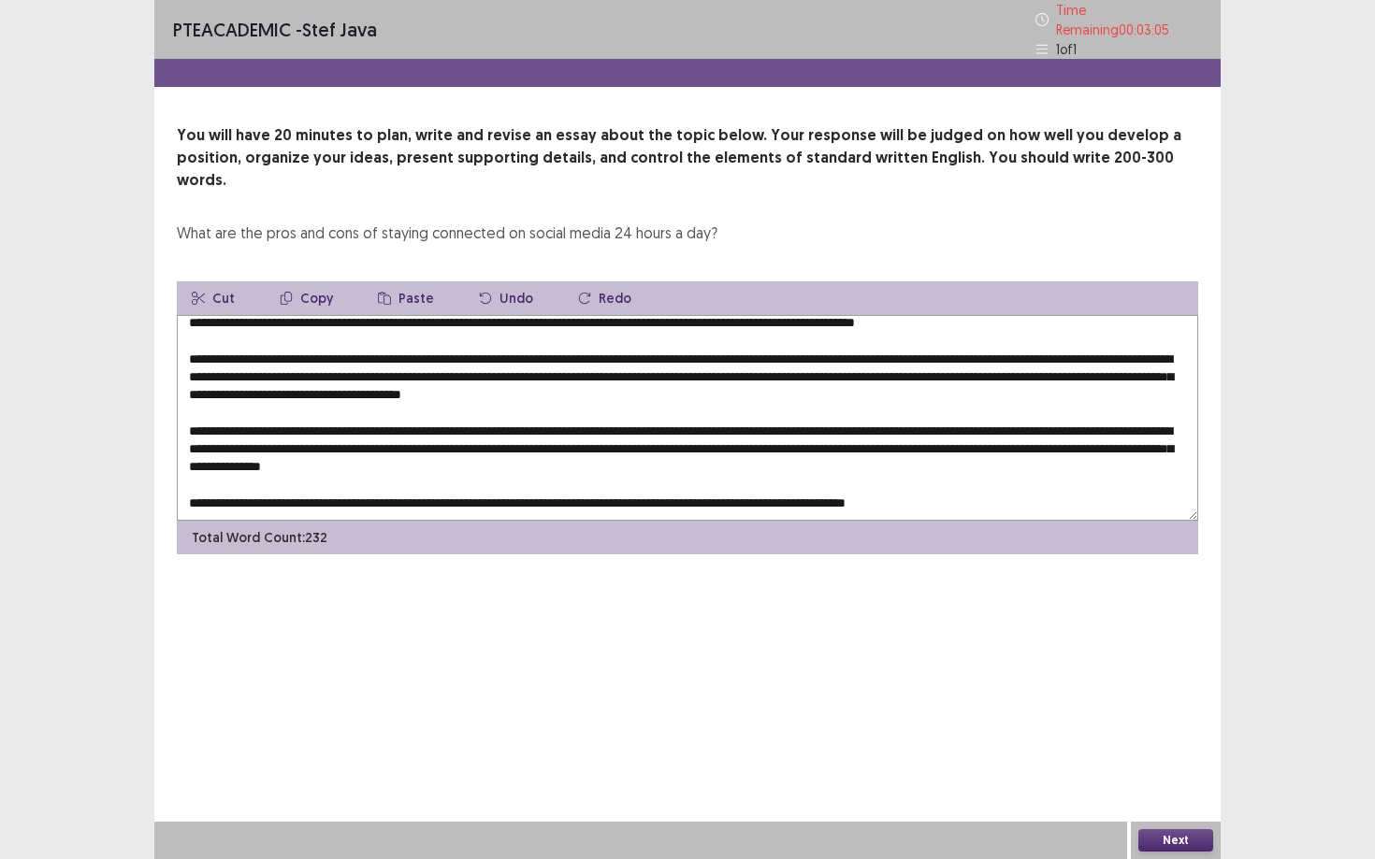
click at [196, 474] on textarea at bounding box center [687, 418] width 1021 height 206
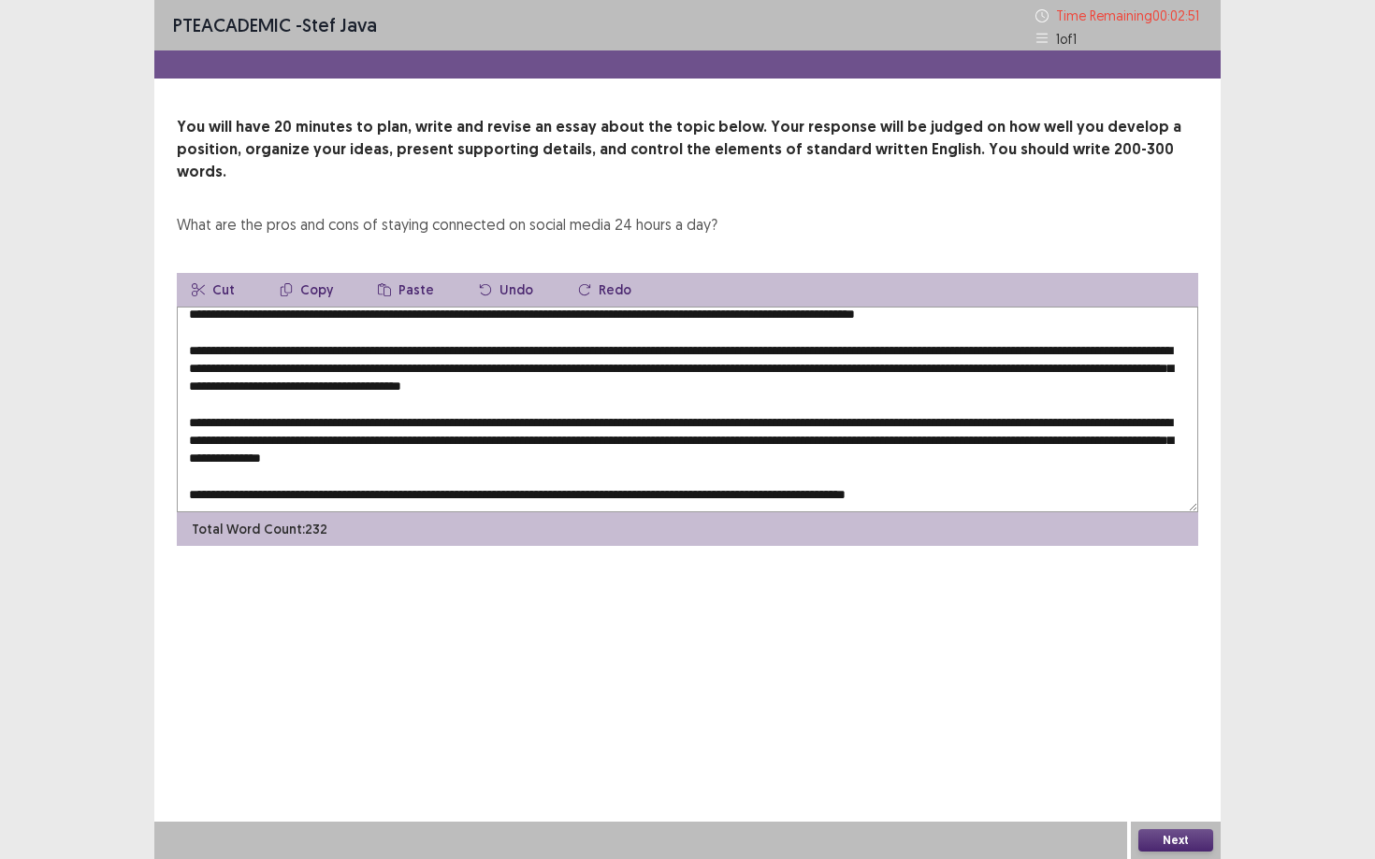
click at [994, 481] on textarea at bounding box center [687, 410] width 1021 height 206
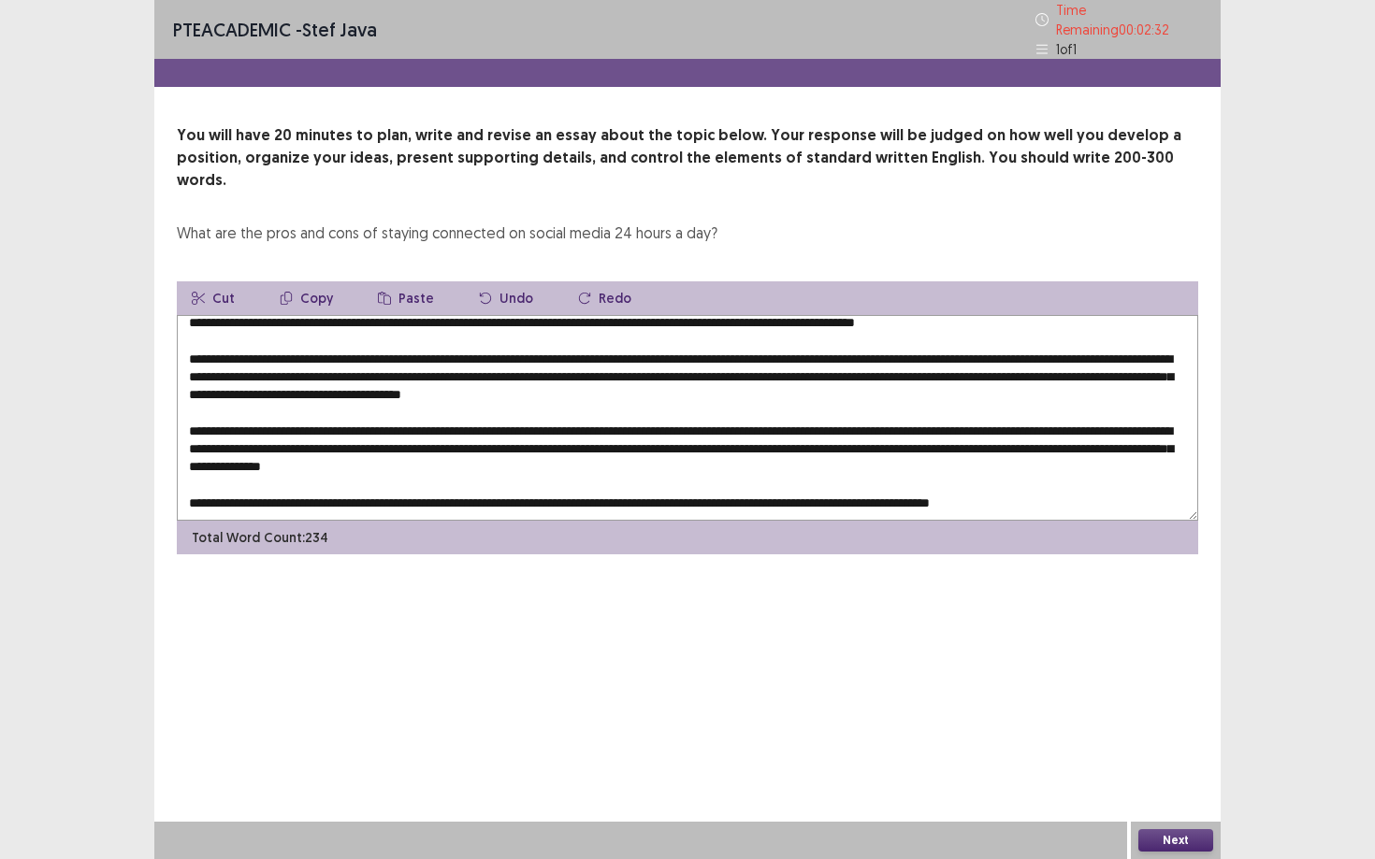
click at [975, 469] on textarea at bounding box center [687, 418] width 1021 height 206
click at [1061, 483] on textarea at bounding box center [687, 418] width 1021 height 206
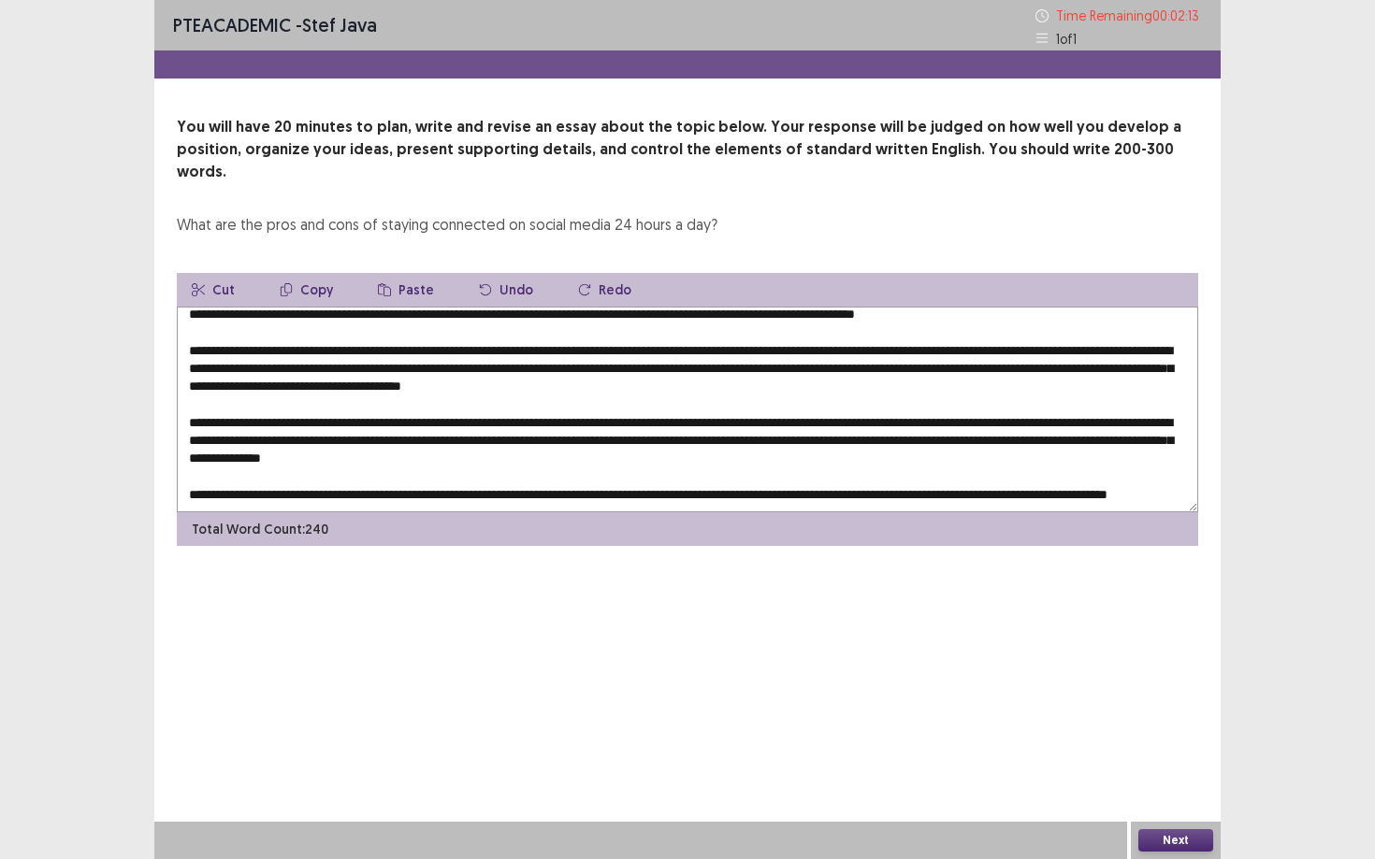
type textarea "**********"
click at [1061, 730] on button "Next" at bounding box center [1175, 841] width 75 height 22
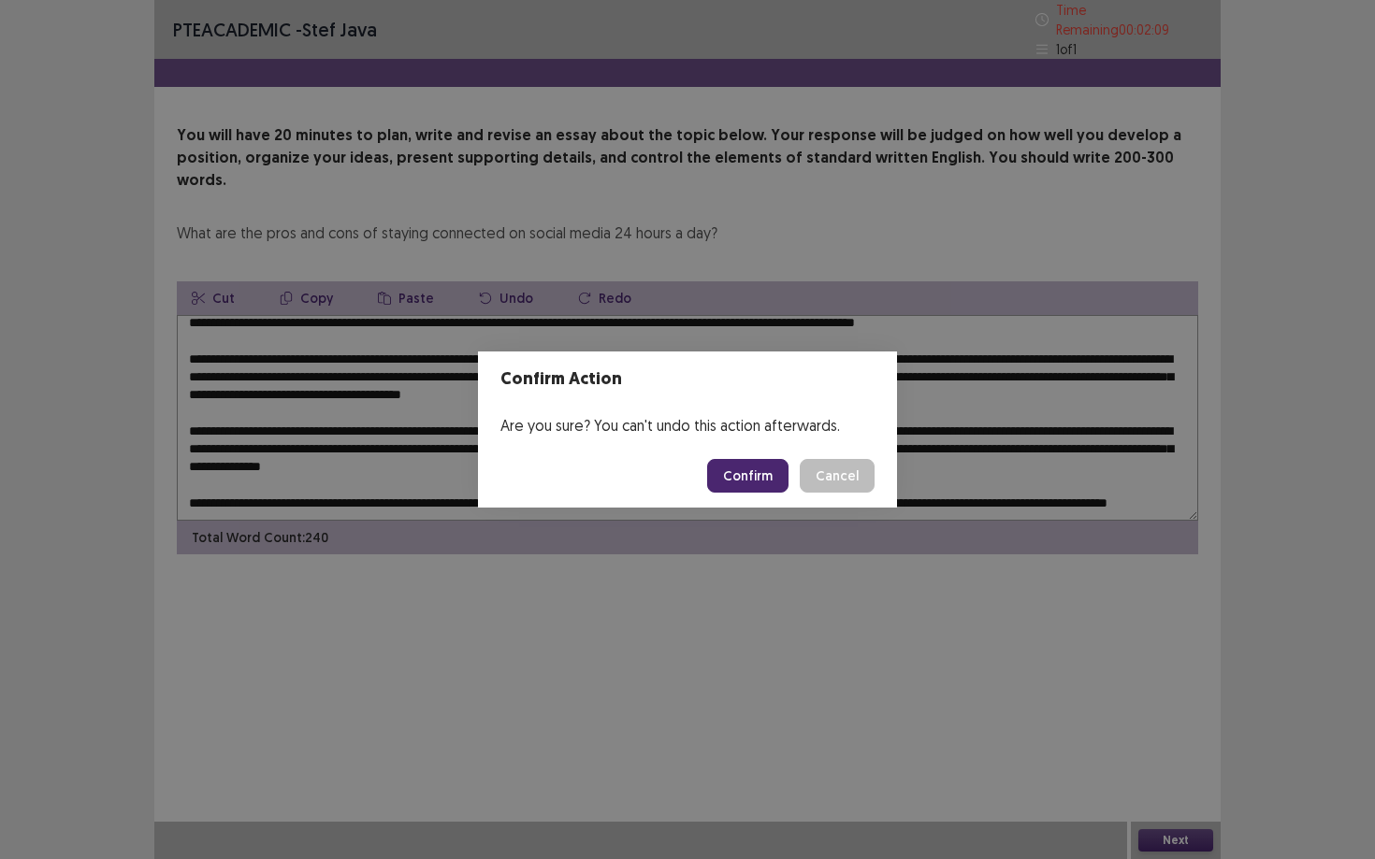
click at [750, 478] on button "Confirm" at bounding box center [747, 476] width 81 height 34
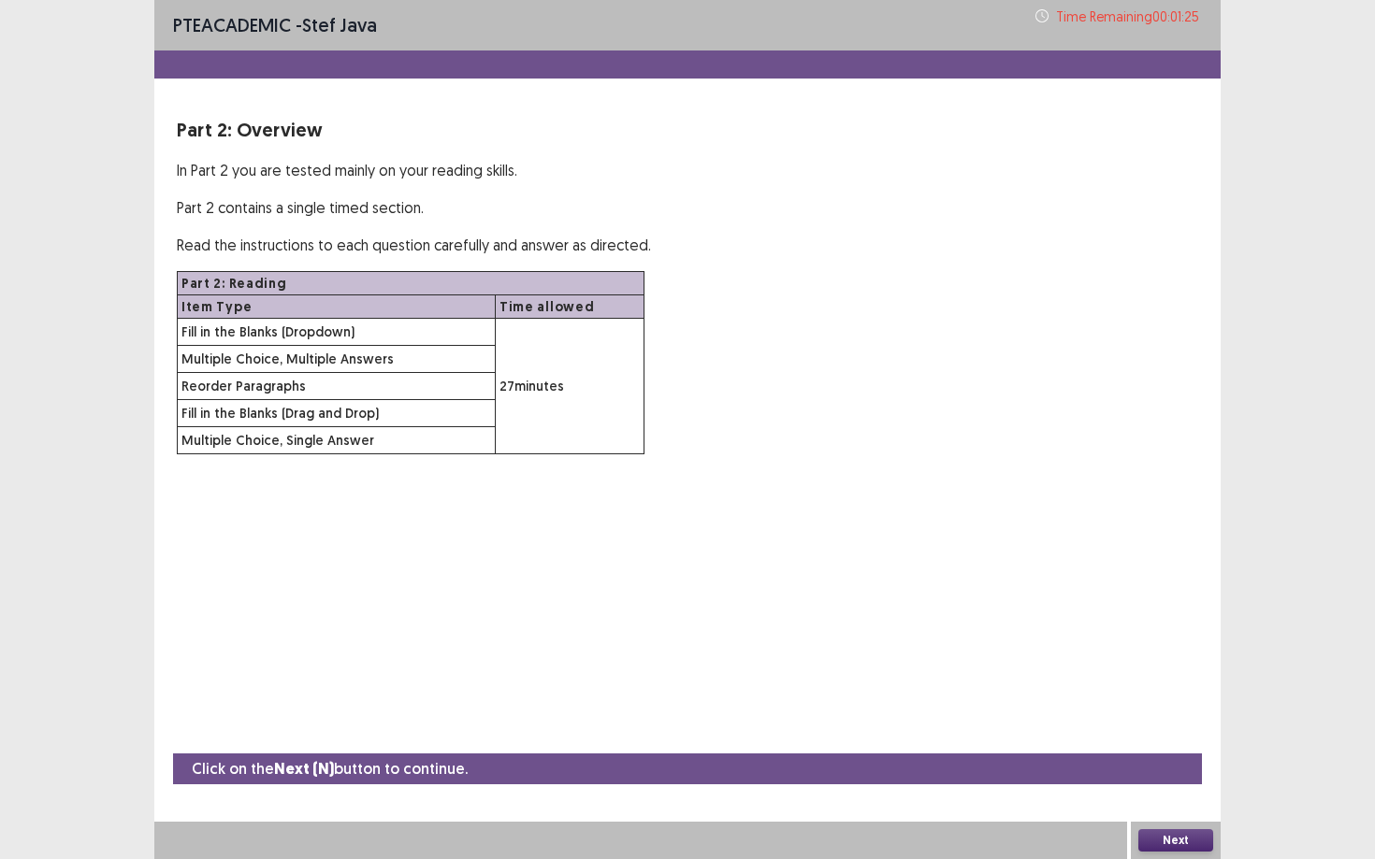
click at [1061, 730] on button "Next" at bounding box center [1175, 841] width 75 height 22
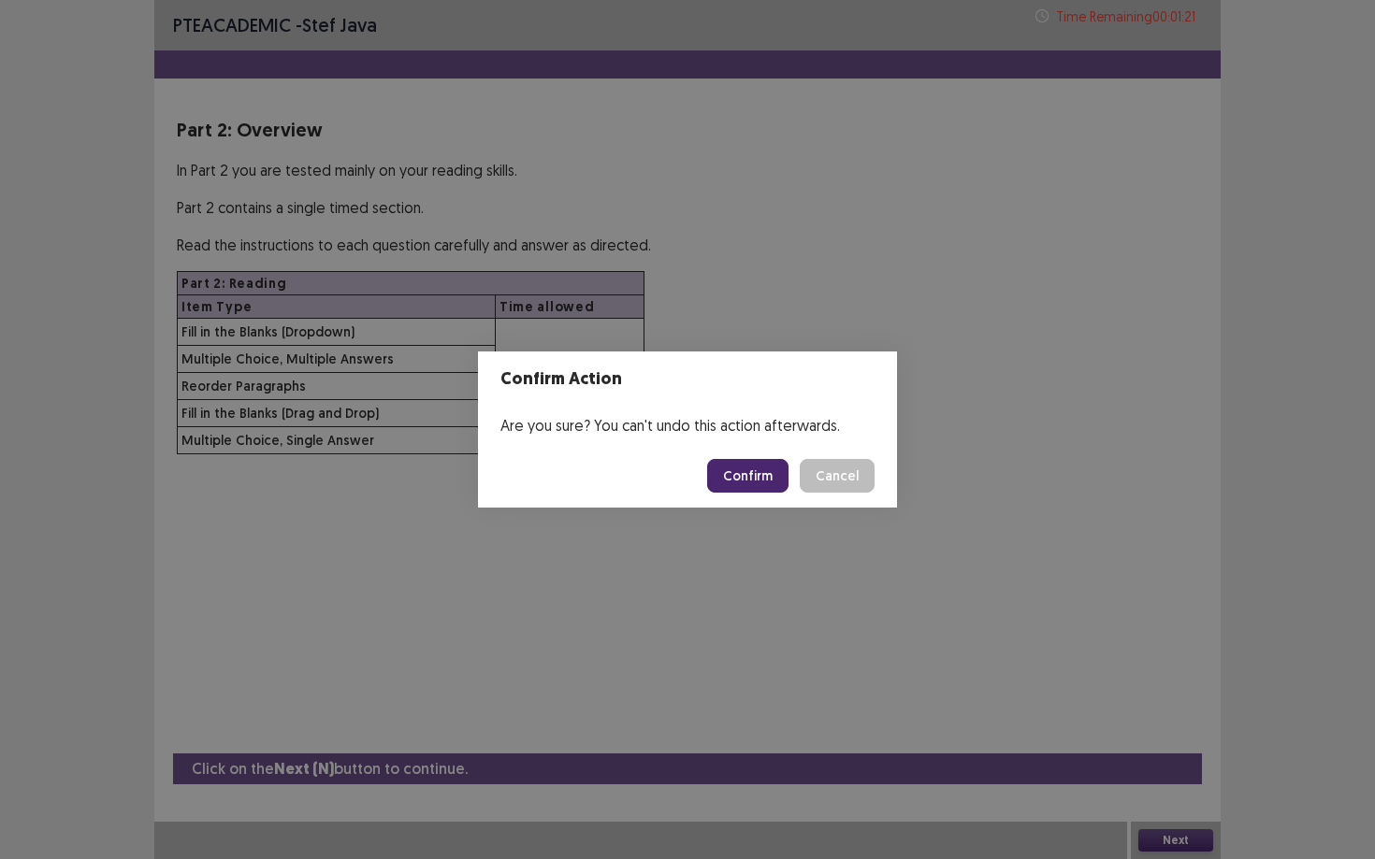
click at [764, 470] on button "Confirm" at bounding box center [747, 476] width 81 height 34
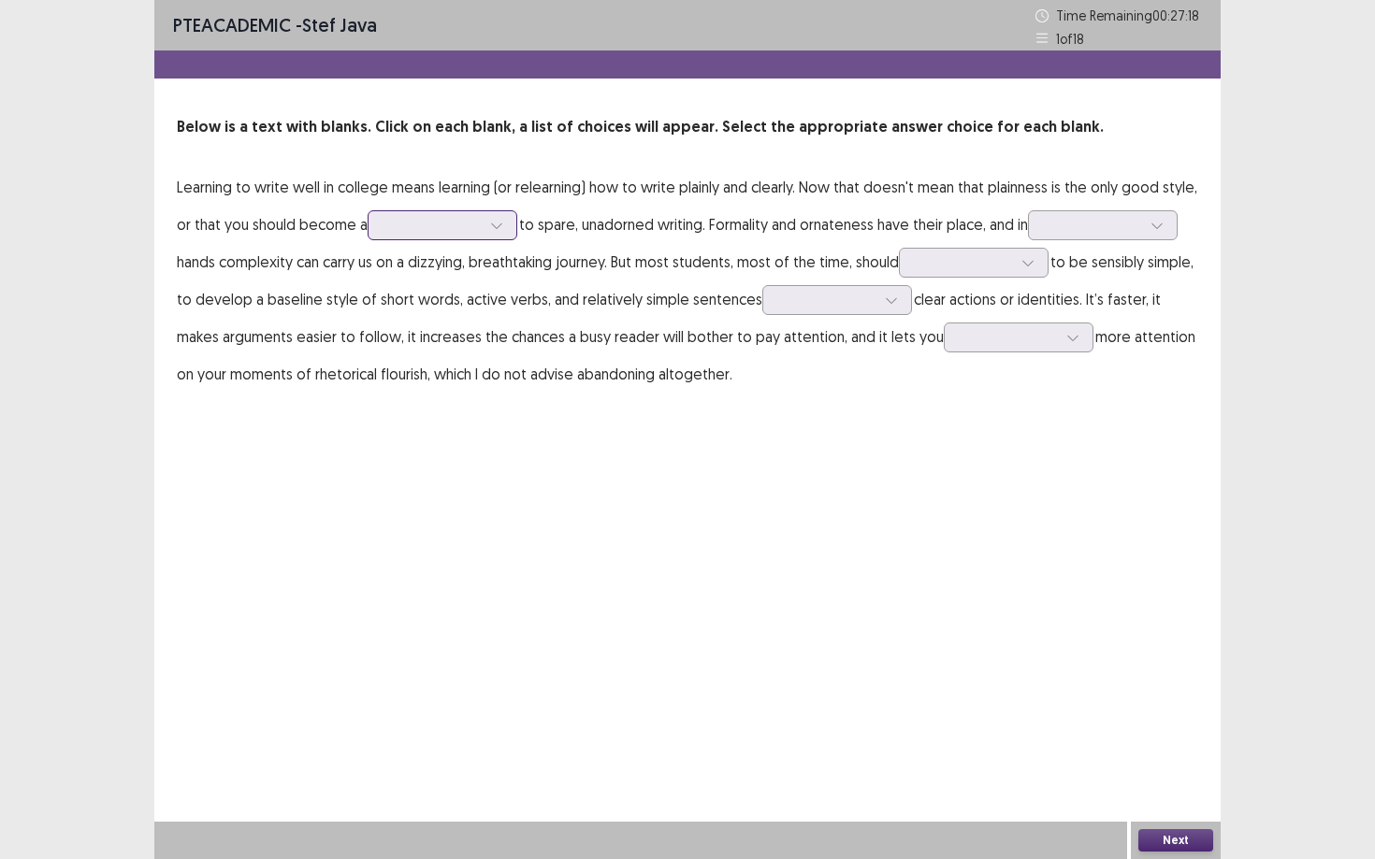
click at [509, 233] on div at bounding box center [497, 225] width 28 height 28
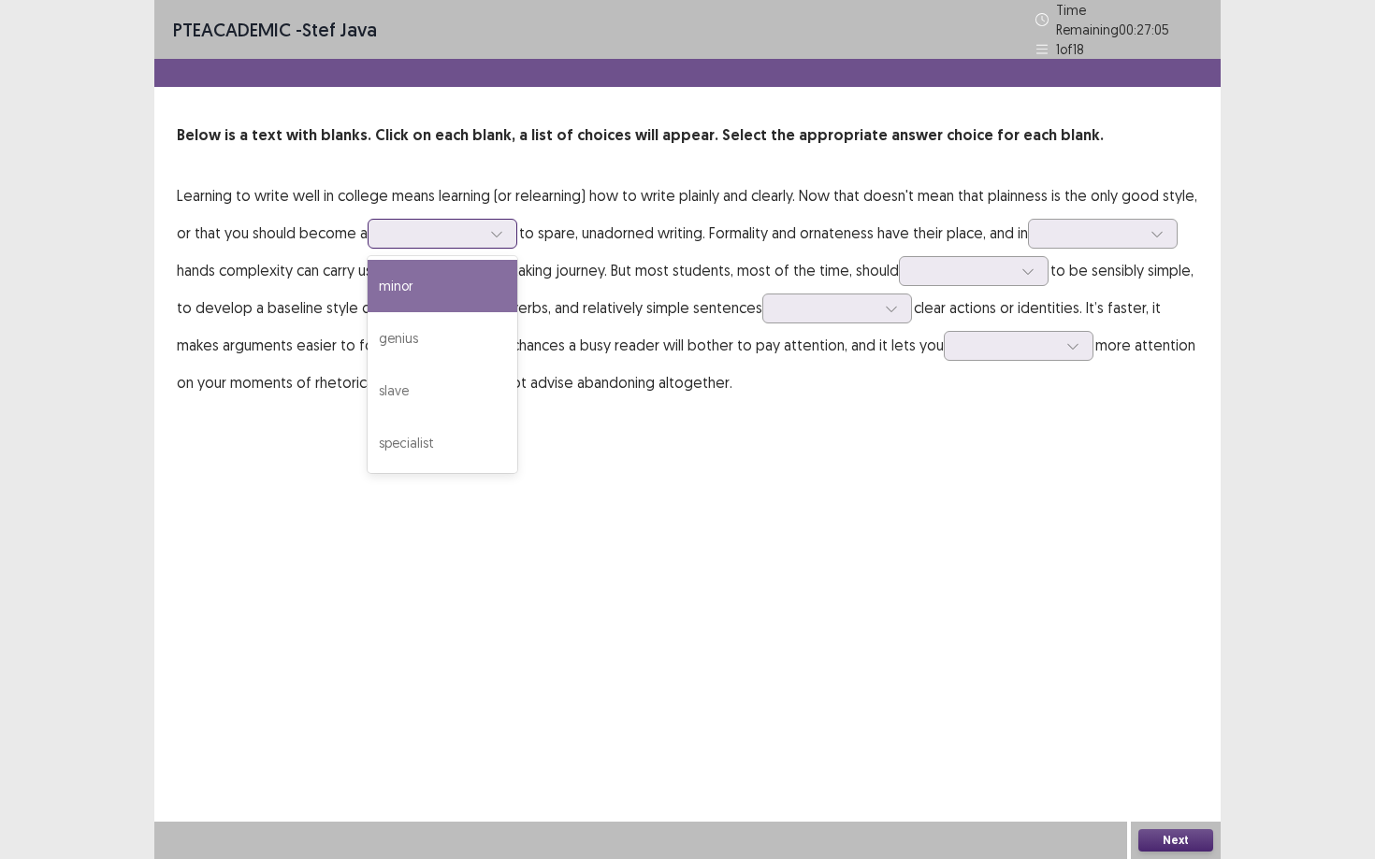
click at [485, 272] on div "minor" at bounding box center [443, 286] width 150 height 52
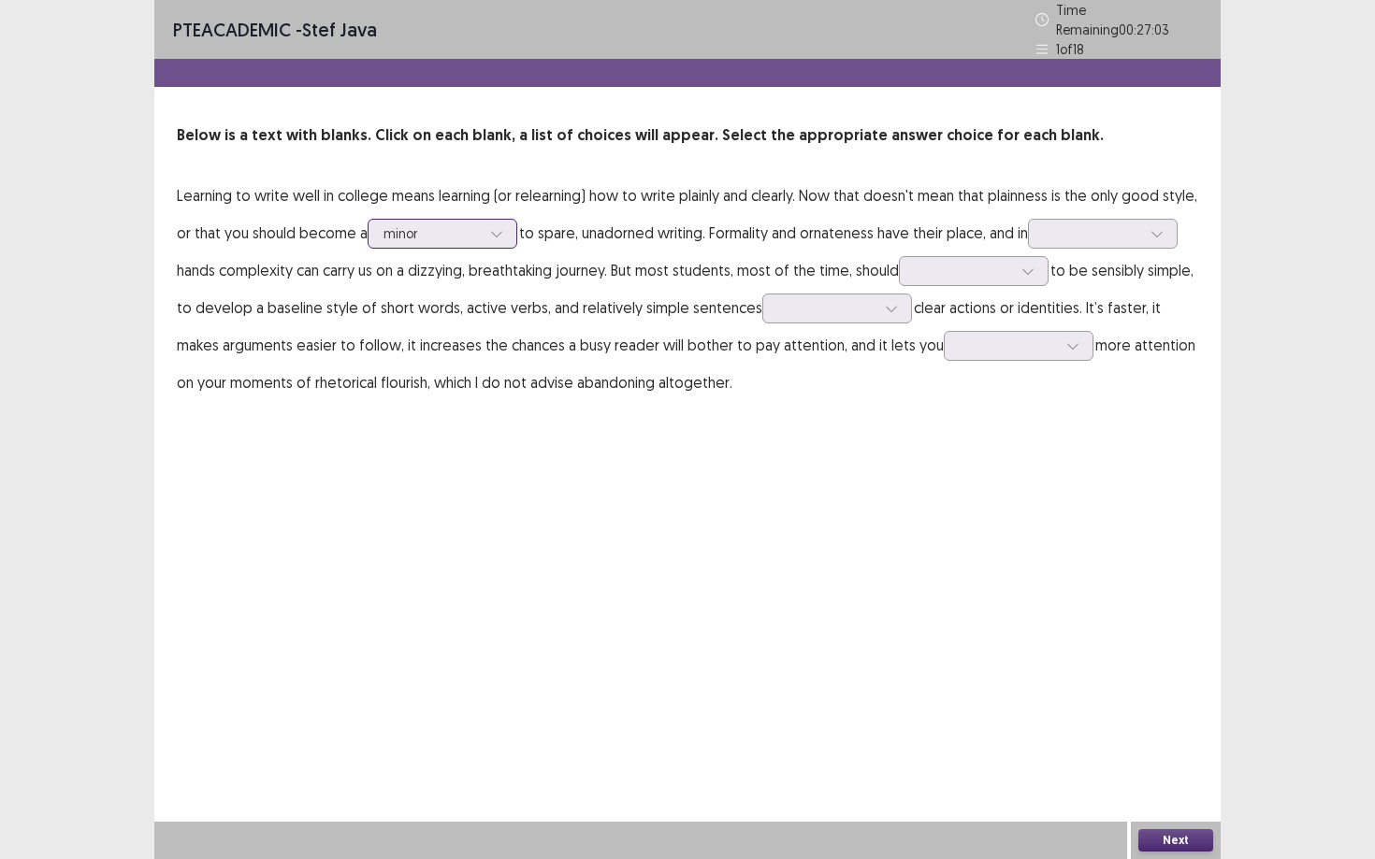
click at [507, 228] on div at bounding box center [497, 234] width 28 height 28
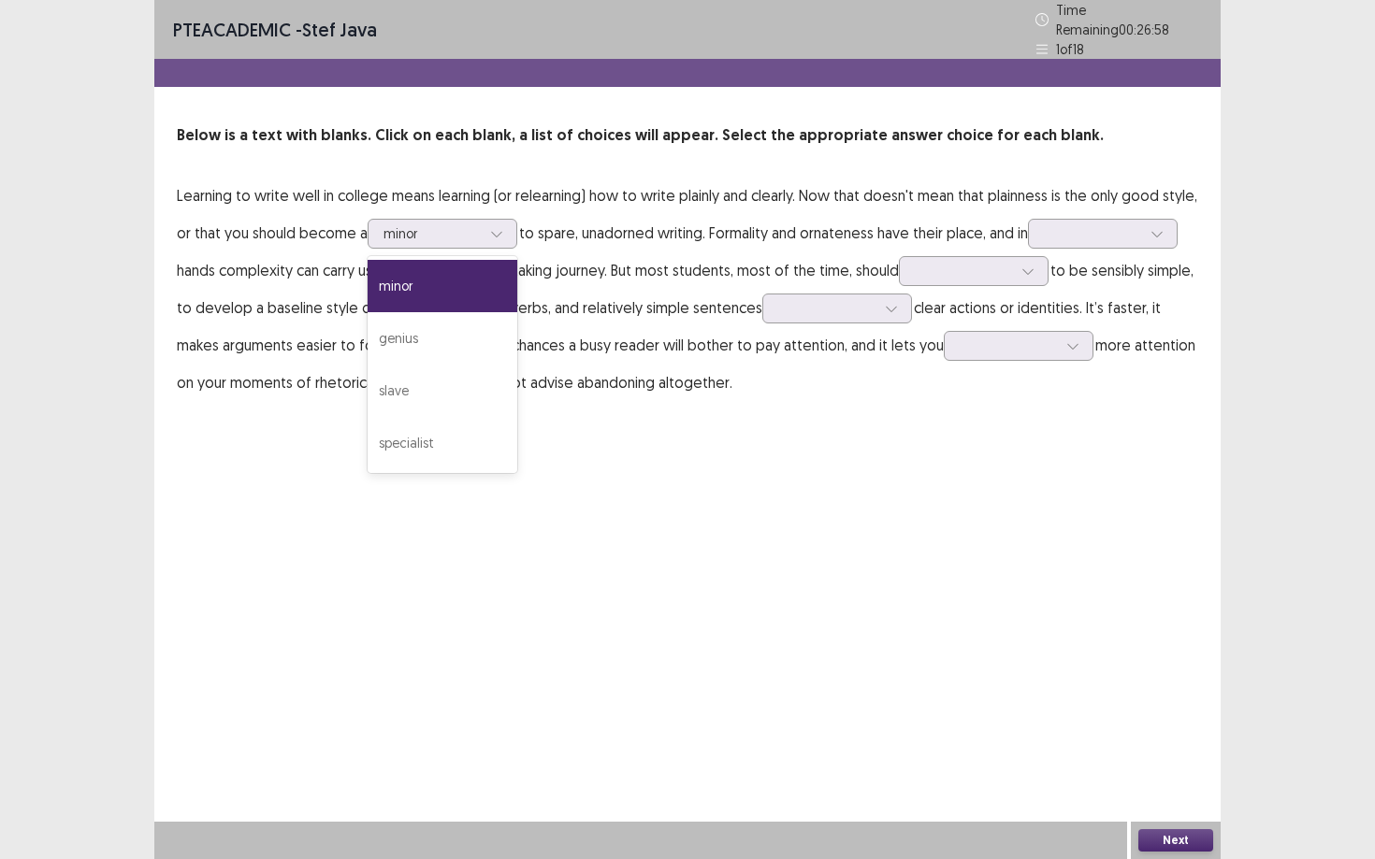
click at [581, 236] on p "Learning to write well in college means learning (or relearning) how to write p…" at bounding box center [687, 289] width 1021 height 224
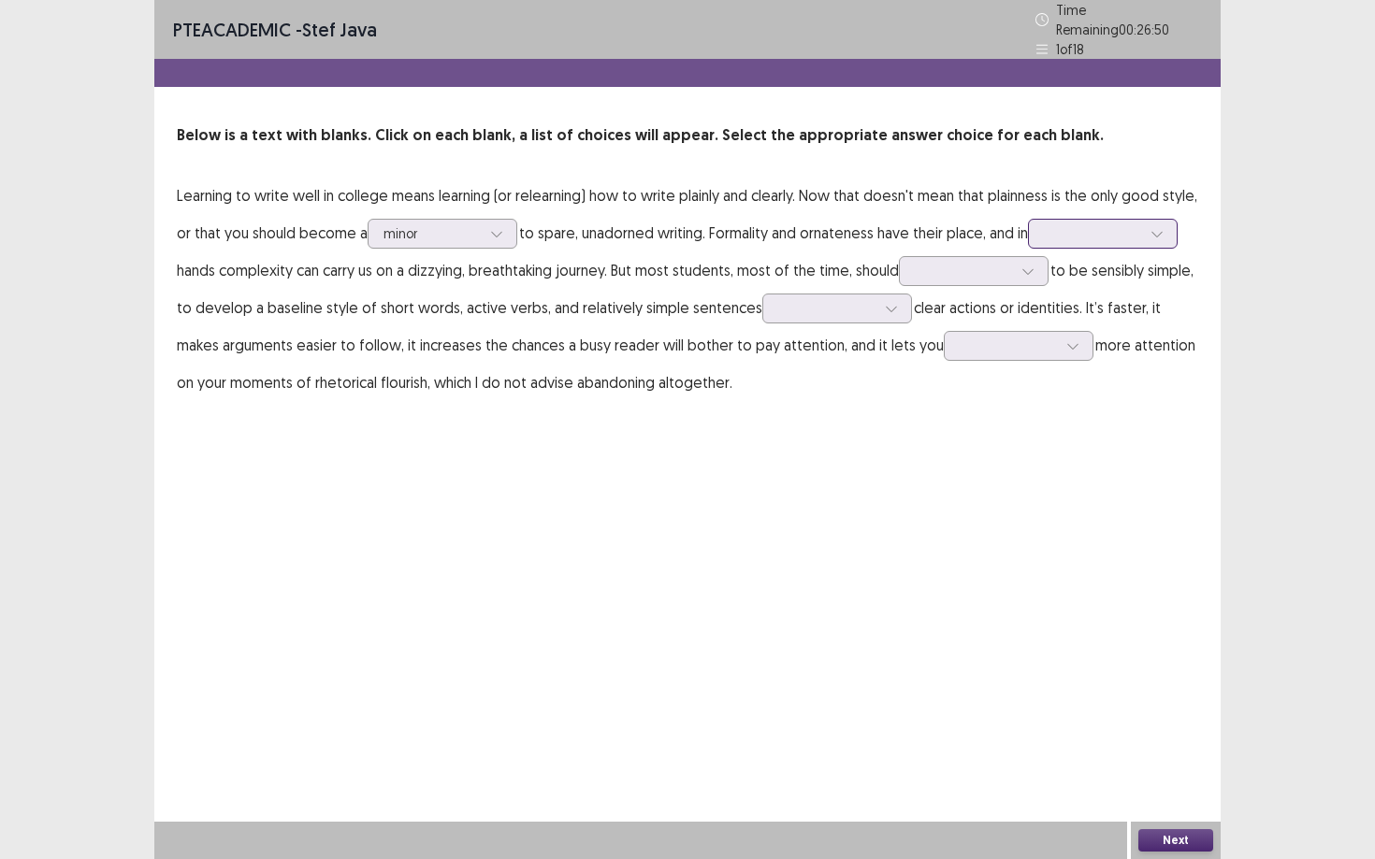
click at [1061, 234] on div at bounding box center [1092, 233] width 97 height 18
click at [1061, 321] on div "unusual" at bounding box center [1103, 338] width 150 height 52
click at [1061, 230] on div at bounding box center [1157, 234] width 28 height 28
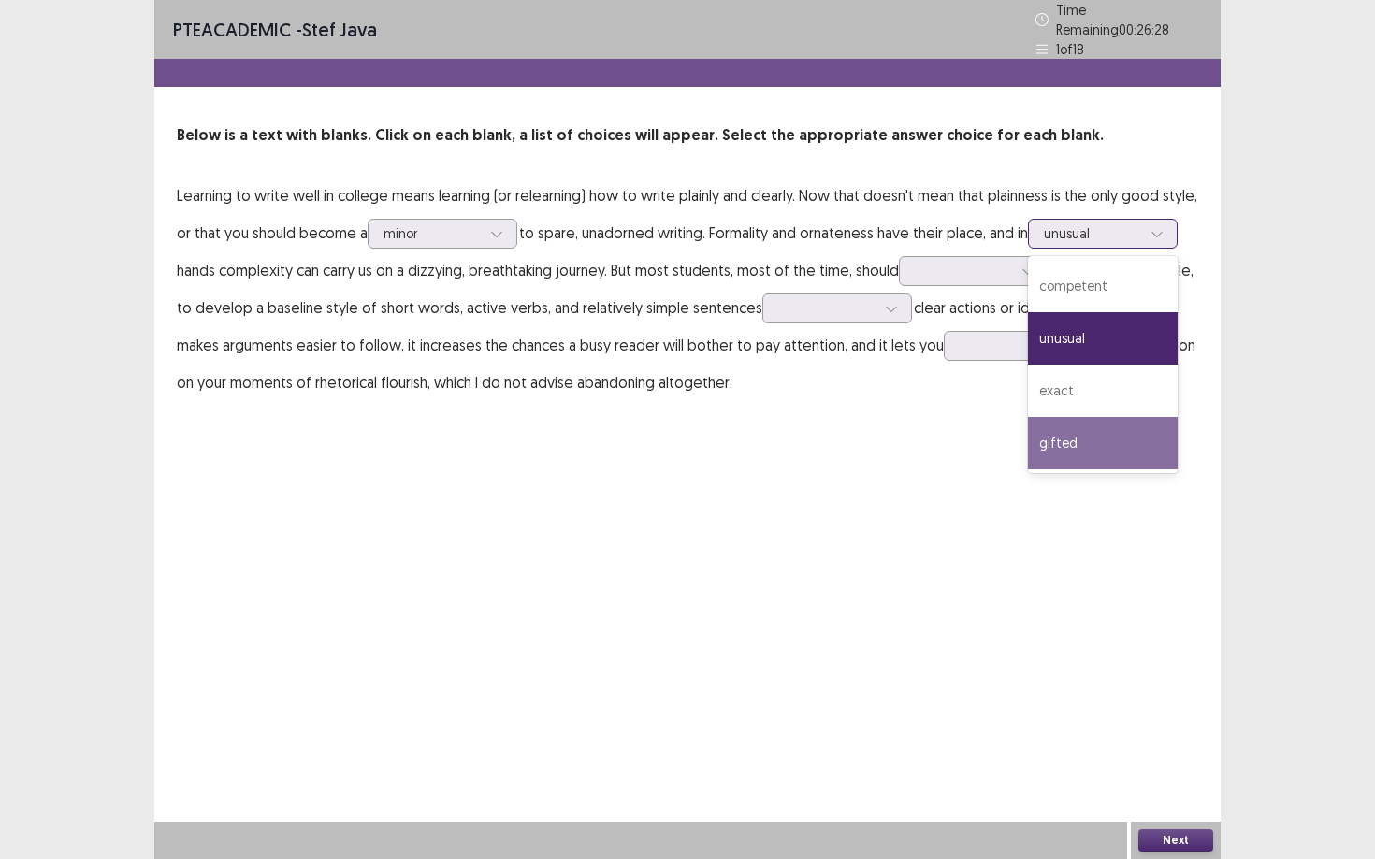
click at [1061, 434] on div "gifted" at bounding box center [1103, 443] width 150 height 52
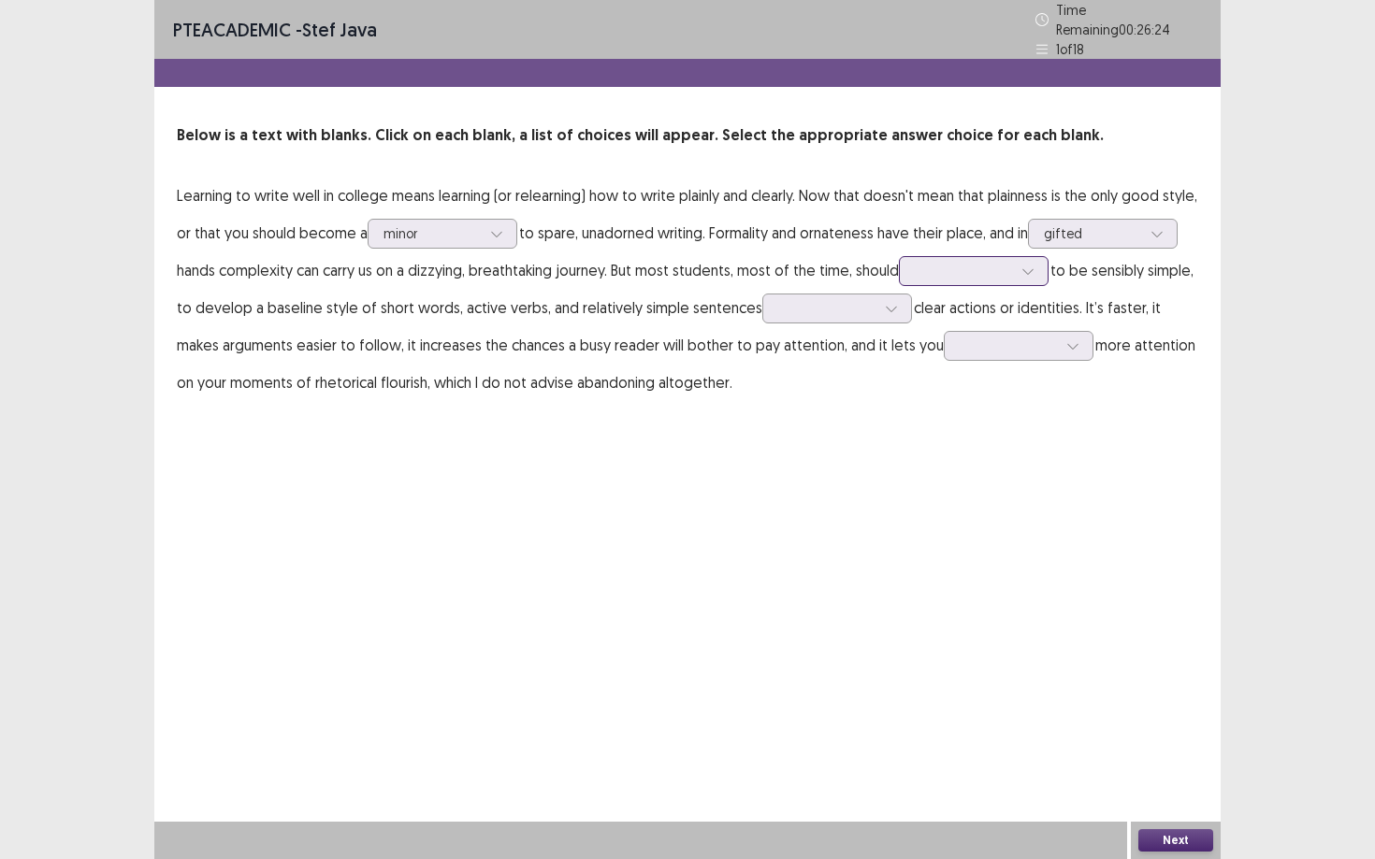
click at [968, 274] on div at bounding box center [963, 271] width 101 height 22
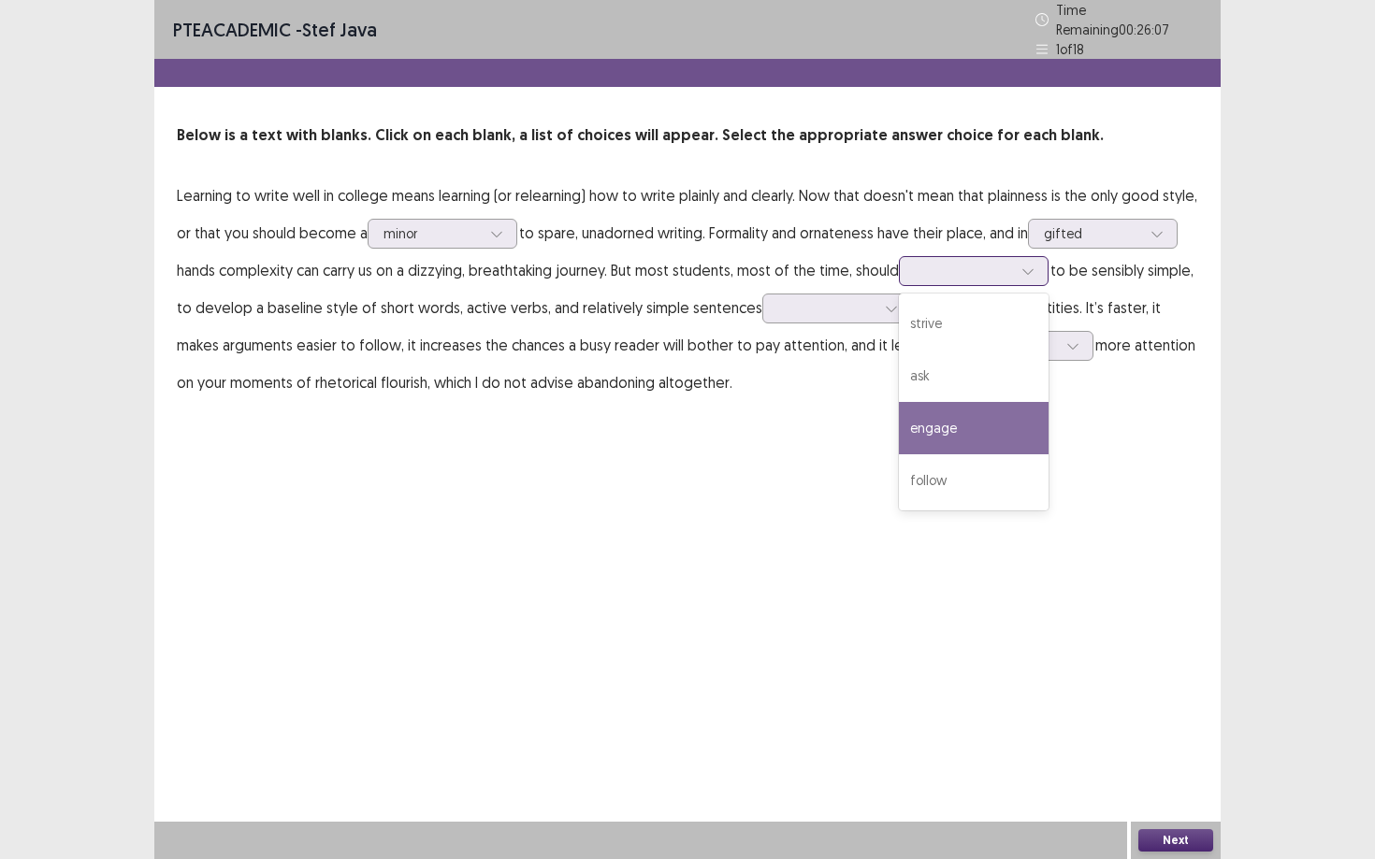
click at [922, 408] on div "engage" at bounding box center [974, 428] width 150 height 52
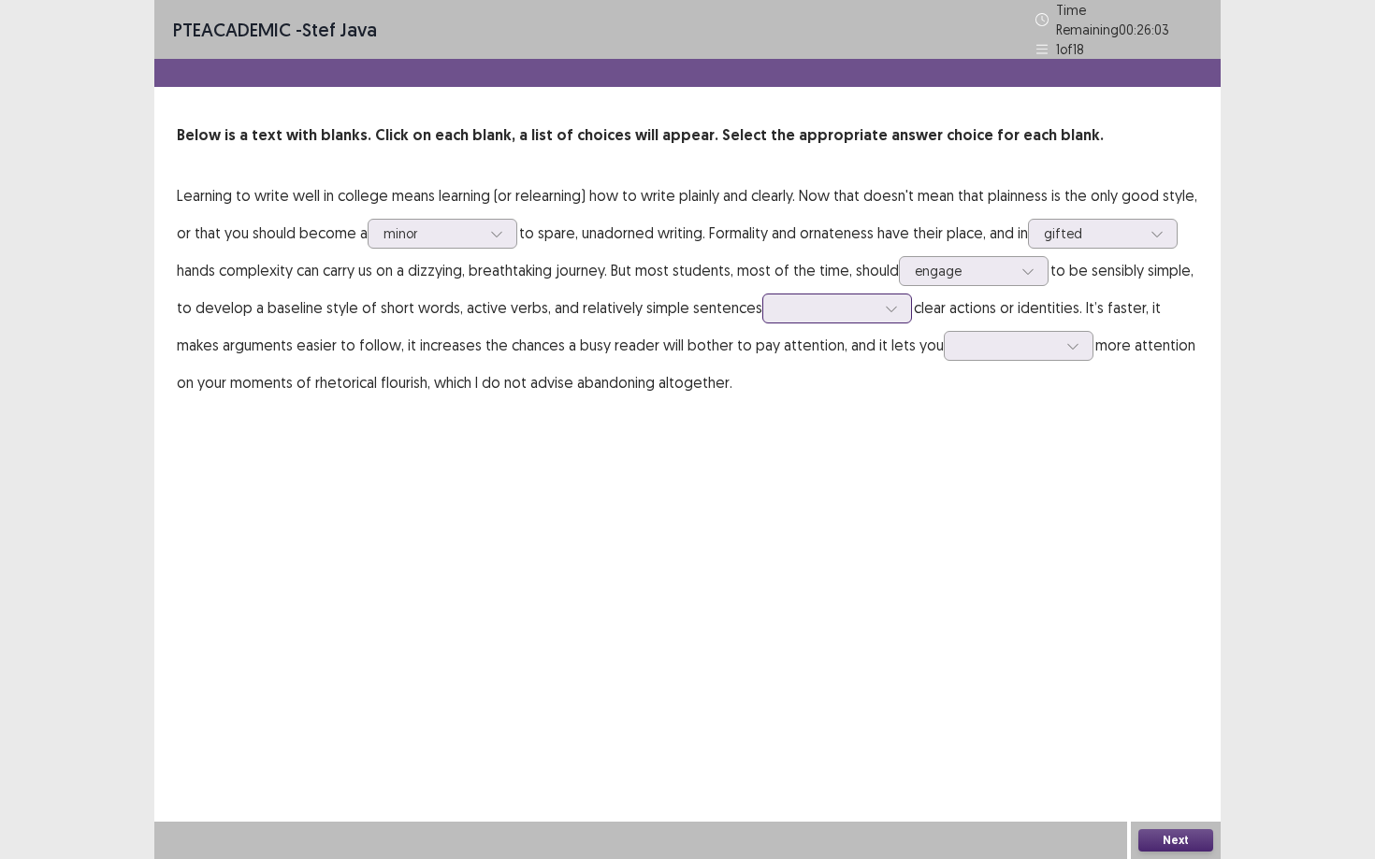
click at [805, 314] on div at bounding box center [837, 309] width 150 height 30
click at [803, 357] on div "providing" at bounding box center [837, 361] width 150 height 52
click at [1059, 348] on div at bounding box center [1073, 346] width 28 height 28
click at [814, 433] on div "PTE academic - stef java Time Remaining 00 : 25 : 54 1 of 18 Below is a text wi…" at bounding box center [687, 429] width 1066 height 859
click at [968, 337] on div at bounding box center [1007, 346] width 97 height 18
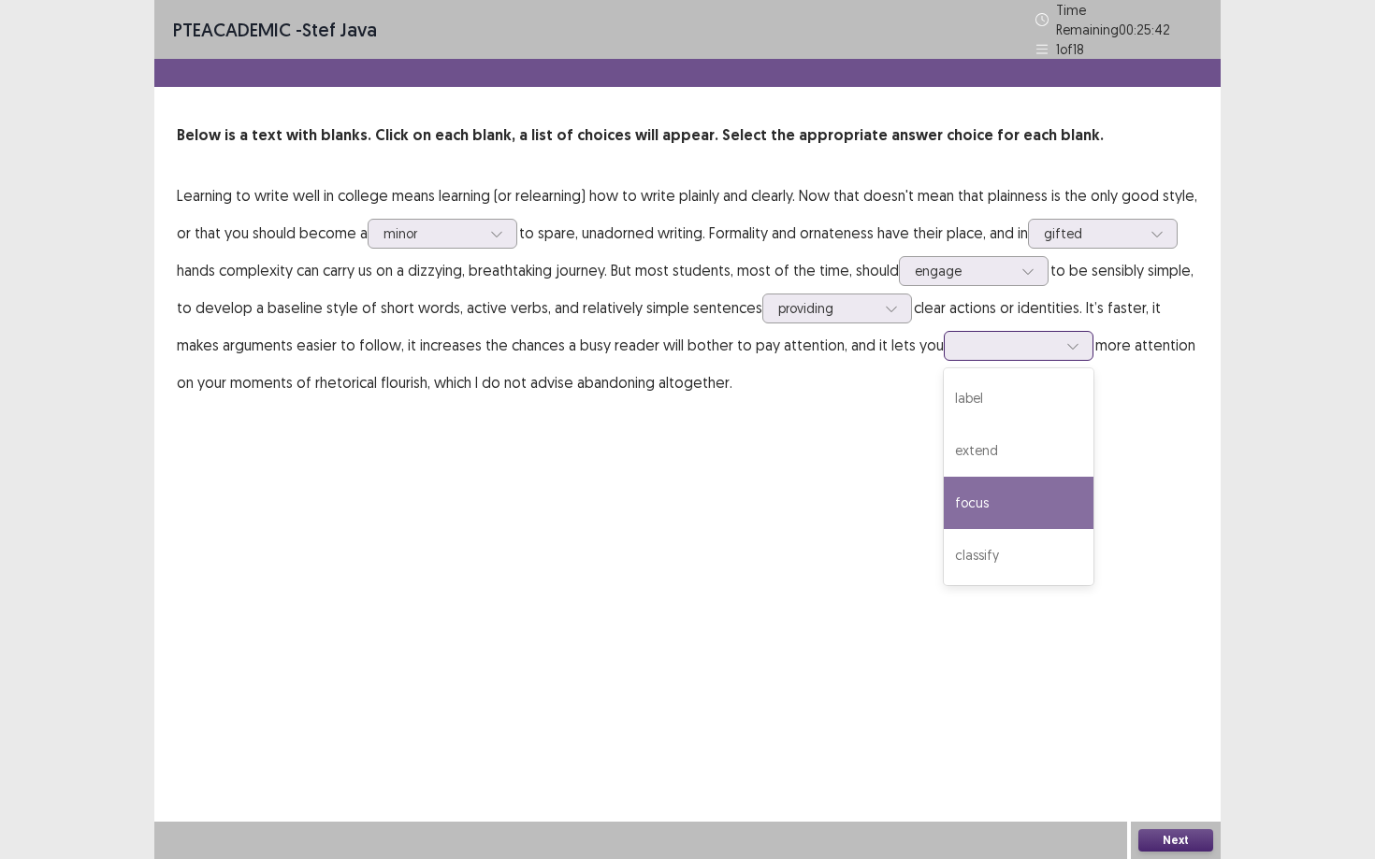
click at [944, 487] on div "focus" at bounding box center [1019, 503] width 150 height 52
click at [479, 231] on div at bounding box center [431, 233] width 97 height 18
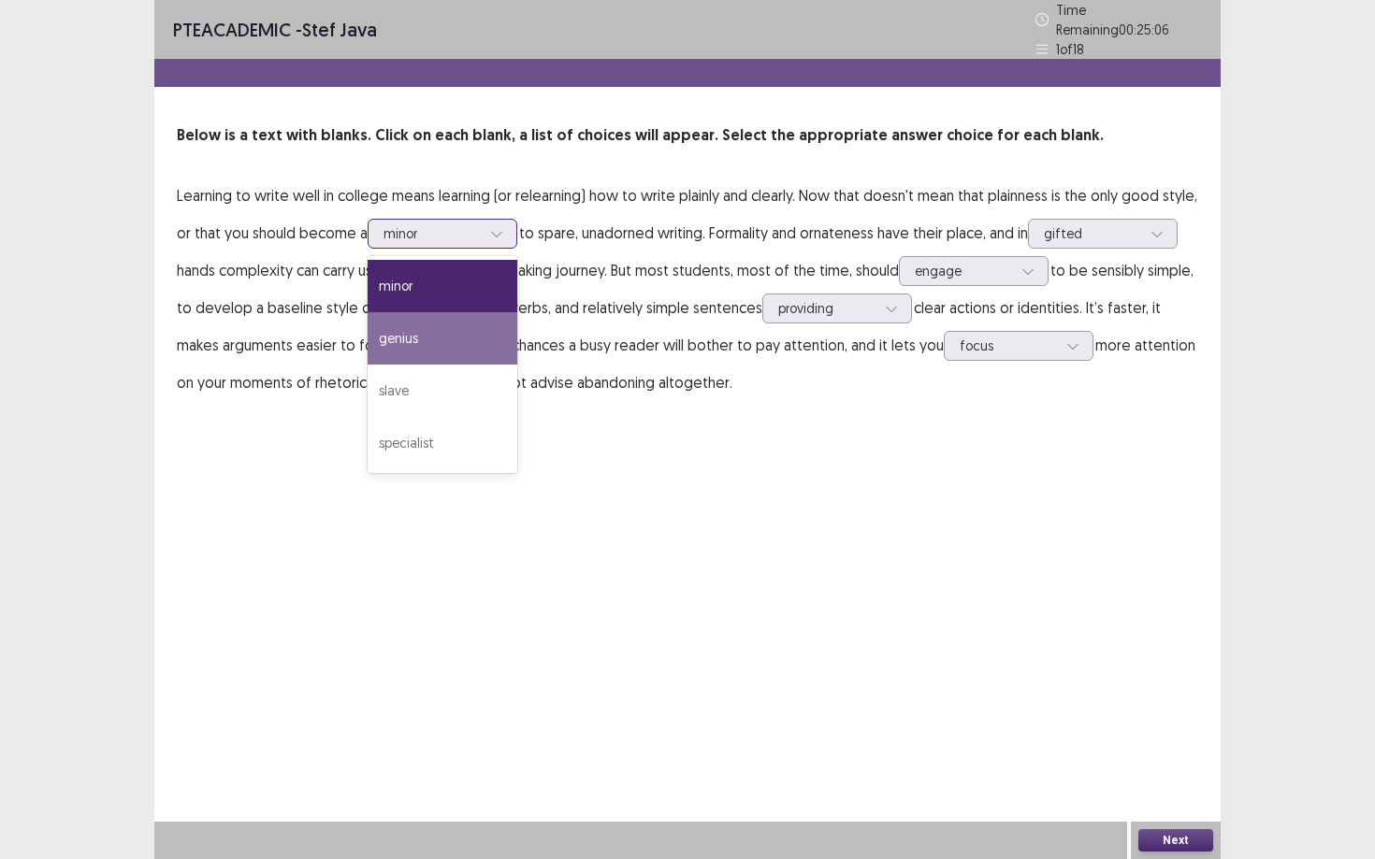
click at [451, 317] on div "genius" at bounding box center [443, 338] width 150 height 52
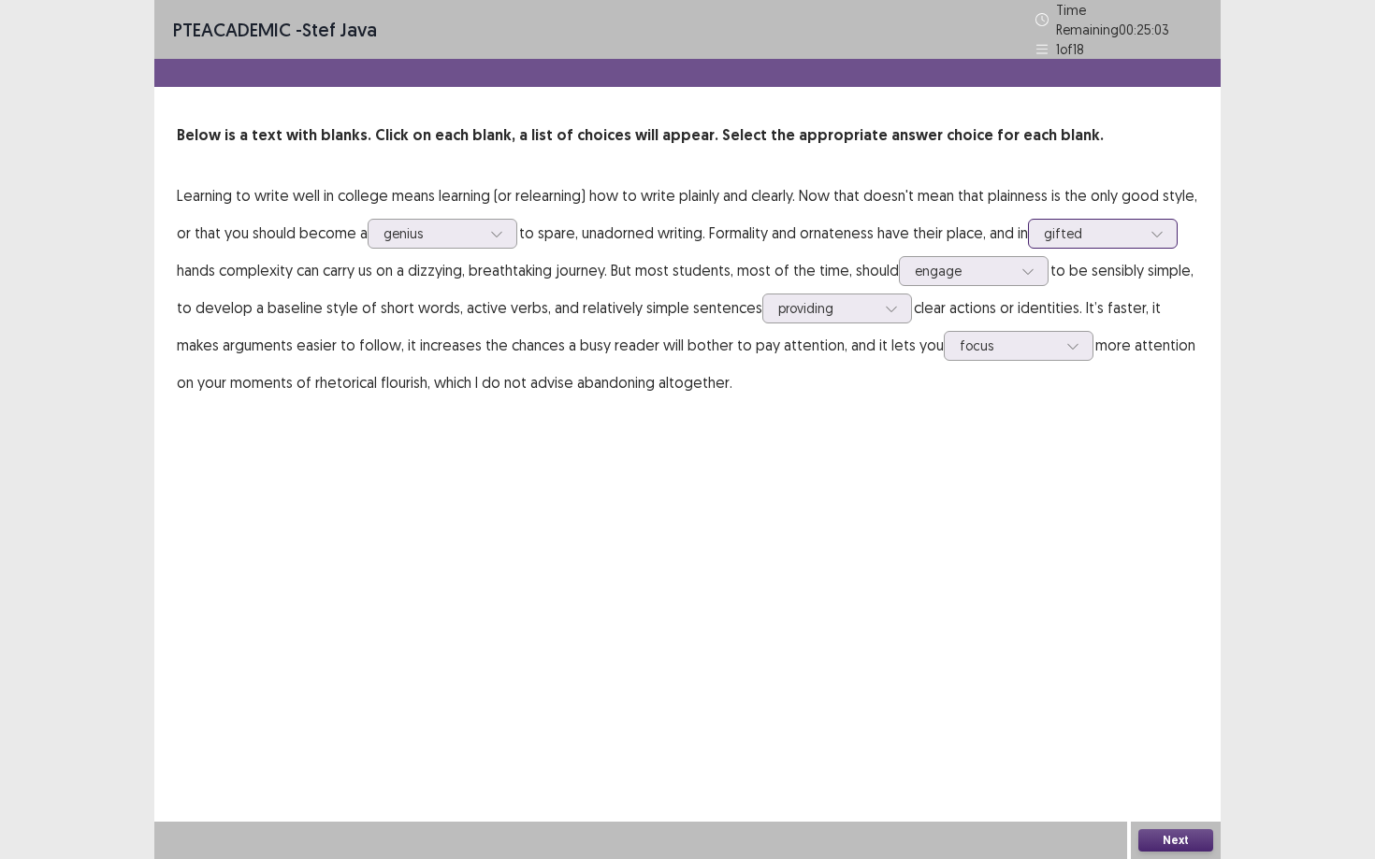
click at [1061, 236] on div "gifted" at bounding box center [1092, 234] width 97 height 28
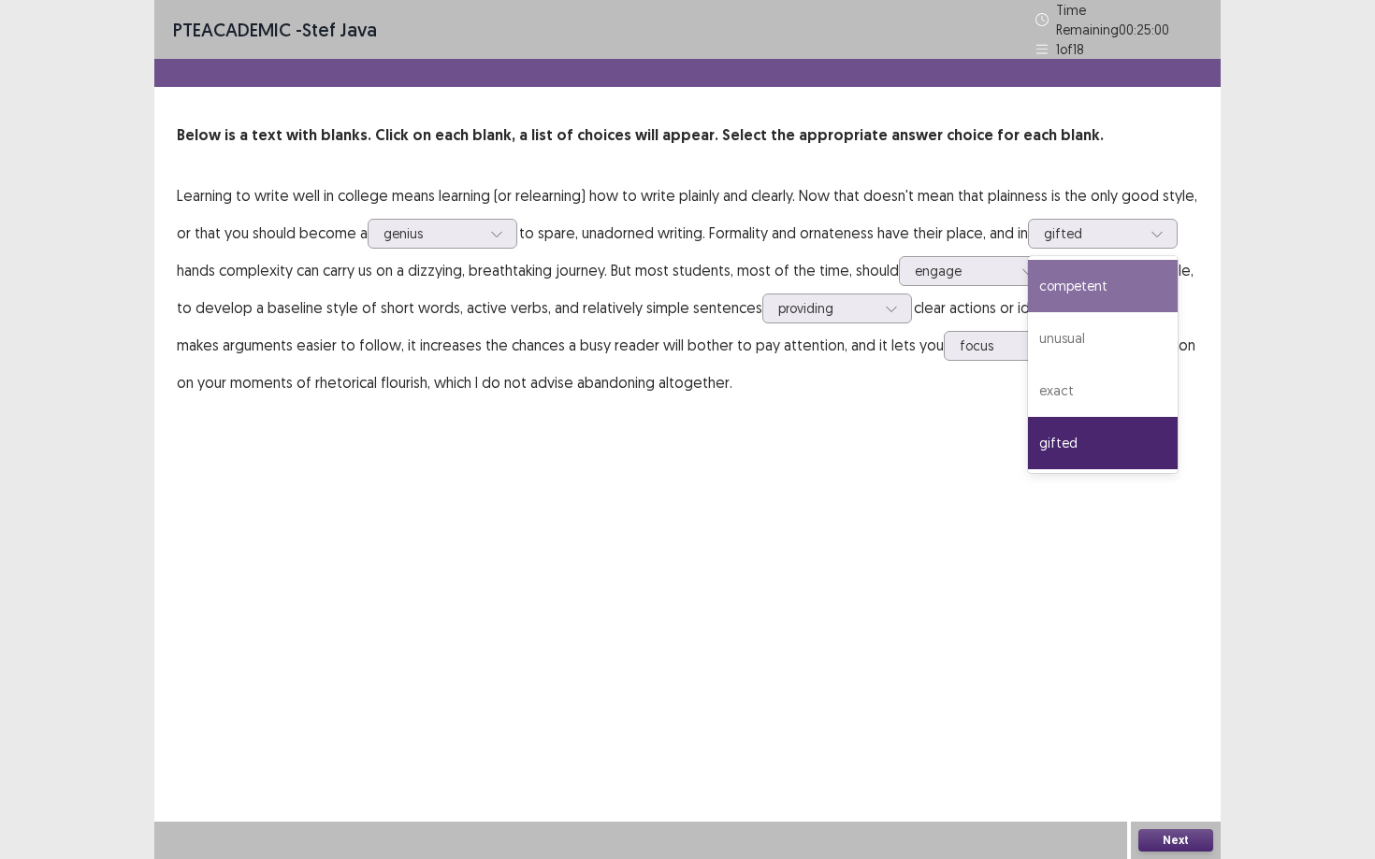
click at [896, 436] on div "PTE academic - stef java Time Remaining 00 : 25 : 00 1 of 18 Below is a text wi…" at bounding box center [687, 429] width 1066 height 859
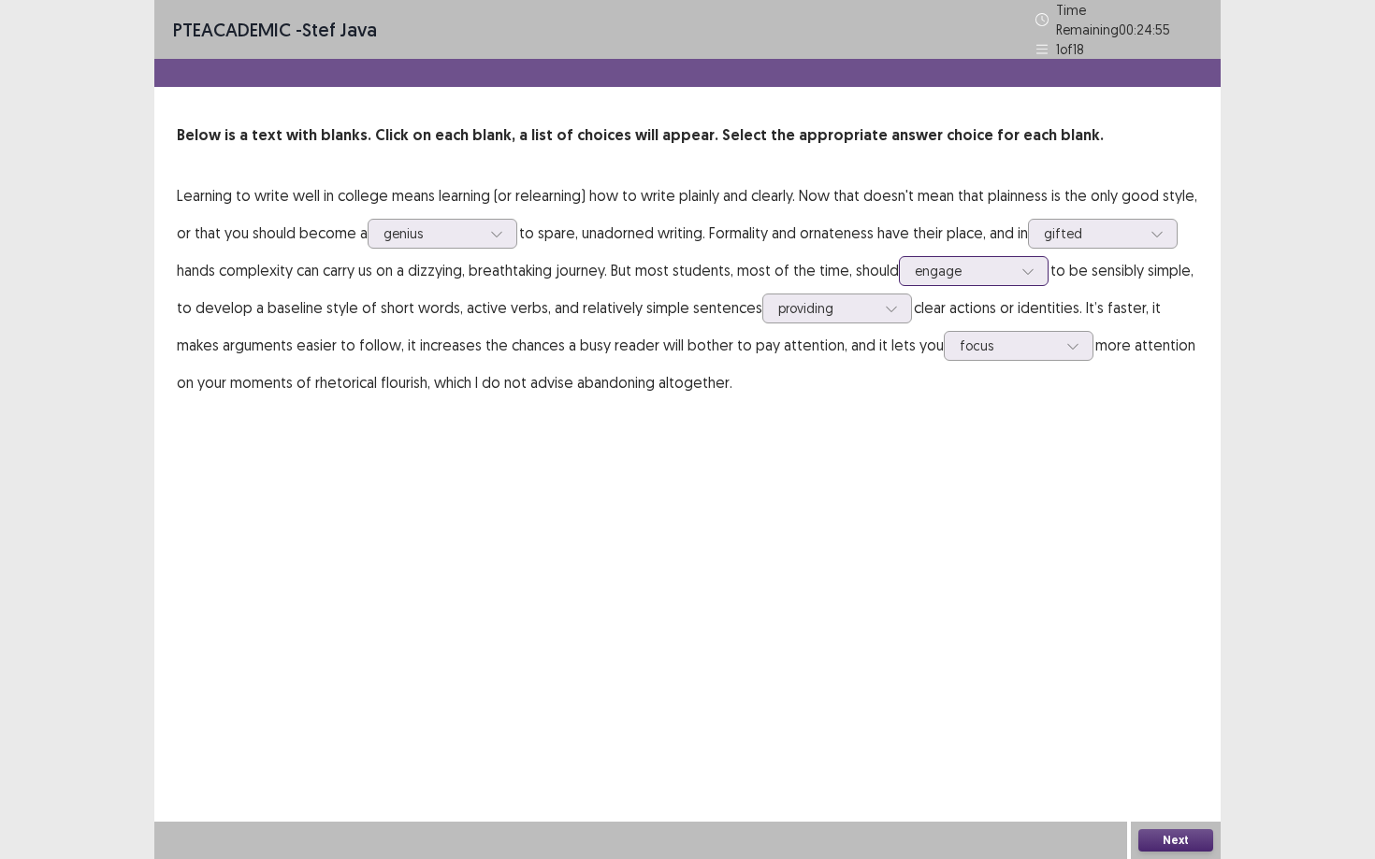
click at [1020, 264] on div at bounding box center [1028, 271] width 28 height 28
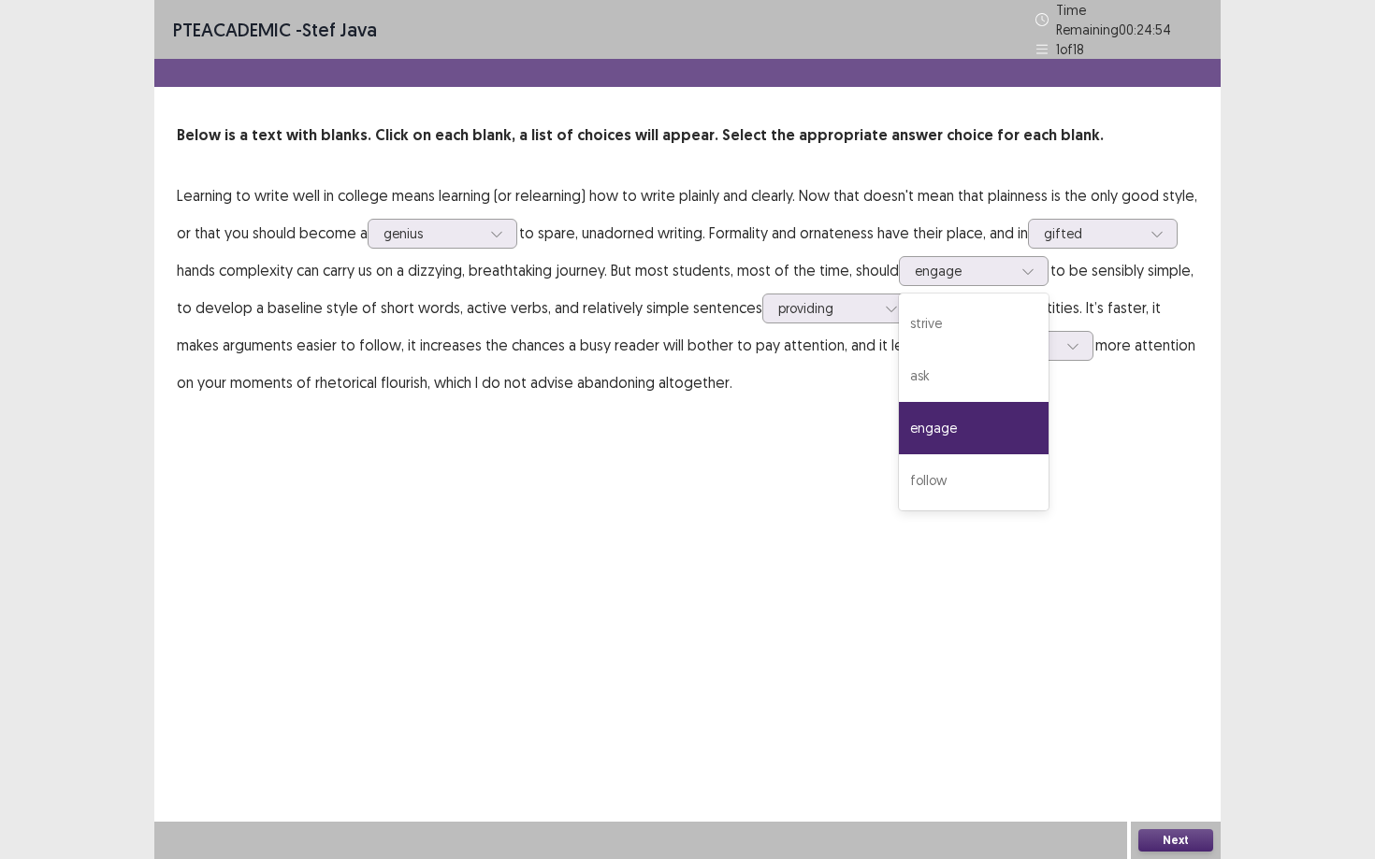
click at [672, 570] on div "PTE academic - stef java Time Remaining 00 : 24 : 54 1 of 18 Below is a text wi…" at bounding box center [687, 429] width 1066 height 859
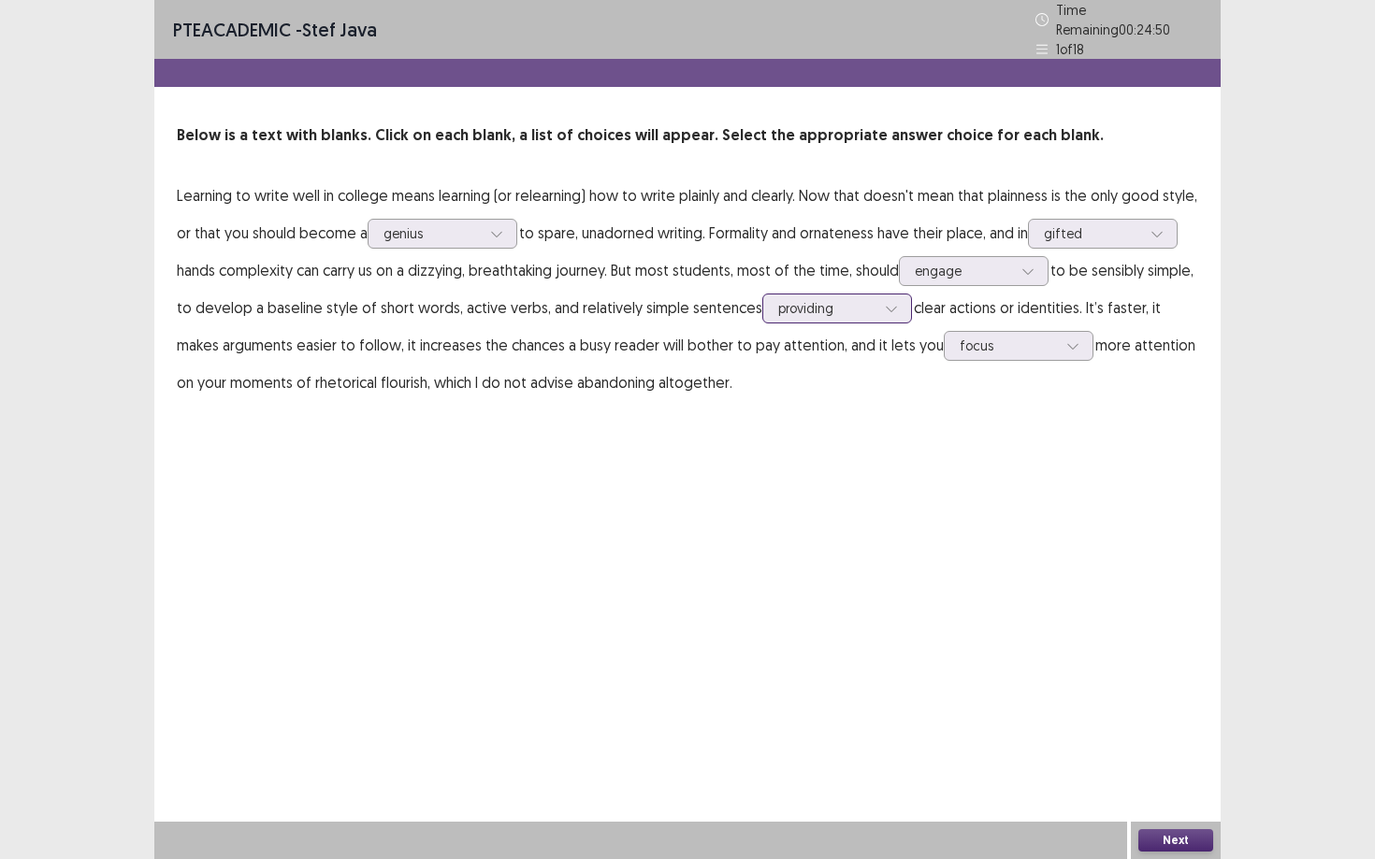
click at [847, 309] on div at bounding box center [826, 308] width 97 height 18
click at [962, 402] on div "PTE academic - stef java Time Remaining 00 : 24 : 47 1 of 18 Below is a text wi…" at bounding box center [687, 219] width 1066 height 439
click at [1061, 730] on button "Next" at bounding box center [1175, 841] width 75 height 22
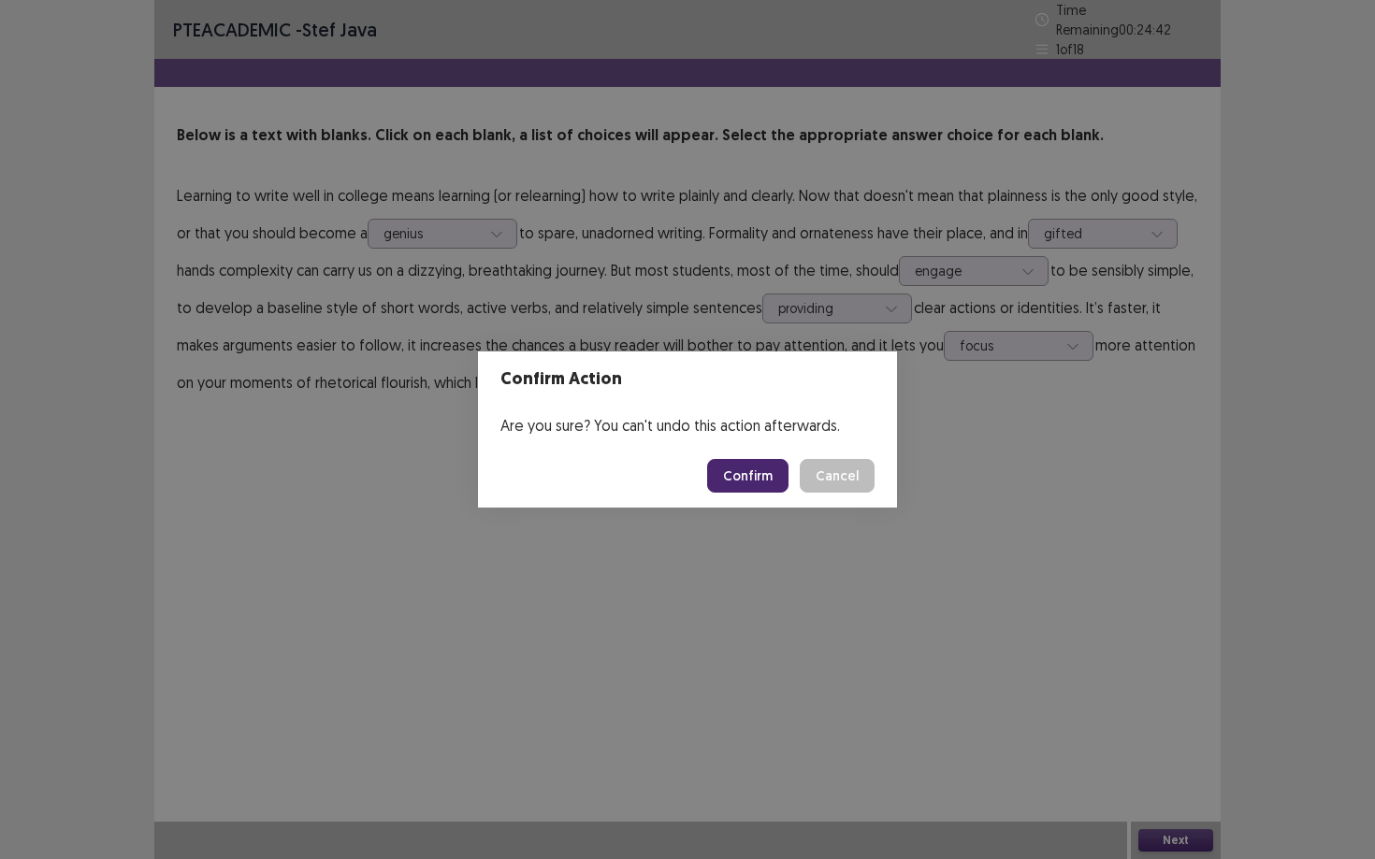
click at [750, 483] on button "Confirm" at bounding box center [747, 476] width 81 height 34
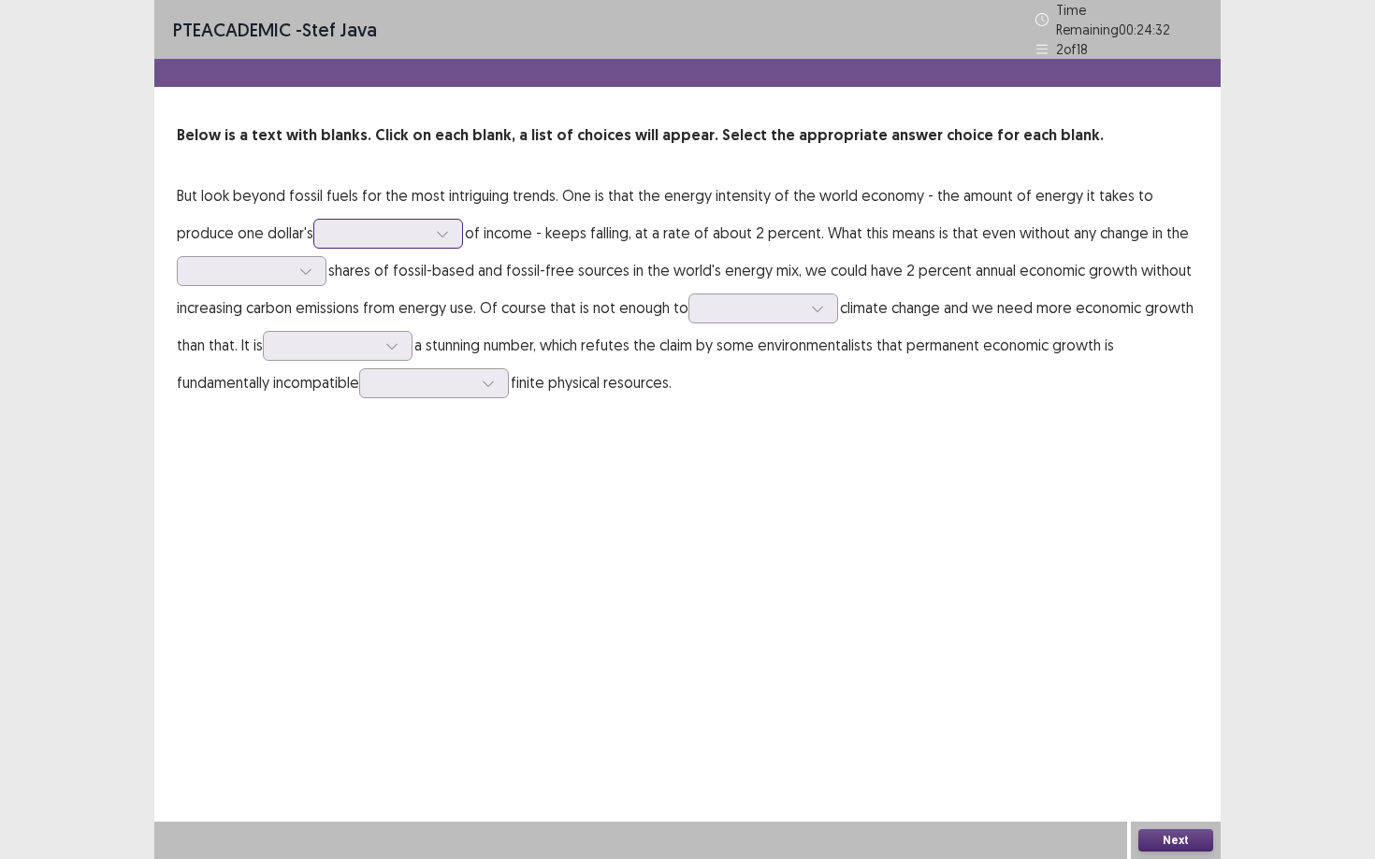
click at [428, 223] on div at bounding box center [442, 234] width 28 height 28
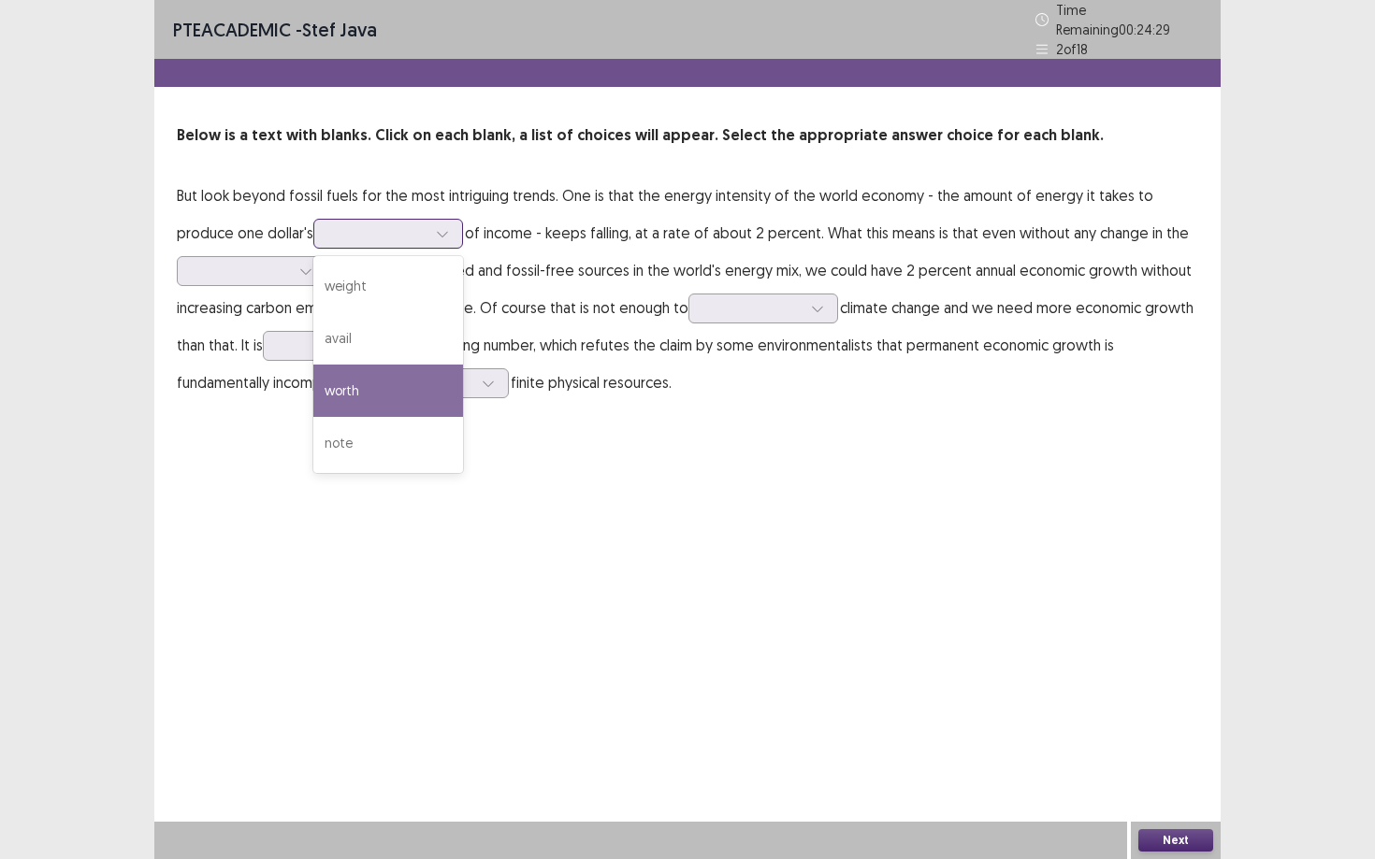
click at [313, 371] on div "worth" at bounding box center [388, 391] width 150 height 52
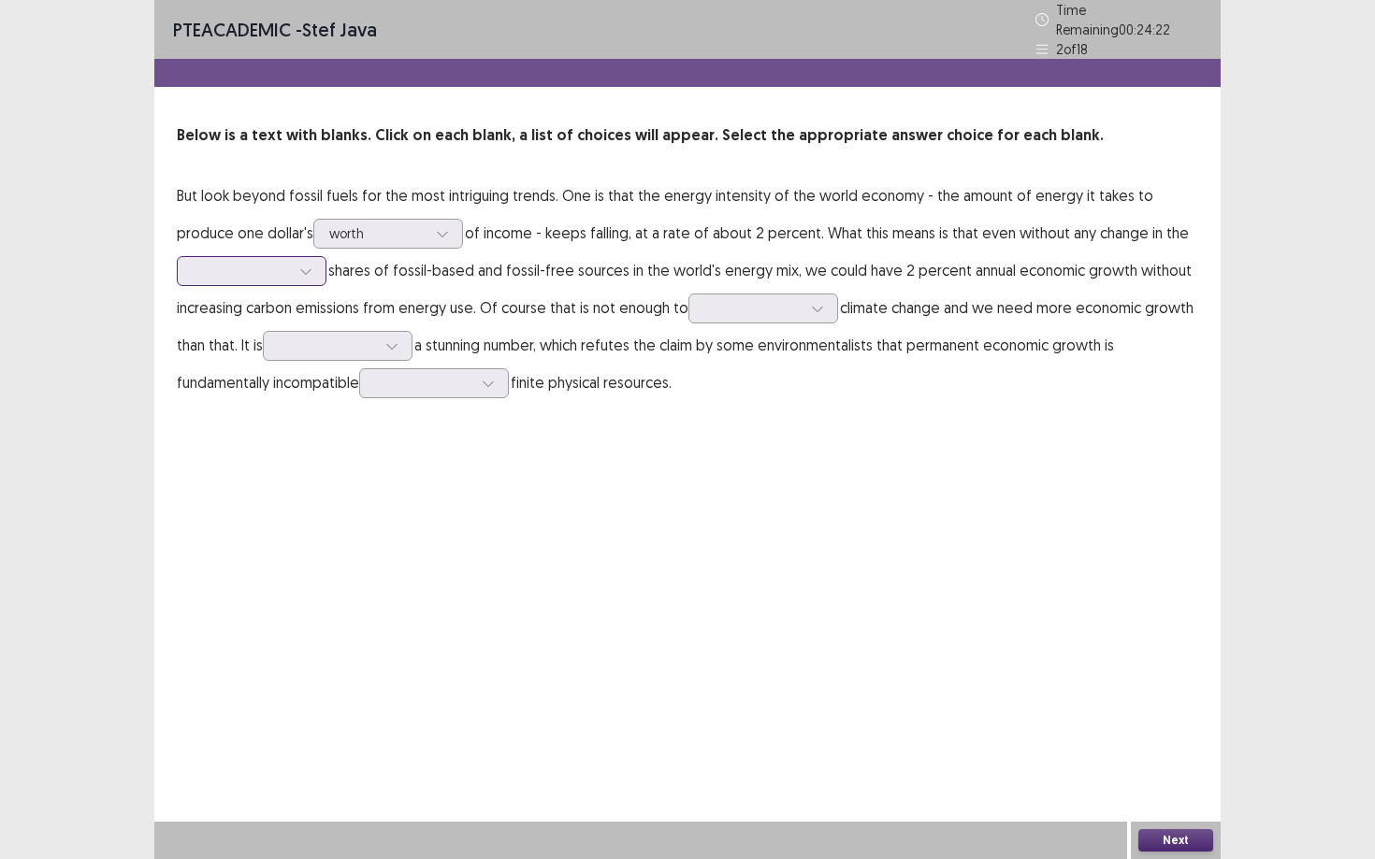
click at [300, 270] on div at bounding box center [306, 271] width 28 height 28
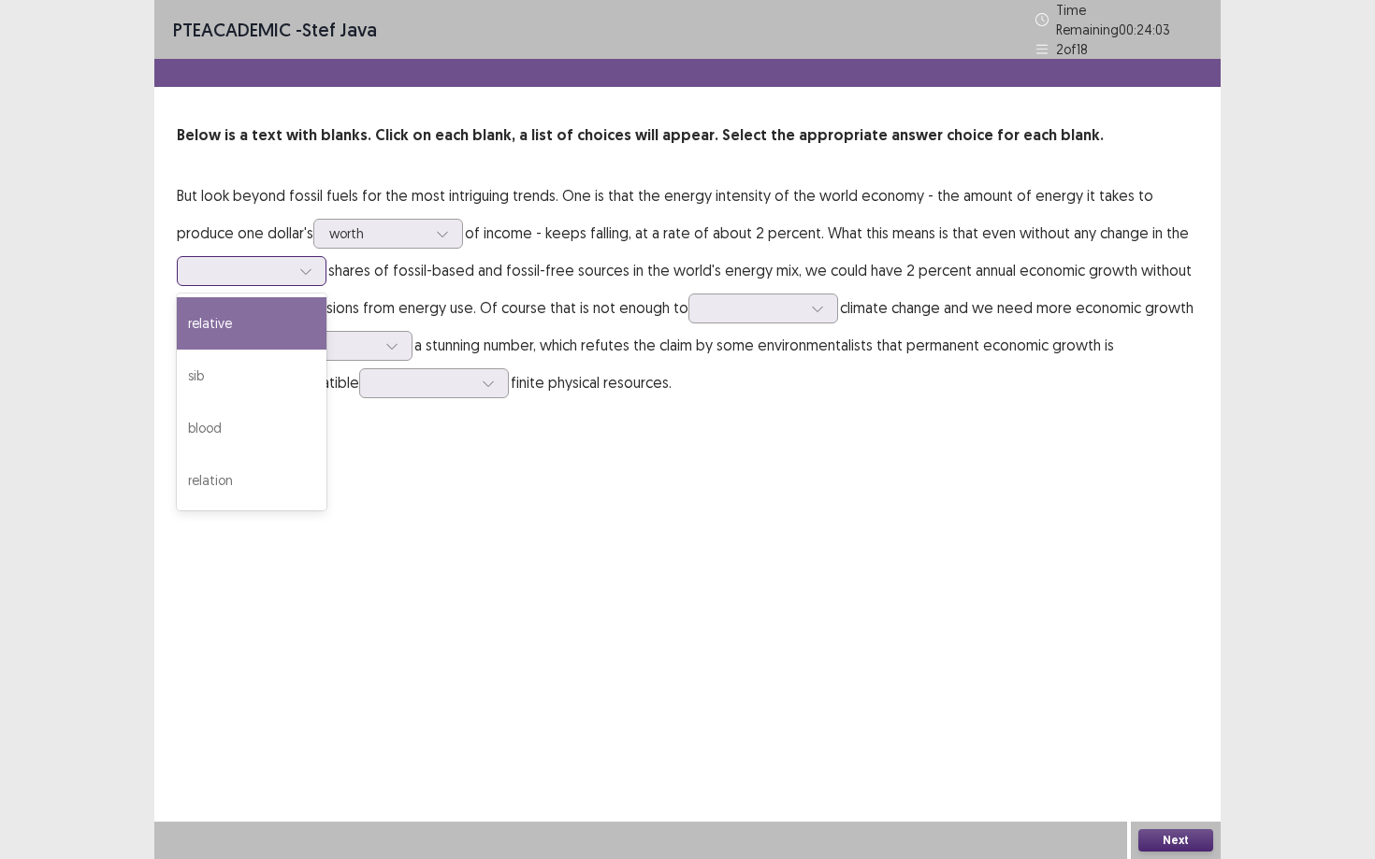
click at [249, 311] on div "relative" at bounding box center [252, 323] width 150 height 52
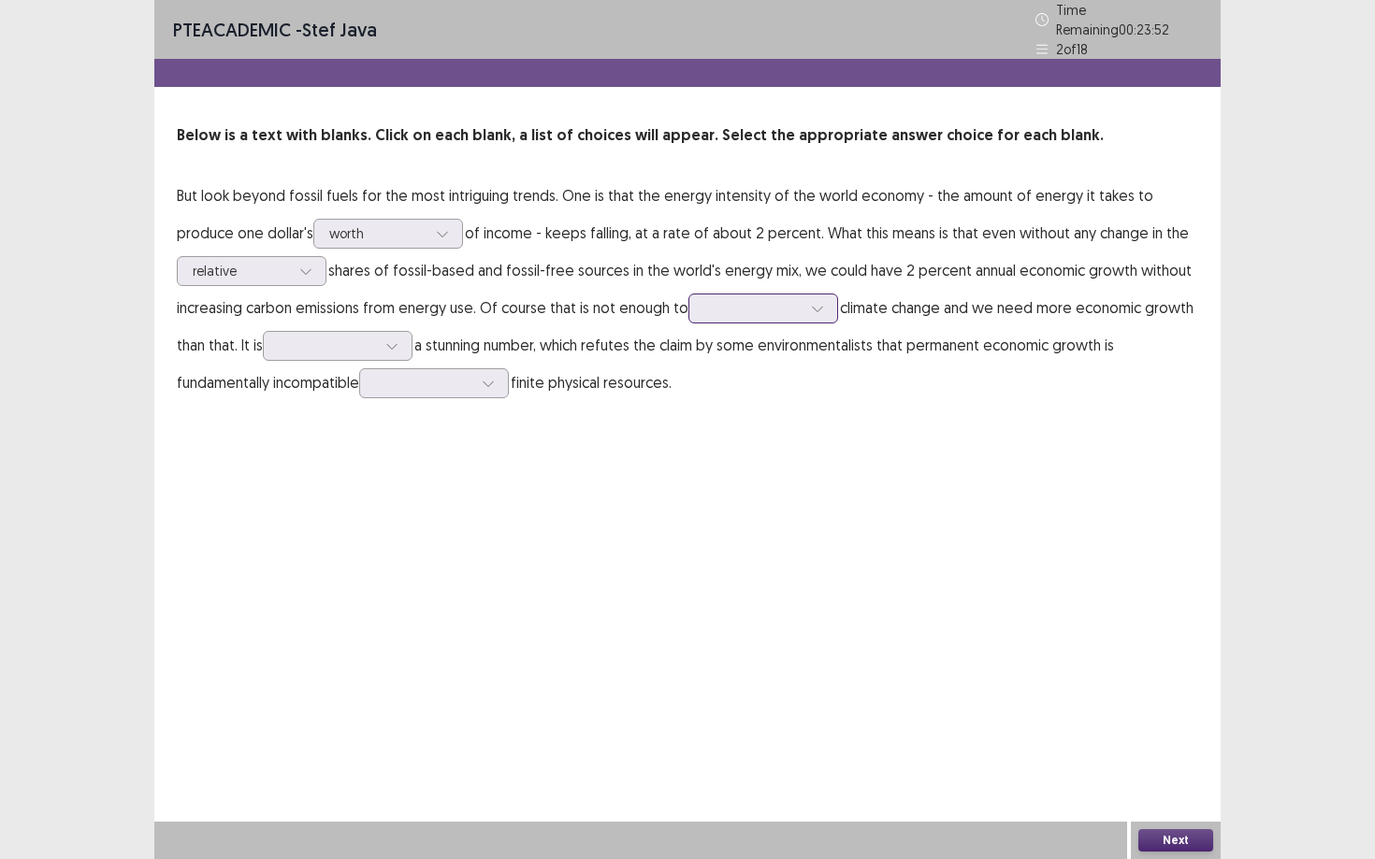
click at [796, 308] on div at bounding box center [752, 308] width 97 height 18
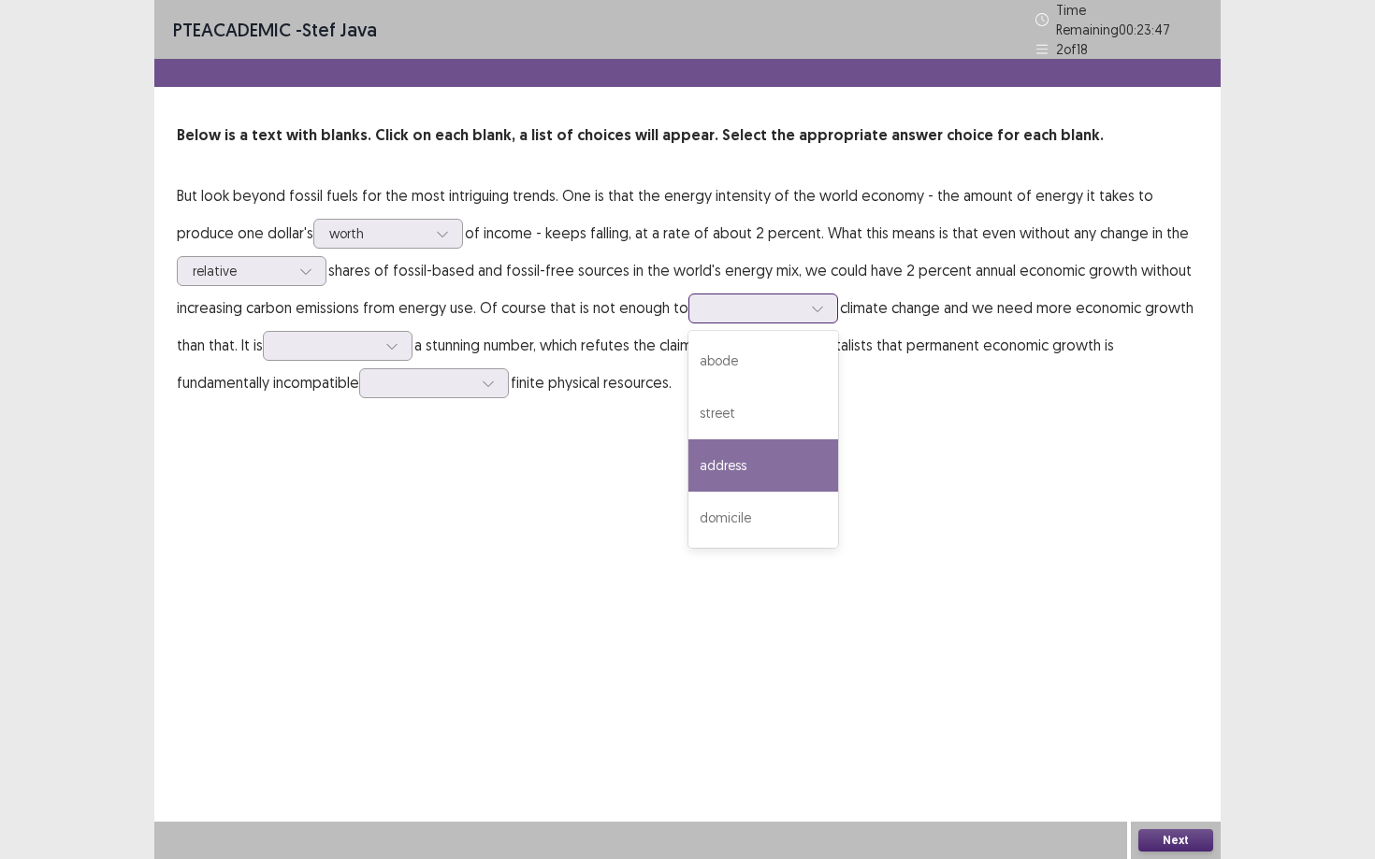
click at [714, 449] on div "address" at bounding box center [763, 466] width 150 height 52
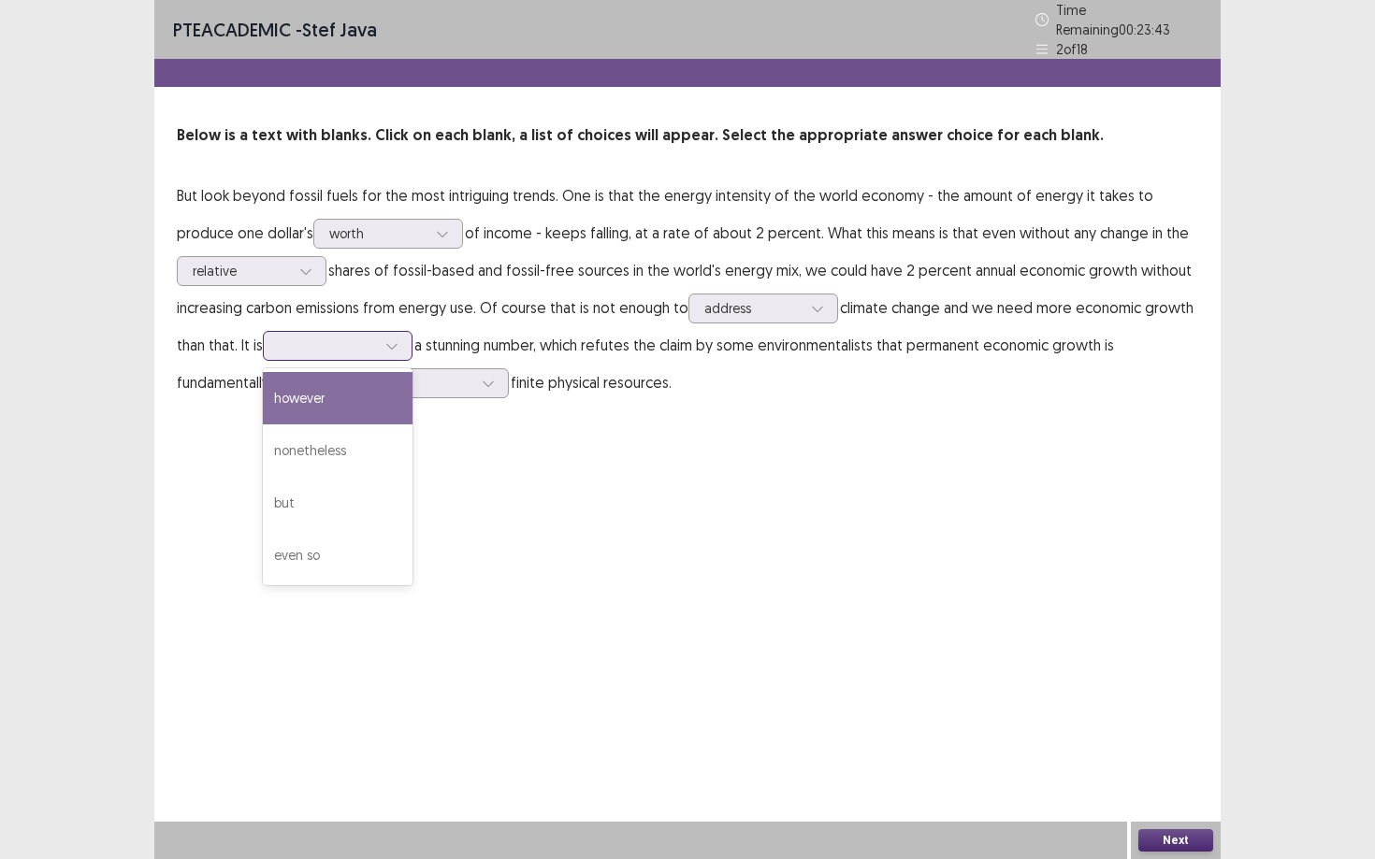
click at [370, 342] on div at bounding box center [327, 346] width 97 height 18
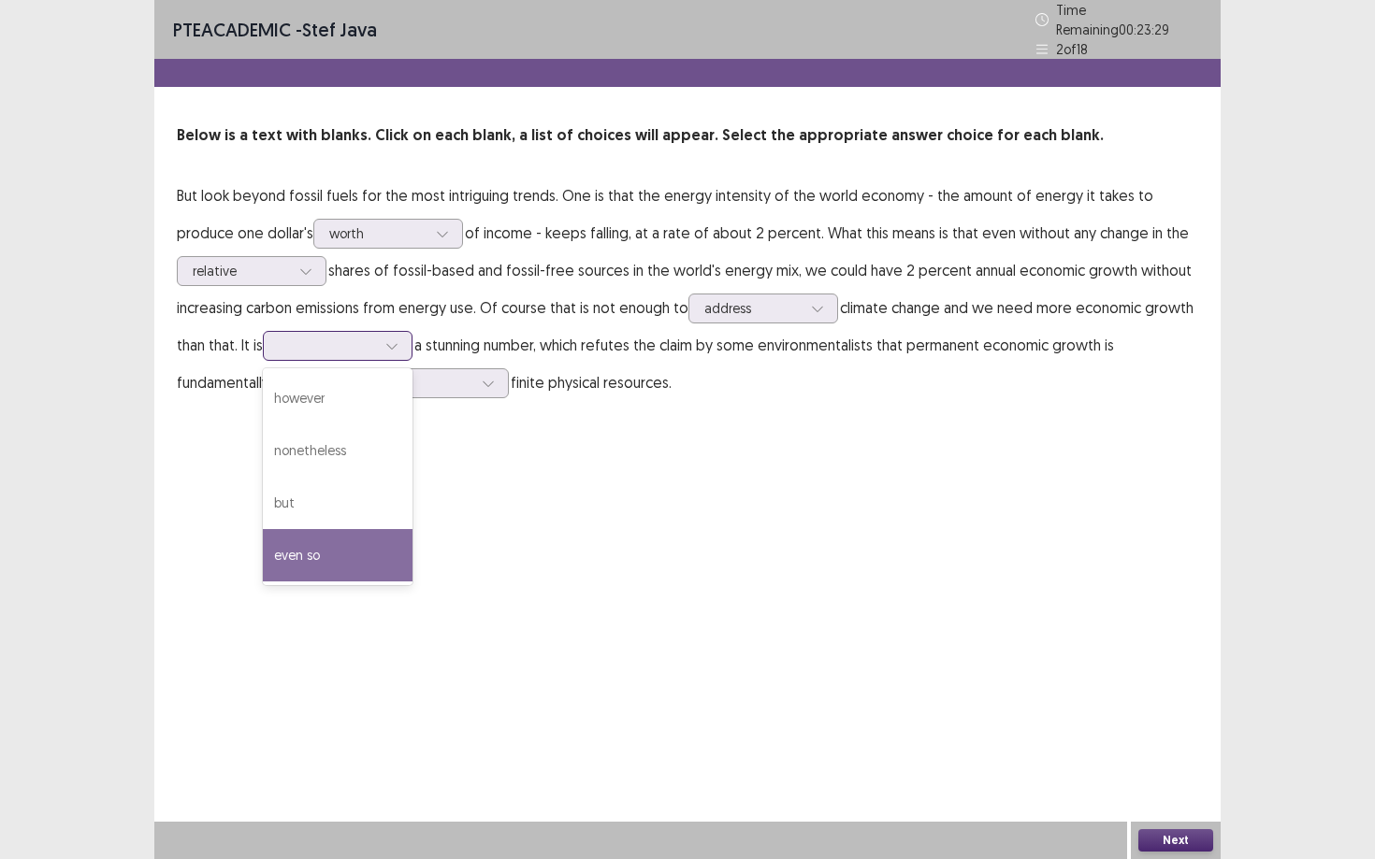
click at [311, 545] on div "even so" at bounding box center [338, 555] width 150 height 52
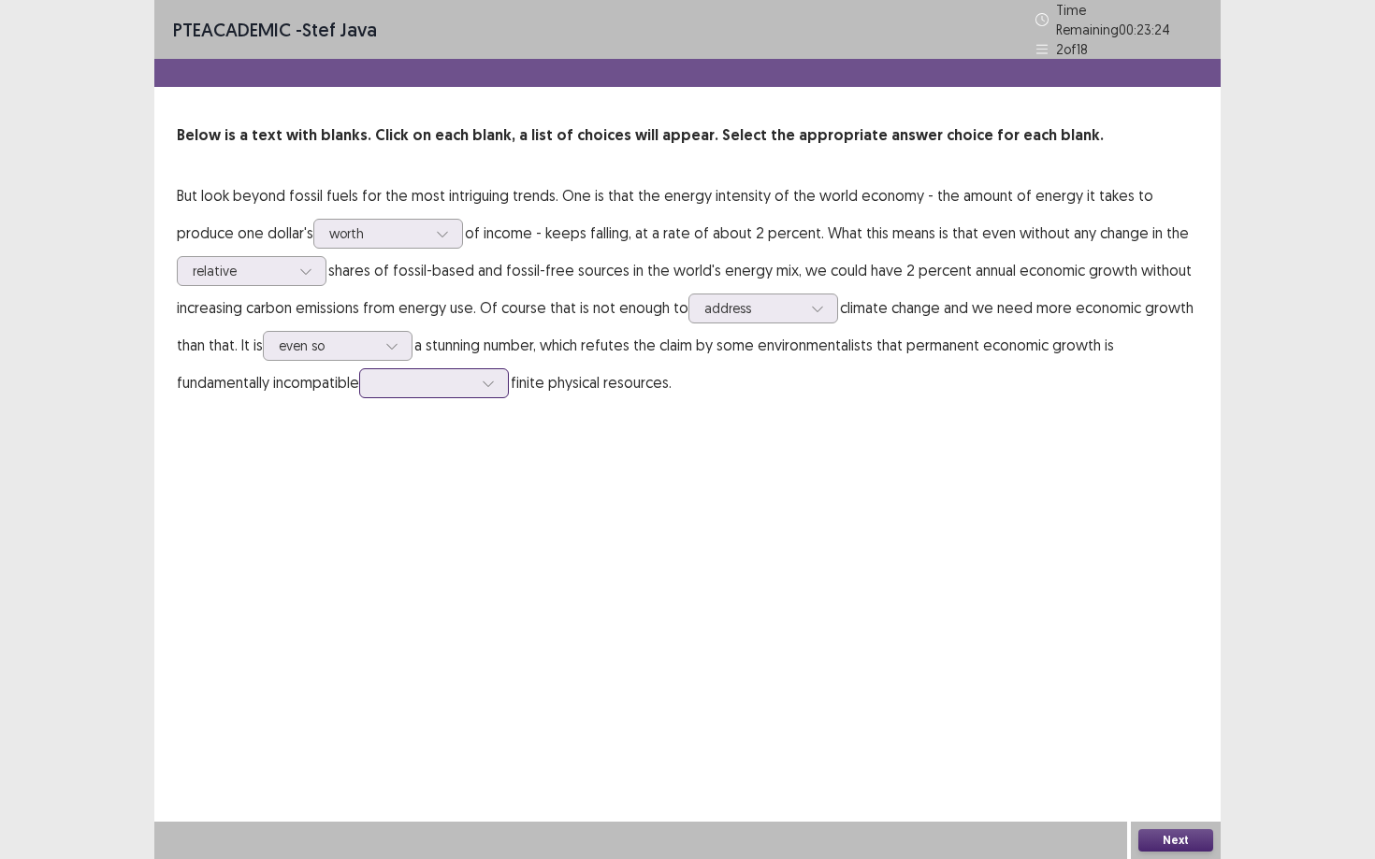
click at [472, 383] on div at bounding box center [423, 383] width 97 height 18
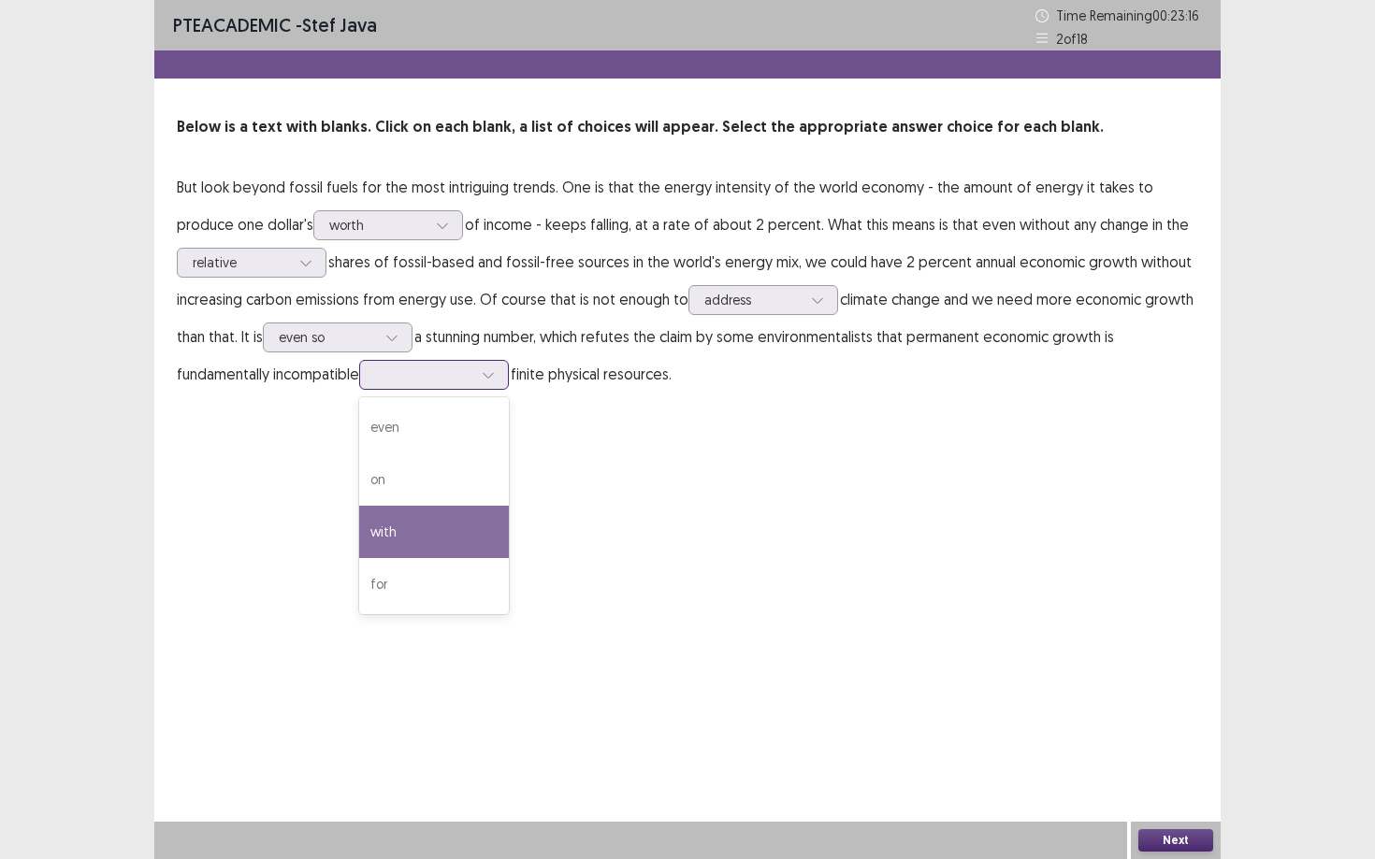
click at [401, 527] on div "with" at bounding box center [434, 532] width 150 height 52
click at [1061, 730] on button "Next" at bounding box center [1175, 841] width 75 height 22
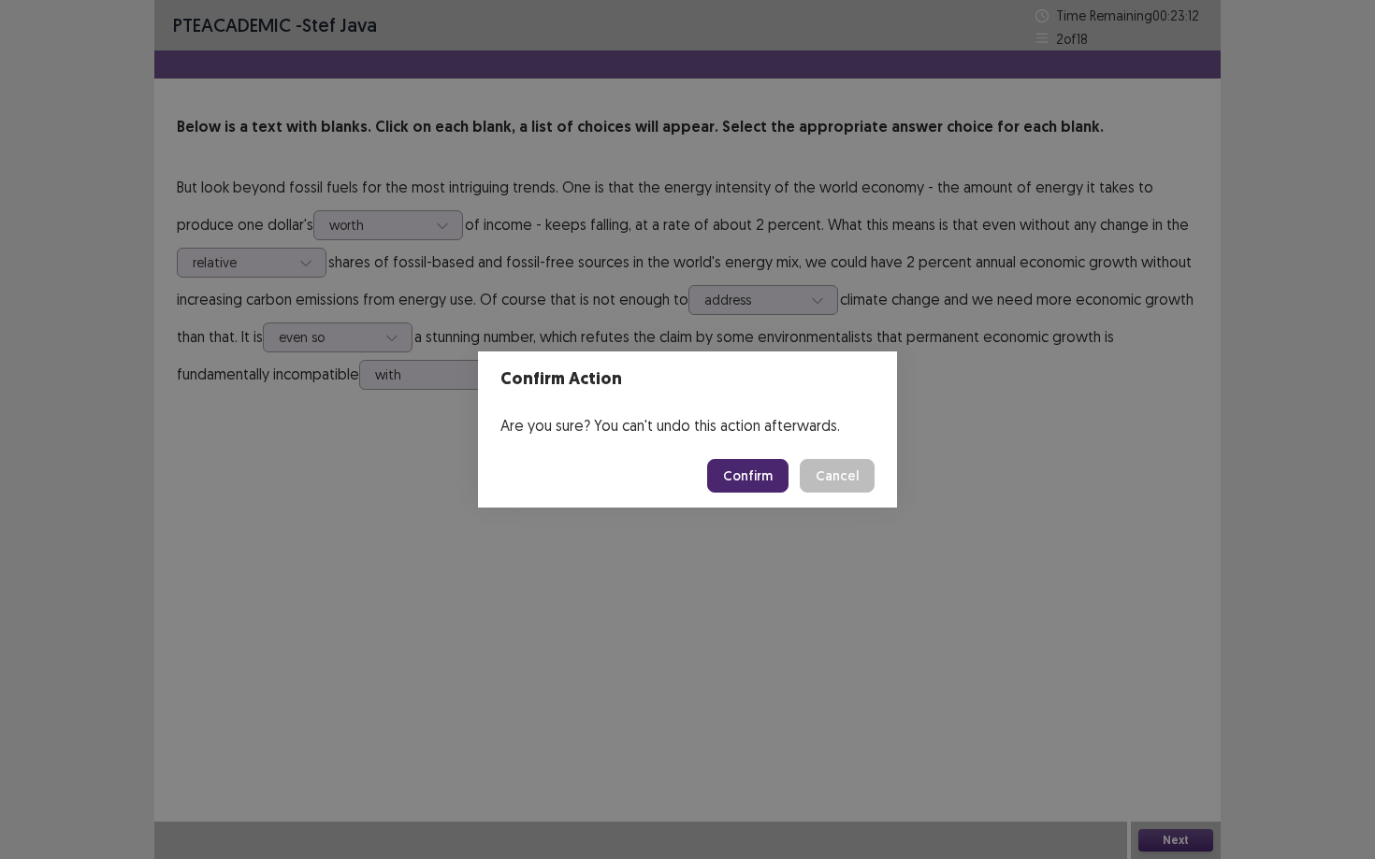
click at [737, 483] on button "Confirm" at bounding box center [747, 476] width 81 height 34
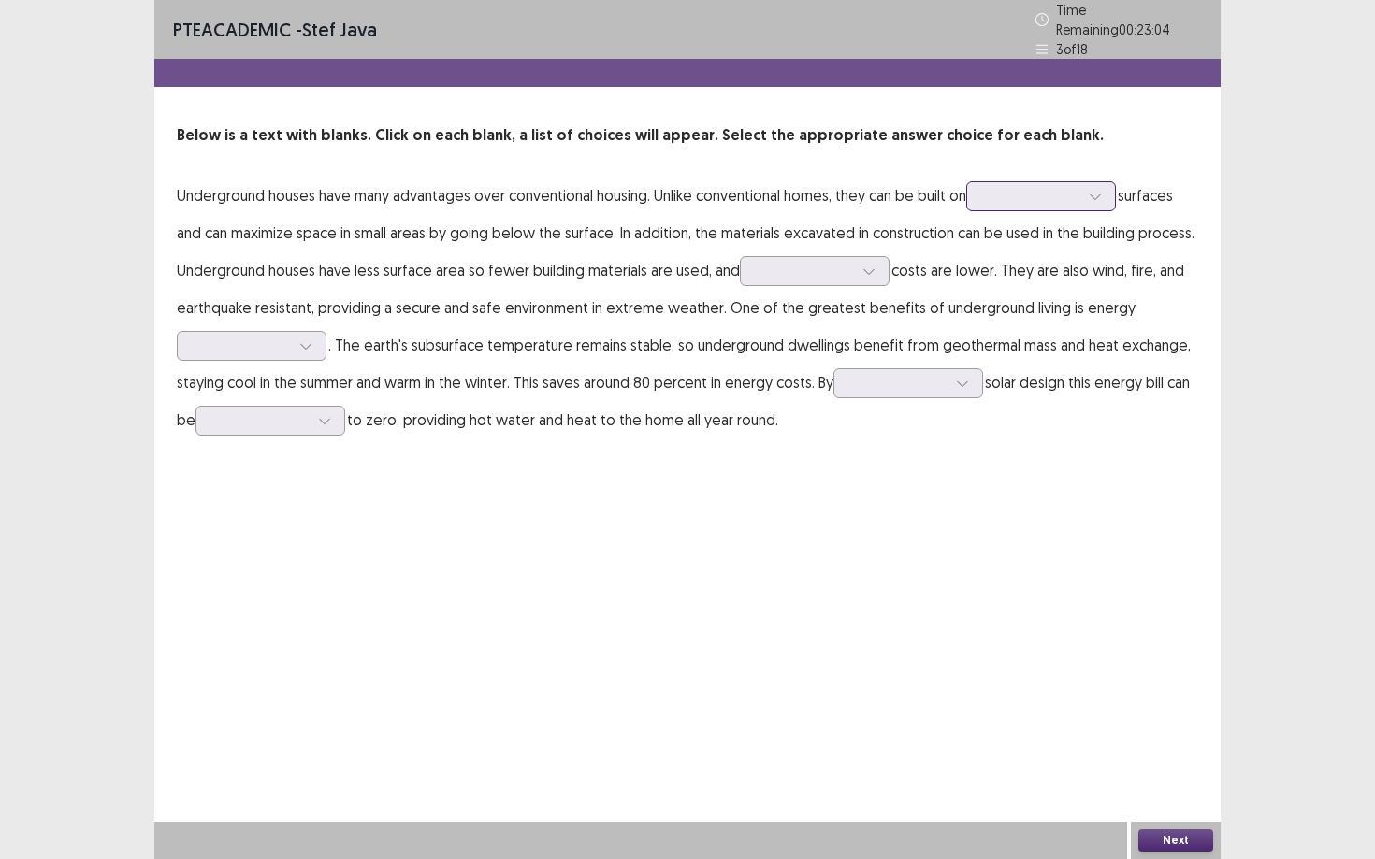
click at [1061, 197] on div at bounding box center [1030, 196] width 97 height 18
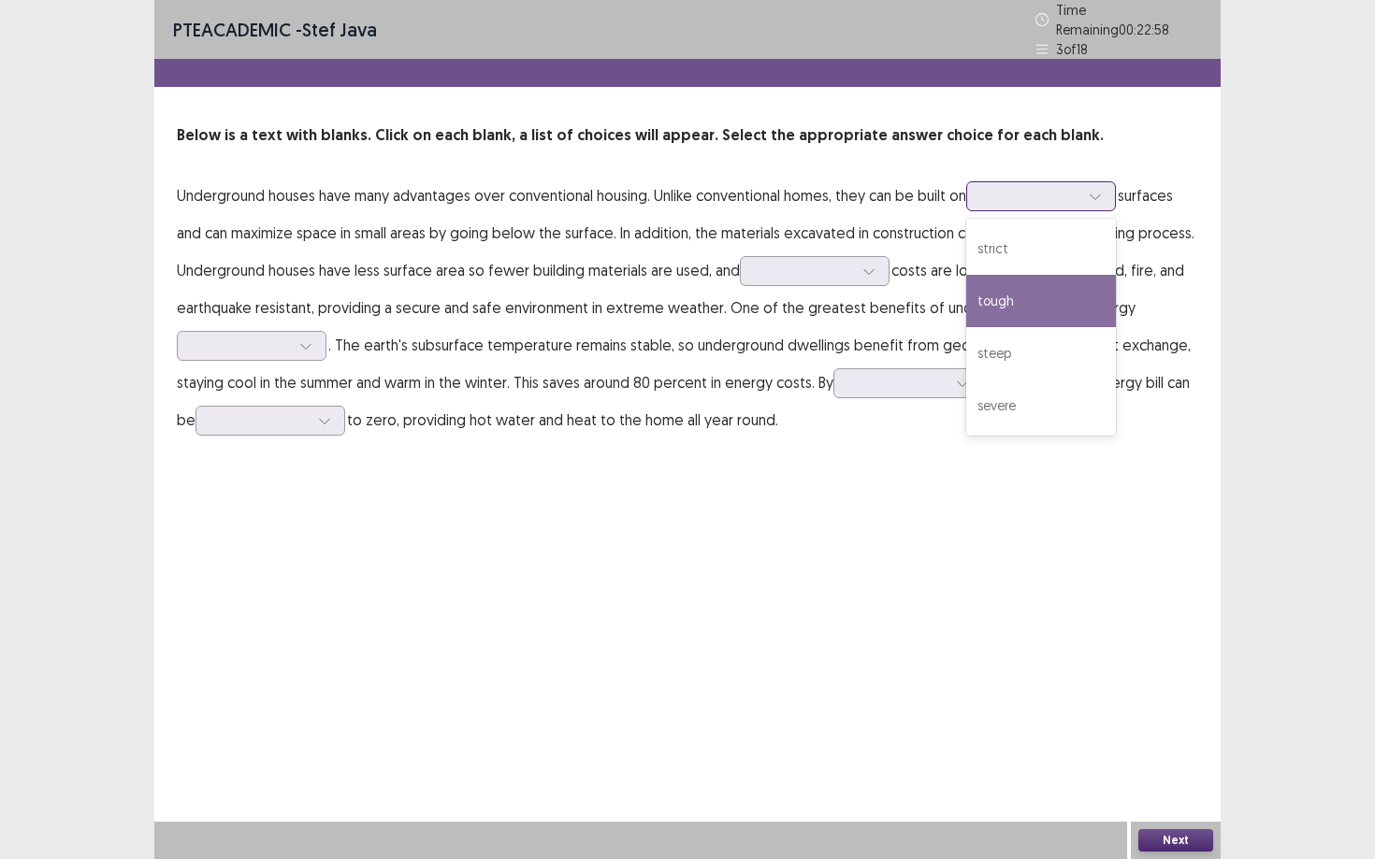
click at [1008, 299] on div "tough" at bounding box center [1041, 301] width 150 height 52
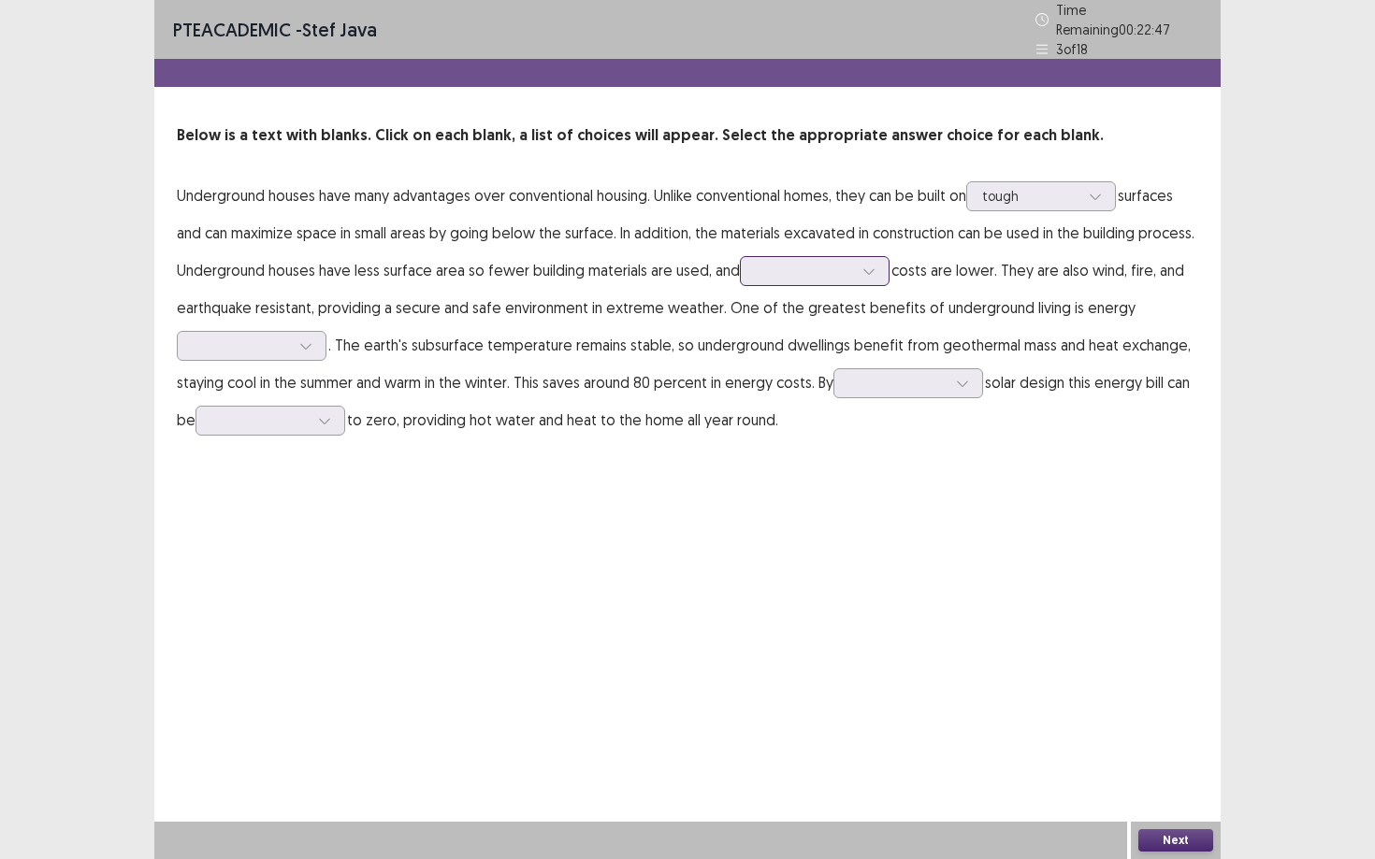
click at [825, 267] on div at bounding box center [804, 271] width 97 height 18
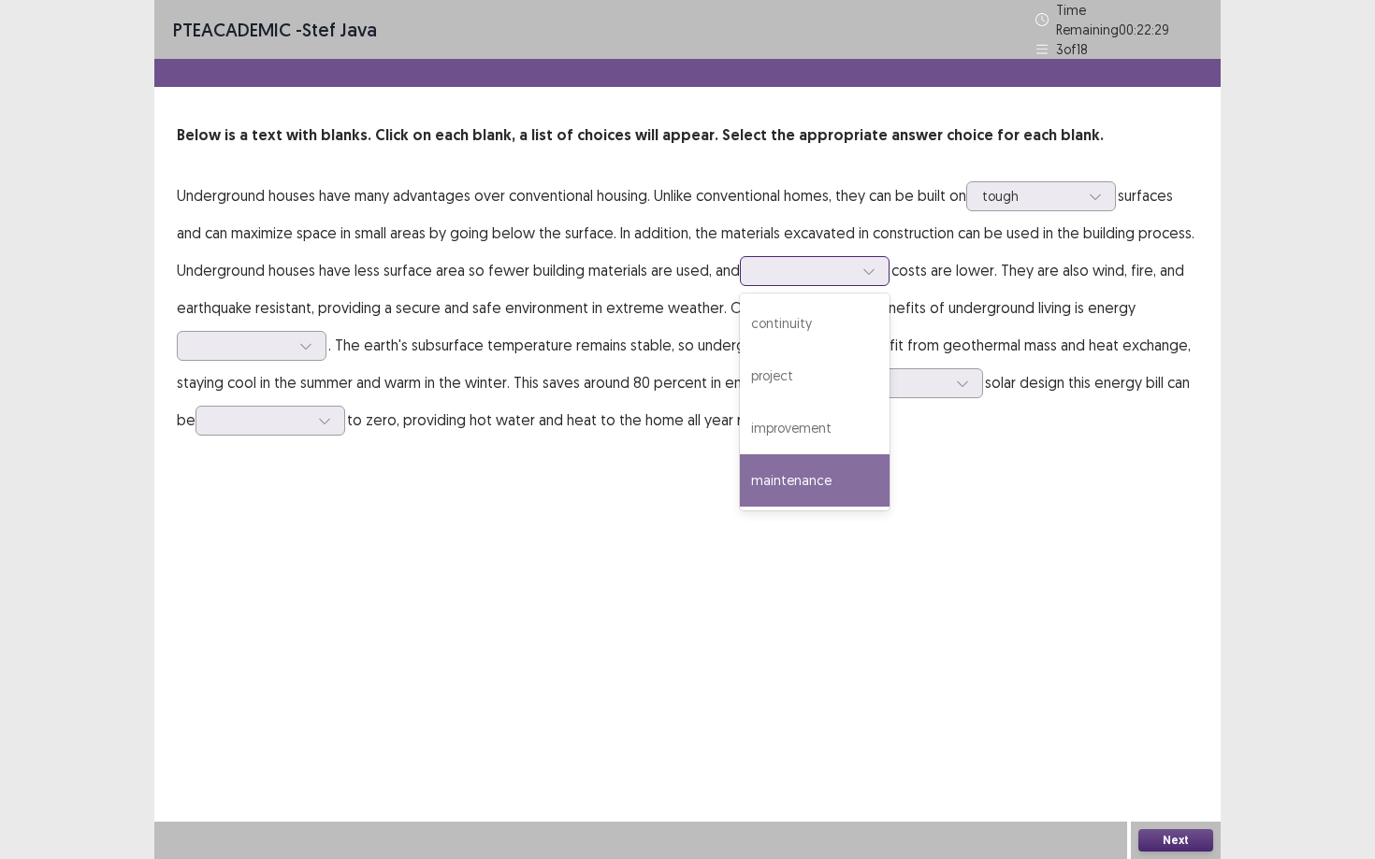
click at [775, 470] on div "maintenance" at bounding box center [815, 480] width 150 height 52
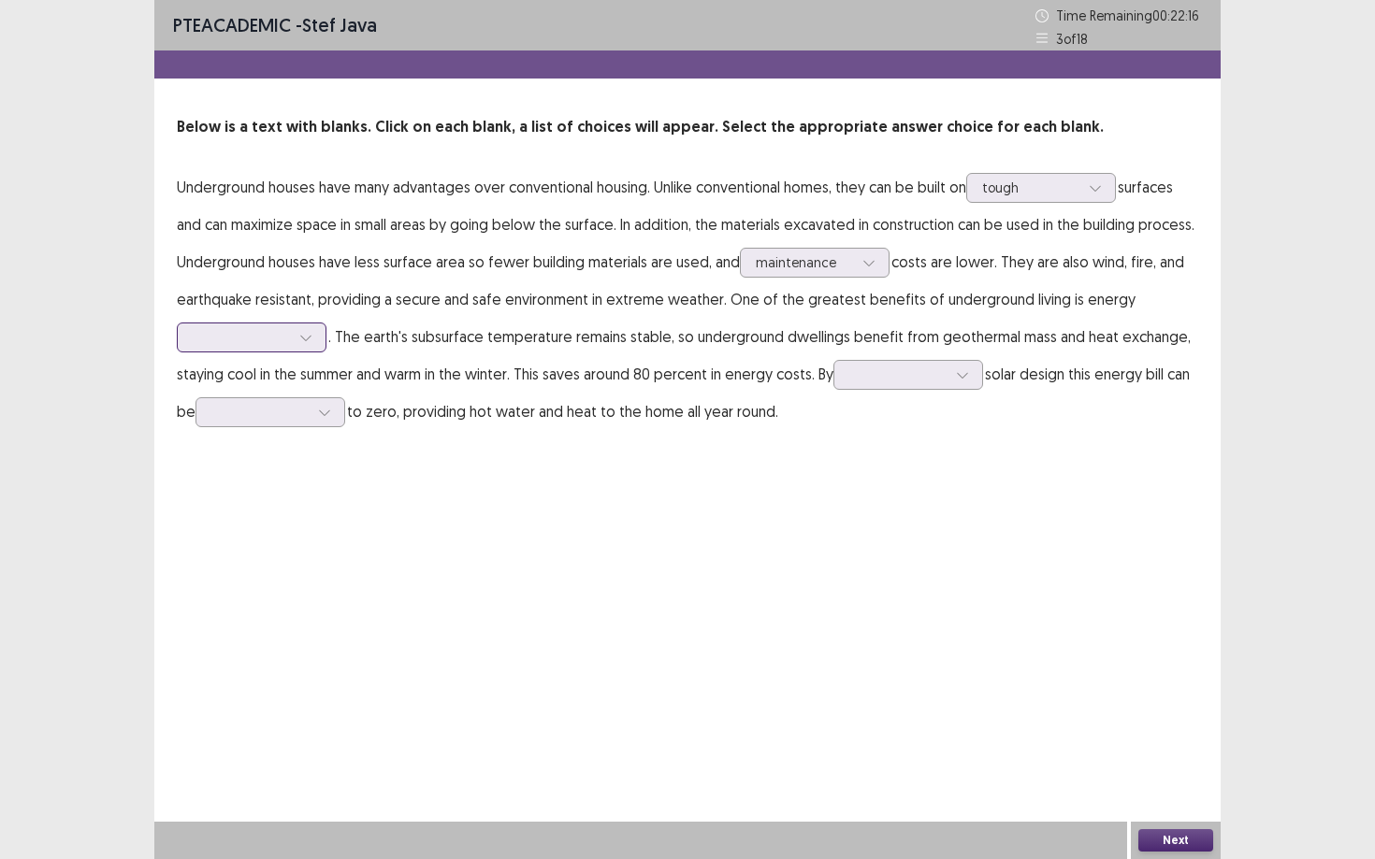
click at [268, 332] on div at bounding box center [241, 337] width 97 height 18
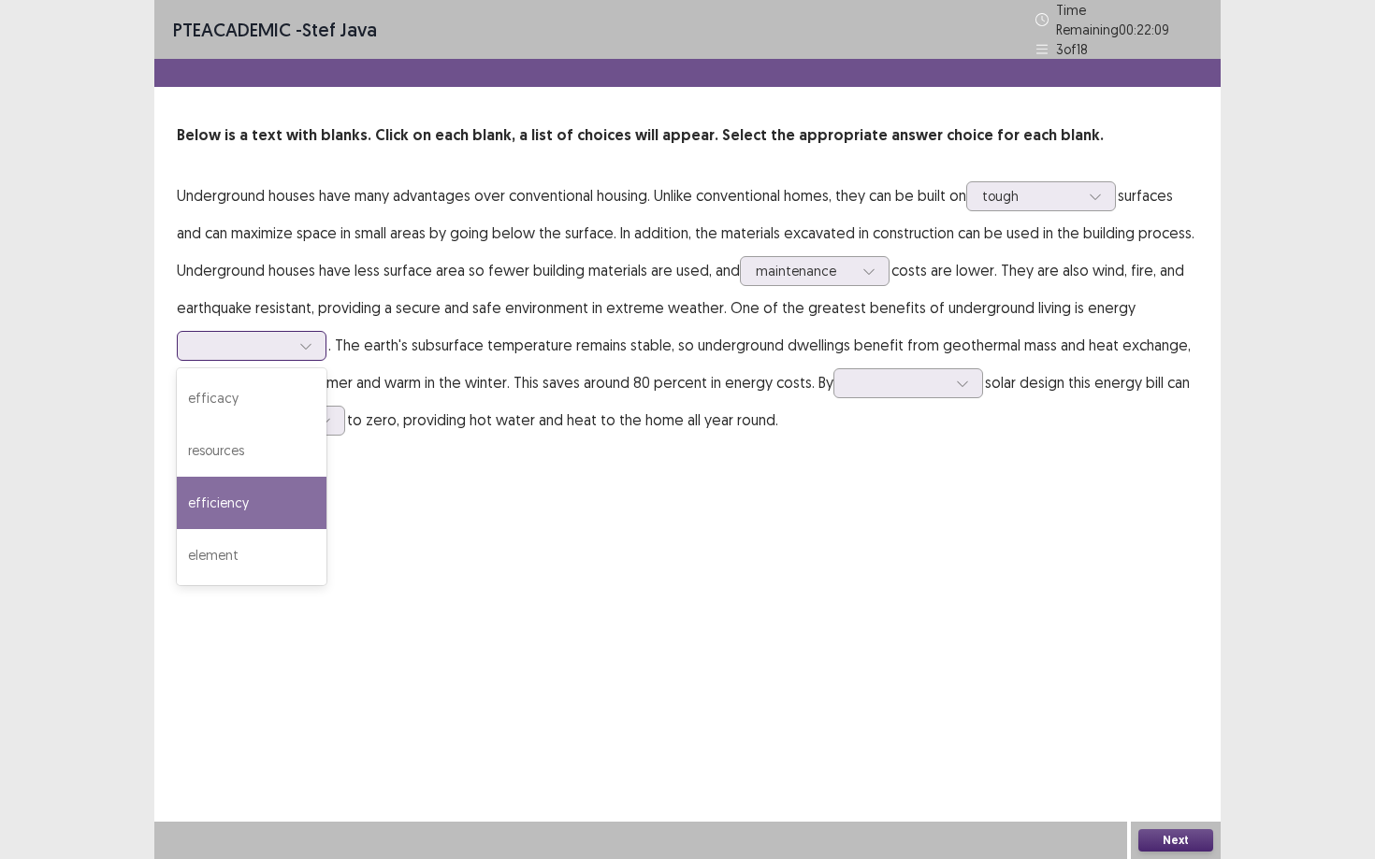
click at [230, 499] on div "efficiency" at bounding box center [252, 503] width 150 height 52
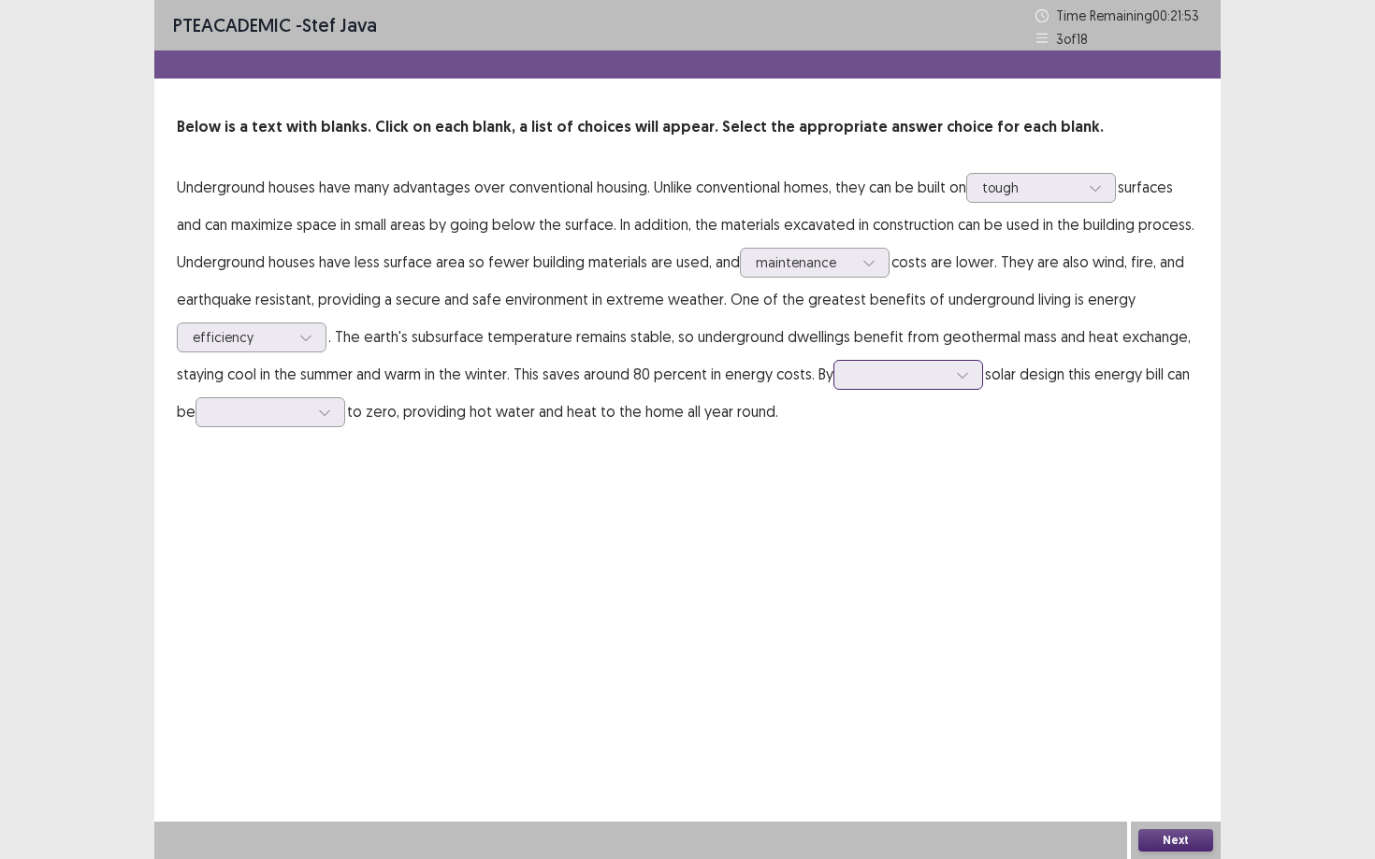
click at [919, 376] on div at bounding box center [897, 375] width 97 height 18
click at [904, 436] on div "incorporating" at bounding box center [908, 427] width 150 height 52
click at [286, 405] on div at bounding box center [259, 412] width 97 height 18
click at [270, 463] on div "reduced" at bounding box center [270, 465] width 150 height 52
click at [1061, 730] on button "Next" at bounding box center [1175, 841] width 75 height 22
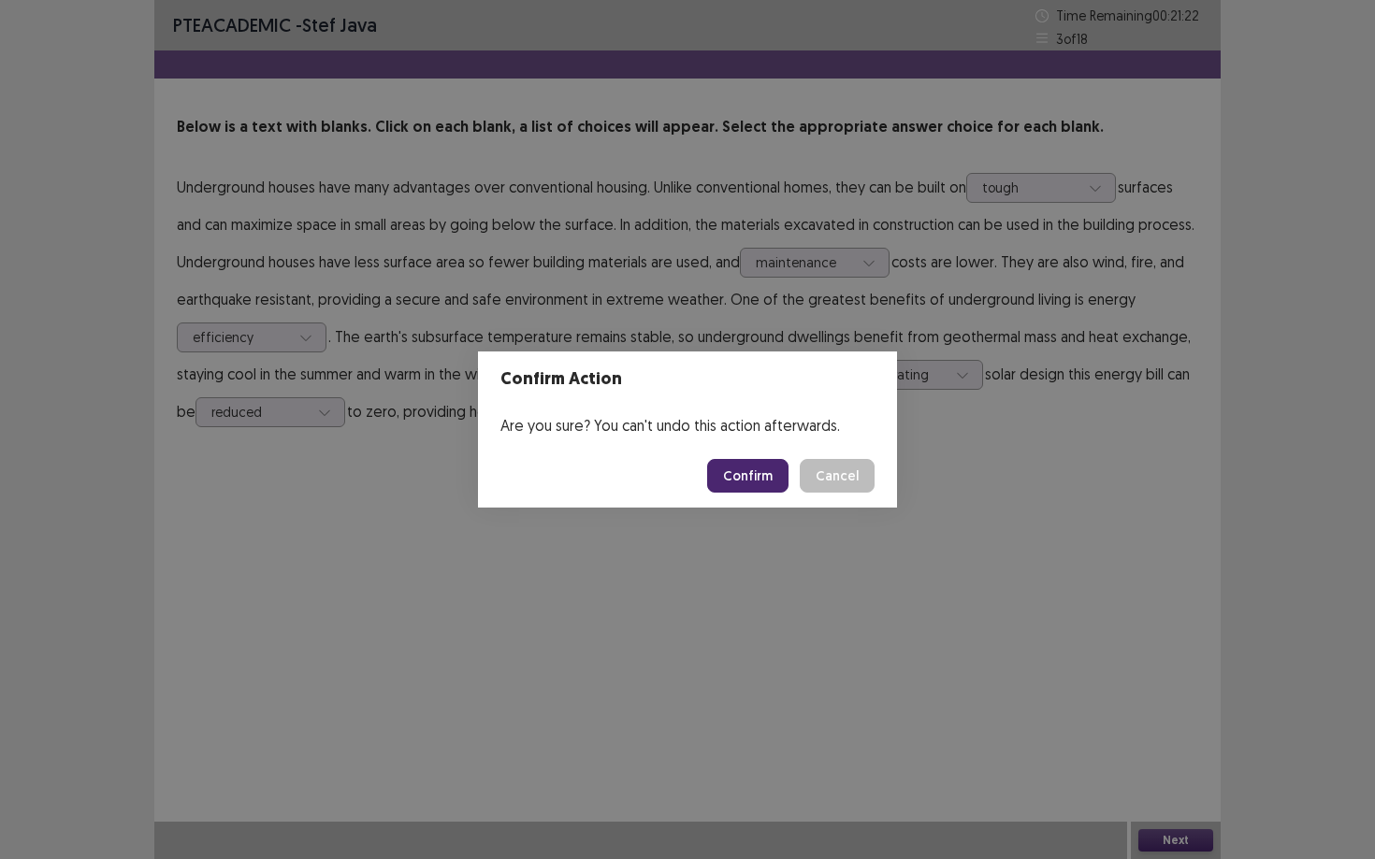
click at [744, 483] on button "Confirm" at bounding box center [747, 476] width 81 height 34
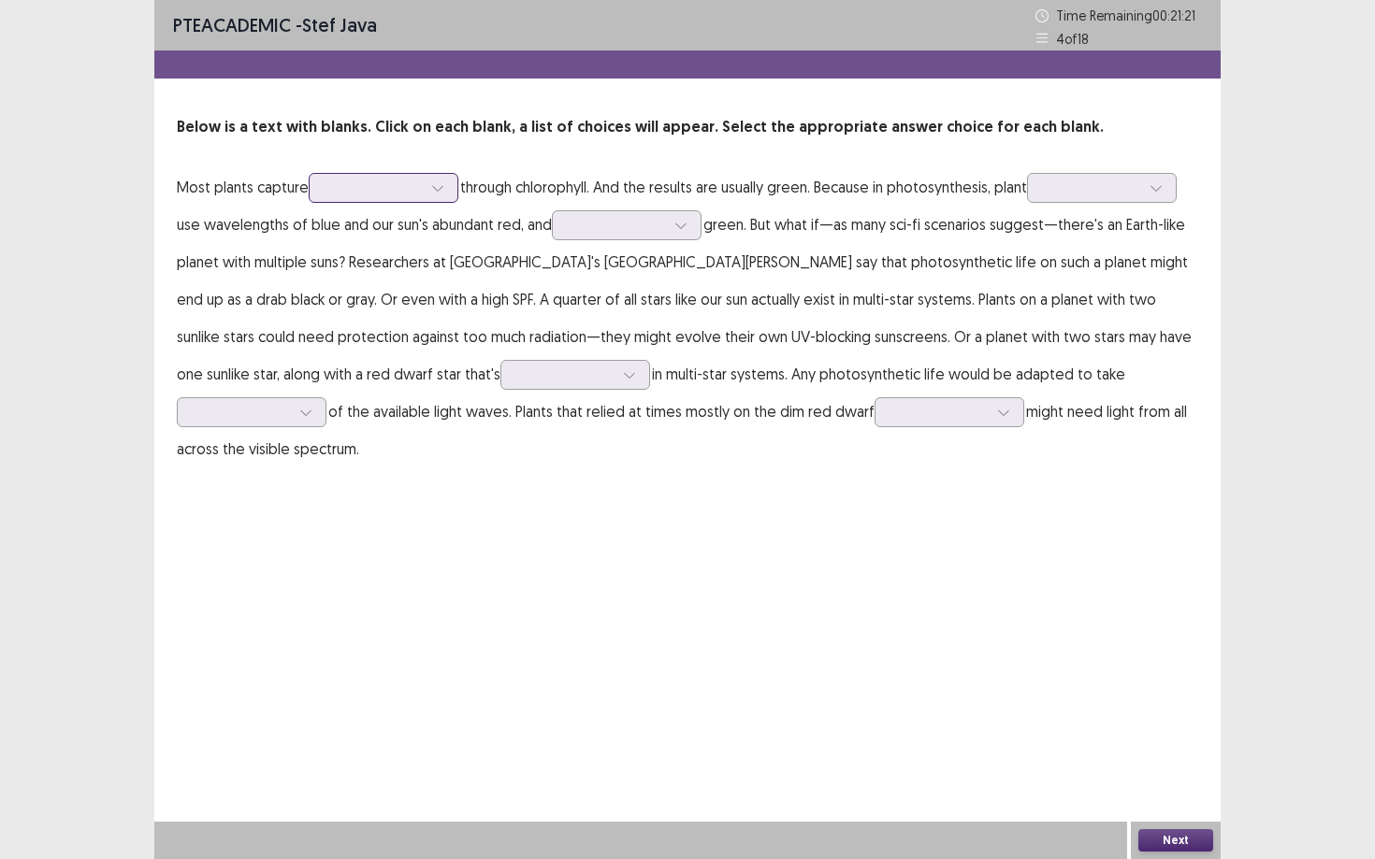
click at [422, 190] on div at bounding box center [373, 188] width 97 height 18
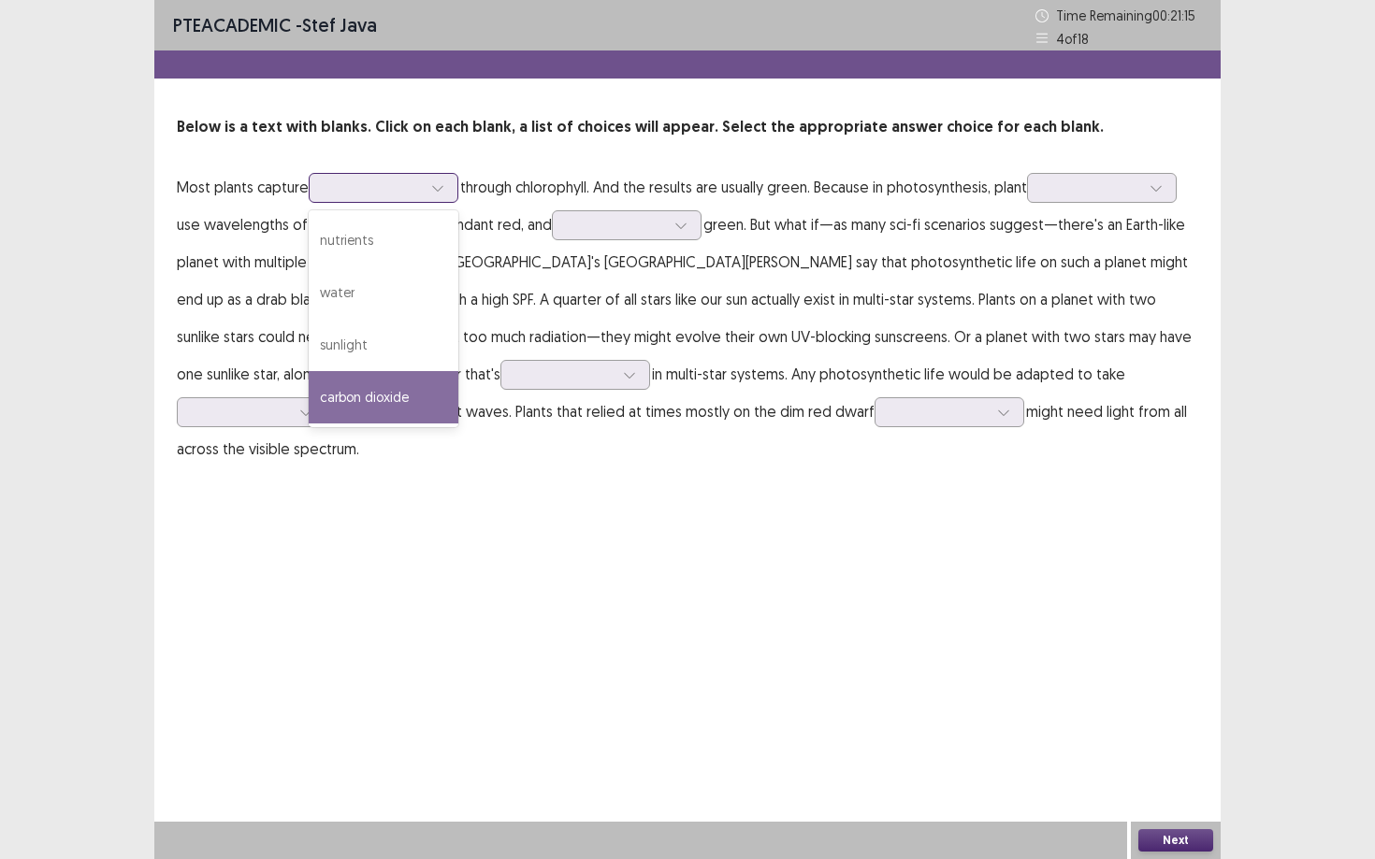
click at [349, 395] on div "carbon dioxide" at bounding box center [384, 397] width 150 height 52
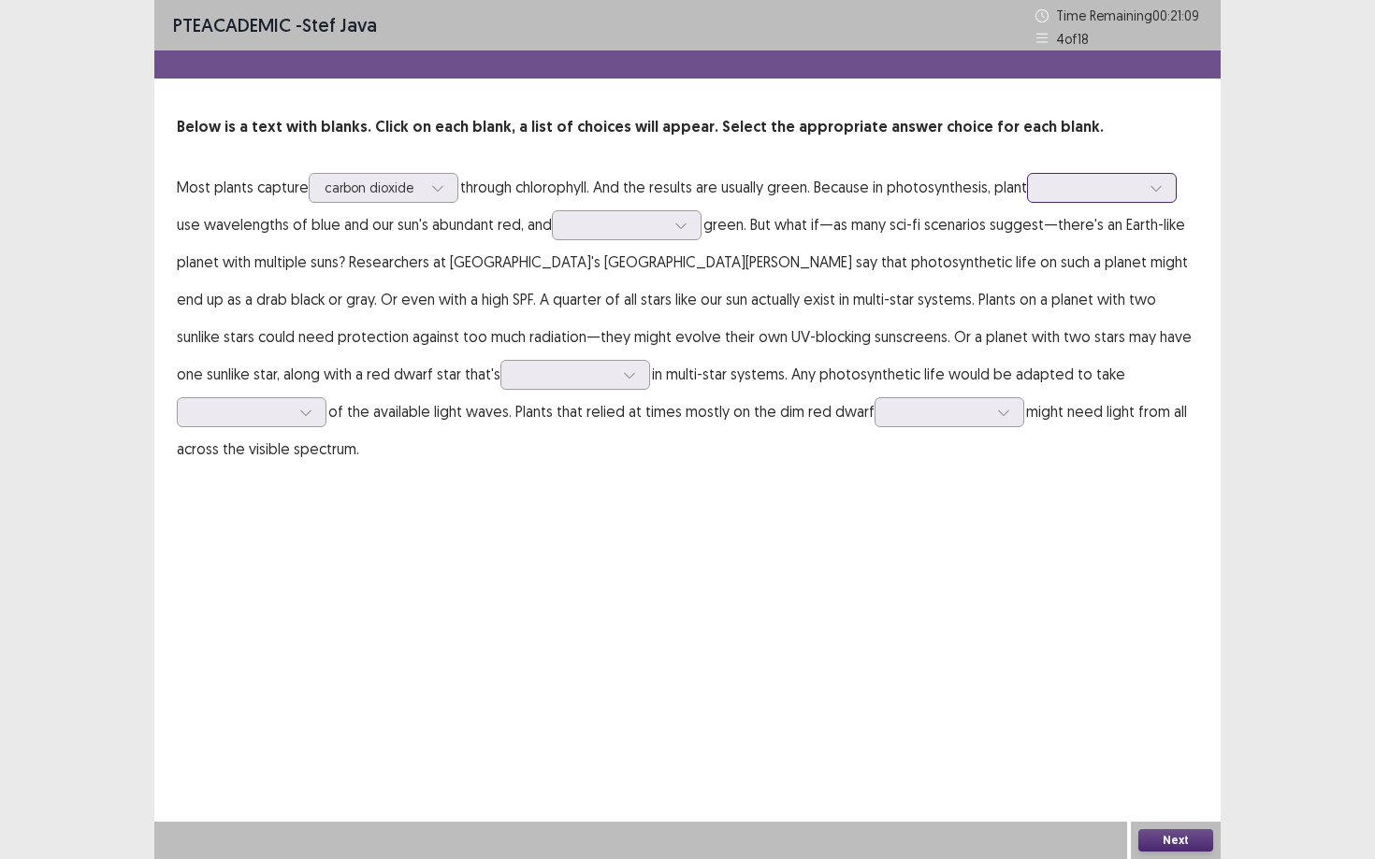
click at [1061, 192] on div at bounding box center [1091, 188] width 97 height 18
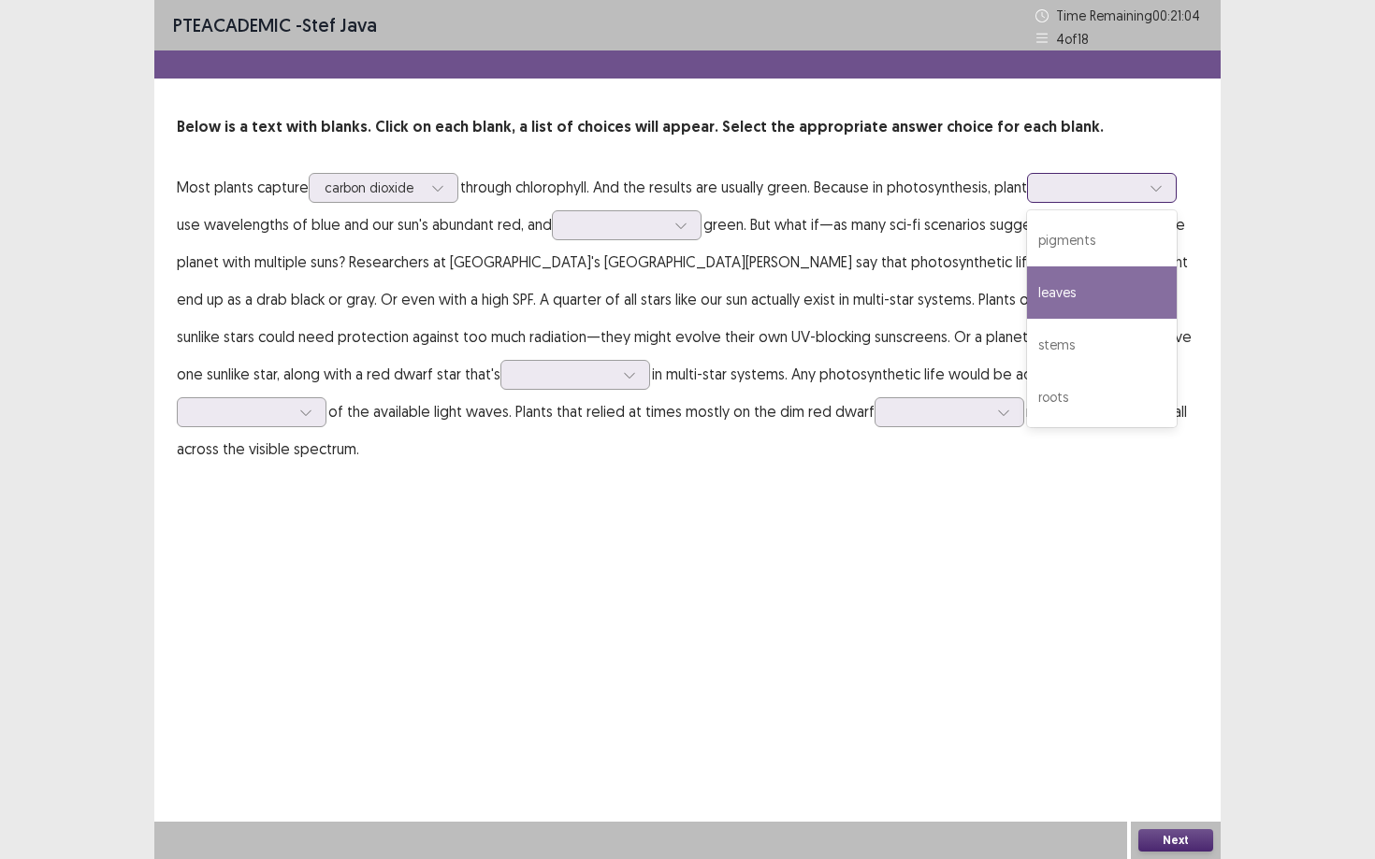
click at [1061, 284] on div "leaves" at bounding box center [1102, 293] width 150 height 52
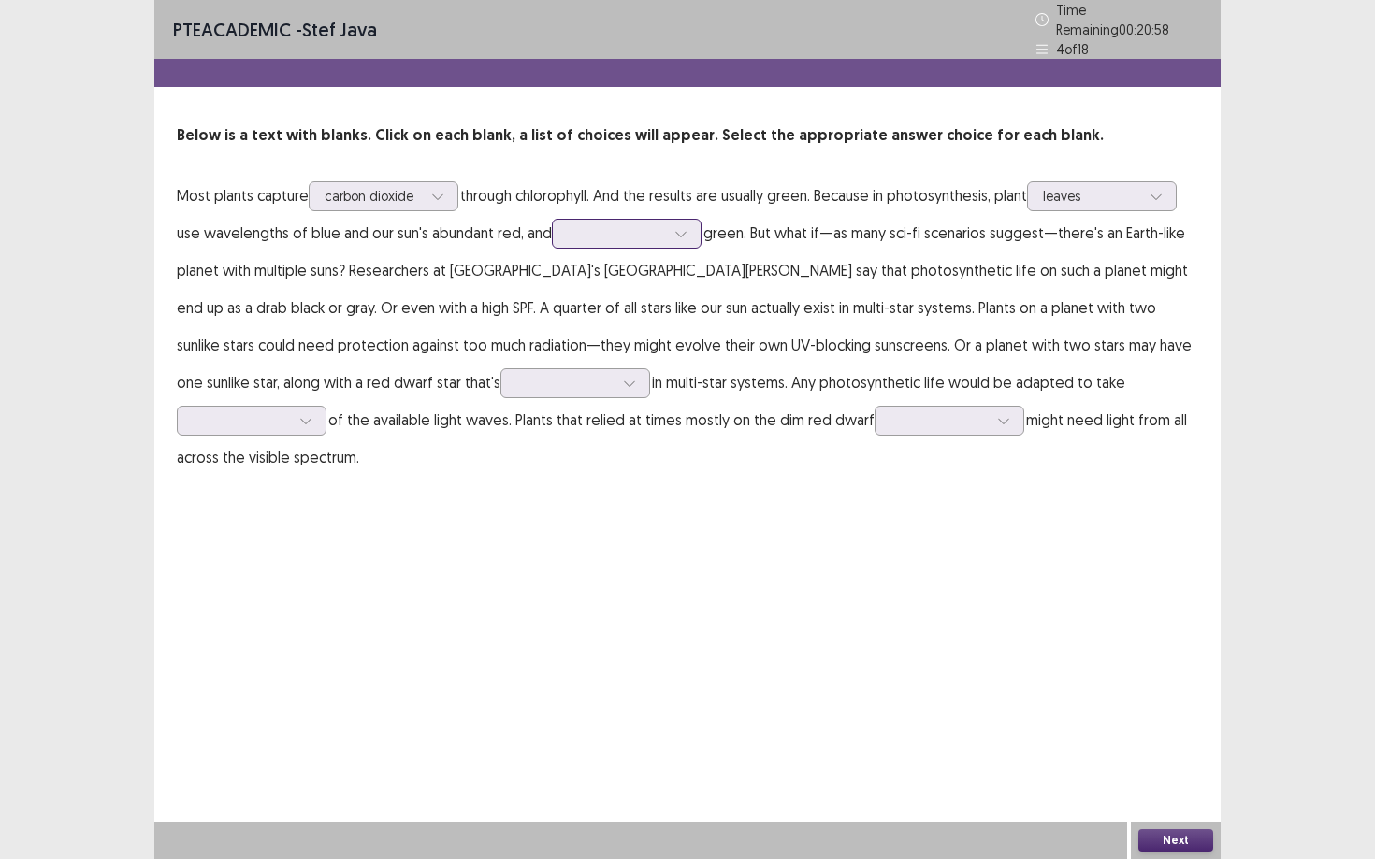
click at [627, 236] on div at bounding box center [616, 234] width 101 height 22
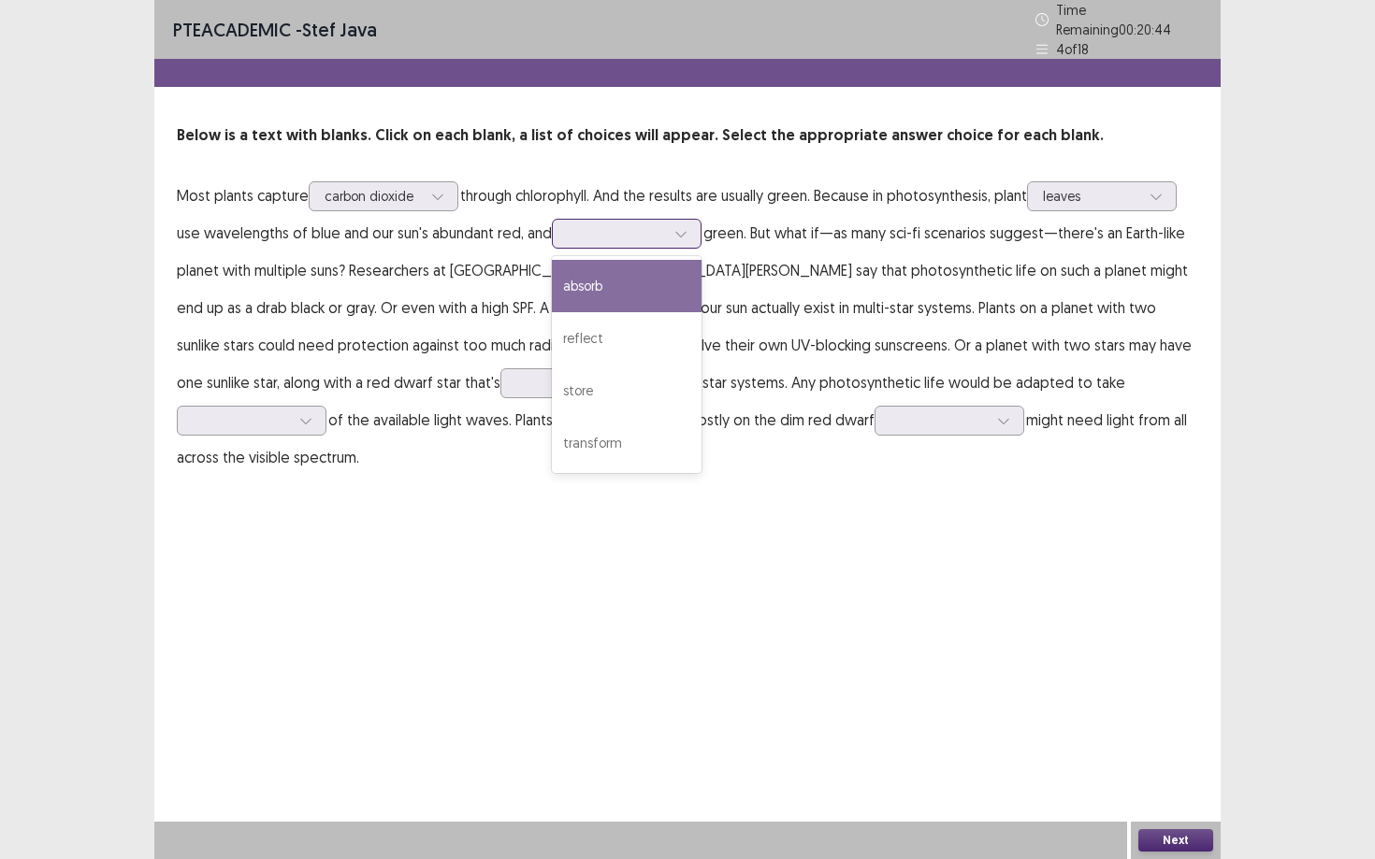
click at [620, 285] on div "absorb" at bounding box center [627, 286] width 150 height 52
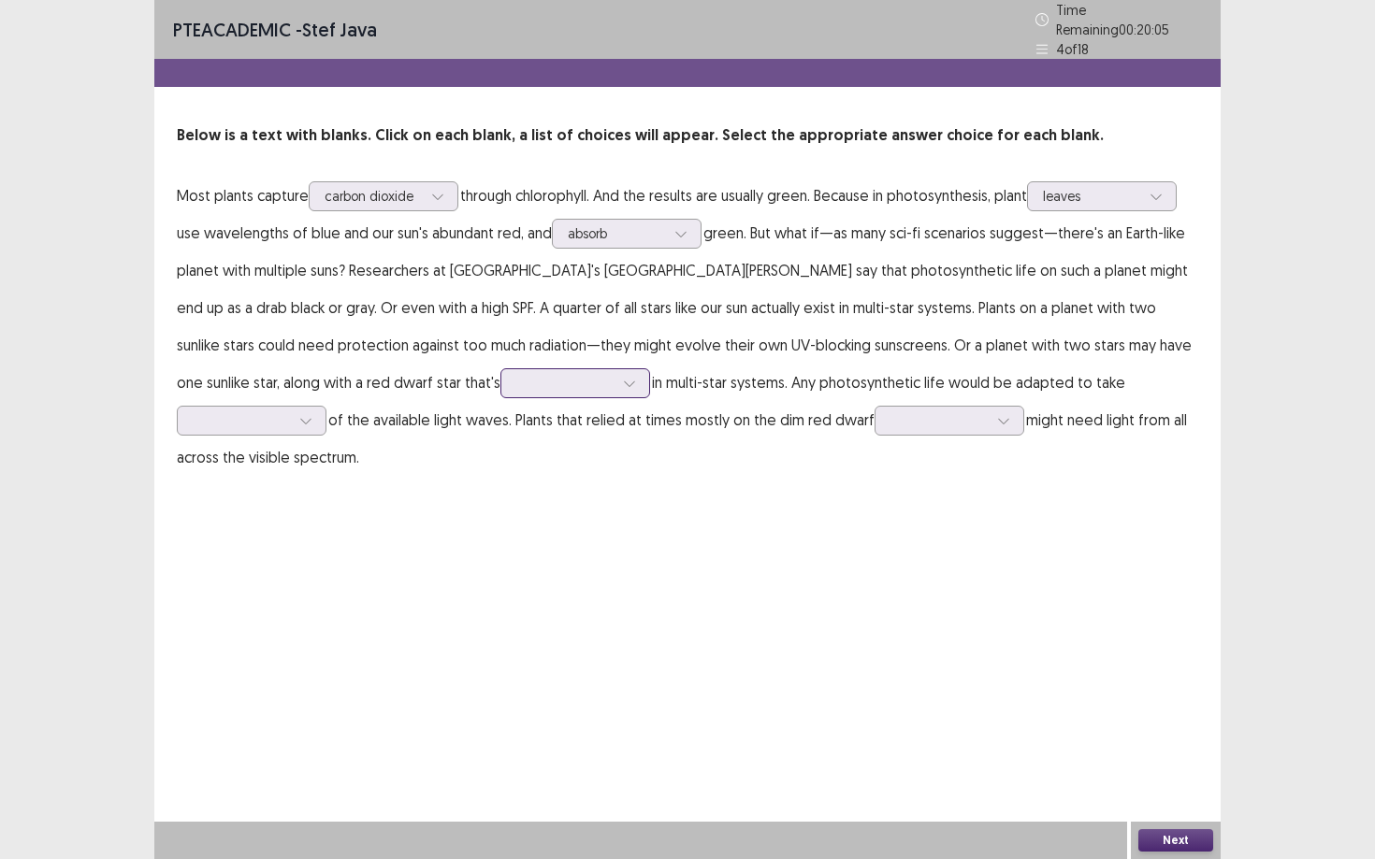
click at [516, 377] on div at bounding box center [564, 383] width 97 height 18
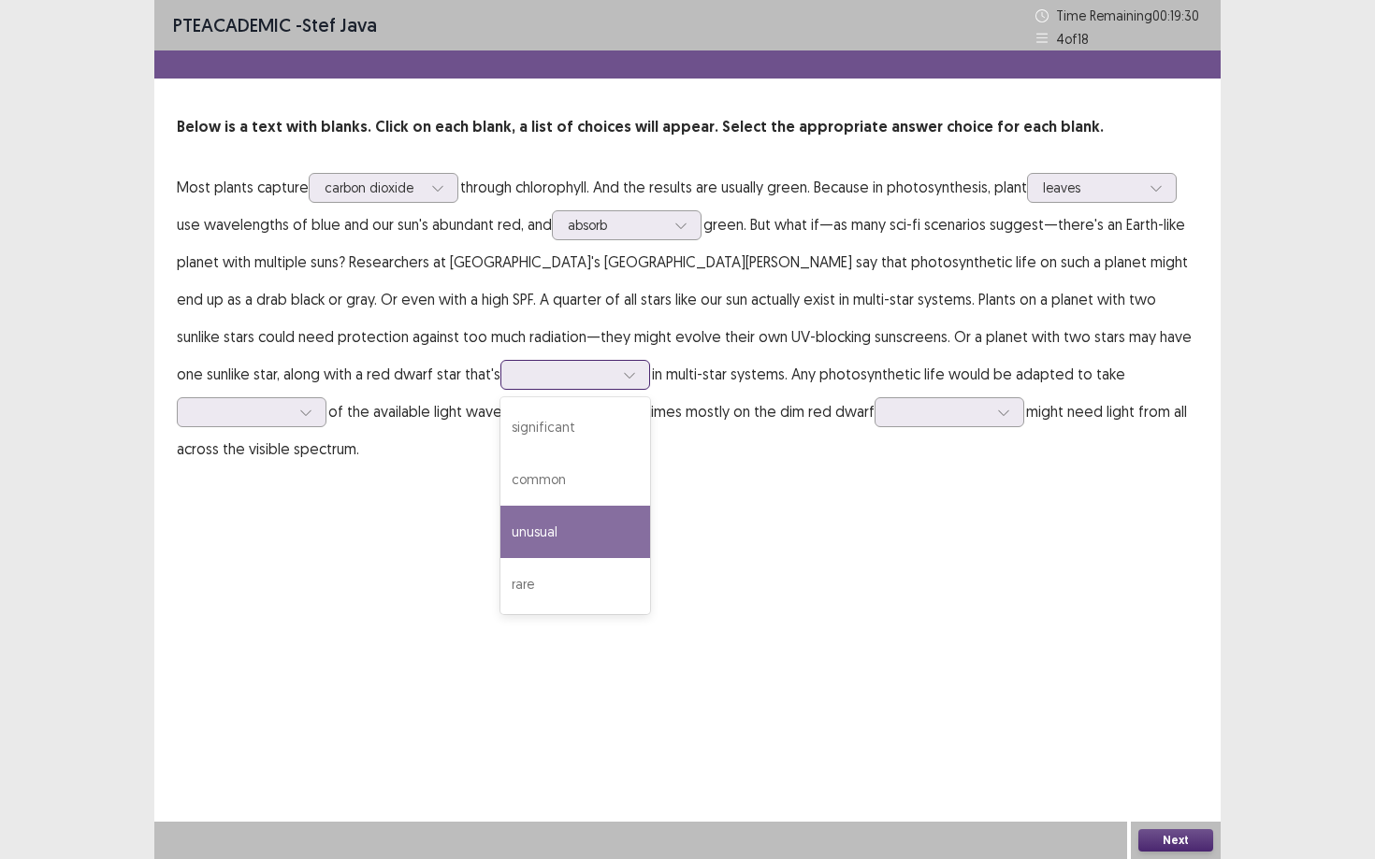
click at [500, 522] on div "unusual" at bounding box center [575, 532] width 150 height 52
click at [292, 401] on div at bounding box center [241, 412] width 101 height 22
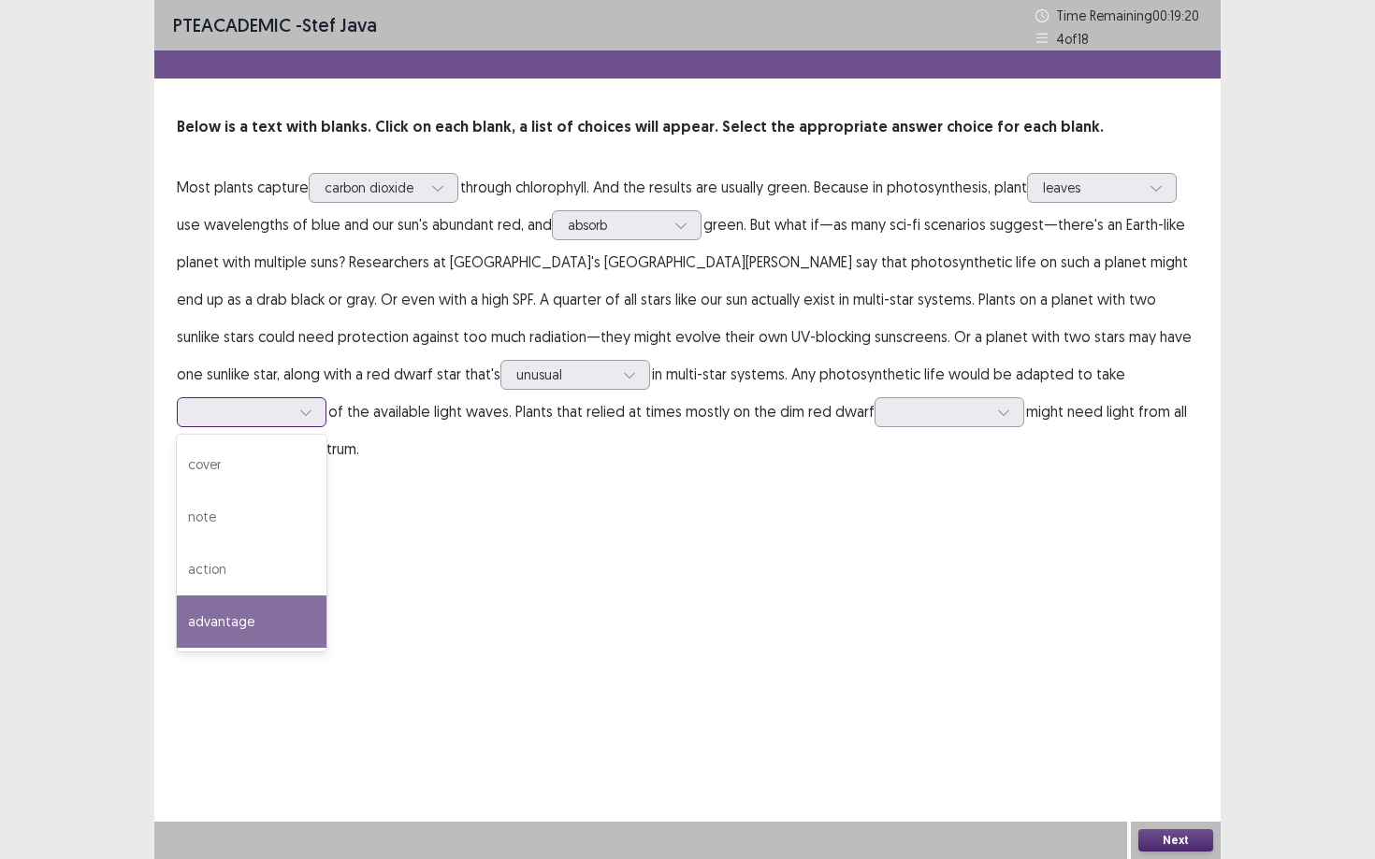
click at [326, 596] on div "advantage" at bounding box center [252, 622] width 150 height 52
click at [290, 403] on div at bounding box center [241, 412] width 97 height 18
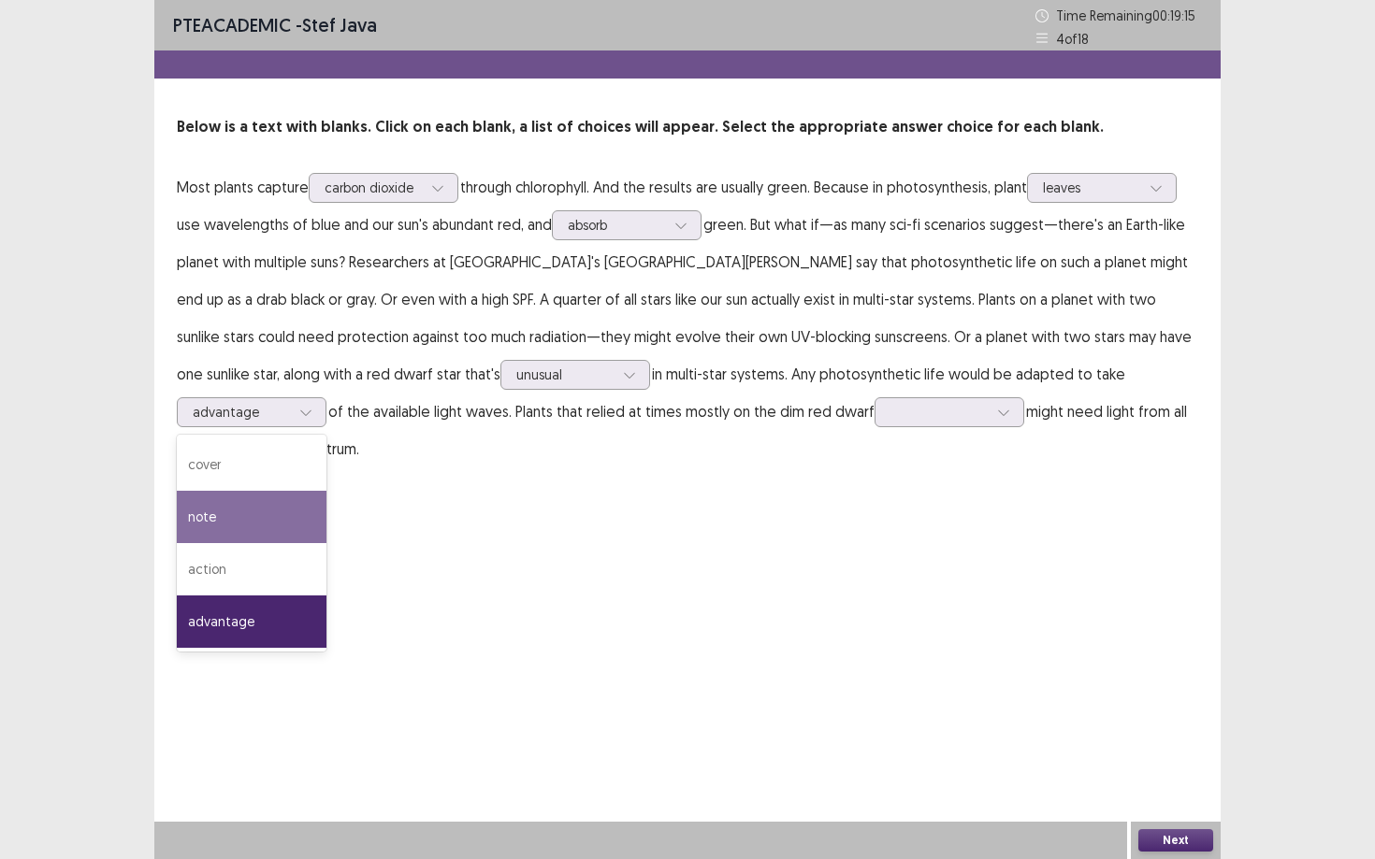
click at [763, 484] on div "PTE academic - stef java Time Remaining 00 : 19 : 15 4 of 18 Below is a text wi…" at bounding box center [687, 429] width 1066 height 859
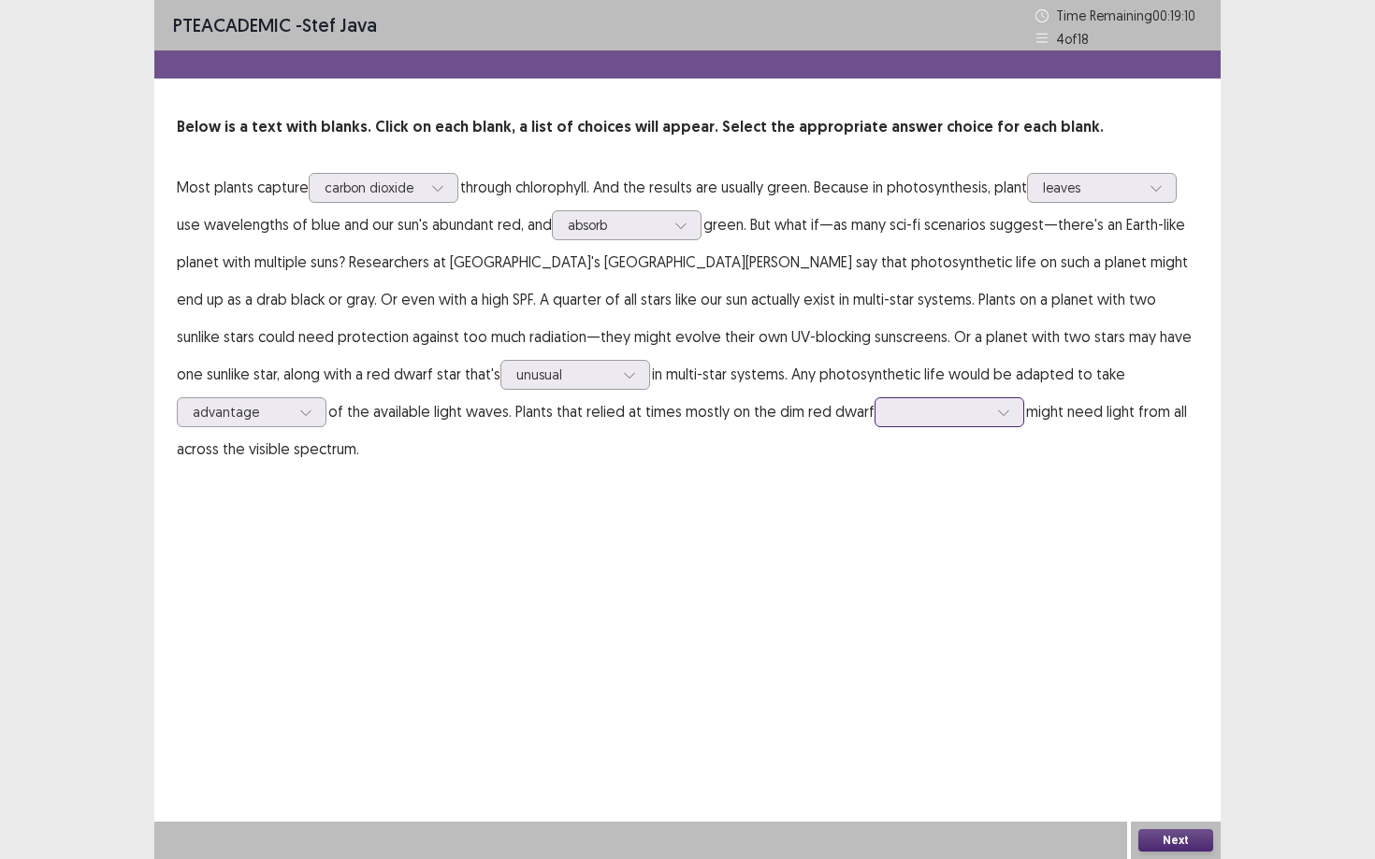
click at [890, 411] on div at bounding box center [938, 412] width 97 height 18
click at [874, 561] on div "distance" at bounding box center [949, 569] width 150 height 52
click at [890, 416] on div at bounding box center [938, 412] width 97 height 18
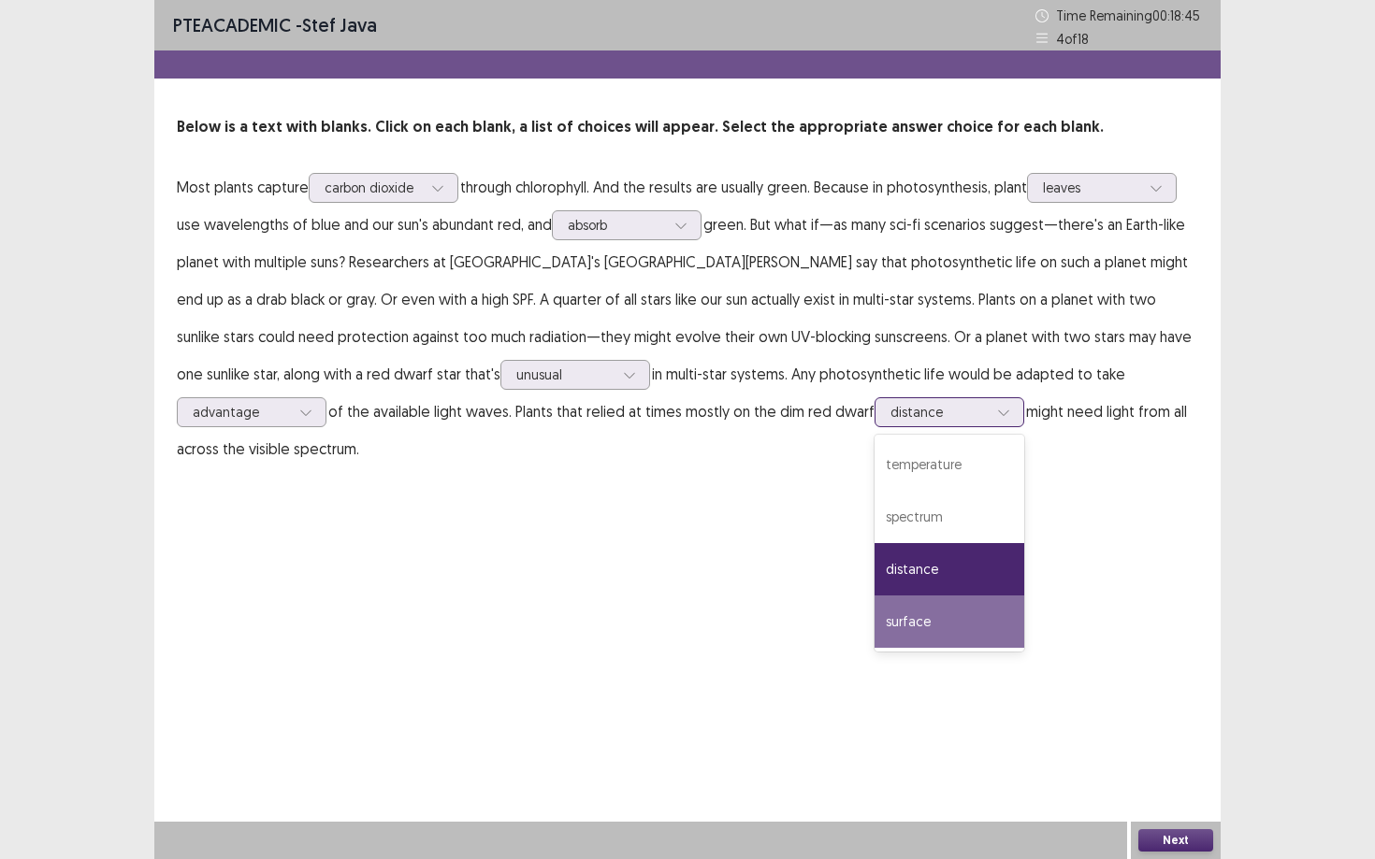
click at [874, 628] on div "surface" at bounding box center [949, 622] width 150 height 52
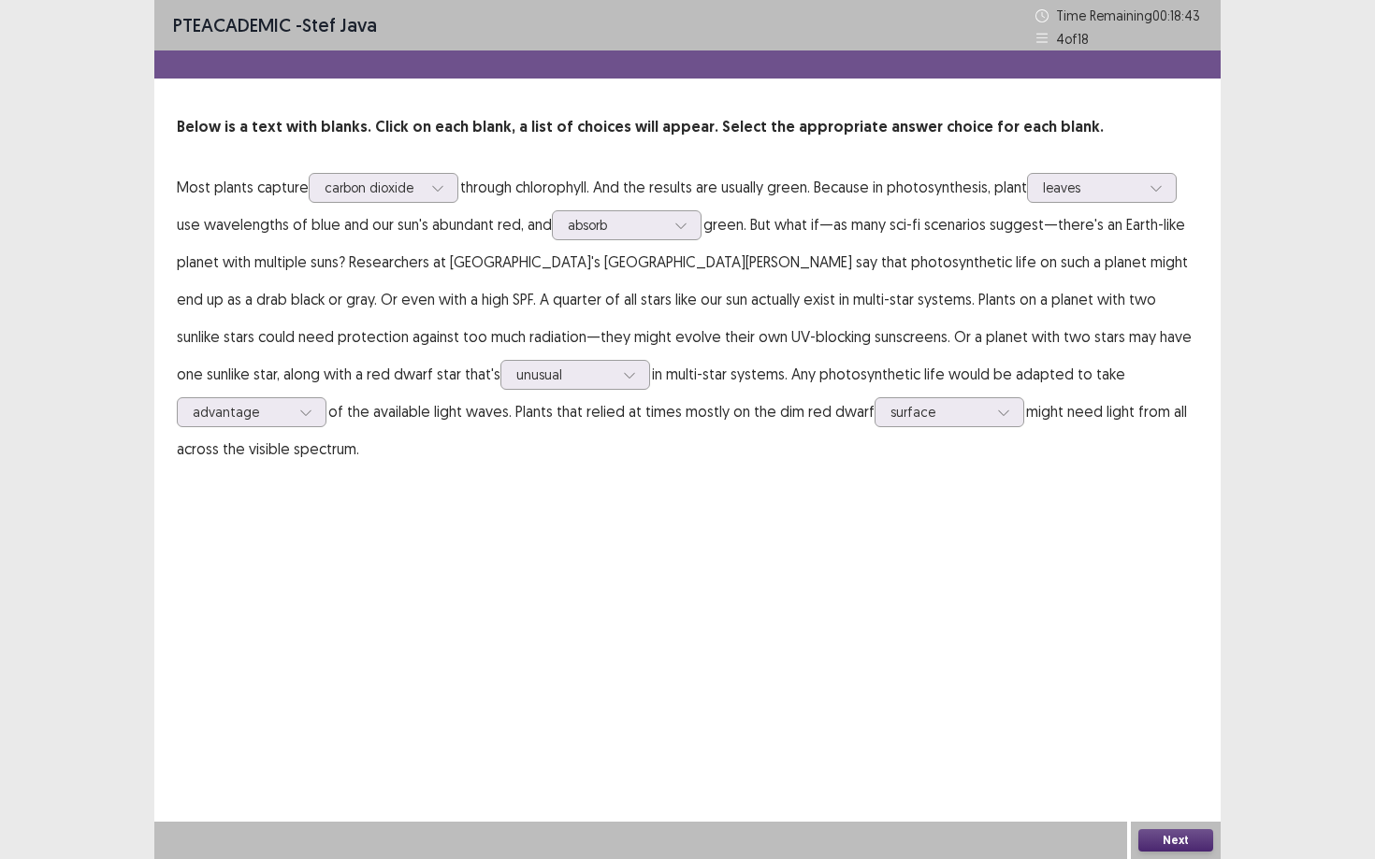
click at [1061, 730] on button "Next" at bounding box center [1175, 841] width 75 height 22
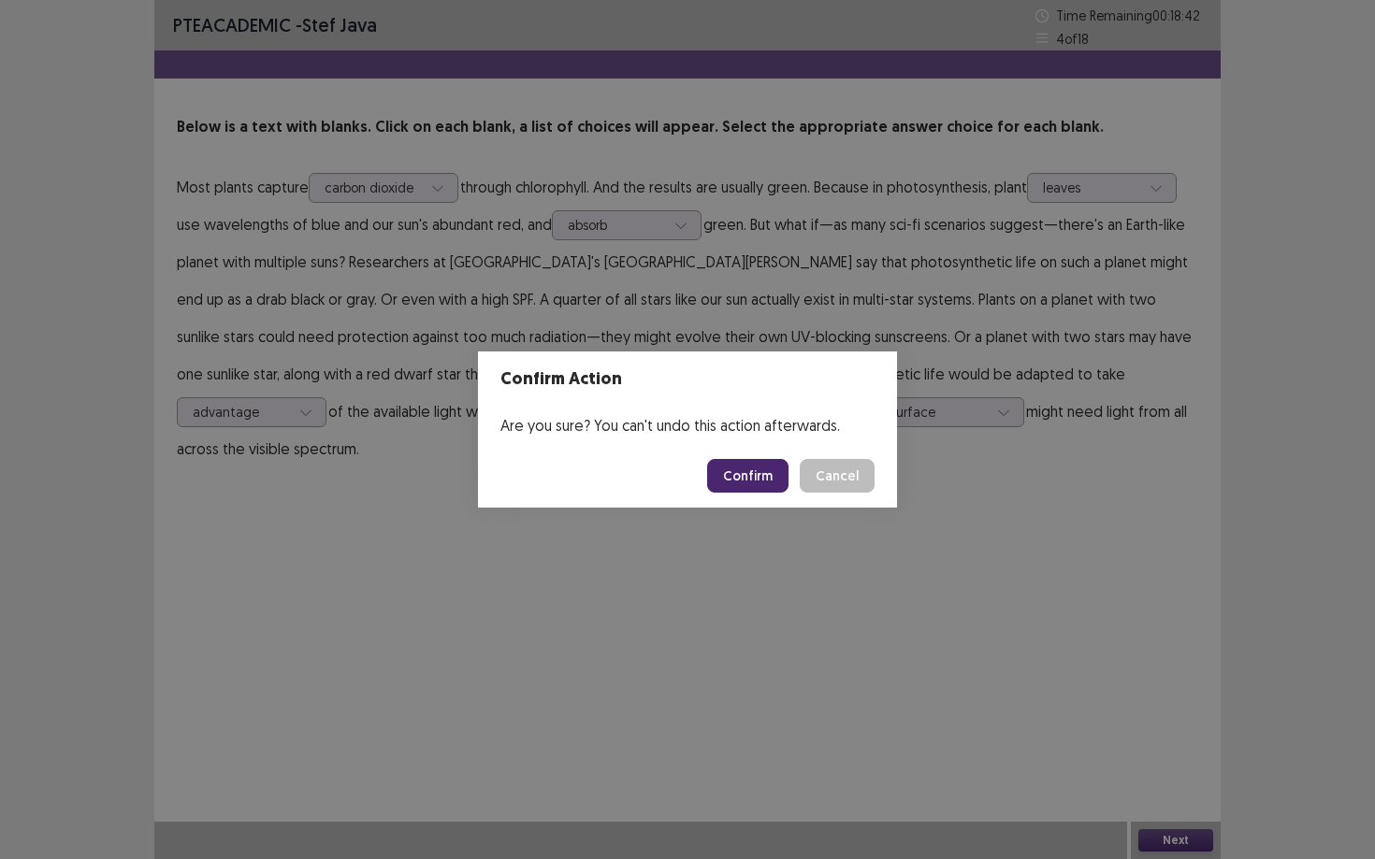
click at [763, 478] on button "Confirm" at bounding box center [747, 476] width 81 height 34
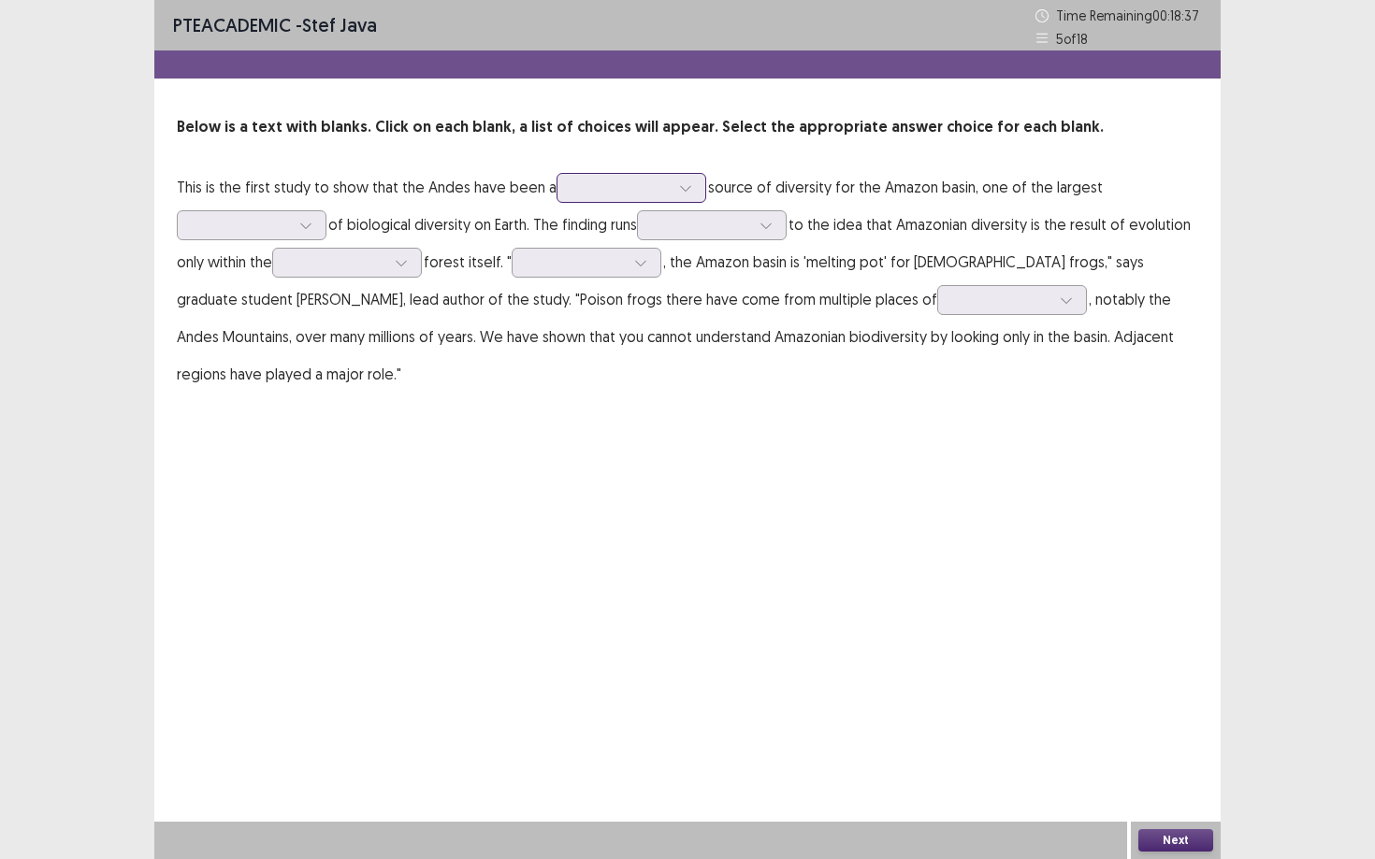
click at [617, 190] on div at bounding box center [620, 188] width 97 height 18
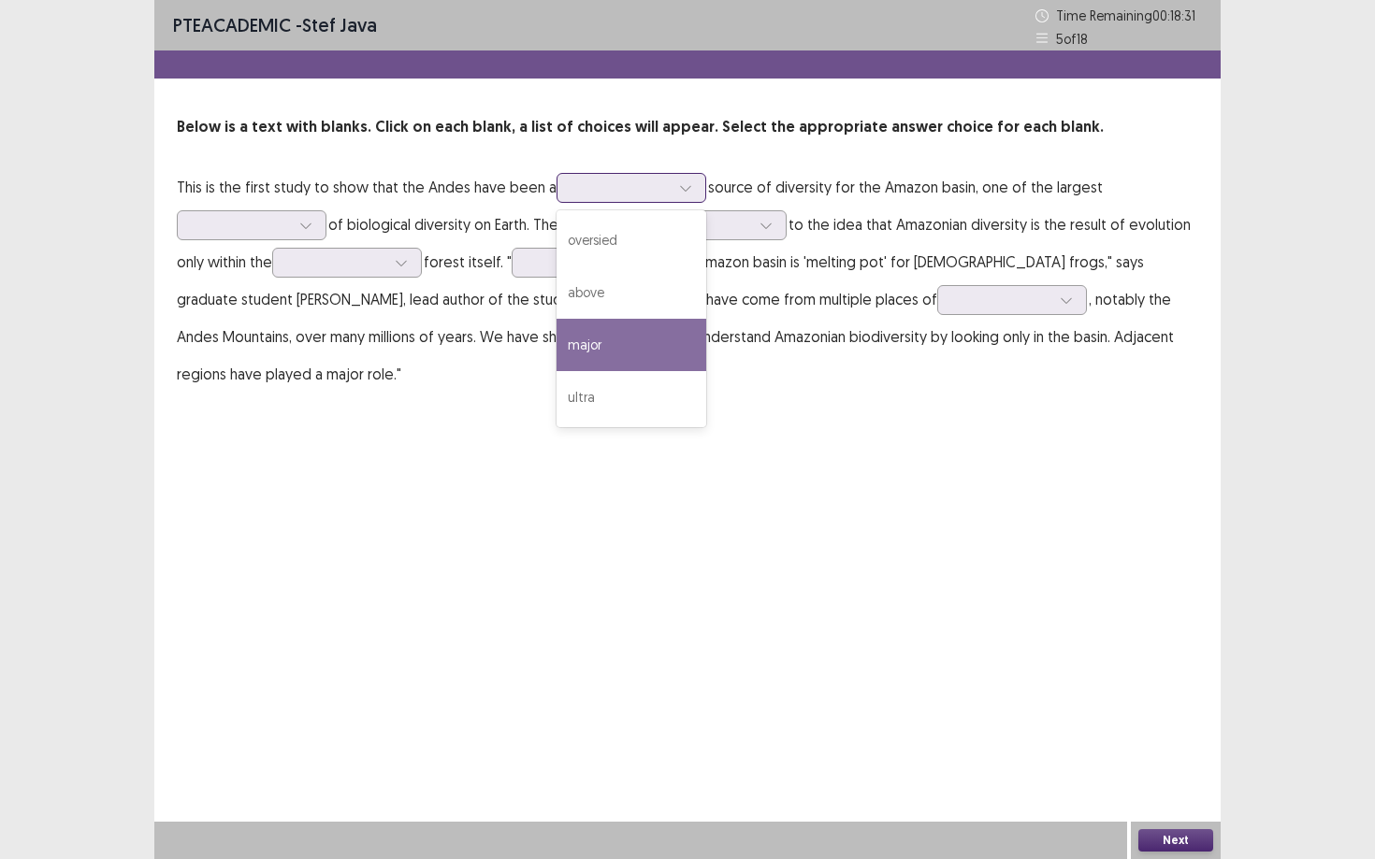
click at [573, 358] on div "major" at bounding box center [631, 345] width 150 height 52
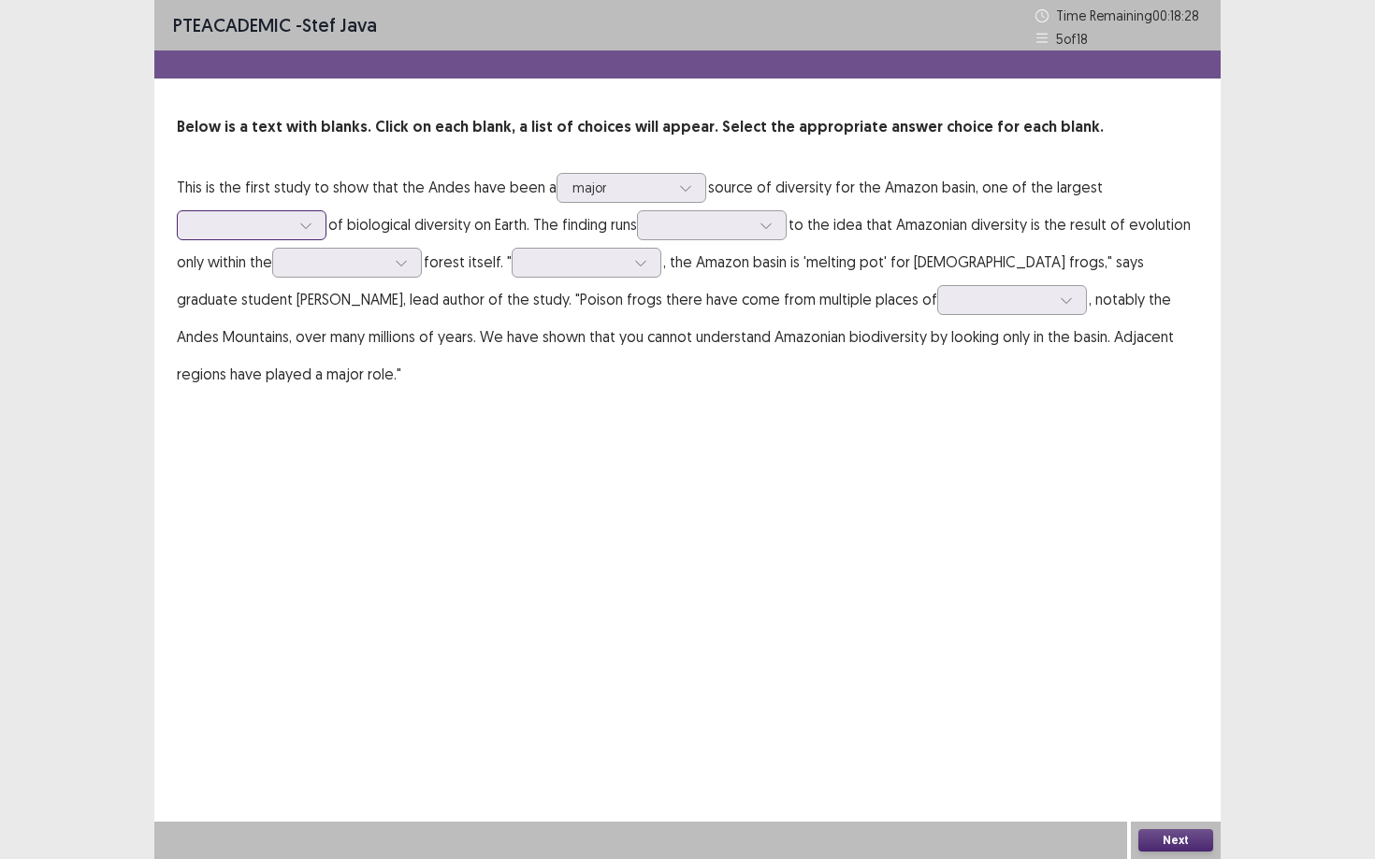
click at [277, 226] on div at bounding box center [241, 225] width 97 height 18
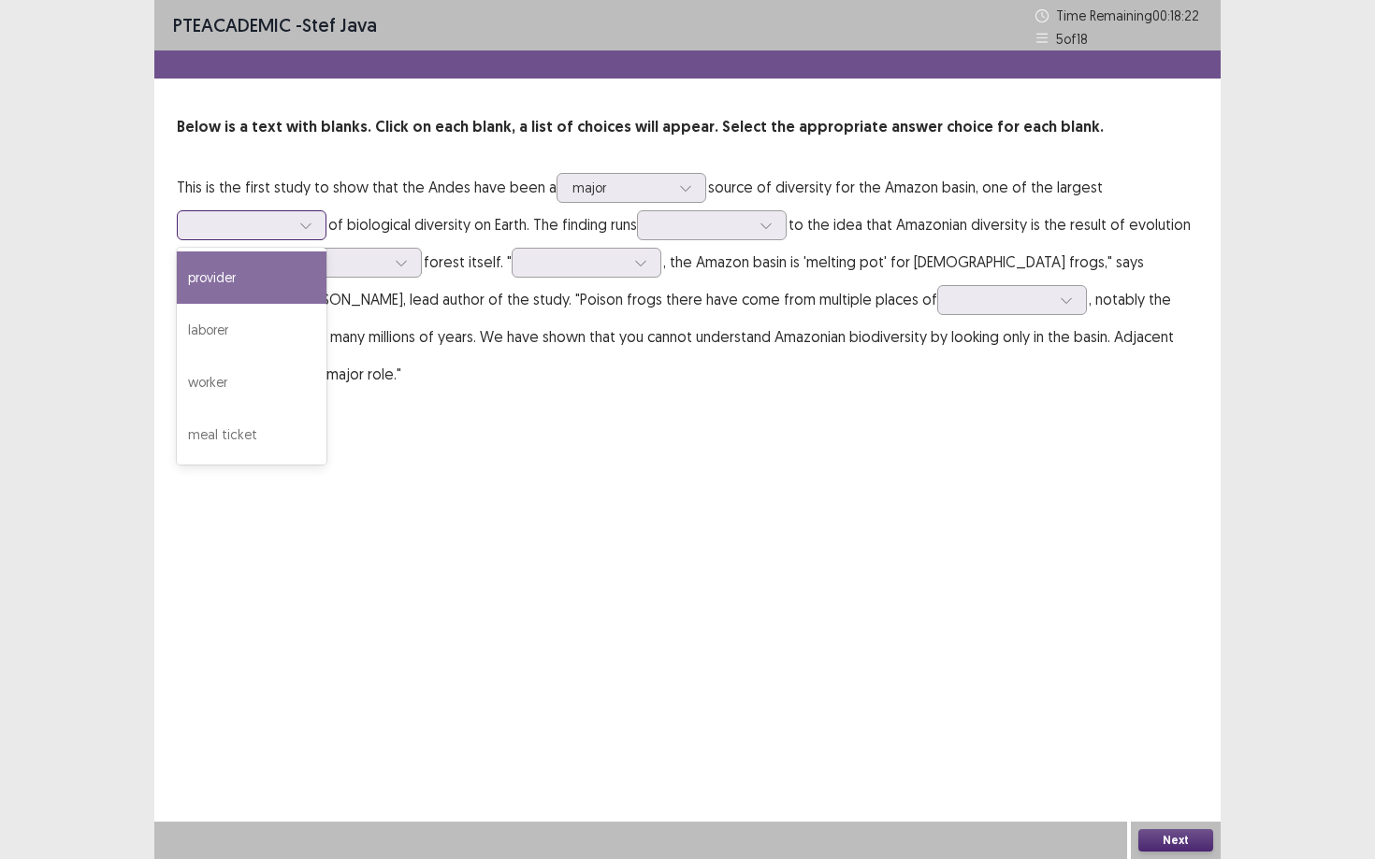
click at [252, 291] on div "provider" at bounding box center [252, 278] width 150 height 52
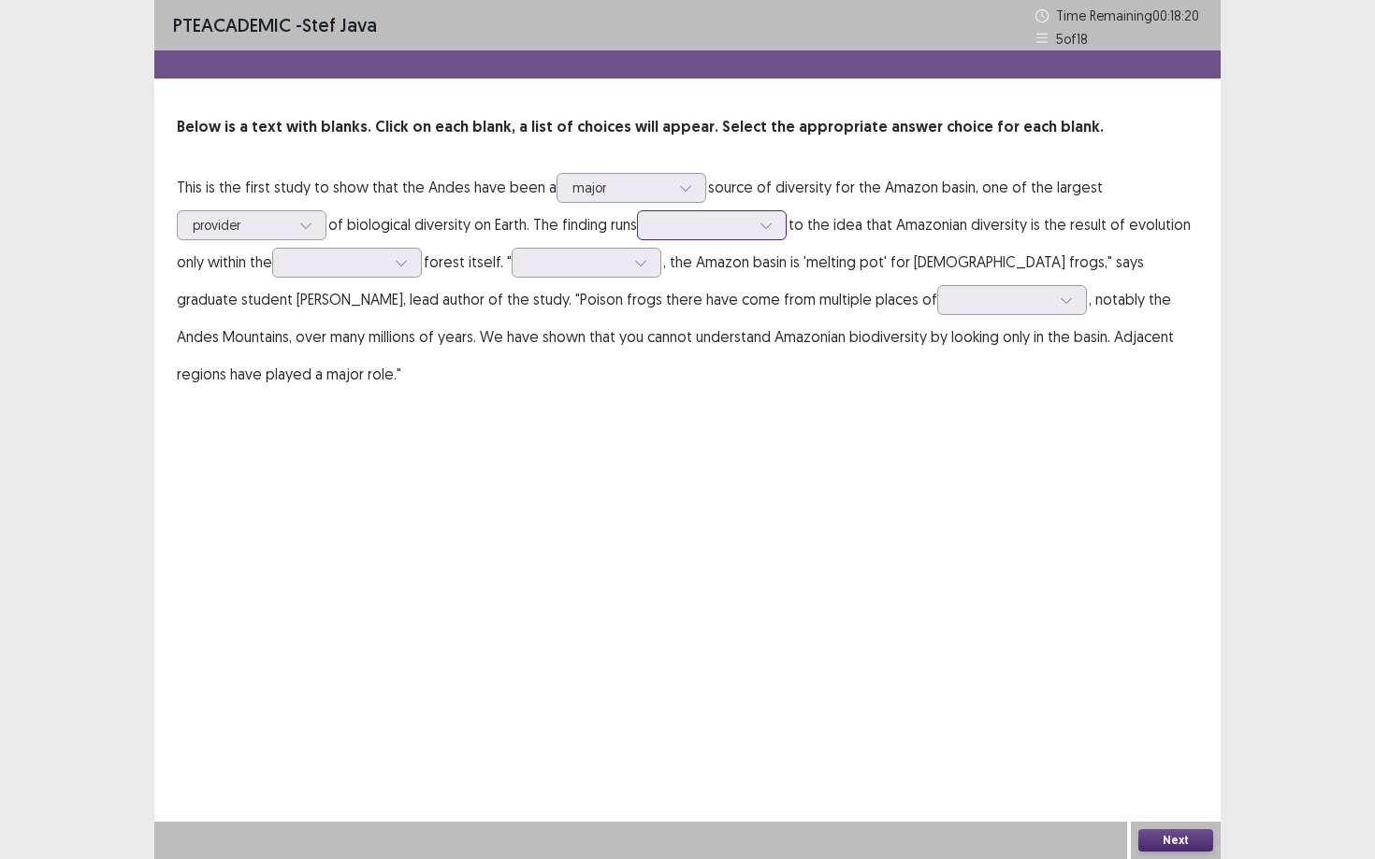
click at [714, 231] on div at bounding box center [701, 225] width 97 height 18
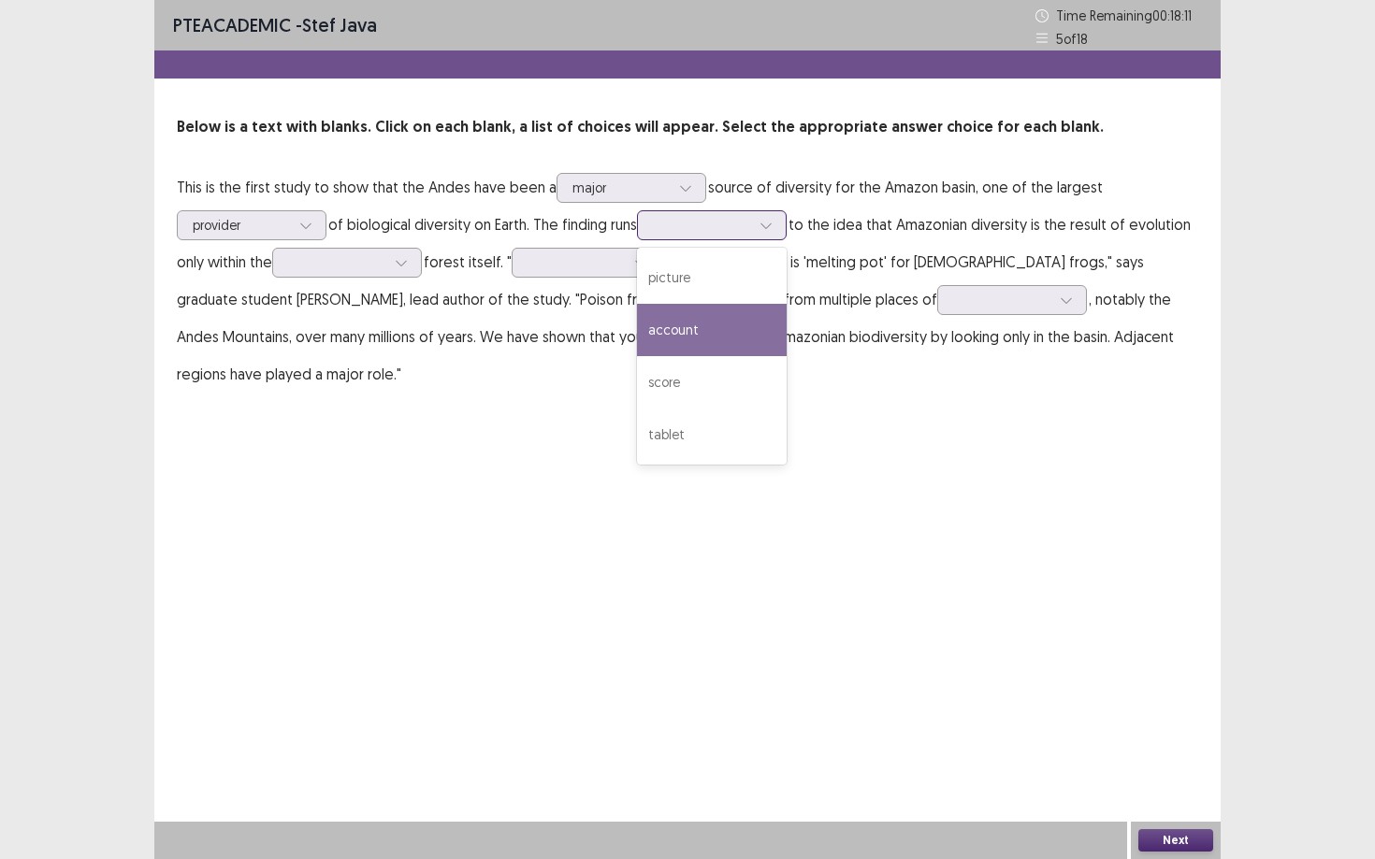
click at [714, 324] on div "account" at bounding box center [712, 330] width 150 height 52
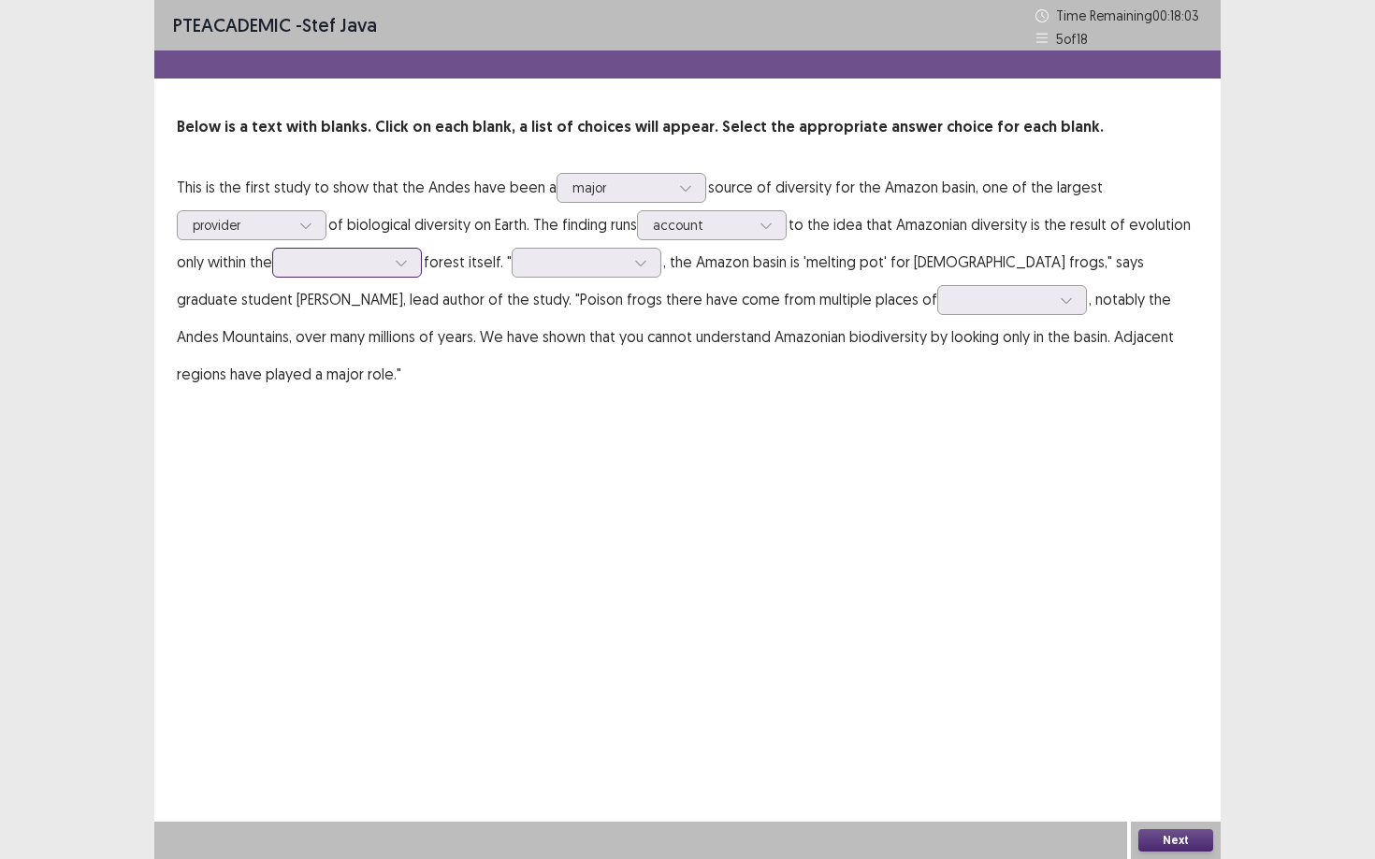
click at [394, 268] on div at bounding box center [401, 263] width 28 height 28
click at [373, 307] on div "tropical" at bounding box center [347, 315] width 150 height 52
click at [625, 263] on div at bounding box center [575, 262] width 97 height 18
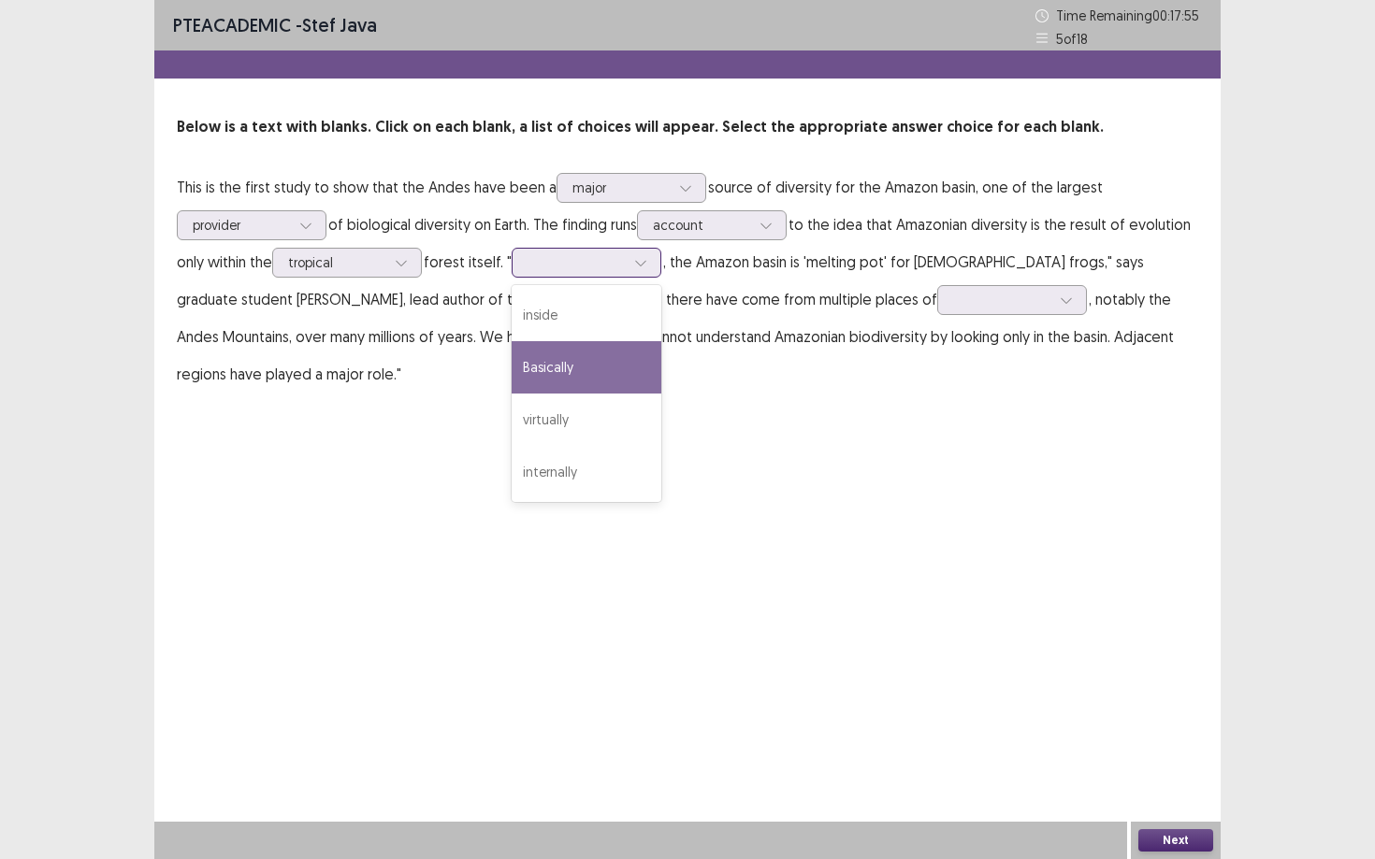
click at [578, 357] on div "Basically" at bounding box center [587, 367] width 150 height 52
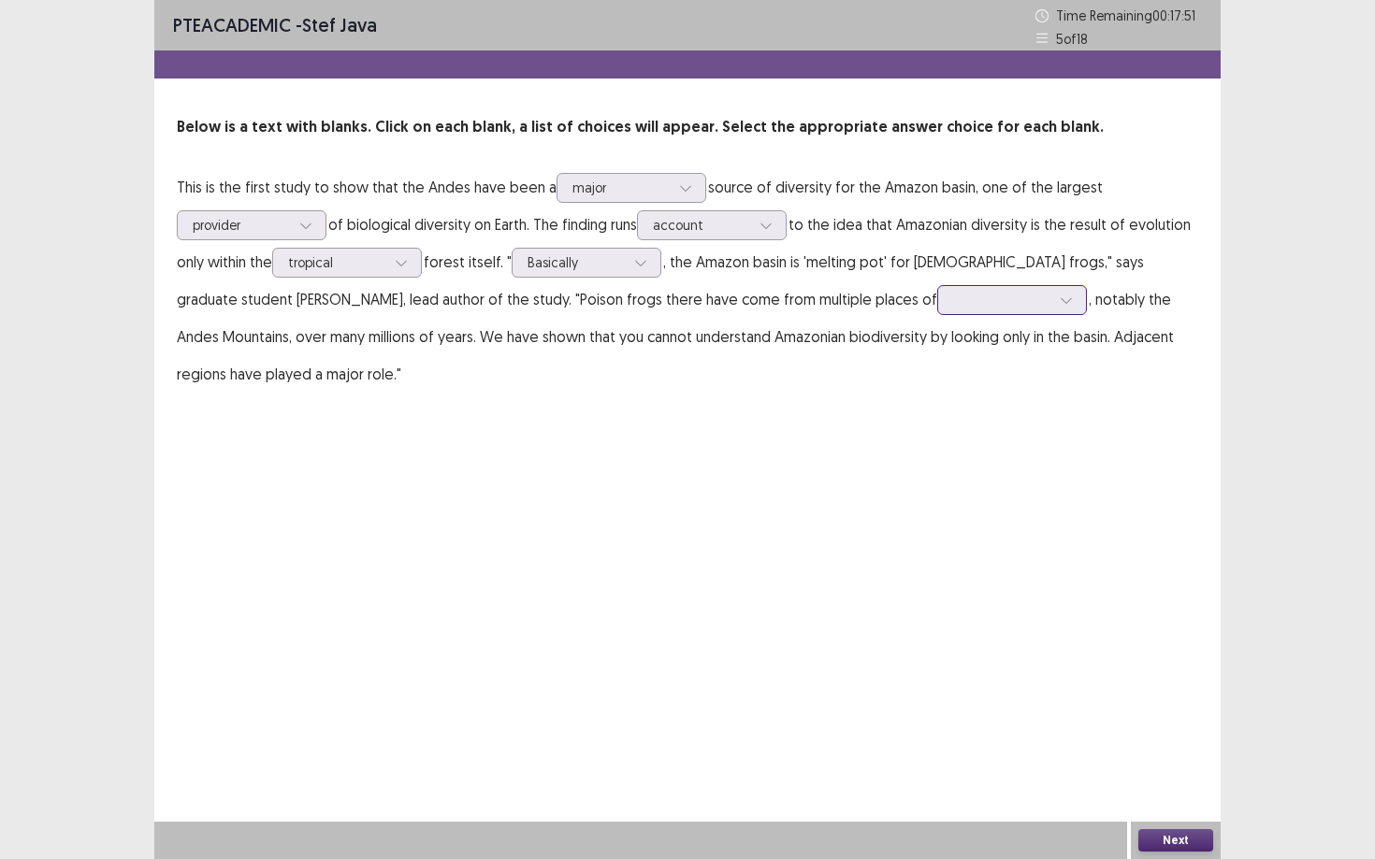
click at [953, 306] on div at bounding box center [1001, 300] width 97 height 18
click at [937, 419] on div "origin" at bounding box center [1012, 405] width 150 height 52
click at [1061, 730] on button "Next" at bounding box center [1175, 841] width 75 height 22
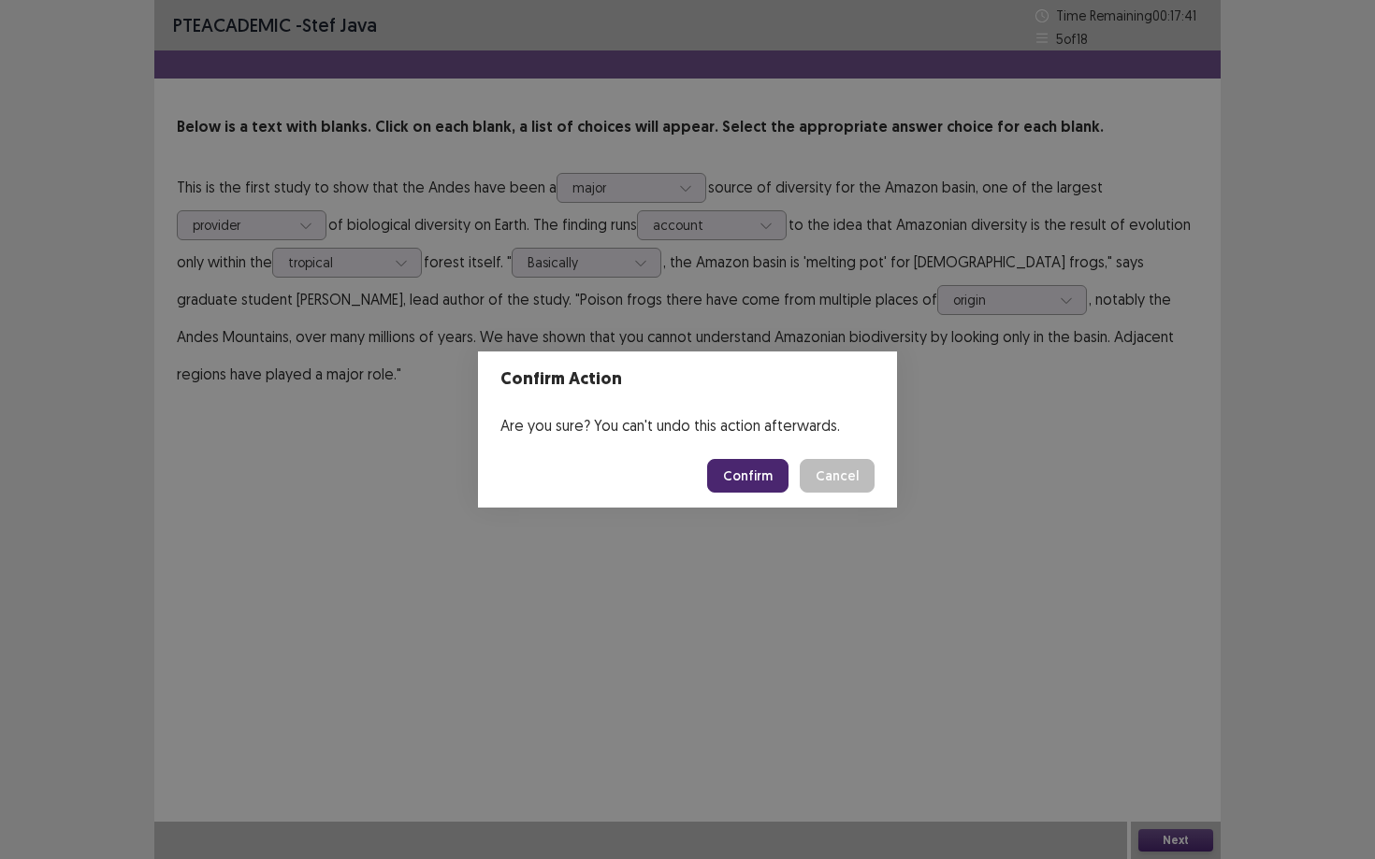
click at [737, 481] on button "Confirm" at bounding box center [747, 476] width 81 height 34
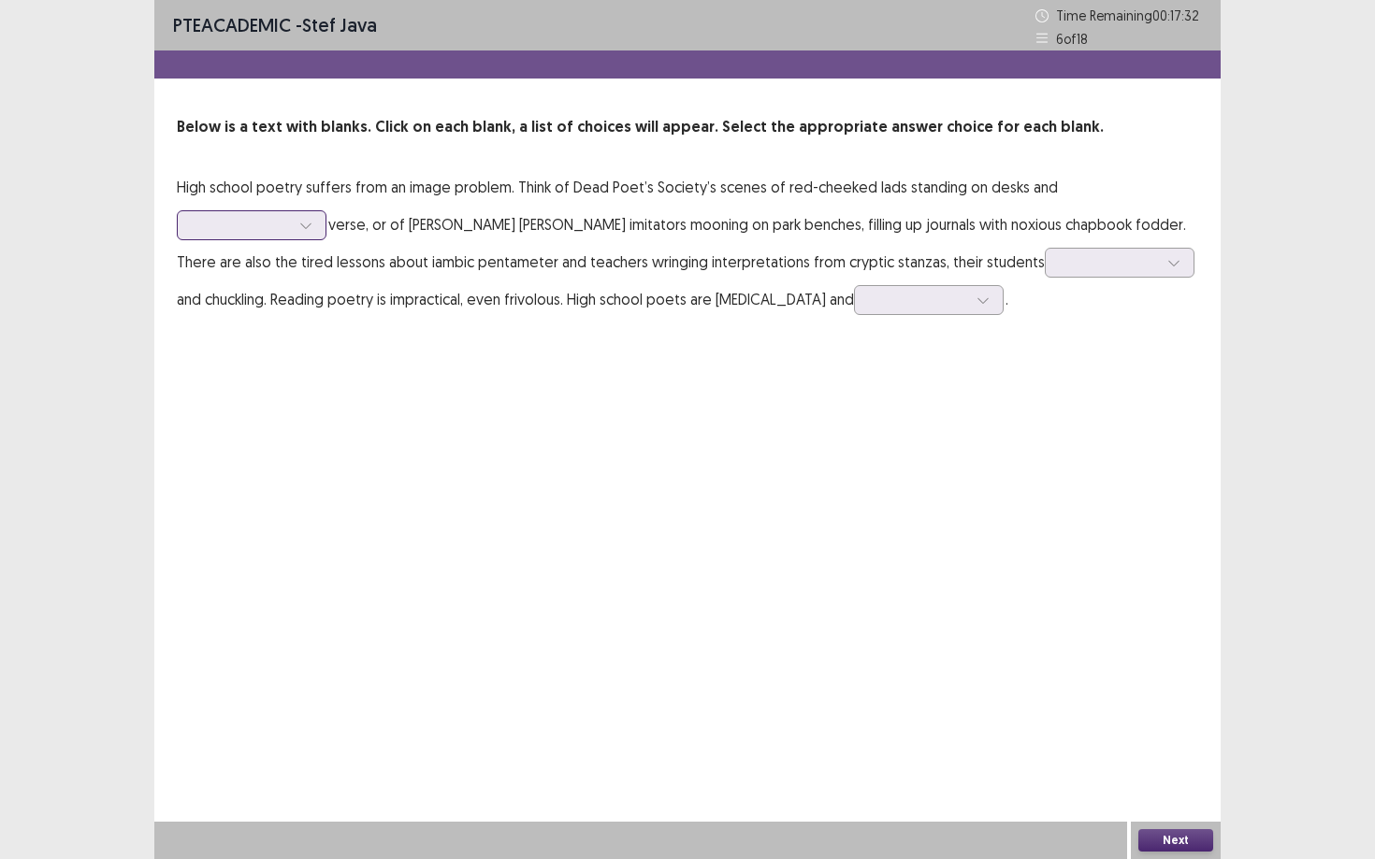
click at [250, 221] on div at bounding box center [241, 225] width 97 height 18
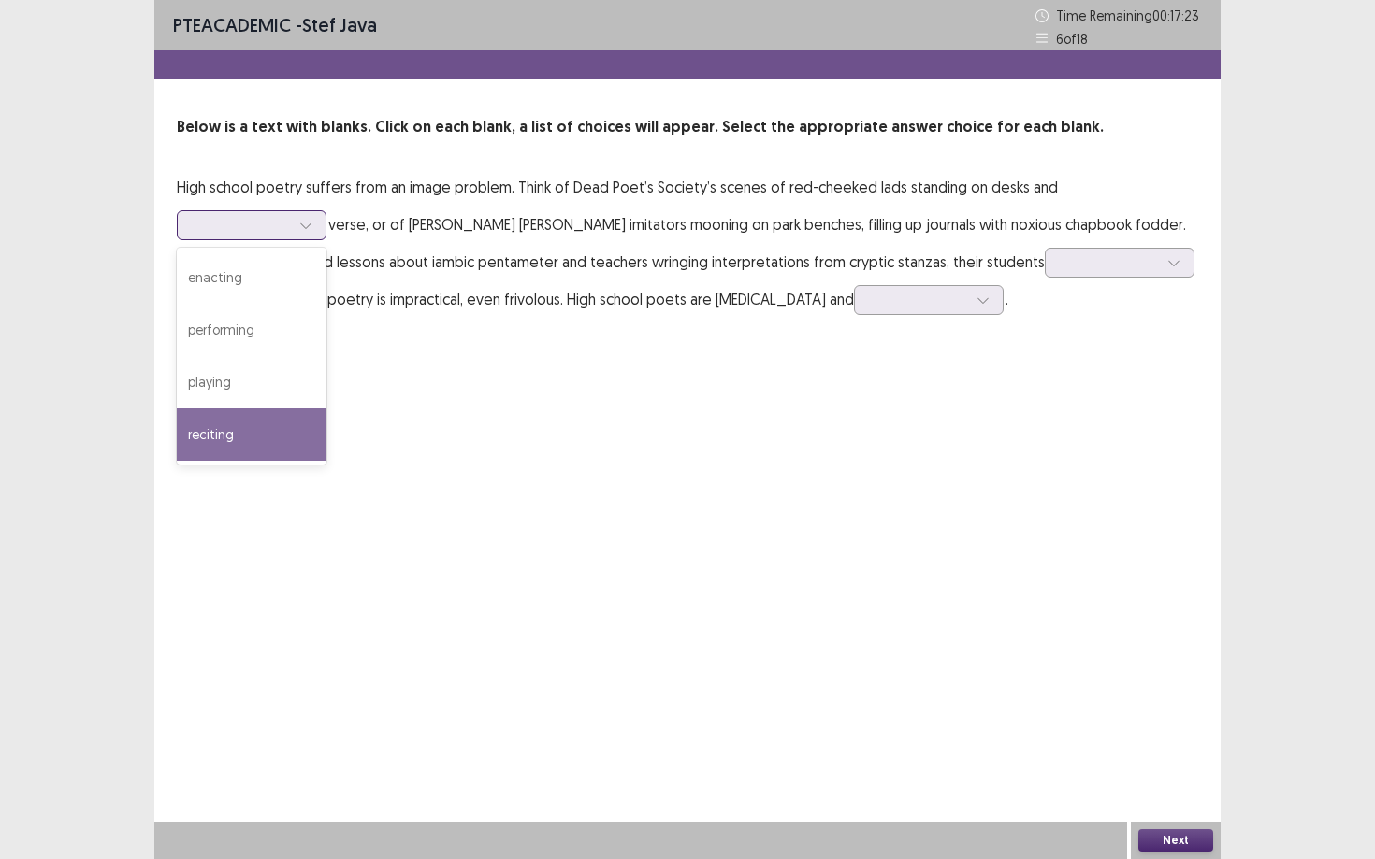
click at [215, 449] on div "reciting" at bounding box center [252, 435] width 150 height 52
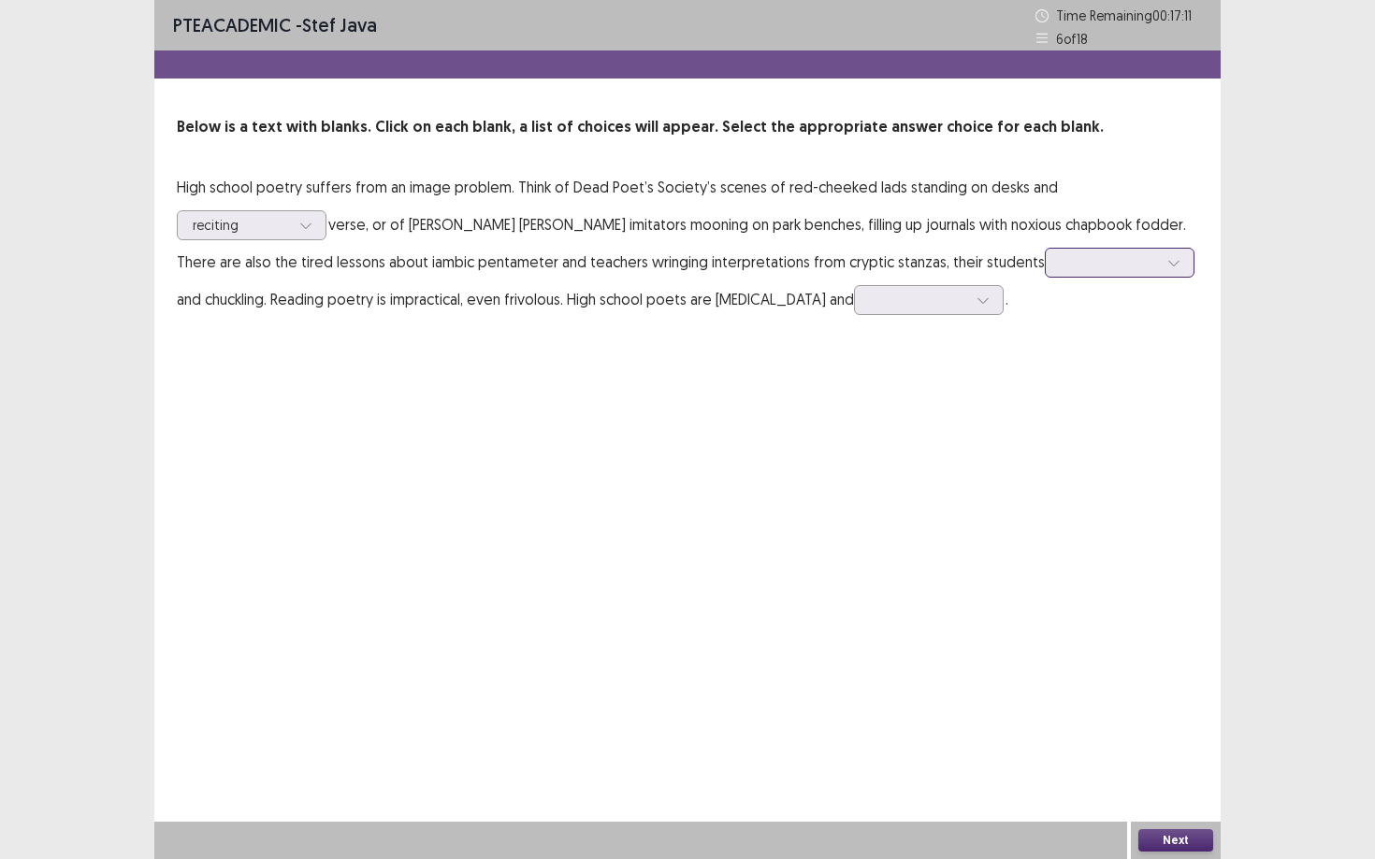
click at [1060, 270] on div at bounding box center [1108, 262] width 97 height 18
click at [1045, 360] on div "inspired" at bounding box center [1120, 367] width 150 height 52
click at [870, 300] on div at bounding box center [918, 300] width 97 height 18
click at [854, 441] on div "sociable" at bounding box center [929, 457] width 150 height 52
click at [870, 311] on div "sociable" at bounding box center [918, 300] width 97 height 28
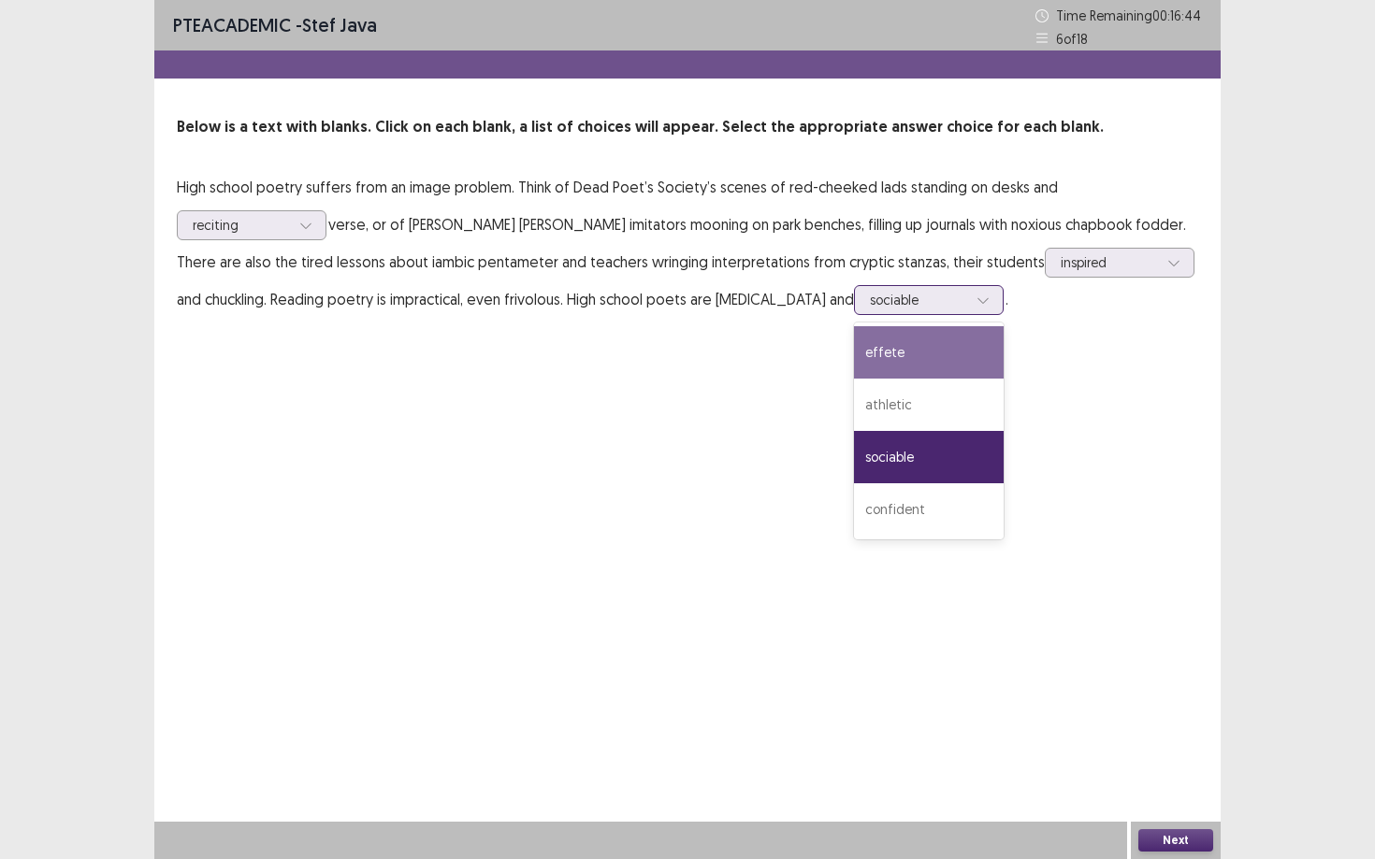
click at [854, 335] on div "effete" at bounding box center [929, 352] width 150 height 52
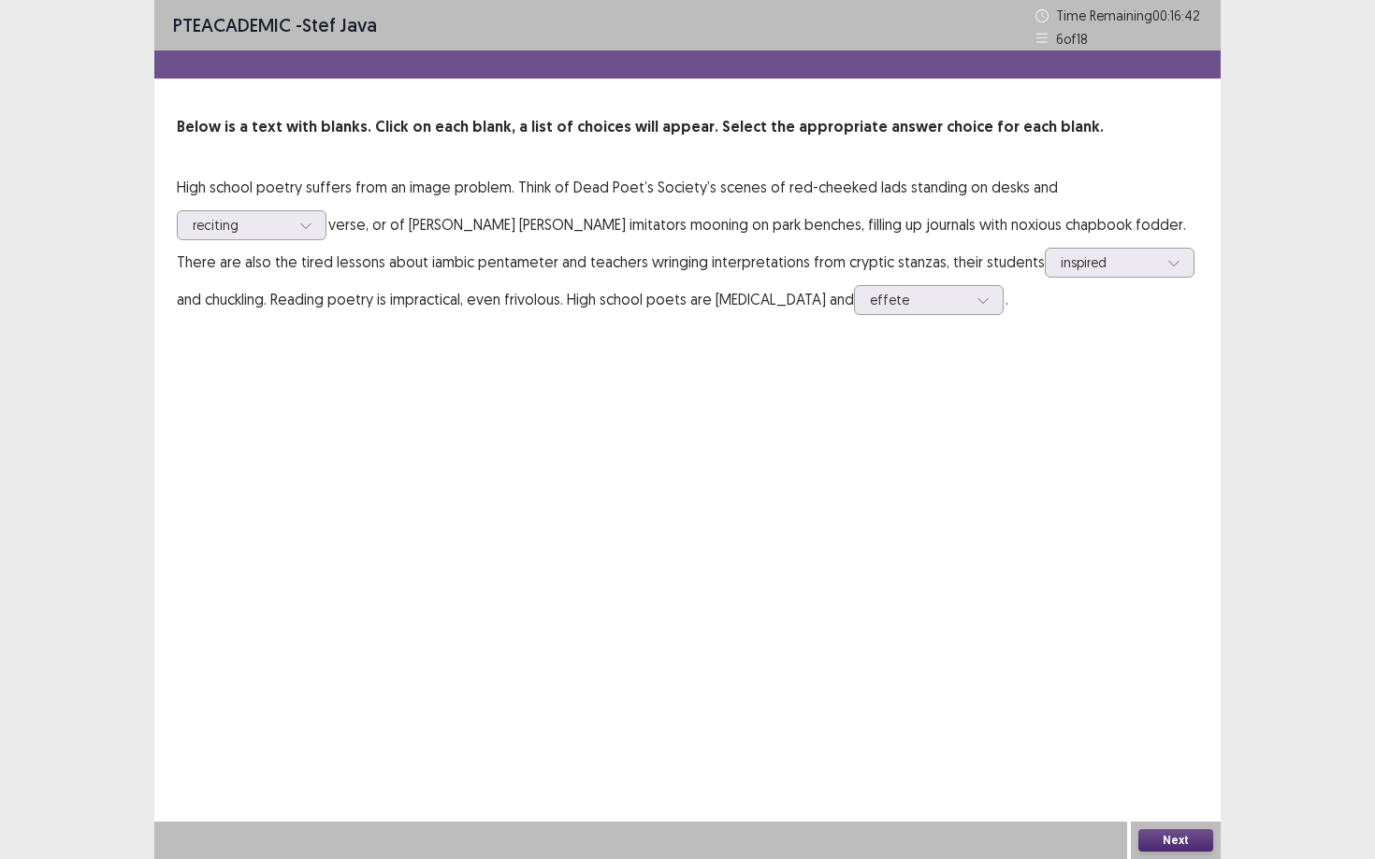
click at [1061, 730] on button "Next" at bounding box center [1175, 841] width 75 height 22
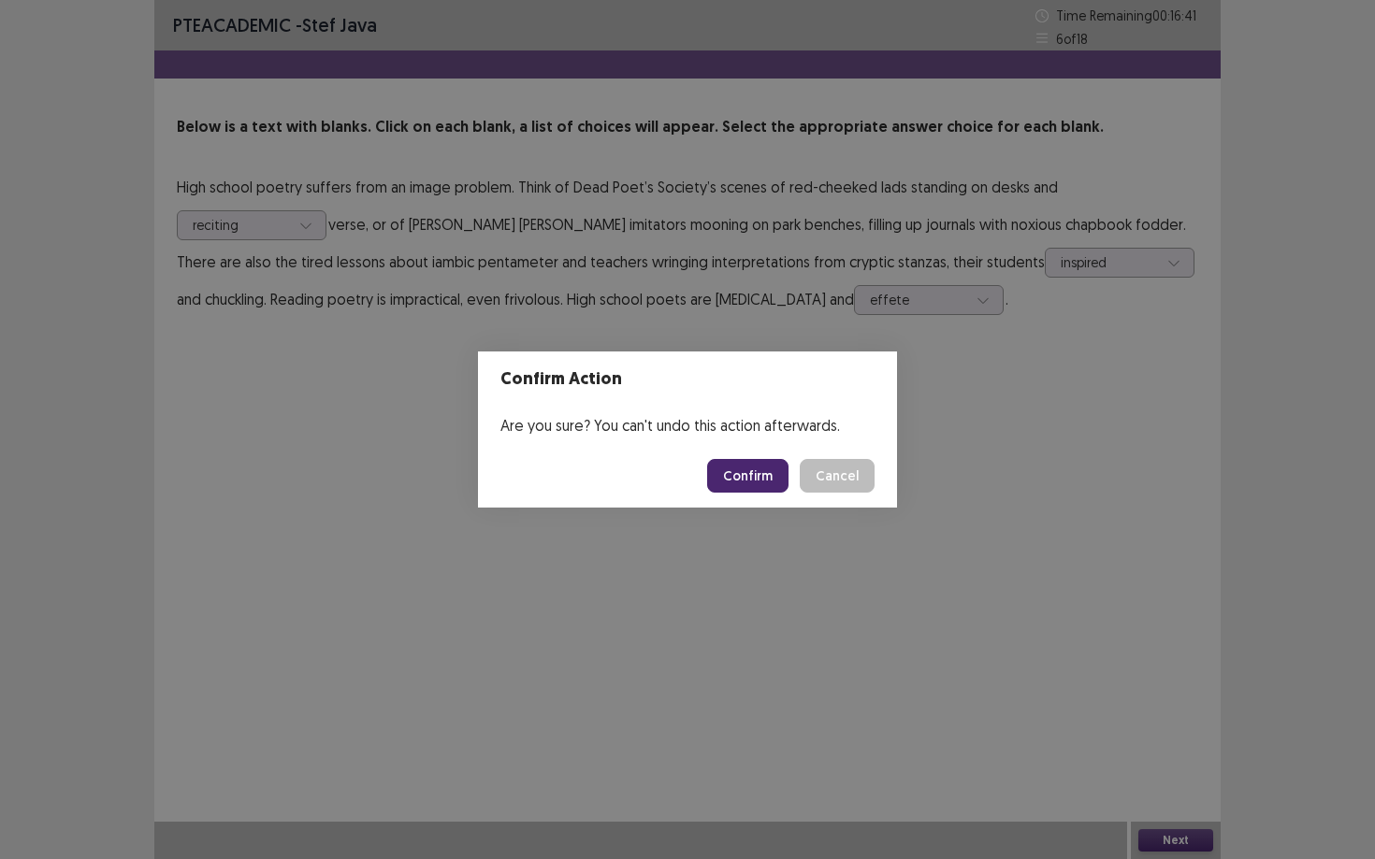
click at [737, 470] on button "Confirm" at bounding box center [747, 476] width 81 height 34
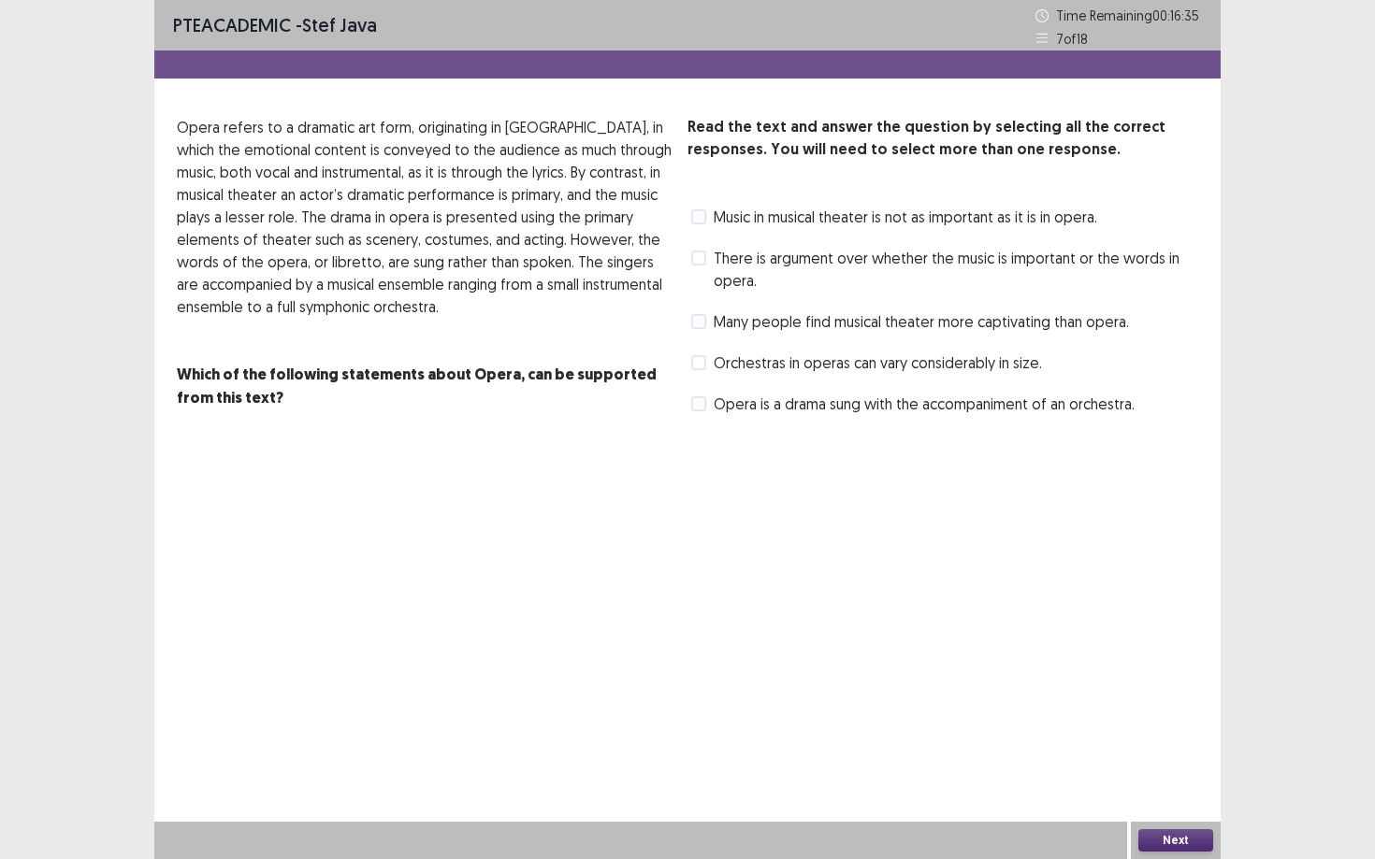
scroll to position [0, 0]
click at [708, 265] on label "There is argument over whether the music is important or the words in opera." at bounding box center [944, 269] width 507 height 45
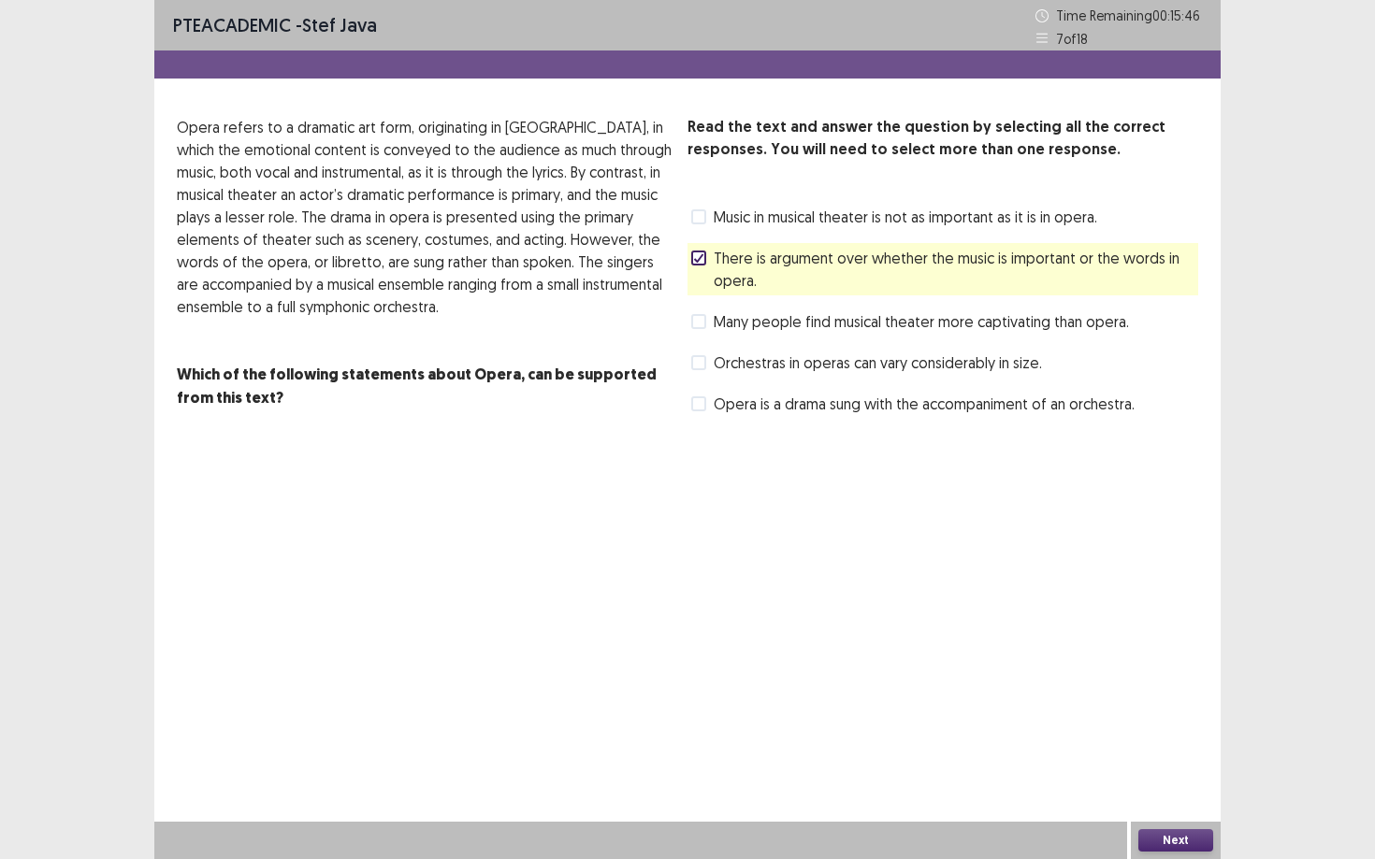
click at [702, 257] on icon at bounding box center [698, 257] width 11 height 9
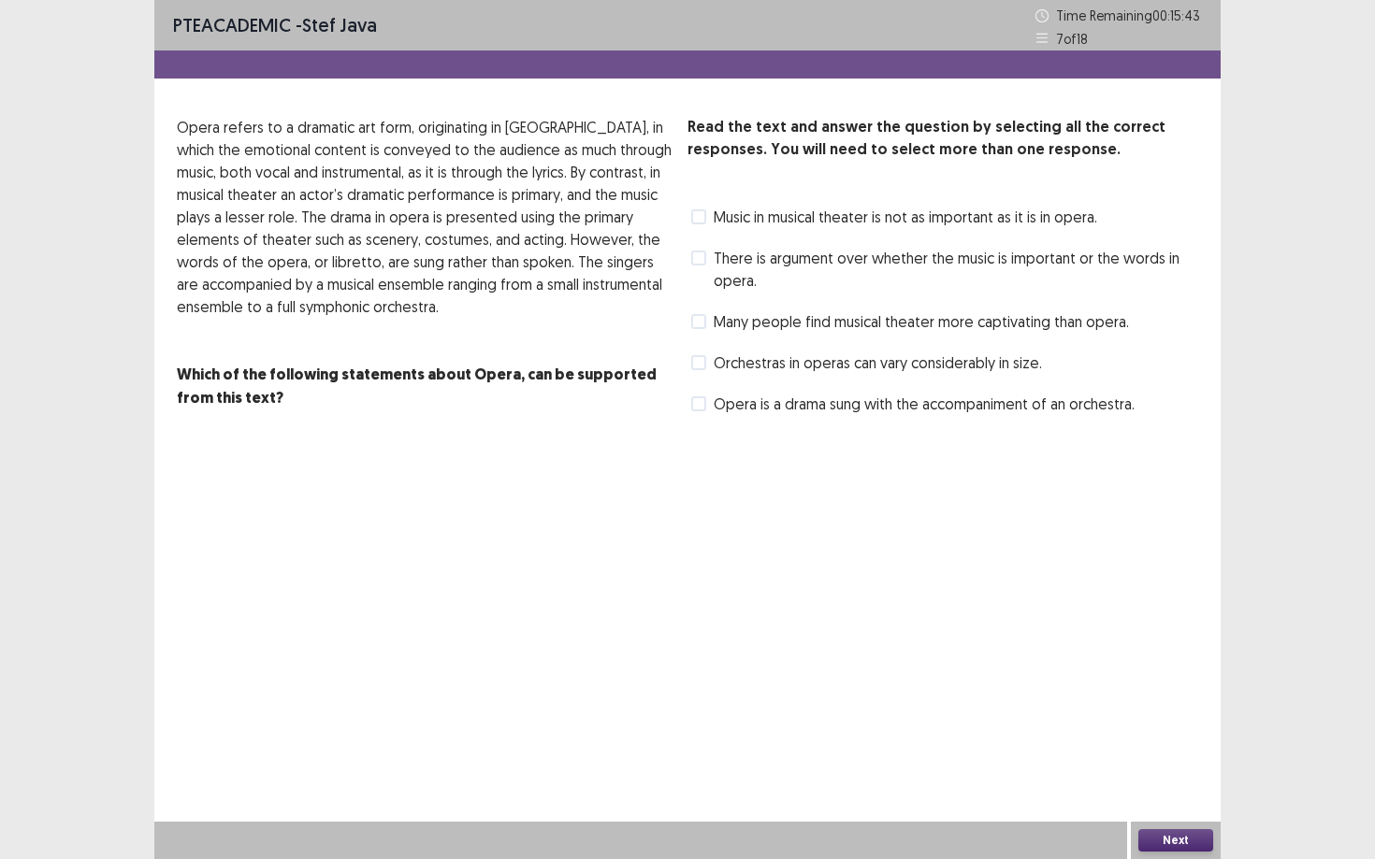
click at [702, 326] on span at bounding box center [698, 321] width 15 height 15
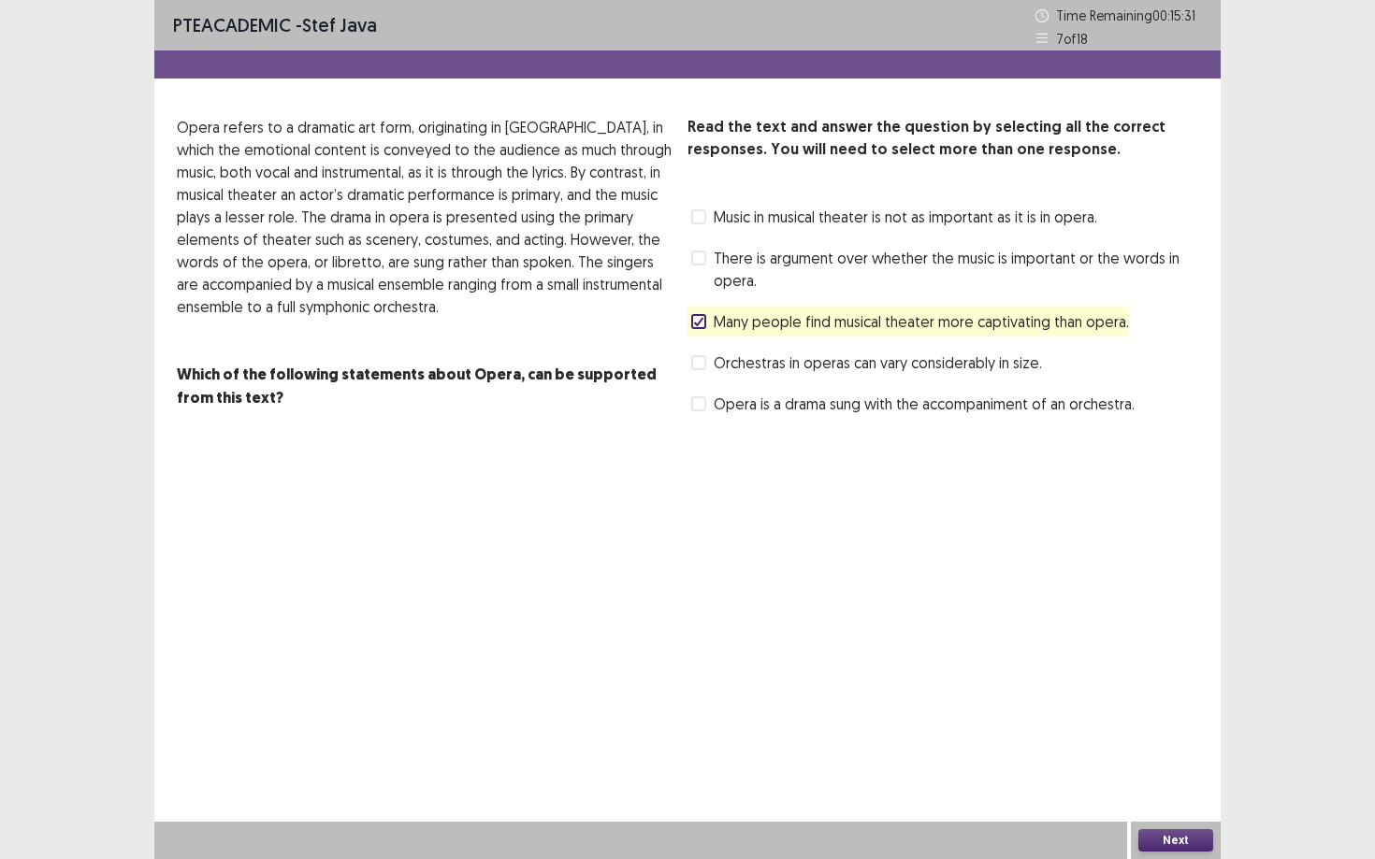
click at [699, 406] on span at bounding box center [698, 404] width 15 height 15
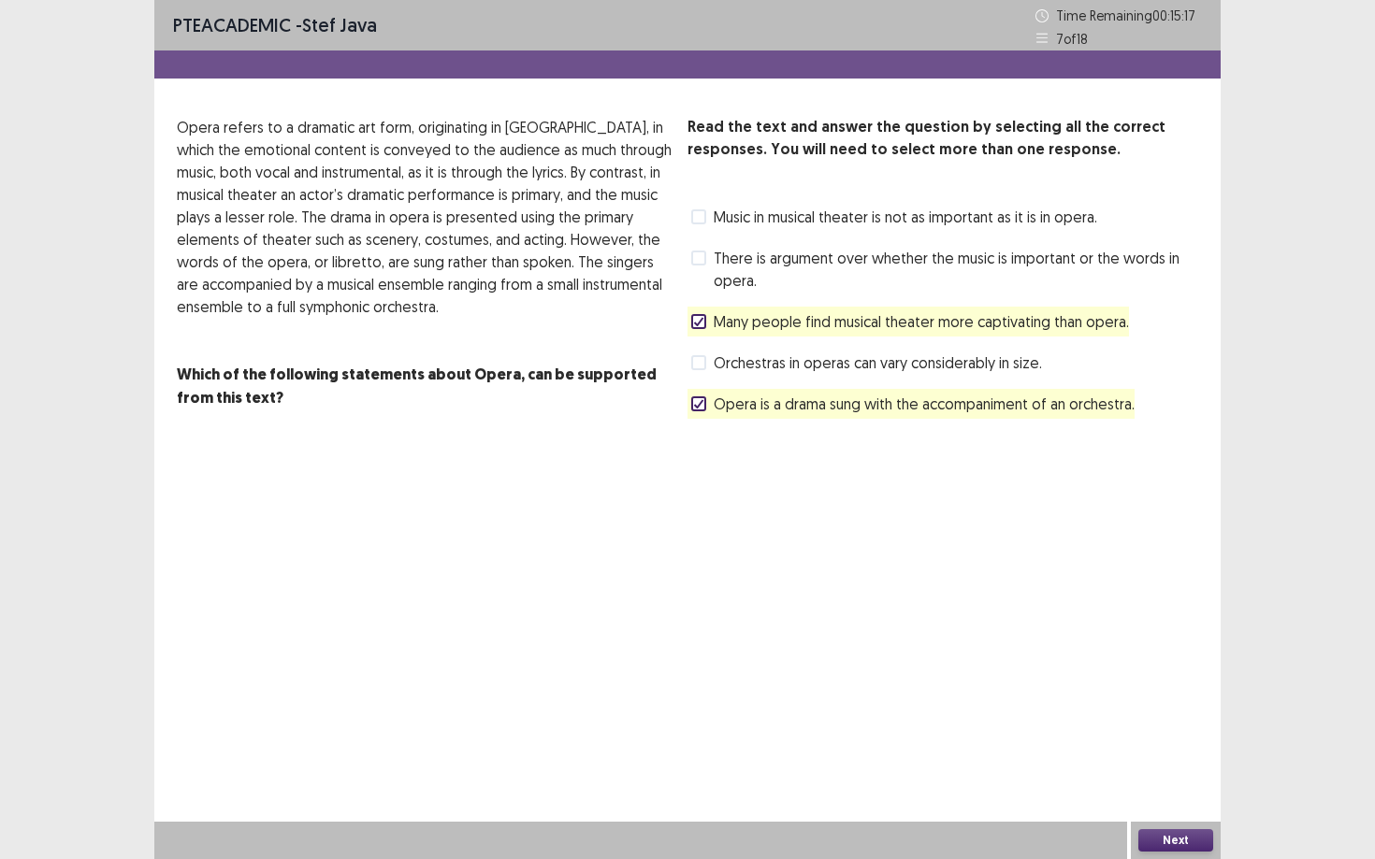
click at [700, 362] on span at bounding box center [698, 362] width 15 height 15
click at [1061, 730] on button "Next" at bounding box center [1175, 841] width 75 height 22
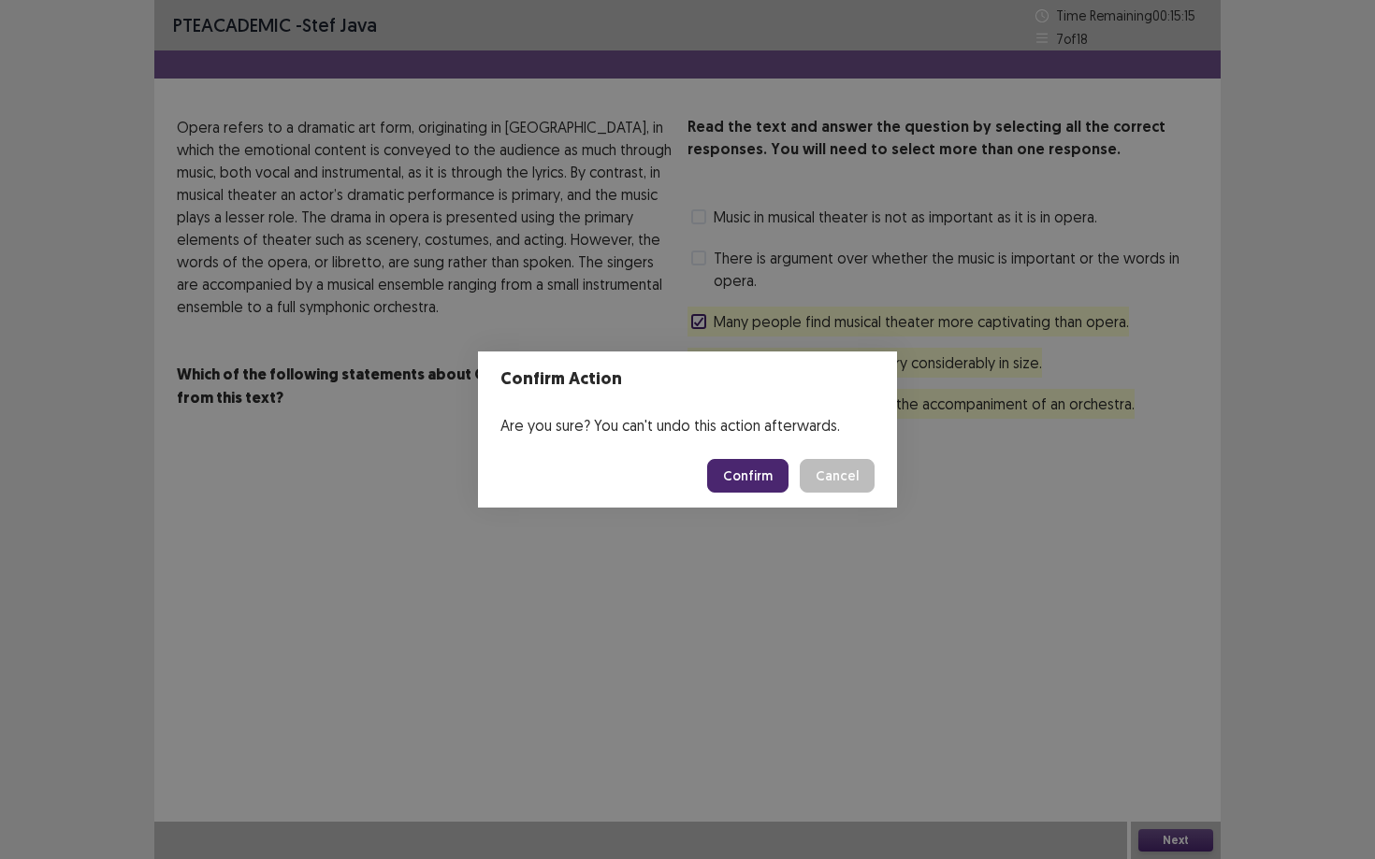
click at [756, 479] on button "Confirm" at bounding box center [747, 476] width 81 height 34
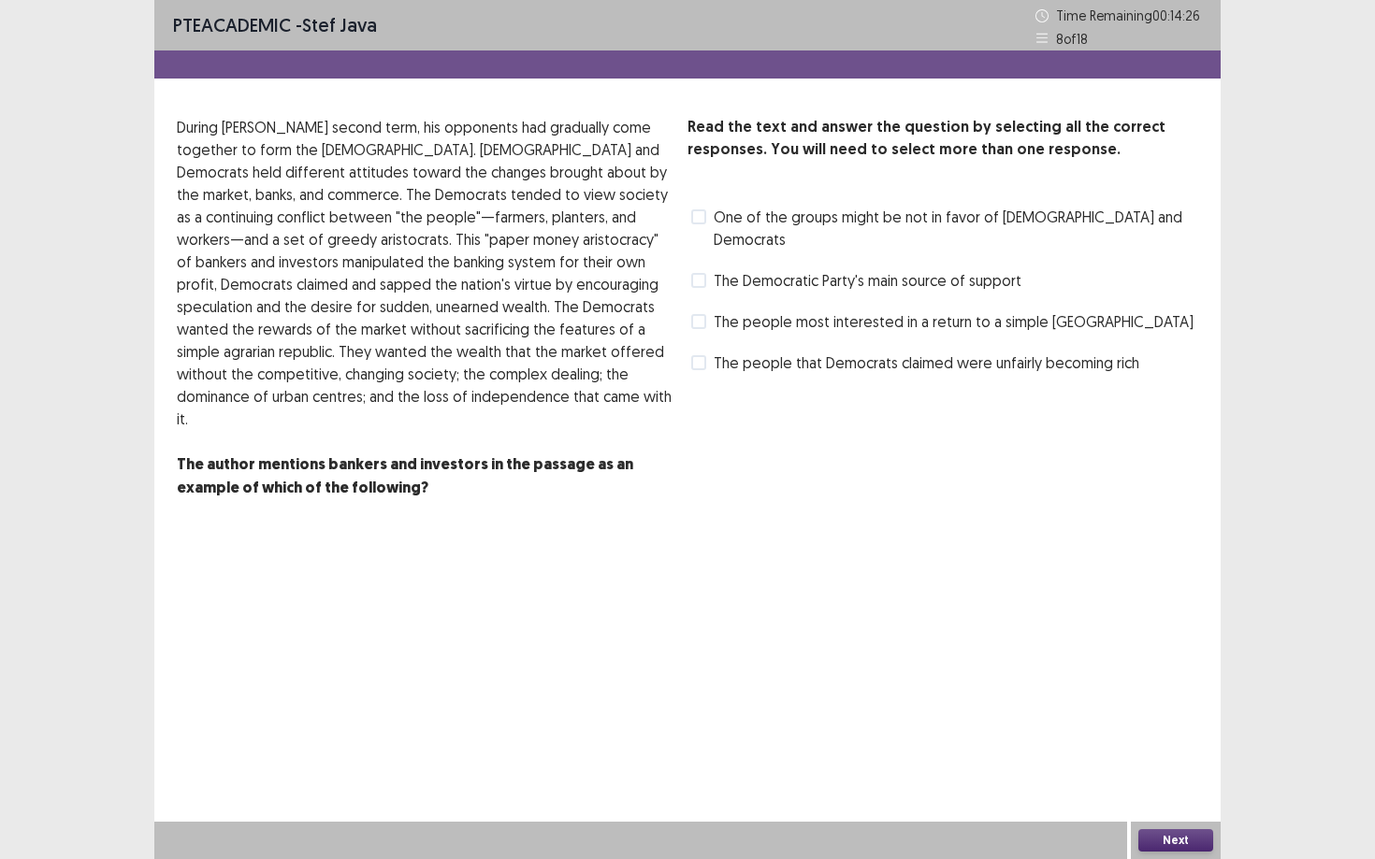
click at [702, 314] on span at bounding box center [698, 321] width 15 height 15
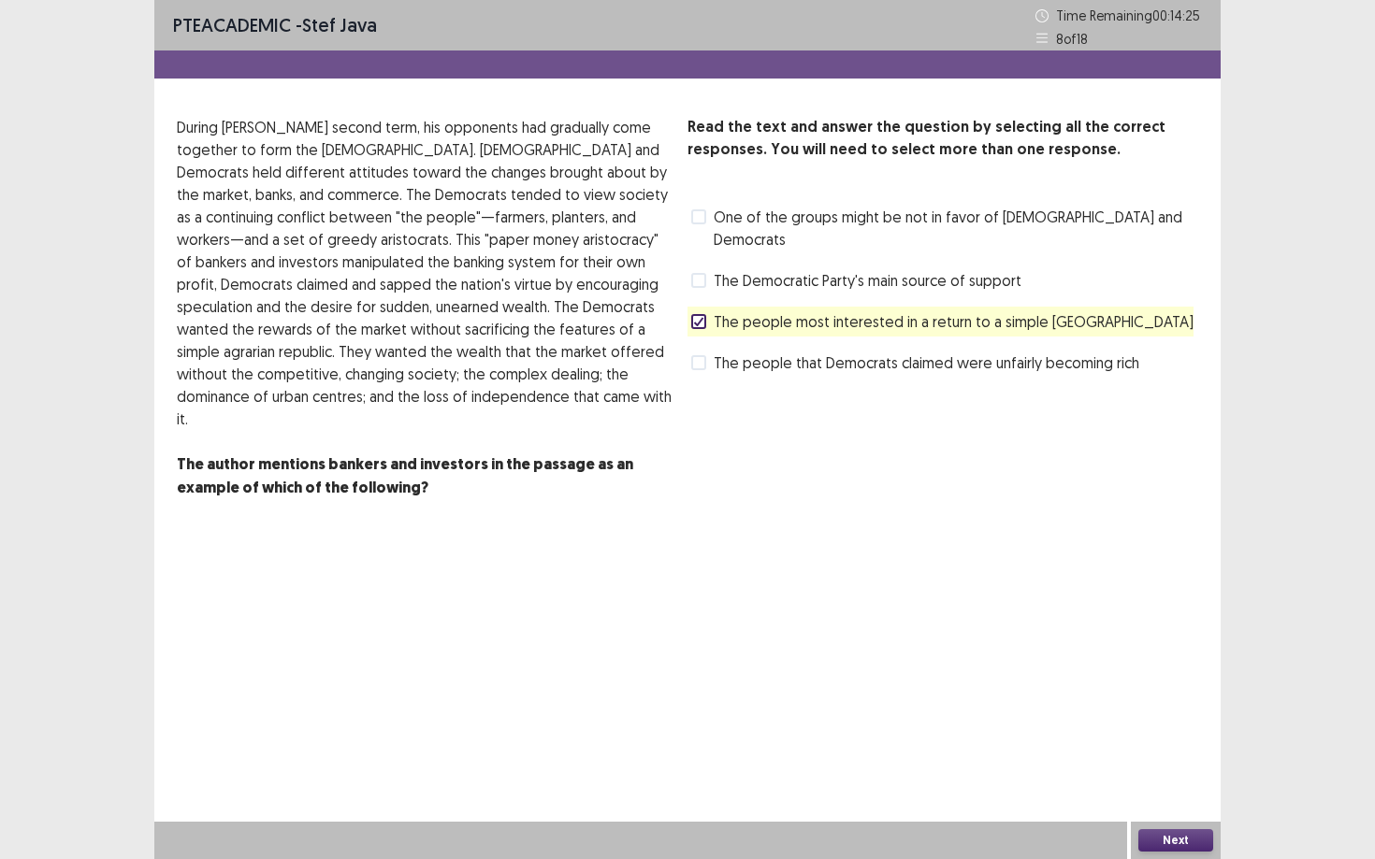
click at [698, 355] on span at bounding box center [698, 362] width 15 height 15
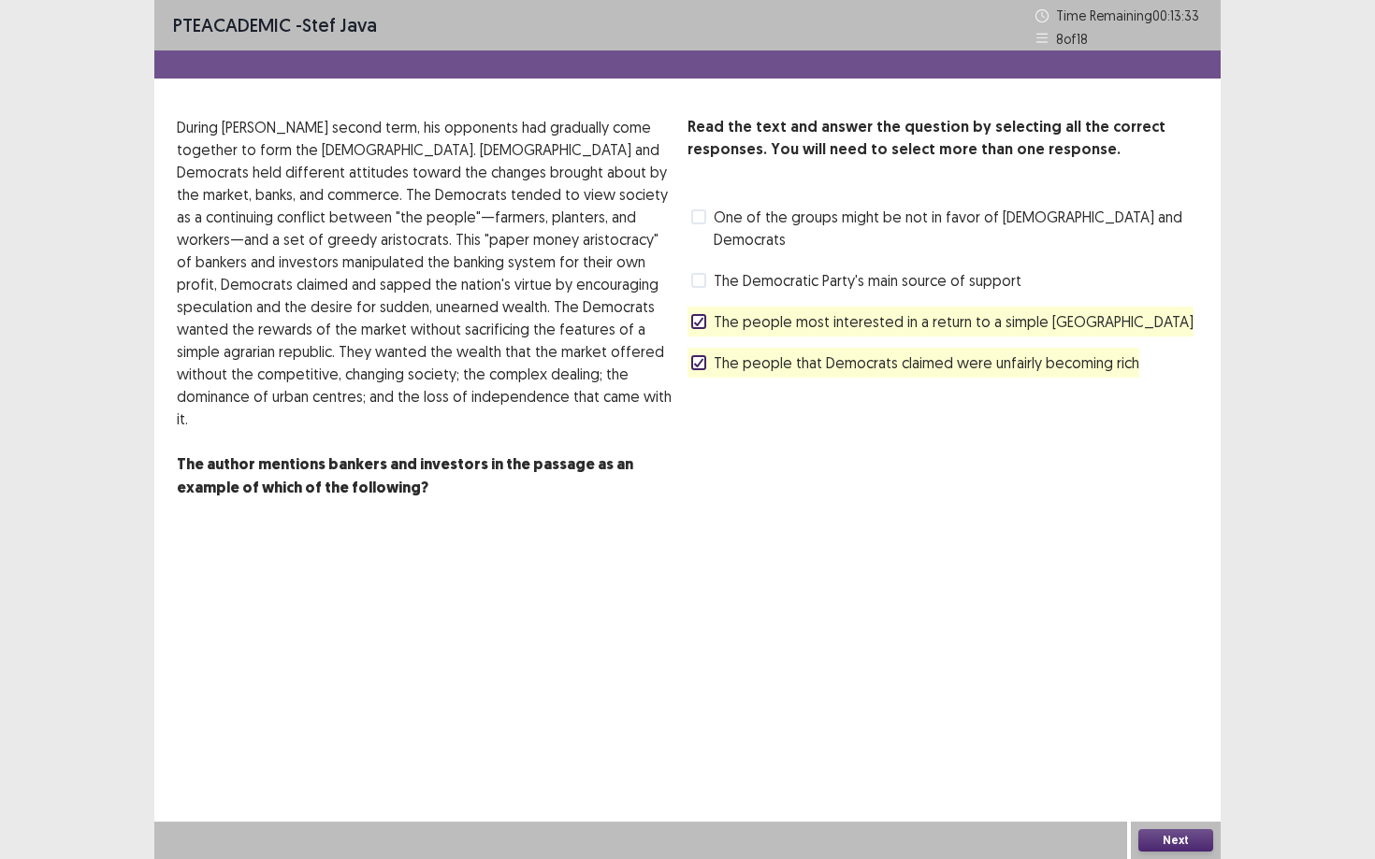
click at [1061, 730] on button "Next" at bounding box center [1175, 841] width 75 height 22
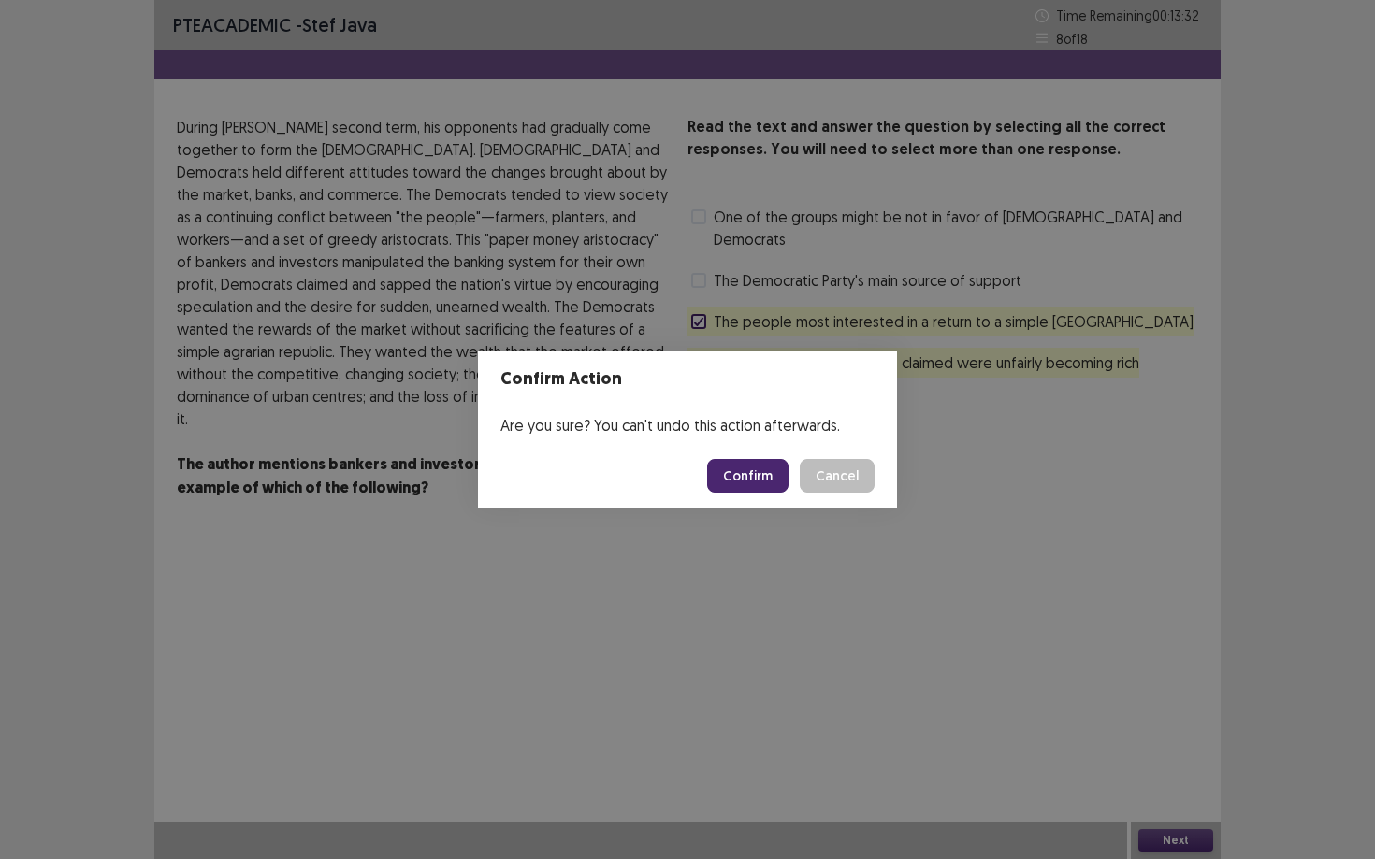
click at [743, 474] on button "Confirm" at bounding box center [747, 476] width 81 height 34
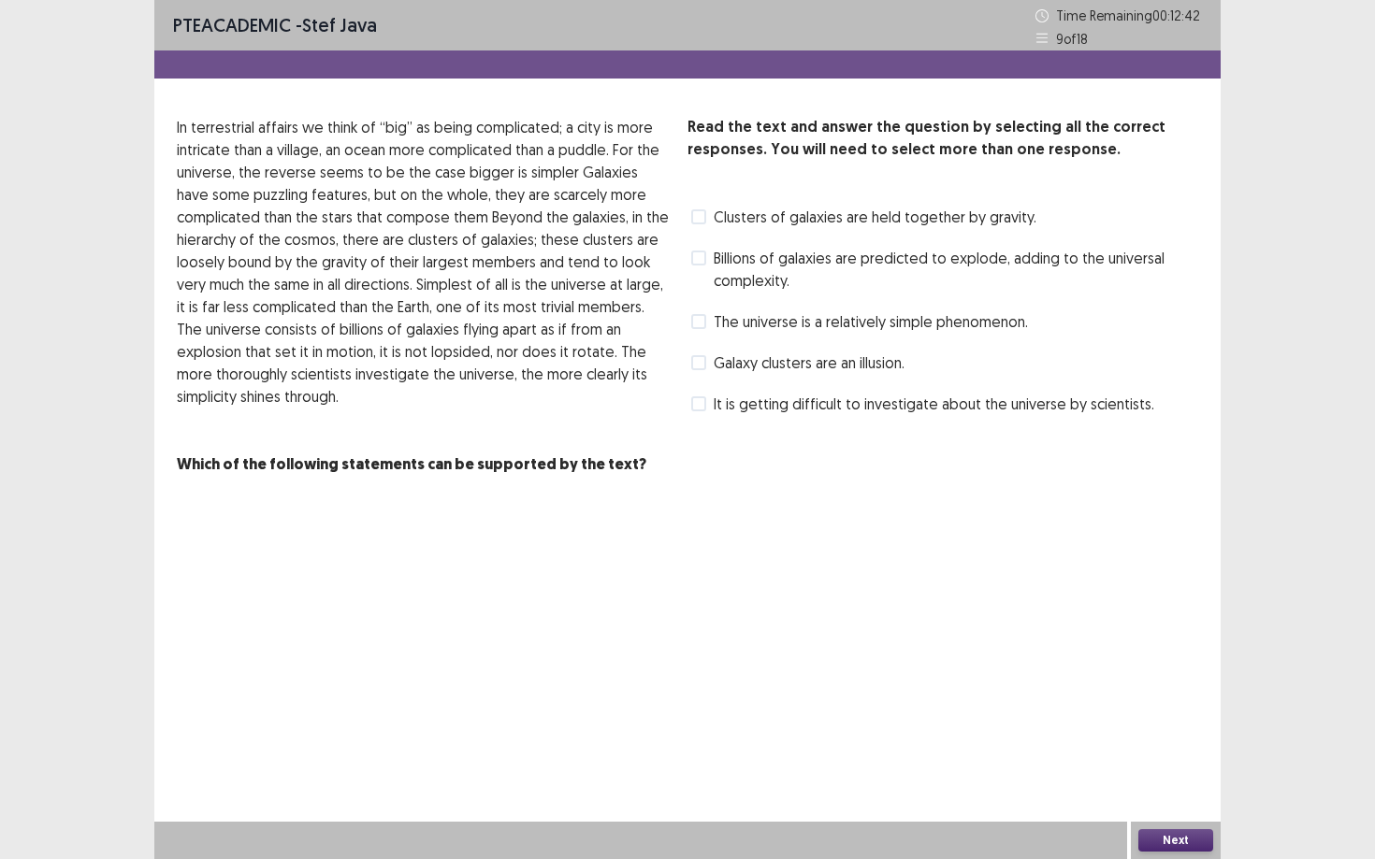
click at [709, 324] on label "The universe is a relatively simple phenomenon." at bounding box center [859, 321] width 337 height 22
click at [711, 267] on label "Billions of galaxies are predicted to explode, adding to the universal complexi…" at bounding box center [944, 269] width 507 height 45
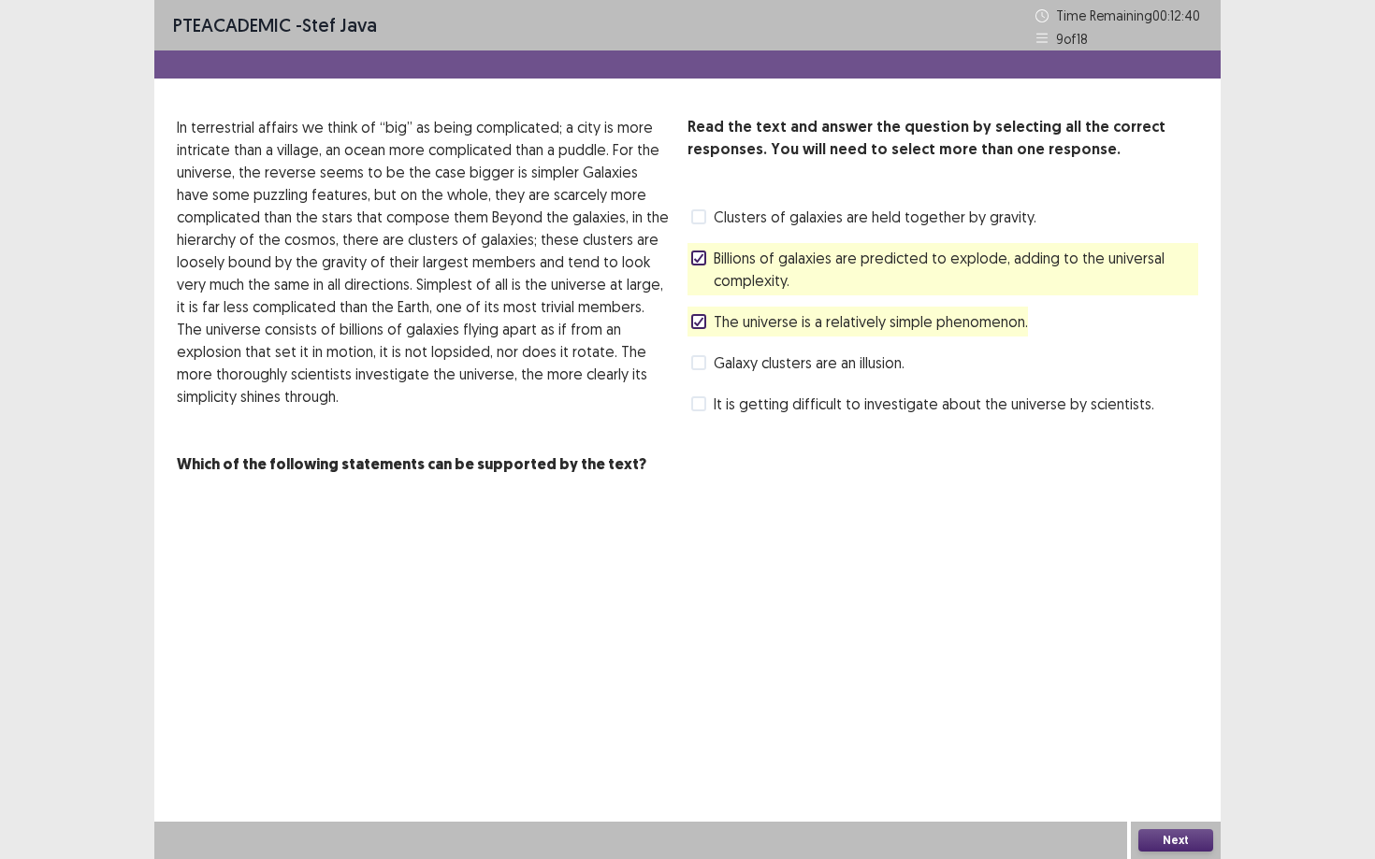
click at [711, 267] on label "Billions of galaxies are predicted to explode, adding to the universal complexi…" at bounding box center [944, 269] width 507 height 45
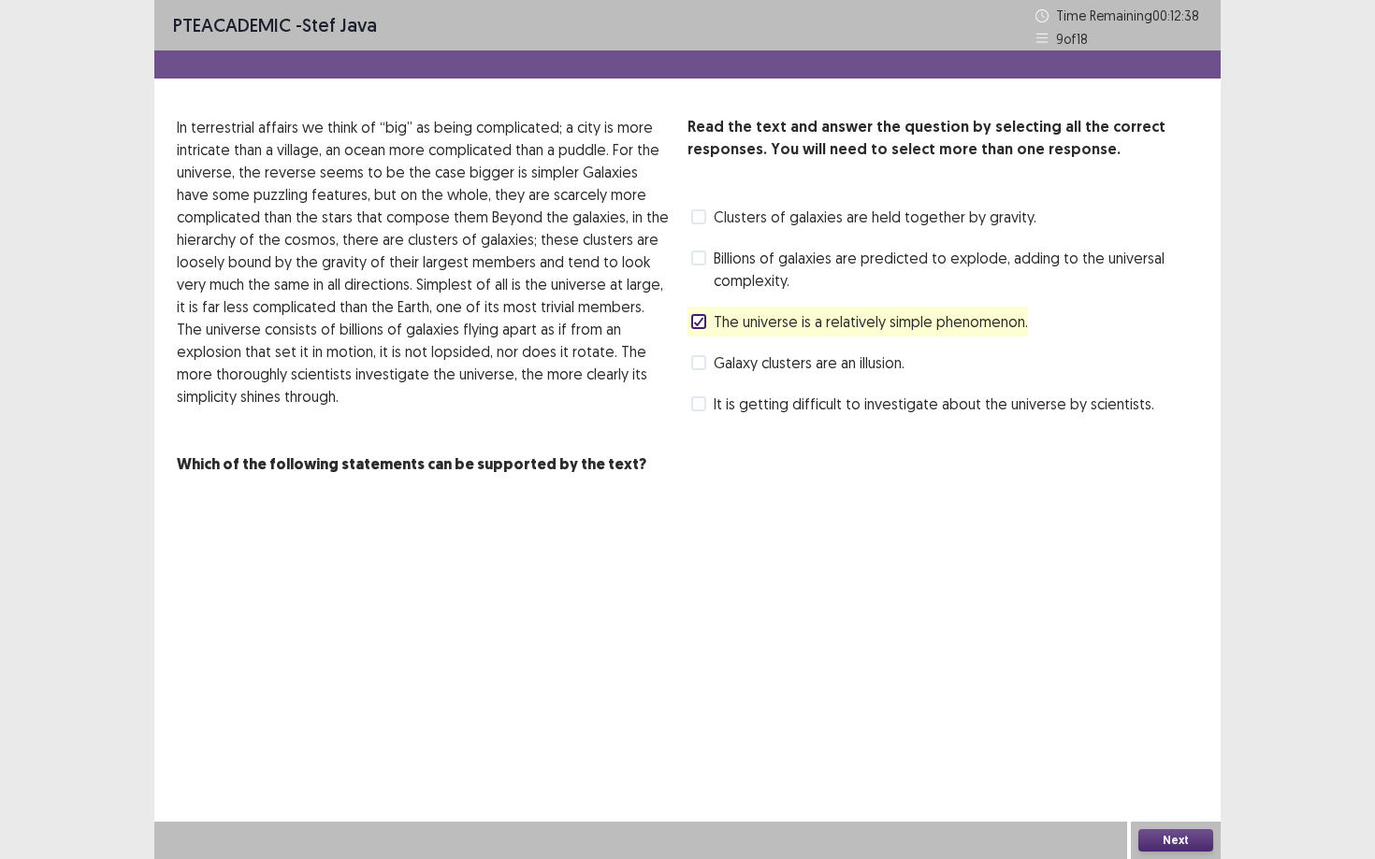
click at [701, 223] on span at bounding box center [698, 216] width 15 height 15
click at [1061, 730] on button "Next" at bounding box center [1175, 841] width 75 height 22
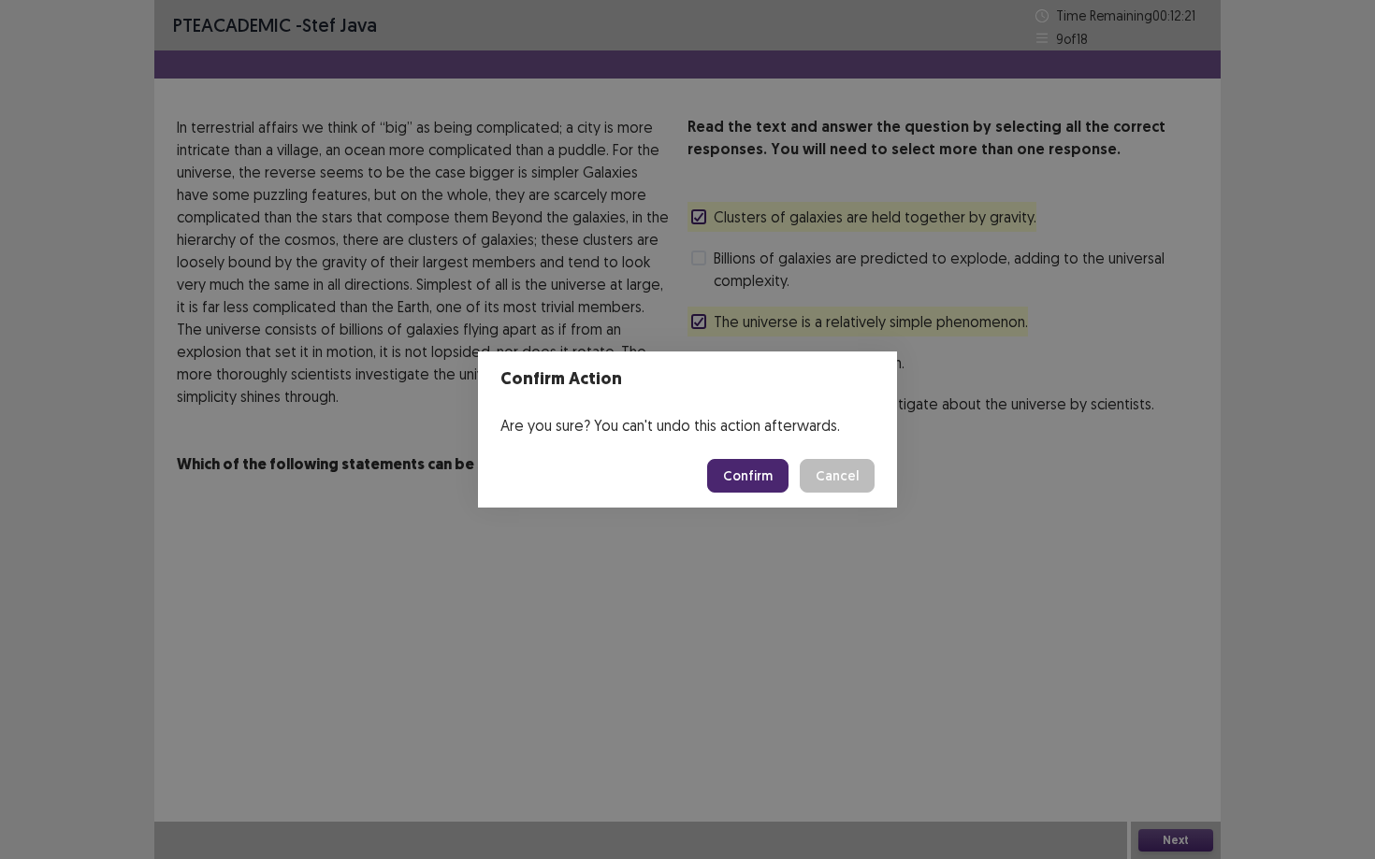
click at [757, 479] on button "Confirm" at bounding box center [747, 476] width 81 height 34
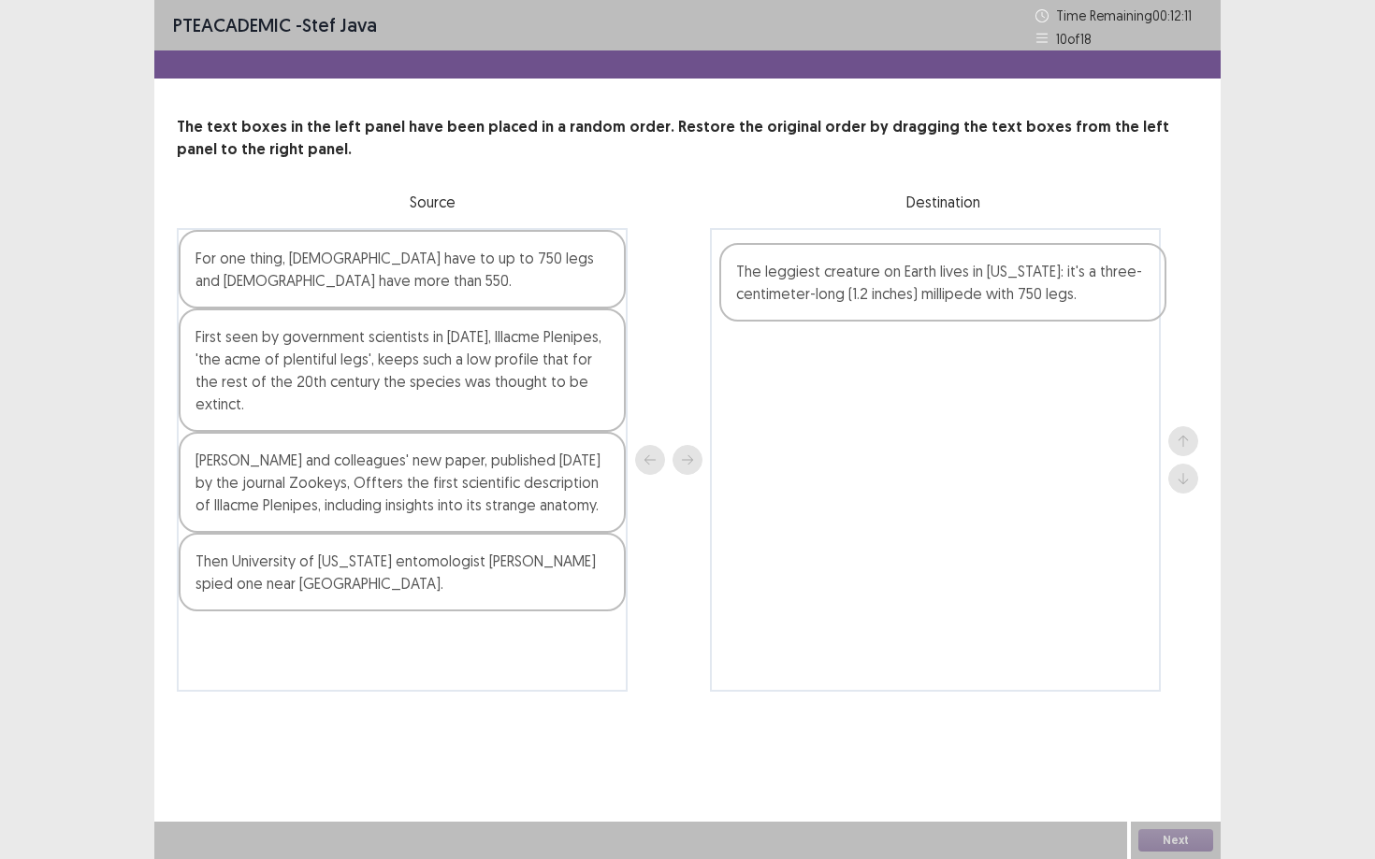
drag, startPoint x: 360, startPoint y: 458, endPoint x: 905, endPoint y: 292, distance: 570.1
click at [905, 292] on div "For one thing, [DEMOGRAPHIC_DATA] have to up to 750 legs and [DEMOGRAPHIC_DATA]…" at bounding box center [687, 460] width 1021 height 464
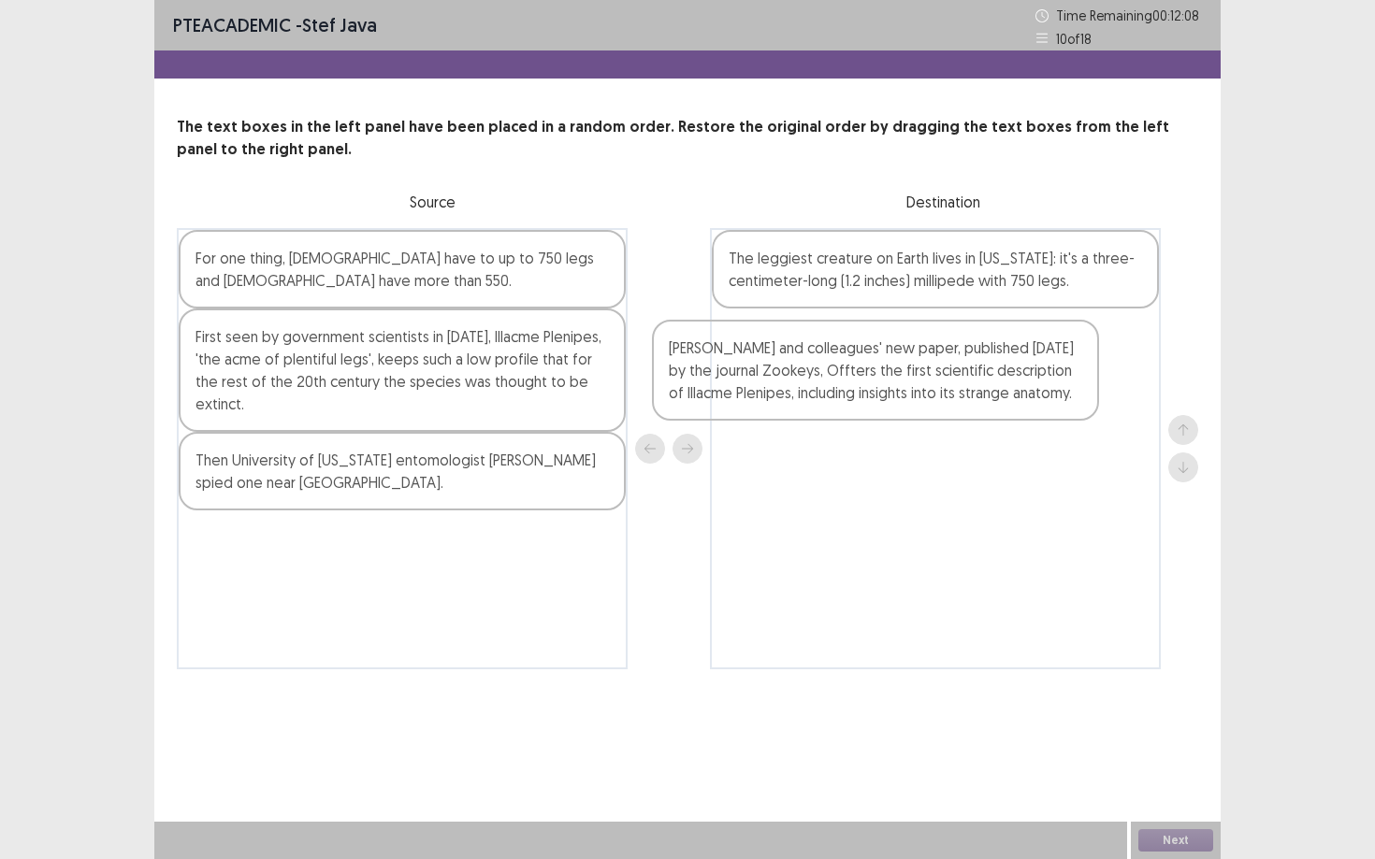
drag, startPoint x: 477, startPoint y: 447, endPoint x: 955, endPoint y: 356, distance: 486.4
click at [955, 356] on div "For one thing, [DEMOGRAPHIC_DATA] have to up to 750 legs and [DEMOGRAPHIC_DATA]…" at bounding box center [687, 448] width 1021 height 441
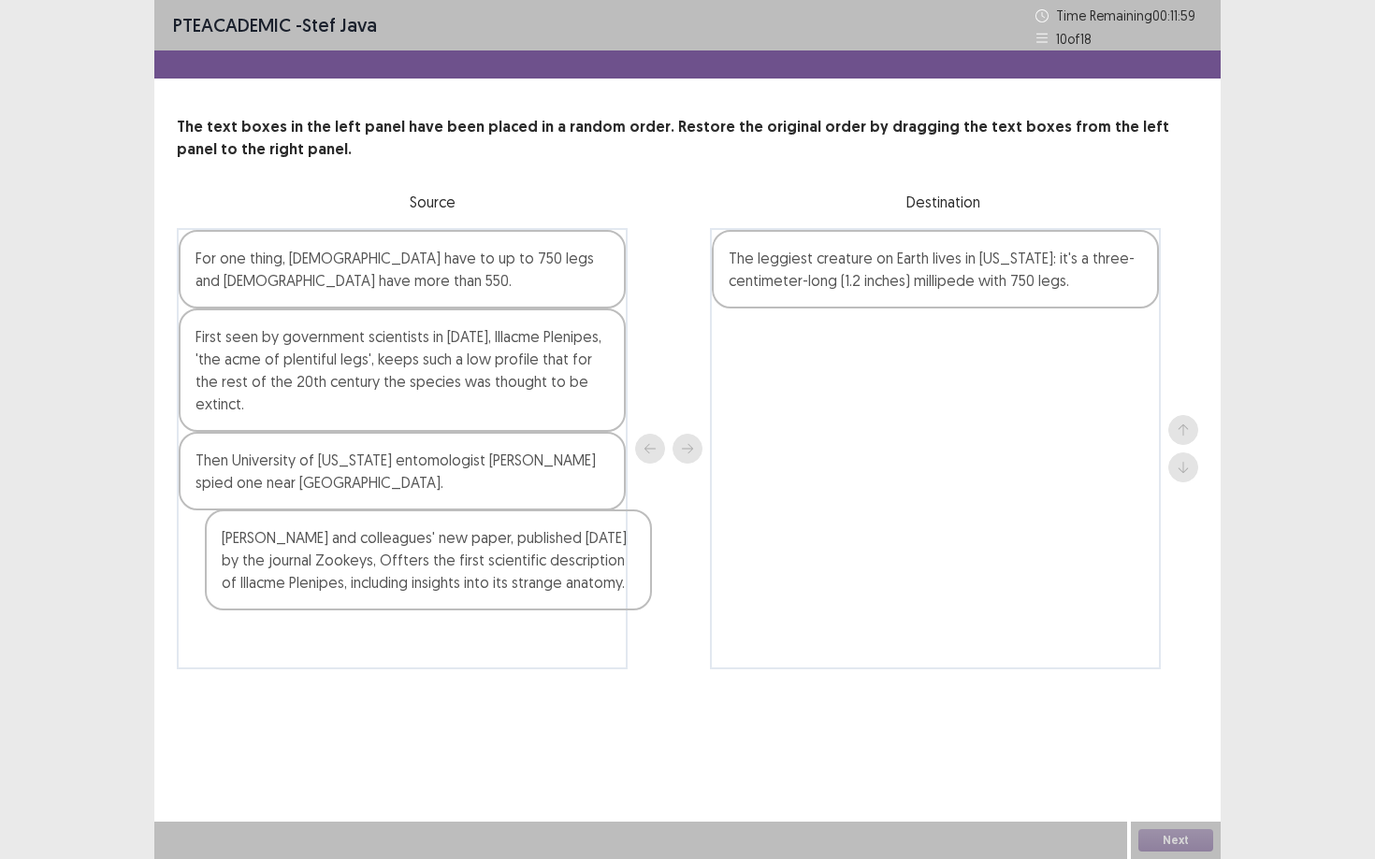
drag, startPoint x: 955, startPoint y: 356, endPoint x: 429, endPoint y: 557, distance: 562.7
click at [429, 557] on div "For one thing, [DEMOGRAPHIC_DATA] have to up to 750 legs and [DEMOGRAPHIC_DATA]…" at bounding box center [687, 448] width 1021 height 441
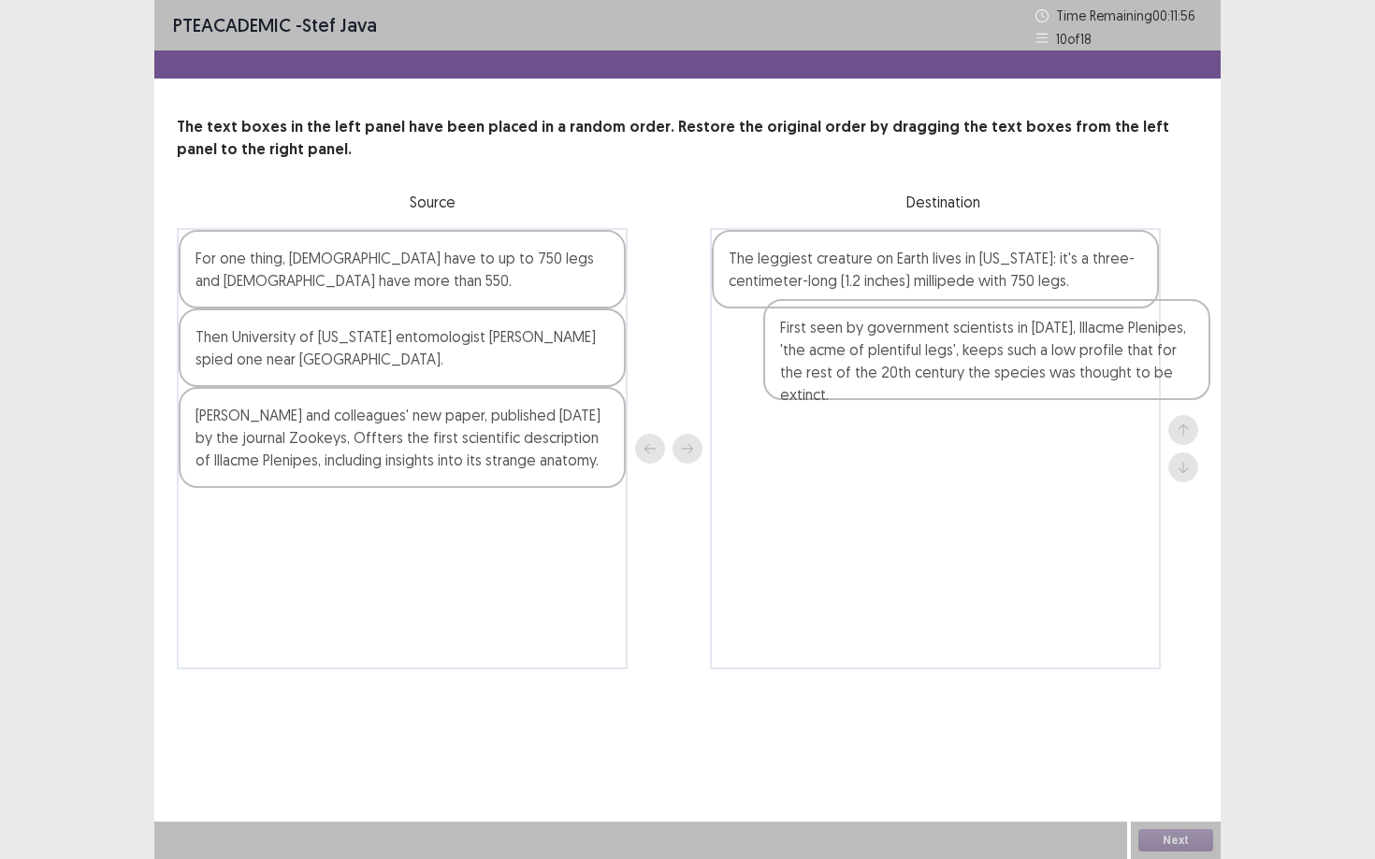
drag, startPoint x: 352, startPoint y: 380, endPoint x: 943, endPoint y: 370, distance: 591.1
click at [943, 370] on div "For one thing, [DEMOGRAPHIC_DATA] have to up to 750 legs and [DEMOGRAPHIC_DATA]…" at bounding box center [687, 448] width 1021 height 441
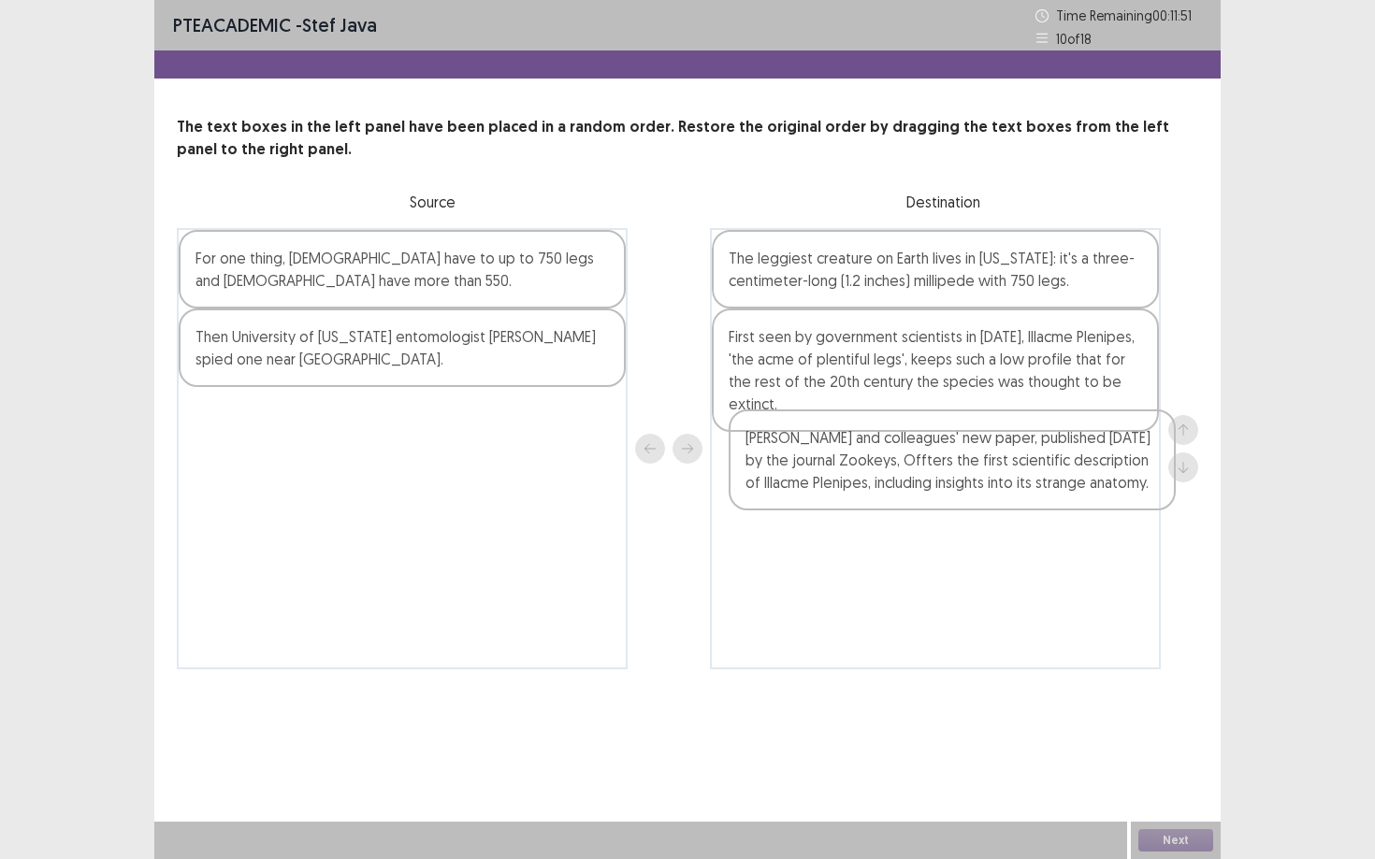
drag, startPoint x: 512, startPoint y: 443, endPoint x: 1068, endPoint y: 466, distance: 556.0
click at [1061, 466] on div "For one thing, [DEMOGRAPHIC_DATA] have to up to 750 legs and [DEMOGRAPHIC_DATA]…" at bounding box center [687, 448] width 1021 height 441
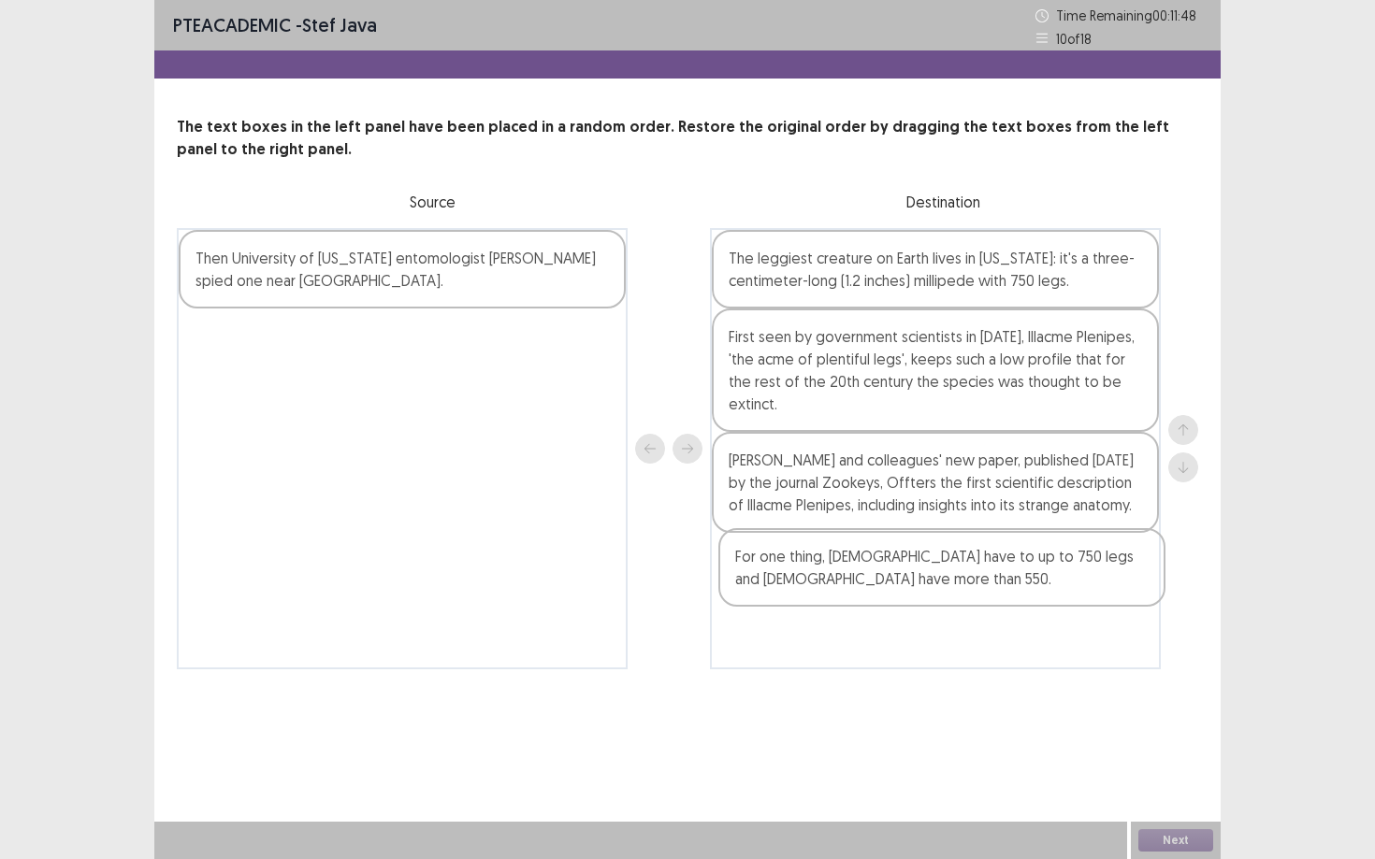
drag, startPoint x: 551, startPoint y: 268, endPoint x: 1094, endPoint y: 573, distance: 623.0
click at [1061, 573] on div "For one thing, [DEMOGRAPHIC_DATA] have to up to 750 legs and [DEMOGRAPHIC_DATA]…" at bounding box center [687, 448] width 1021 height 441
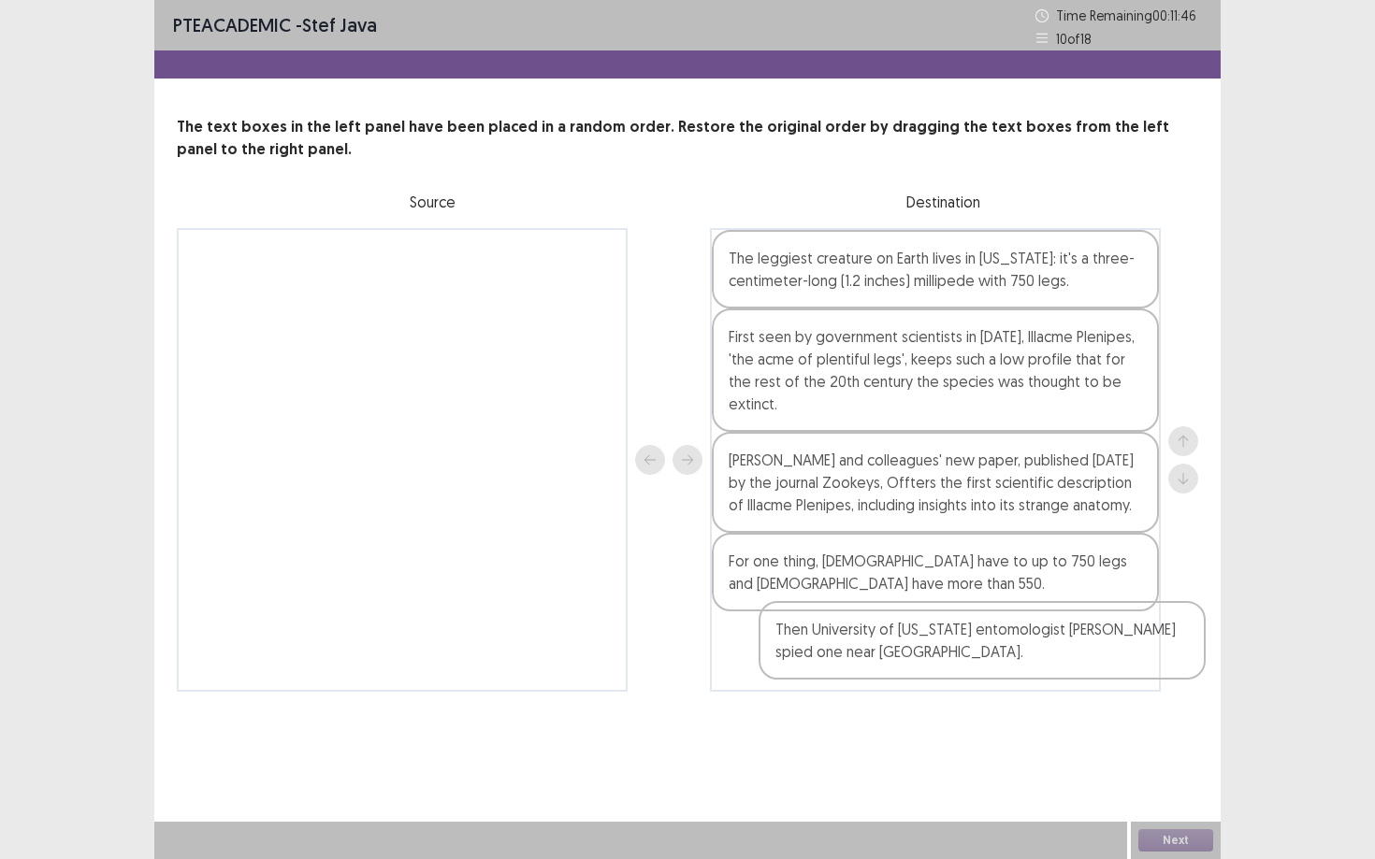
drag, startPoint x: 289, startPoint y: 270, endPoint x: 844, endPoint y: 633, distance: 663.5
click at [844, 633] on div "Then University of [US_STATE] entomologist [PERSON_NAME] spied one near [GEOGRA…" at bounding box center [687, 460] width 1021 height 464
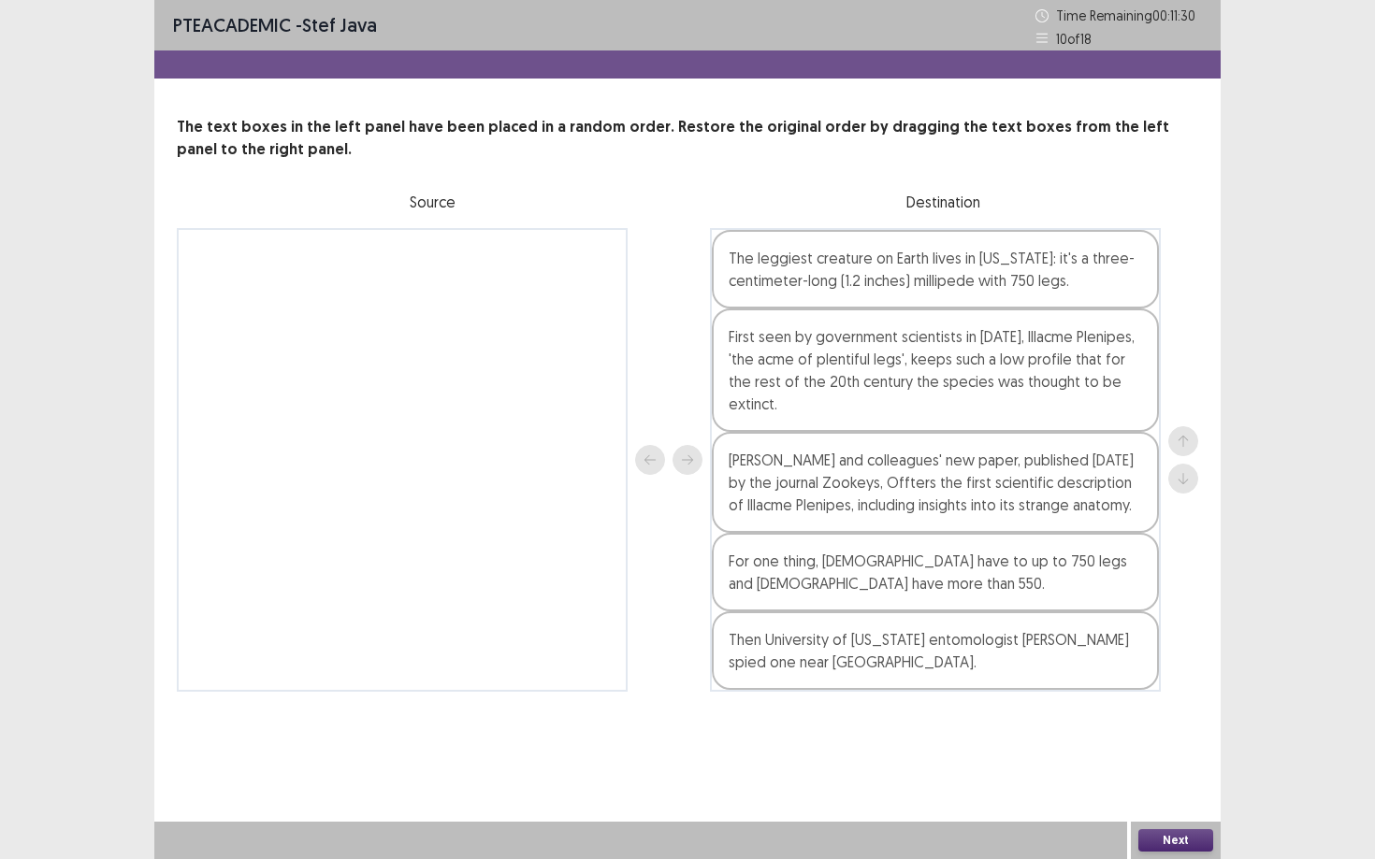
click at [1061, 730] on button "Next" at bounding box center [1175, 841] width 75 height 22
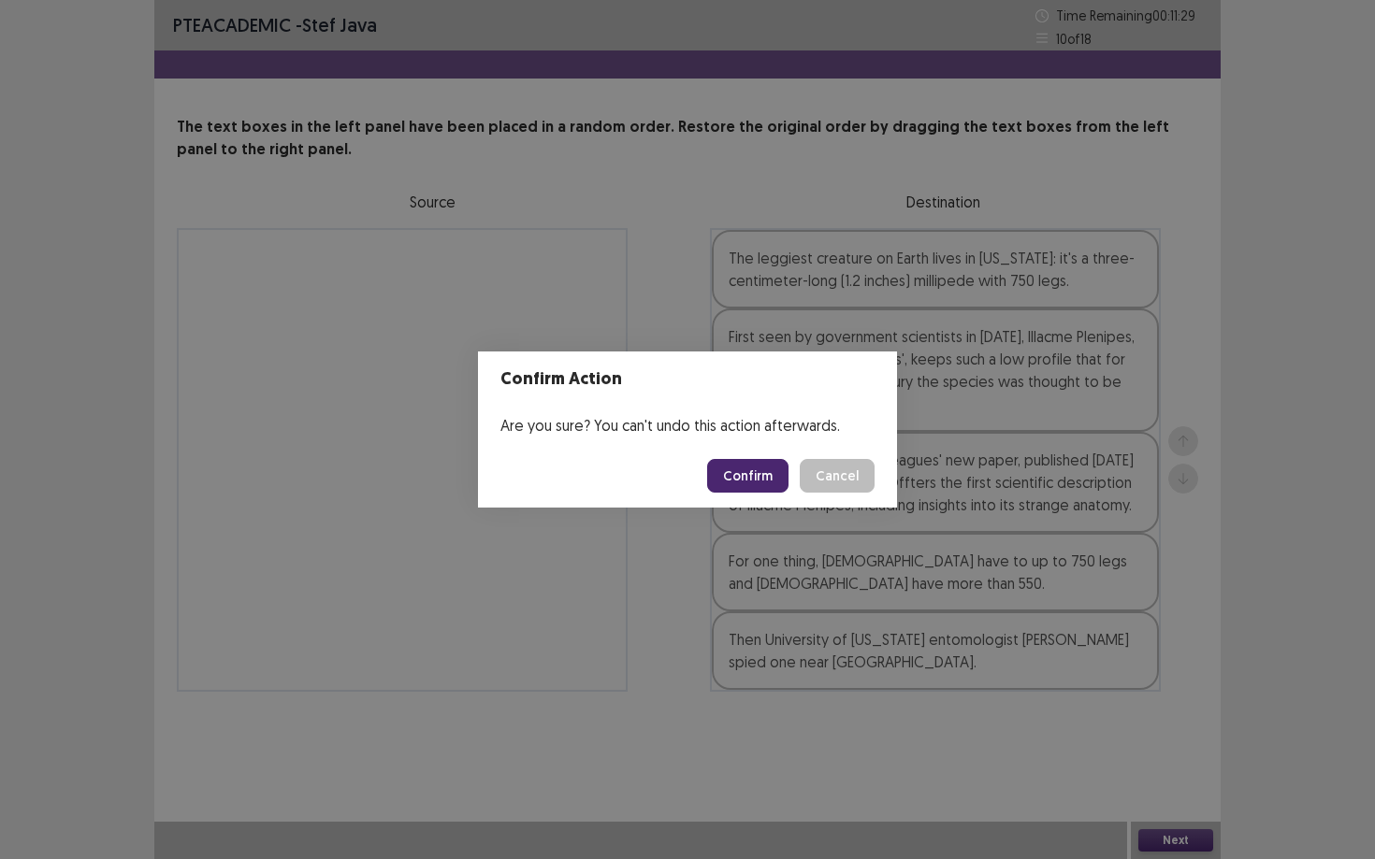
click at [756, 483] on button "Confirm" at bounding box center [747, 476] width 81 height 34
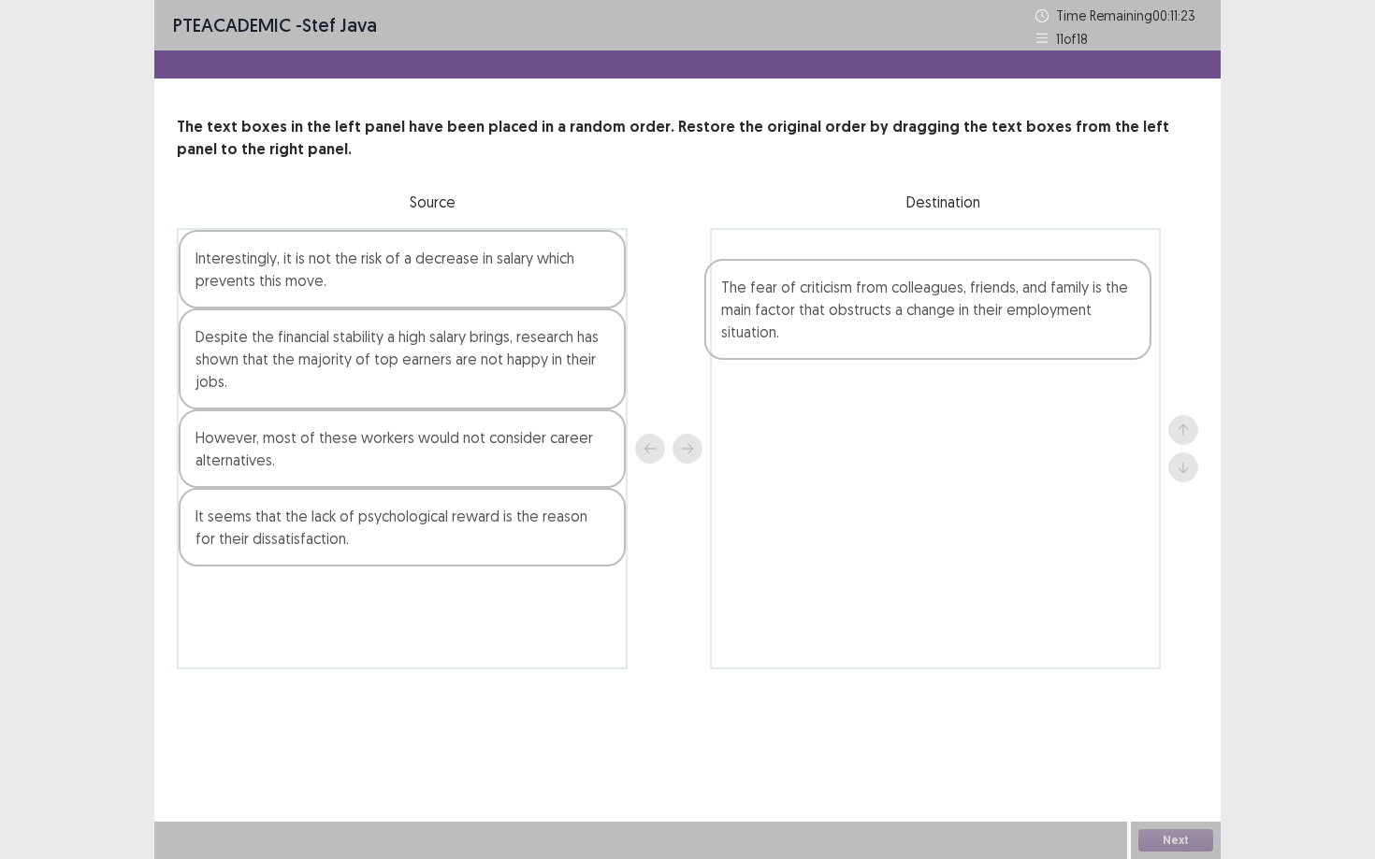
drag, startPoint x: 310, startPoint y: 541, endPoint x: 844, endPoint y: 311, distance: 580.2
click at [844, 311] on div "Interestingly, it is not the risk of a decrease in salary which prevents this m…" at bounding box center [687, 448] width 1021 height 441
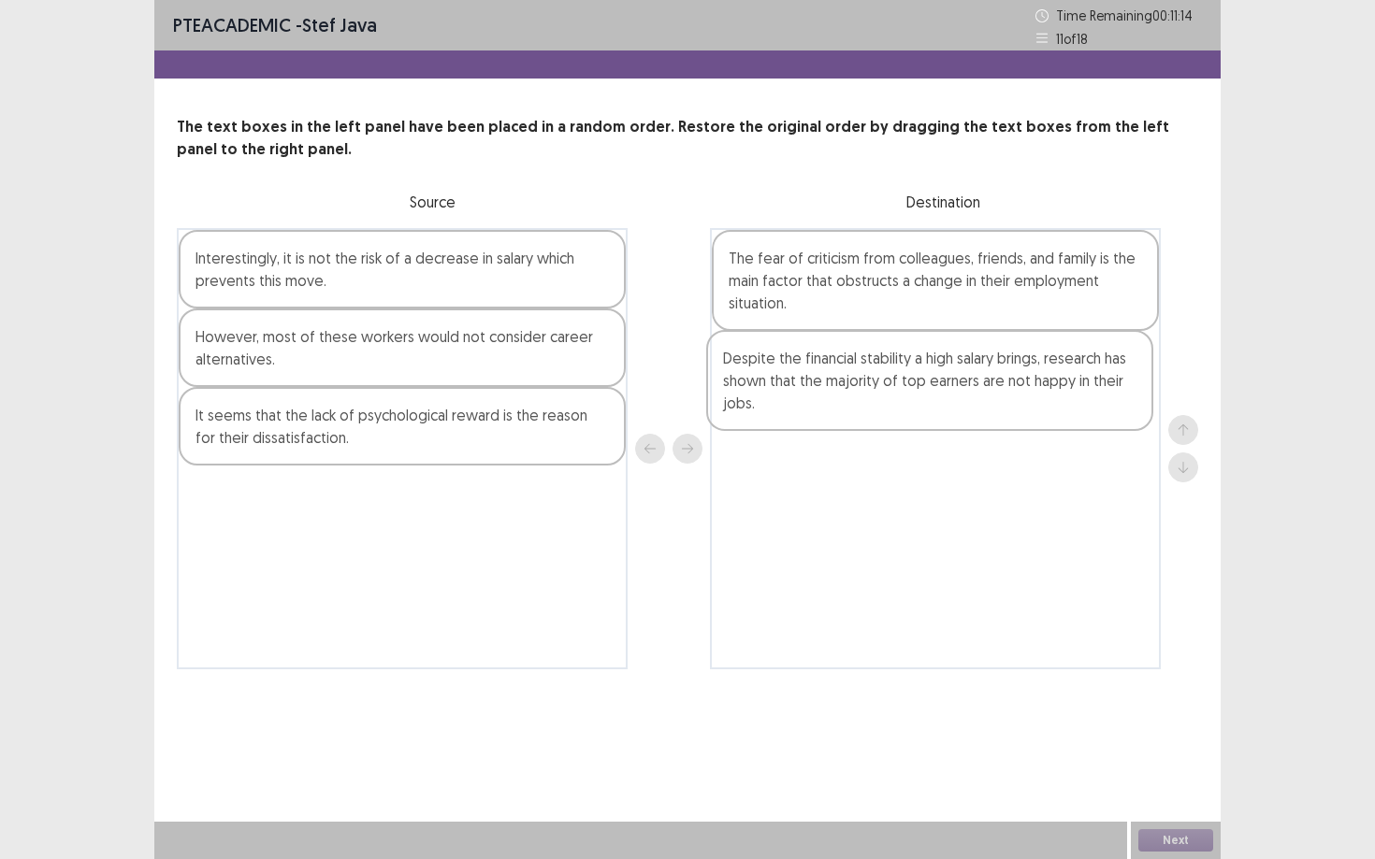
drag, startPoint x: 425, startPoint y: 369, endPoint x: 957, endPoint y: 390, distance: 532.5
click at [957, 390] on div "Interestingly, it is not the risk of a decrease in salary which prevents this m…" at bounding box center [687, 448] width 1021 height 441
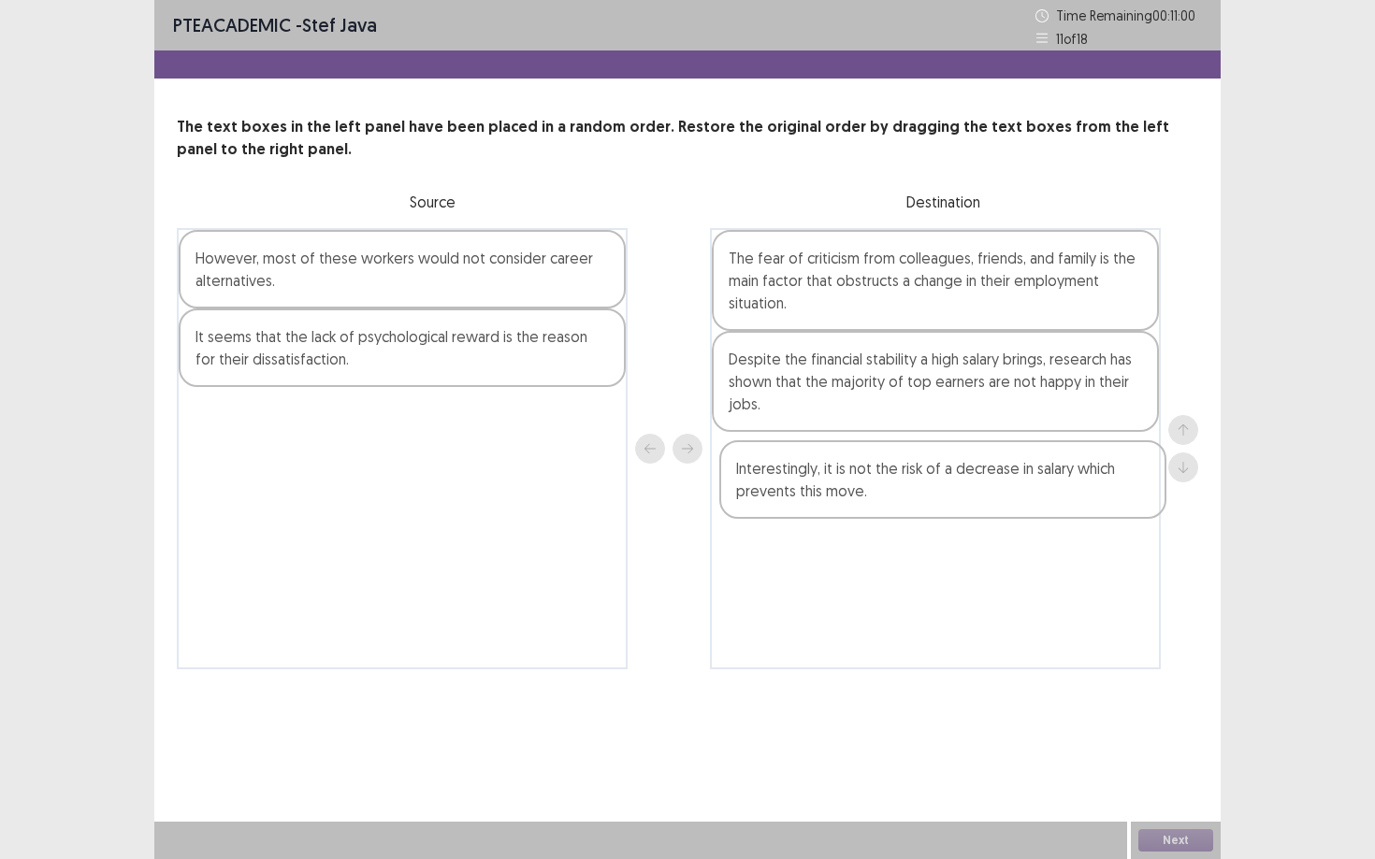
drag, startPoint x: 431, startPoint y: 275, endPoint x: 983, endPoint y: 489, distance: 591.9
click at [983, 489] on div "Interestingly, it is not the risk of a decrease in salary which prevents this m…" at bounding box center [687, 448] width 1021 height 441
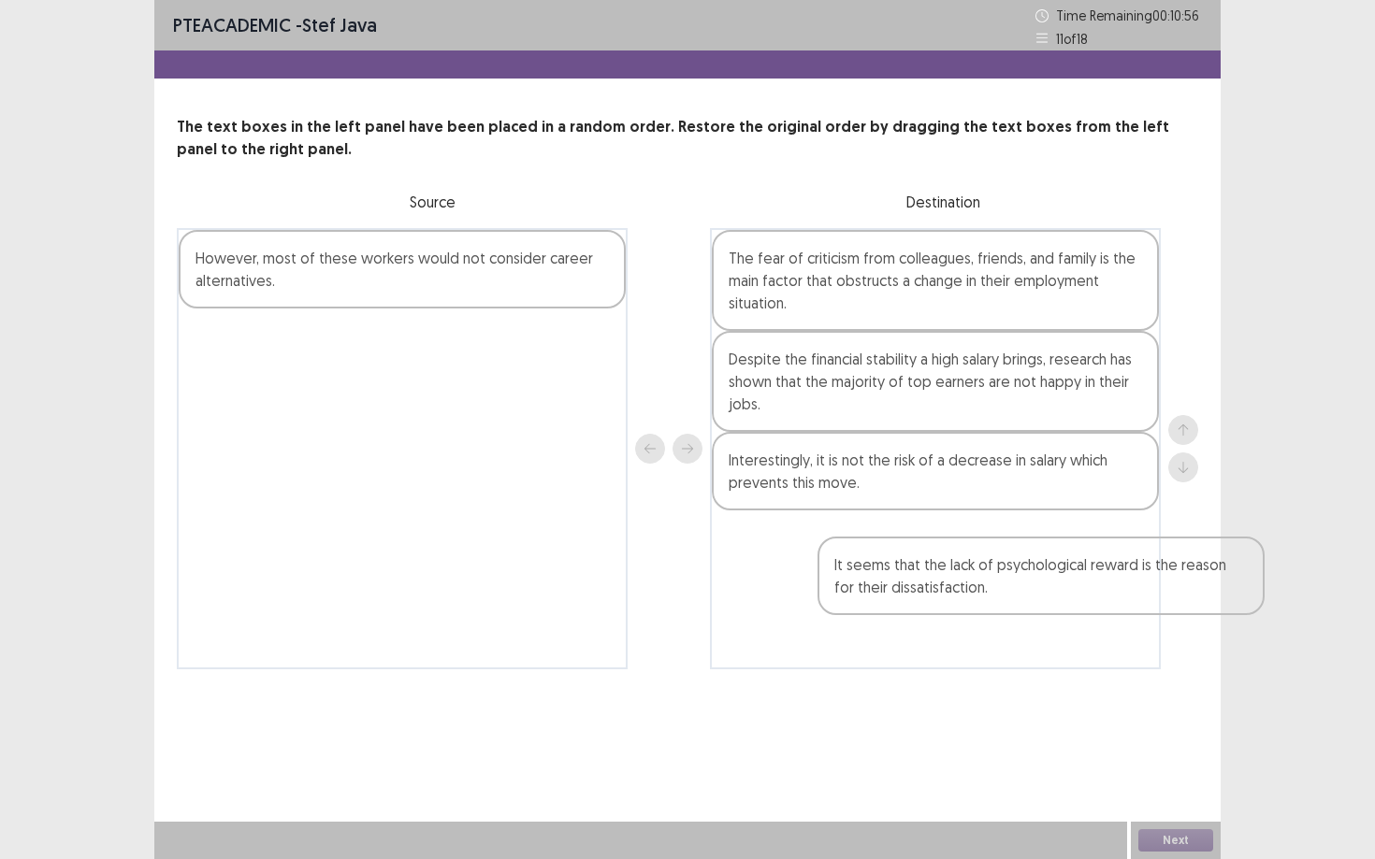
drag, startPoint x: 454, startPoint y: 336, endPoint x: 1090, endPoint y: 550, distance: 671.0
click at [1061, 552] on div "However, most of these workers would not consider career alternatives. It seems…" at bounding box center [687, 448] width 1021 height 441
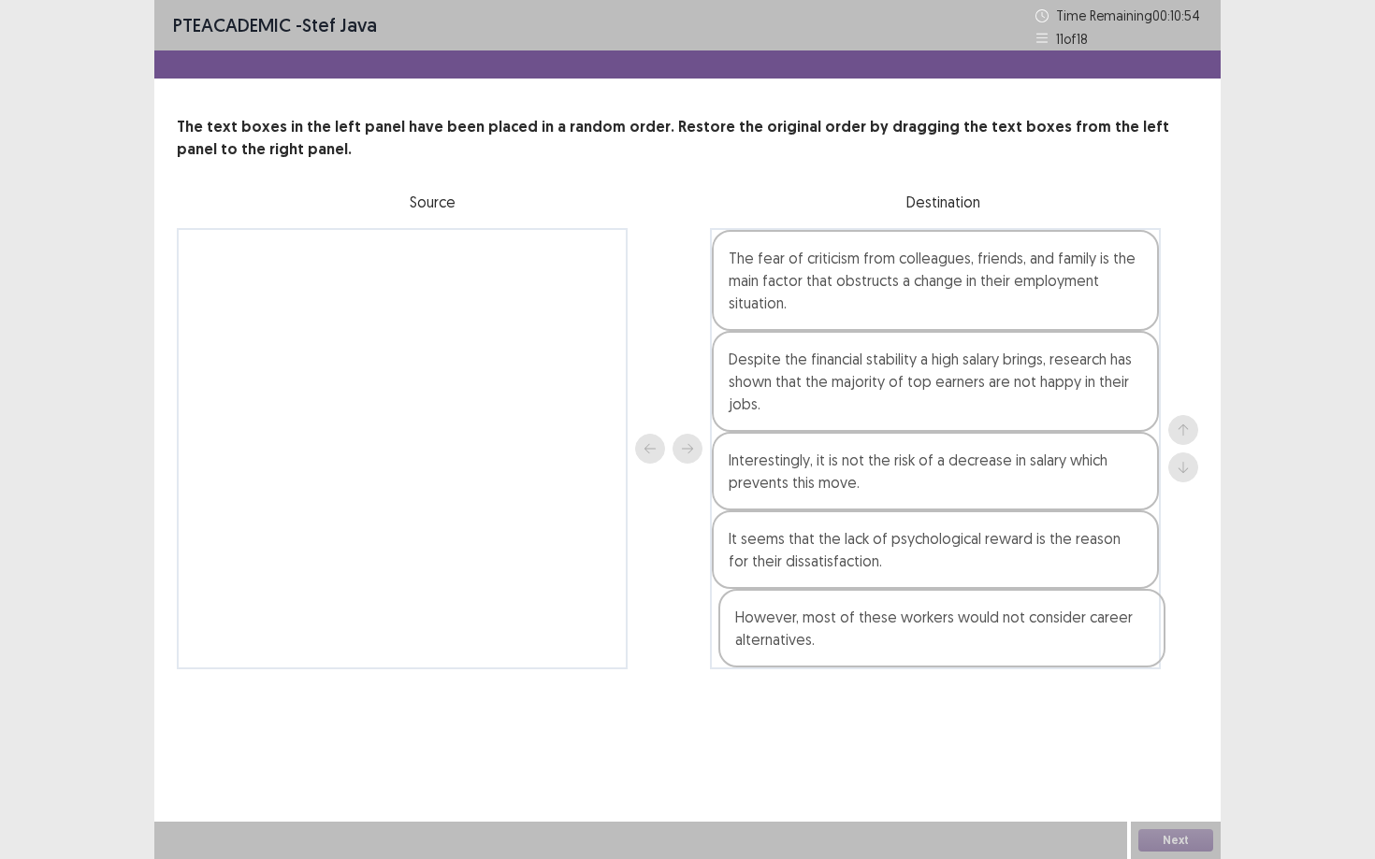
drag, startPoint x: 543, startPoint y: 298, endPoint x: 1078, endPoint y: 652, distance: 641.2
click at [1061, 652] on div "However, most of these workers would not consider career alternatives. The fear…" at bounding box center [687, 448] width 1021 height 441
click at [1061, 730] on button "Next" at bounding box center [1175, 841] width 75 height 22
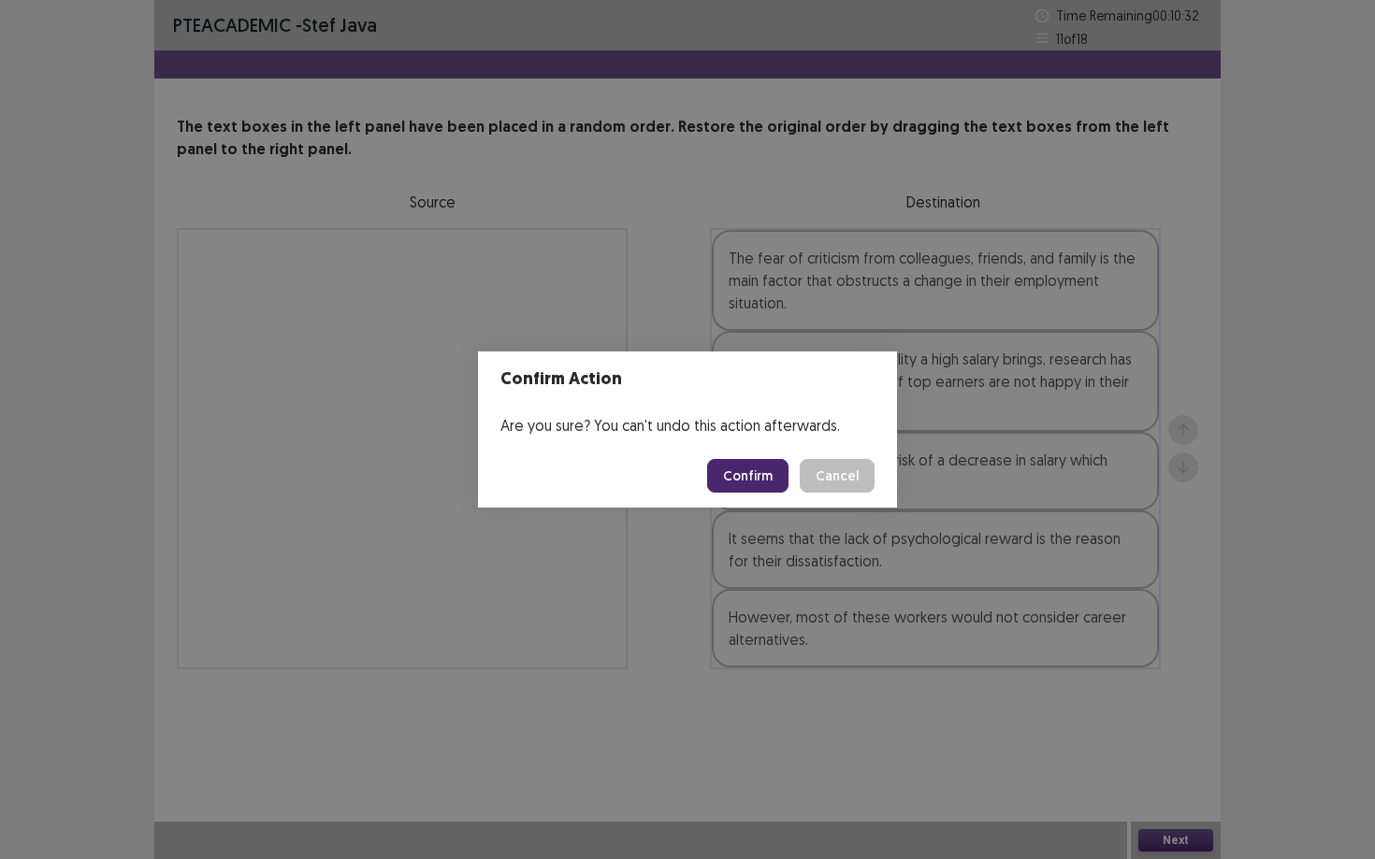
click at [761, 482] on button "Confirm" at bounding box center [747, 476] width 81 height 34
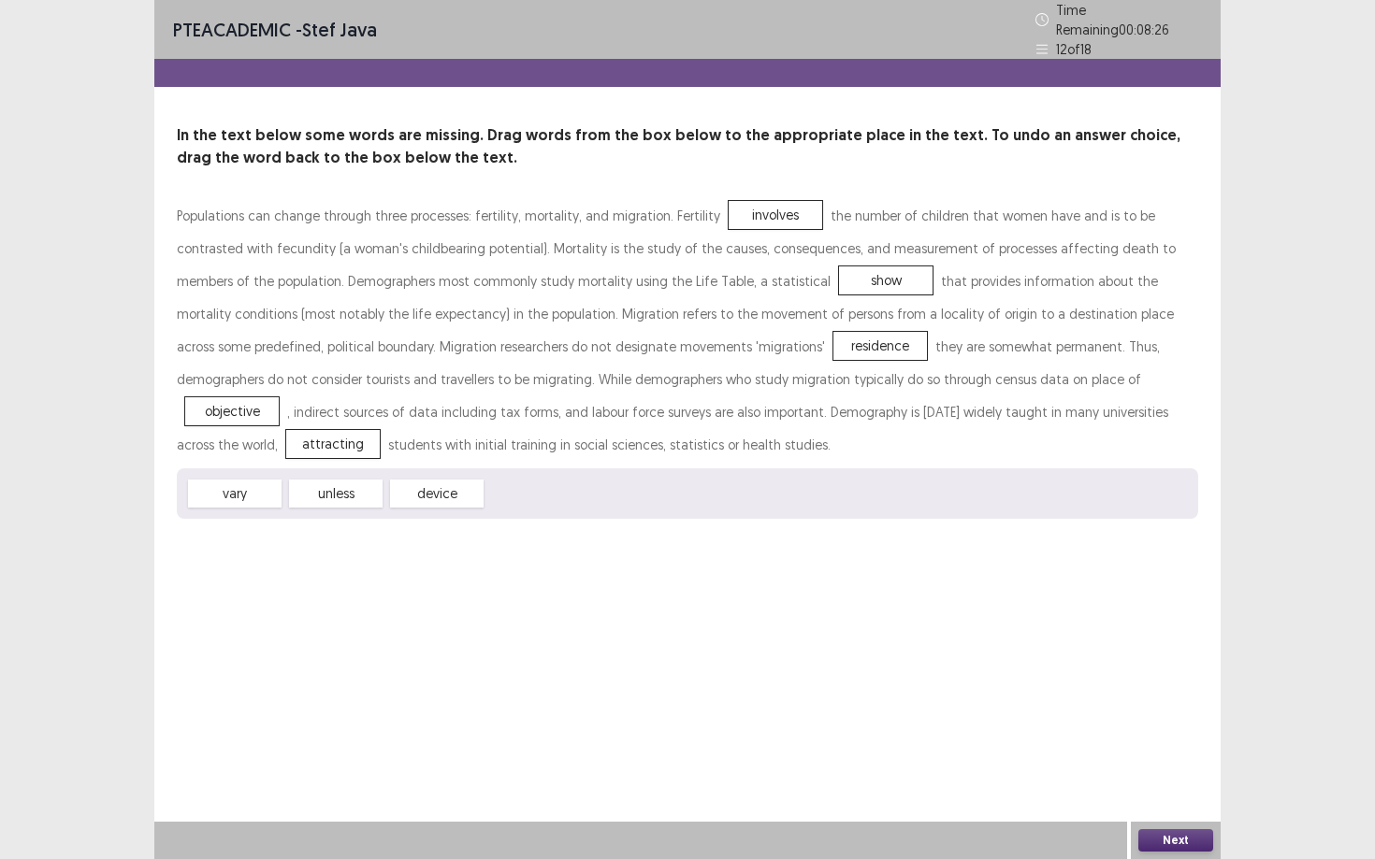
click at [1061, 730] on button "Next" at bounding box center [1175, 841] width 75 height 22
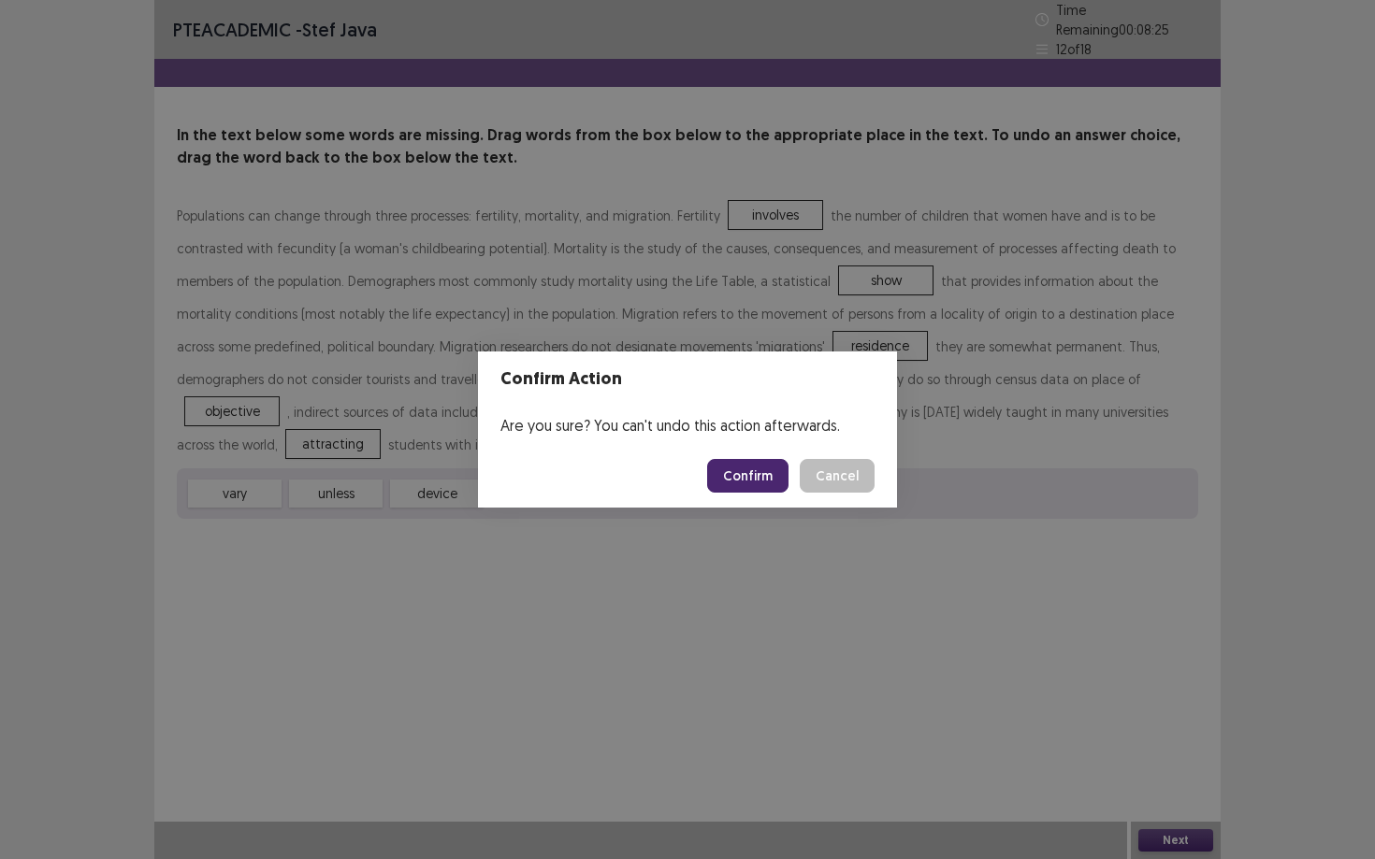
click at [775, 488] on button "Confirm" at bounding box center [747, 476] width 81 height 34
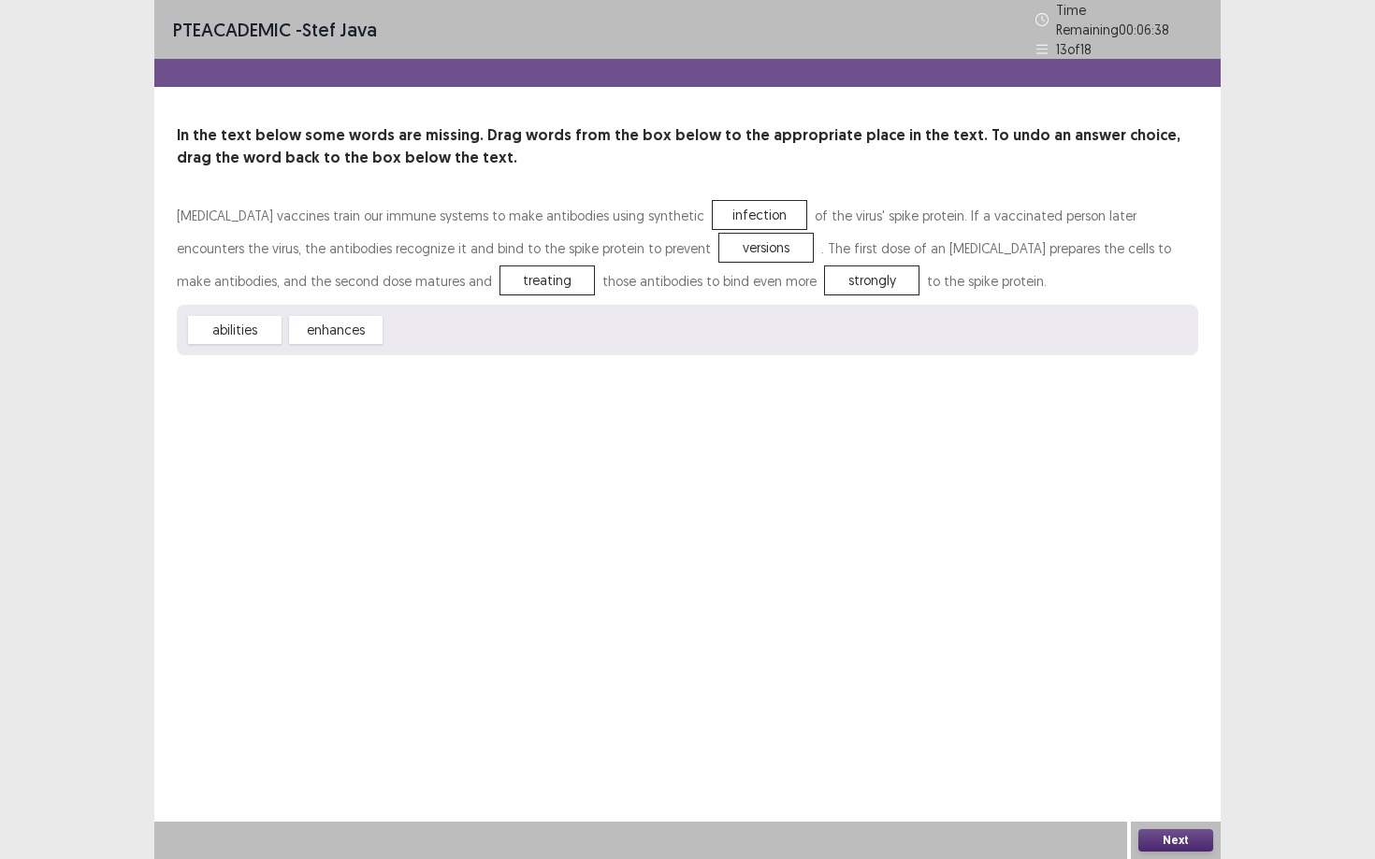
click at [1061, 730] on button "Next" at bounding box center [1175, 841] width 75 height 22
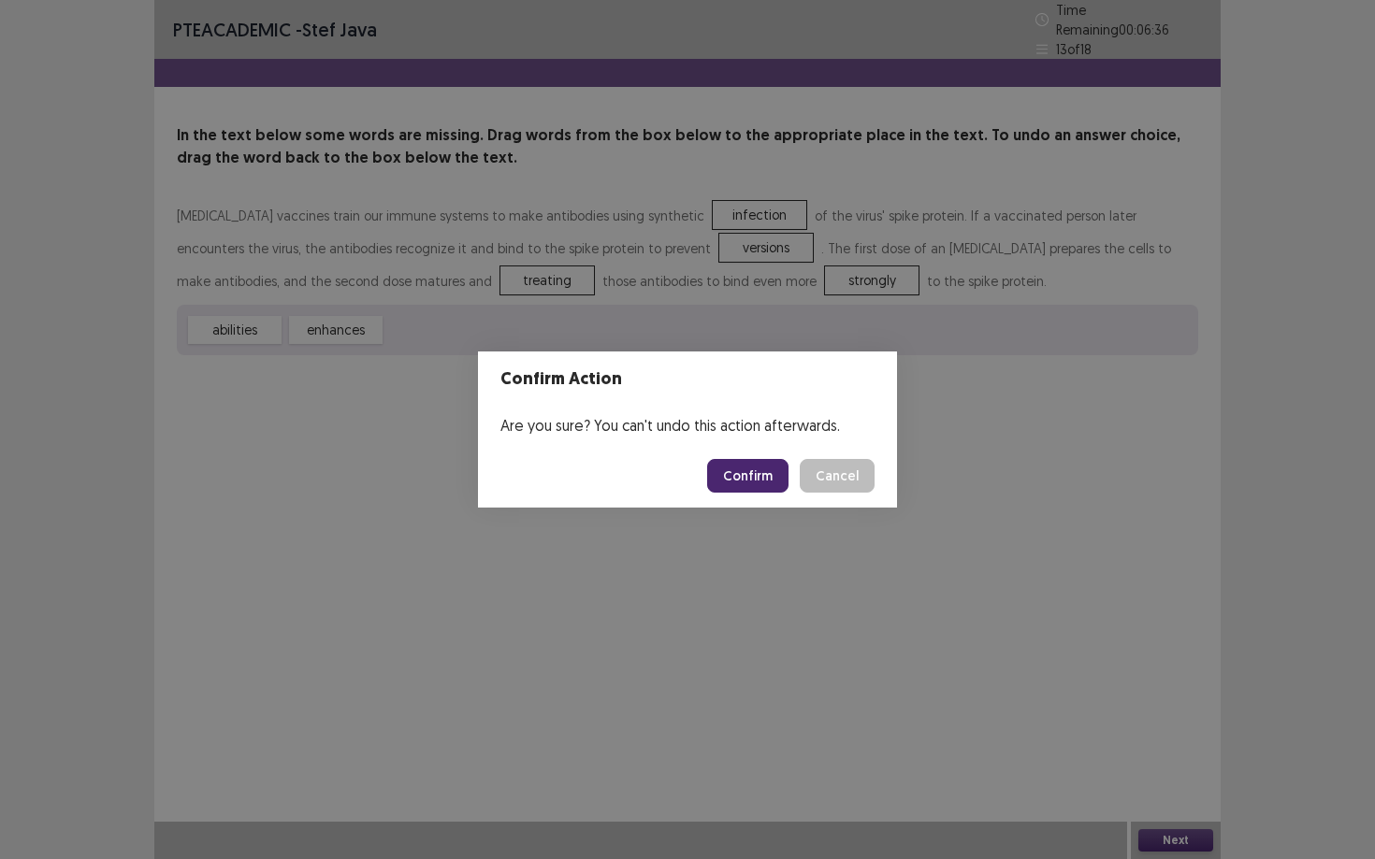
click at [823, 479] on button "Cancel" at bounding box center [837, 476] width 75 height 34
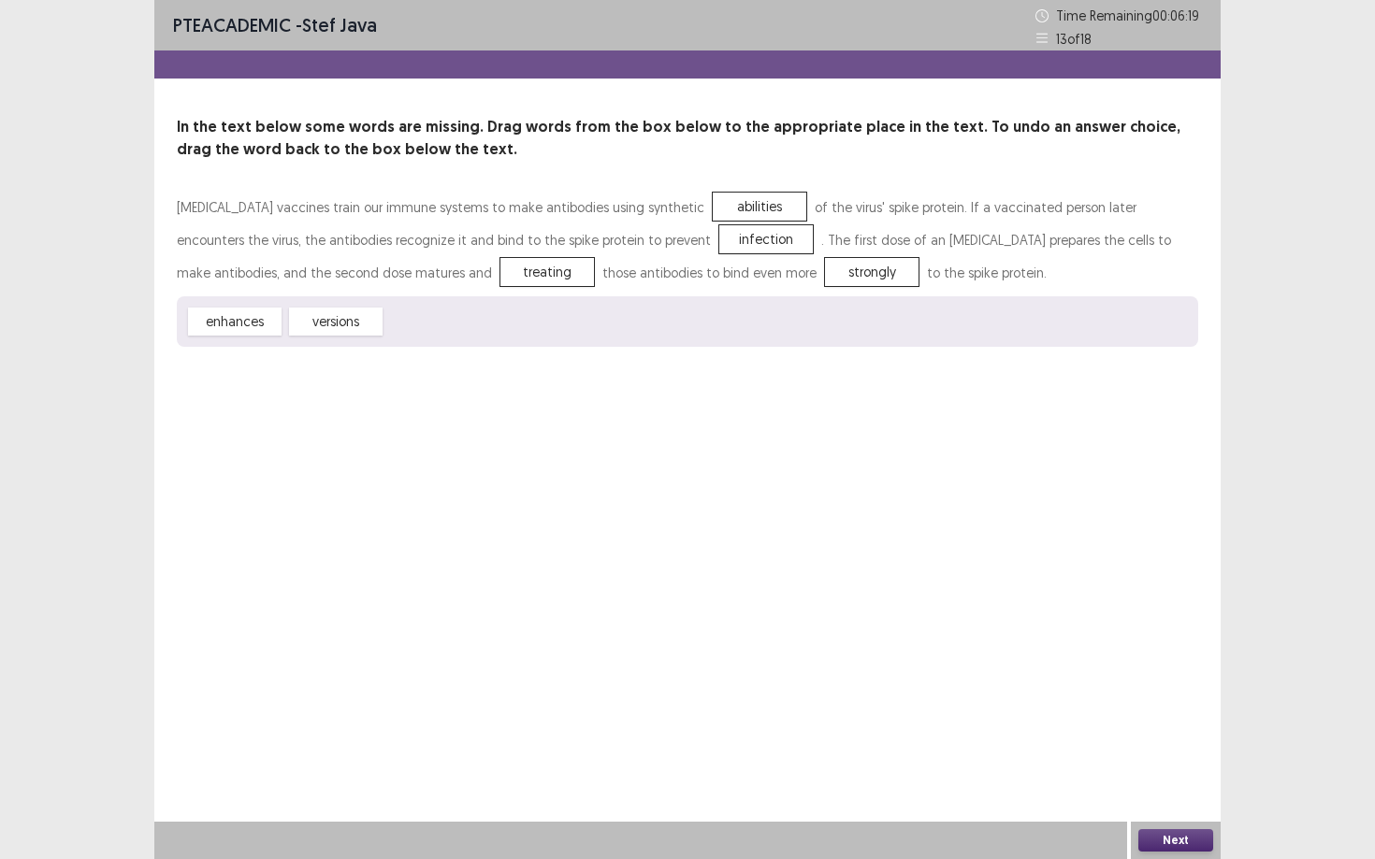
click at [1061, 730] on button "Next" at bounding box center [1175, 841] width 75 height 22
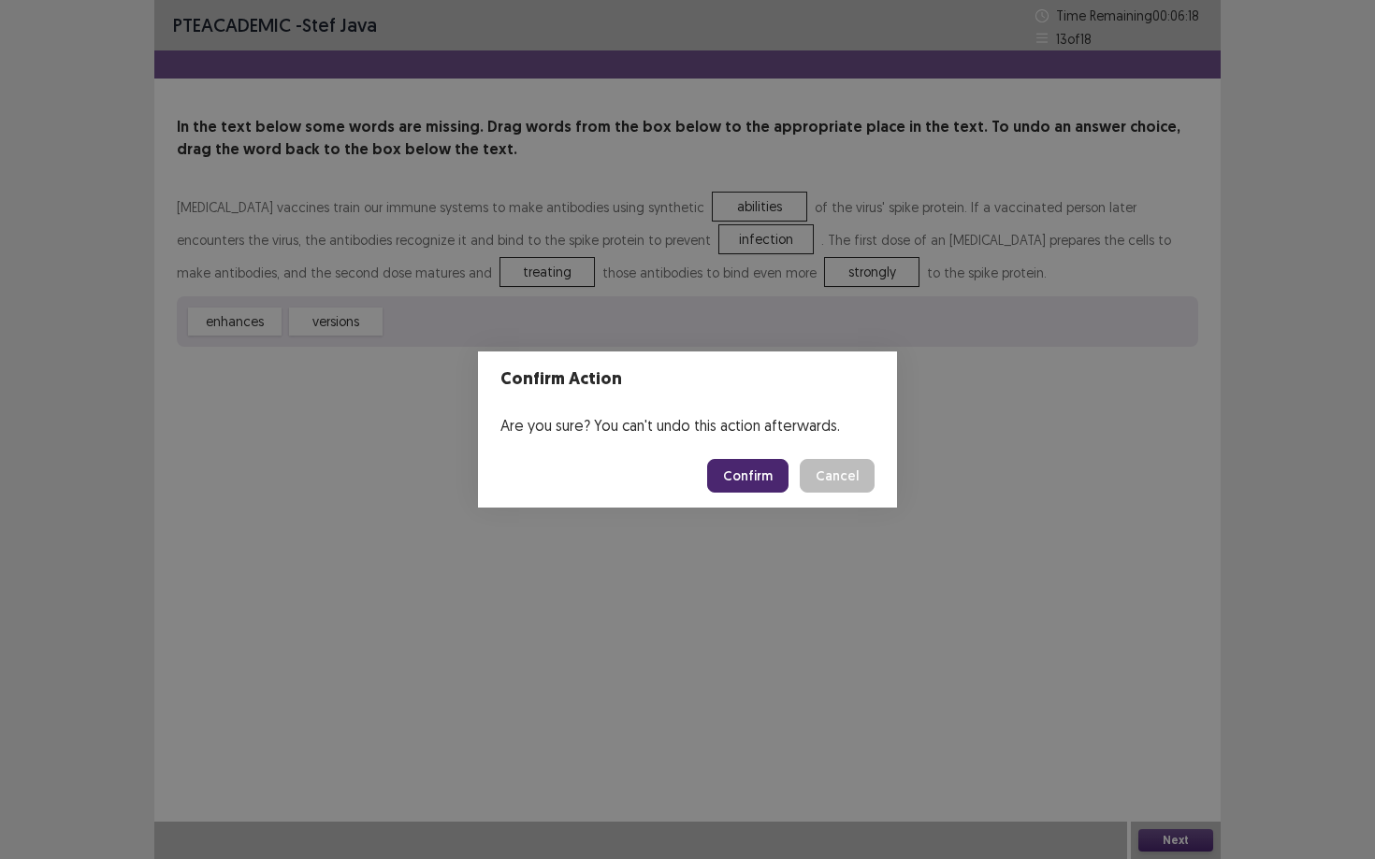
click at [777, 485] on button "Confirm" at bounding box center [747, 476] width 81 height 34
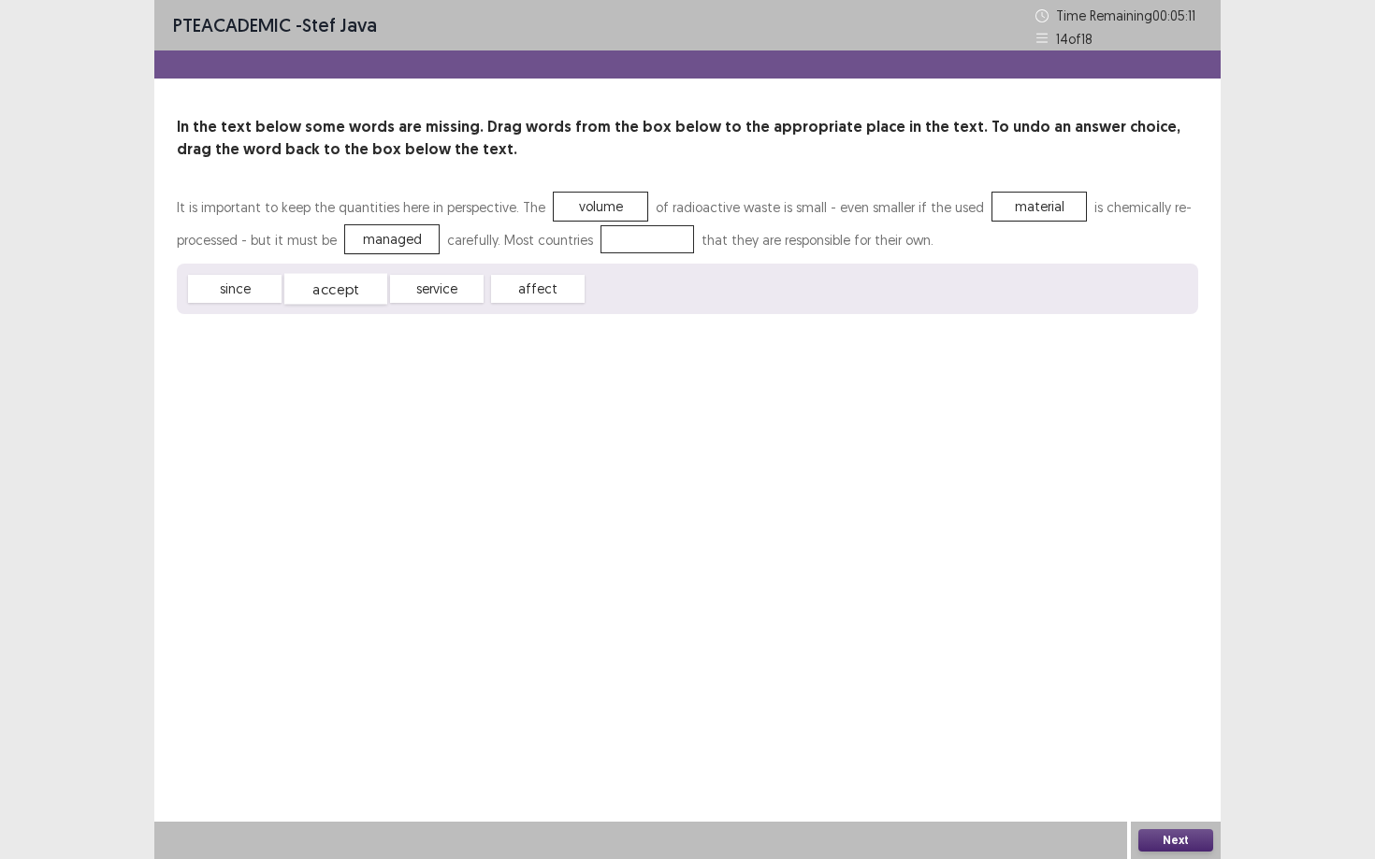
click at [350, 290] on div "accept" at bounding box center [335, 289] width 103 height 31
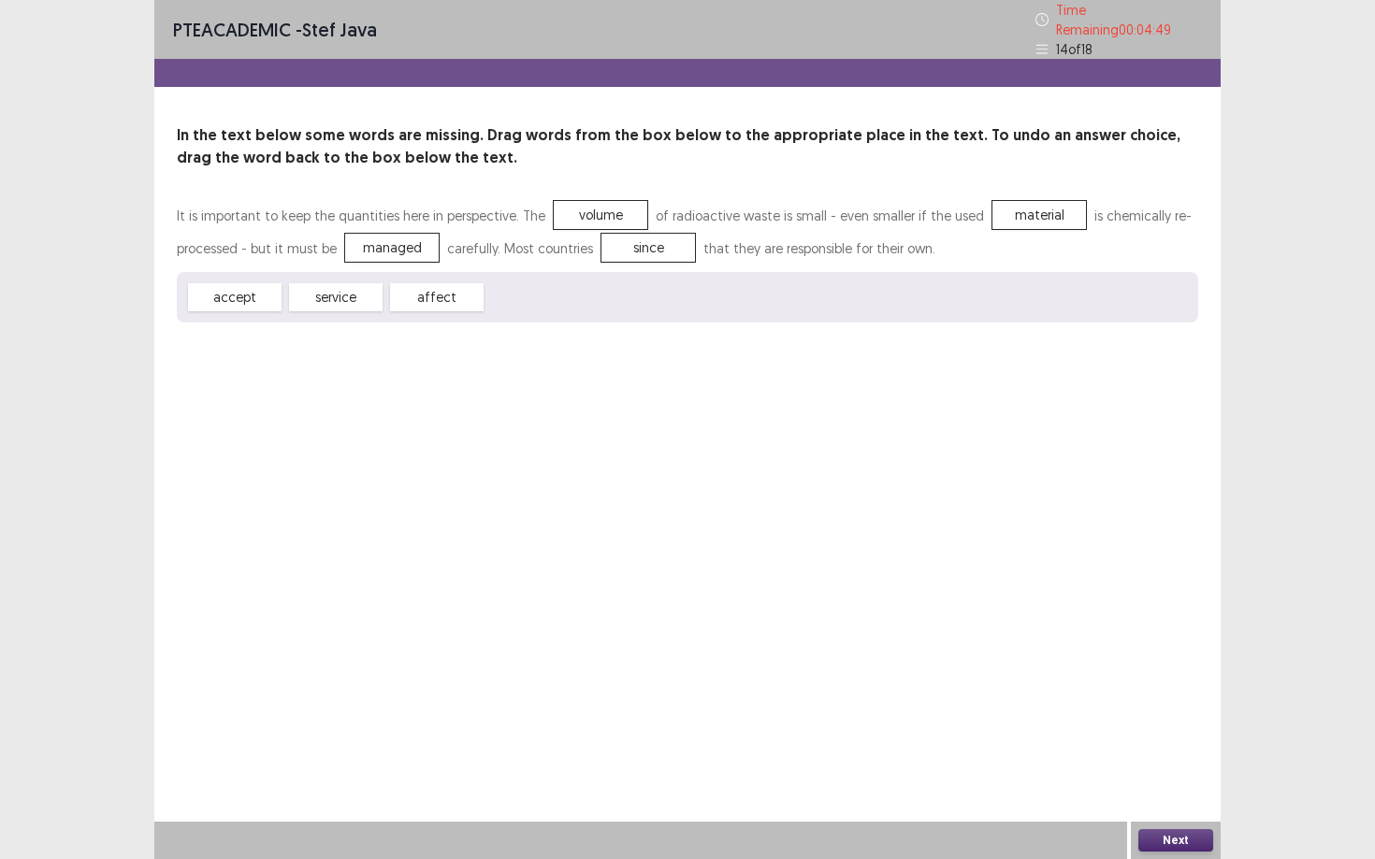
click at [1061, 730] on button "Next" at bounding box center [1175, 841] width 75 height 22
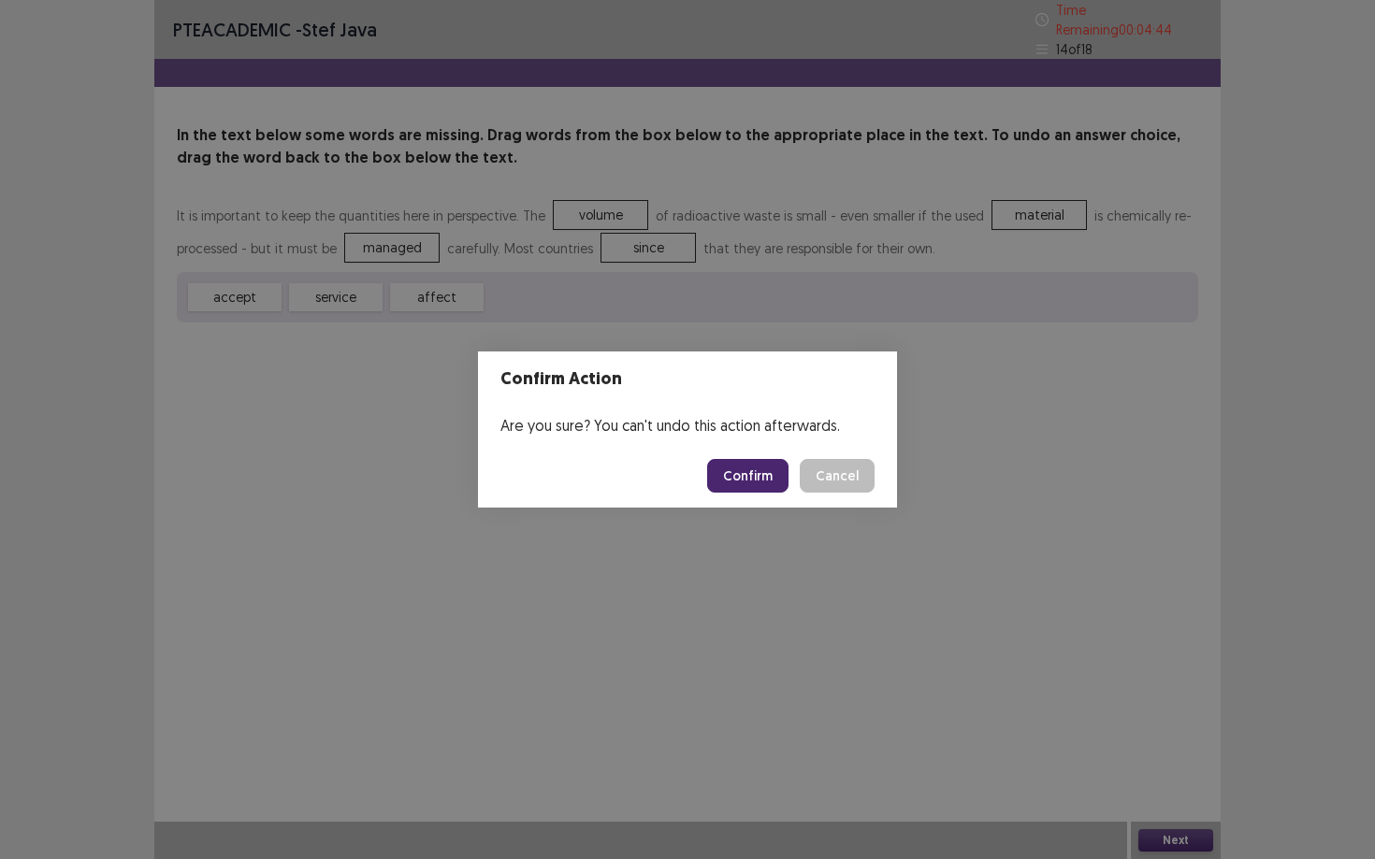
click at [842, 477] on button "Cancel" at bounding box center [837, 476] width 75 height 34
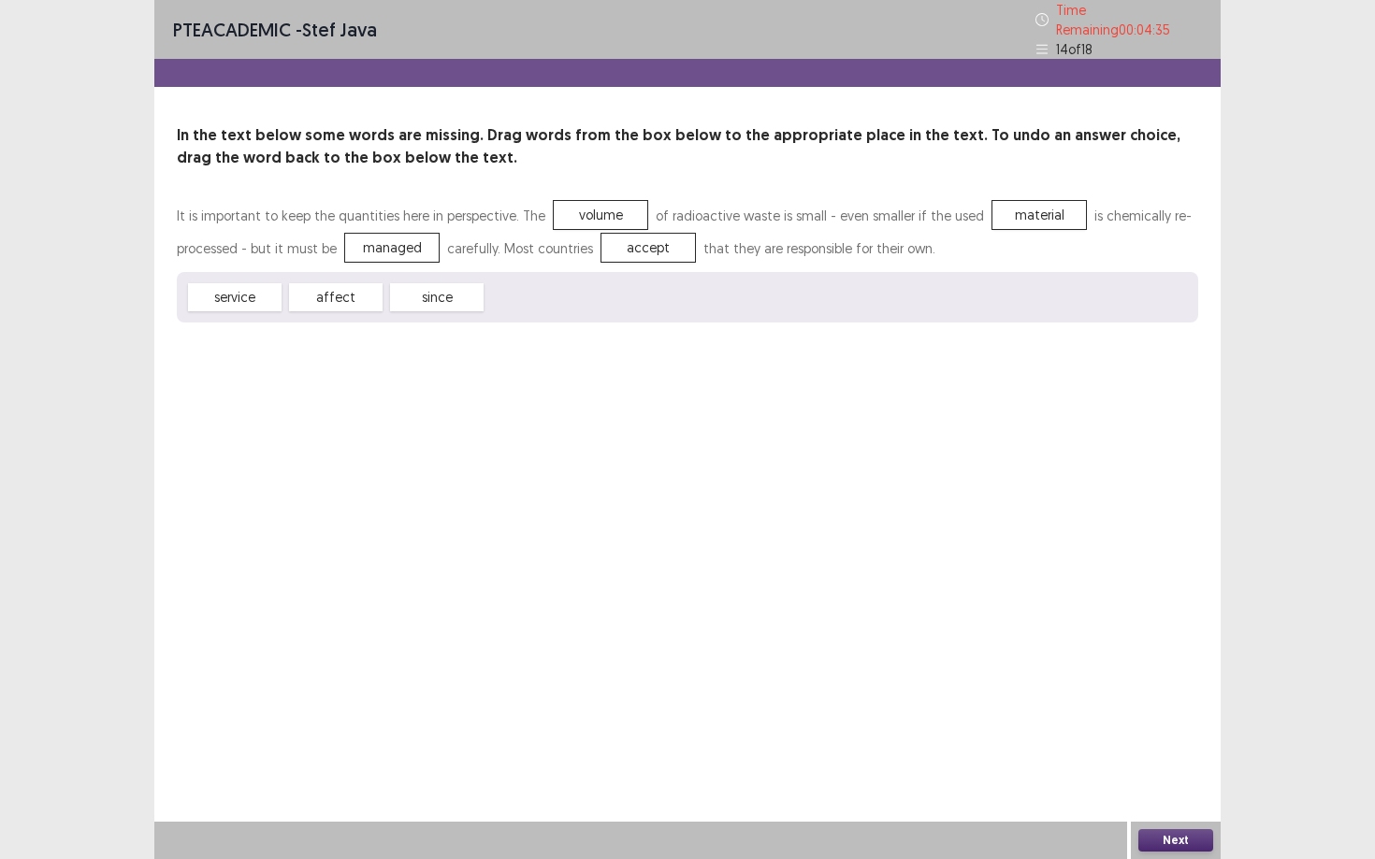
click at [1061, 730] on button "Next" at bounding box center [1175, 841] width 75 height 22
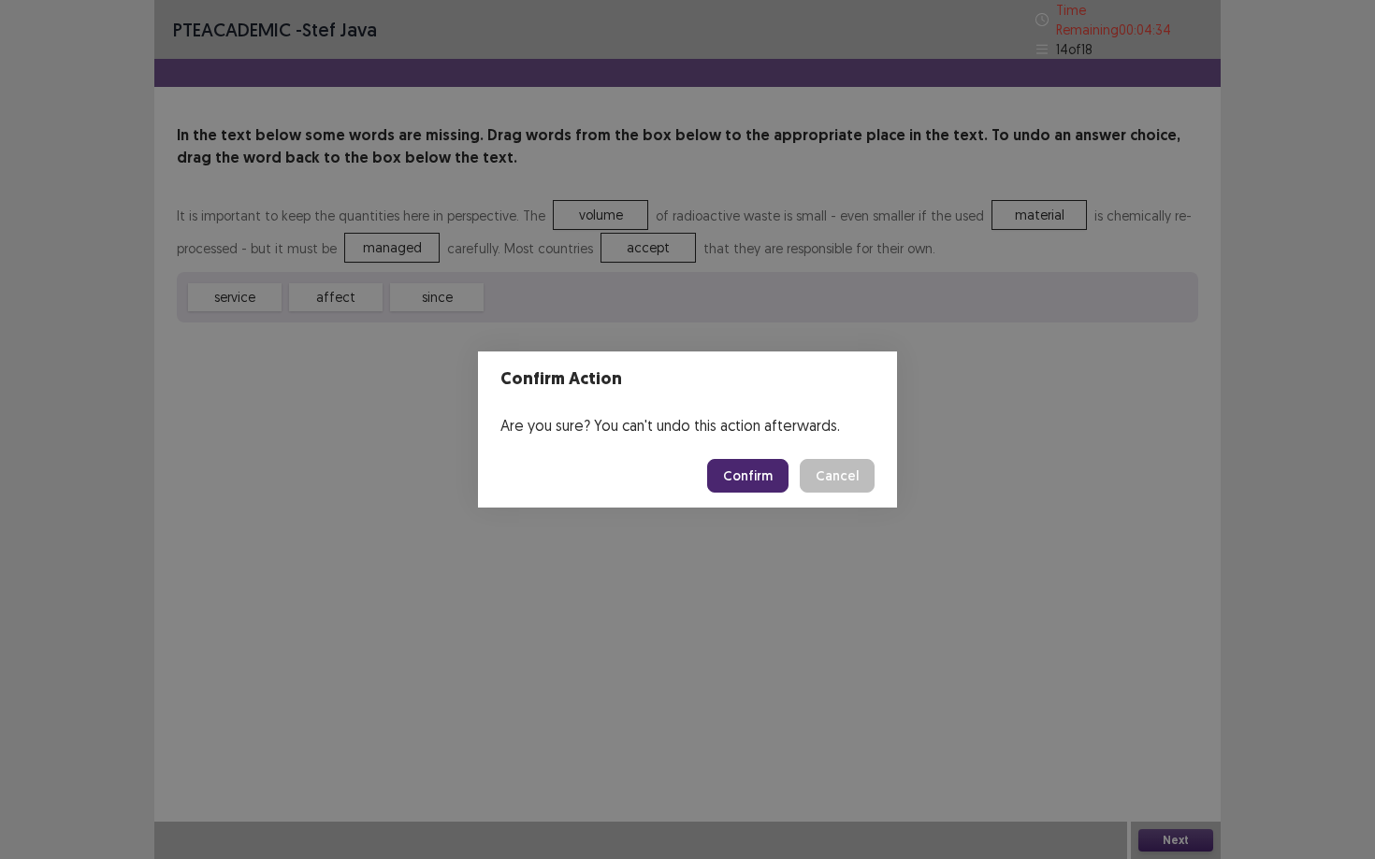
click at [756, 471] on button "Confirm" at bounding box center [747, 476] width 81 height 34
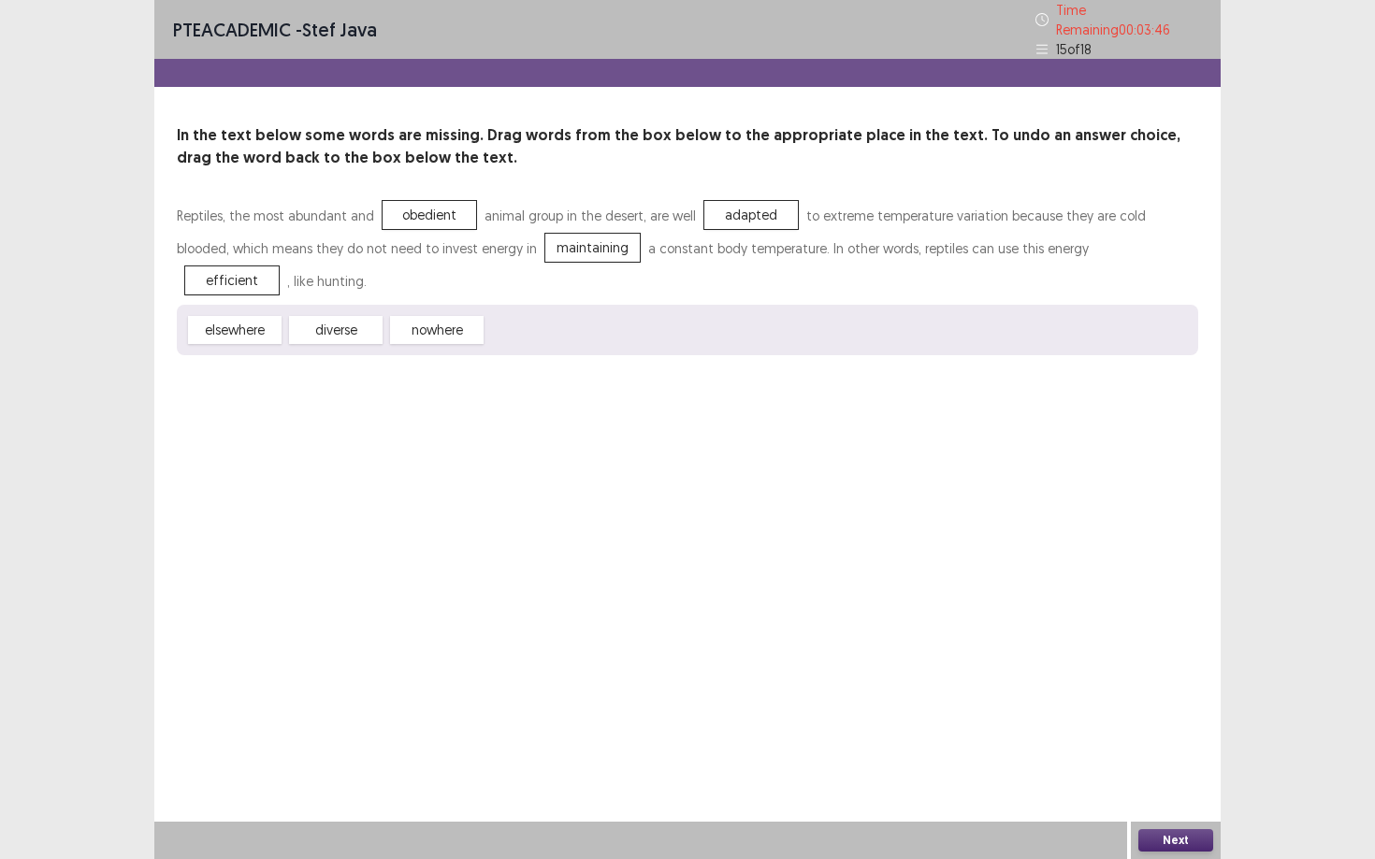
click at [1061, 730] on button "Next" at bounding box center [1175, 841] width 75 height 22
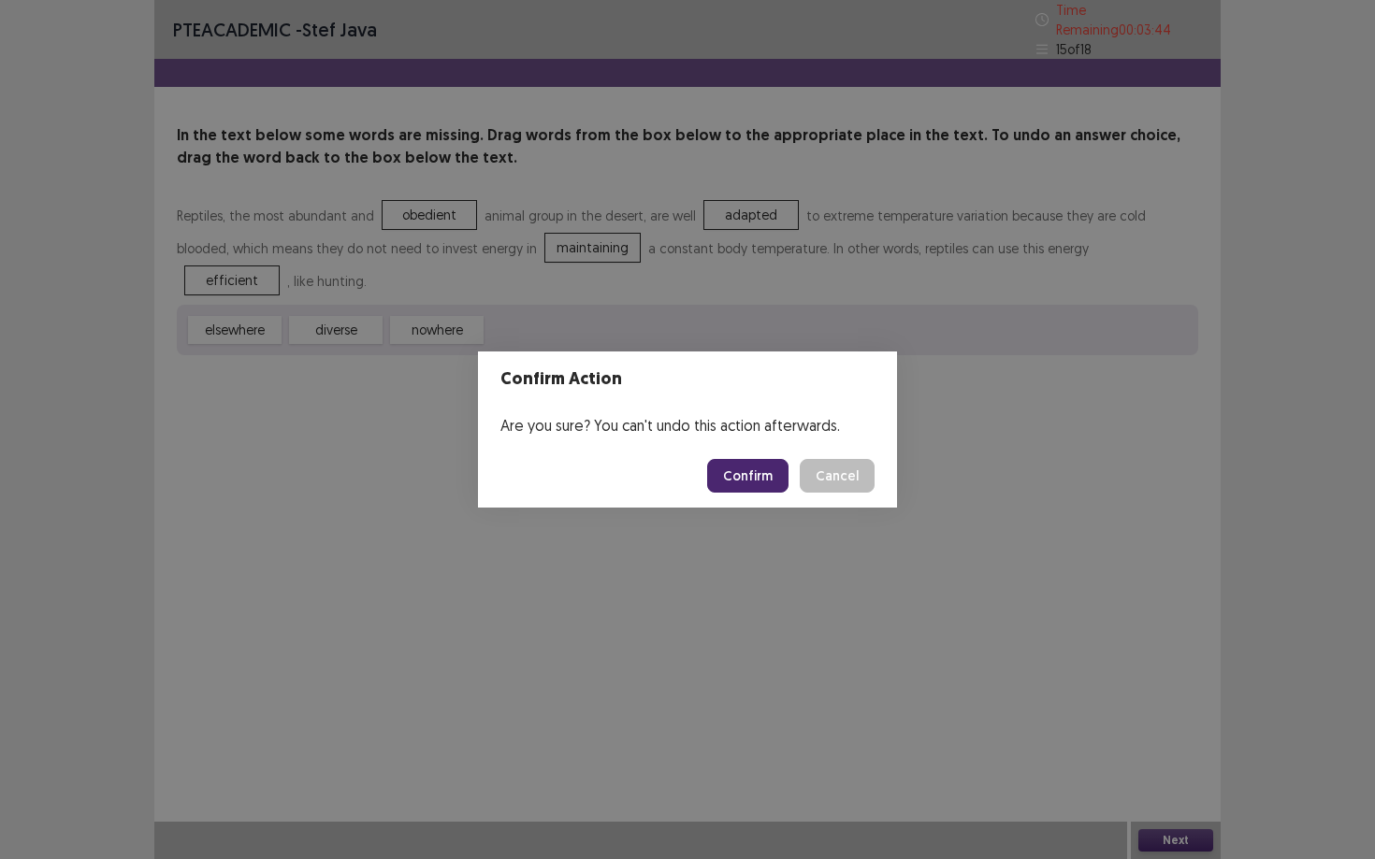
click at [745, 477] on button "Confirm" at bounding box center [747, 476] width 81 height 34
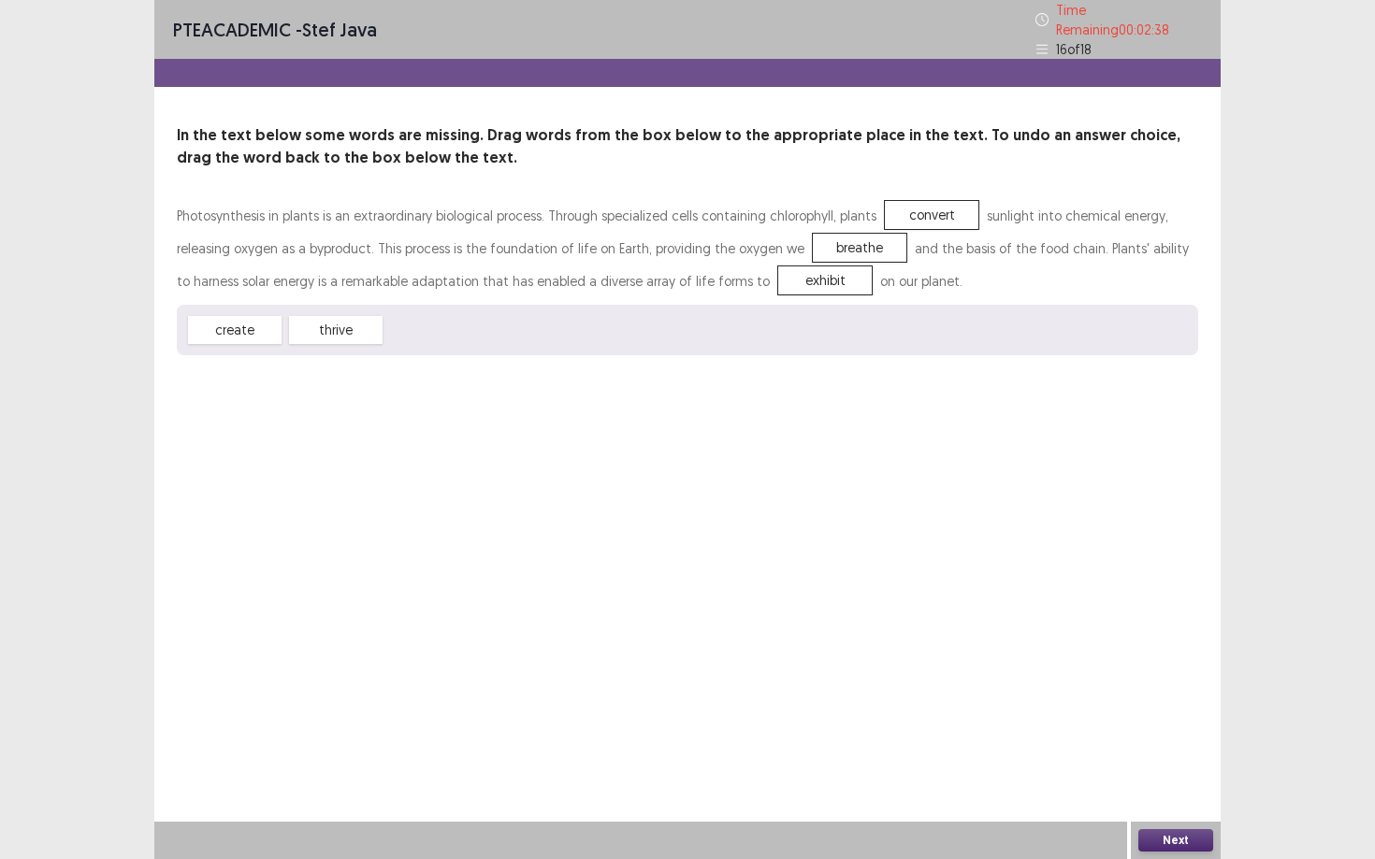
click at [1061, 730] on button "Next" at bounding box center [1175, 841] width 75 height 22
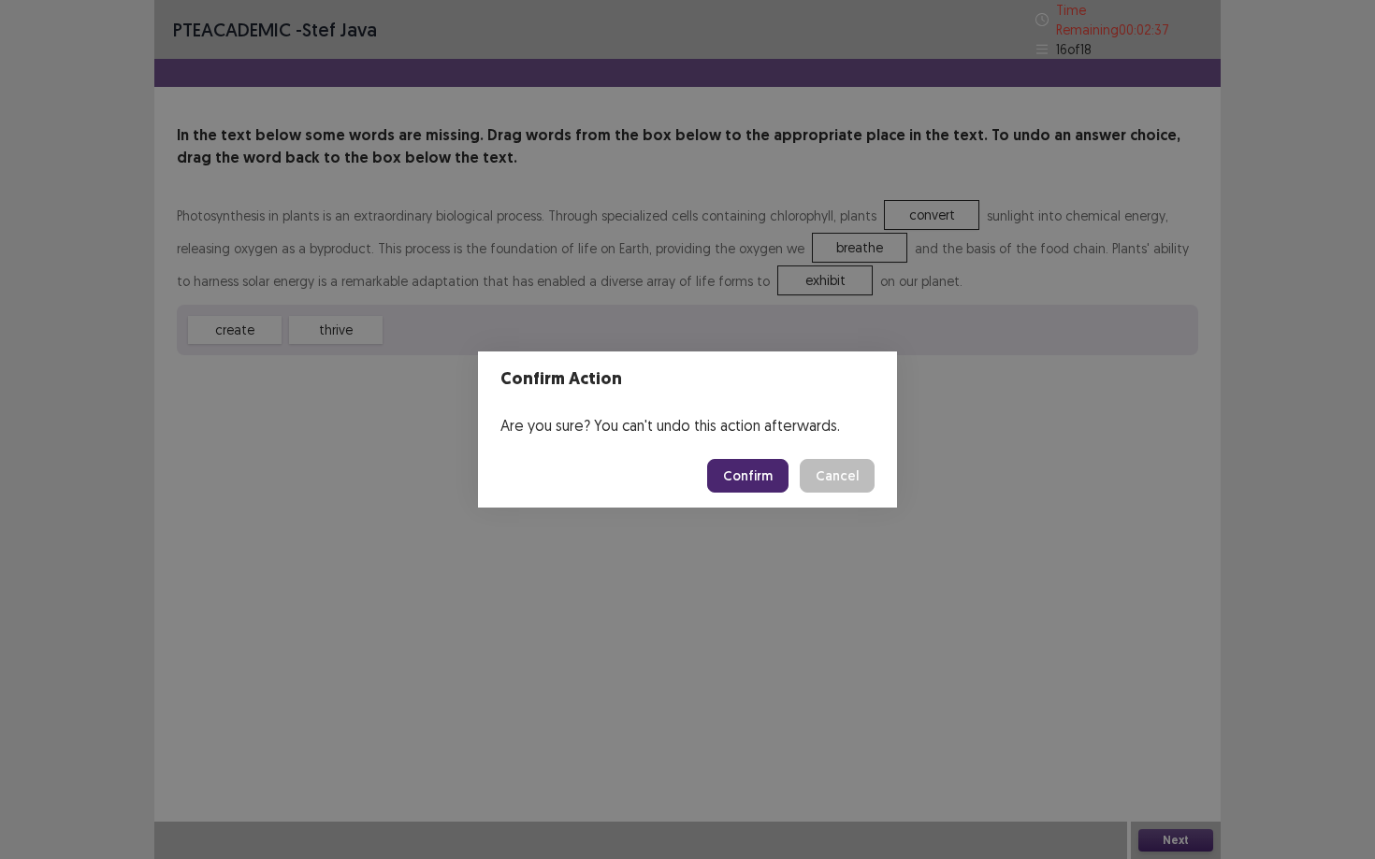
click at [753, 477] on button "Confirm" at bounding box center [747, 476] width 81 height 34
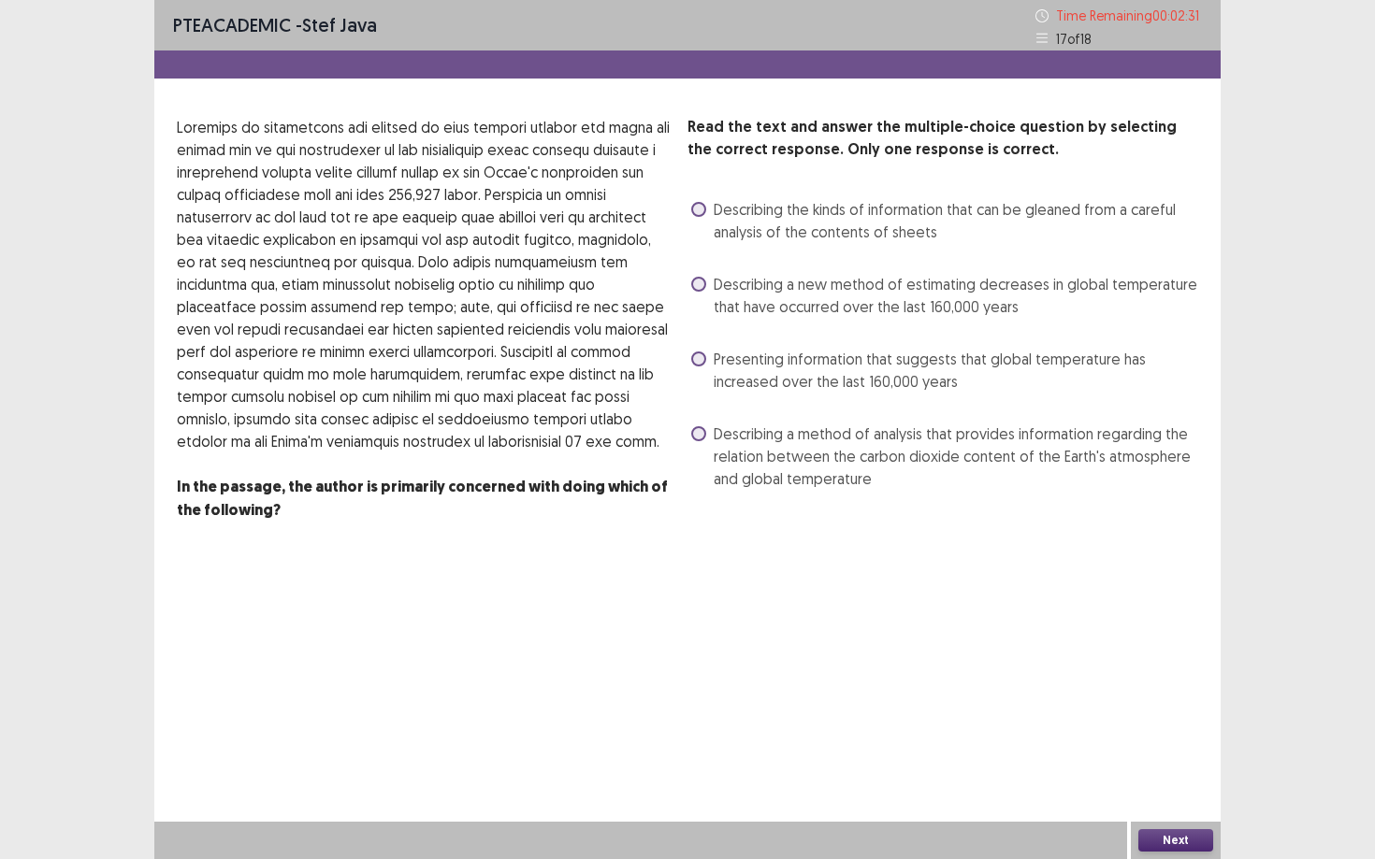
click at [704, 433] on span at bounding box center [698, 433] width 15 height 15
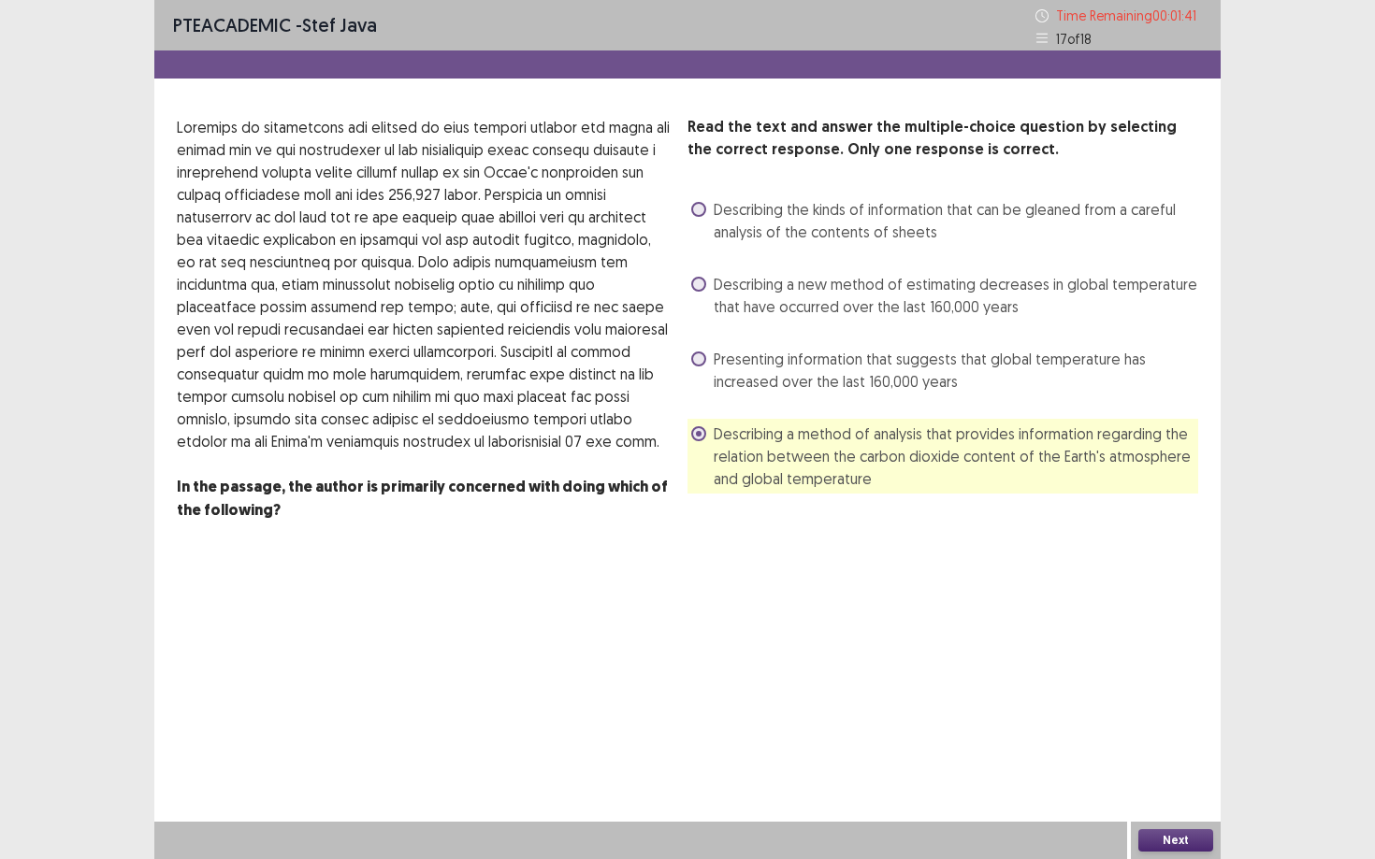
click at [703, 354] on span at bounding box center [698, 359] width 15 height 15
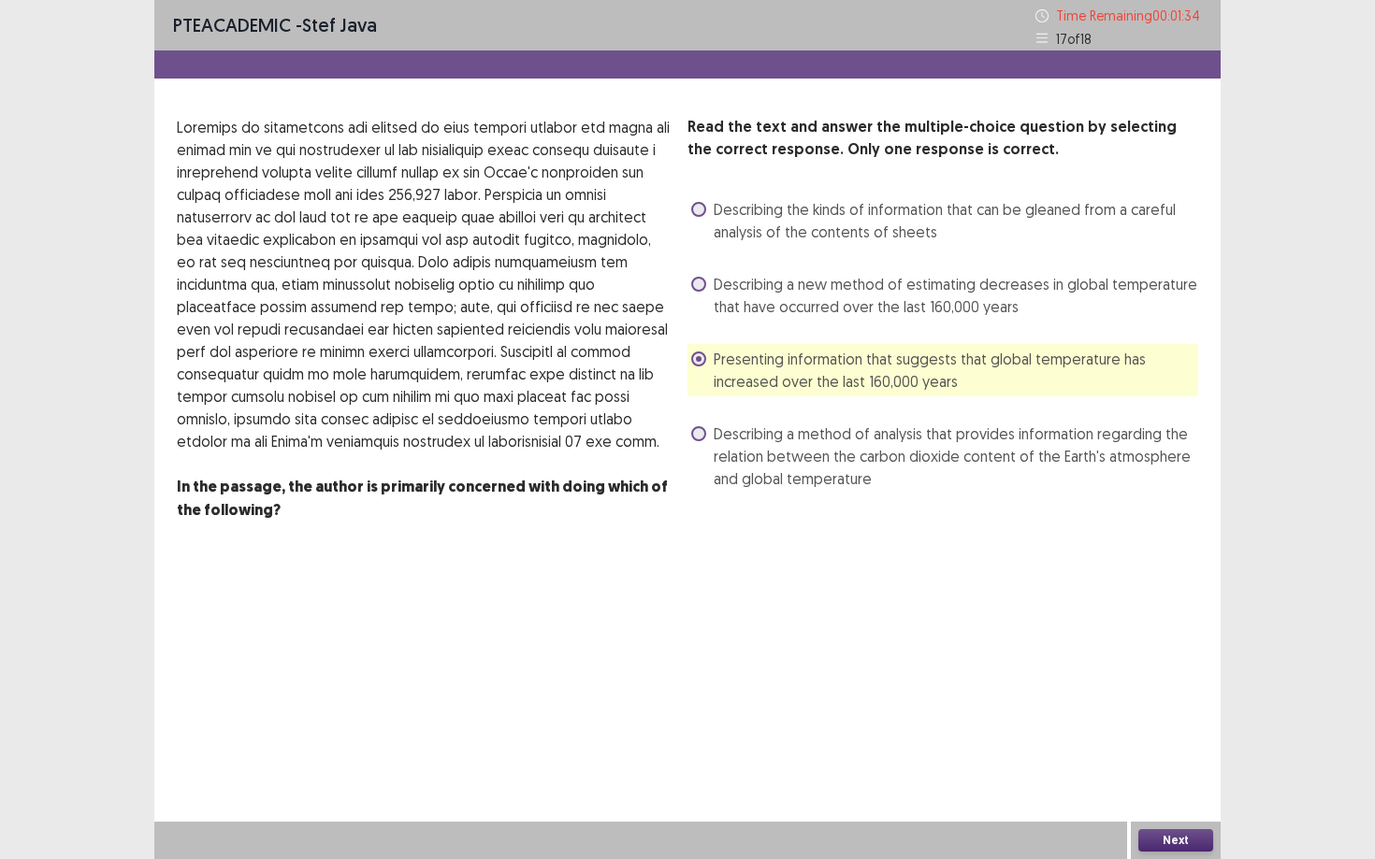
click at [1061, 668] on div "PTE academic - stef java Time Remaining 00 : 01 : 34 17 of 18 Read the text and…" at bounding box center [687, 429] width 1066 height 859
click at [1061, 730] on button "Next" at bounding box center [1175, 841] width 75 height 22
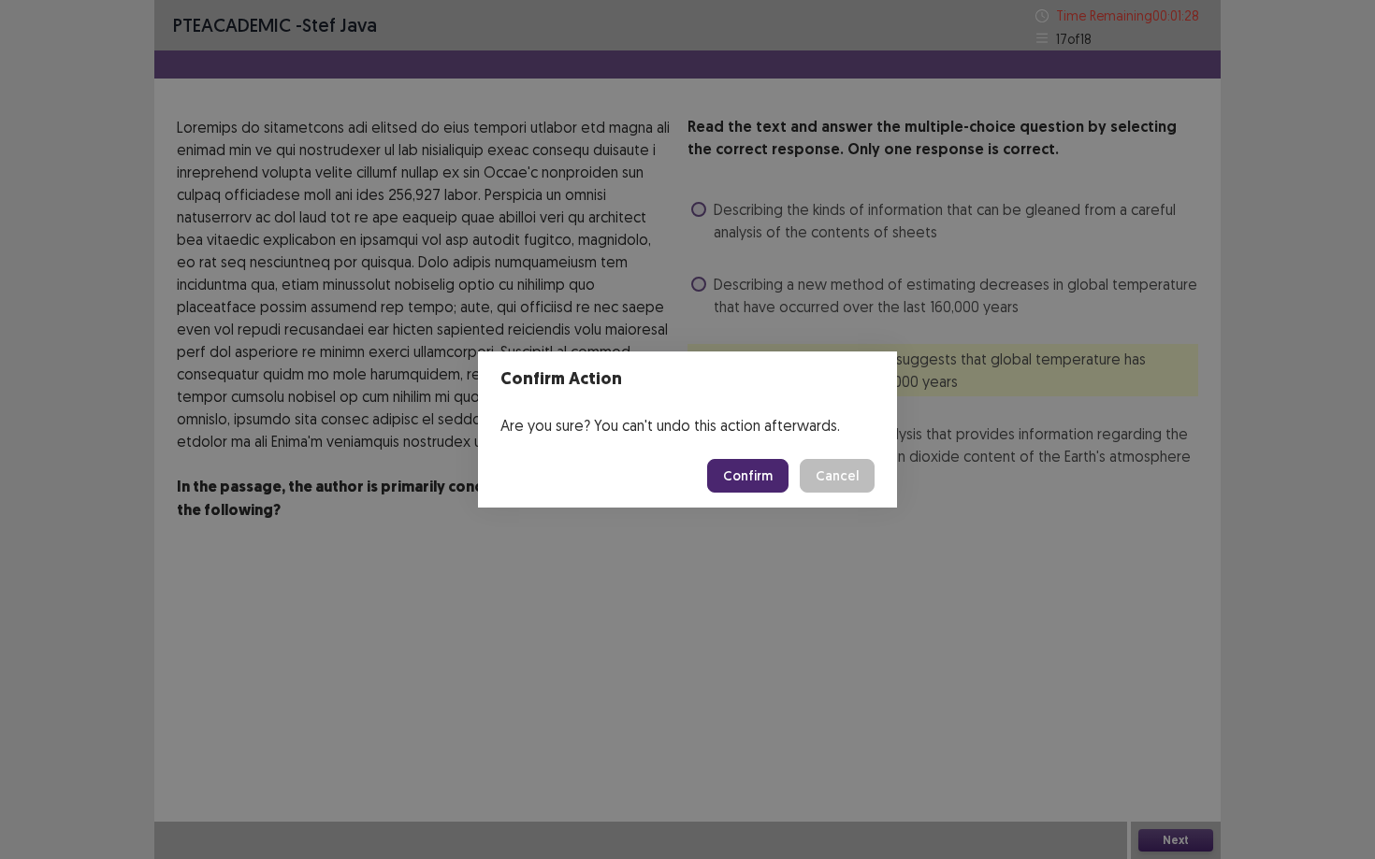
click at [738, 462] on button "Confirm" at bounding box center [747, 476] width 81 height 34
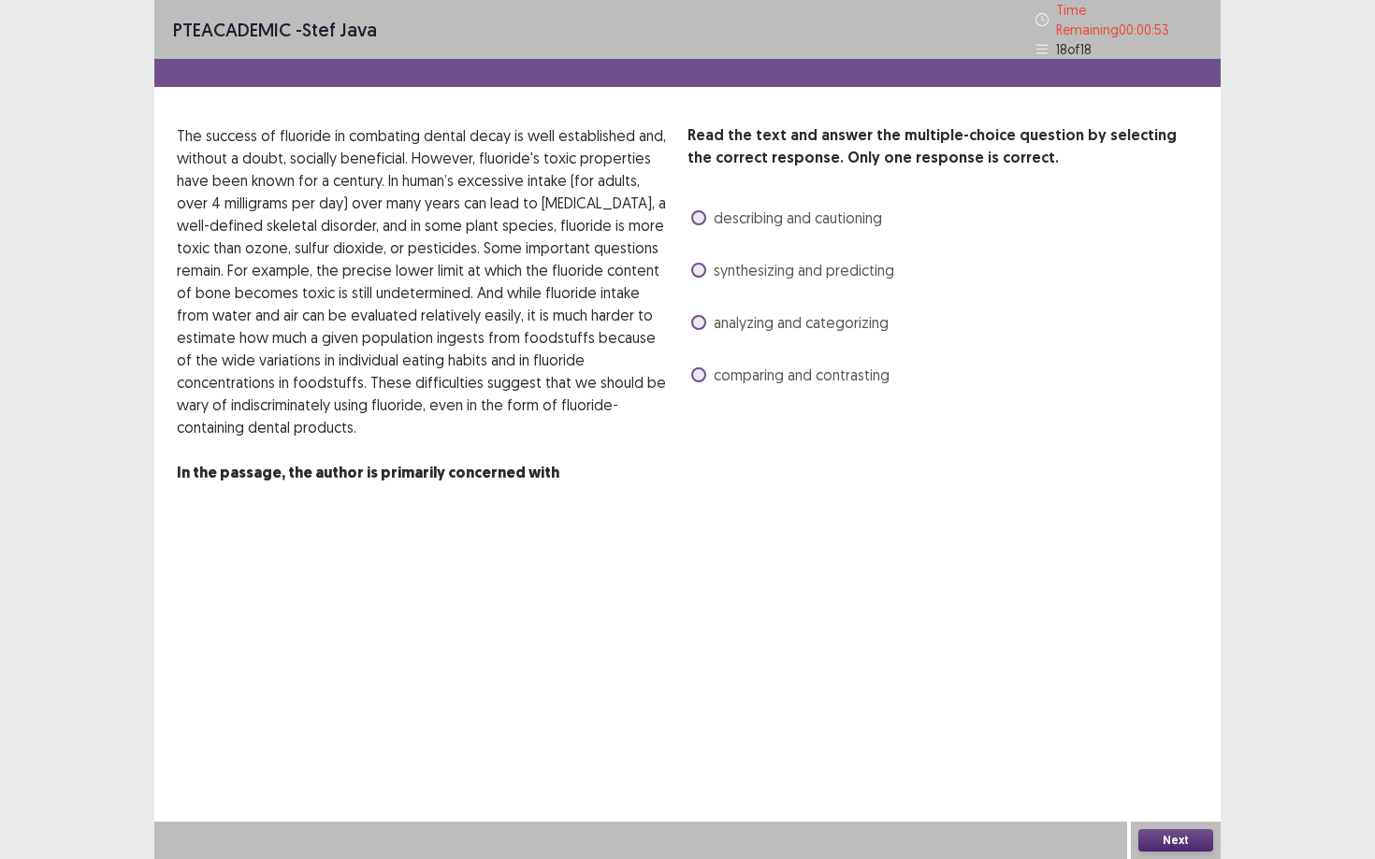
click at [703, 210] on span at bounding box center [698, 217] width 15 height 15
click at [1061, 730] on button "Next" at bounding box center [1175, 841] width 75 height 22
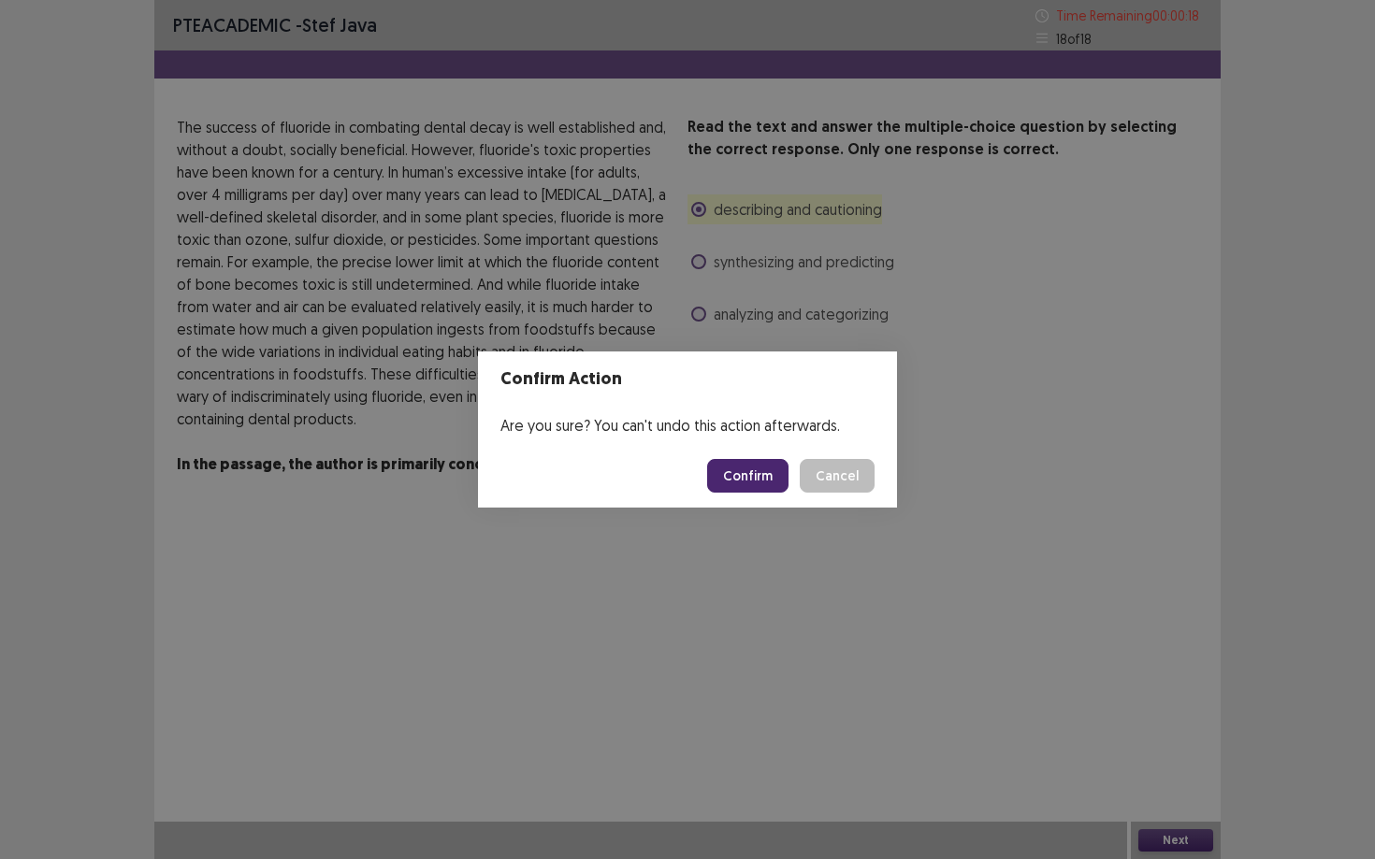
click at [757, 480] on button "Confirm" at bounding box center [747, 476] width 81 height 34
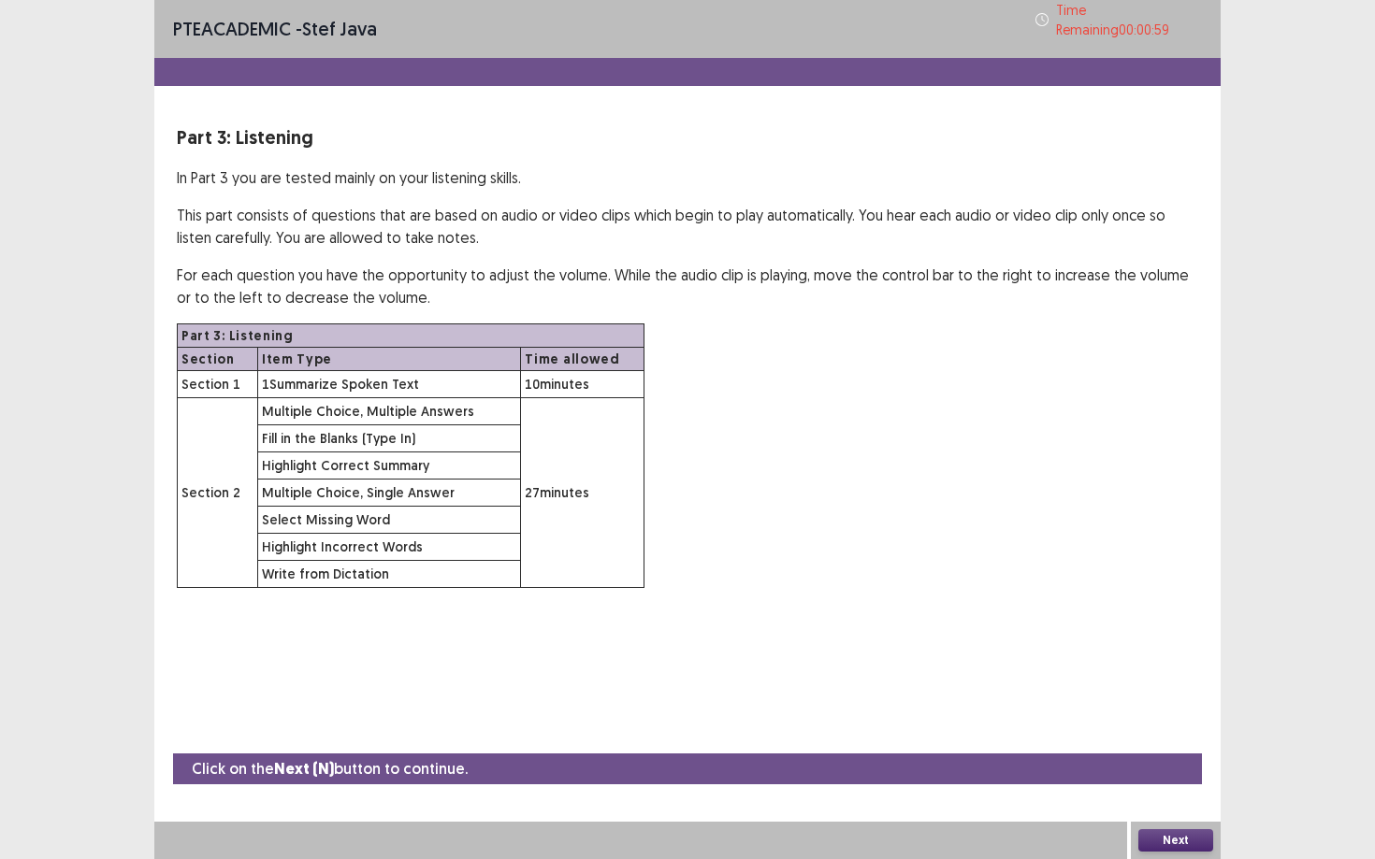
click at [1061, 730] on button "Next" at bounding box center [1175, 841] width 75 height 22
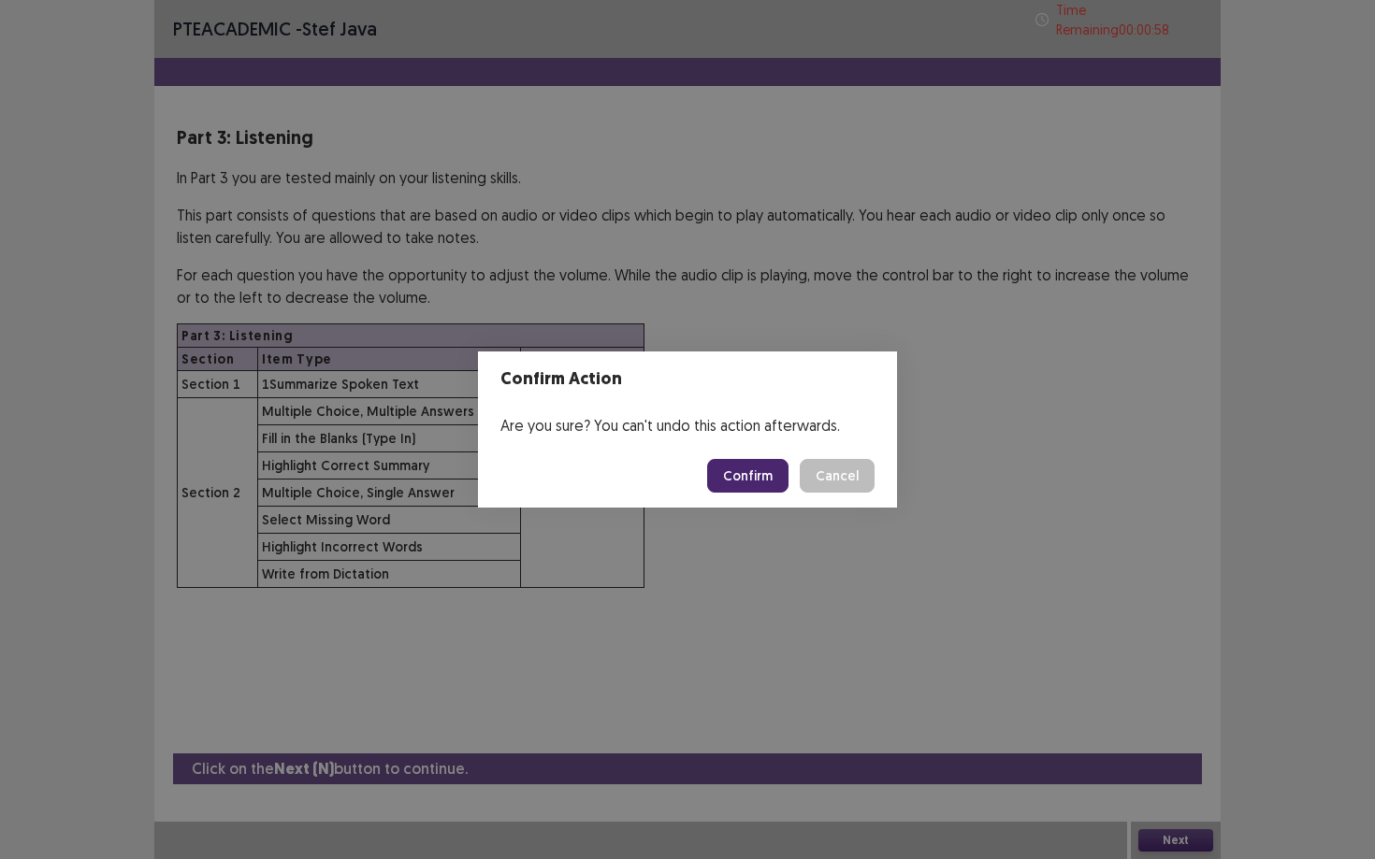
click at [757, 470] on button "Confirm" at bounding box center [747, 476] width 81 height 34
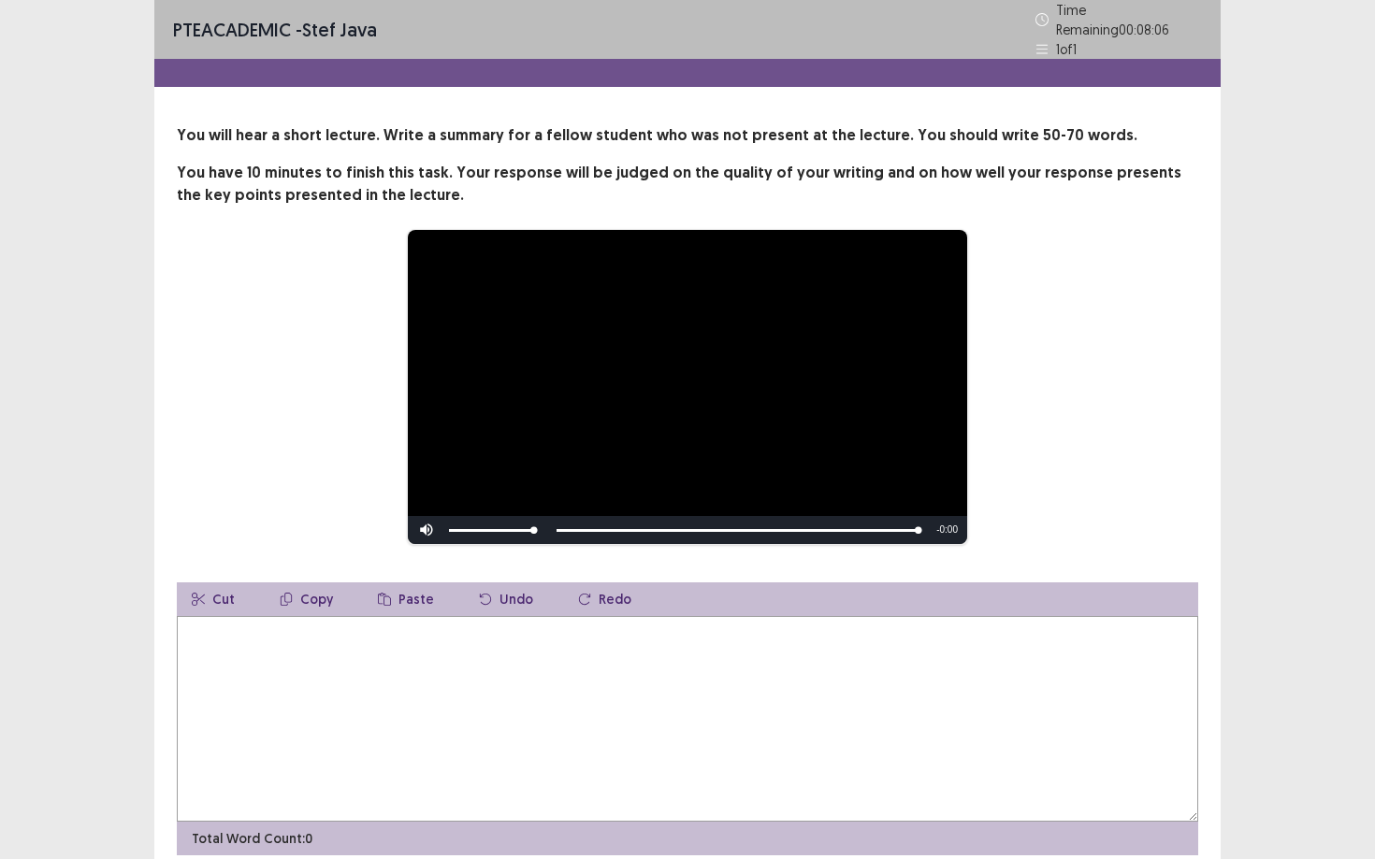
click at [531, 730] on textarea at bounding box center [687, 719] width 1021 height 206
type textarea "*"
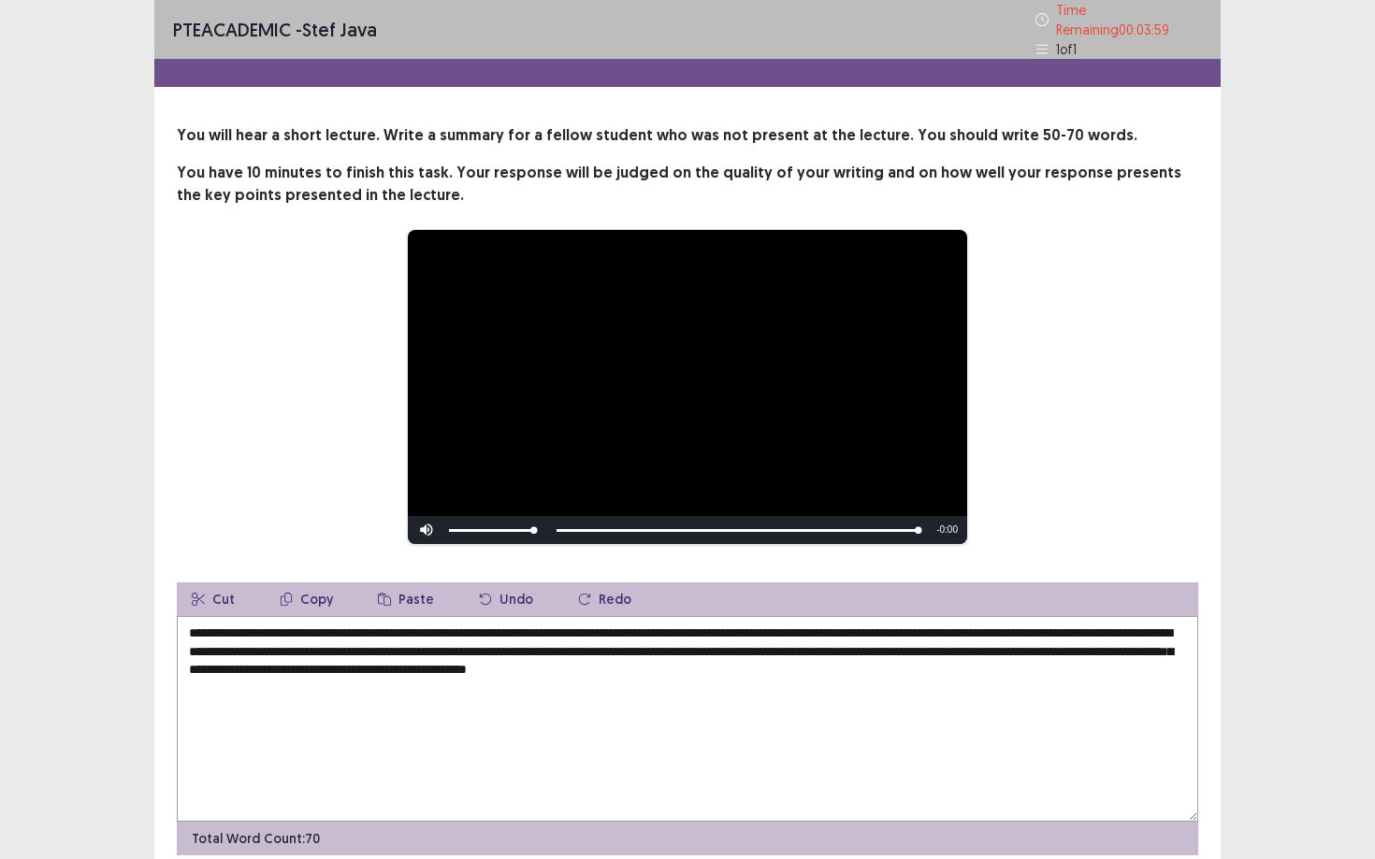
click at [1058, 628] on textarea "**********" at bounding box center [687, 719] width 1021 height 206
click at [1061, 628] on textarea "**********" at bounding box center [687, 719] width 1021 height 206
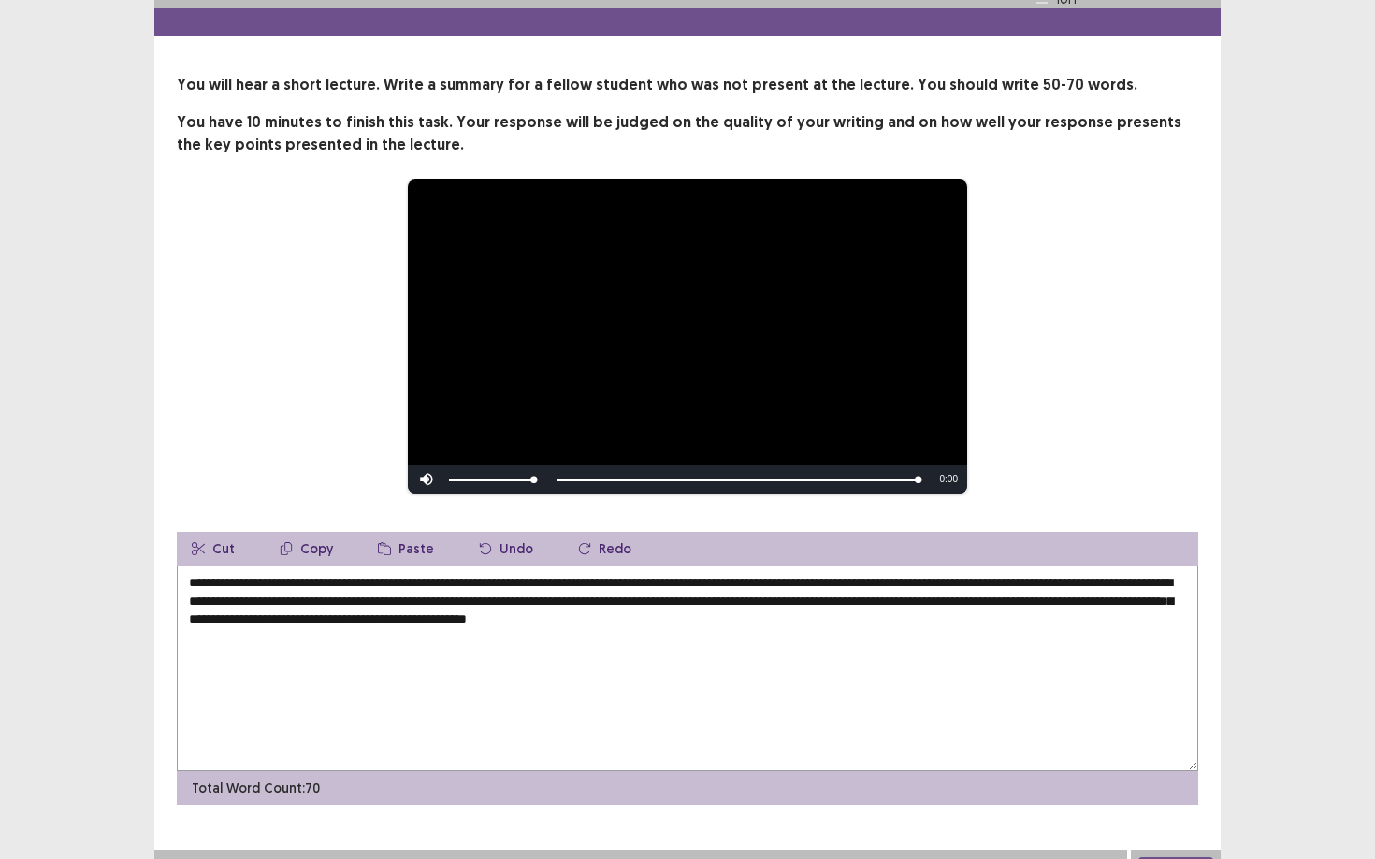
scroll to position [51, 0]
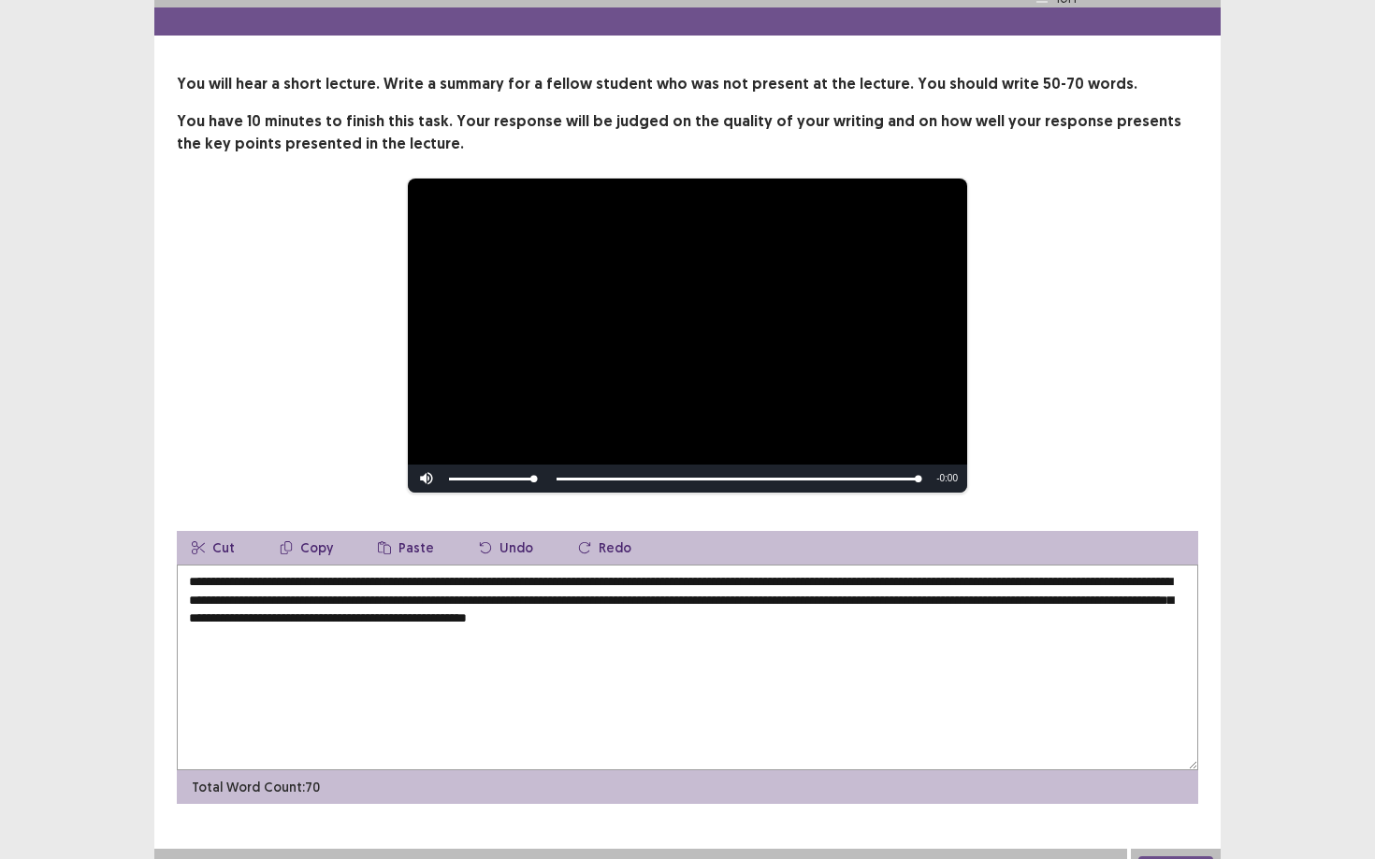
click at [620, 611] on textarea "**********" at bounding box center [687, 668] width 1021 height 206
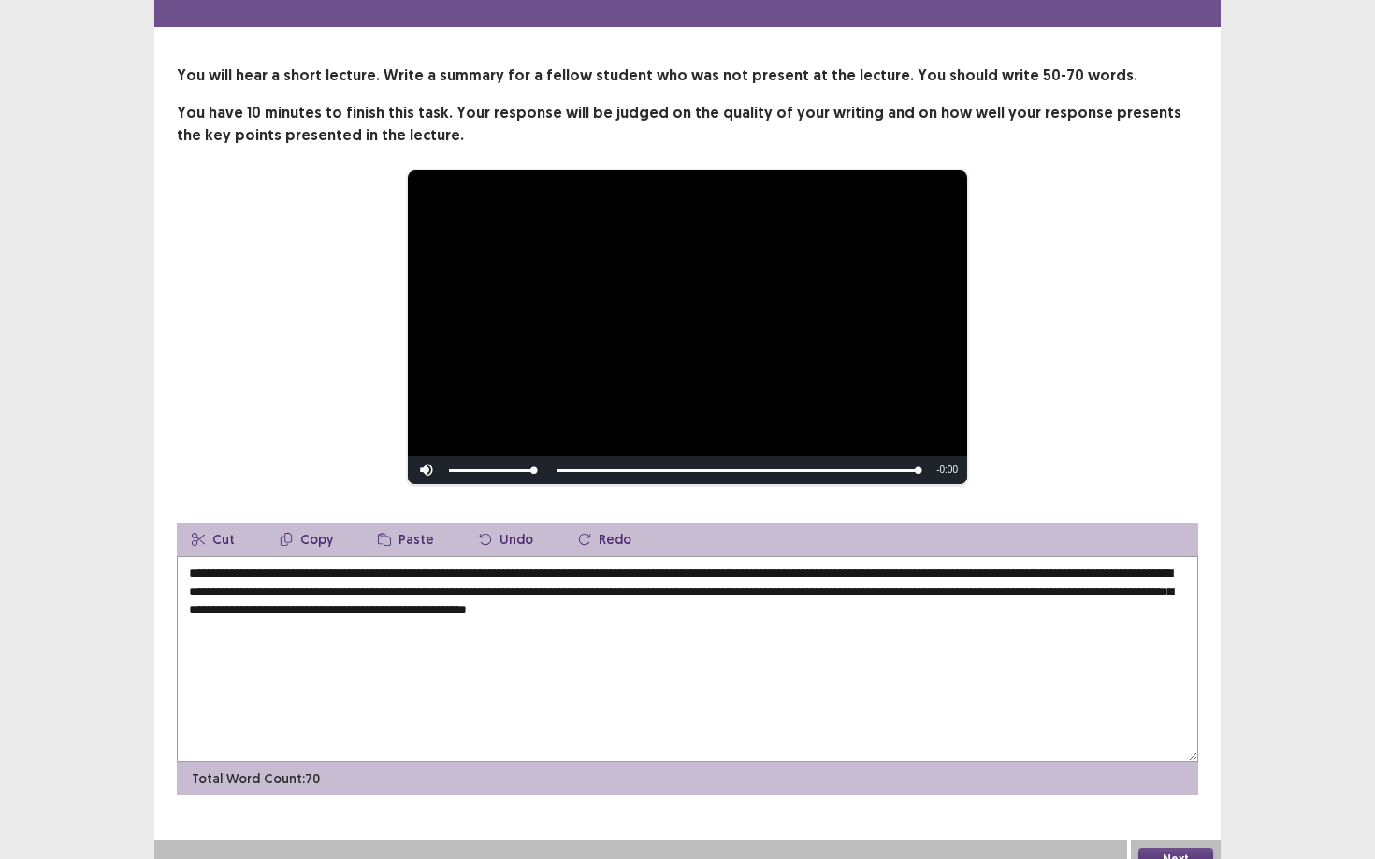
click at [550, 617] on textarea "**********" at bounding box center [687, 659] width 1021 height 206
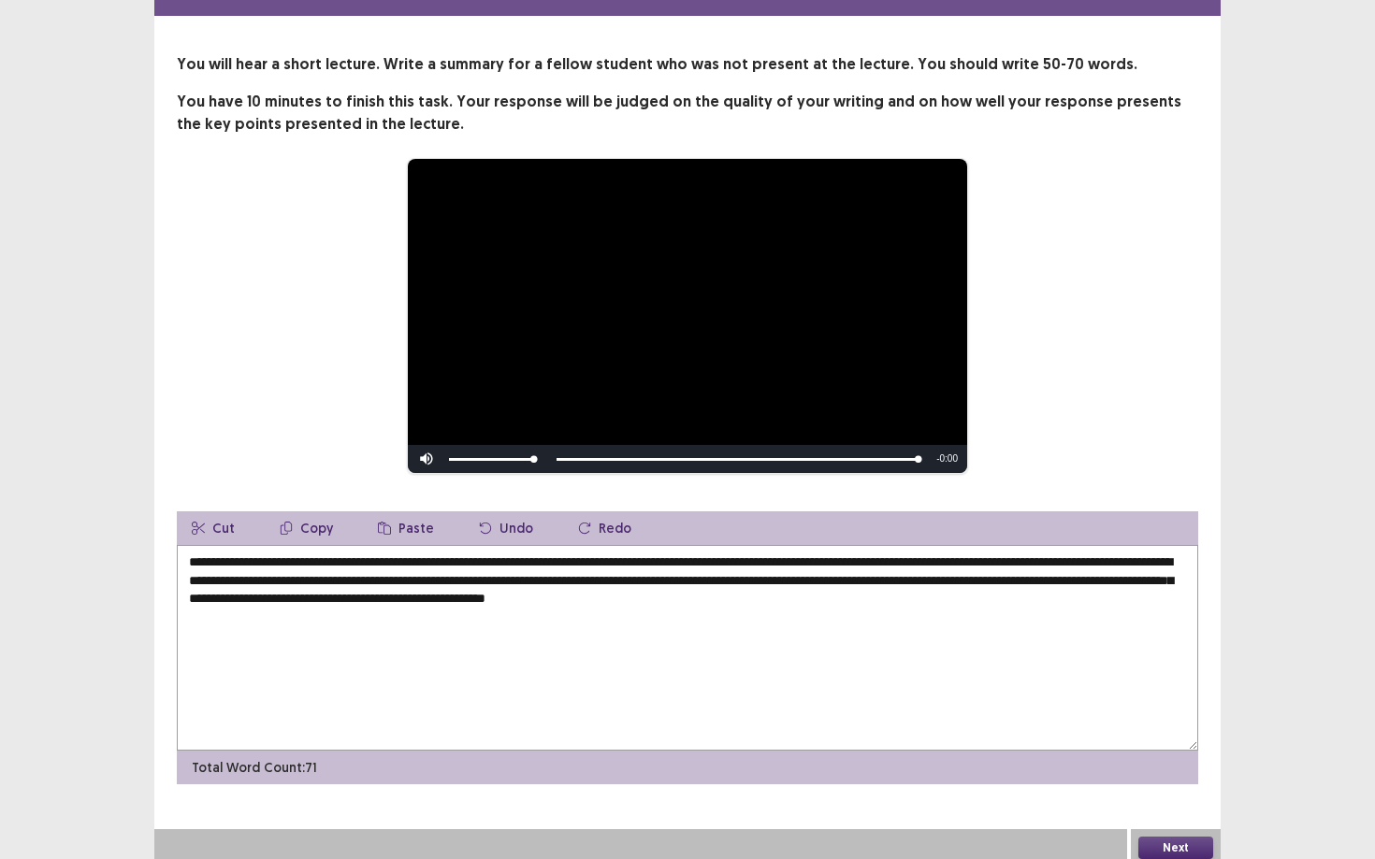
scroll to position [70, 0]
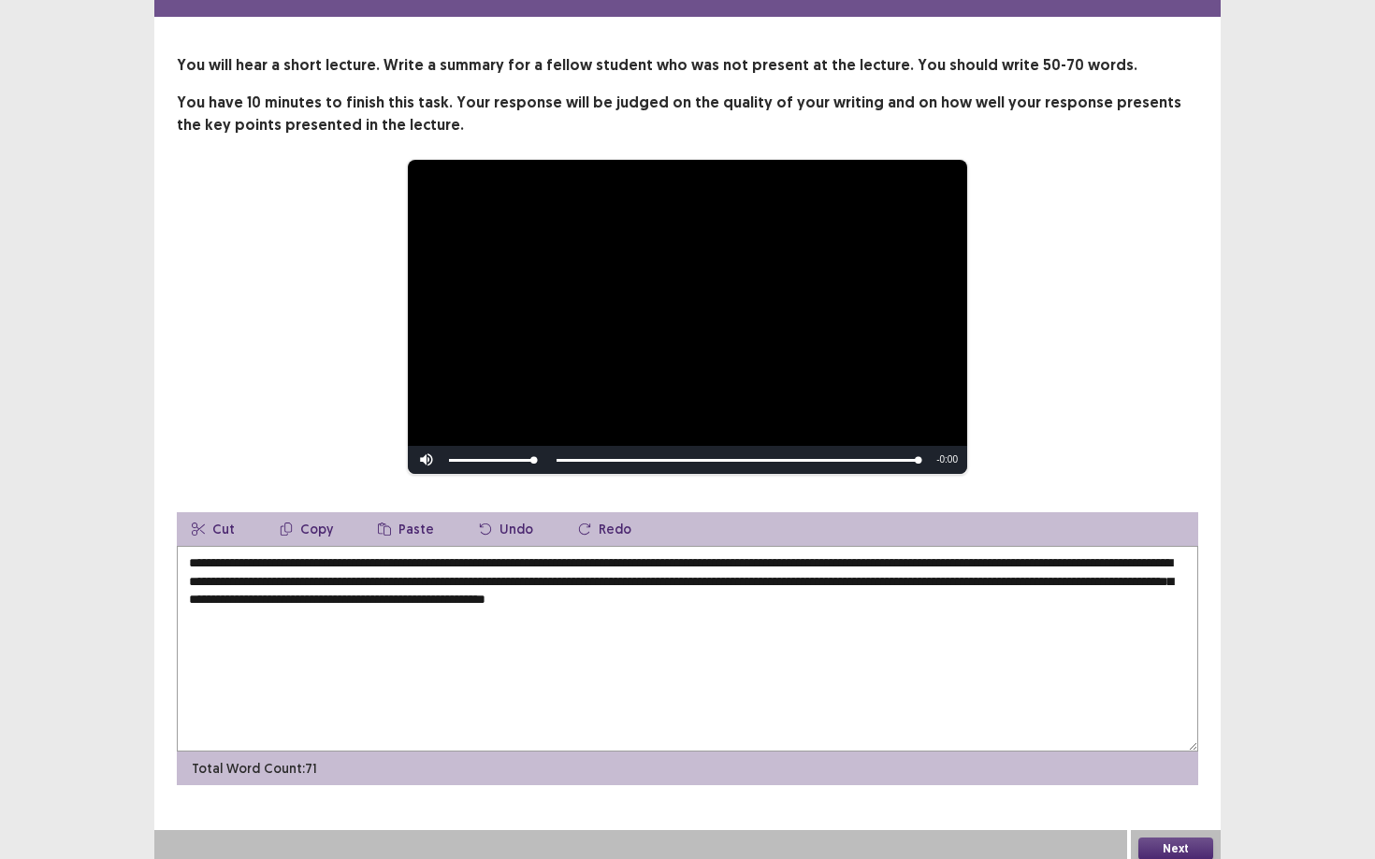
type textarea "**********"
click at [1061, 730] on button "Next" at bounding box center [1175, 849] width 75 height 22
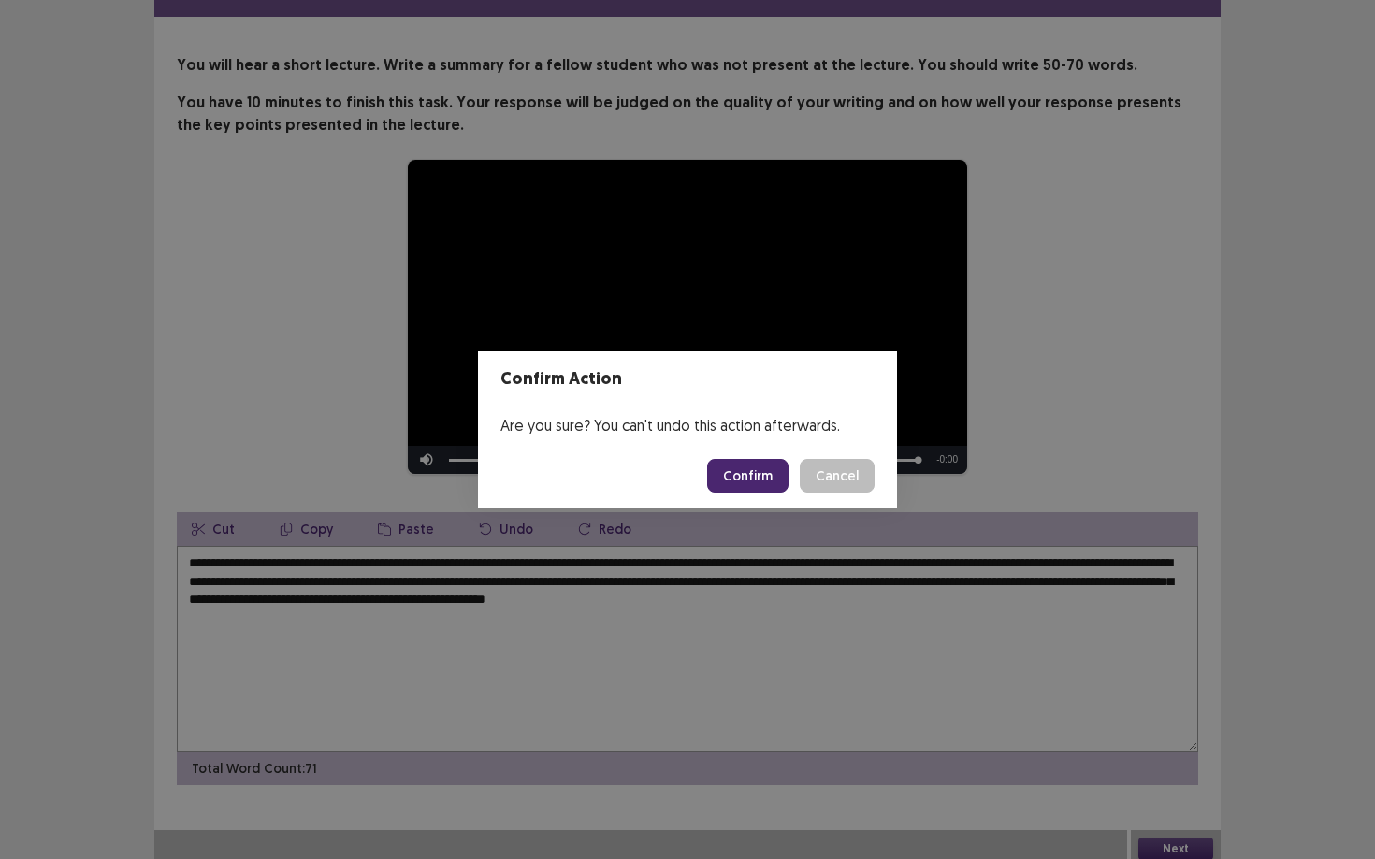
click at [761, 479] on button "Confirm" at bounding box center [747, 476] width 81 height 34
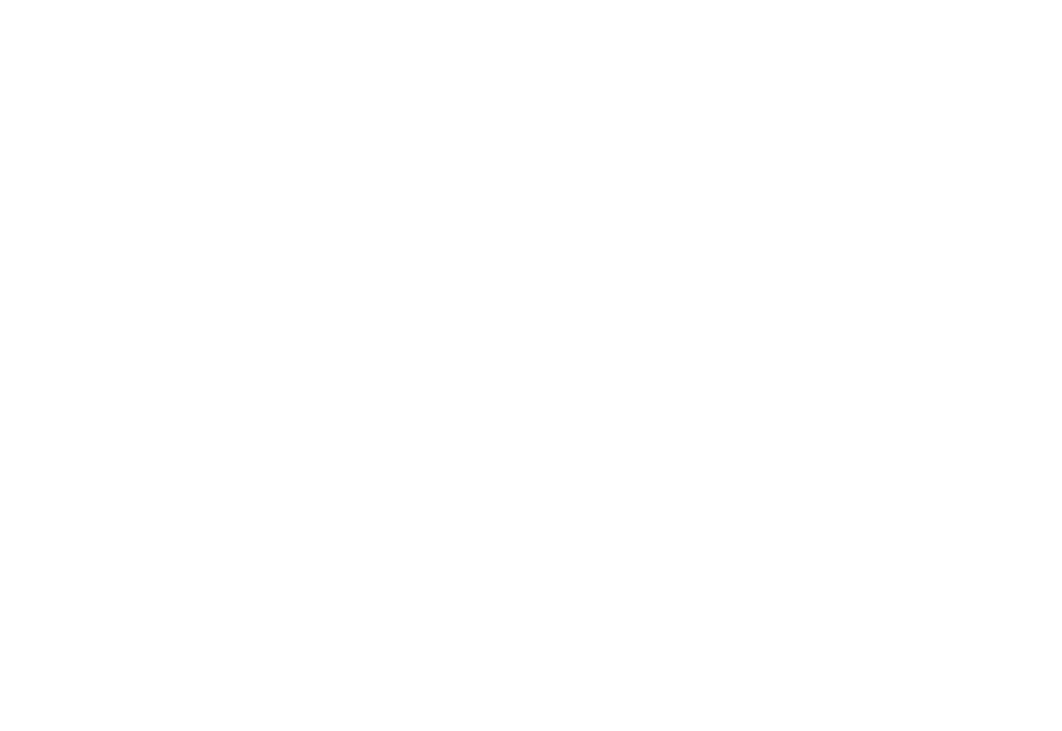
scroll to position [0, 0]
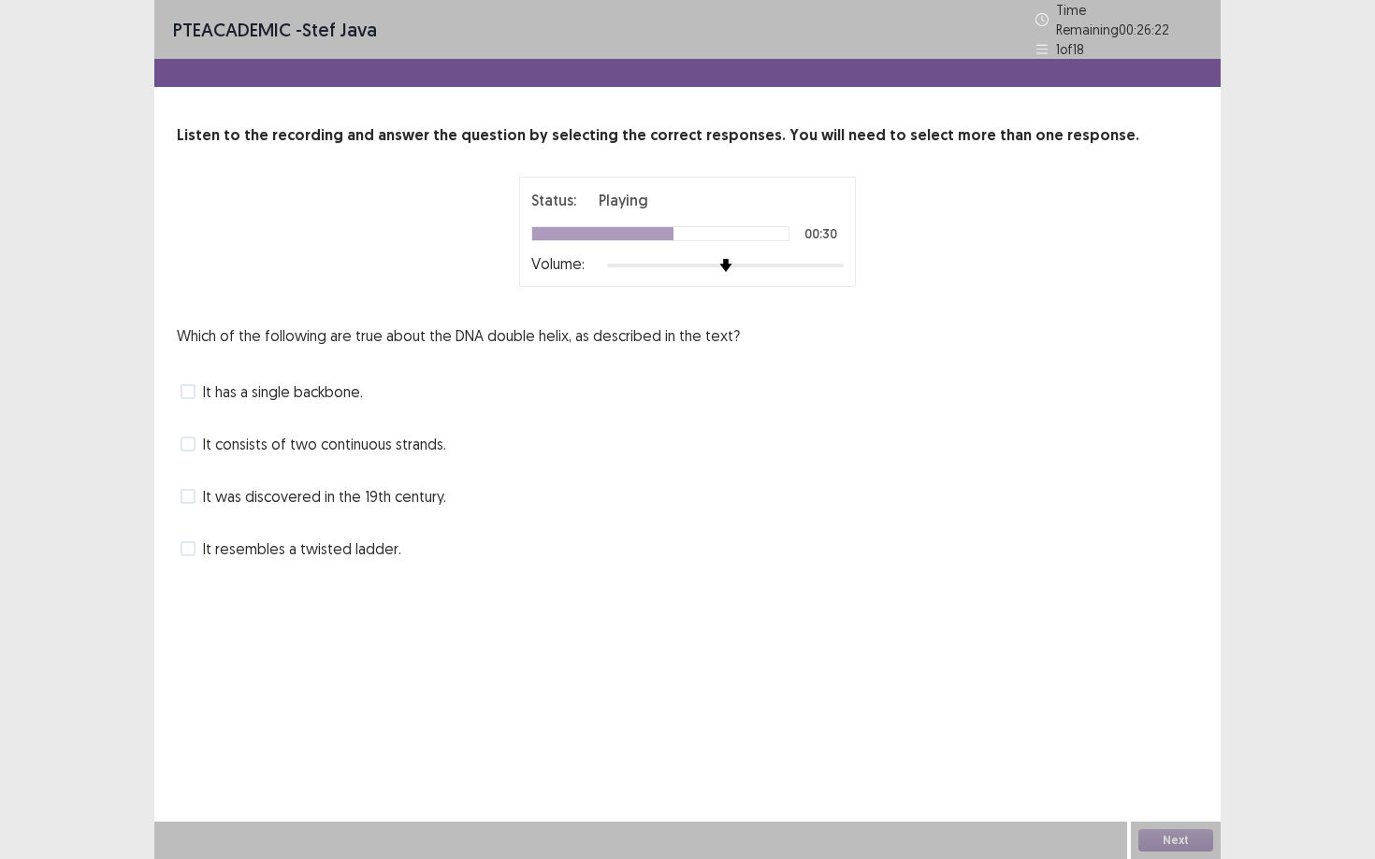
click at [137, 488] on div "PTE academic - stef java Time Remaining 00 : 26 : 22 1 of 18 Listen to the reco…" at bounding box center [687, 429] width 1375 height 859
click at [193, 541] on span at bounding box center [187, 548] width 15 height 15
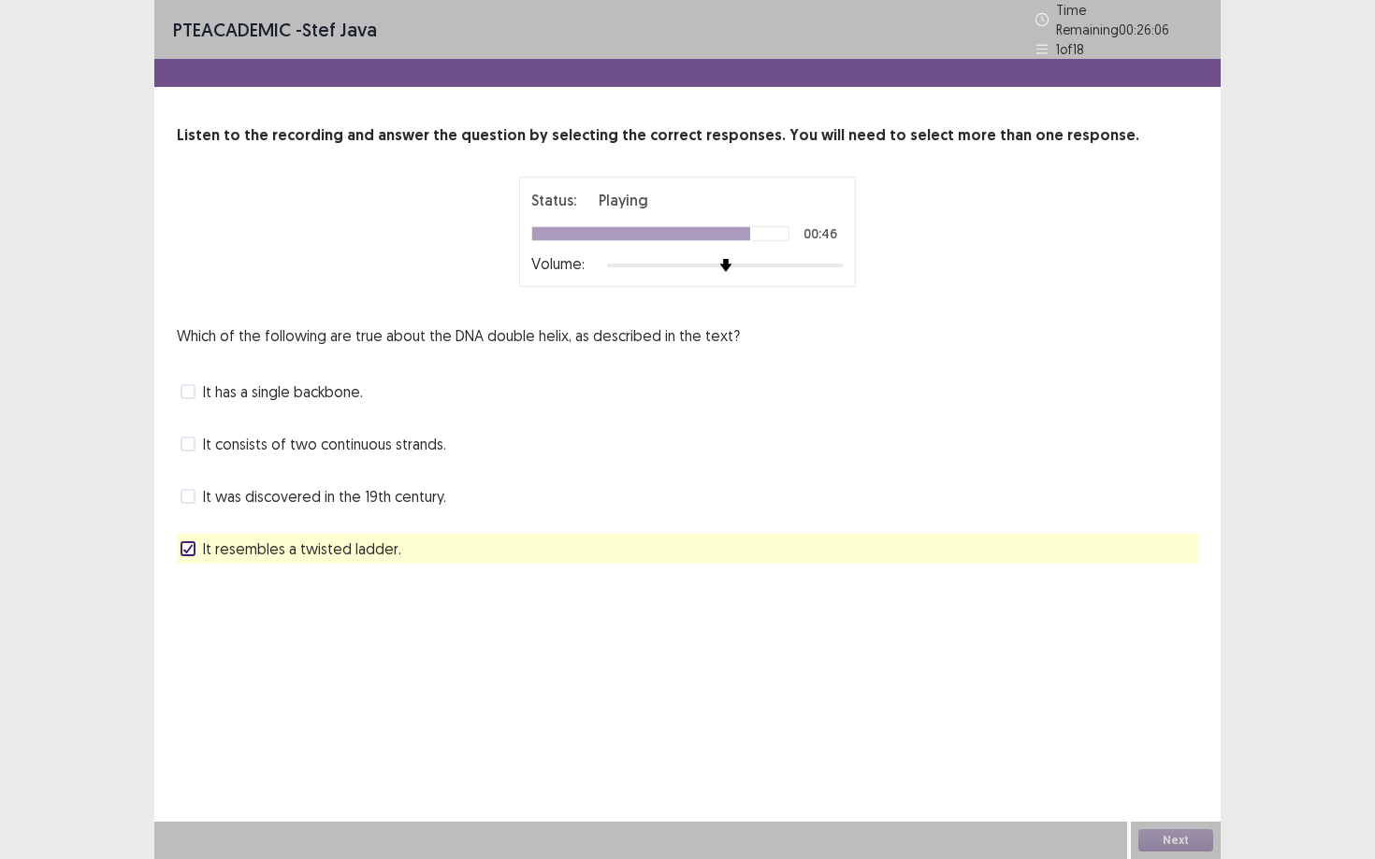
click at [195, 438] on span at bounding box center [187, 444] width 15 height 15
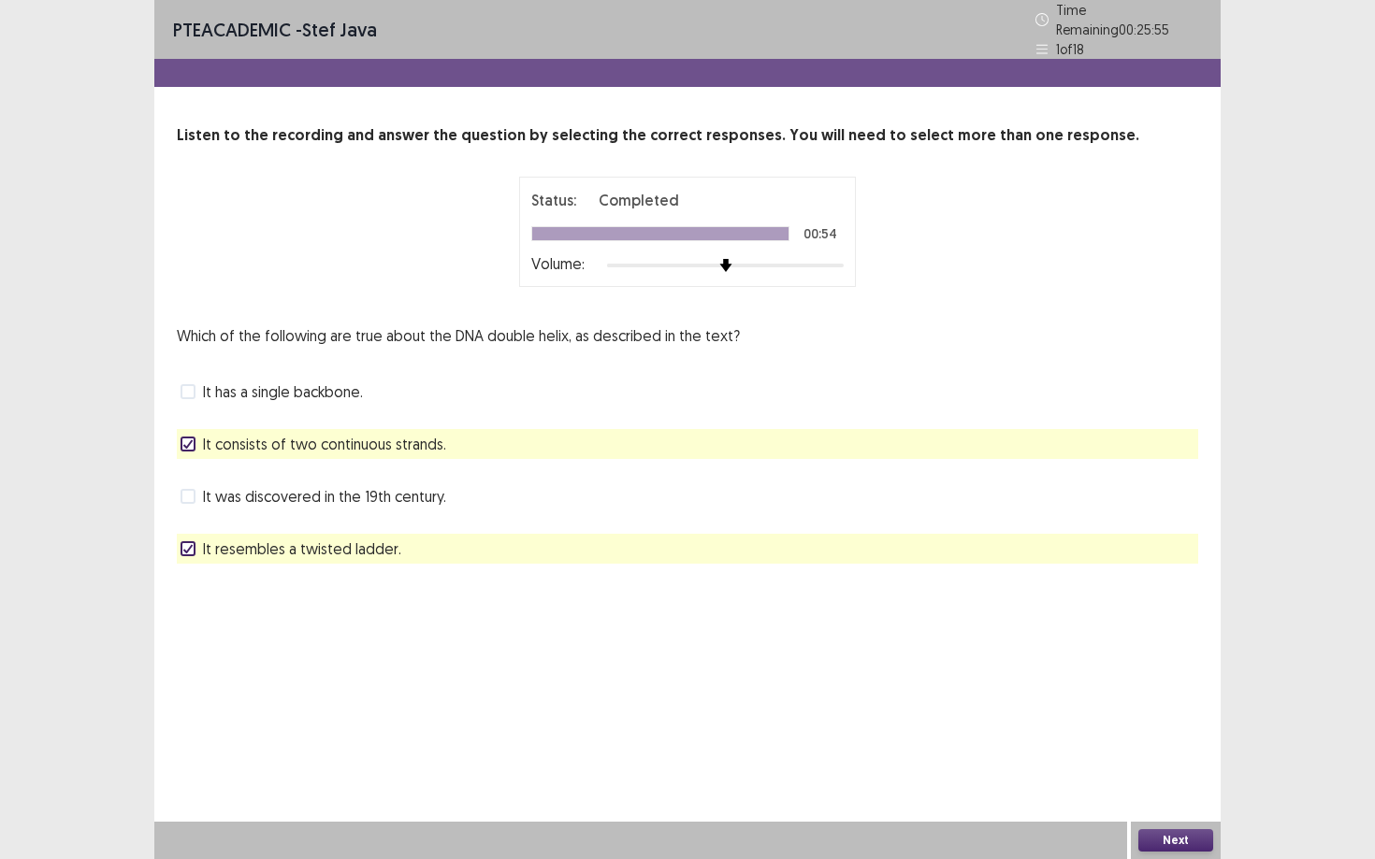
click at [1061, 730] on button "Next" at bounding box center [1175, 841] width 75 height 22
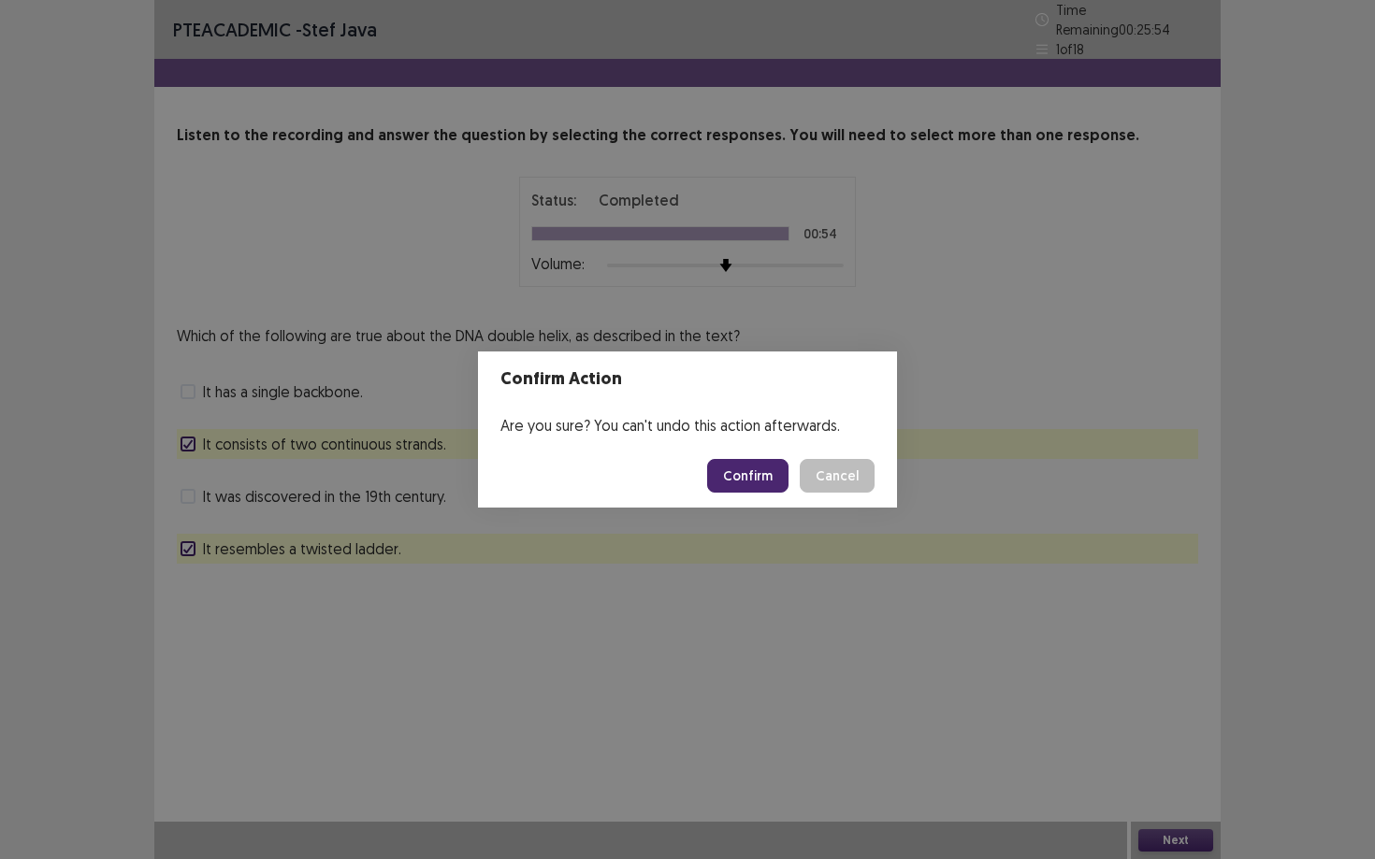
click at [734, 475] on button "Confirm" at bounding box center [747, 476] width 81 height 34
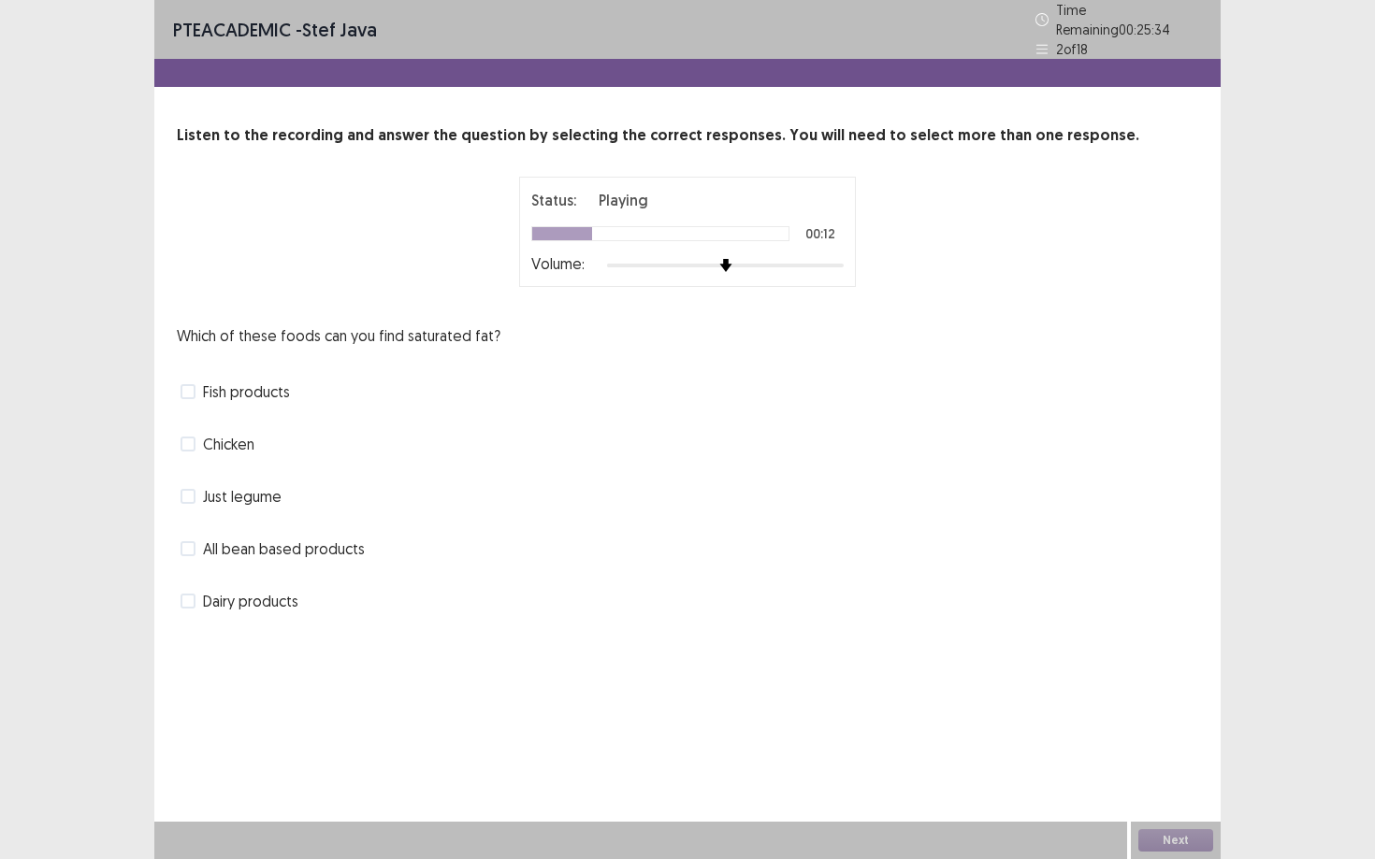
click at [191, 437] on span at bounding box center [187, 444] width 15 height 15
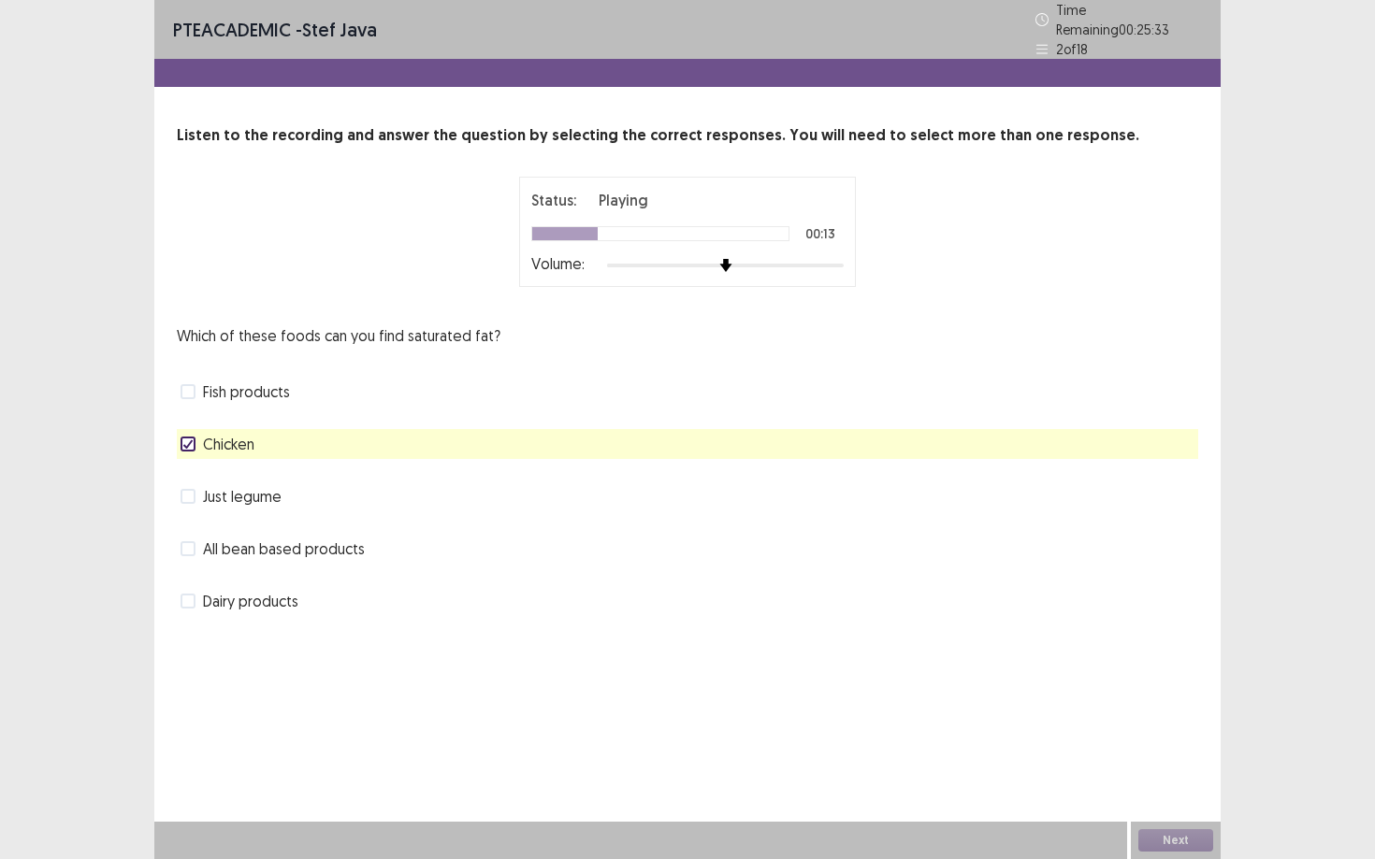
click at [182, 594] on span at bounding box center [187, 601] width 15 height 15
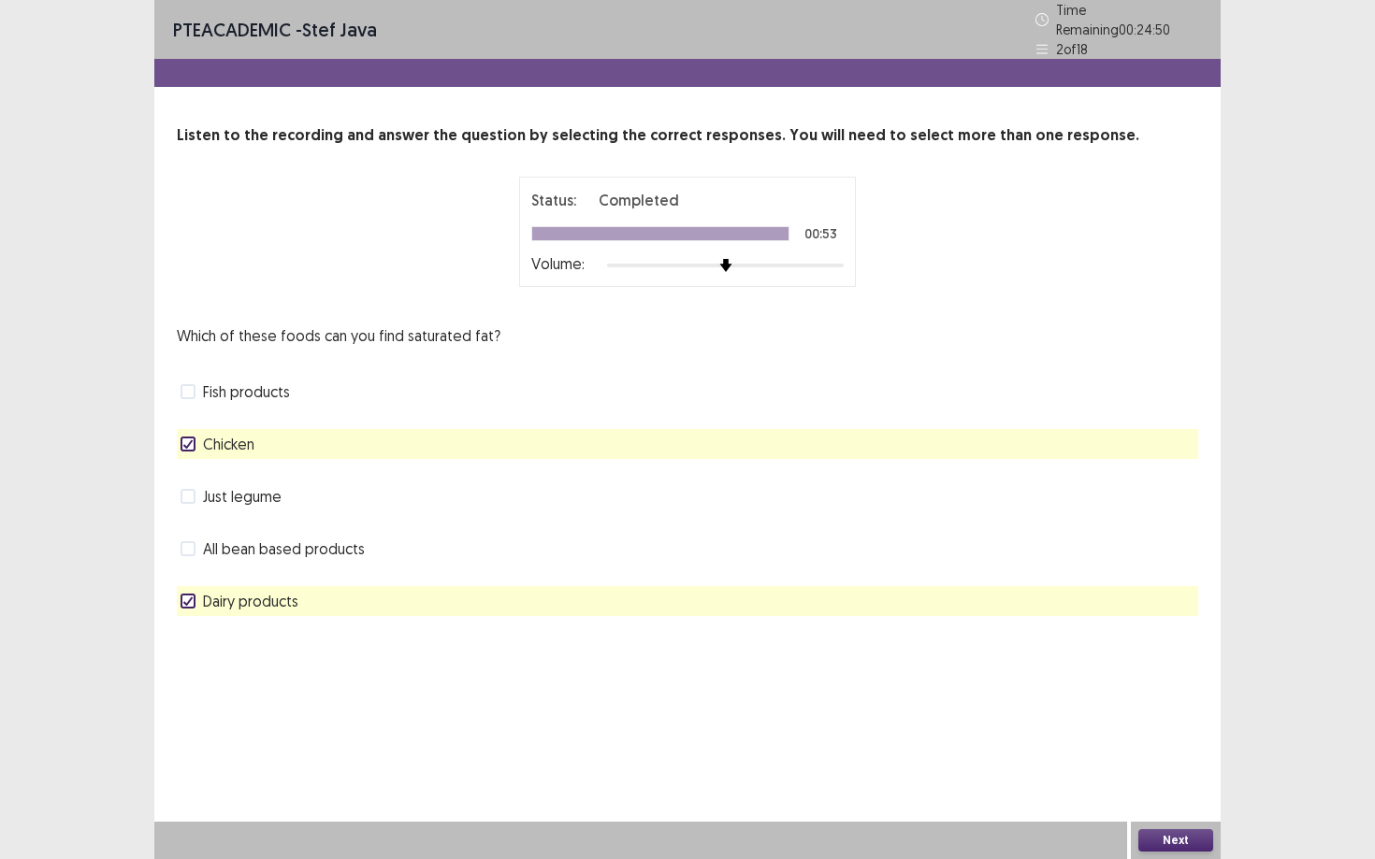
click at [1061, 730] on button "Next" at bounding box center [1175, 841] width 75 height 22
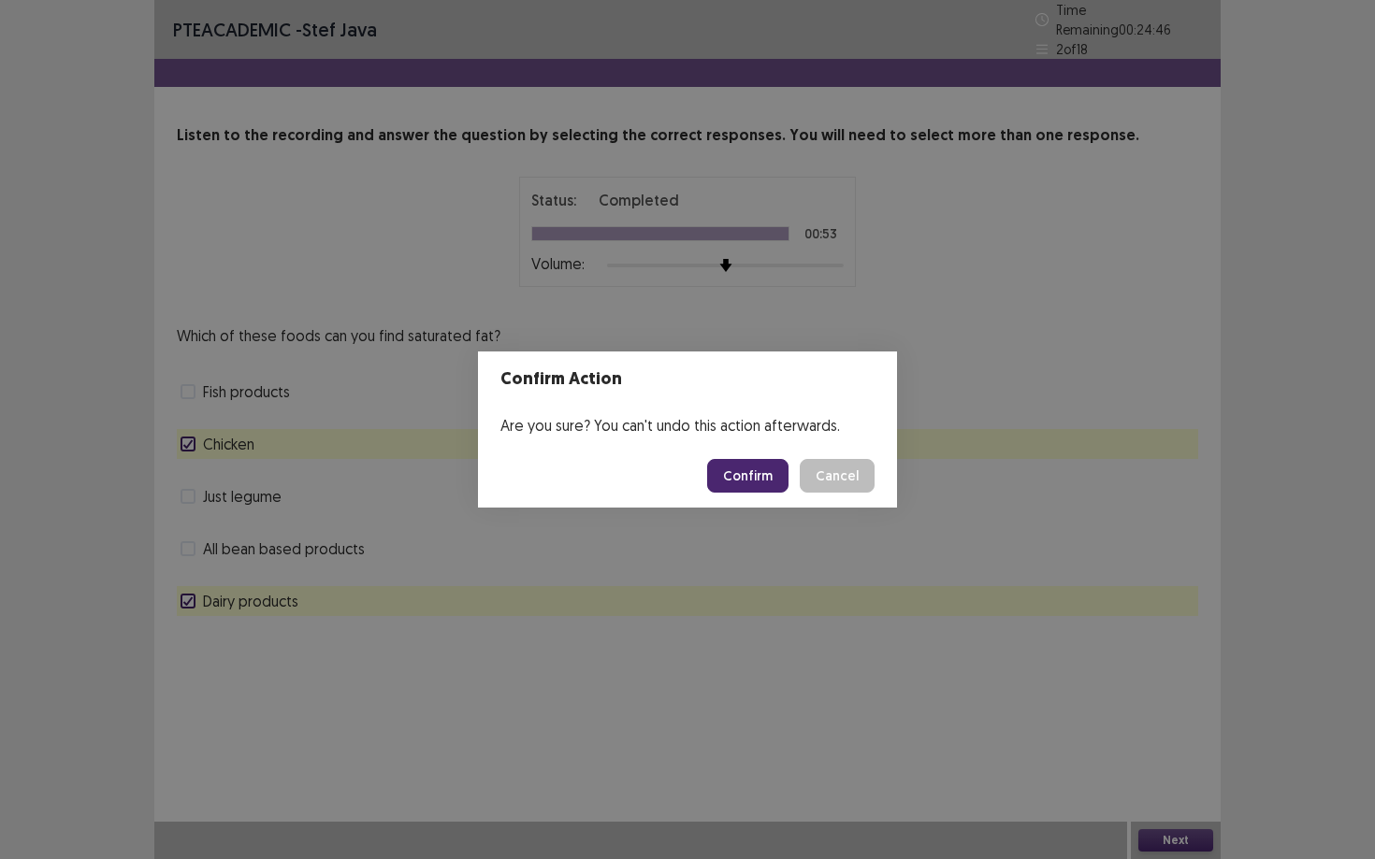
click at [773, 484] on button "Confirm" at bounding box center [747, 476] width 81 height 34
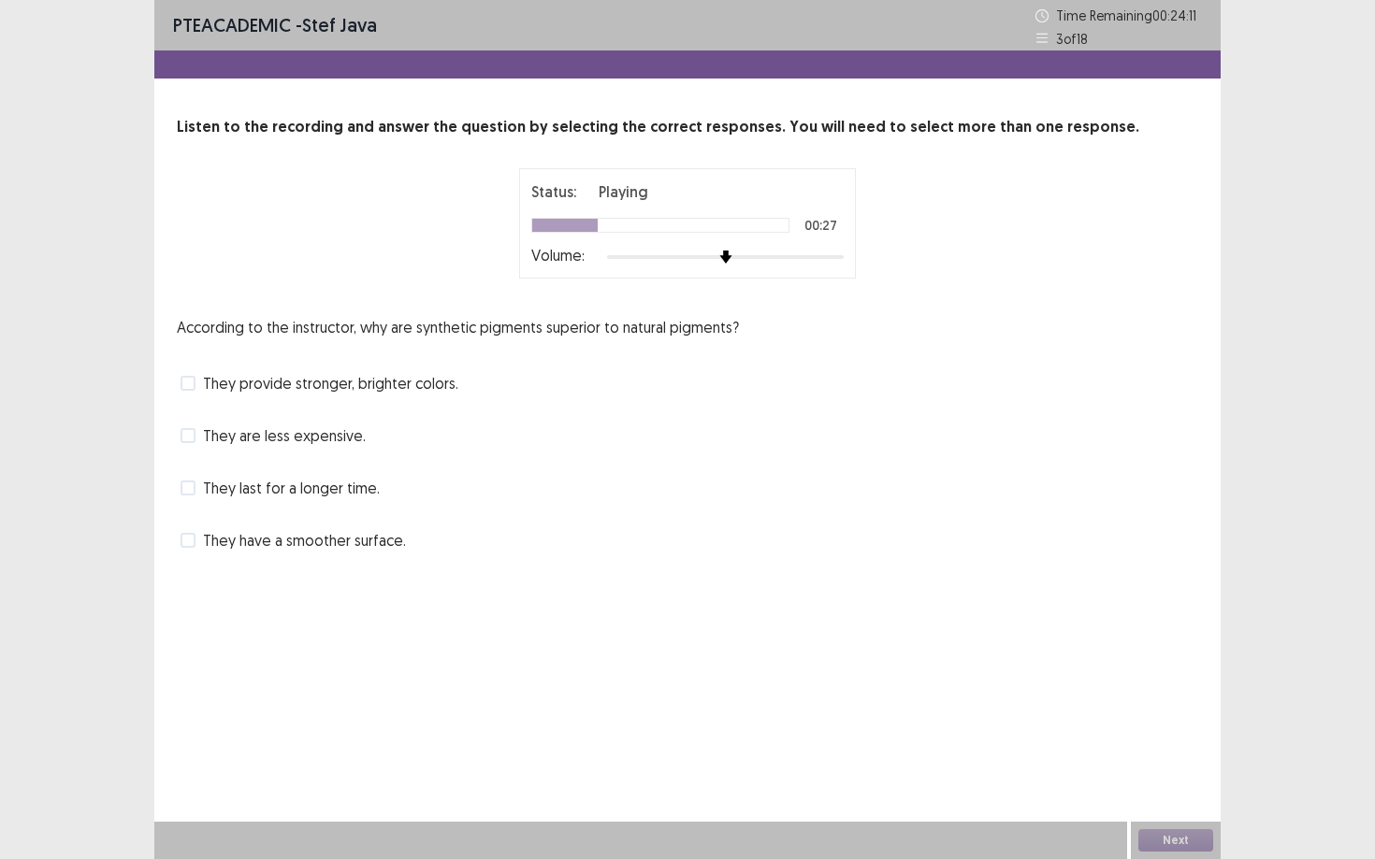
click at [189, 542] on span at bounding box center [187, 540] width 15 height 15
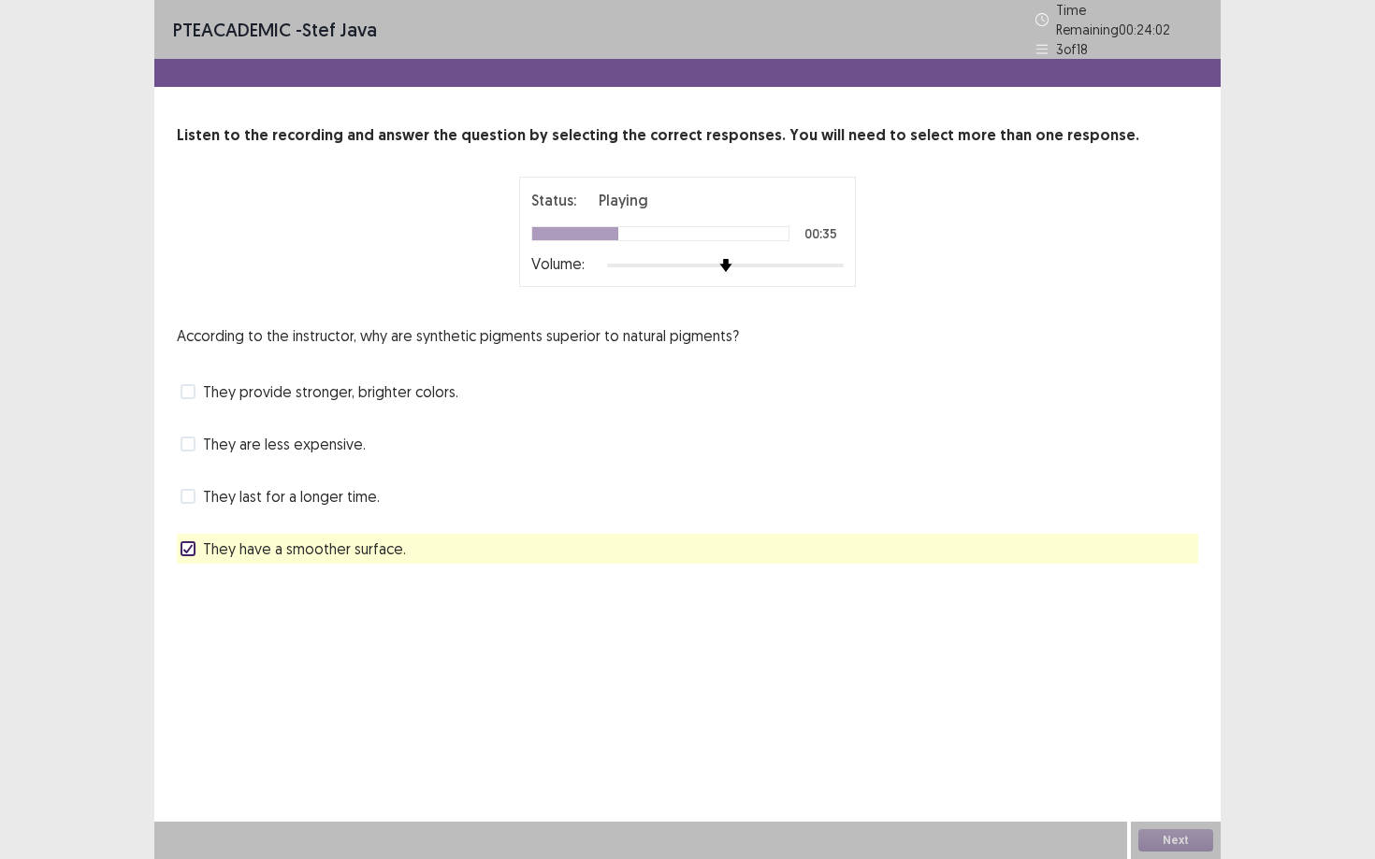
click at [189, 384] on span at bounding box center [187, 391] width 15 height 15
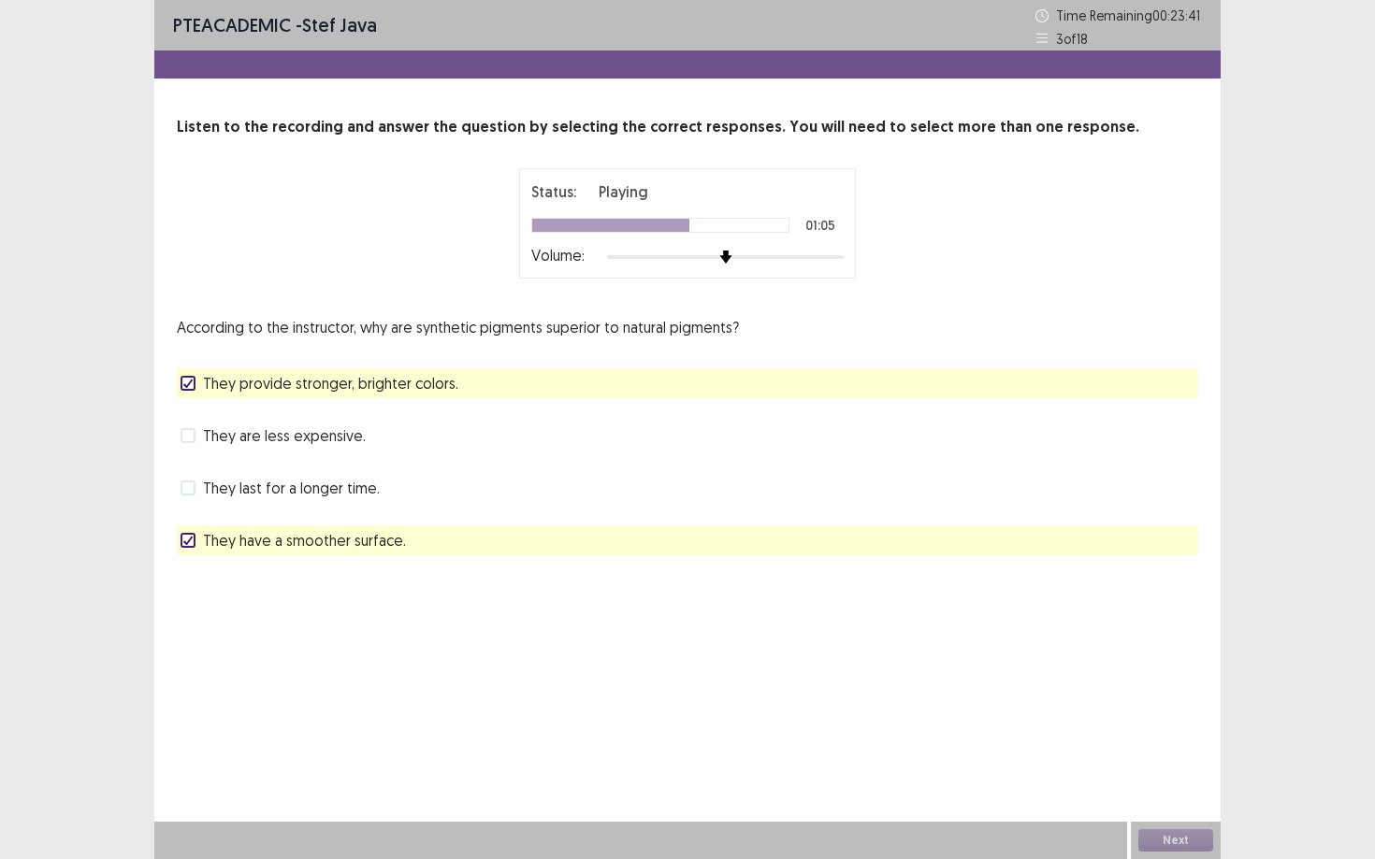
click at [252, 440] on span "They are less expensive." at bounding box center [284, 436] width 163 height 22
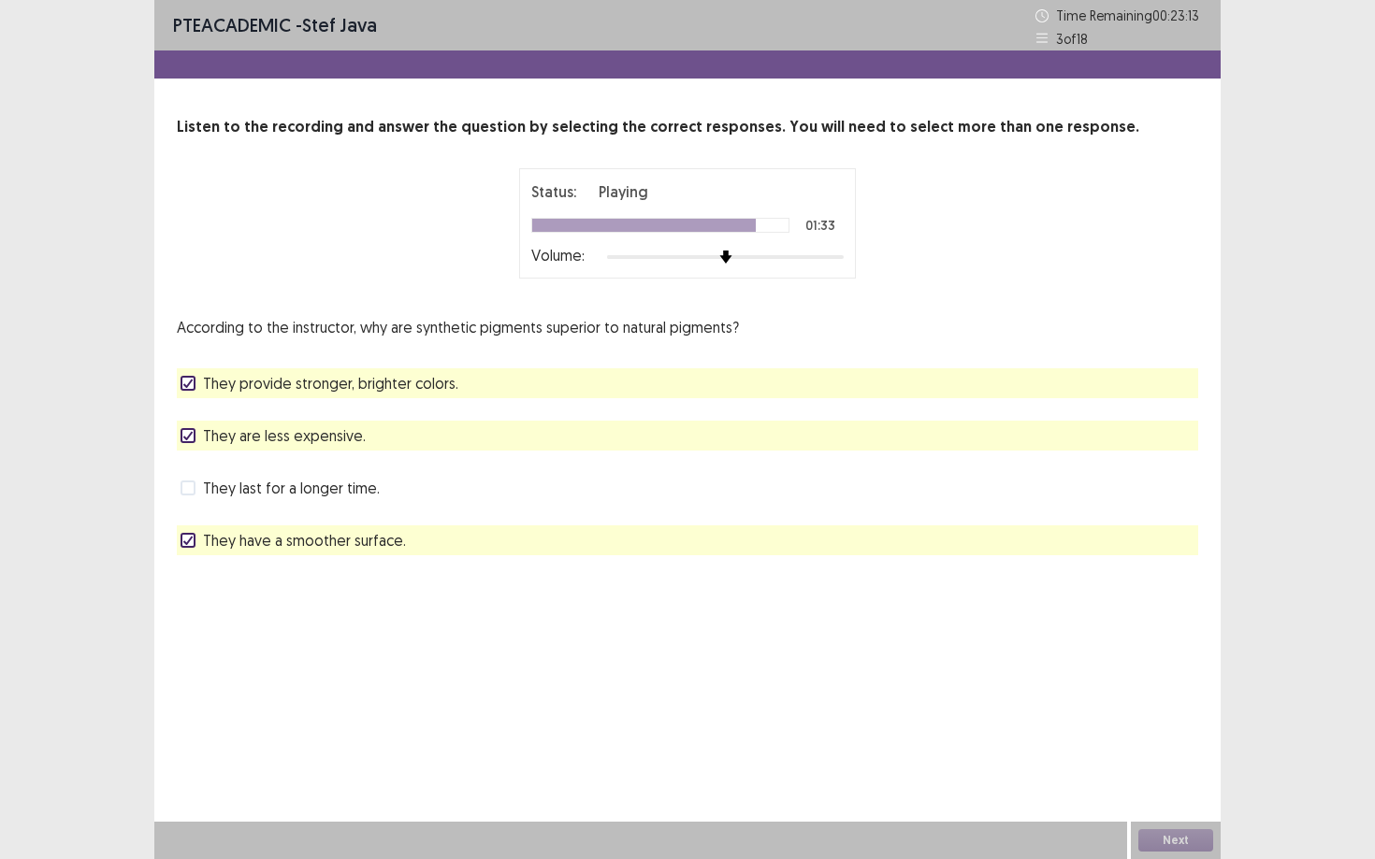
click at [252, 440] on span "They are less expensive." at bounding box center [284, 436] width 163 height 22
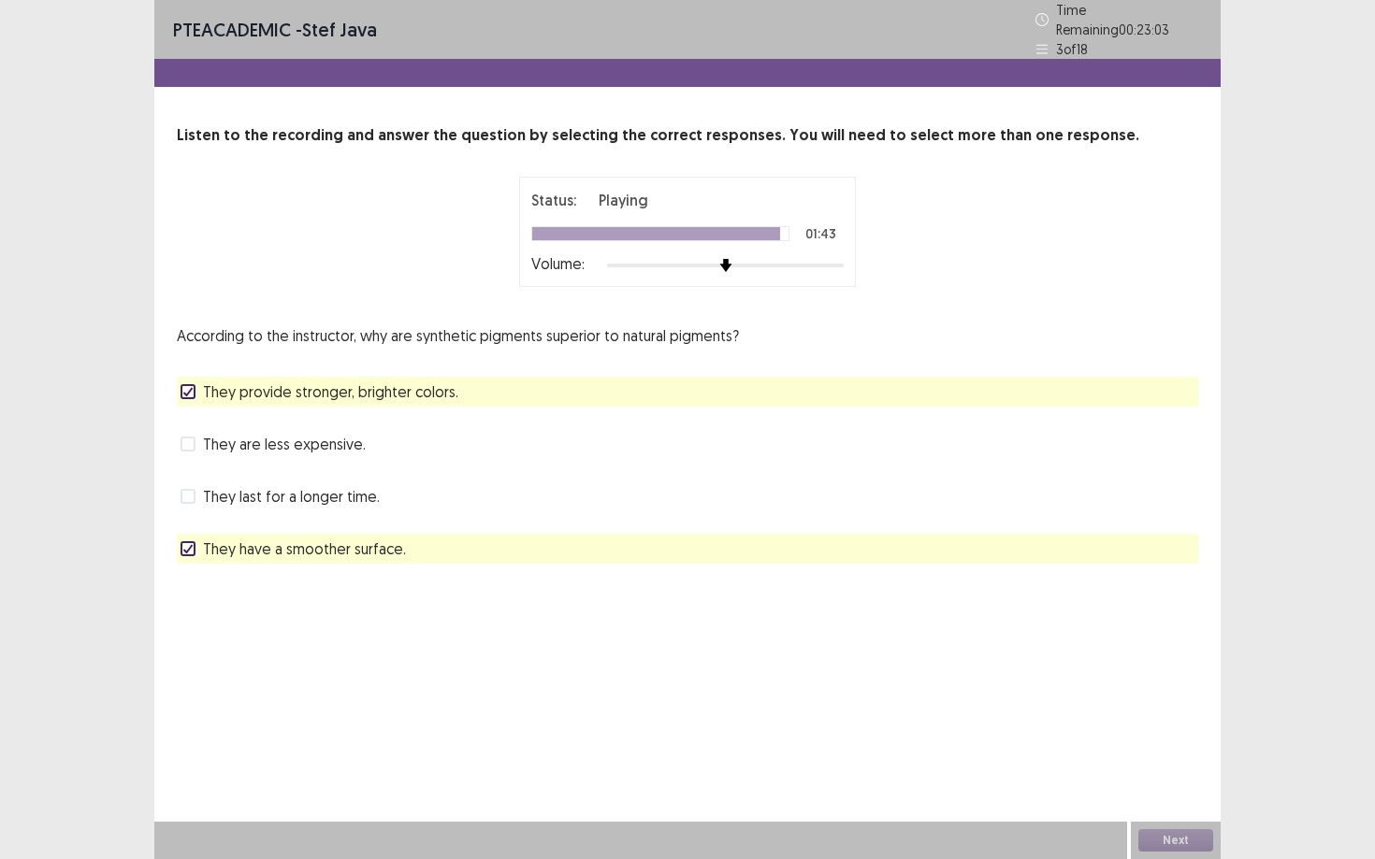
click at [234, 490] on span "They last for a longer time." at bounding box center [291, 496] width 177 height 22
click at [227, 486] on span "They last for a longer time." at bounding box center [291, 496] width 177 height 22
click at [182, 489] on span at bounding box center [187, 496] width 15 height 15
click at [245, 439] on span "They are less expensive." at bounding box center [284, 444] width 163 height 22
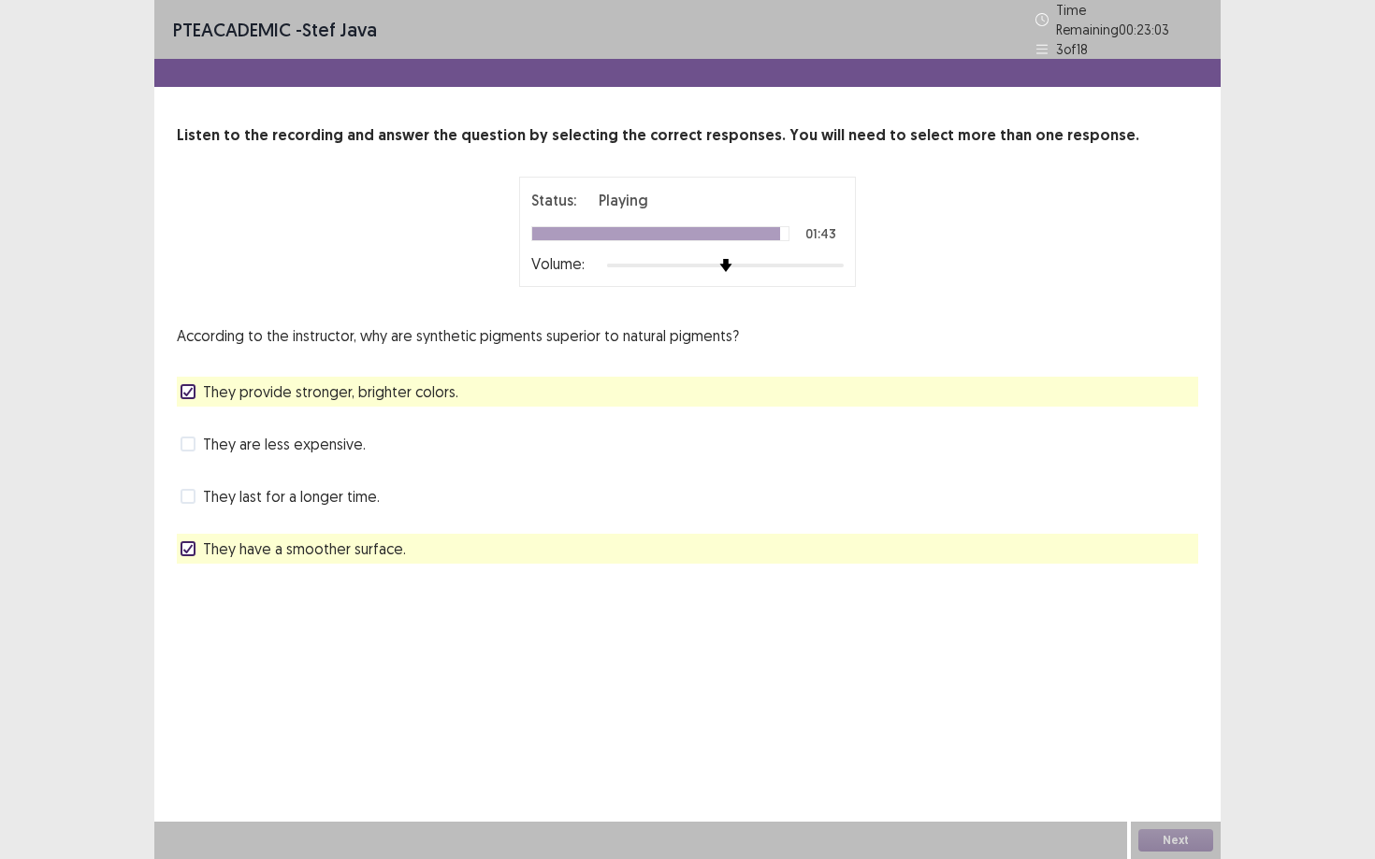
click at [245, 439] on span "They are less expensive." at bounding box center [284, 444] width 163 height 22
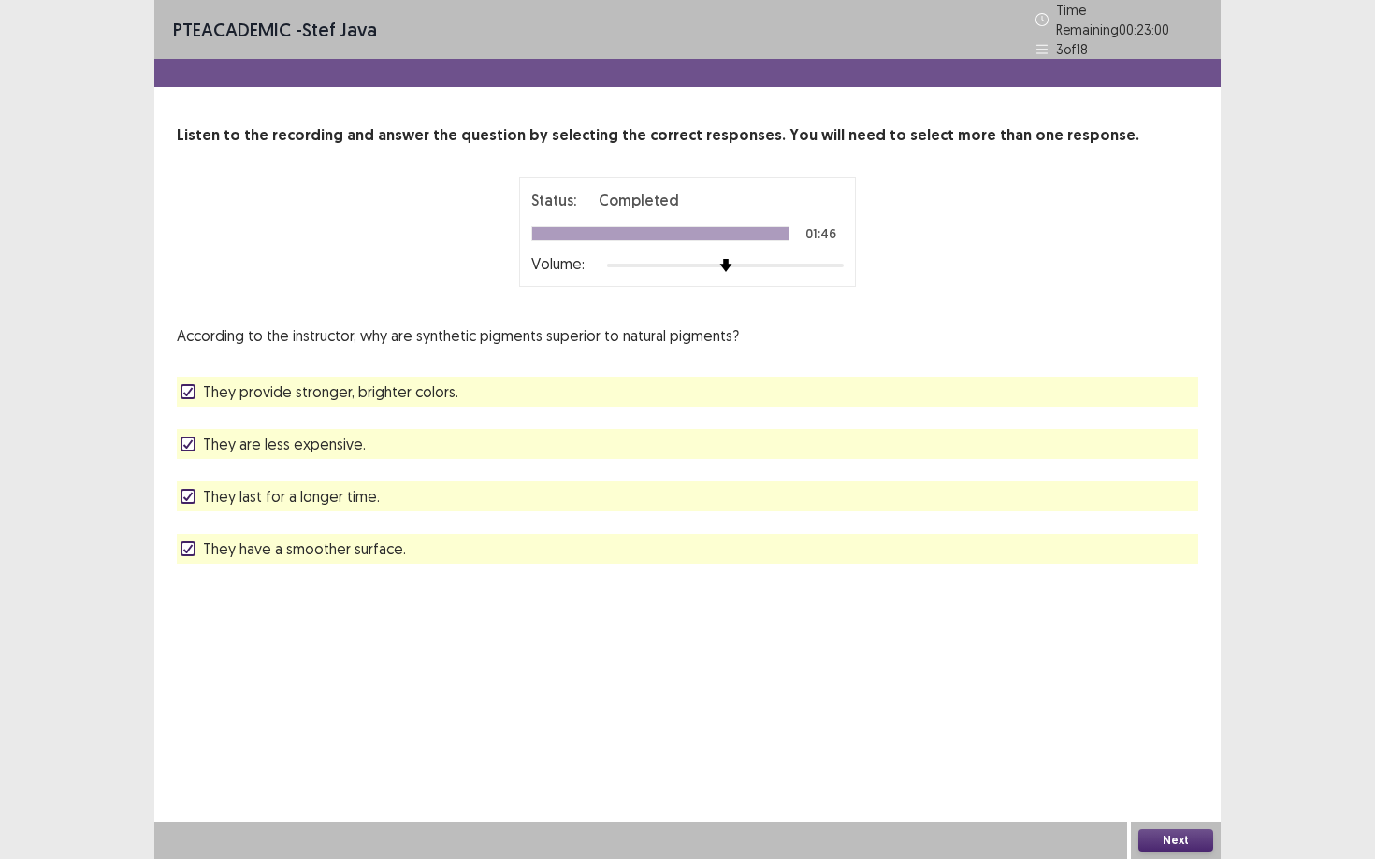
click at [224, 438] on span "They are less expensive." at bounding box center [284, 444] width 163 height 22
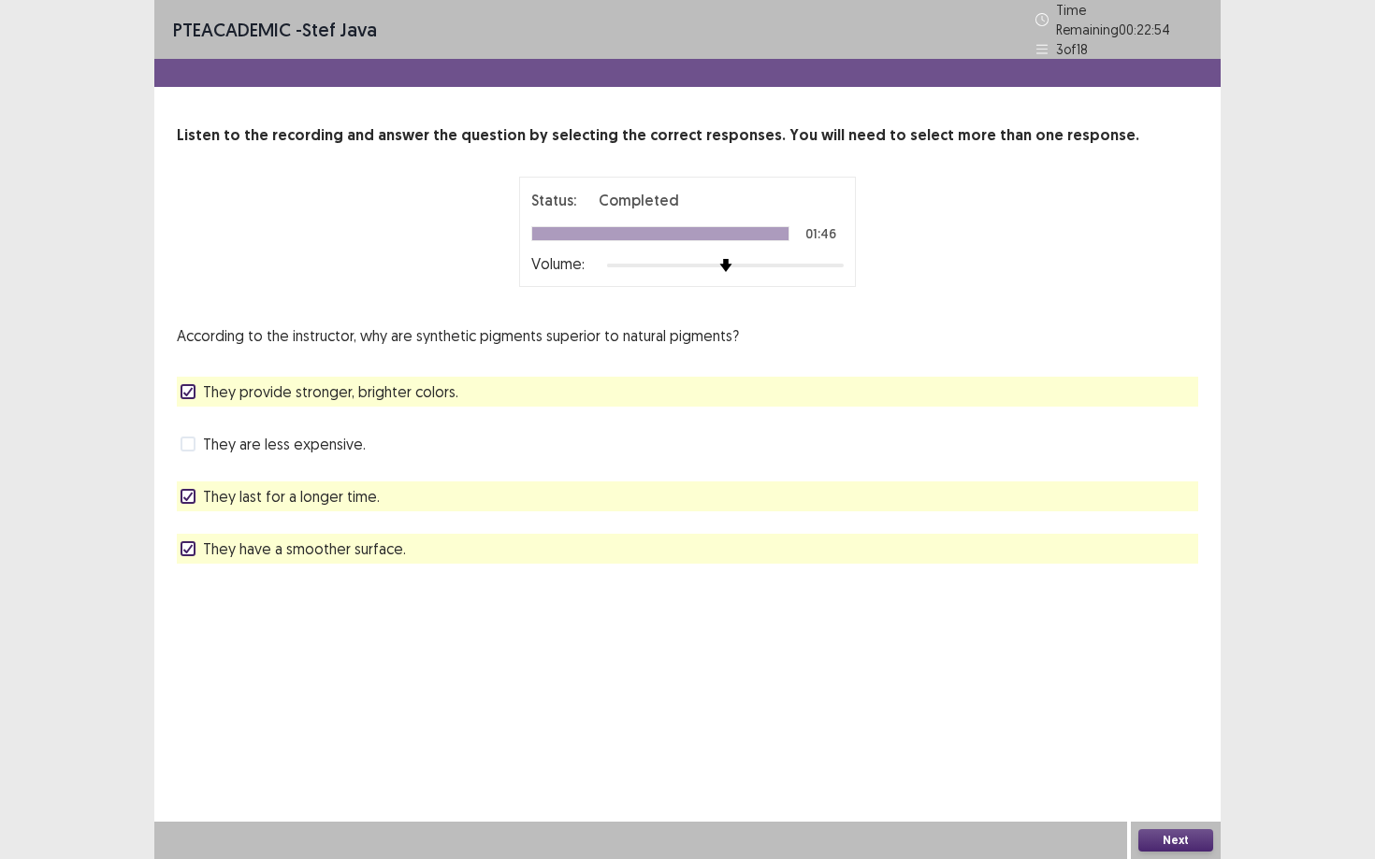
click at [198, 542] on label "They have a smoother surface." at bounding box center [292, 549] width 225 height 22
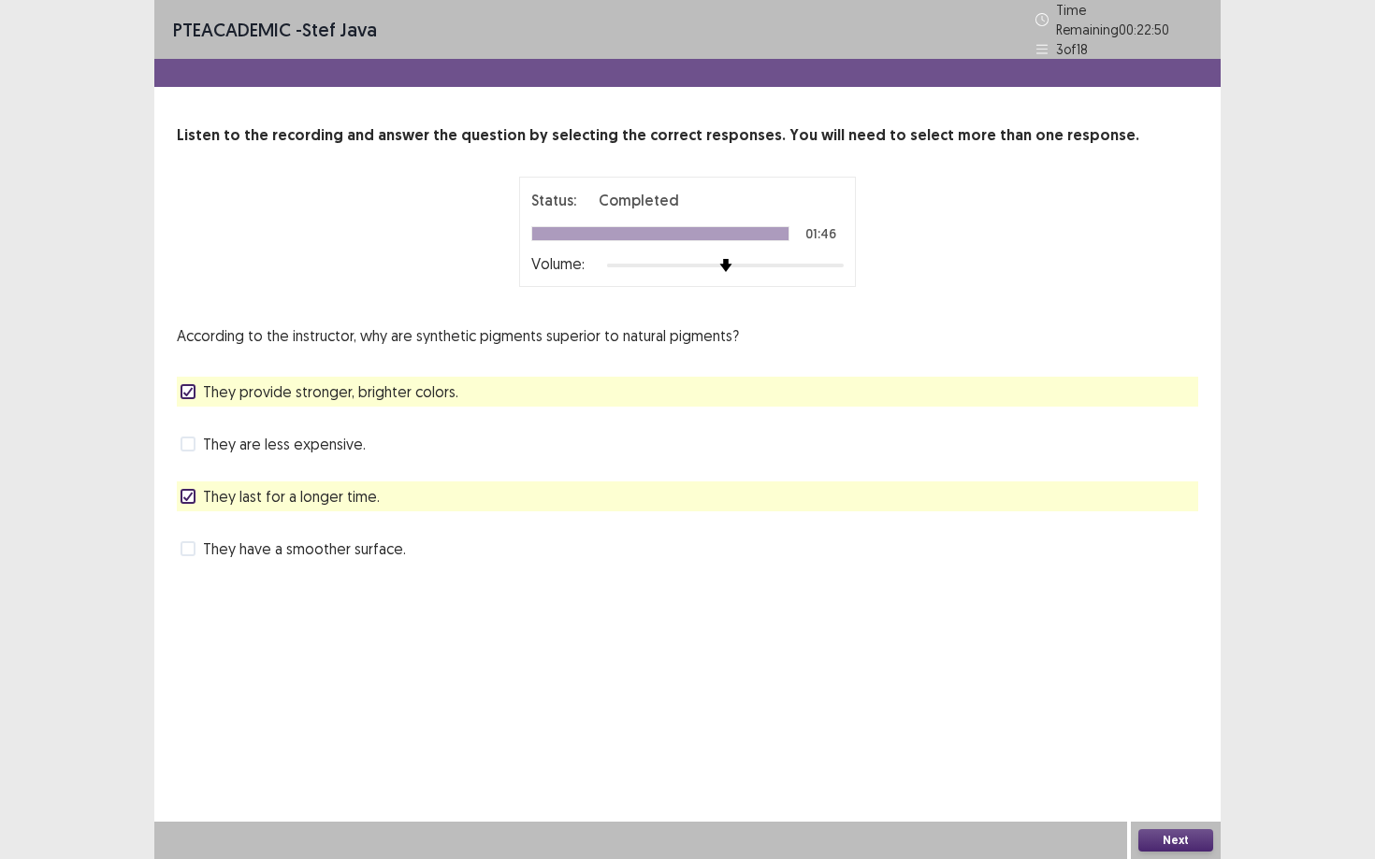
click at [1061, 730] on button "Next" at bounding box center [1175, 841] width 75 height 22
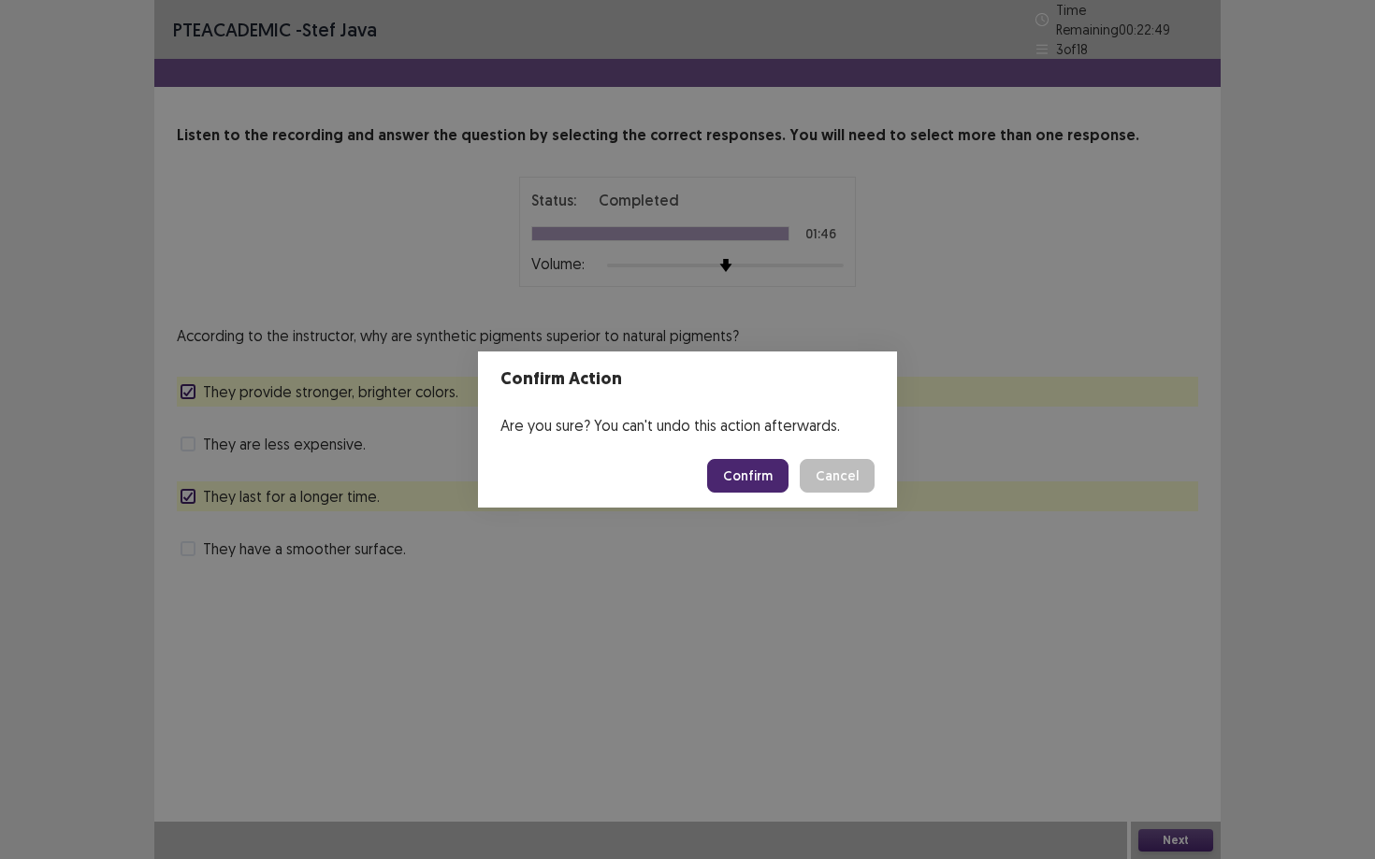
click at [750, 479] on button "Confirm" at bounding box center [747, 476] width 81 height 34
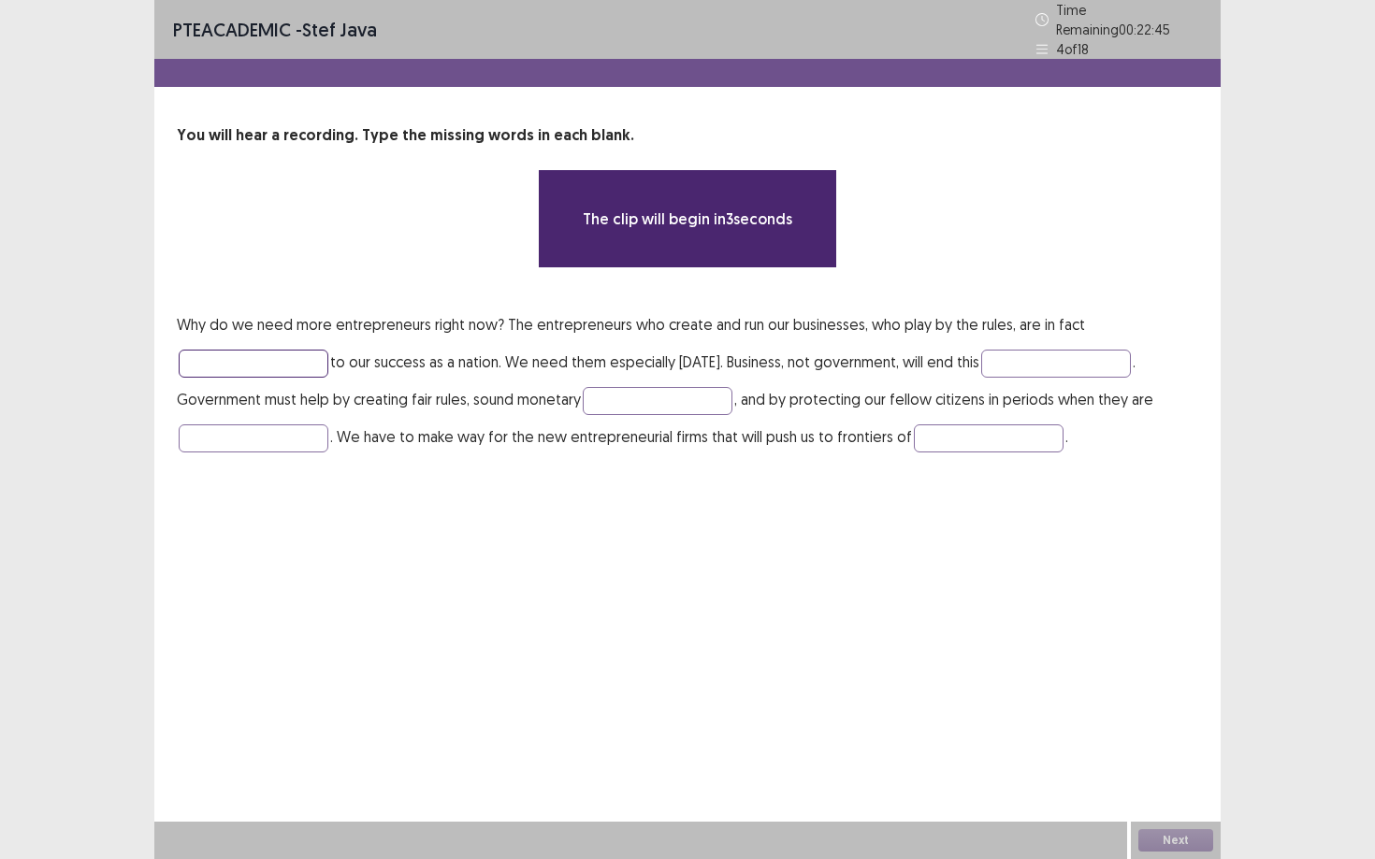
click at [193, 350] on input "text" at bounding box center [254, 364] width 150 height 28
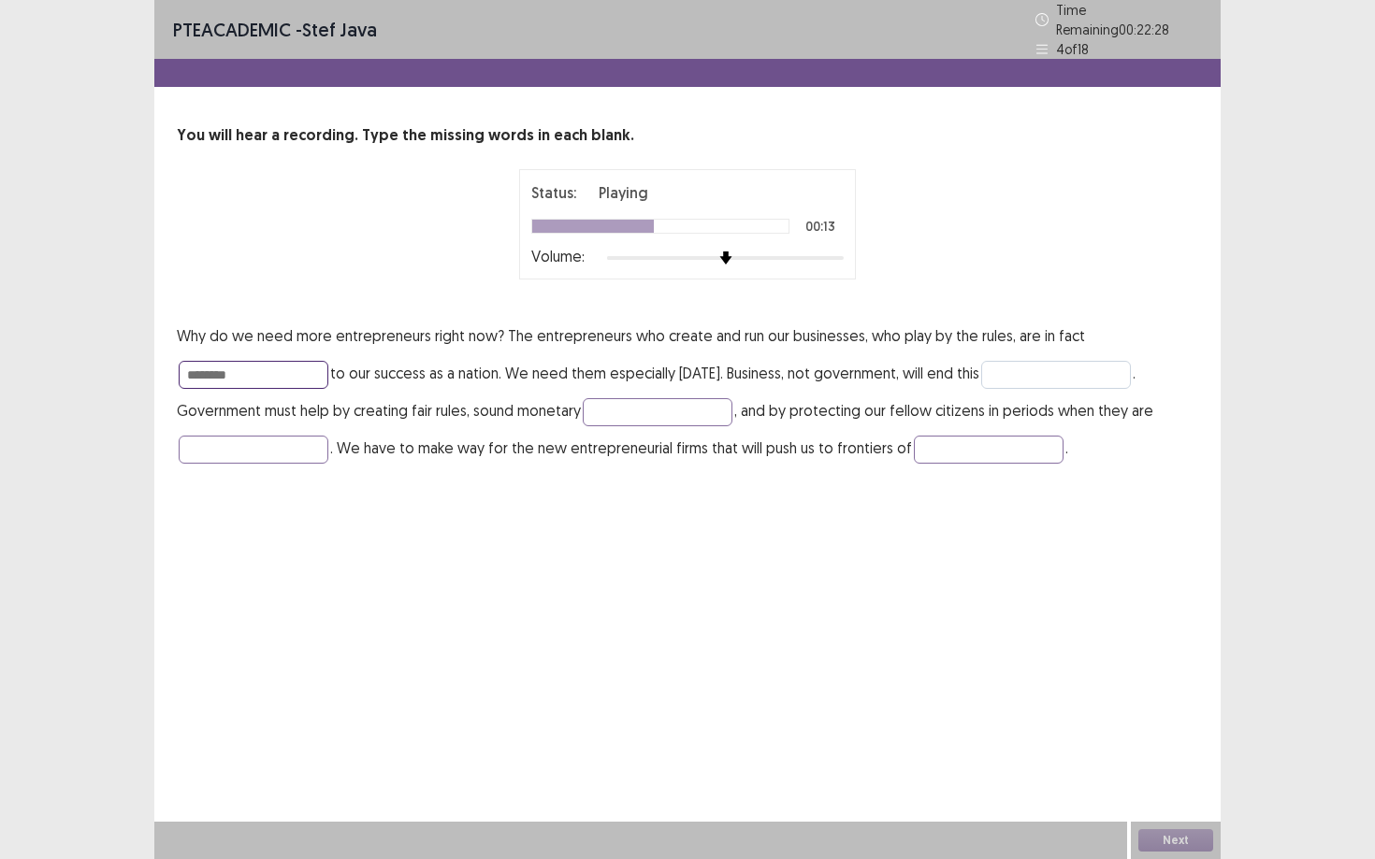
type input "********"
click at [1021, 361] on input "text" at bounding box center [1056, 375] width 150 height 28
type input "*********"
click at [628, 401] on input "text" at bounding box center [658, 412] width 150 height 28
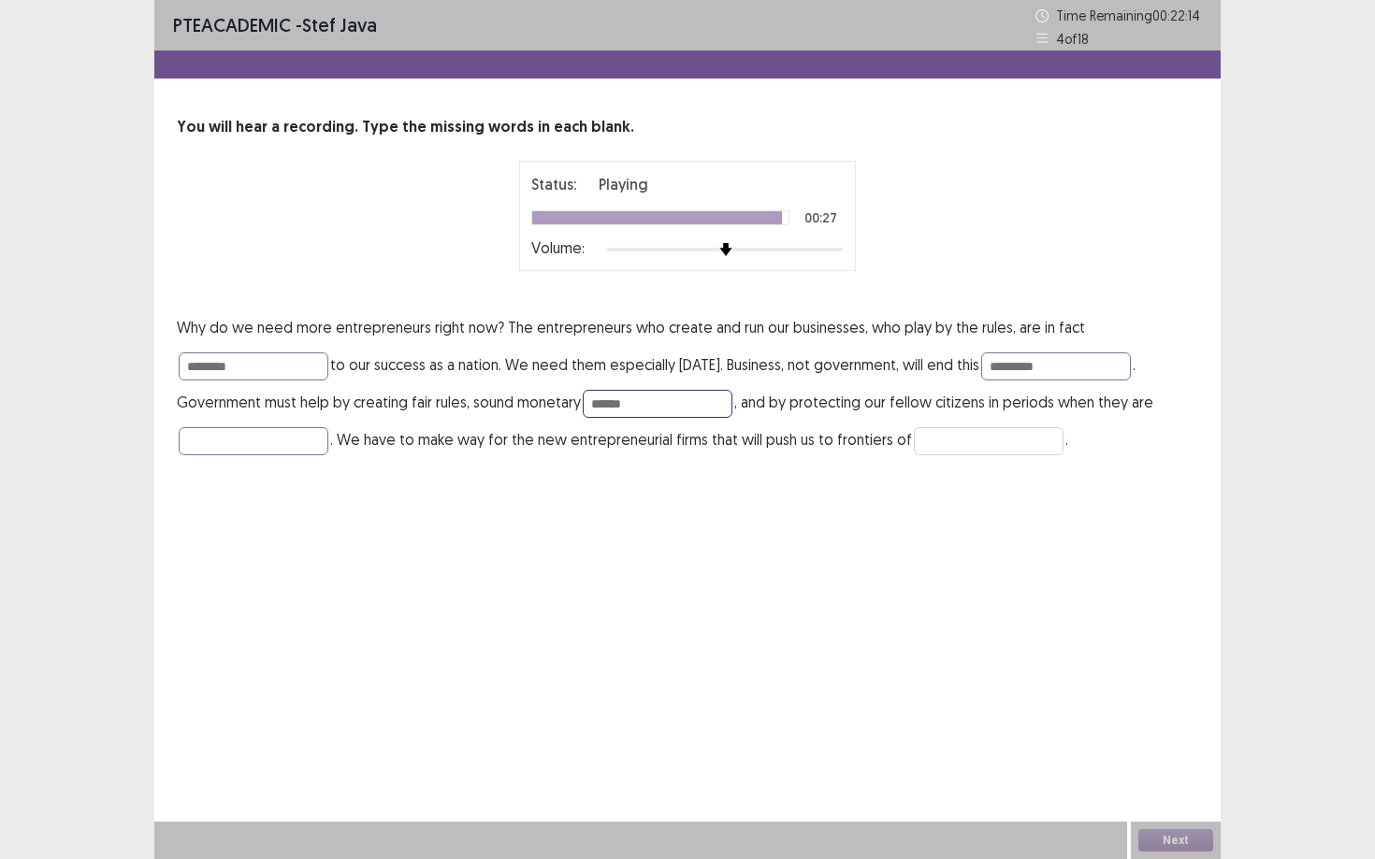
type input "******"
click at [944, 440] on input "text" at bounding box center [989, 441] width 150 height 28
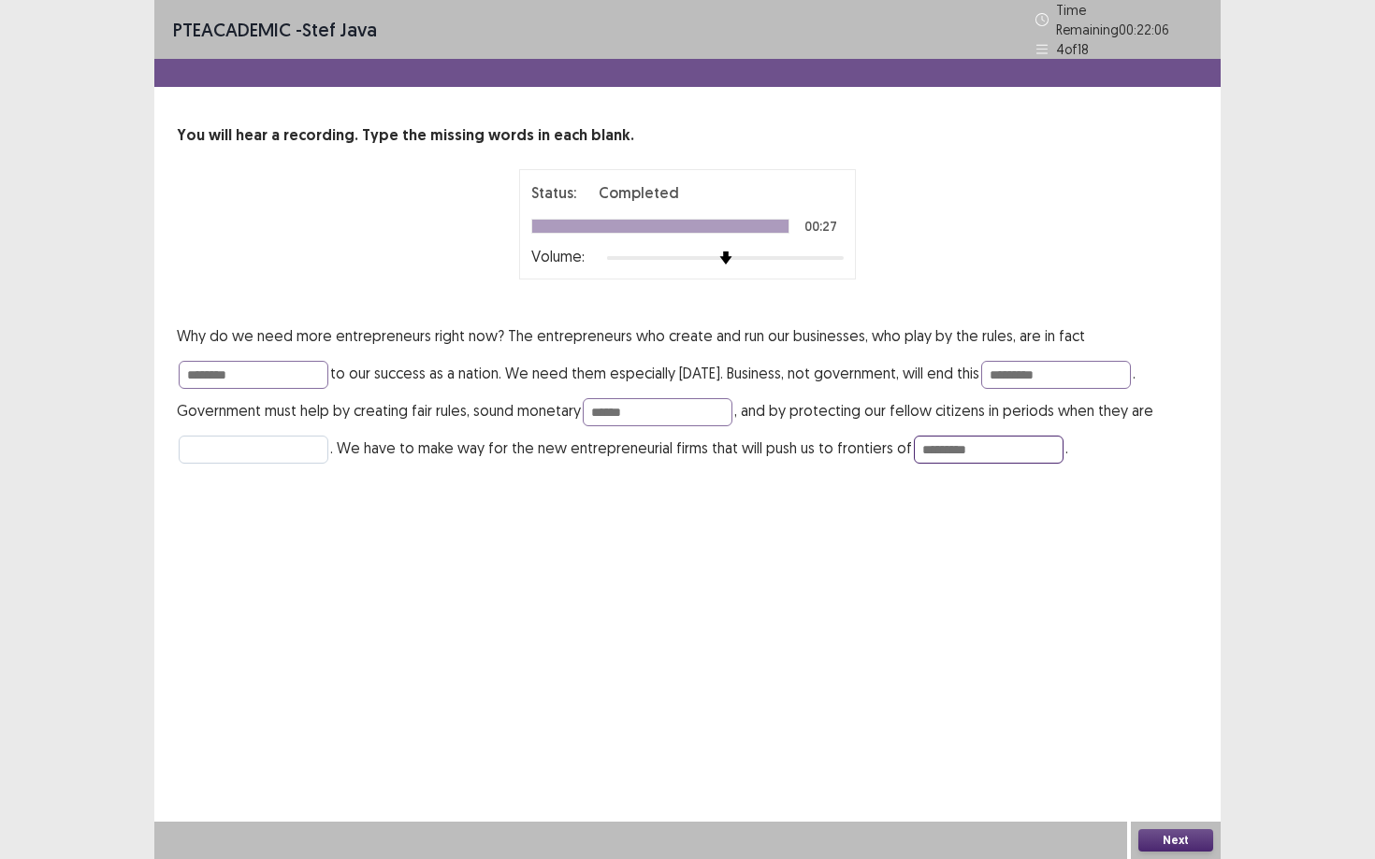
type input "*********"
click at [283, 436] on input "text" at bounding box center [254, 450] width 150 height 28
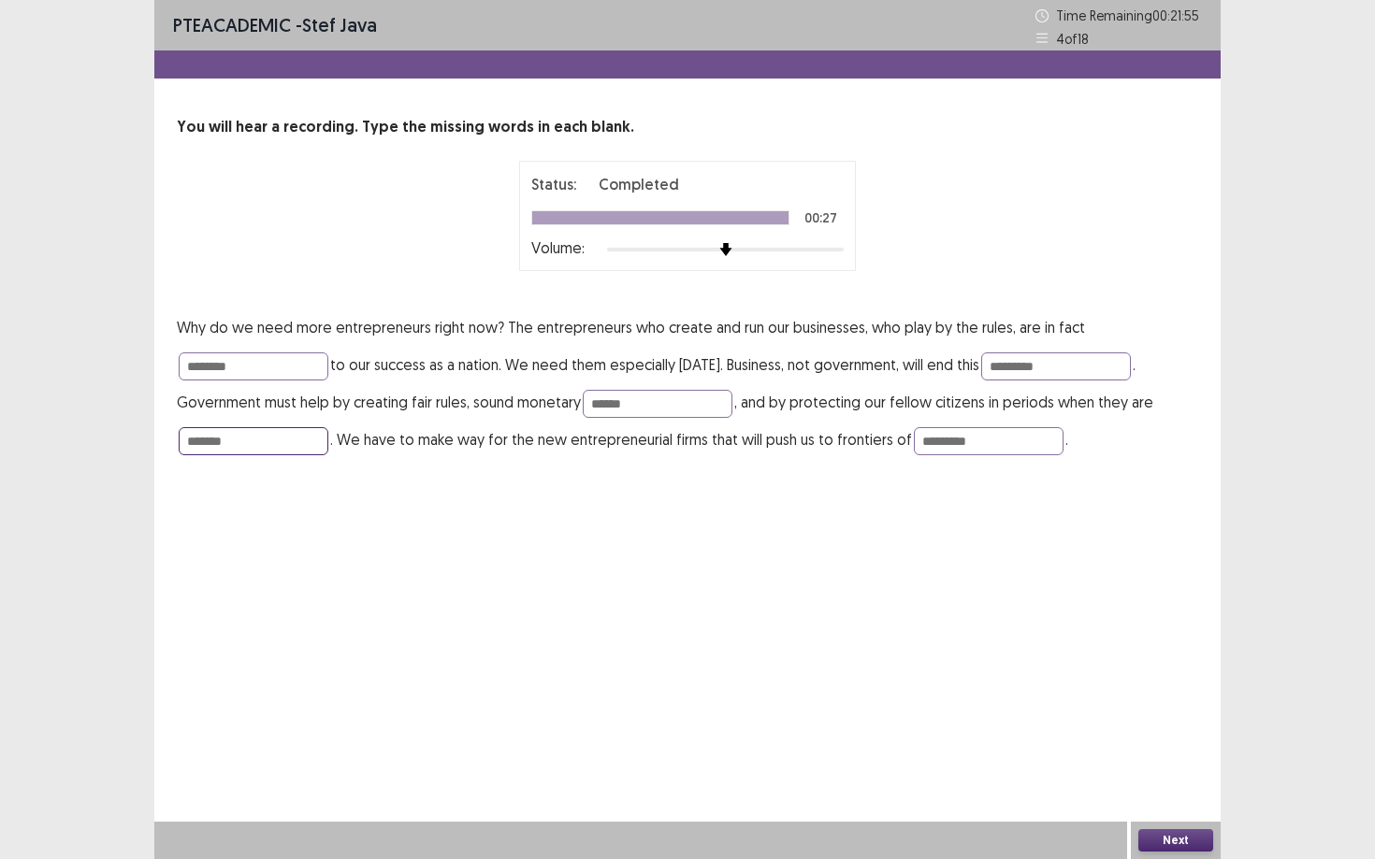
type input "*******"
click at [1061, 730] on button "Next" at bounding box center [1175, 841] width 75 height 22
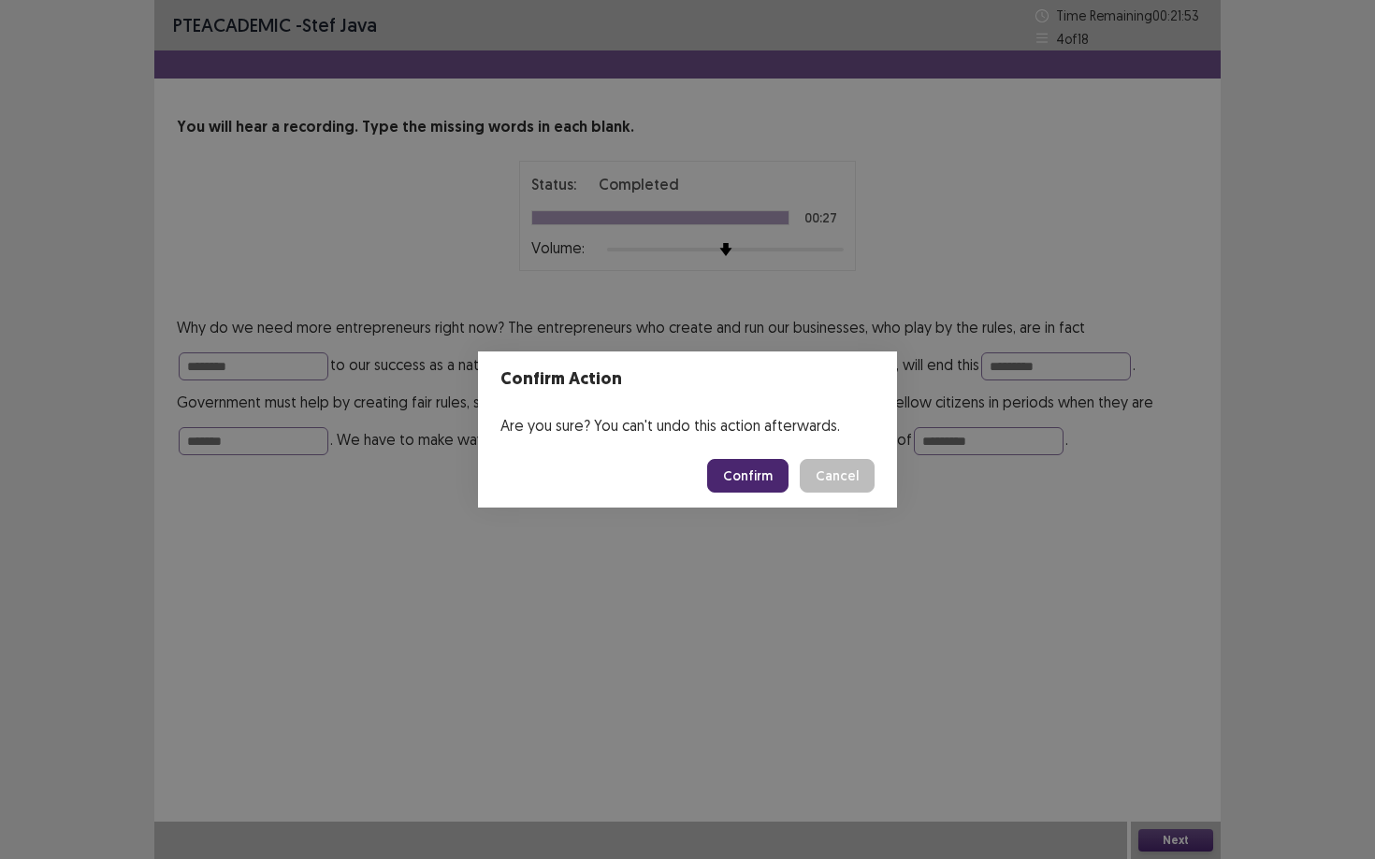
click at [733, 480] on button "Confirm" at bounding box center [747, 476] width 81 height 34
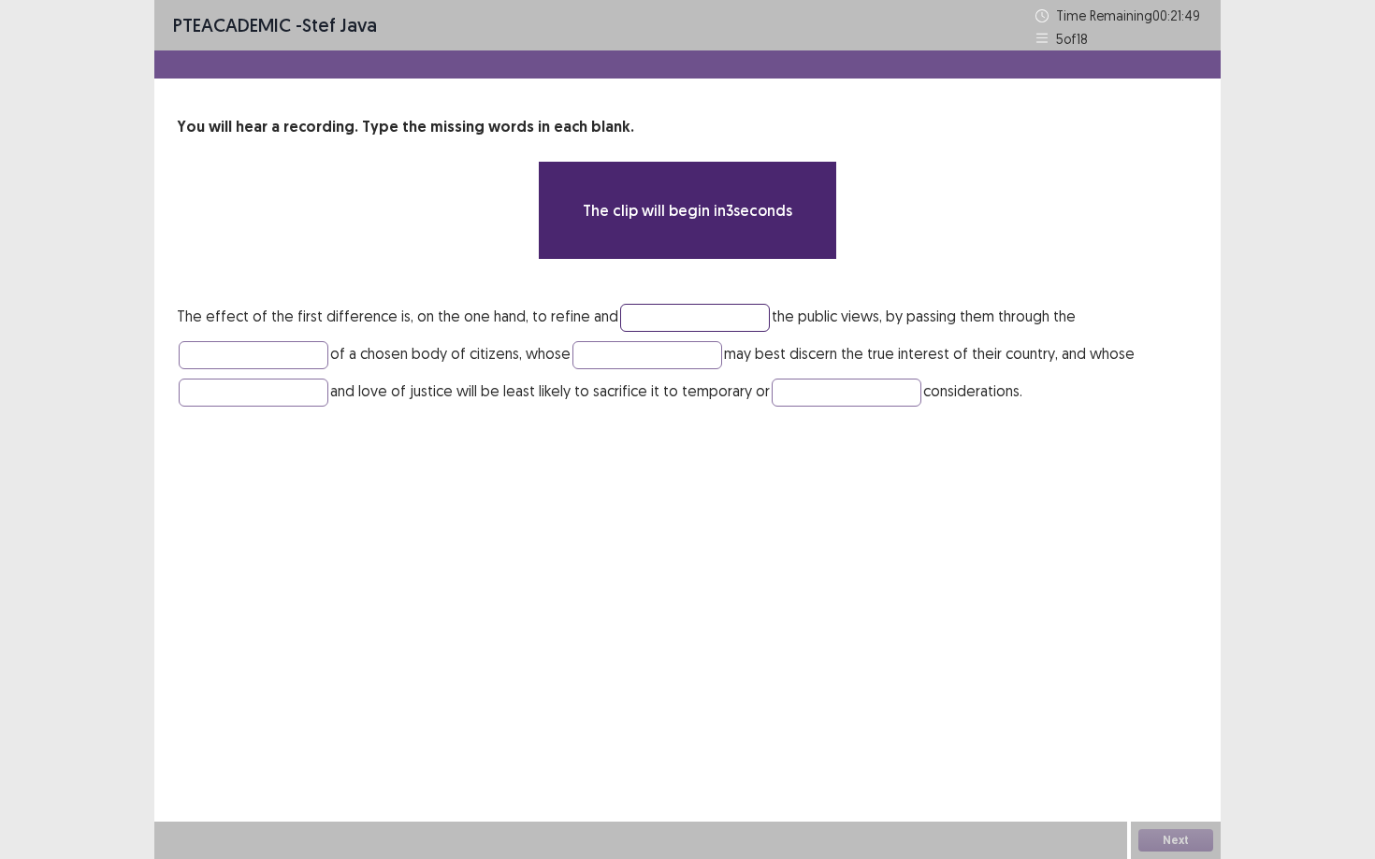
click at [742, 320] on input "text" at bounding box center [695, 318] width 150 height 28
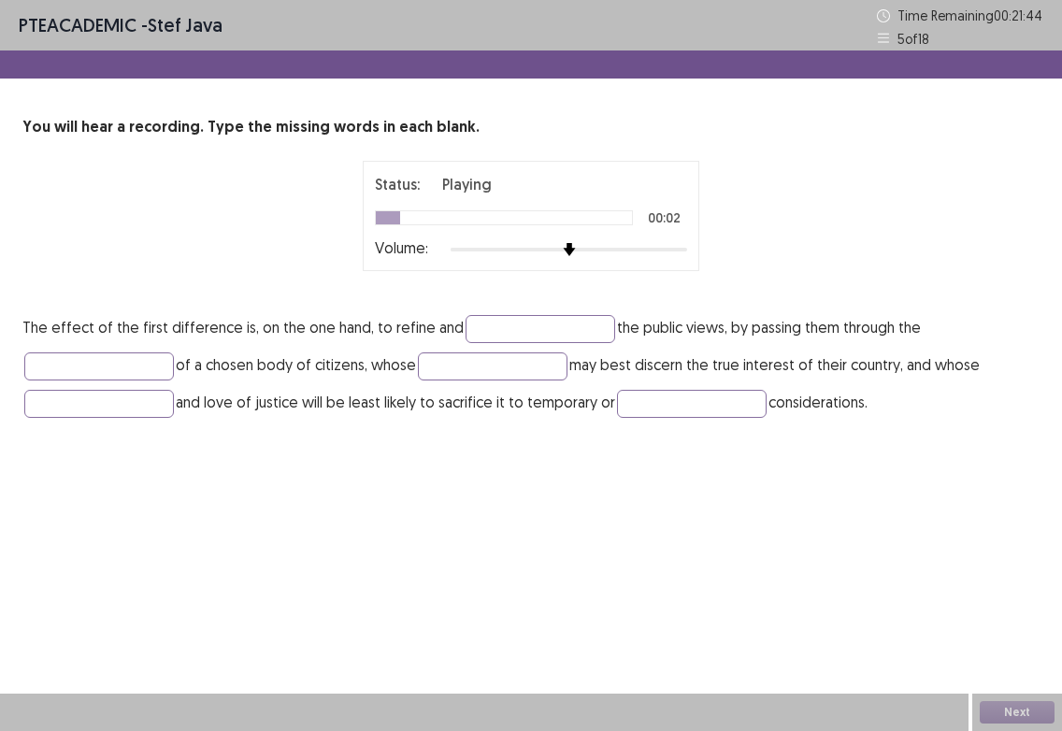
click at [469, 267] on div "Status: Playing 00:02 Volume:" at bounding box center [531, 216] width 337 height 110
click at [481, 336] on input "text" at bounding box center [541, 329] width 150 height 28
click at [512, 324] on input "text" at bounding box center [541, 329] width 150 height 28
type input "*******"
click at [151, 363] on input "text" at bounding box center [99, 367] width 150 height 28
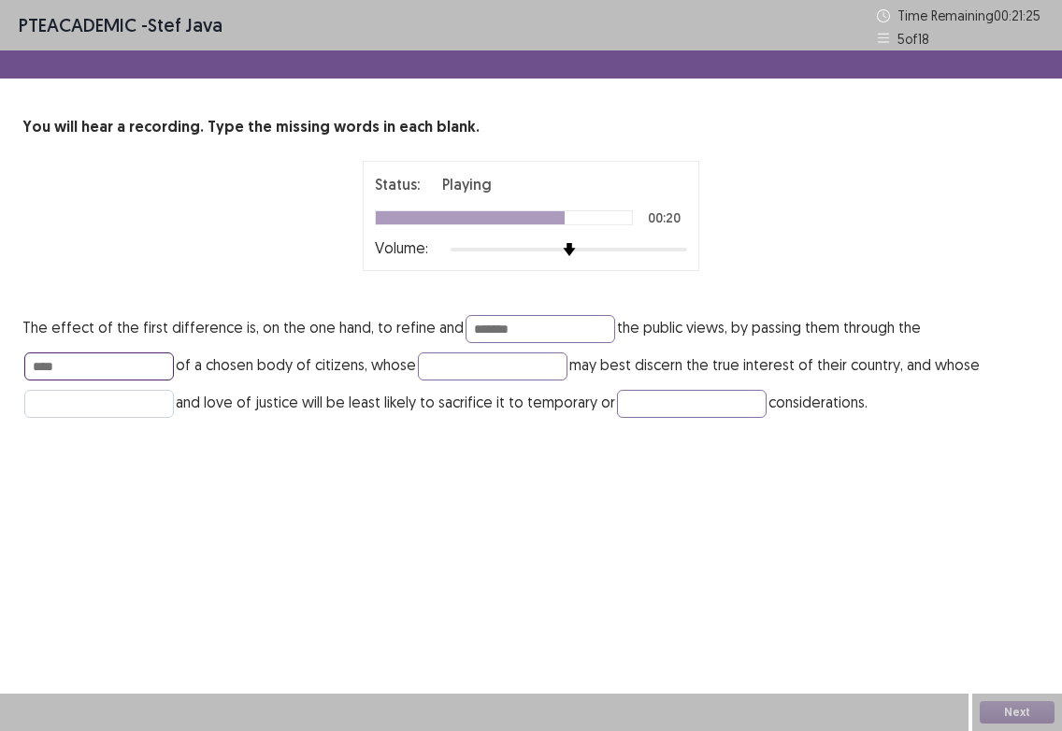
type input "****"
type input "**********"
click at [679, 402] on input "text" at bounding box center [692, 404] width 150 height 28
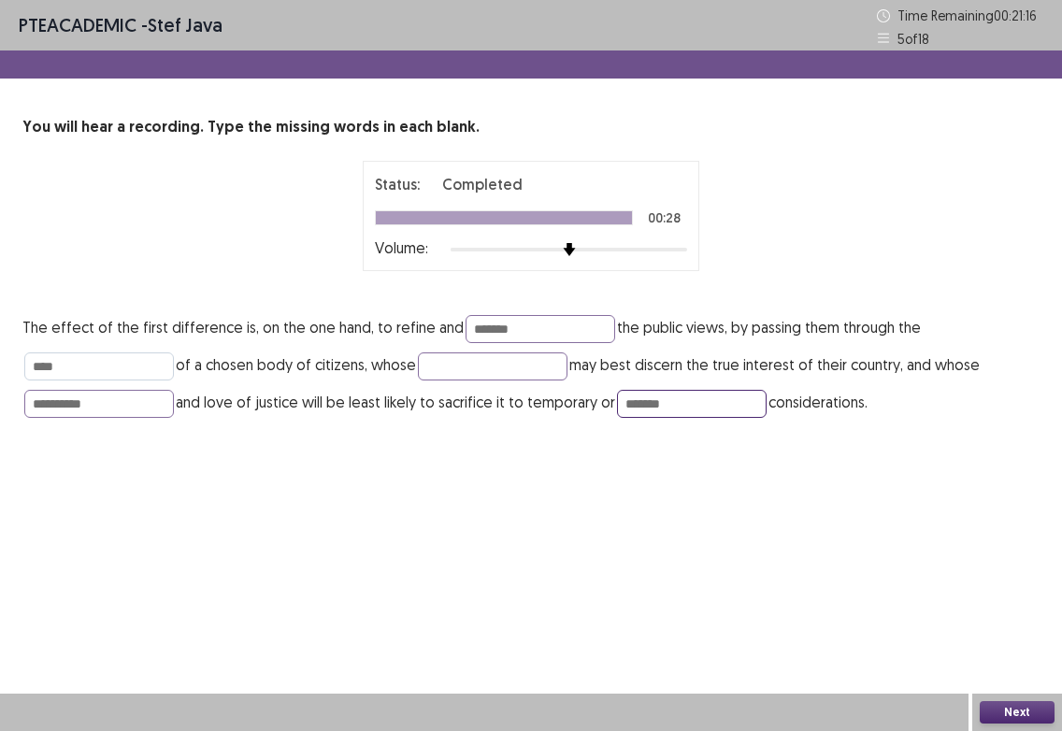
type input "*******"
click at [71, 373] on input "****" at bounding box center [99, 367] width 150 height 28
type input "******"
click at [466, 368] on input "text" at bounding box center [493, 367] width 150 height 28
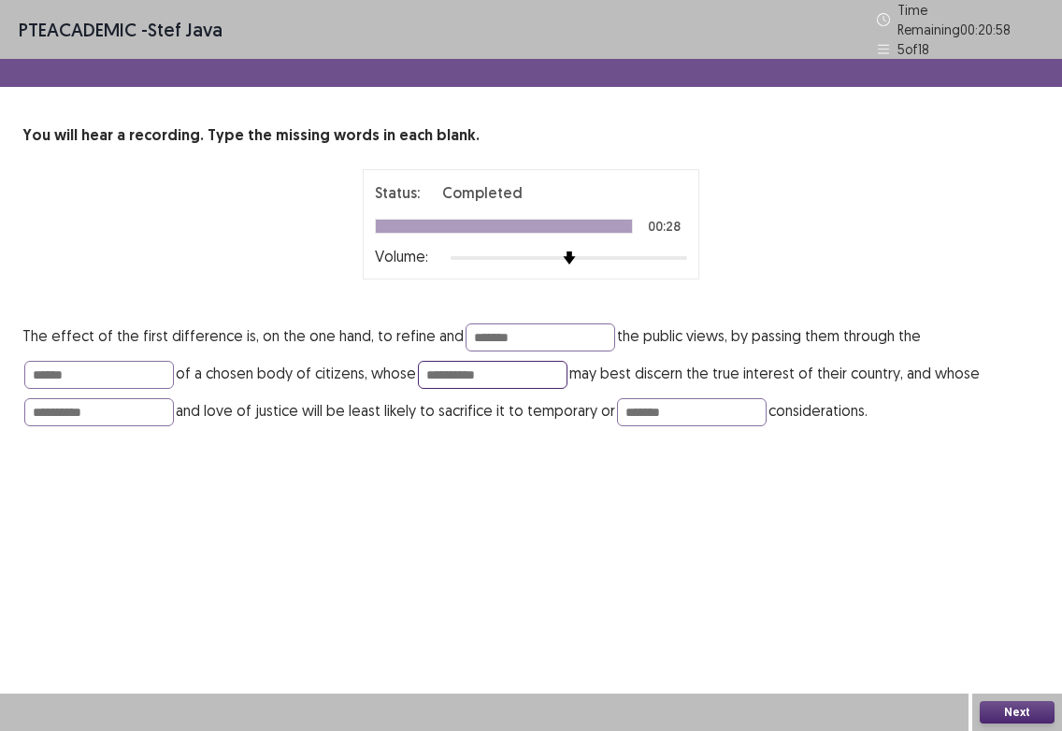
type input "**********"
click at [1000, 712] on button "Next" at bounding box center [1017, 712] width 75 height 22
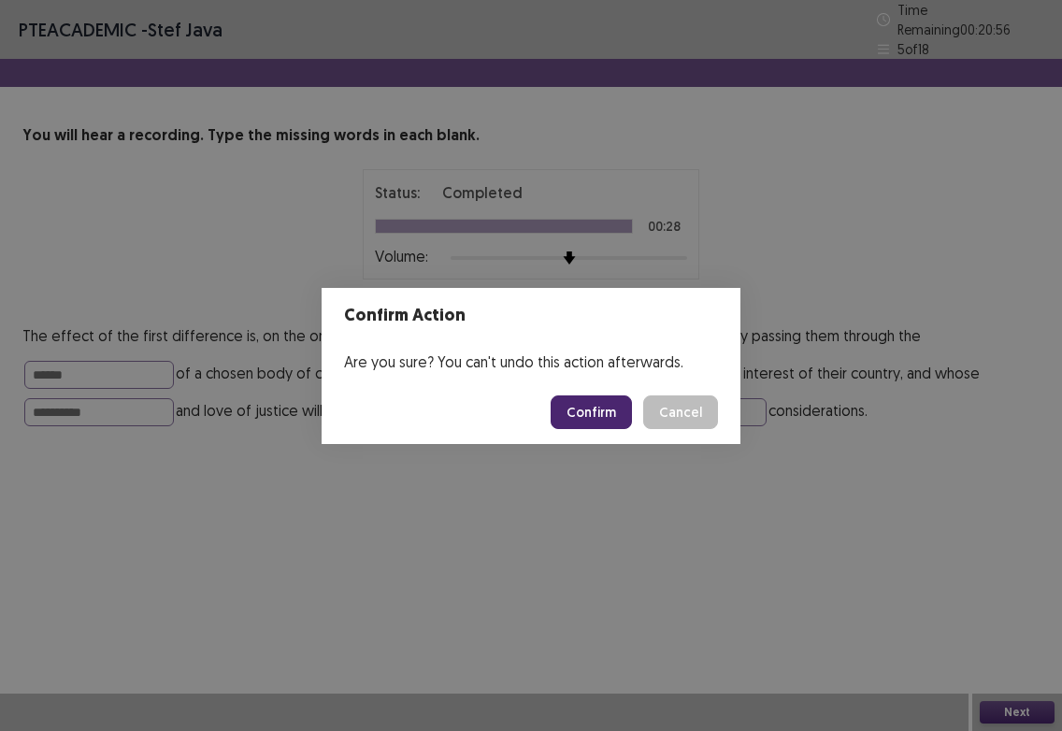
click at [601, 408] on button "Confirm" at bounding box center [591, 413] width 81 height 34
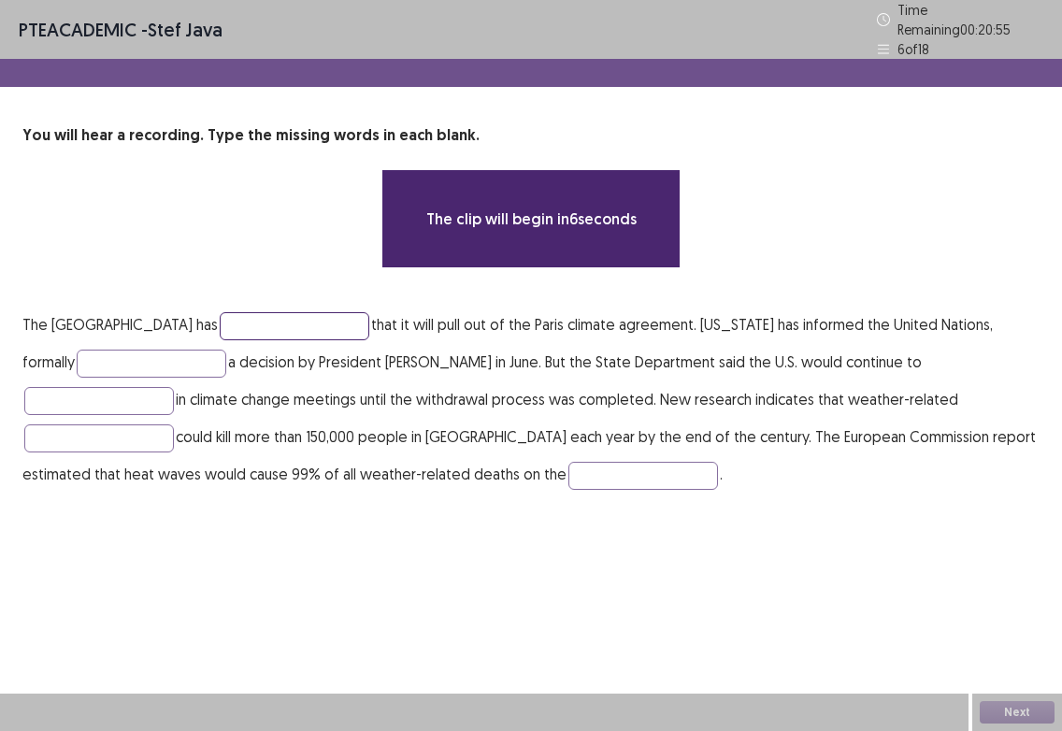
click at [281, 312] on input "text" at bounding box center [295, 326] width 150 height 28
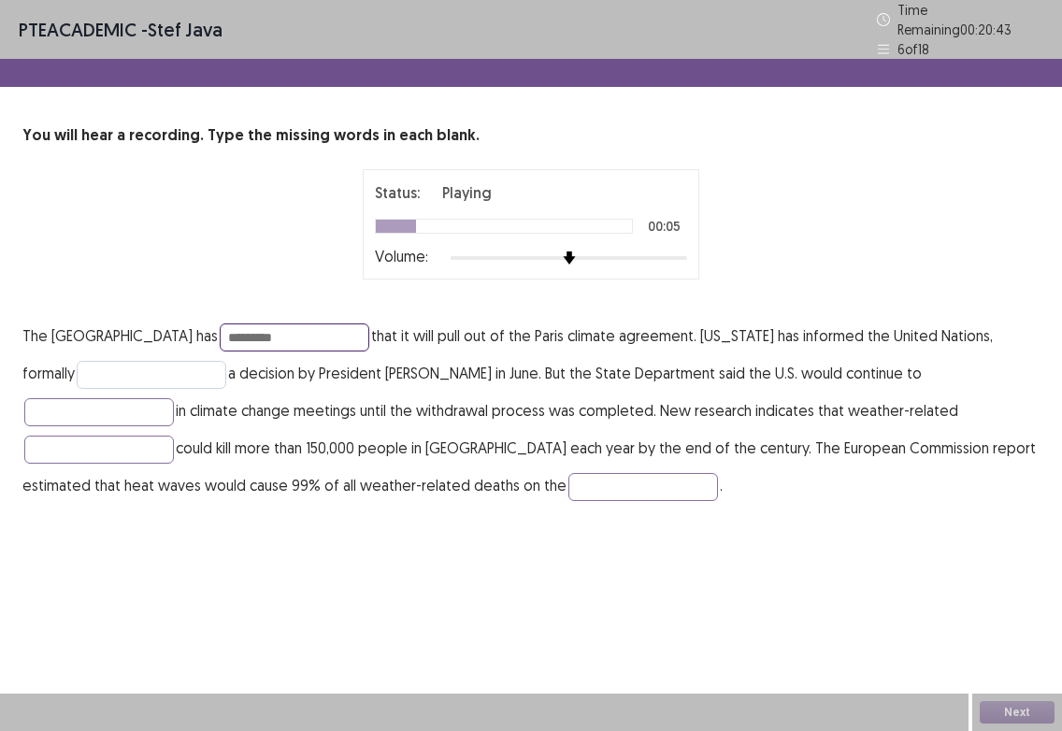
type input "*********"
click at [135, 375] on input "text" at bounding box center [152, 375] width 150 height 28
type input "**********"
click at [174, 398] on input "text" at bounding box center [99, 412] width 150 height 28
type input "**********"
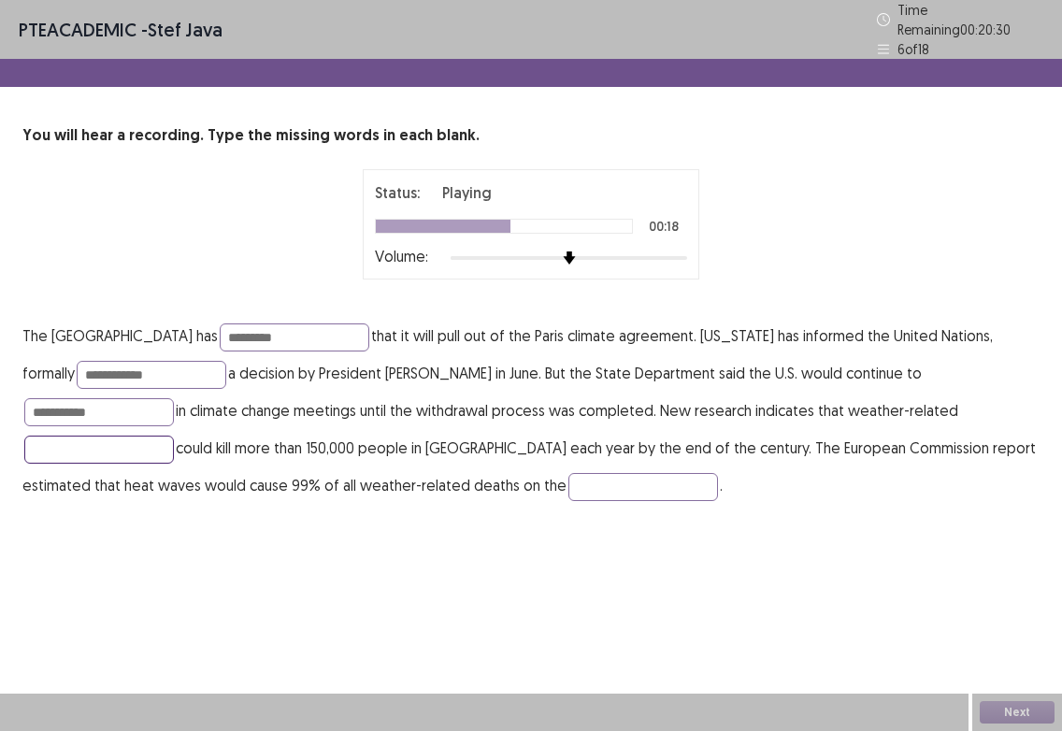
click at [174, 436] on input "text" at bounding box center [99, 450] width 150 height 28
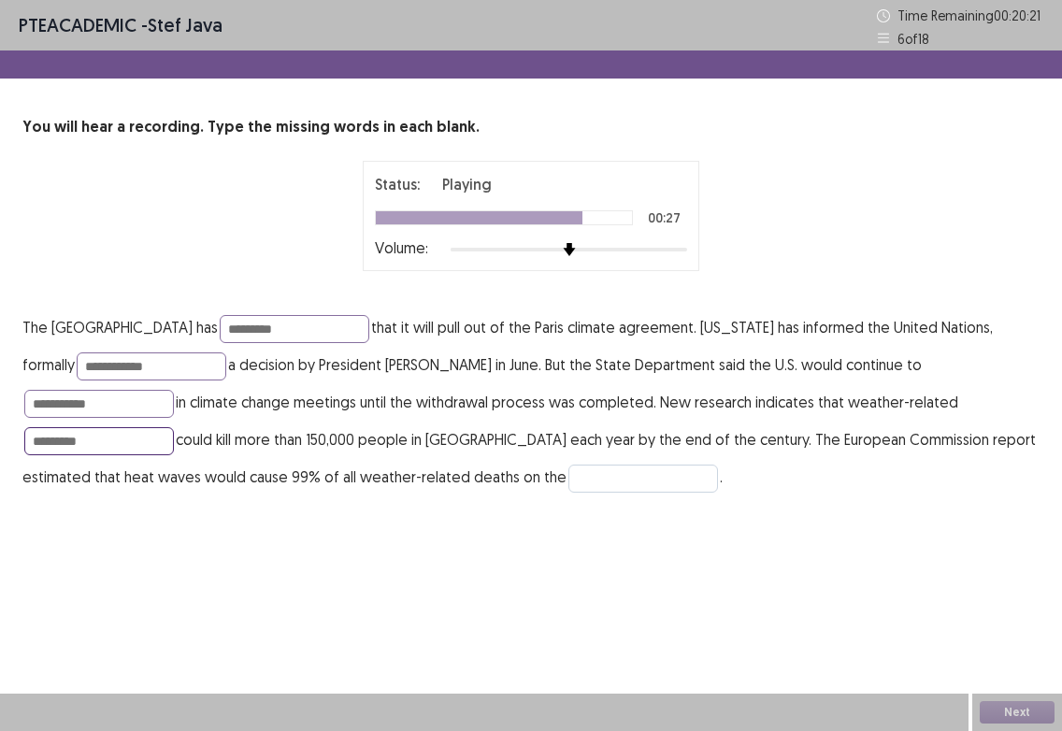
type input "*********"
click at [569, 480] on input "text" at bounding box center [644, 479] width 150 height 28
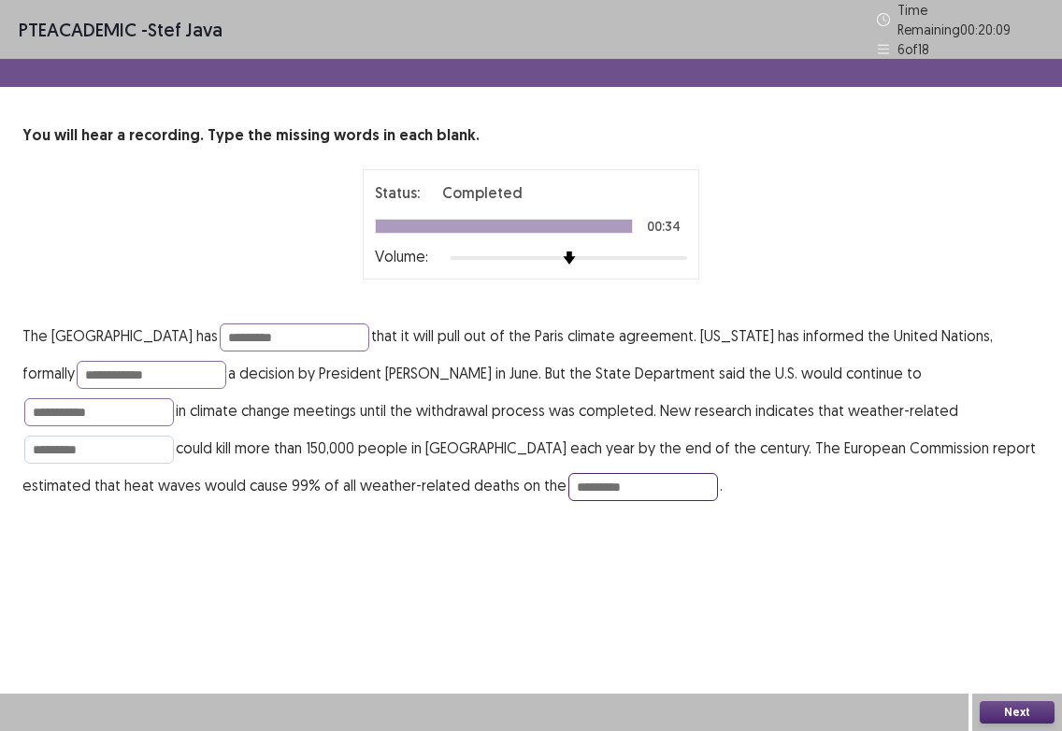
type input "*********"
click at [174, 436] on input "*********" at bounding box center [99, 450] width 150 height 28
type input "********"
click at [917, 571] on div "**********" at bounding box center [531, 365] width 1062 height 731
click at [1034, 711] on button "Next" at bounding box center [1017, 712] width 75 height 22
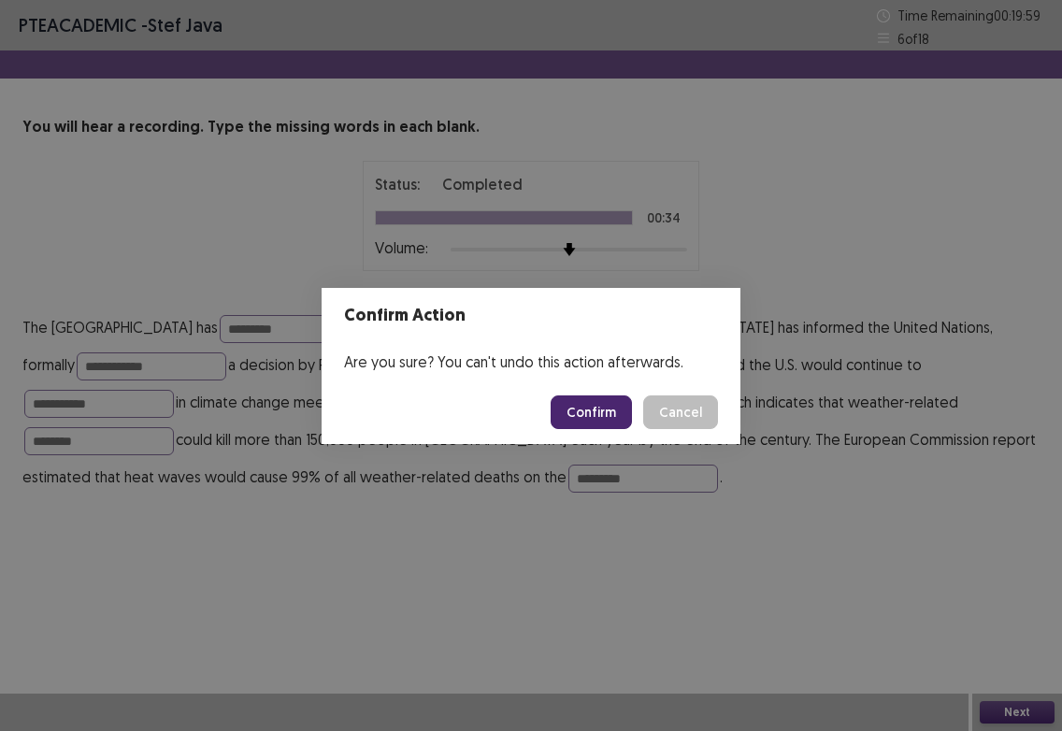
click at [612, 419] on button "Confirm" at bounding box center [591, 413] width 81 height 34
